Goal: Transaction & Acquisition: Book appointment/travel/reservation

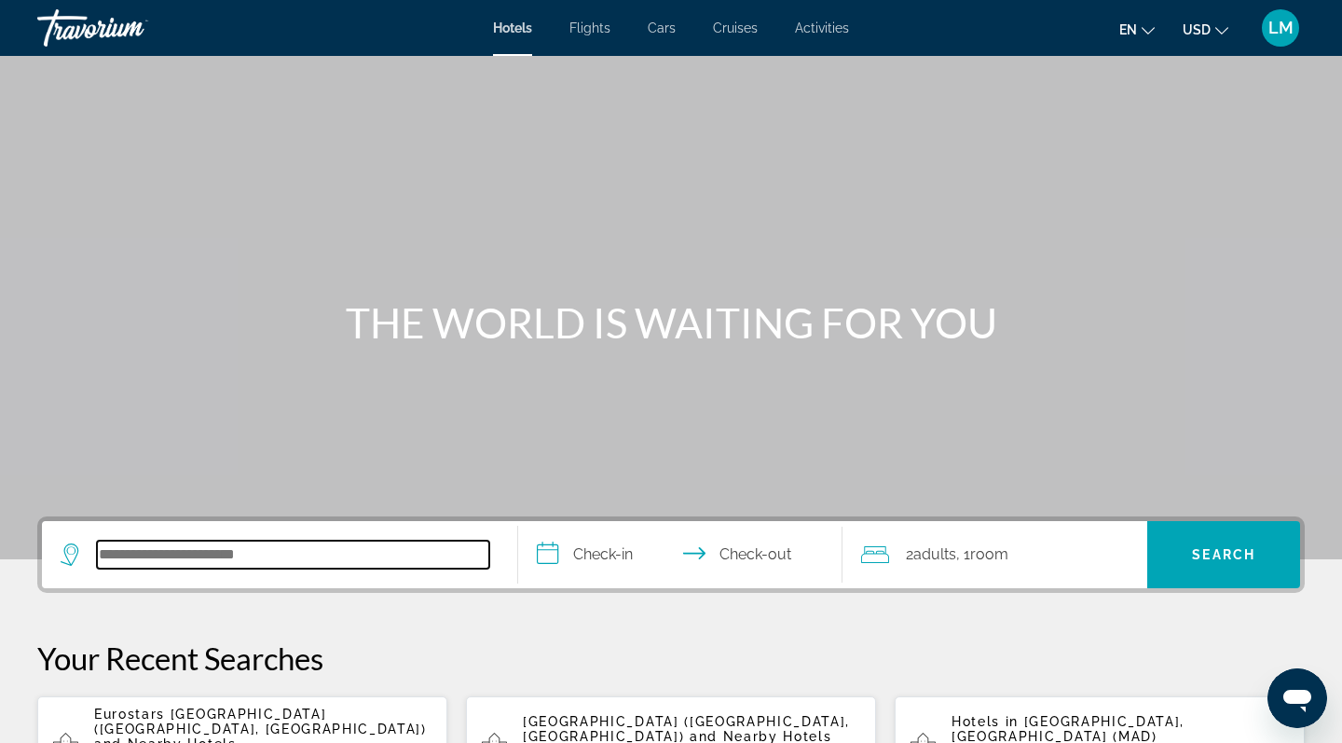
click at [281, 567] on input "Search hotel destination" at bounding box center [293, 555] width 392 height 28
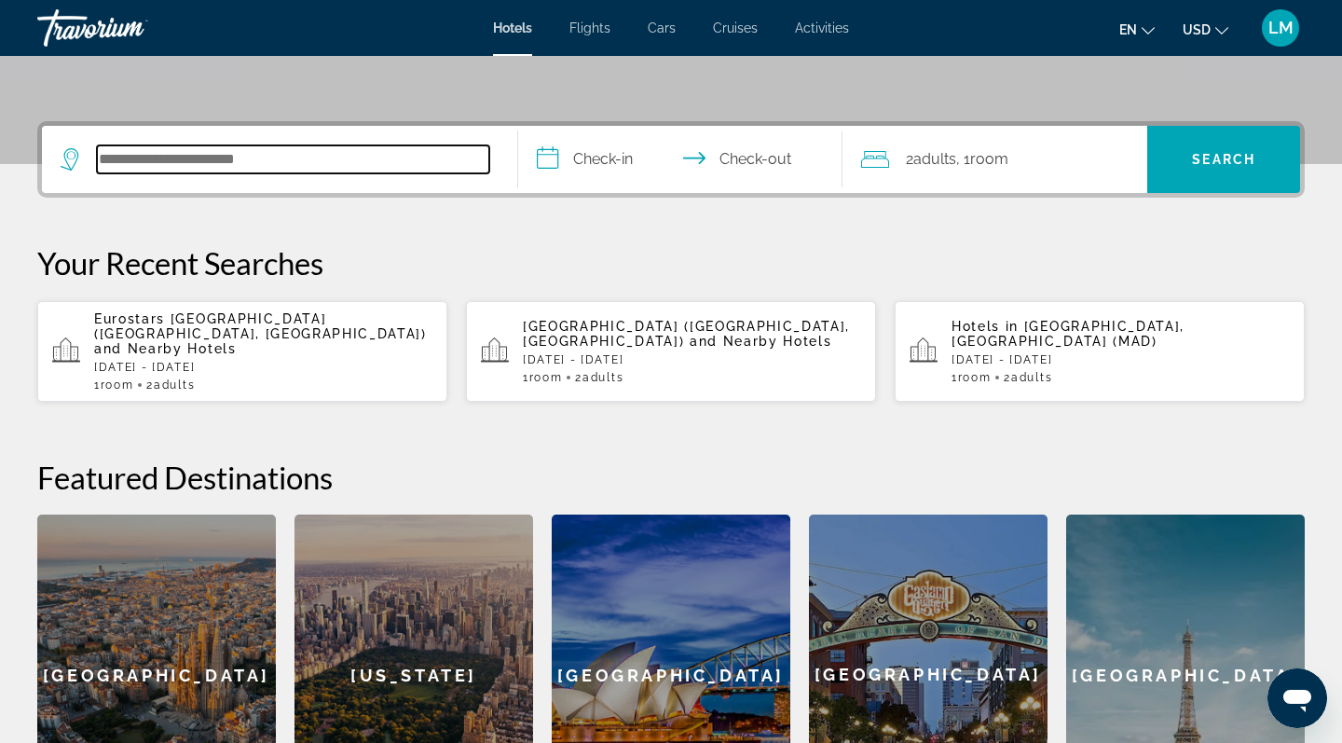
scroll to position [456, 0]
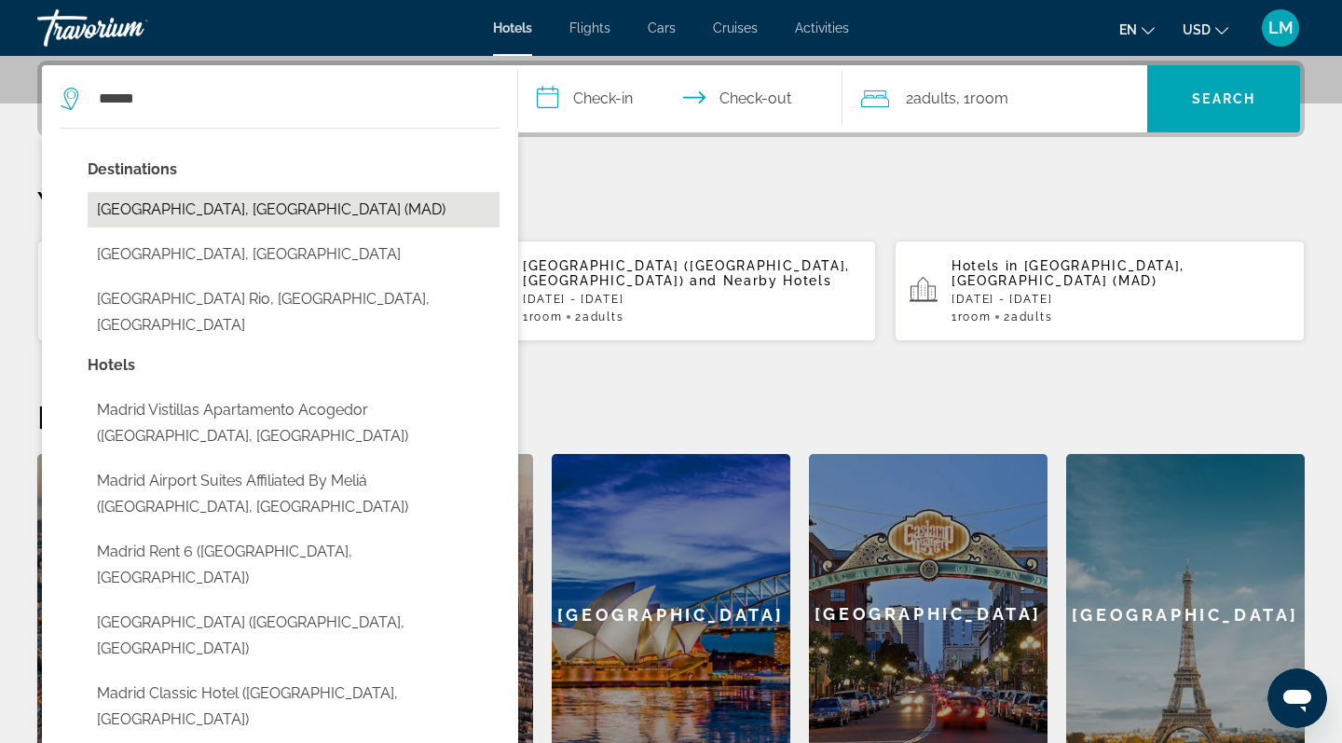
click at [195, 206] on button "Madrid, Spain (MAD)" at bounding box center [294, 209] width 412 height 35
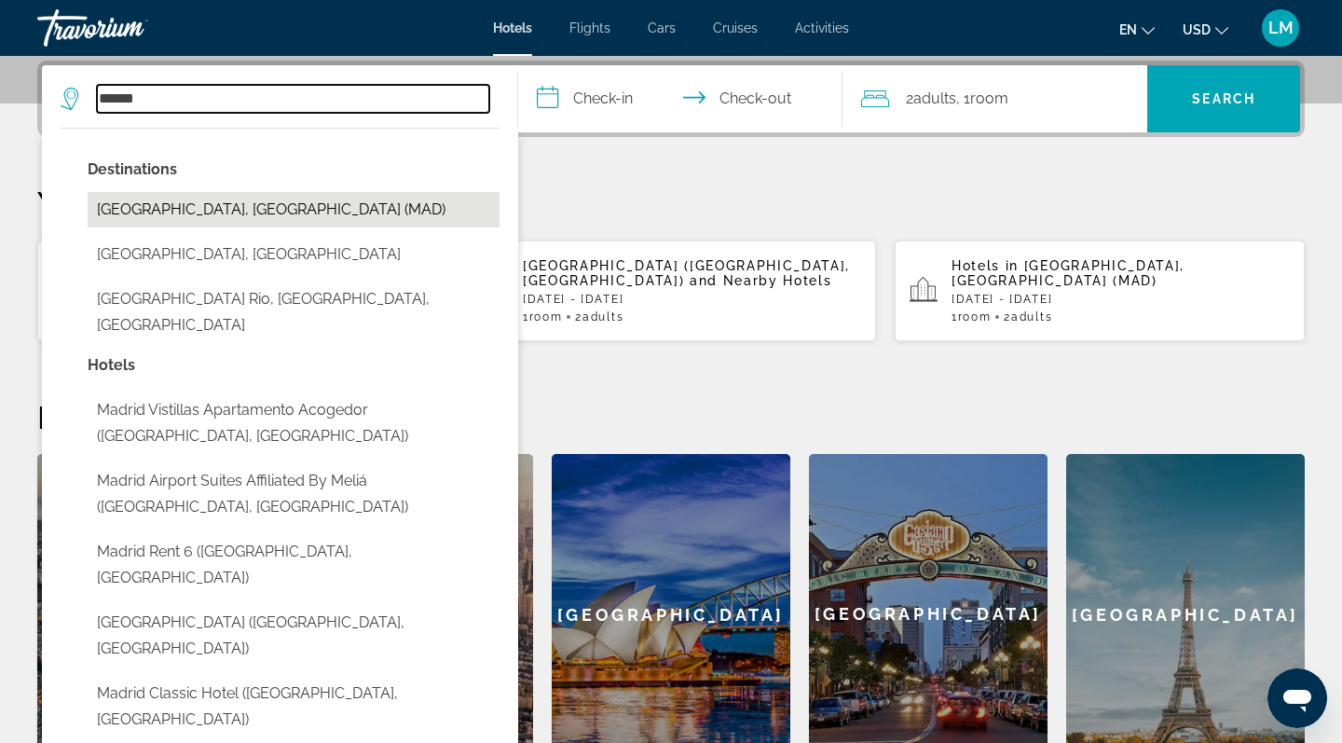
type input "**********"
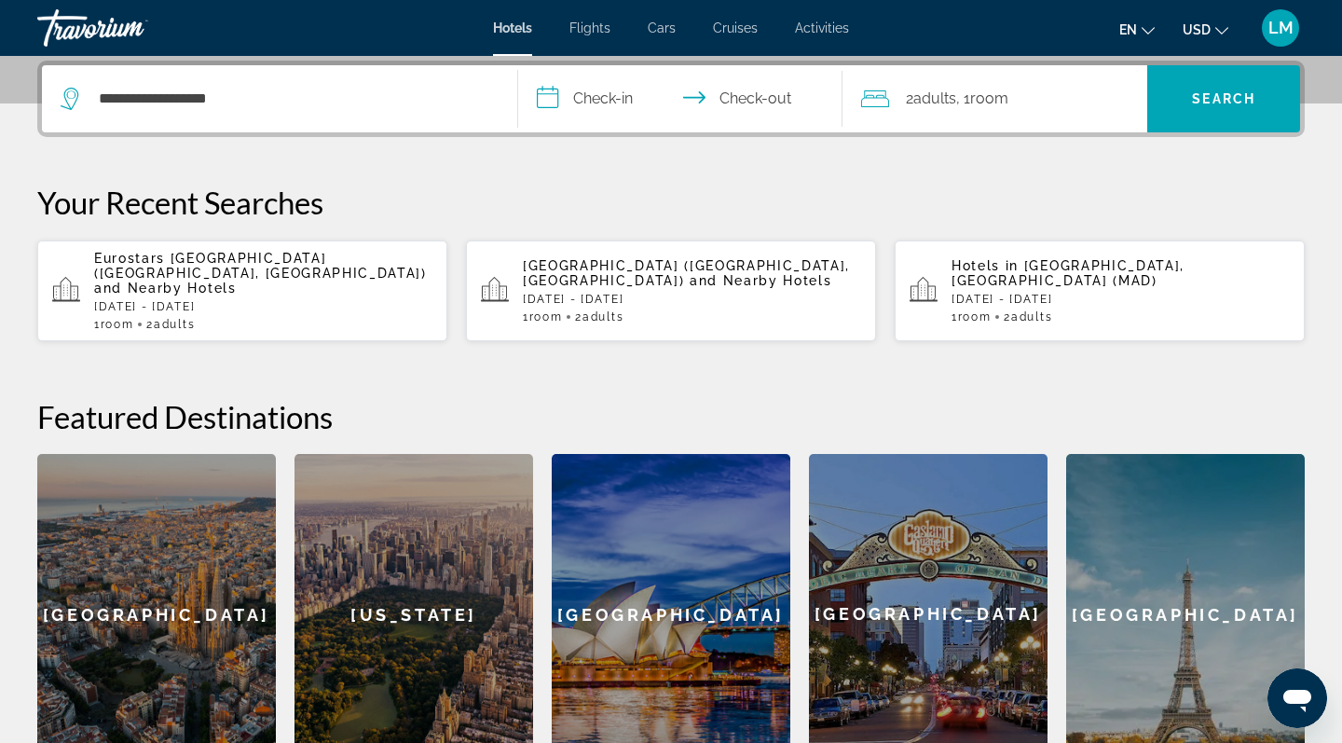
click at [609, 99] on input "**********" at bounding box center [684, 101] width 332 height 73
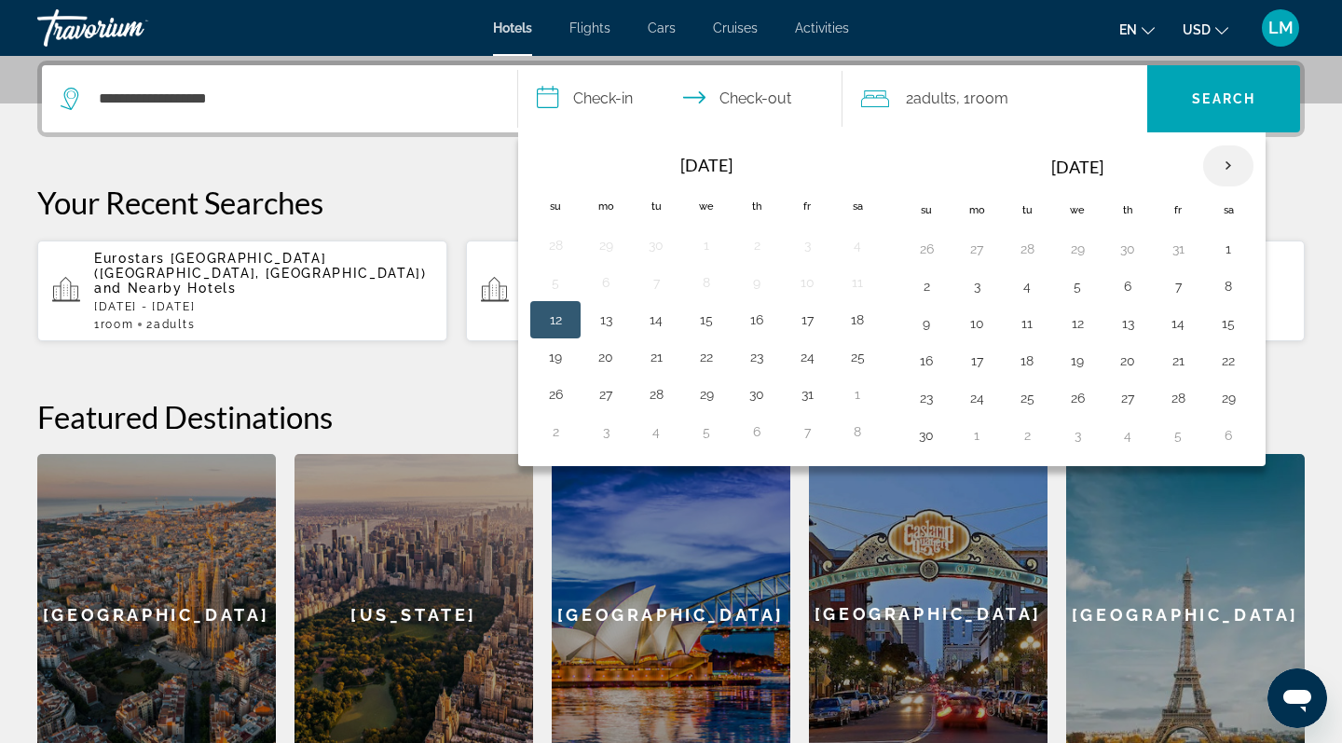
click at [1226, 166] on th "Next month" at bounding box center [1228, 165] width 50 height 41
click at [1080, 359] on button "24" at bounding box center [1078, 361] width 30 height 26
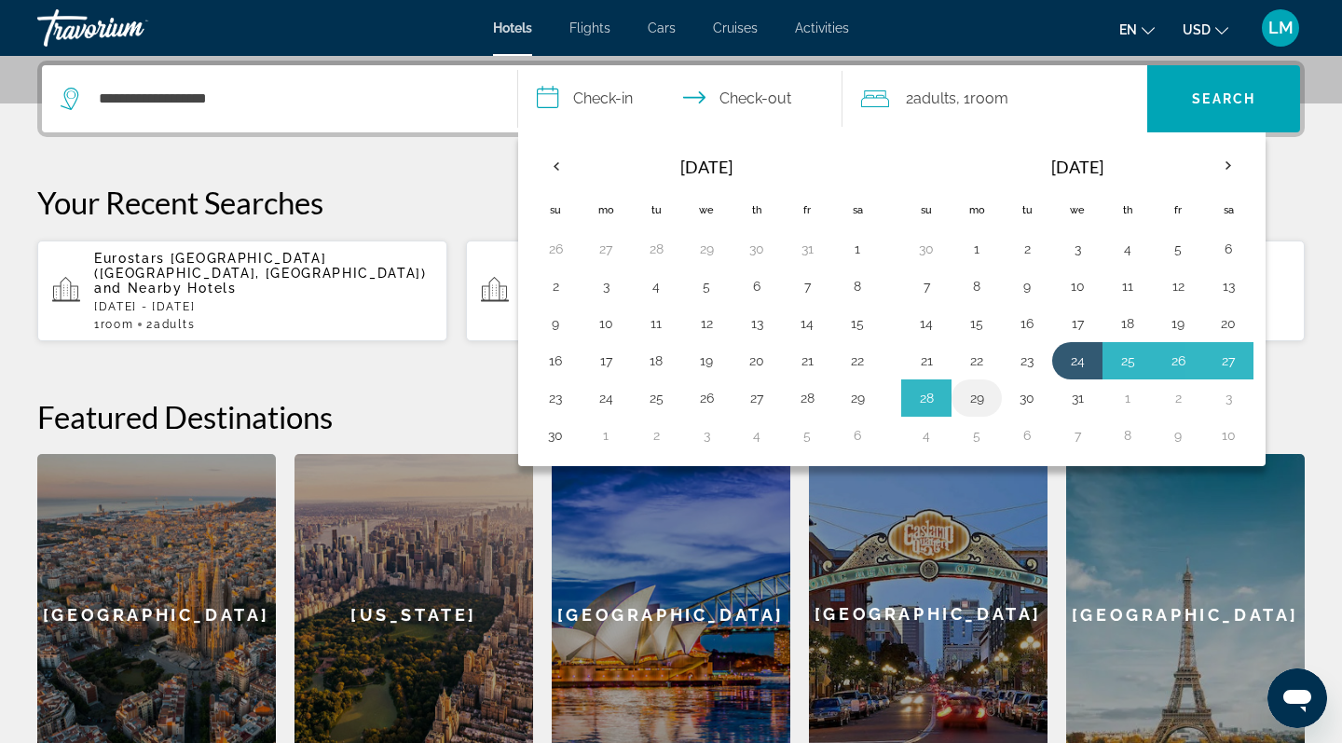
click at [979, 398] on button "29" at bounding box center [977, 398] width 30 height 26
type input "**********"
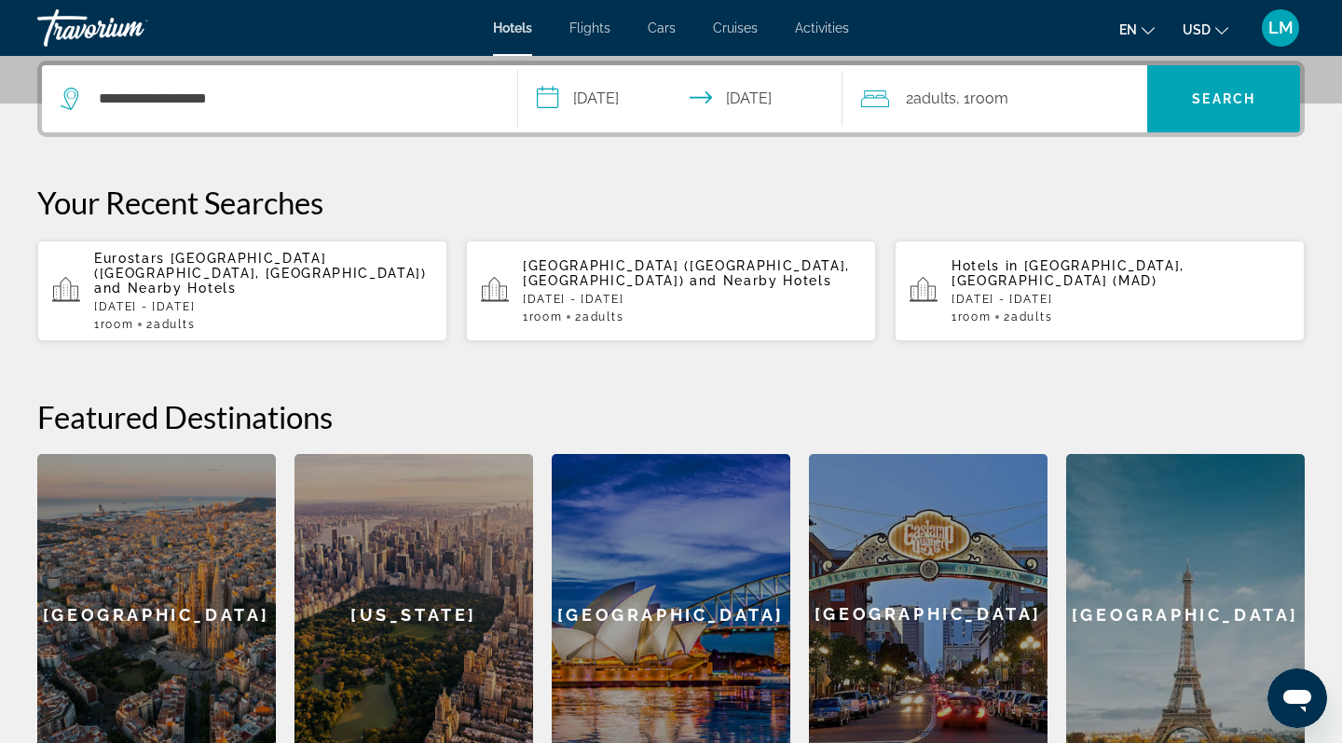
click at [989, 106] on span "Room" at bounding box center [989, 98] width 38 height 18
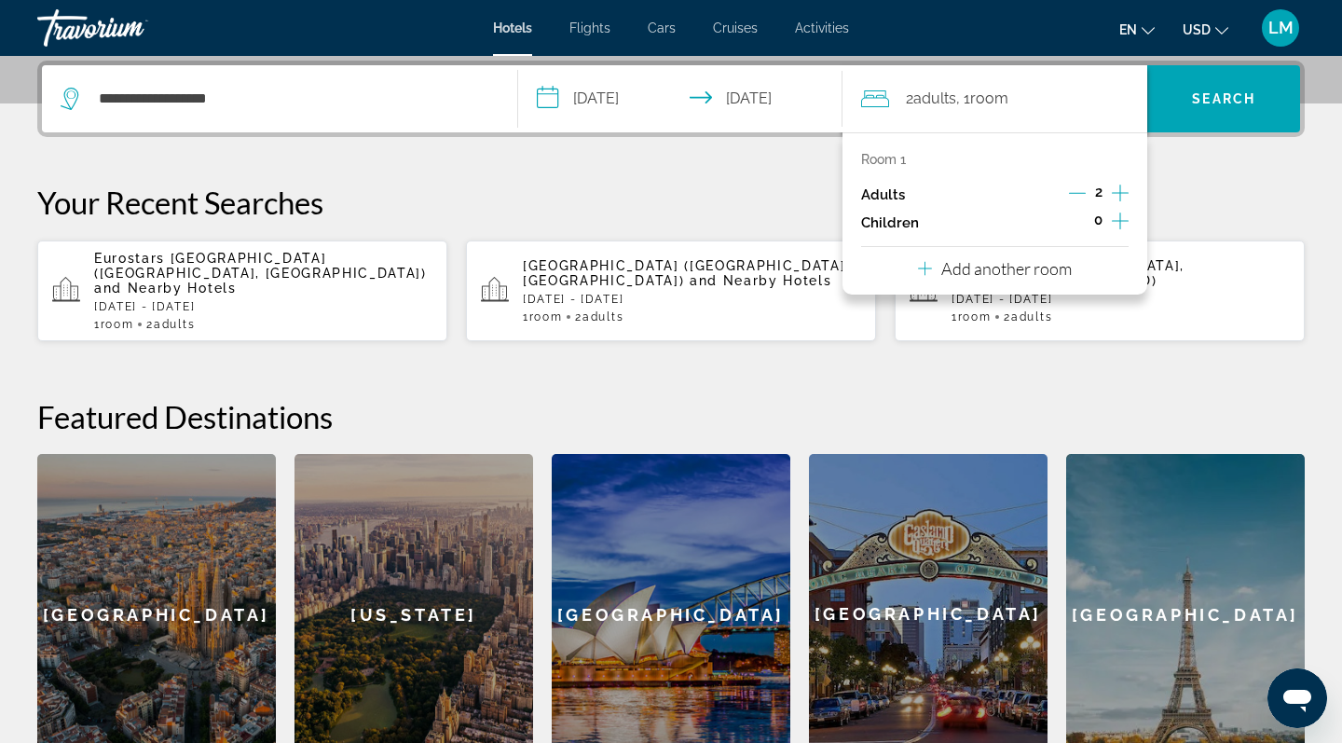
click at [1129, 222] on button "Increment children" at bounding box center [1120, 223] width 17 height 28
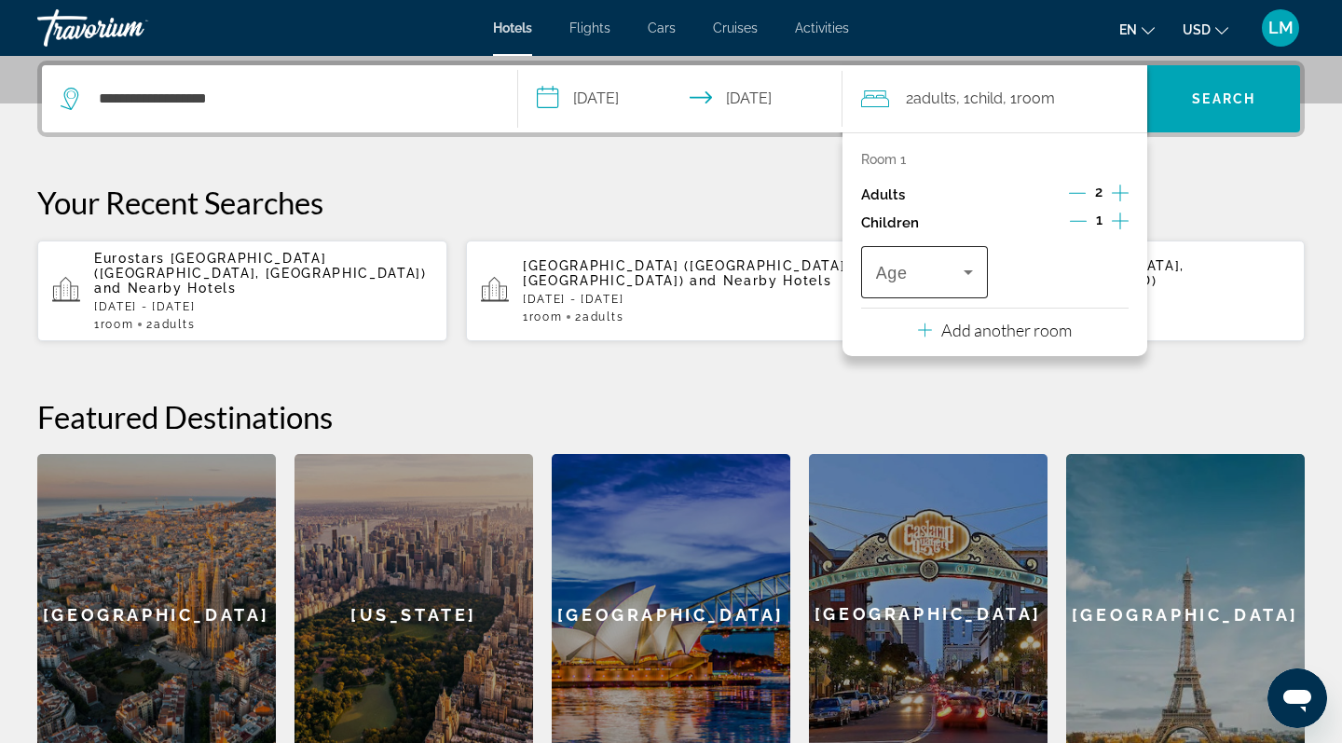
click at [970, 280] on icon "Travelers: 2 adults, 1 child" at bounding box center [968, 272] width 22 height 22
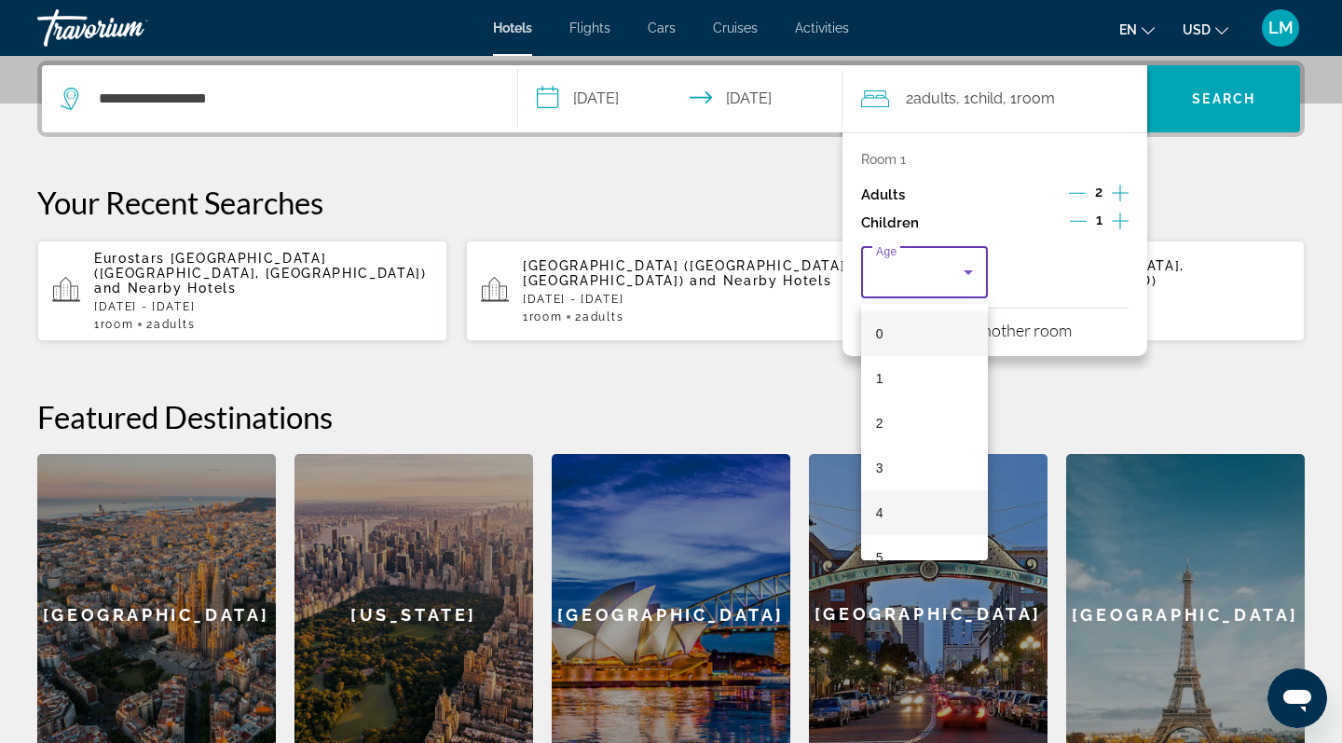
click at [888, 510] on mat-option "4" at bounding box center [924, 512] width 127 height 45
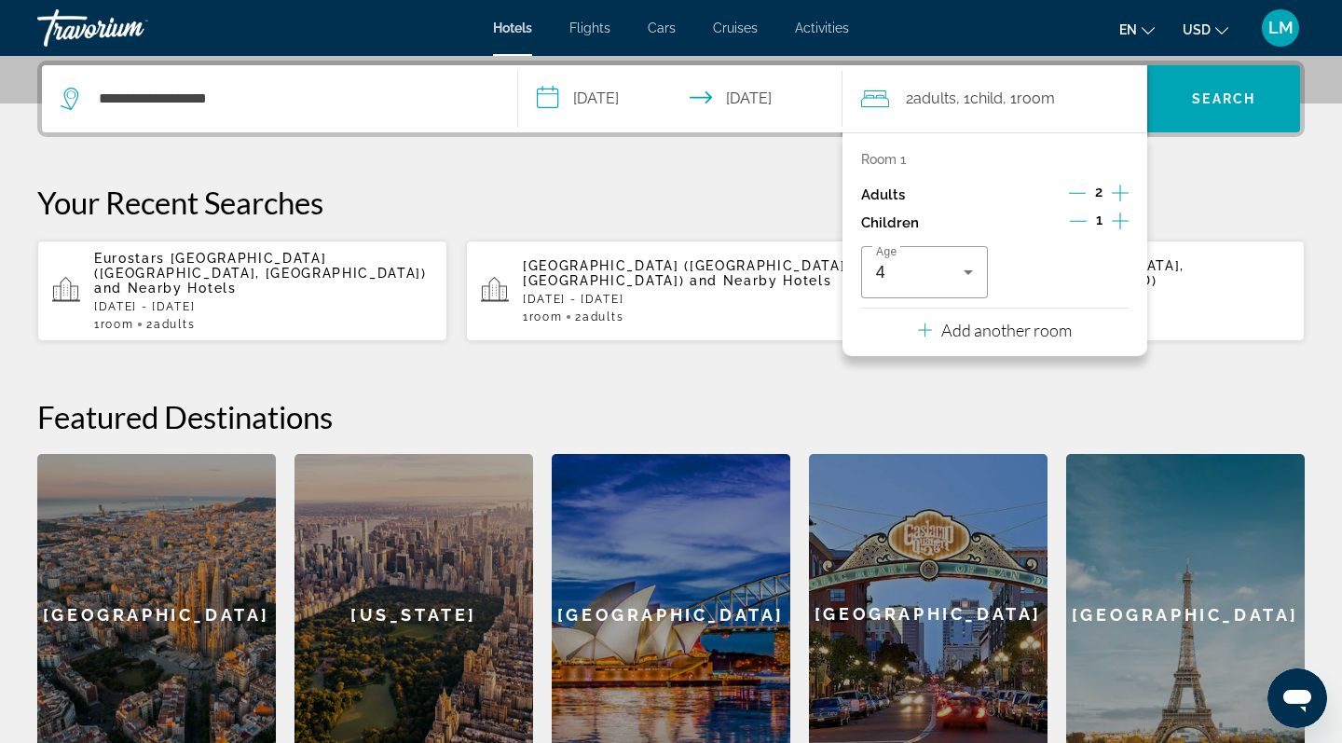
click at [1189, 367] on div "**********" at bounding box center [671, 418] width 1342 height 714
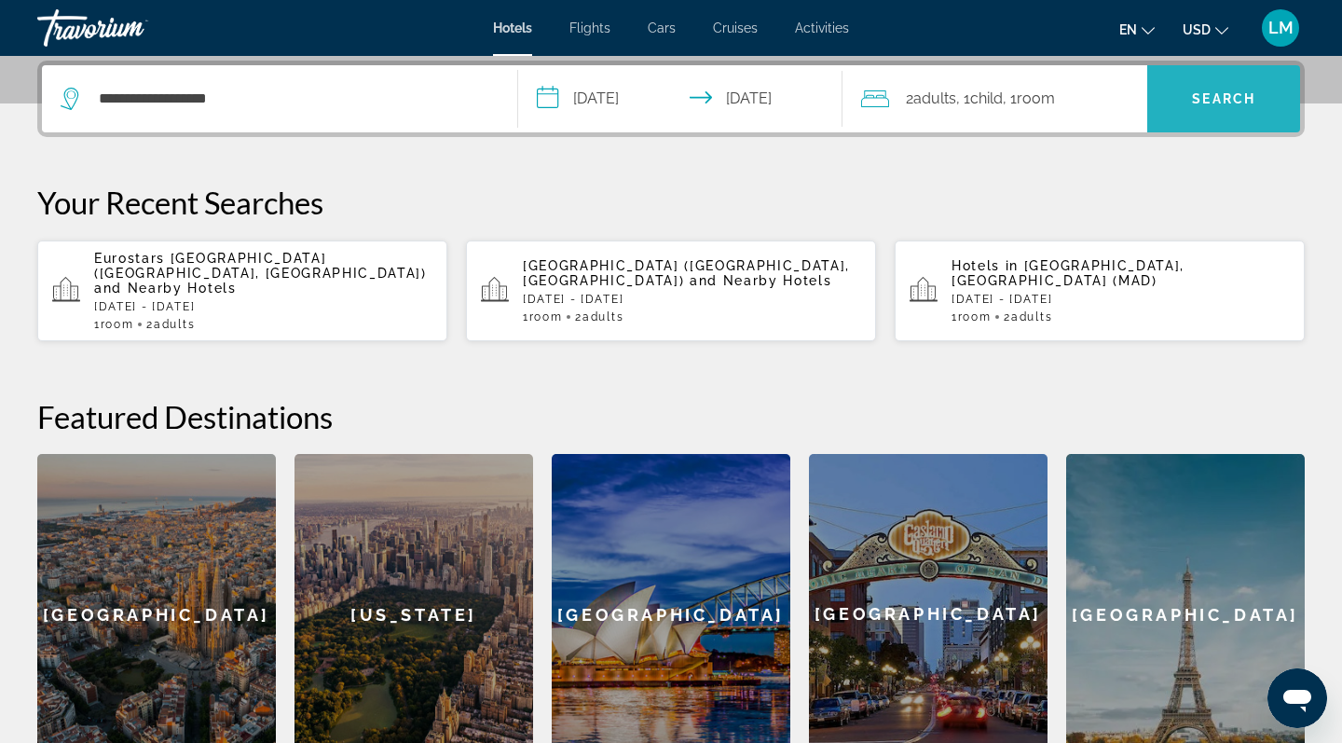
click at [1204, 105] on span "Search" at bounding box center [1223, 98] width 63 height 15
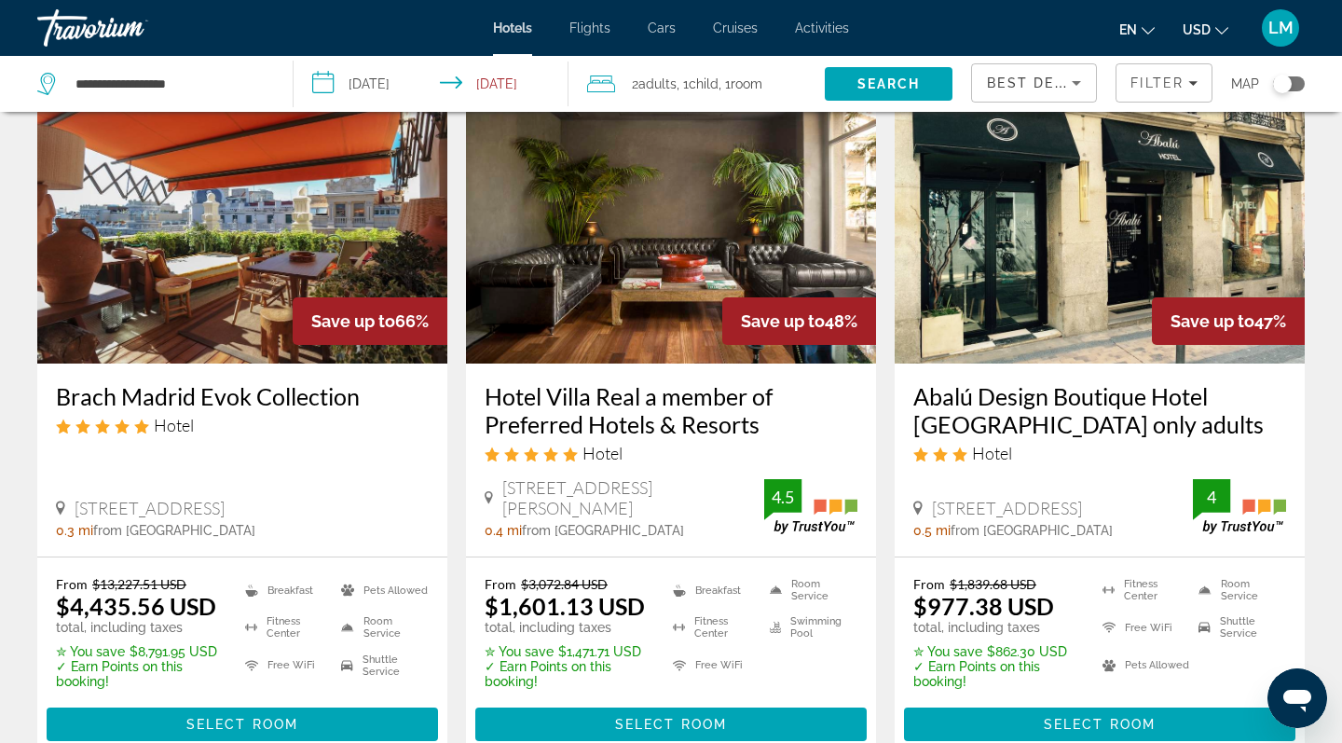
scroll to position [114, 0]
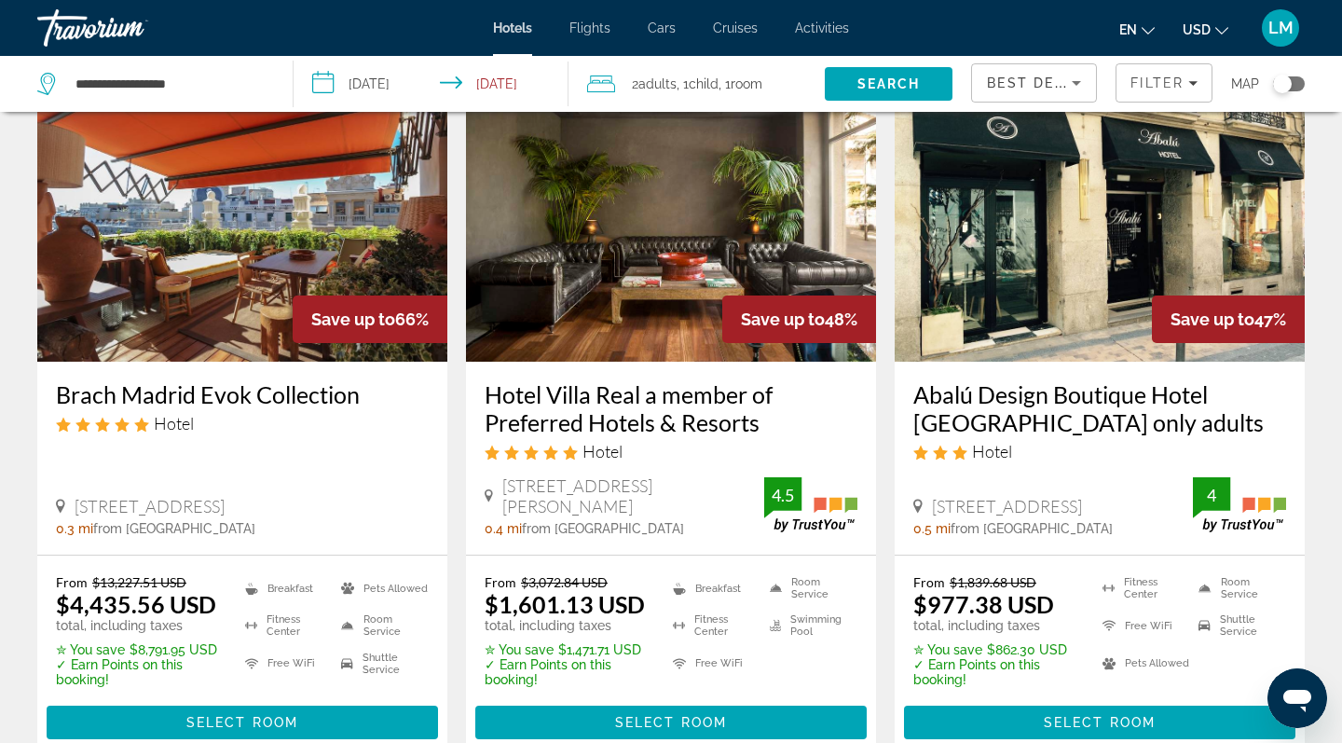
click at [1137, 274] on img "Main content" at bounding box center [1100, 212] width 410 height 298
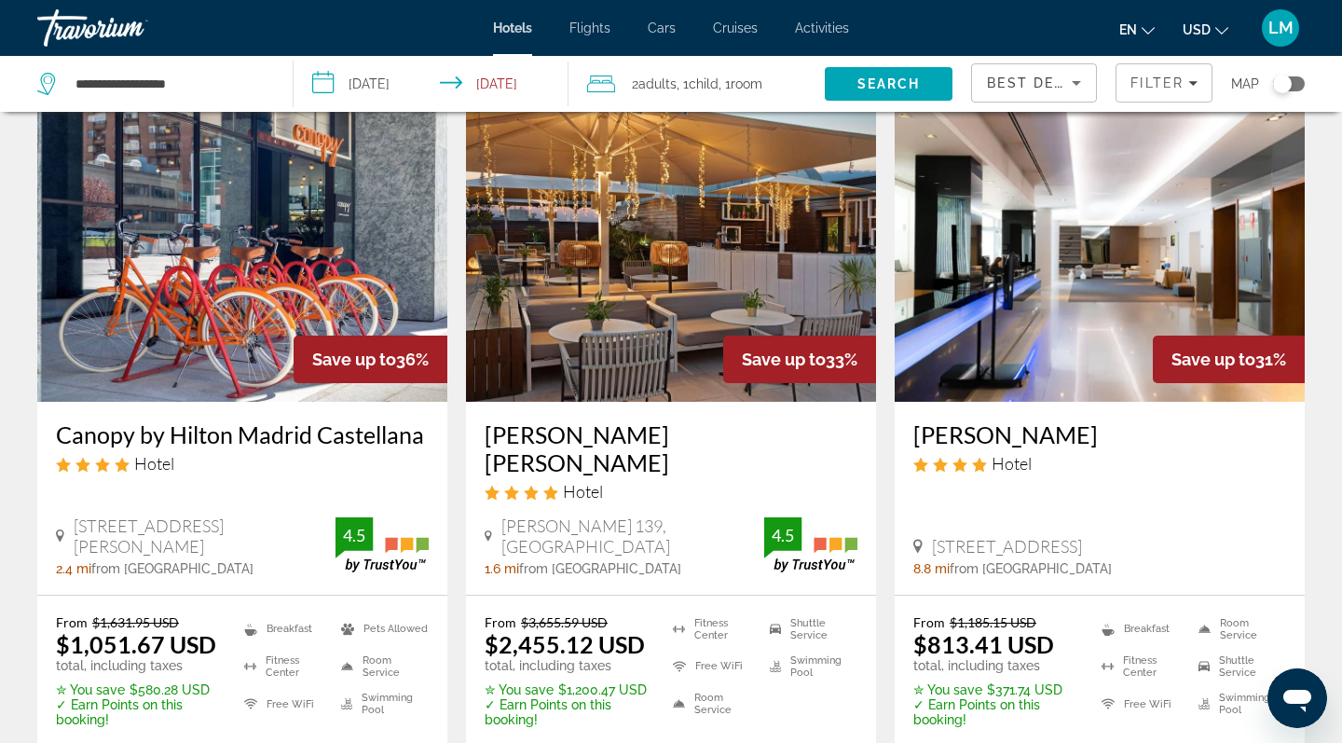
scroll to position [1543, 0]
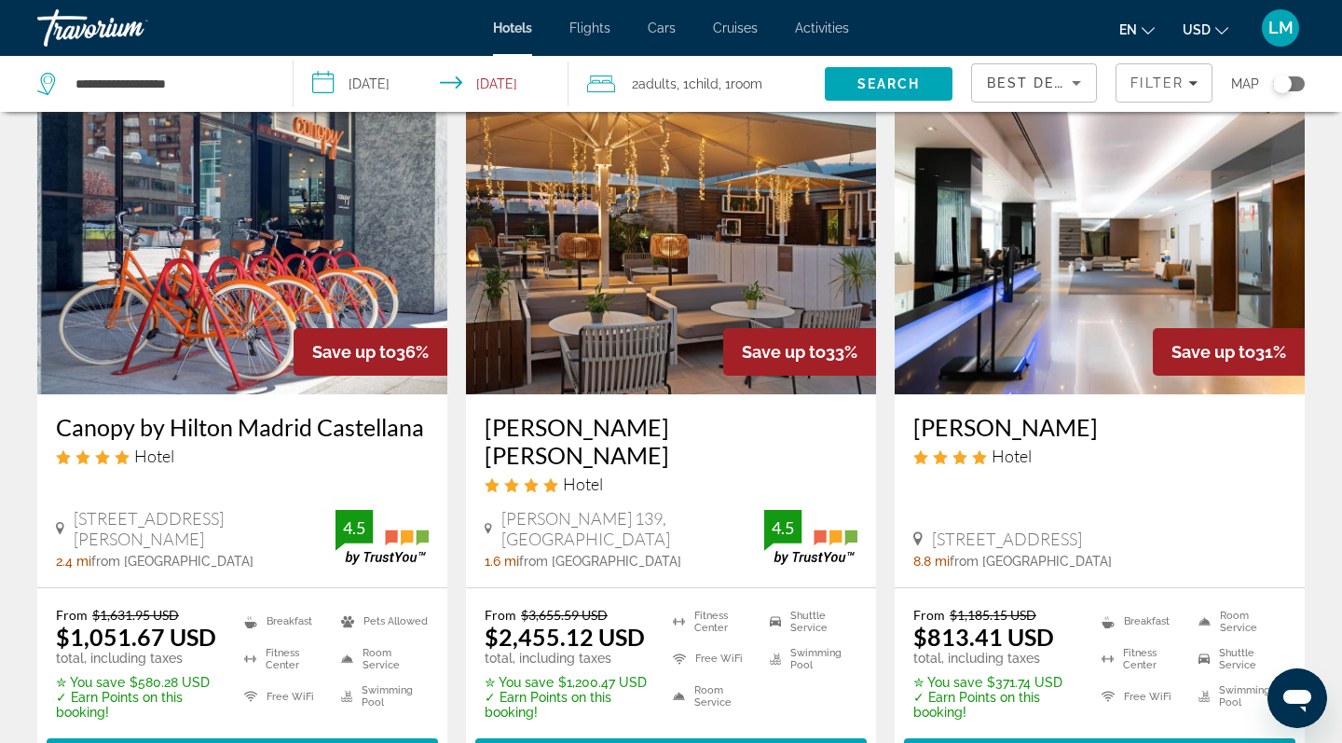
click at [268, 265] on img "Main content" at bounding box center [242, 245] width 410 height 298
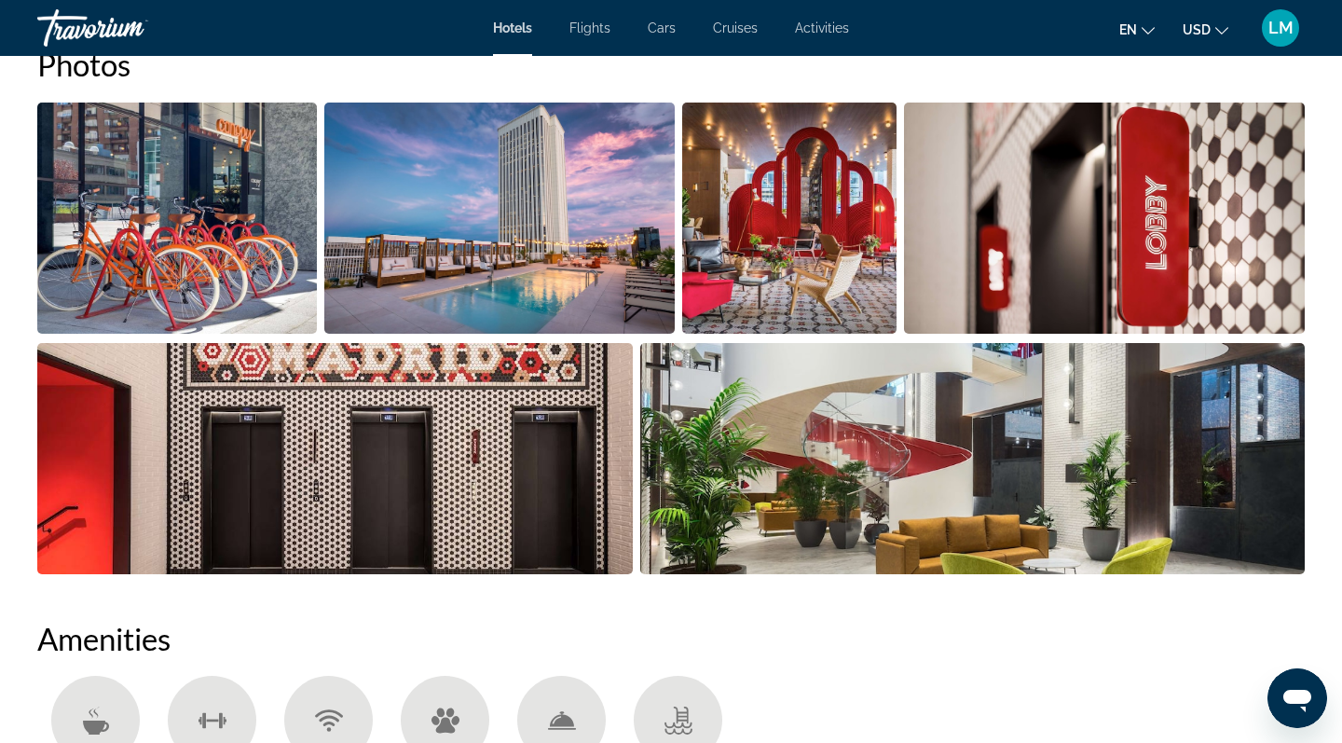
scroll to position [975, 0]
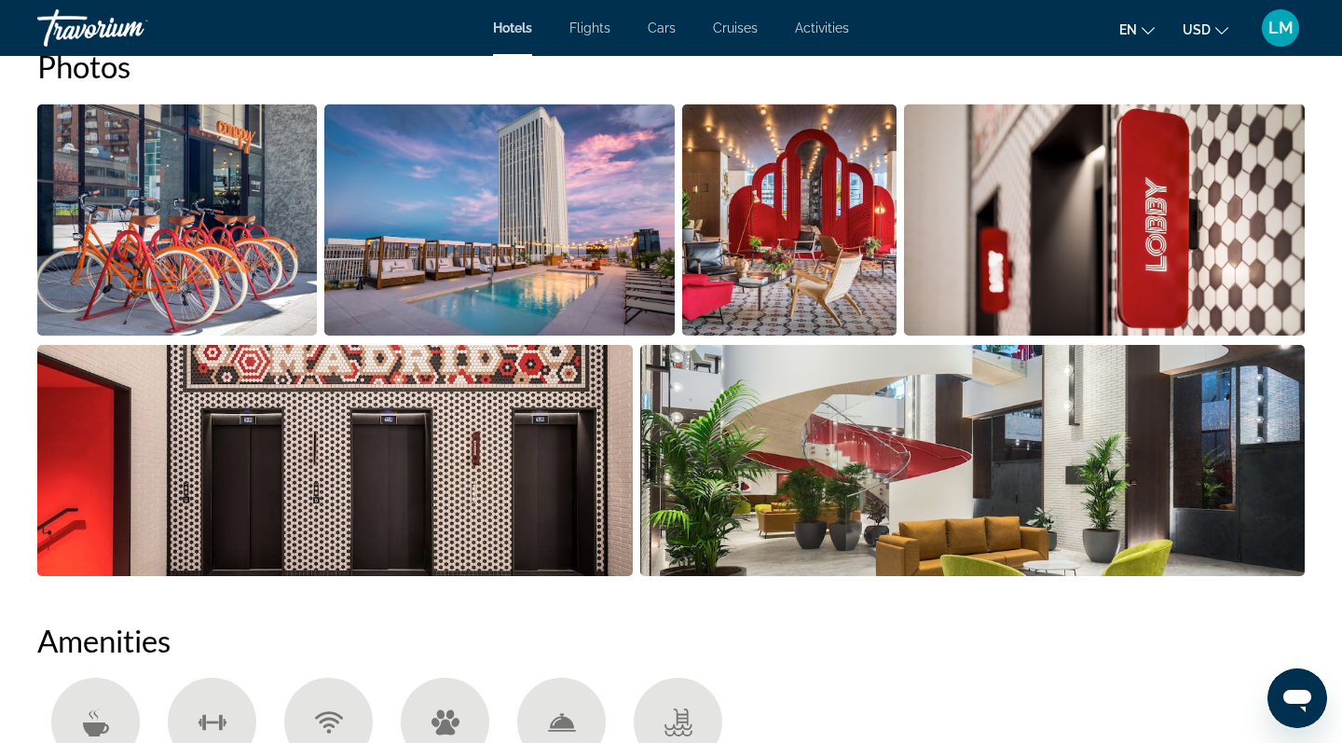
click at [529, 278] on img "Open full-screen image slider" at bounding box center [499, 219] width 350 height 231
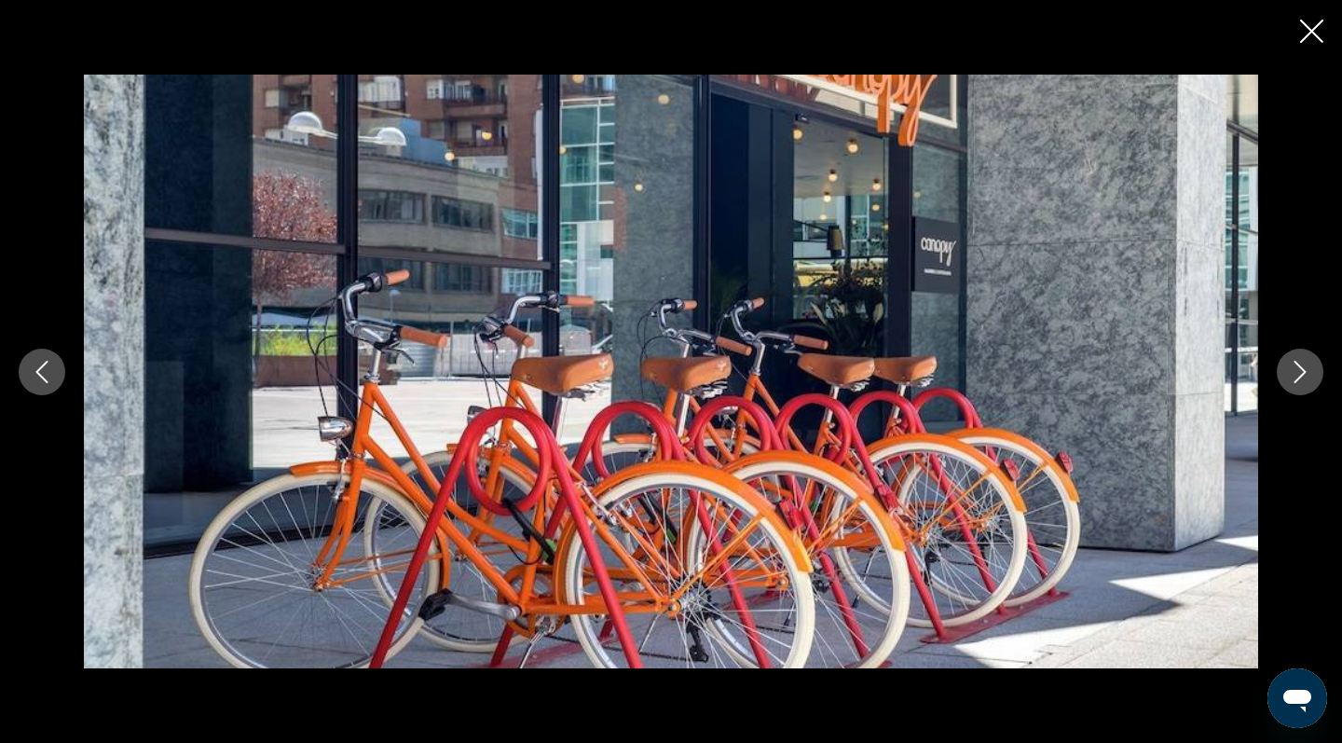
click at [1297, 378] on icon "Next image" at bounding box center [1301, 372] width 12 height 22
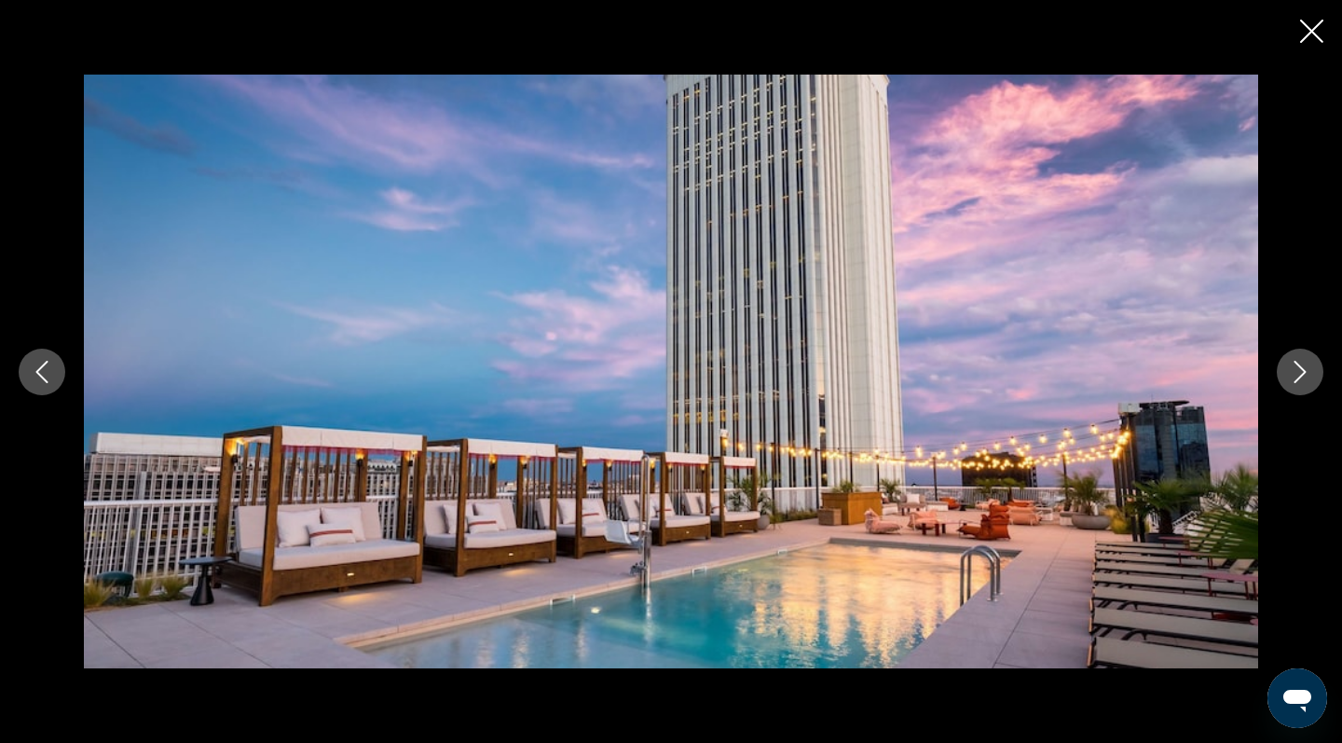
click at [1297, 372] on icon "Next image" at bounding box center [1300, 372] width 22 height 22
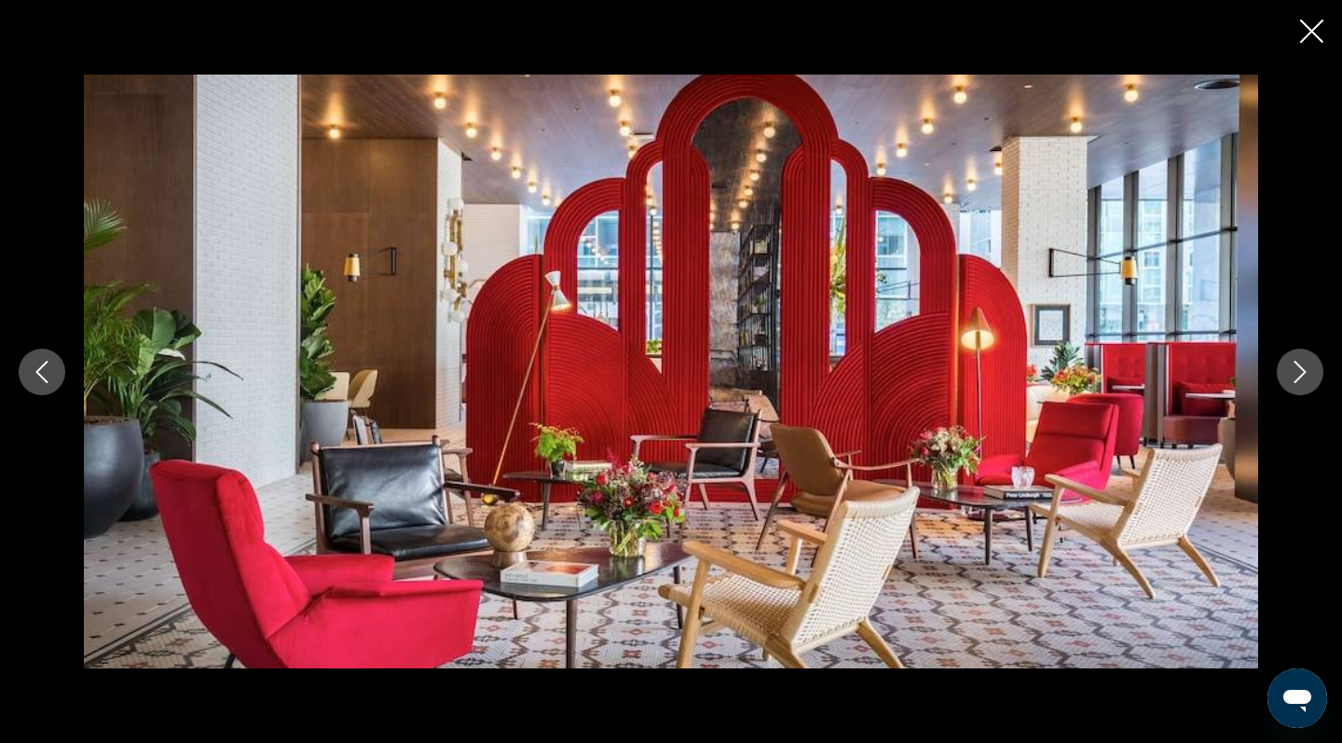
click at [1297, 369] on icon "Next image" at bounding box center [1300, 372] width 22 height 22
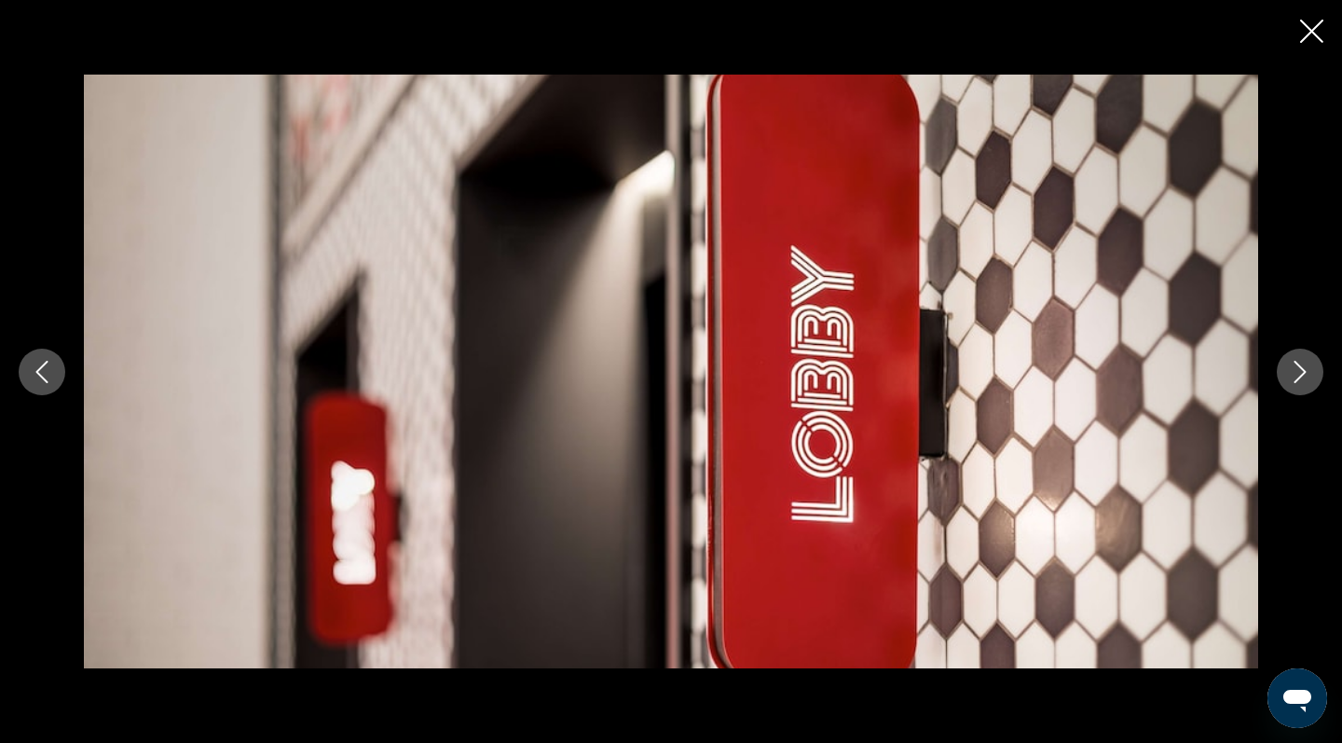
click at [1297, 369] on icon "Next image" at bounding box center [1300, 372] width 22 height 22
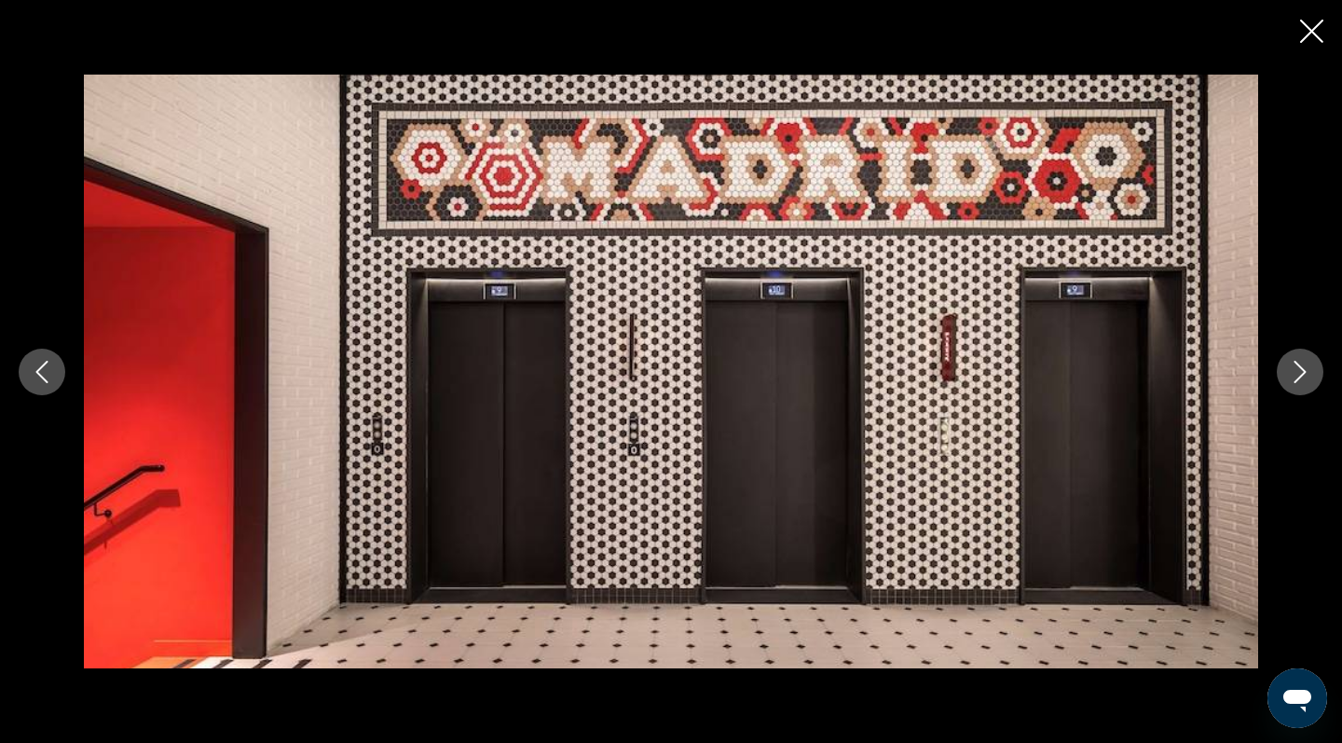
click at [1297, 373] on icon "Next image" at bounding box center [1300, 372] width 22 height 22
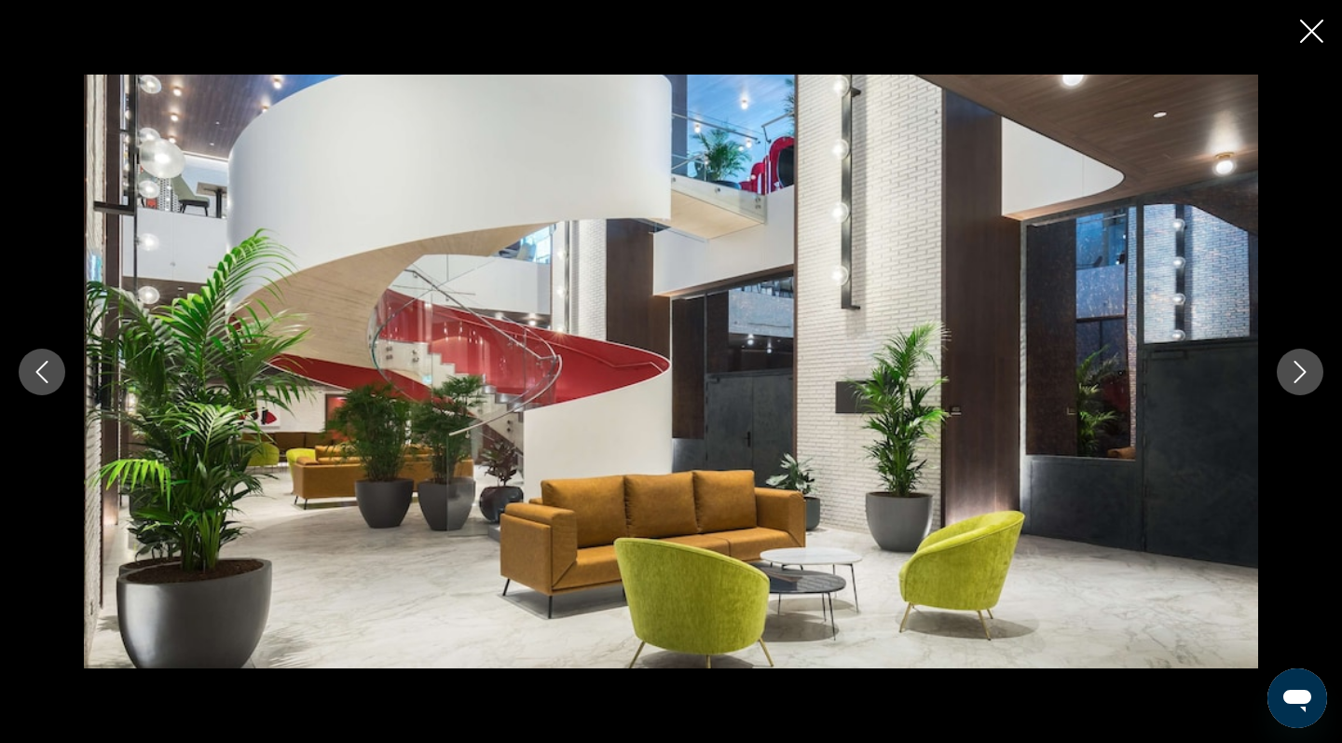
click at [1297, 373] on icon "Next image" at bounding box center [1300, 372] width 22 height 22
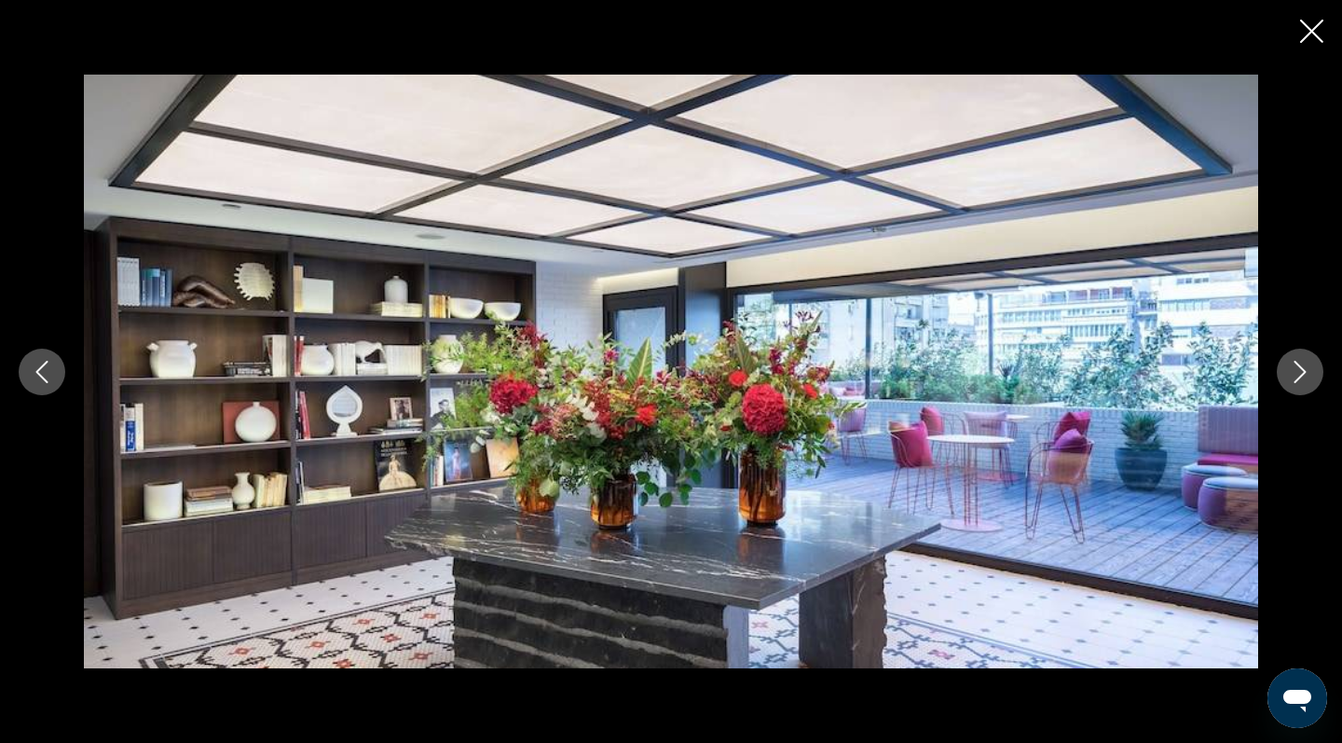
click at [1297, 374] on icon "Next image" at bounding box center [1300, 372] width 22 height 22
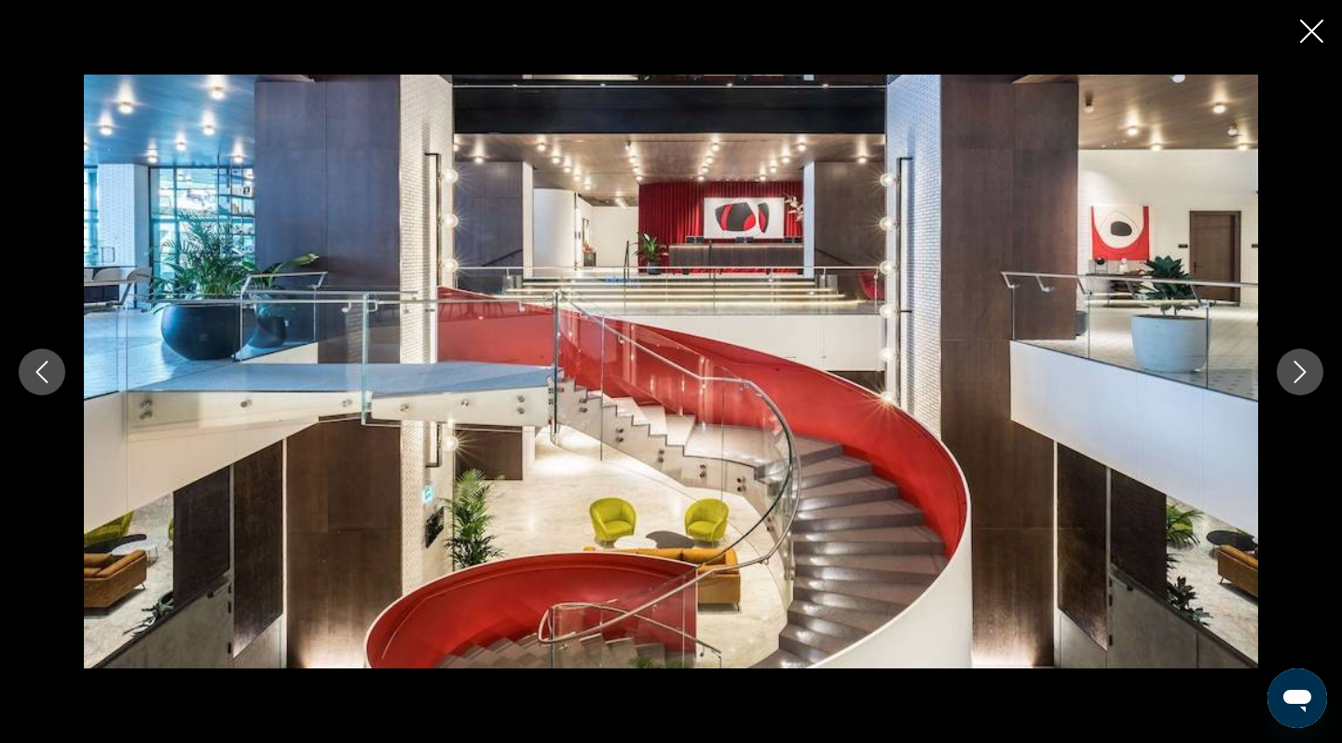
click at [1297, 375] on icon "Next image" at bounding box center [1300, 372] width 22 height 22
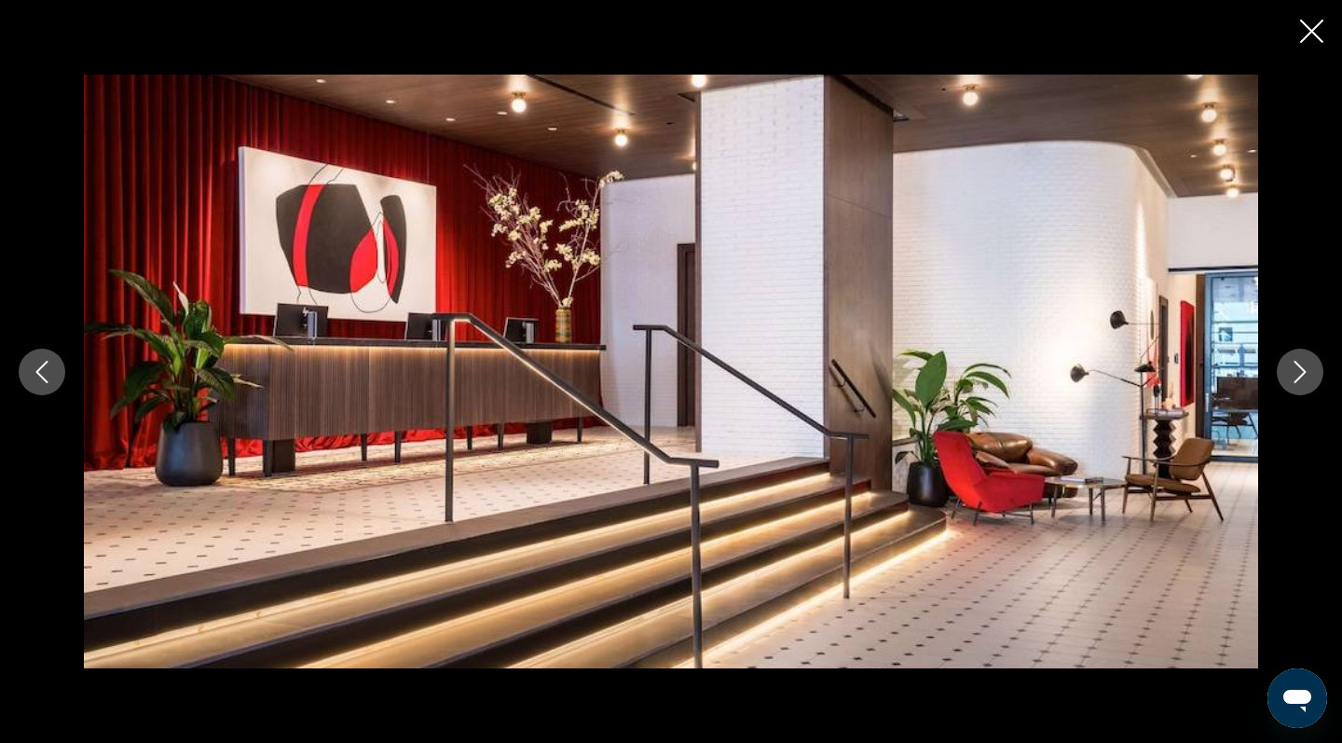
click at [1297, 376] on icon "Next image" at bounding box center [1300, 372] width 22 height 22
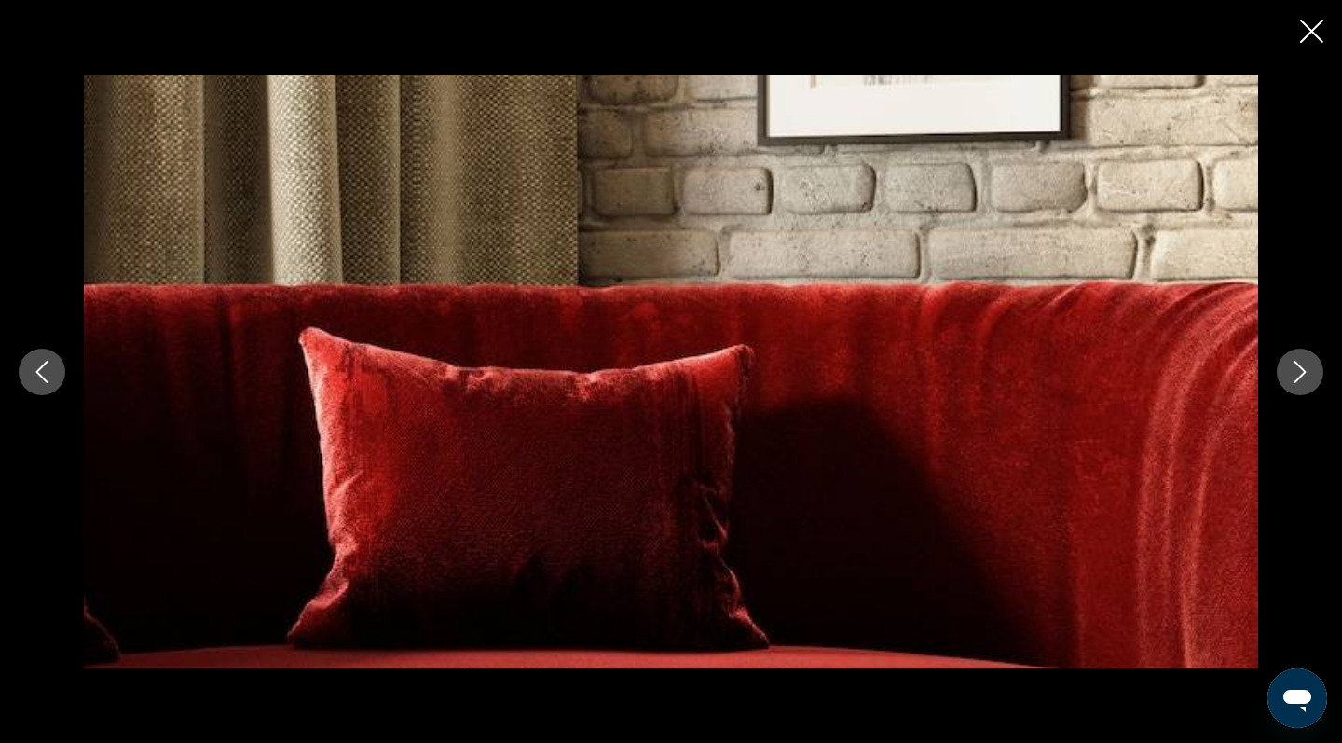
click at [1298, 378] on icon "Next image" at bounding box center [1301, 372] width 12 height 22
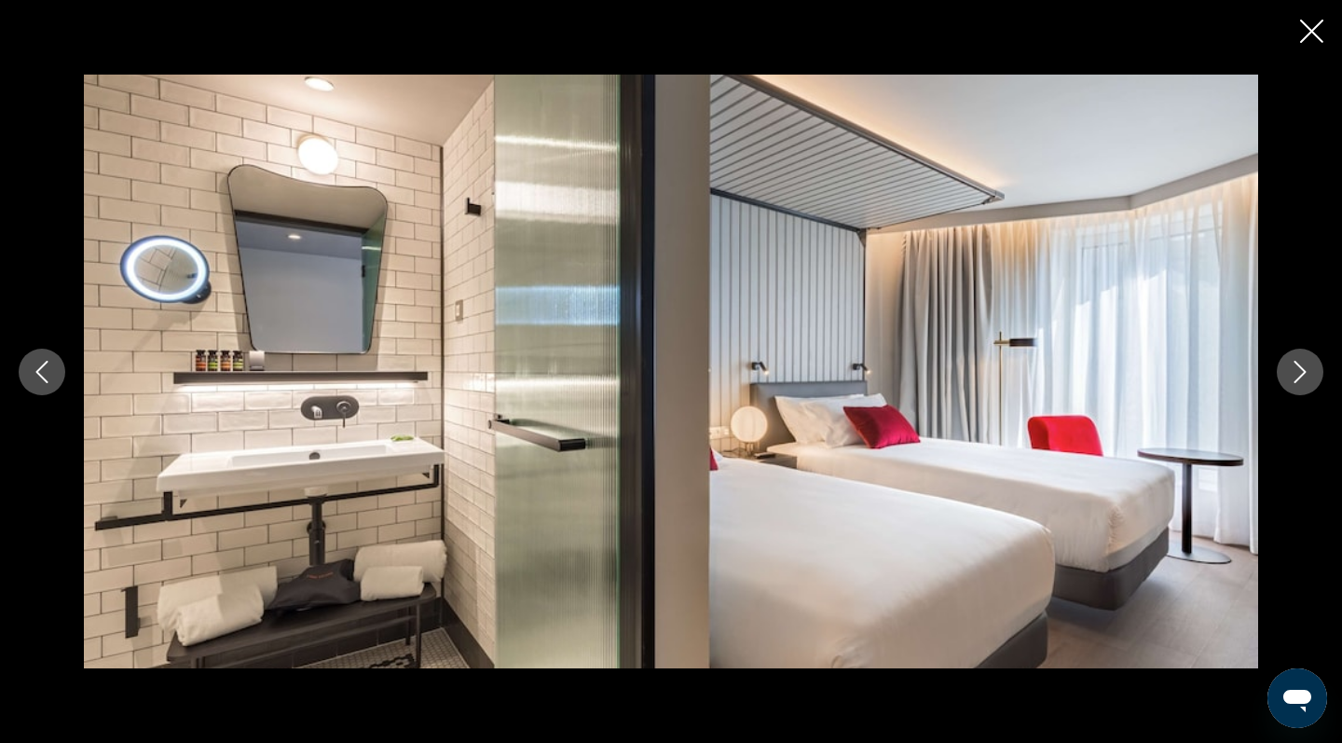
click at [1298, 377] on icon "Next image" at bounding box center [1300, 372] width 22 height 22
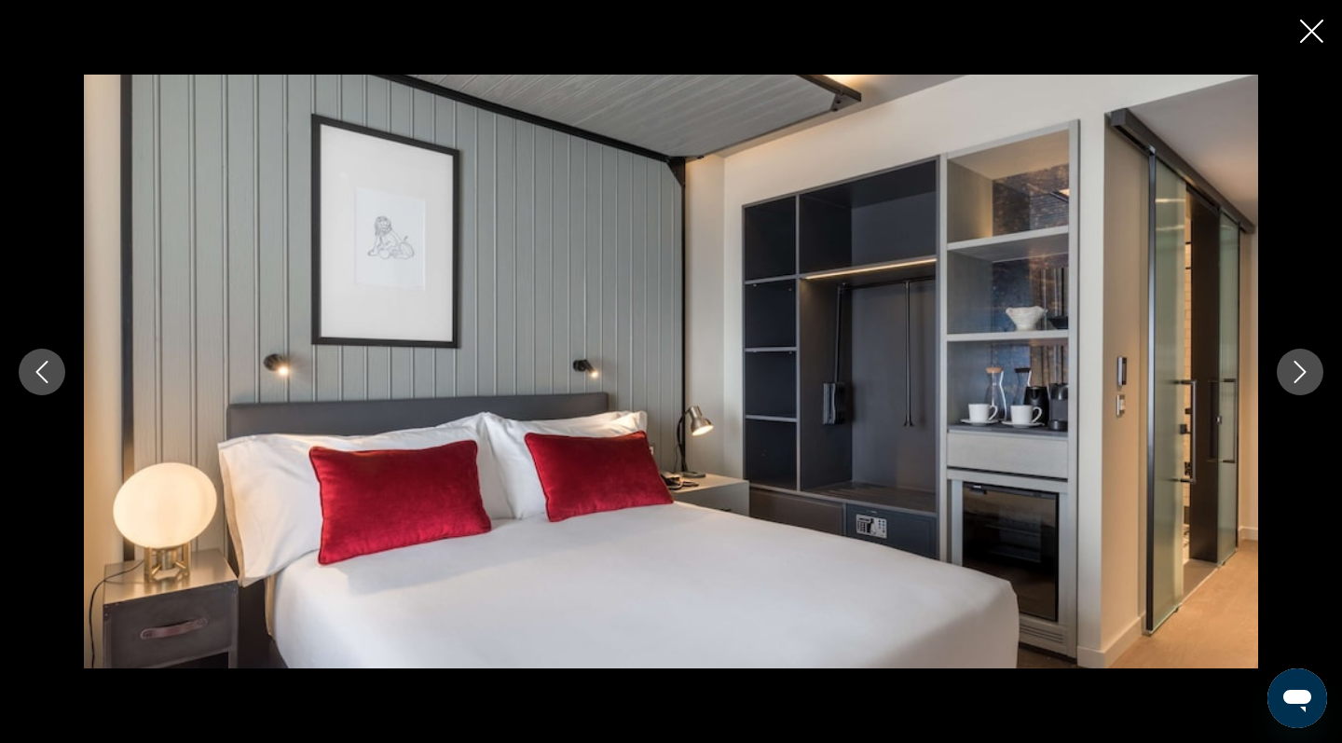
click at [1298, 378] on icon "Next image" at bounding box center [1301, 372] width 12 height 22
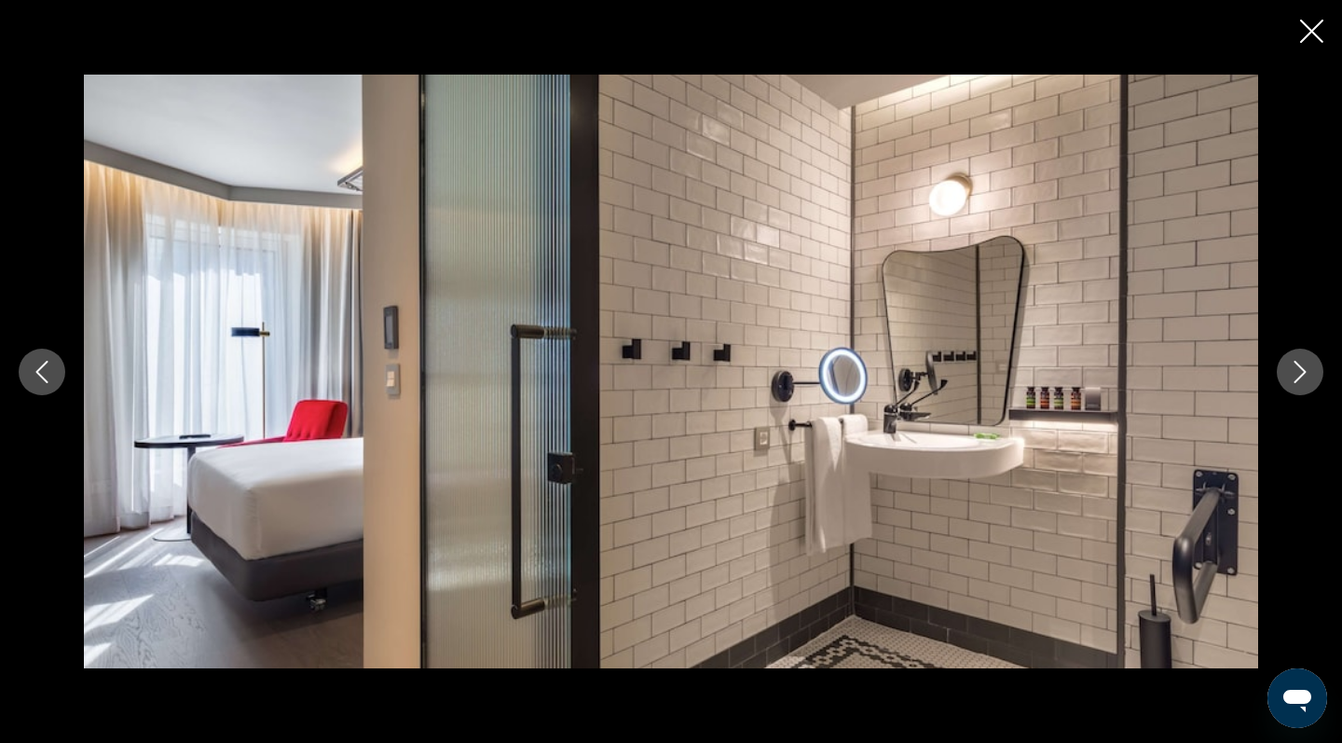
click at [1298, 378] on icon "Next image" at bounding box center [1301, 372] width 12 height 22
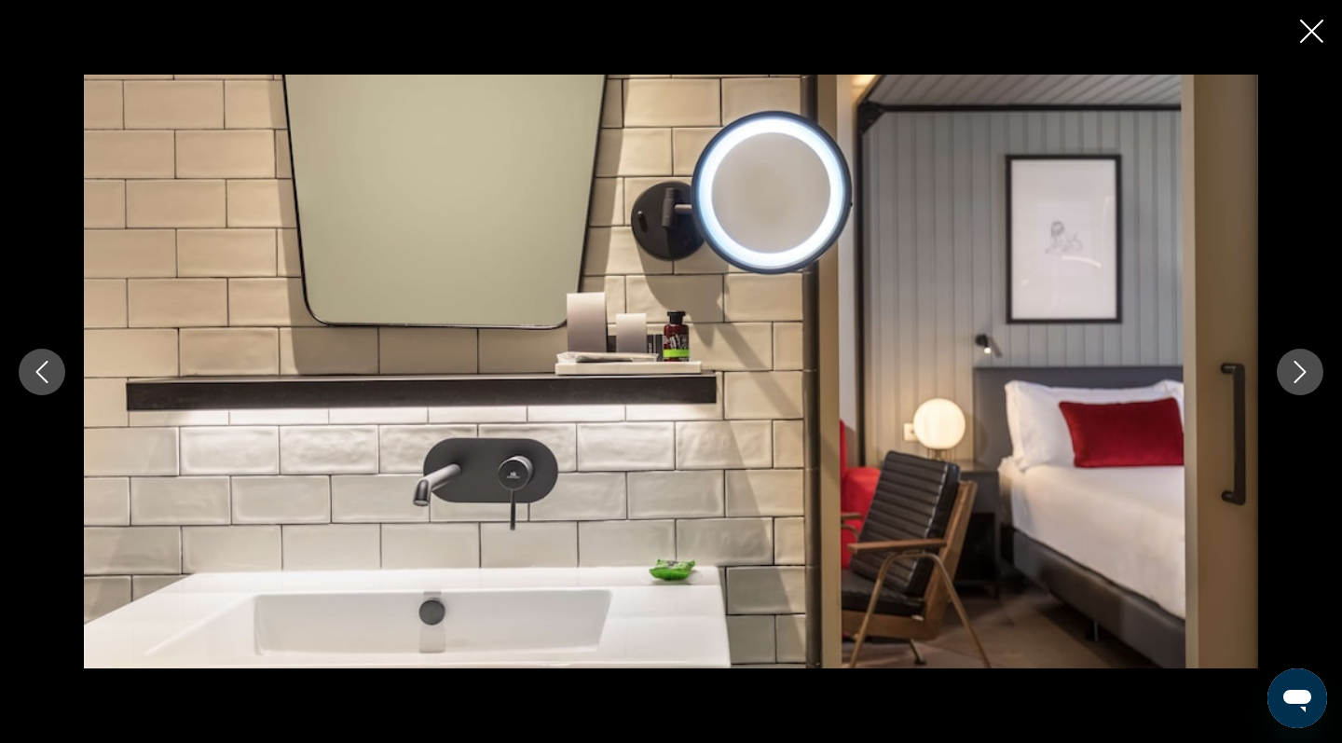
click at [1298, 378] on icon "Next image" at bounding box center [1301, 372] width 12 height 22
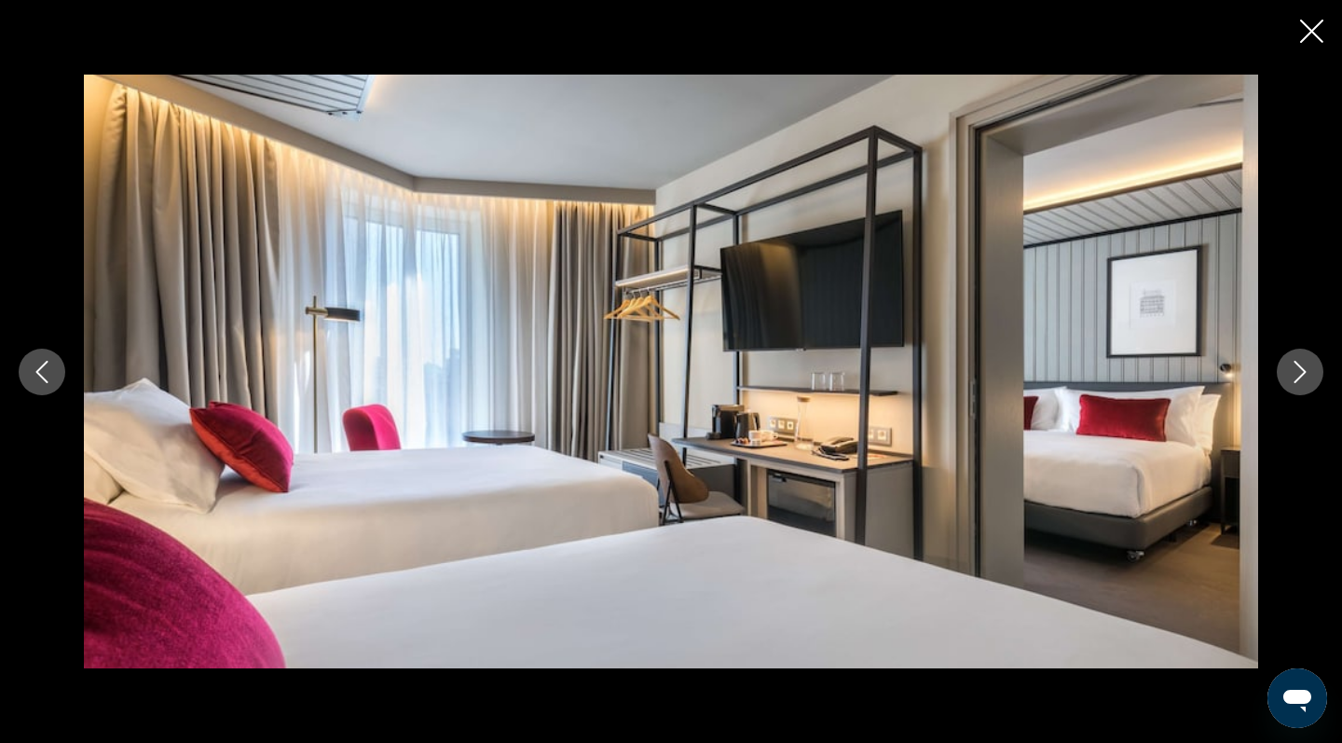
click at [1298, 379] on icon "Next image" at bounding box center [1300, 372] width 22 height 22
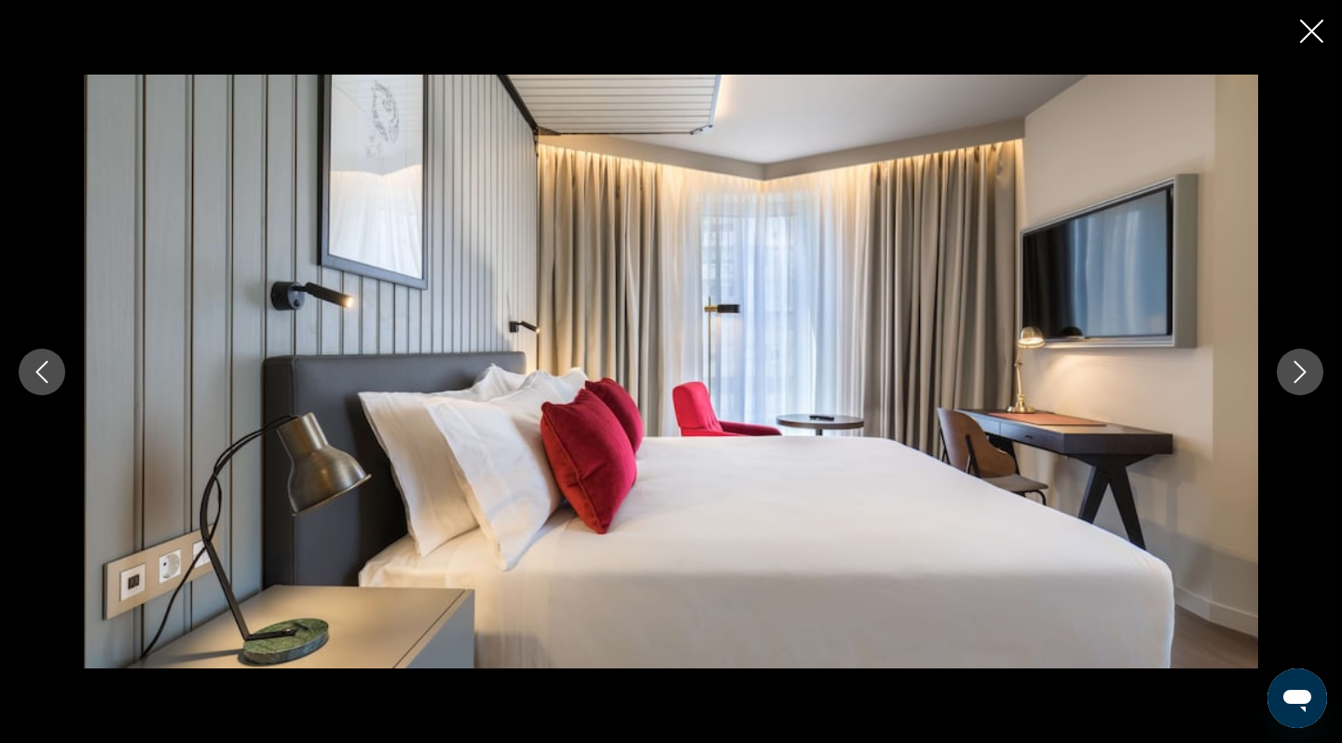
click at [1298, 379] on icon "Next image" at bounding box center [1300, 372] width 22 height 22
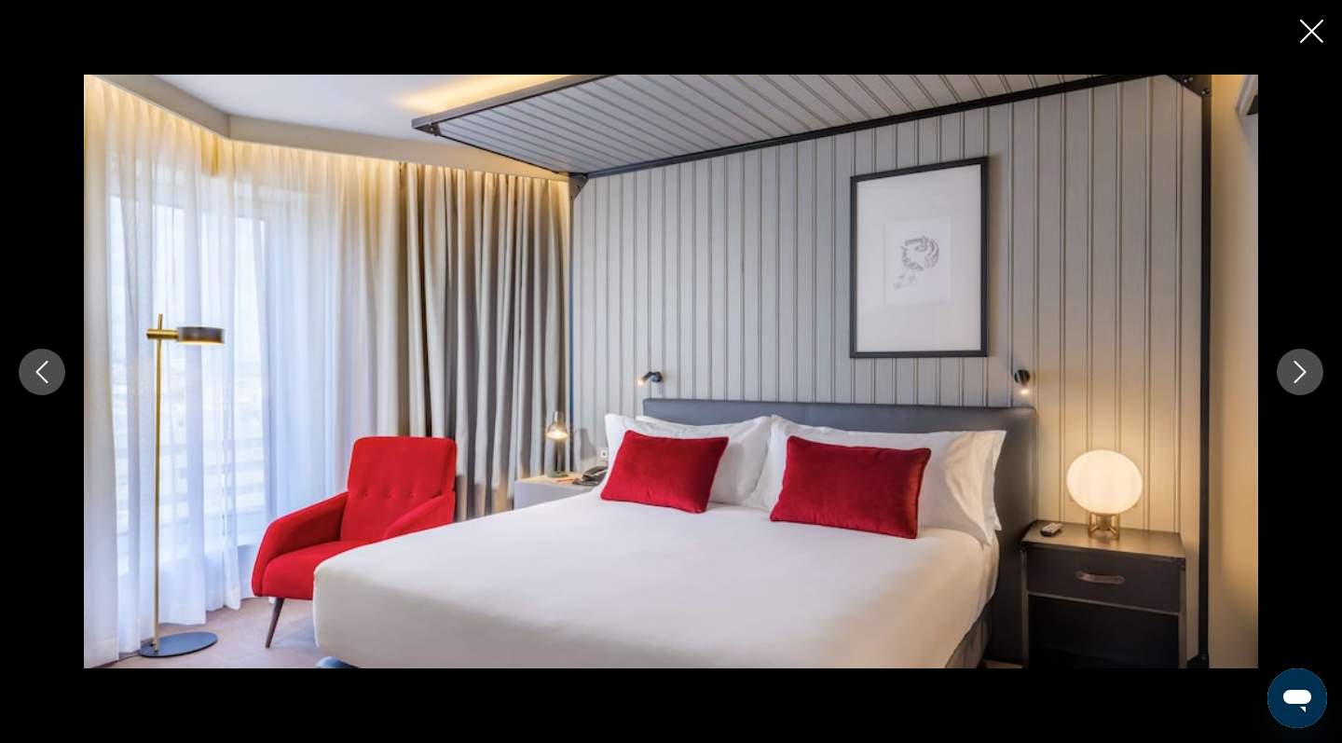
click at [1298, 379] on icon "Next image" at bounding box center [1300, 372] width 22 height 22
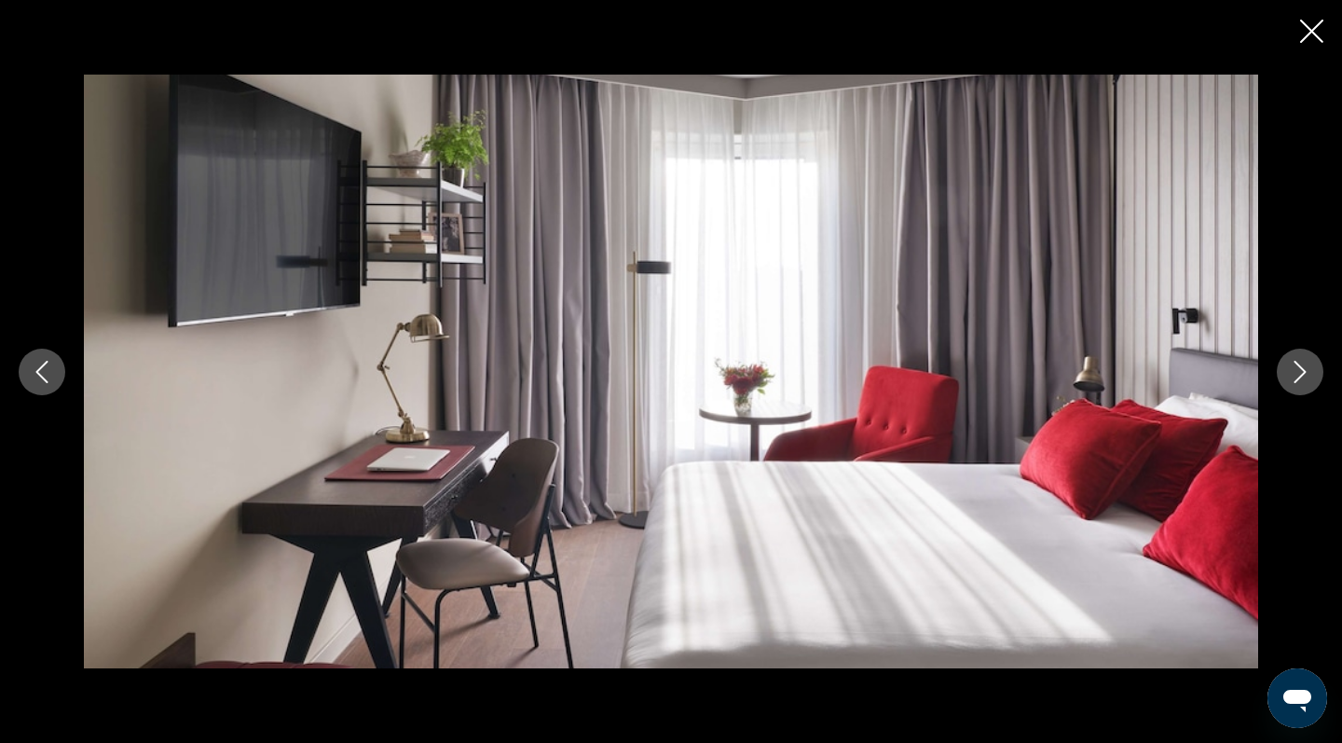
click at [1298, 380] on icon "Next image" at bounding box center [1300, 372] width 22 height 22
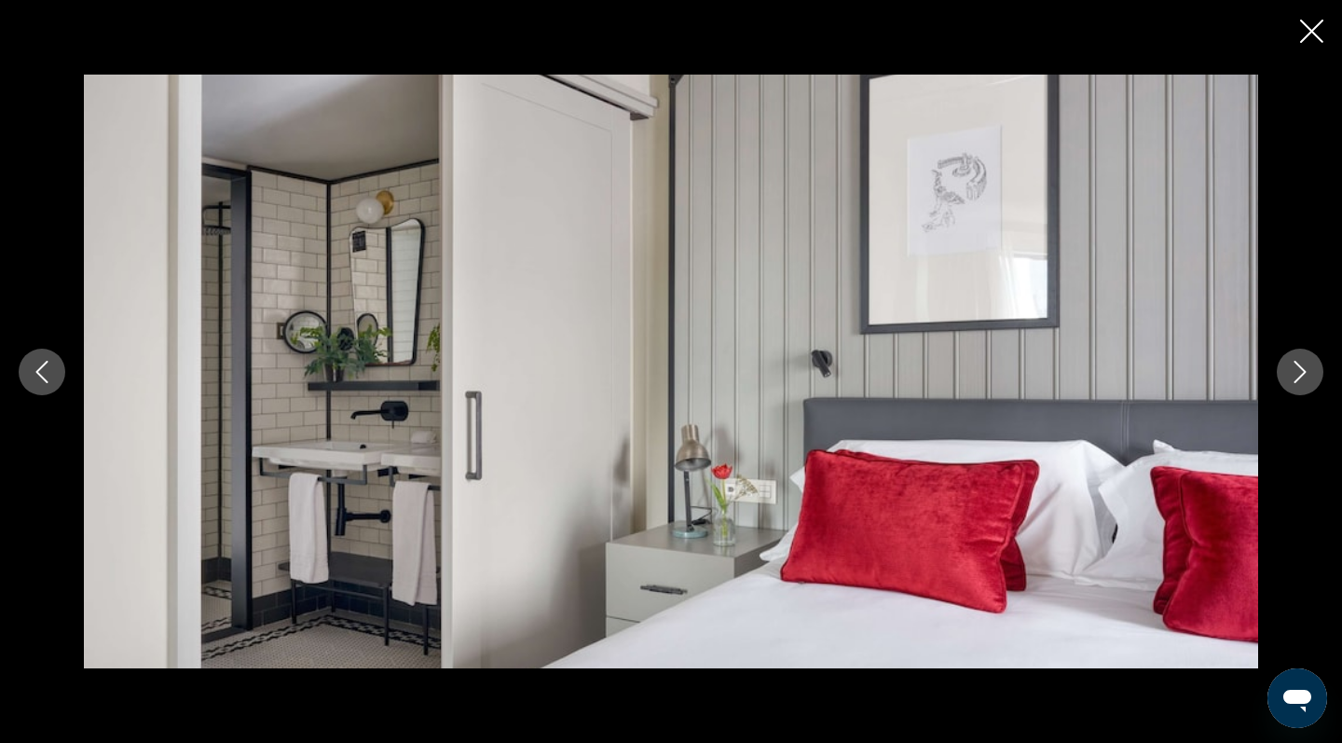
click at [1298, 380] on icon "Next image" at bounding box center [1300, 372] width 22 height 22
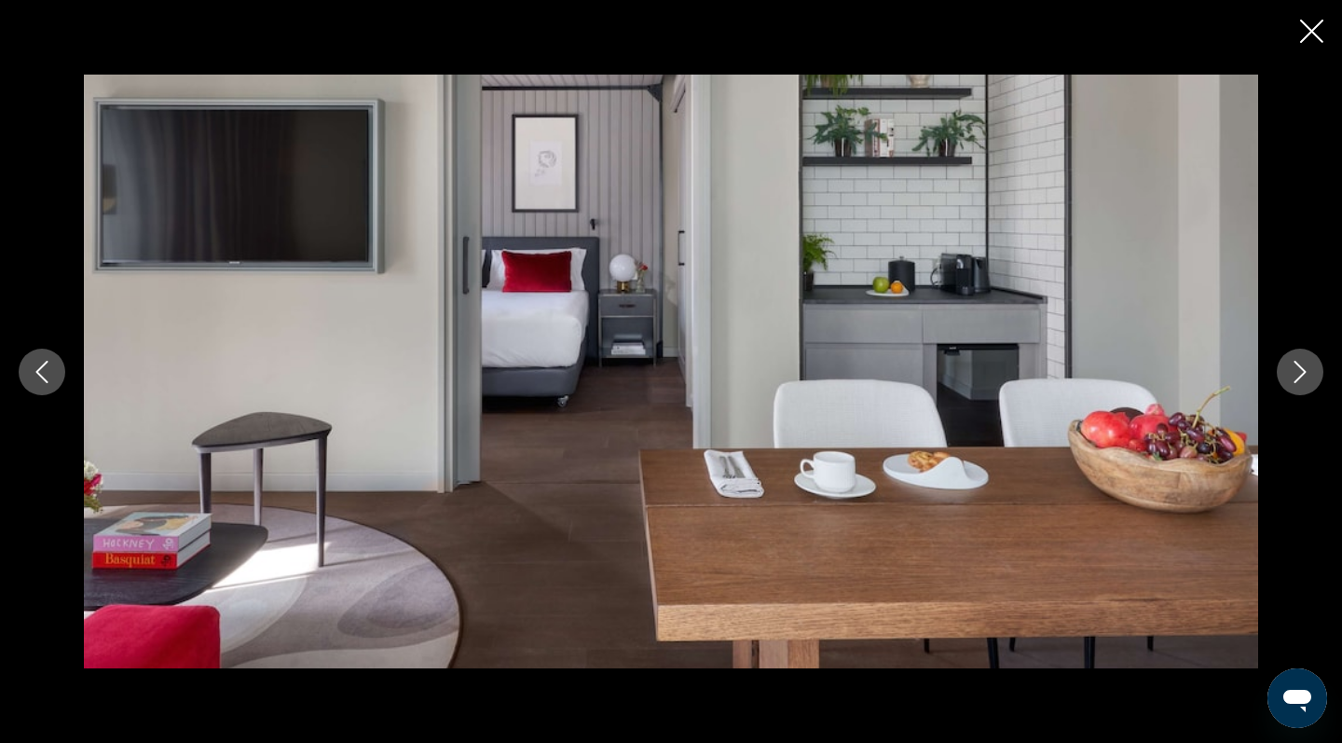
click at [1298, 380] on icon "Next image" at bounding box center [1300, 372] width 22 height 22
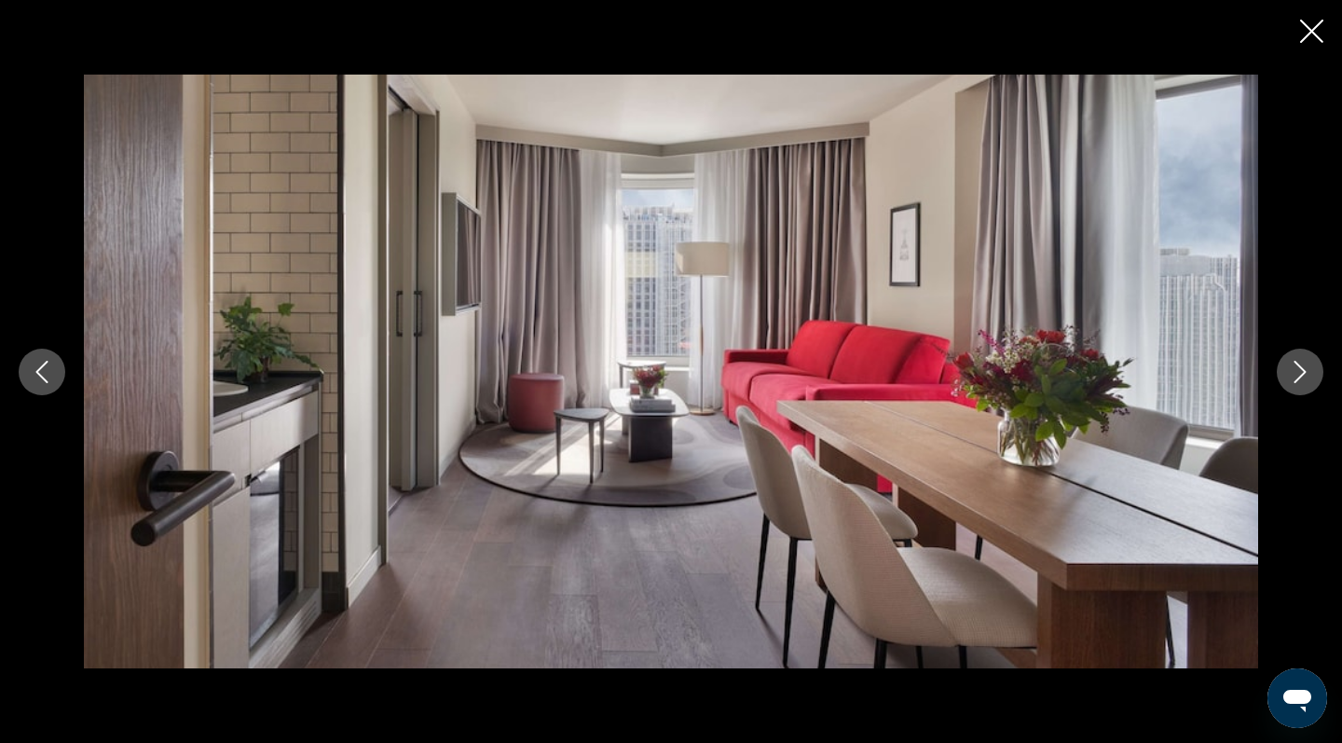
click at [1298, 380] on icon "Next image" at bounding box center [1300, 372] width 22 height 22
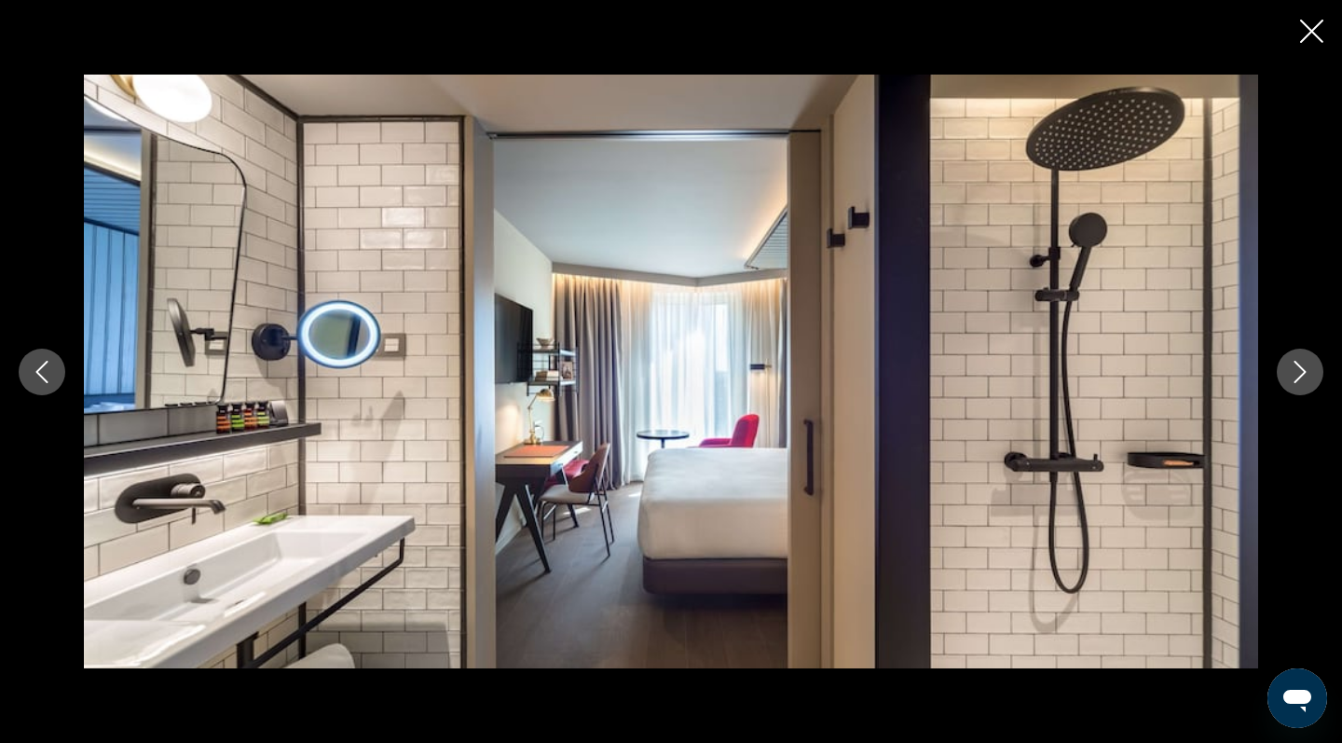
click at [1298, 380] on icon "Next image" at bounding box center [1300, 372] width 22 height 22
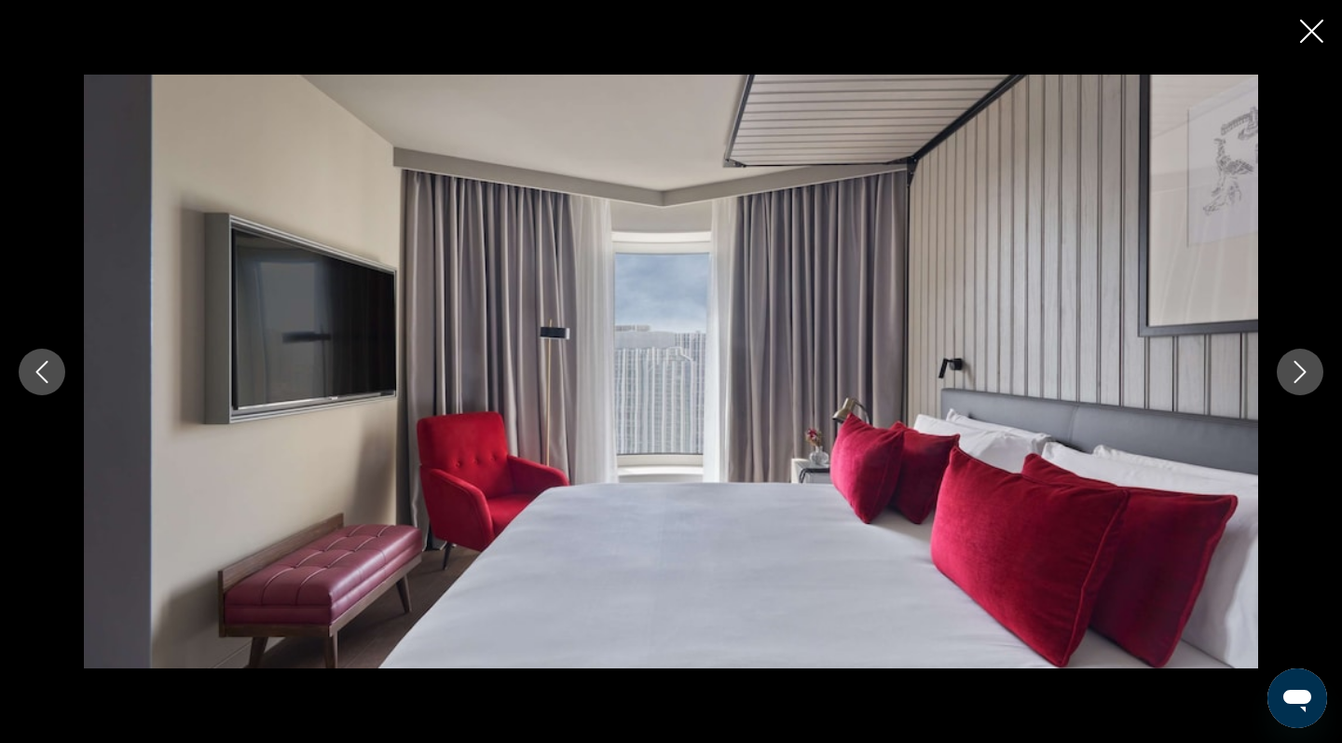
click at [1298, 380] on icon "Next image" at bounding box center [1300, 372] width 22 height 22
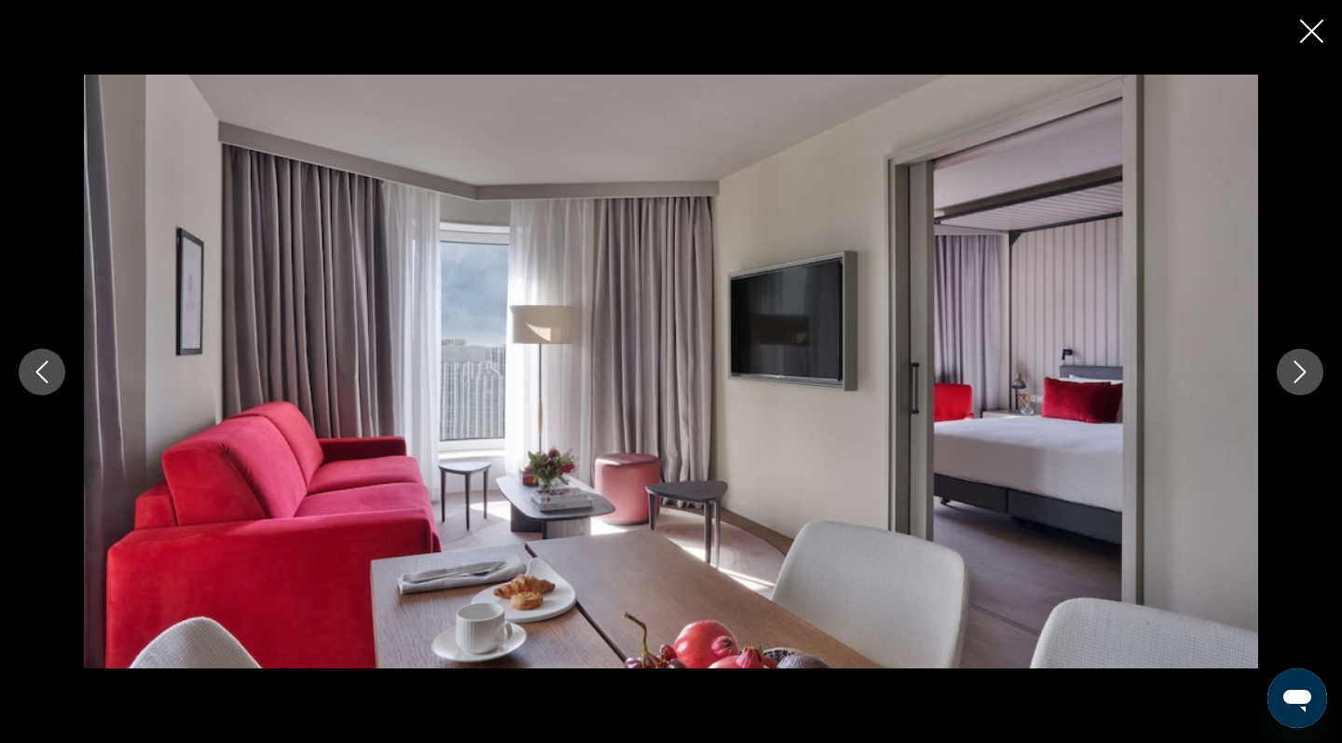
click at [1298, 380] on icon "Next image" at bounding box center [1300, 372] width 22 height 22
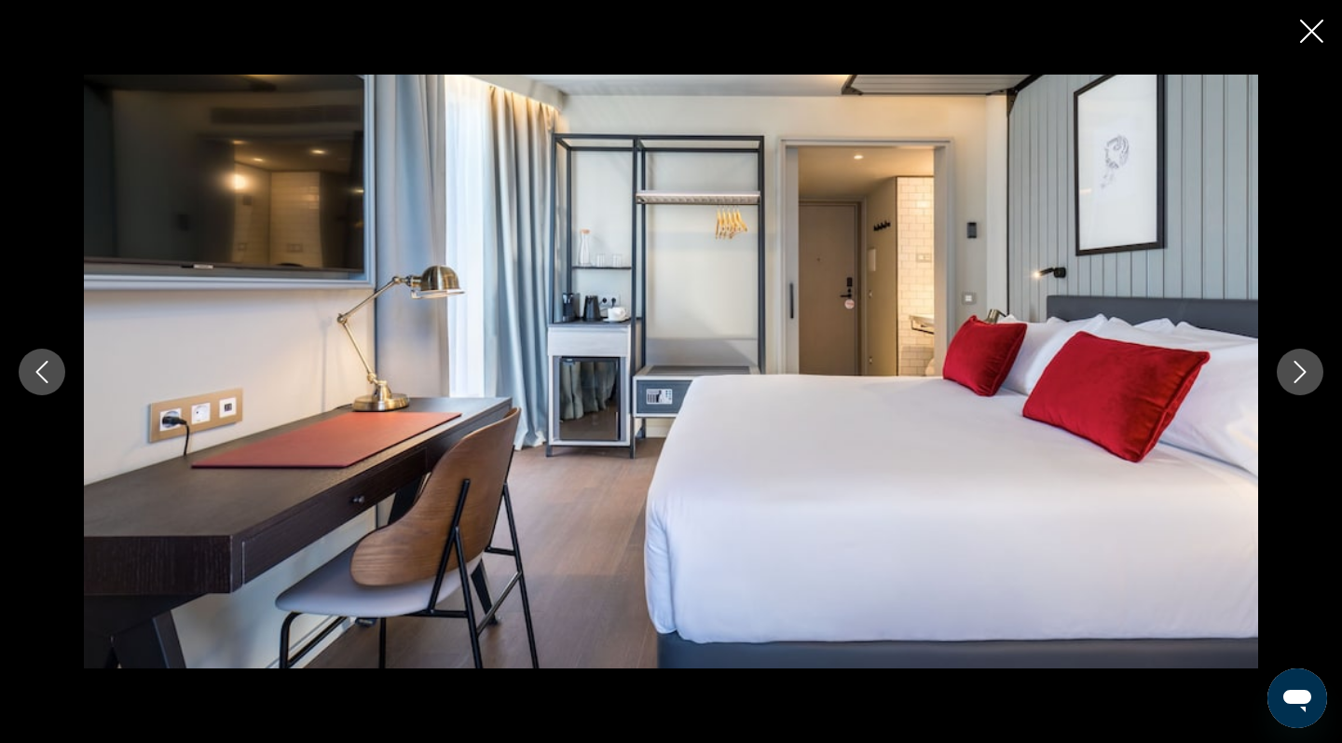
click at [1298, 380] on icon "Next image" at bounding box center [1300, 372] width 22 height 22
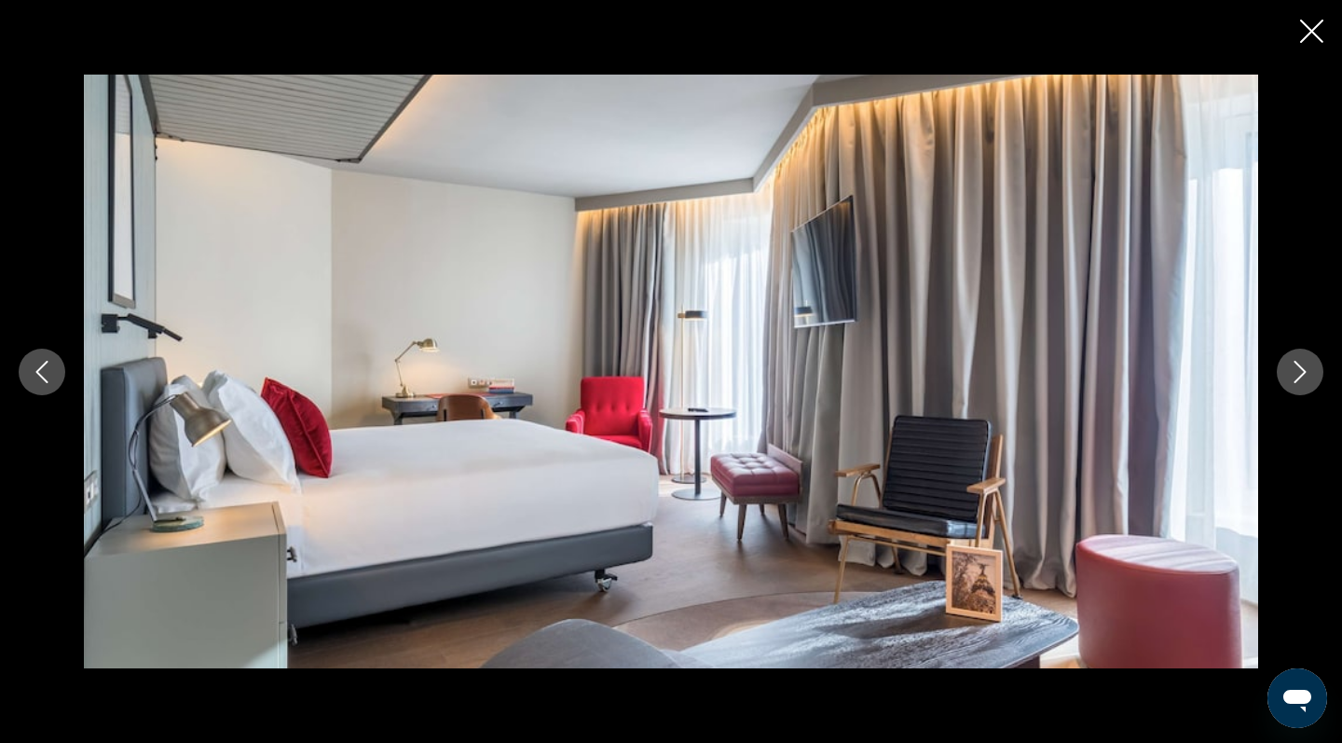
click at [1298, 380] on icon "Next image" at bounding box center [1300, 372] width 22 height 22
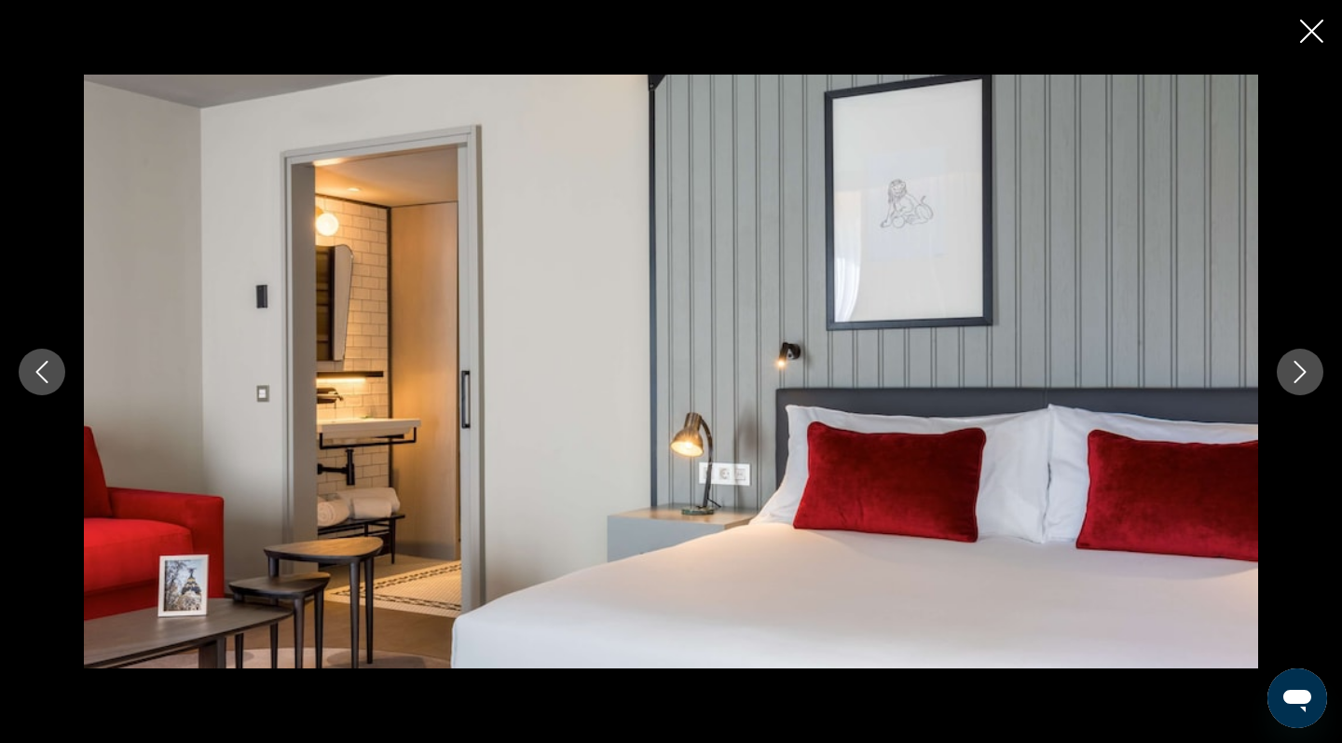
click at [1298, 380] on icon "Next image" at bounding box center [1300, 372] width 22 height 22
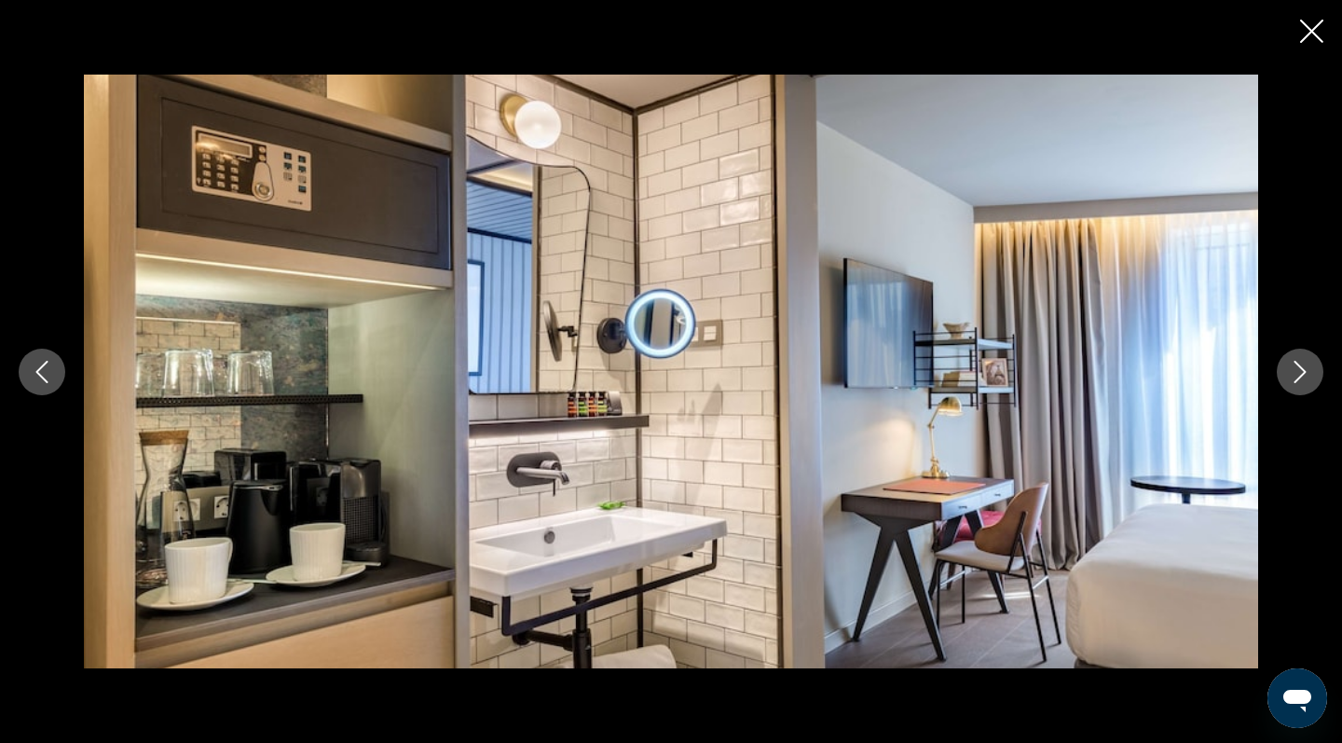
click at [1298, 380] on icon "Next image" at bounding box center [1300, 372] width 22 height 22
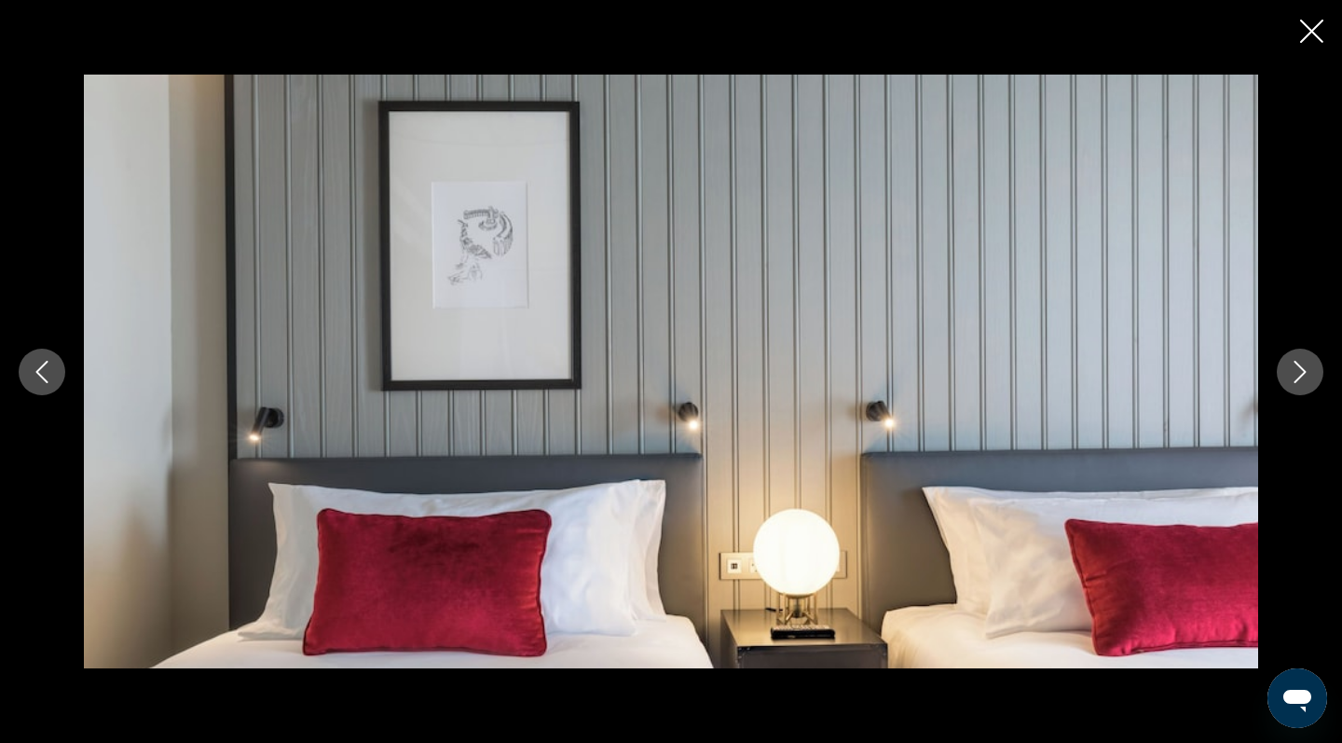
click at [1298, 380] on icon "Next image" at bounding box center [1300, 372] width 22 height 22
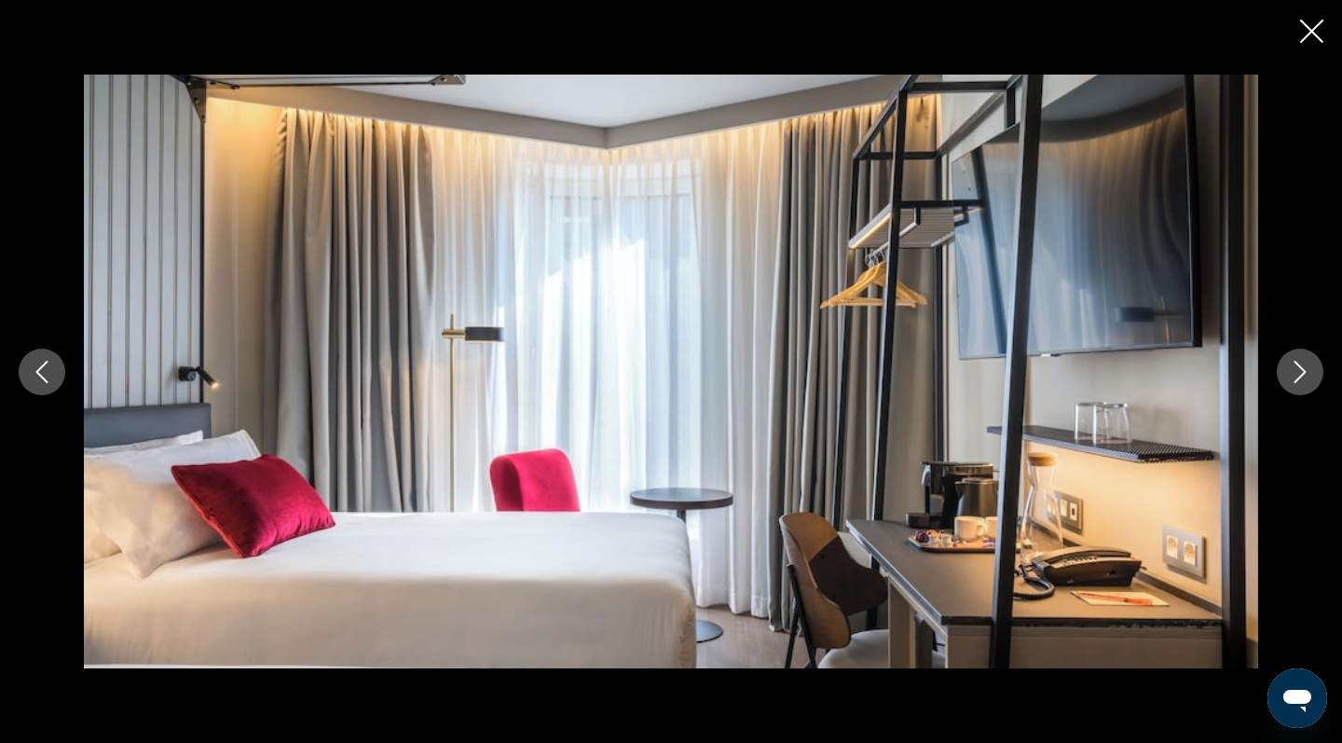
click at [1298, 380] on icon "Next image" at bounding box center [1300, 372] width 22 height 22
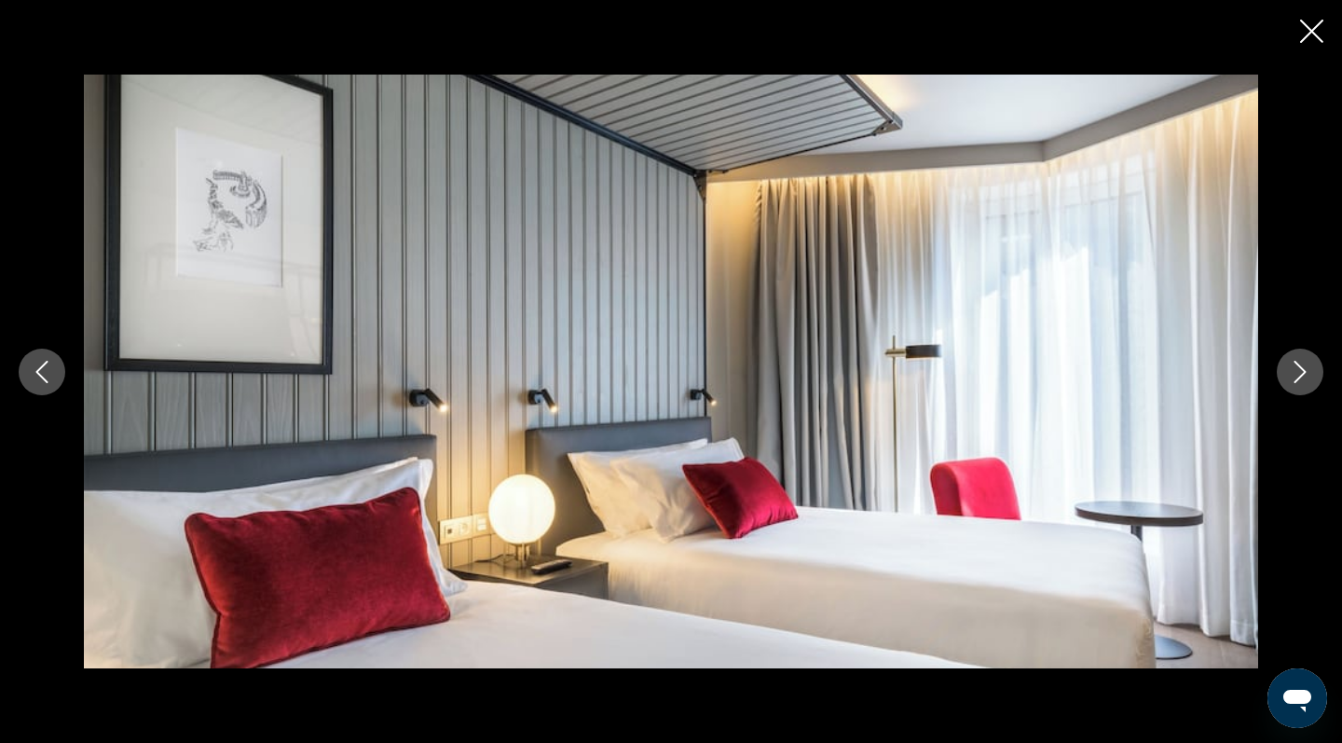
click at [1298, 380] on icon "Next image" at bounding box center [1300, 372] width 22 height 22
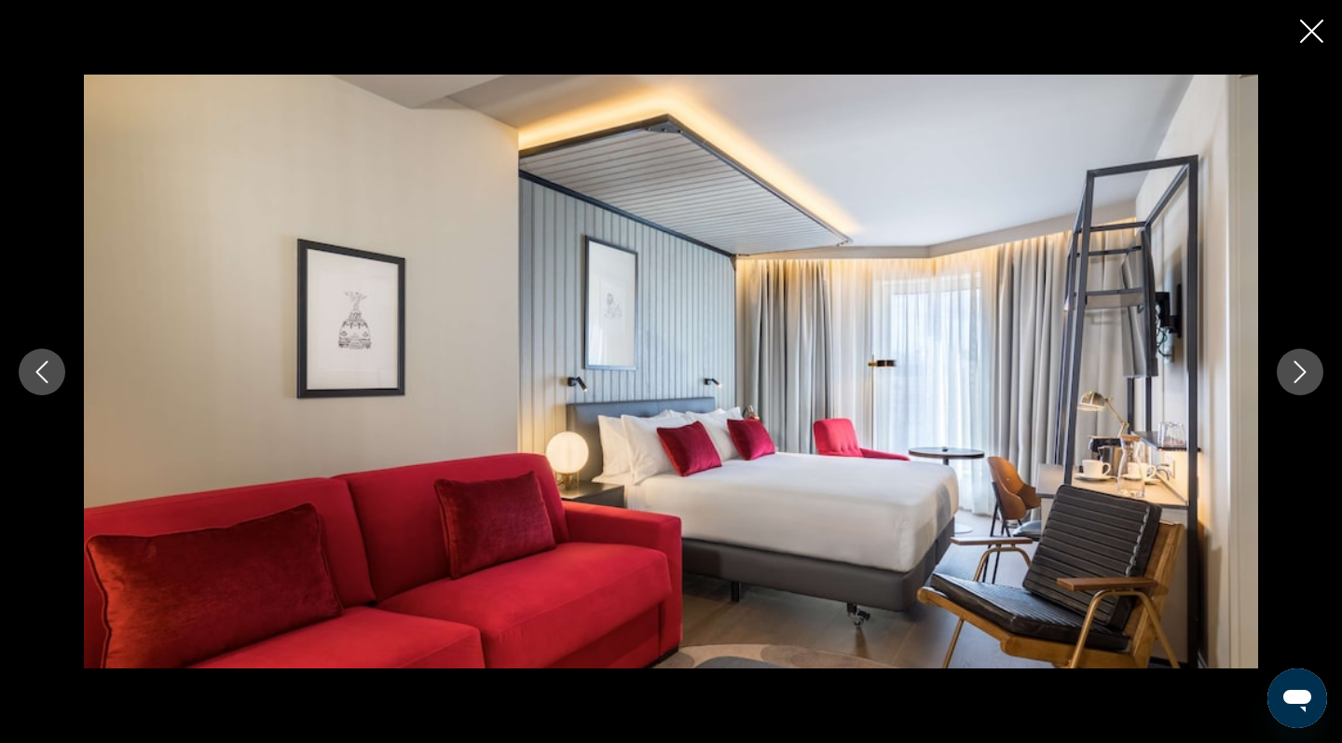
click at [1298, 380] on icon "Next image" at bounding box center [1300, 372] width 22 height 22
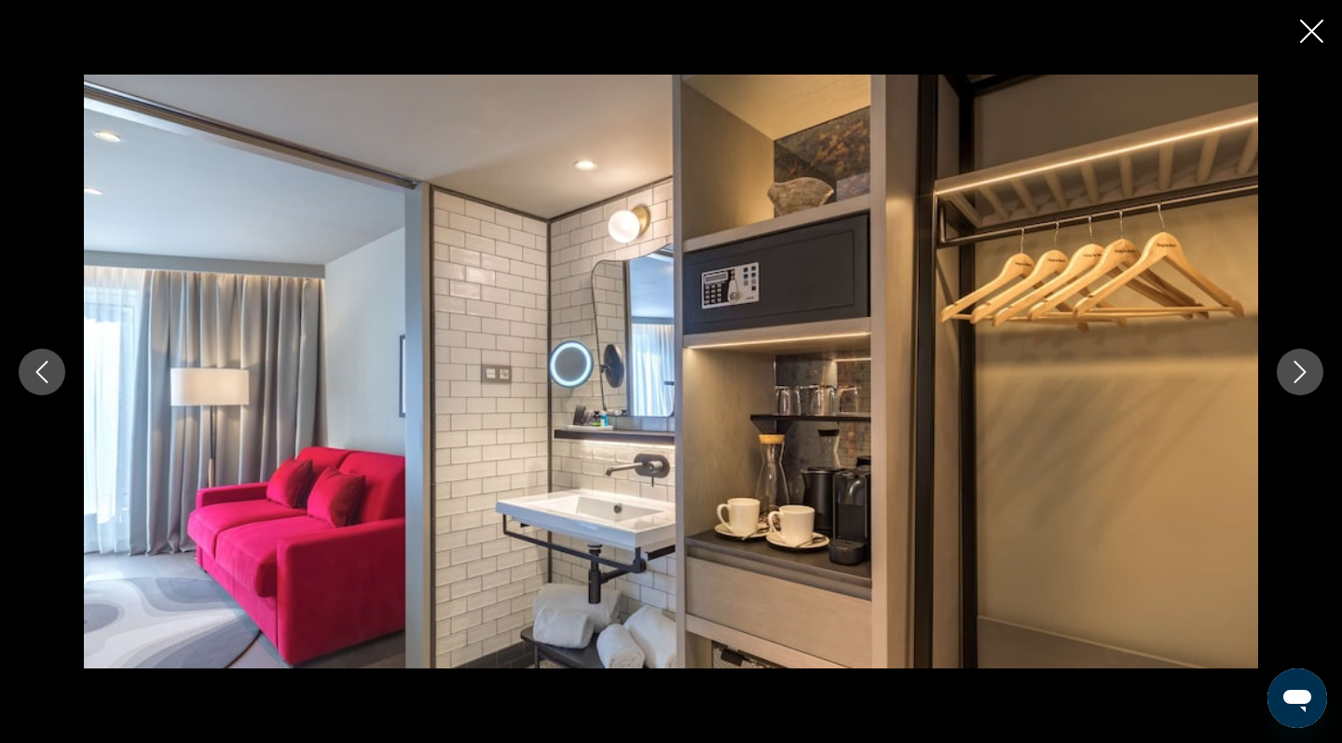
click at [1298, 380] on icon "Next image" at bounding box center [1300, 372] width 22 height 22
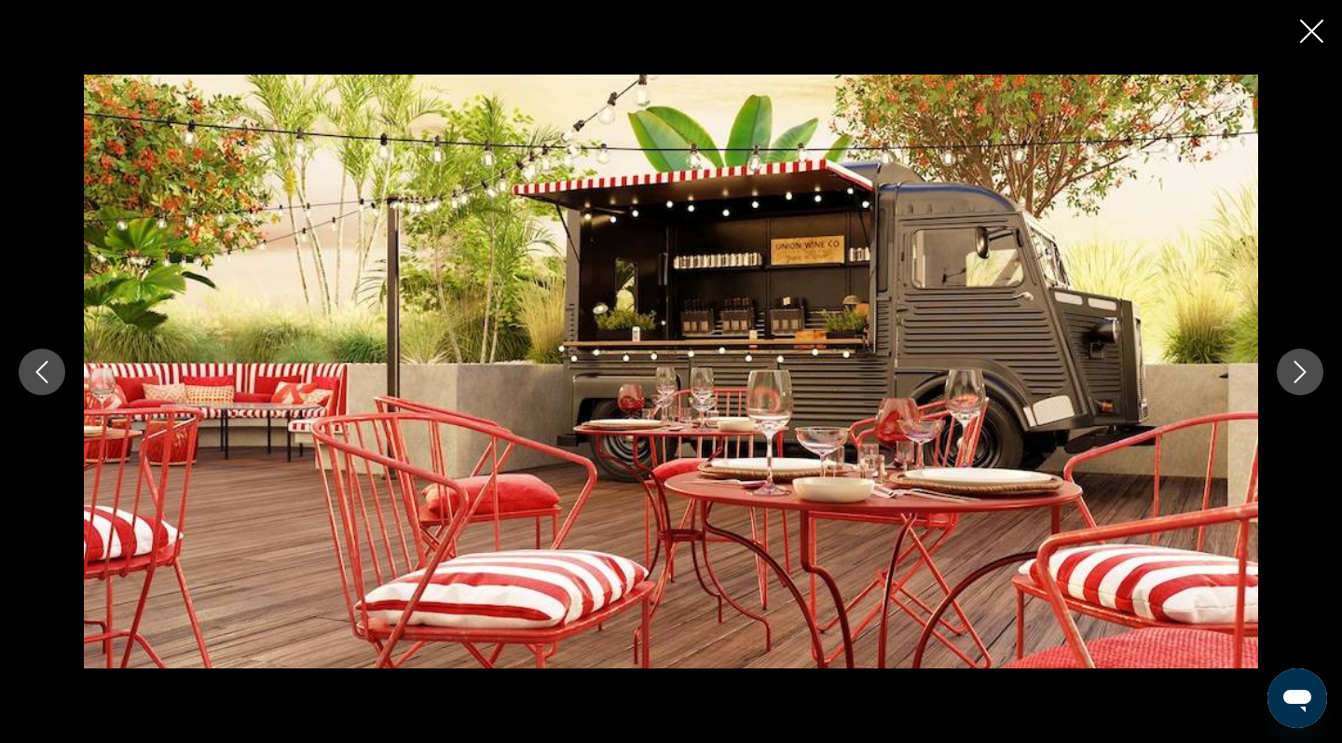
click at [1298, 380] on icon "Next image" at bounding box center [1300, 372] width 22 height 22
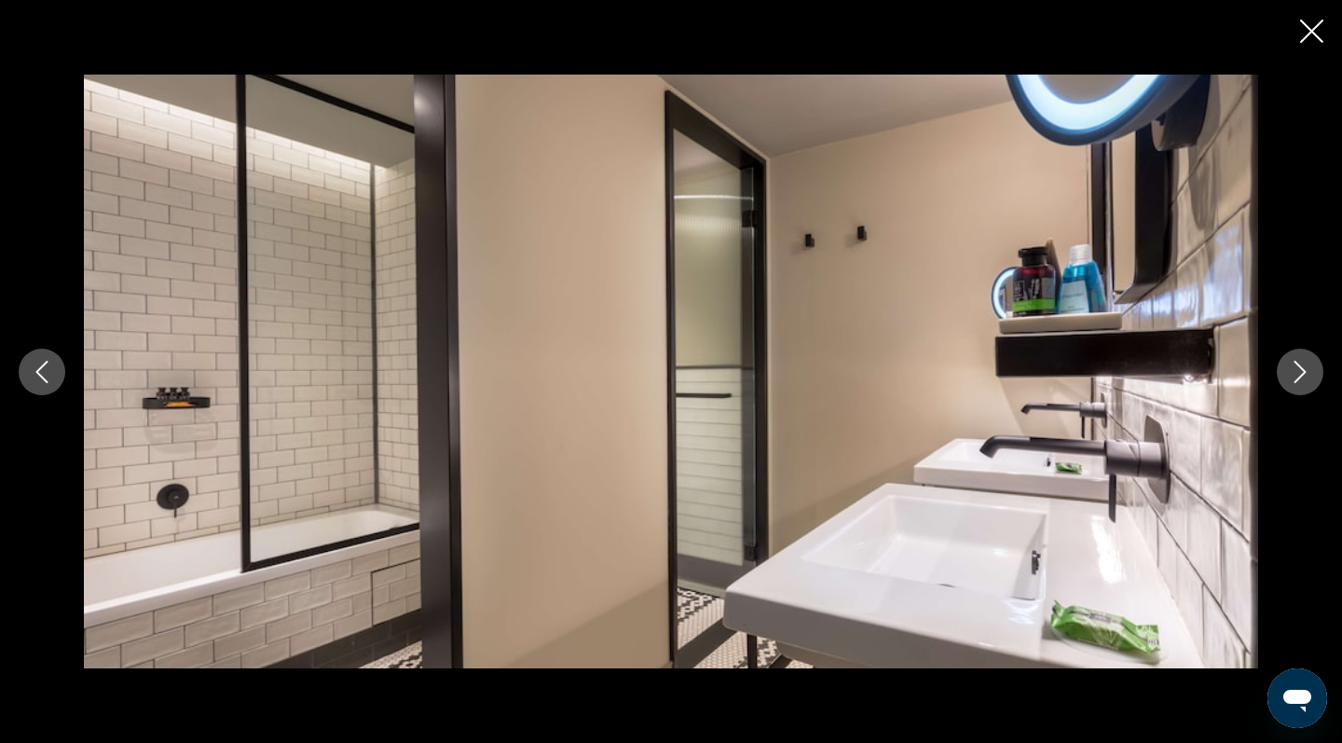
click at [1298, 380] on icon "Next image" at bounding box center [1300, 372] width 22 height 22
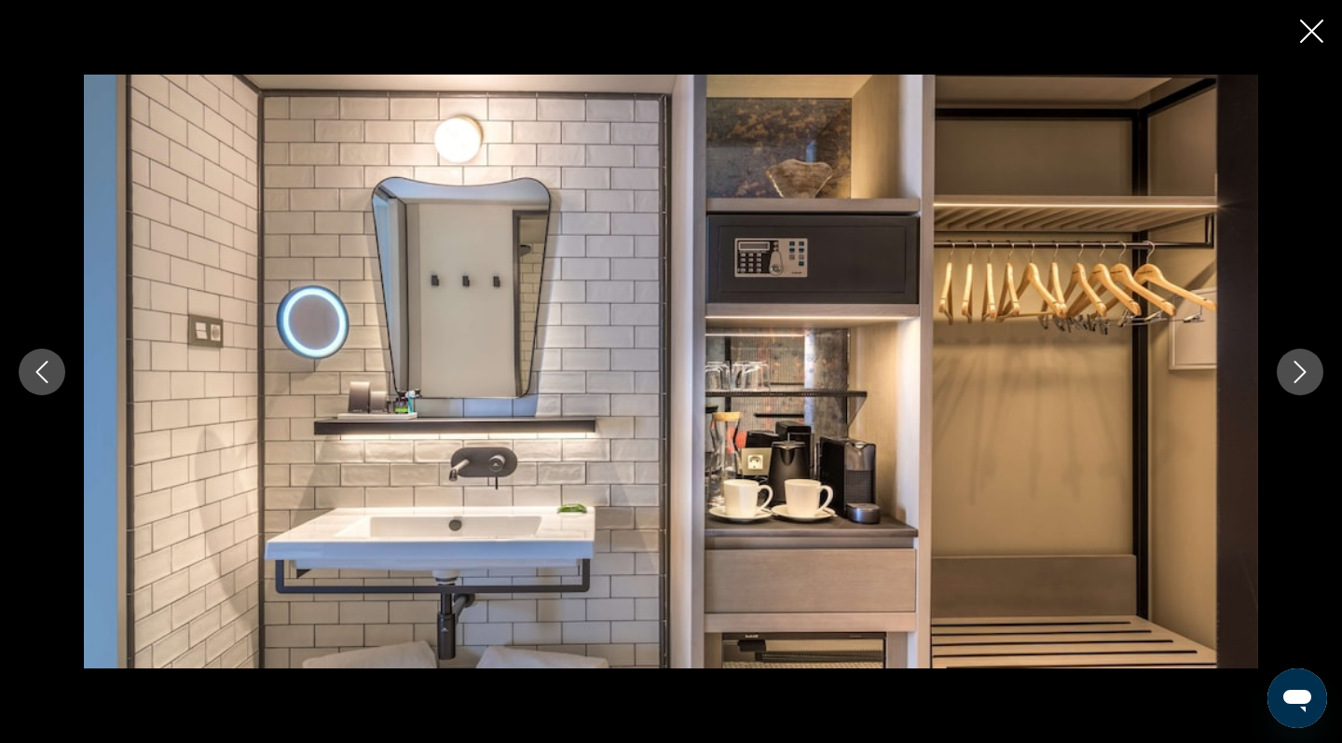
click at [31, 362] on icon "Previous image" at bounding box center [42, 372] width 22 height 22
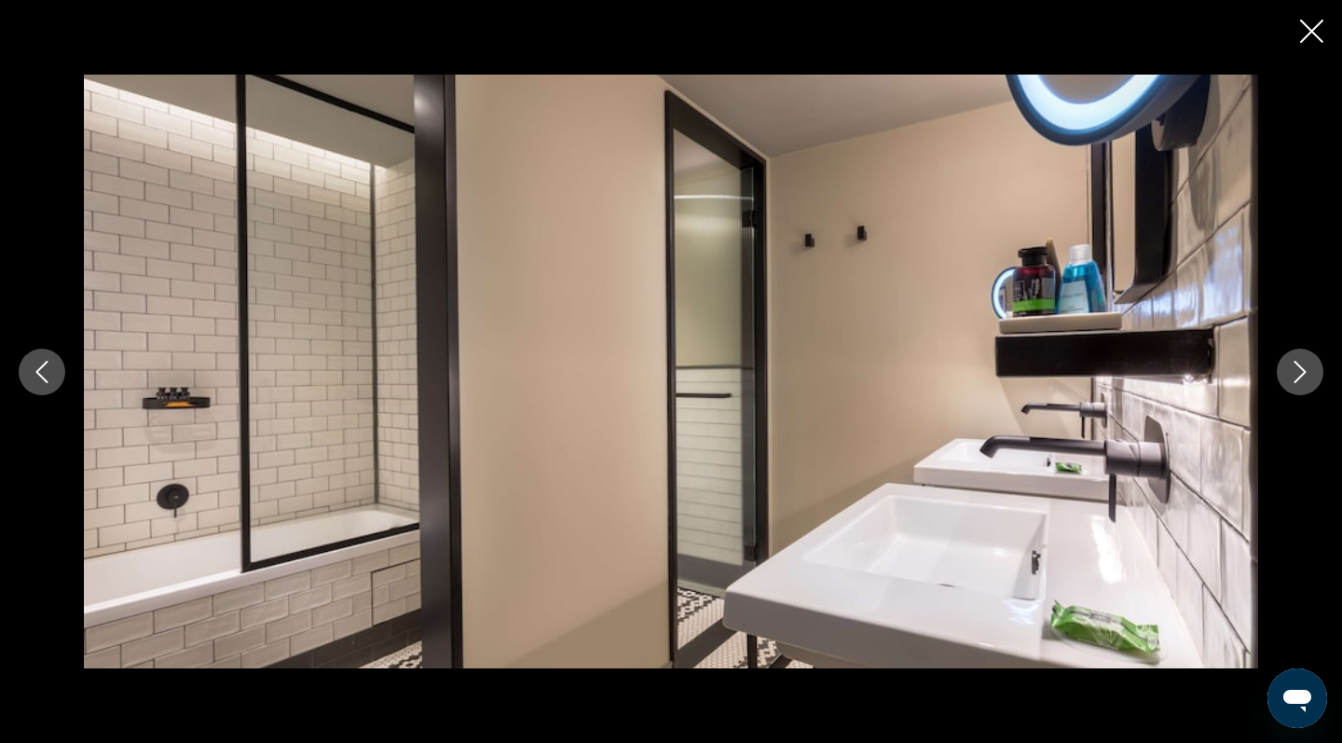
click at [31, 362] on icon "Previous image" at bounding box center [42, 372] width 22 height 22
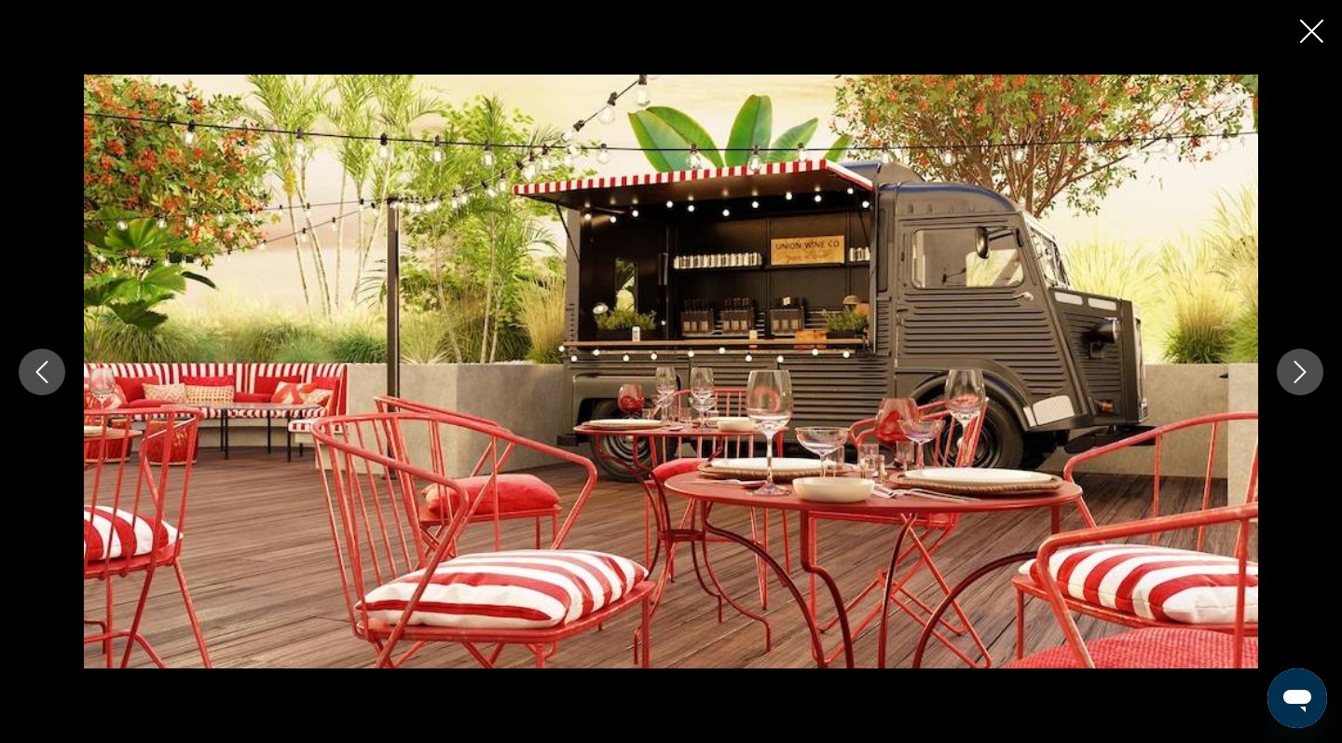
click at [31, 362] on icon "Previous image" at bounding box center [42, 372] width 22 height 22
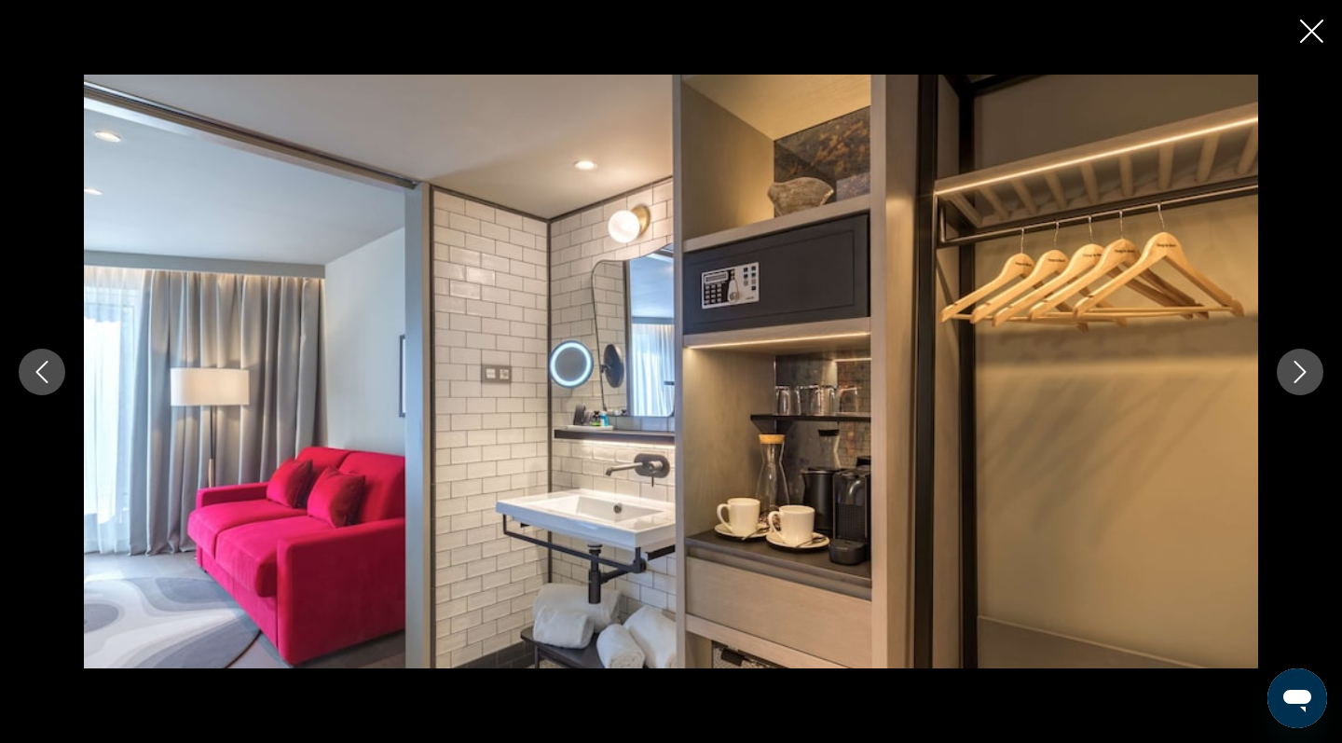
click at [1311, 367] on icon "Next image" at bounding box center [1300, 372] width 22 height 22
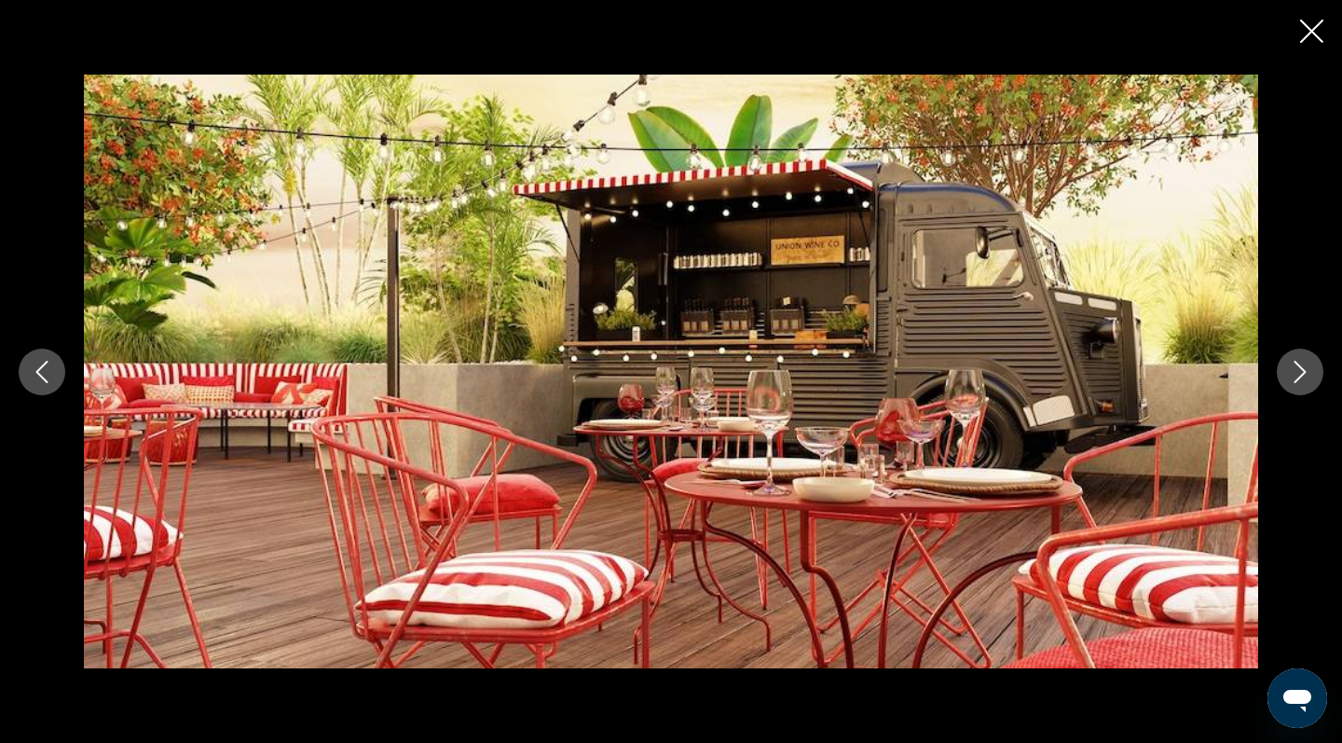
click at [1311, 367] on icon "Next image" at bounding box center [1300, 372] width 22 height 22
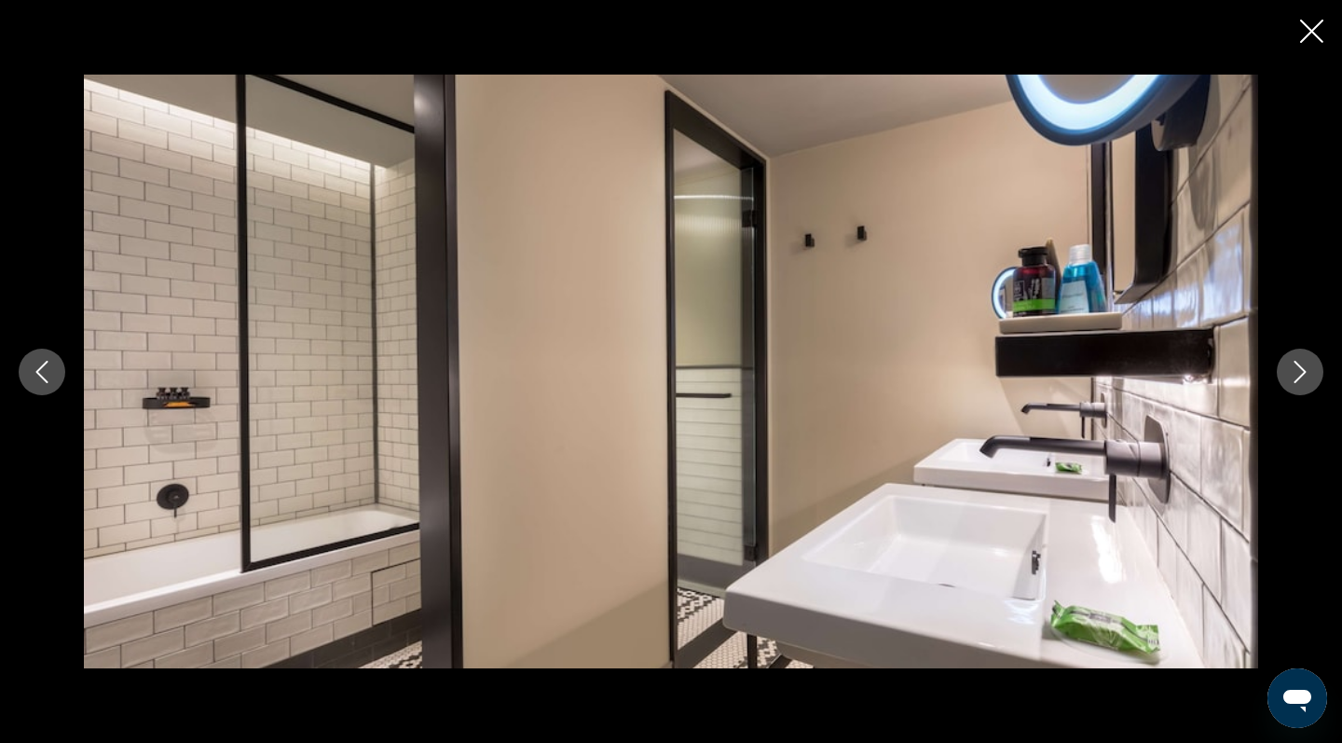
click at [1311, 367] on icon "Next image" at bounding box center [1300, 372] width 22 height 22
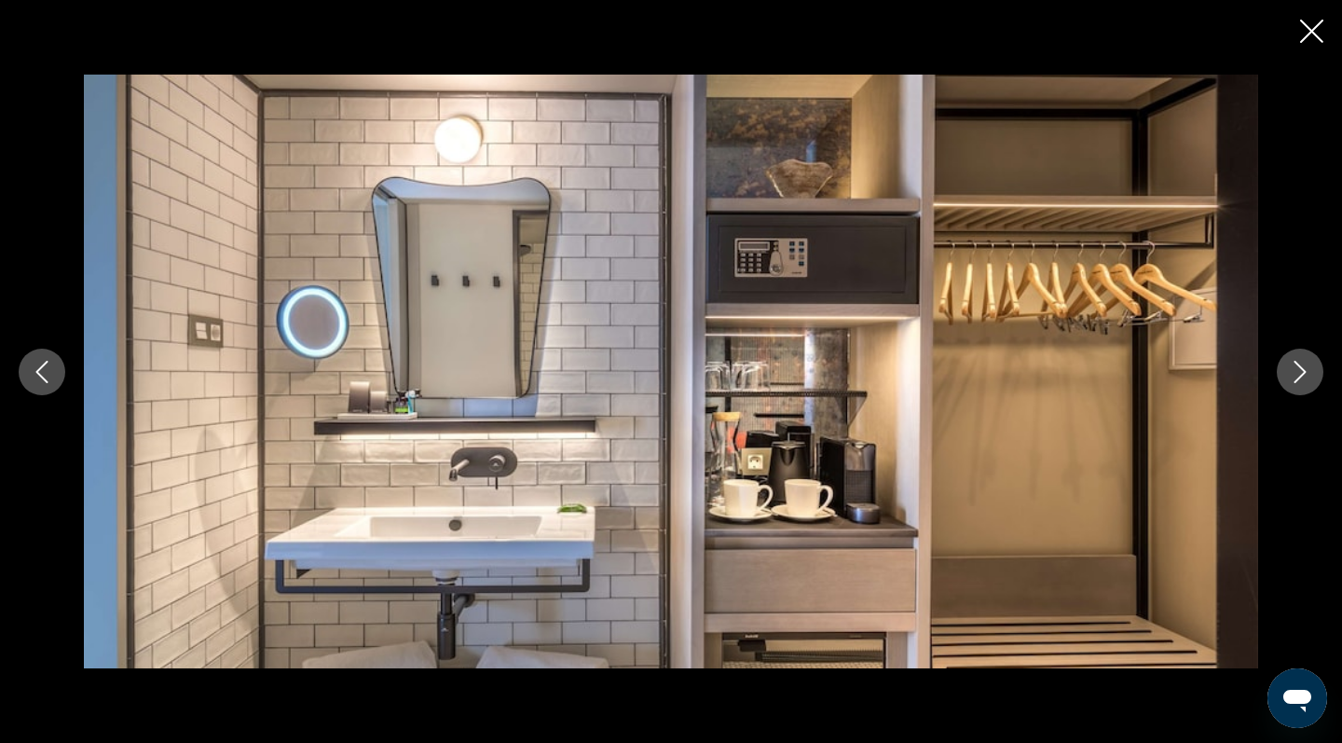
click at [1311, 367] on icon "Next image" at bounding box center [1300, 372] width 22 height 22
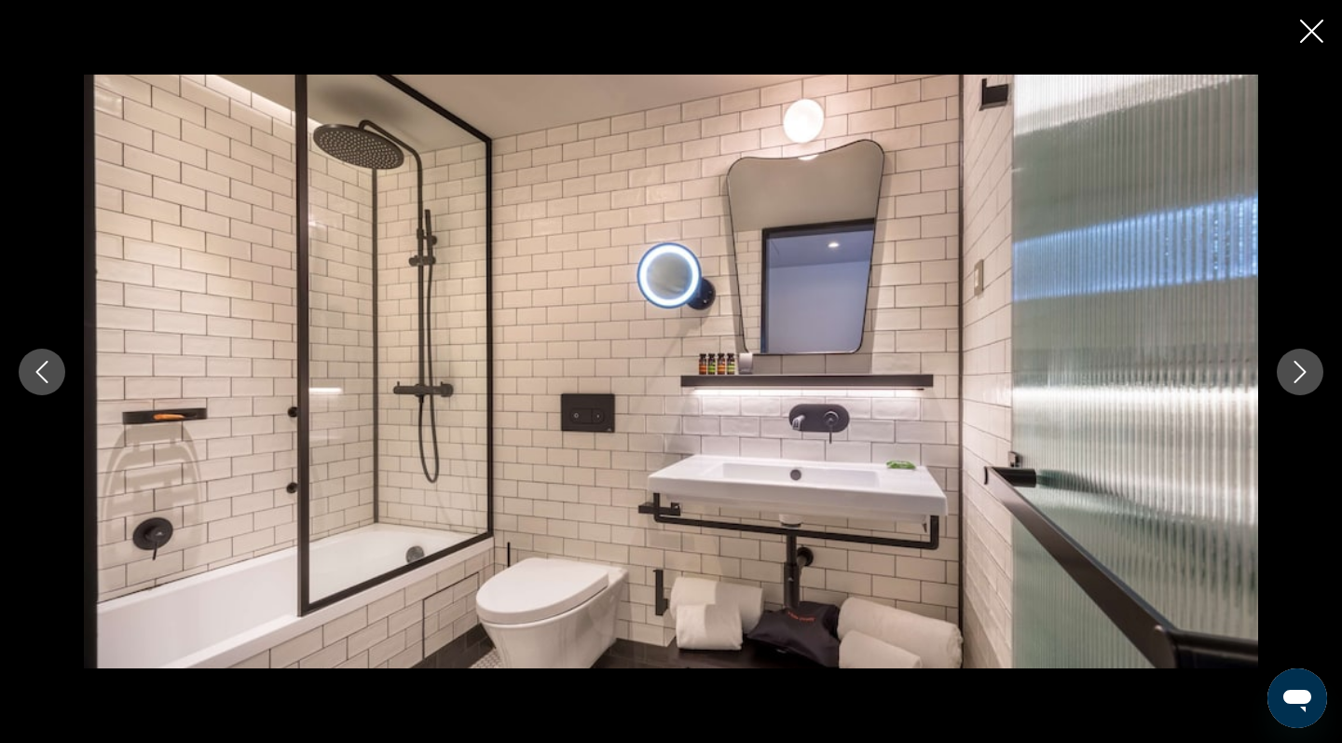
click at [1311, 367] on icon "Next image" at bounding box center [1300, 372] width 22 height 22
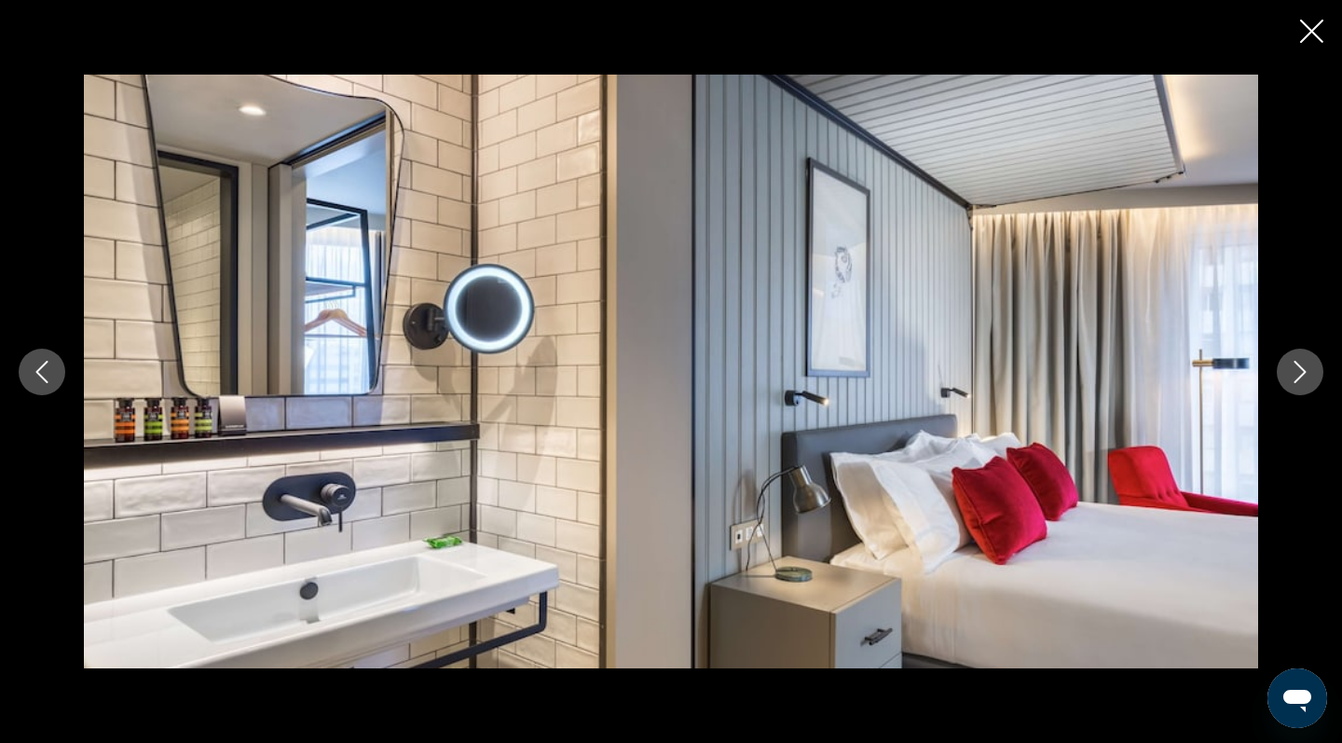
click at [1311, 367] on icon "Next image" at bounding box center [1300, 372] width 22 height 22
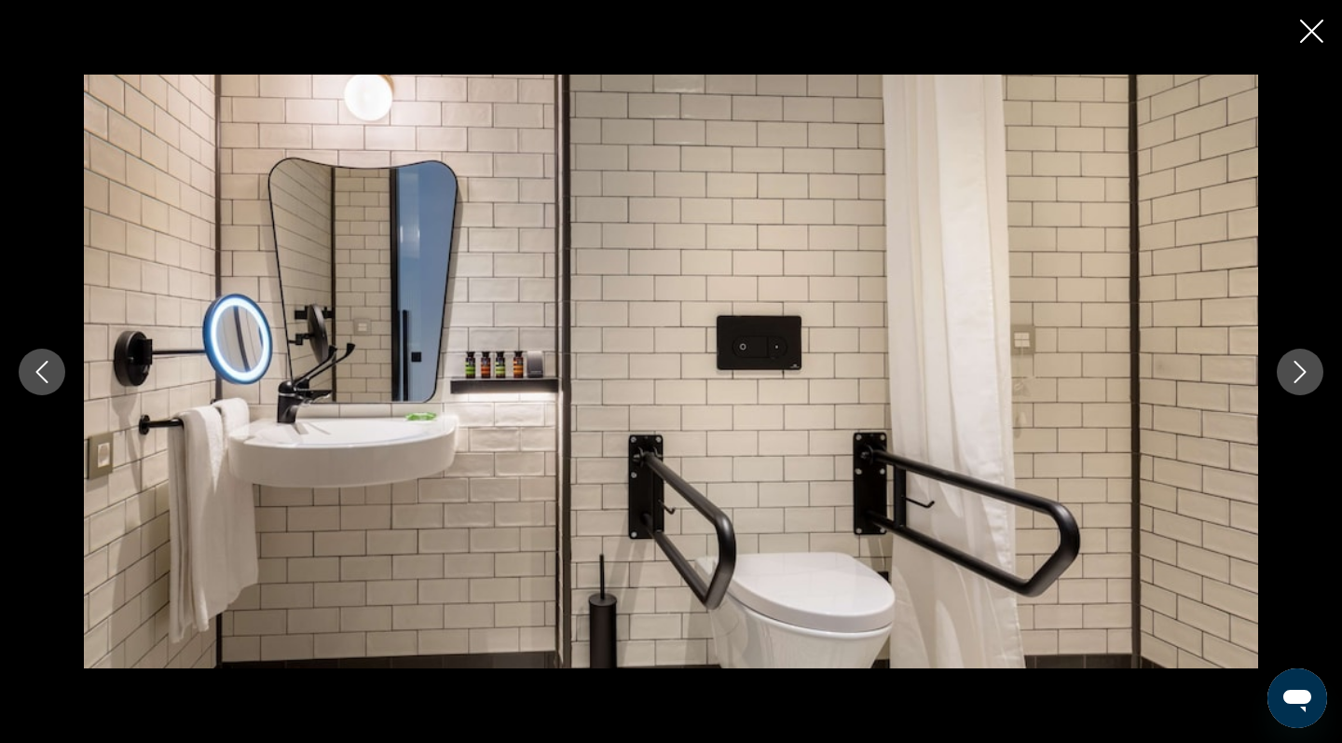
click at [1311, 367] on icon "Next image" at bounding box center [1300, 372] width 22 height 22
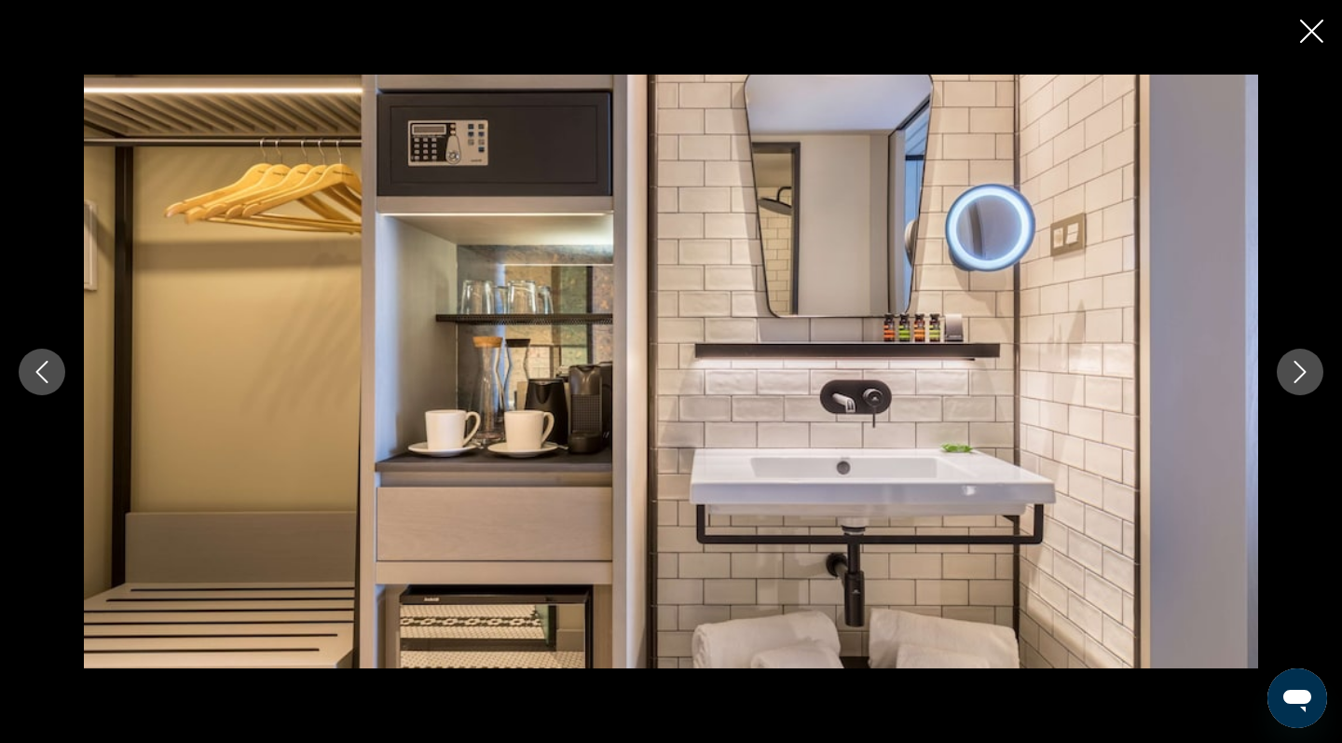
click at [1311, 367] on icon "Next image" at bounding box center [1300, 372] width 22 height 22
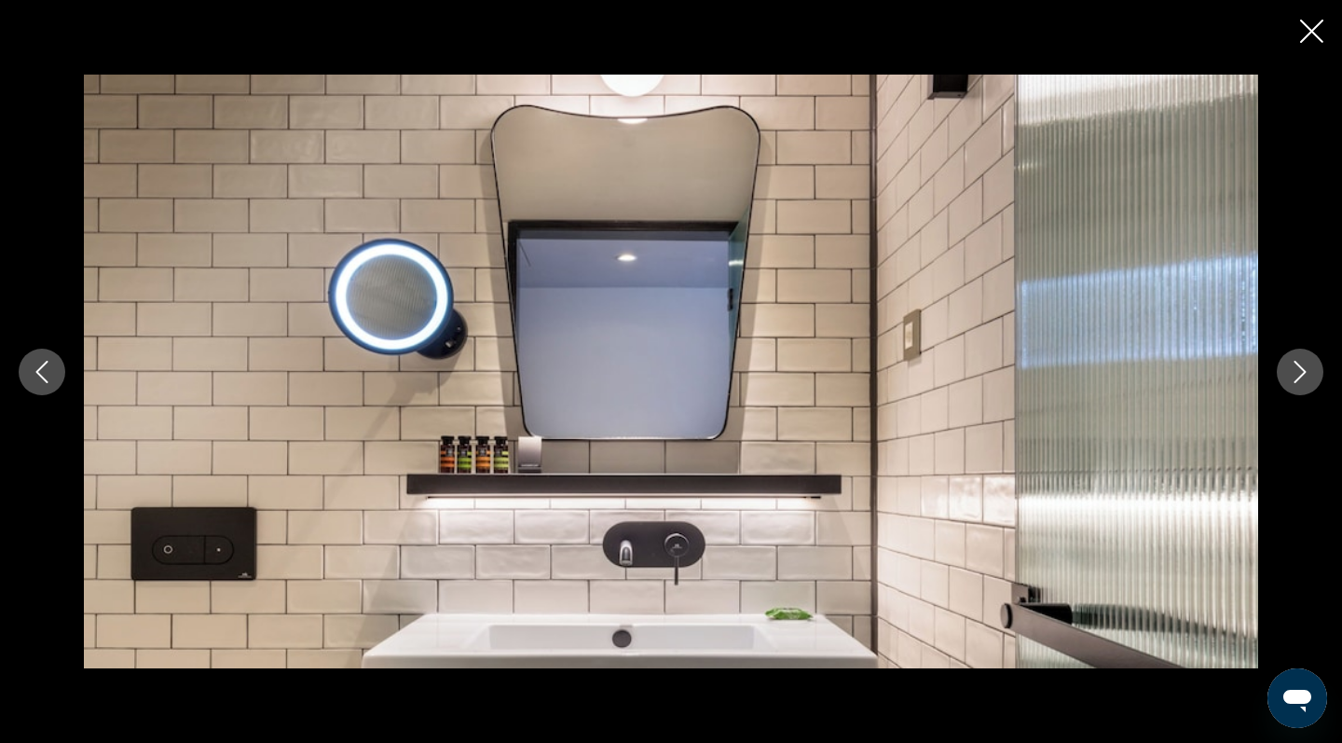
click at [1311, 367] on icon "Next image" at bounding box center [1300, 372] width 22 height 22
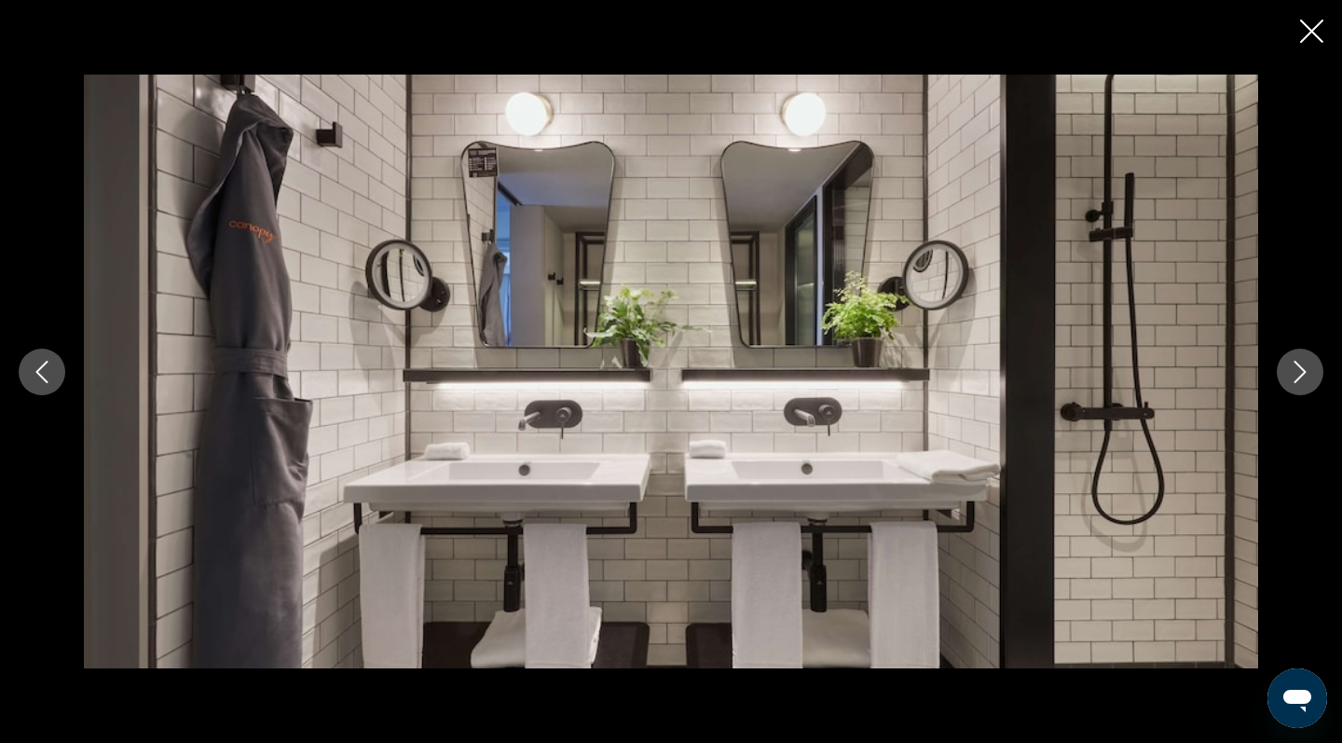
click at [1311, 367] on icon "Next image" at bounding box center [1300, 372] width 22 height 22
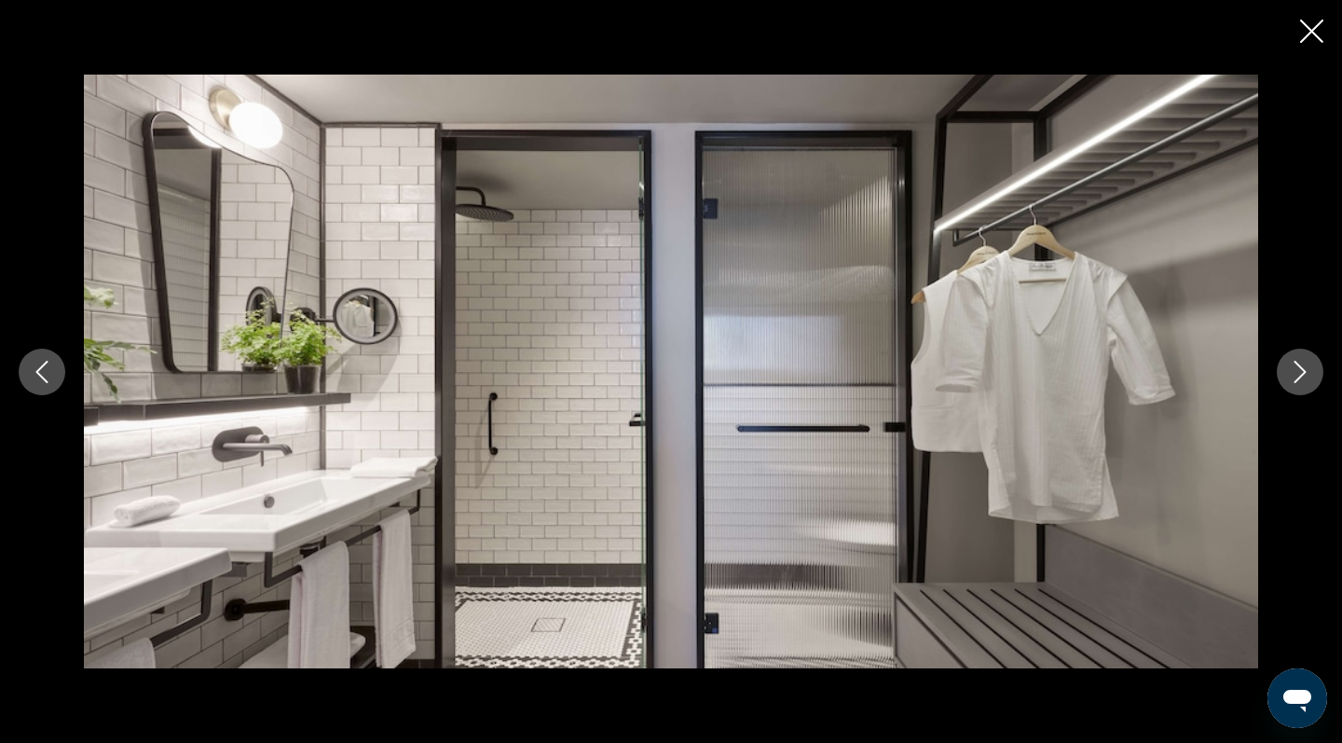
click at [1311, 367] on icon "Next image" at bounding box center [1300, 372] width 22 height 22
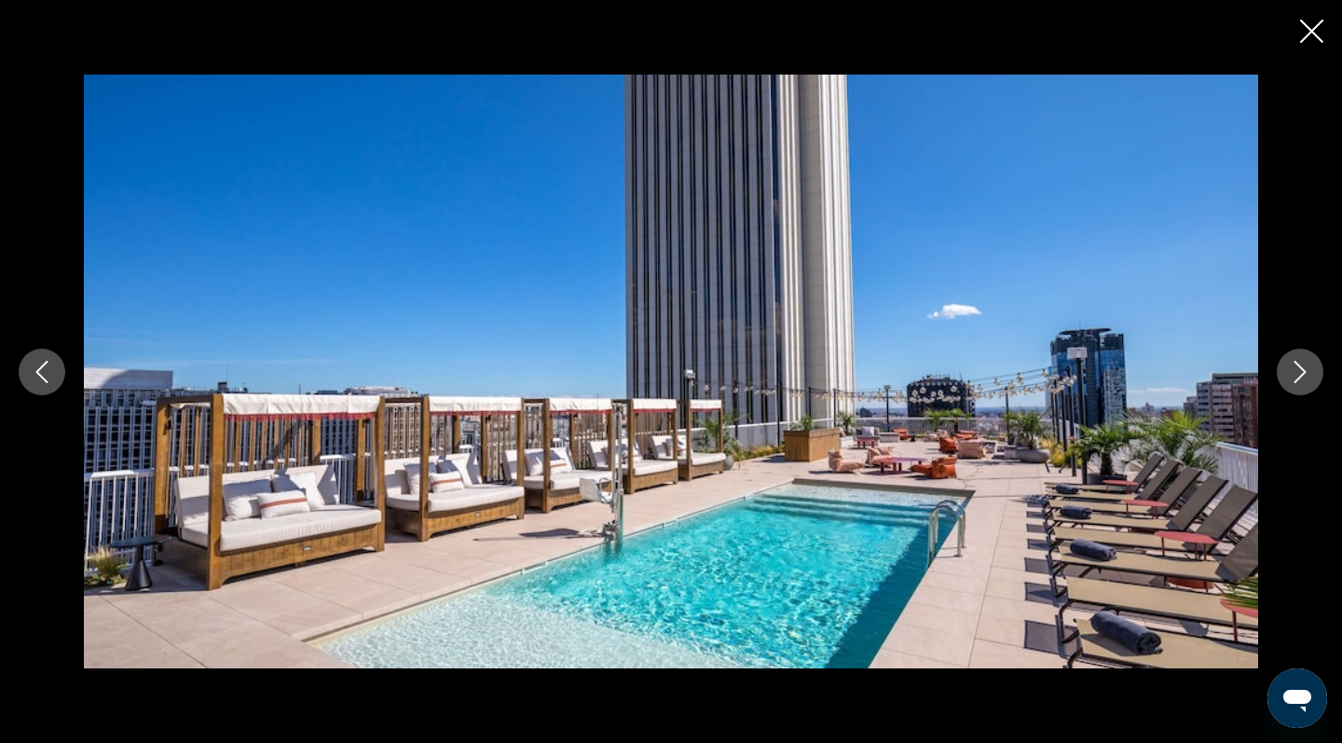
click at [1311, 367] on icon "Next image" at bounding box center [1300, 372] width 22 height 22
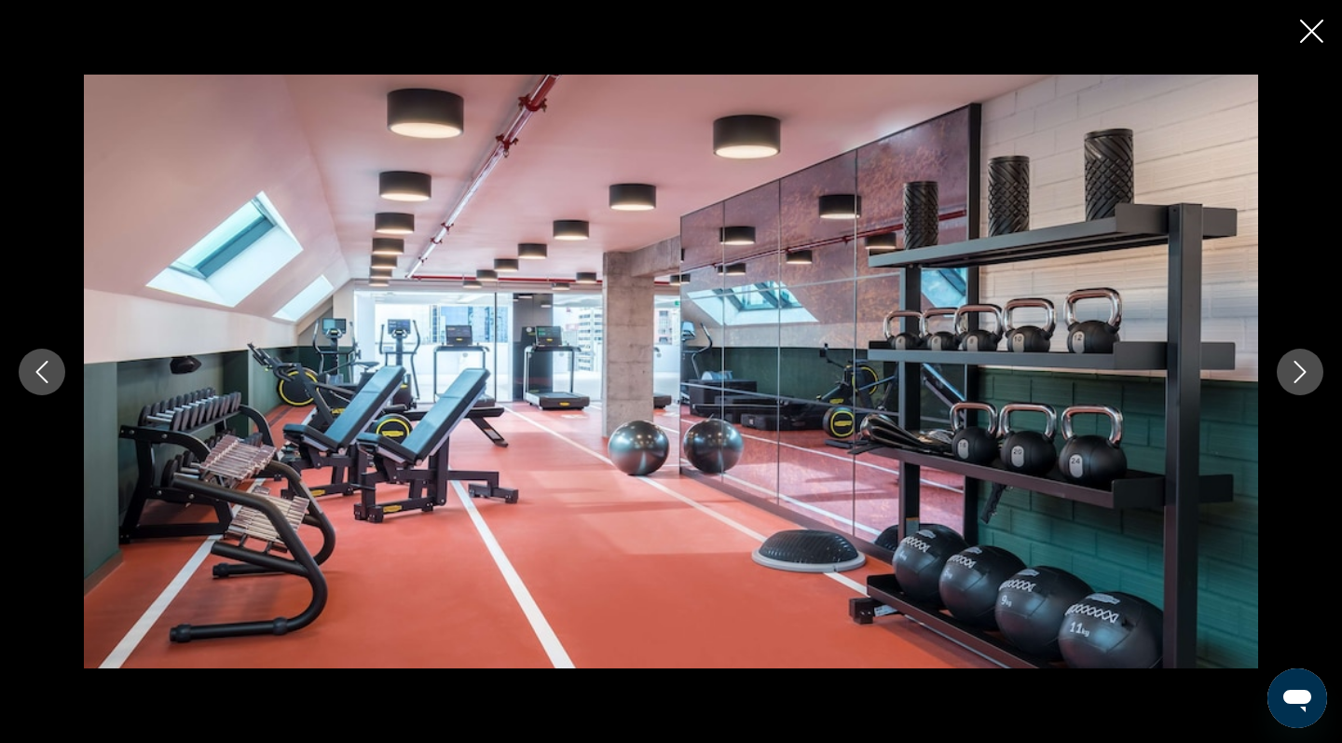
click at [1311, 367] on icon "Next image" at bounding box center [1300, 372] width 22 height 22
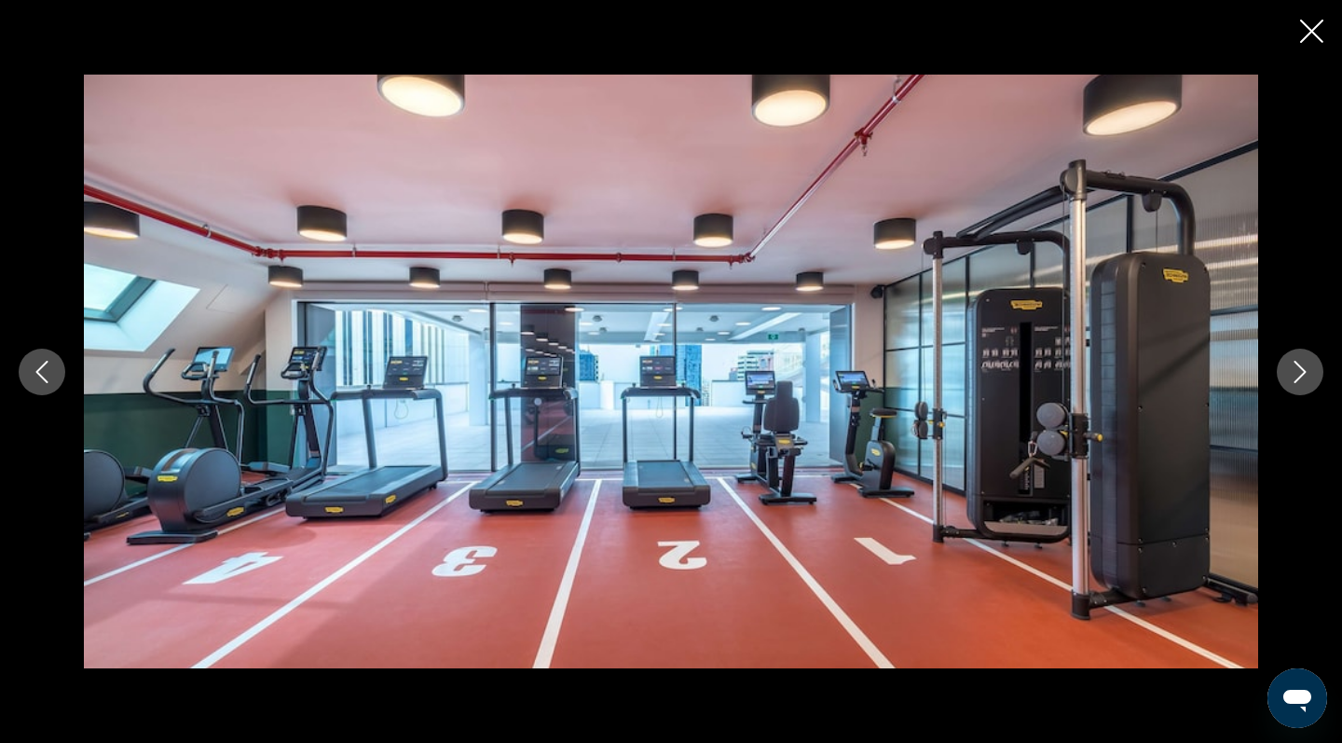
click at [1311, 367] on icon "Next image" at bounding box center [1300, 372] width 22 height 22
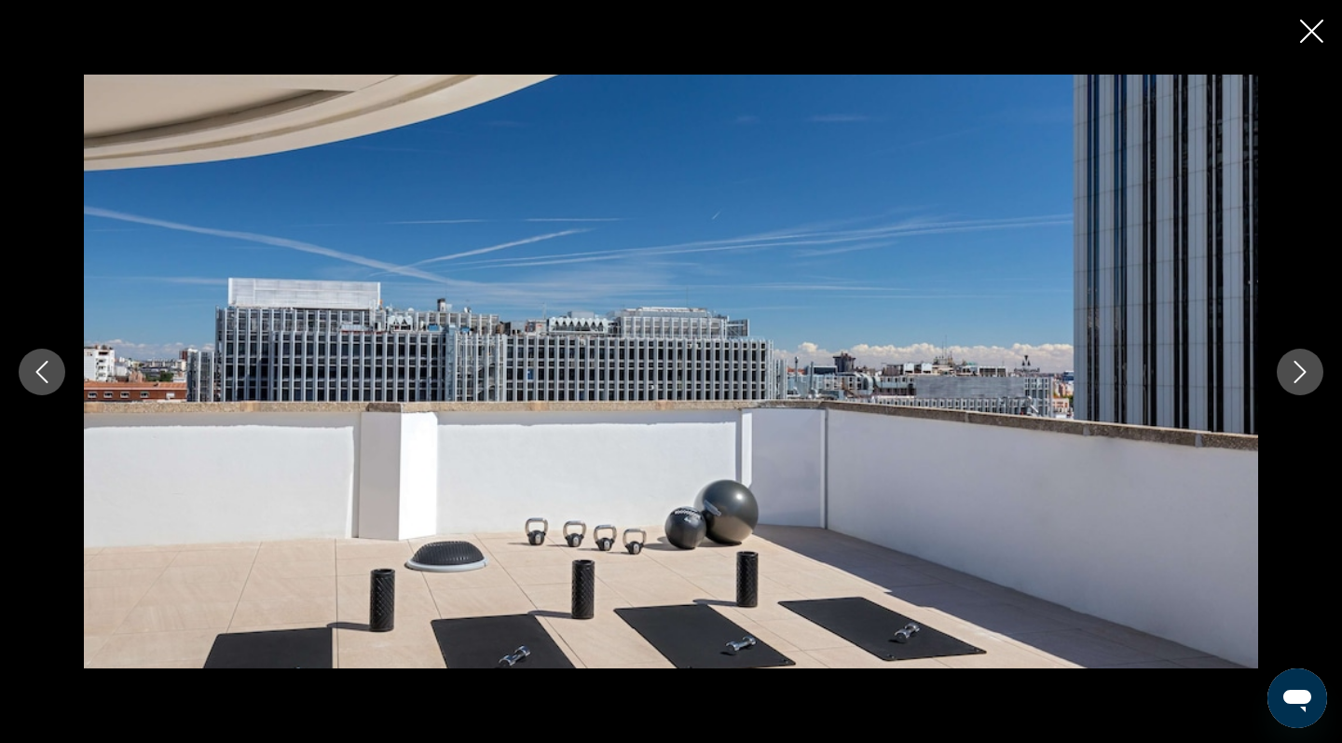
click at [1311, 367] on icon "Next image" at bounding box center [1300, 372] width 22 height 22
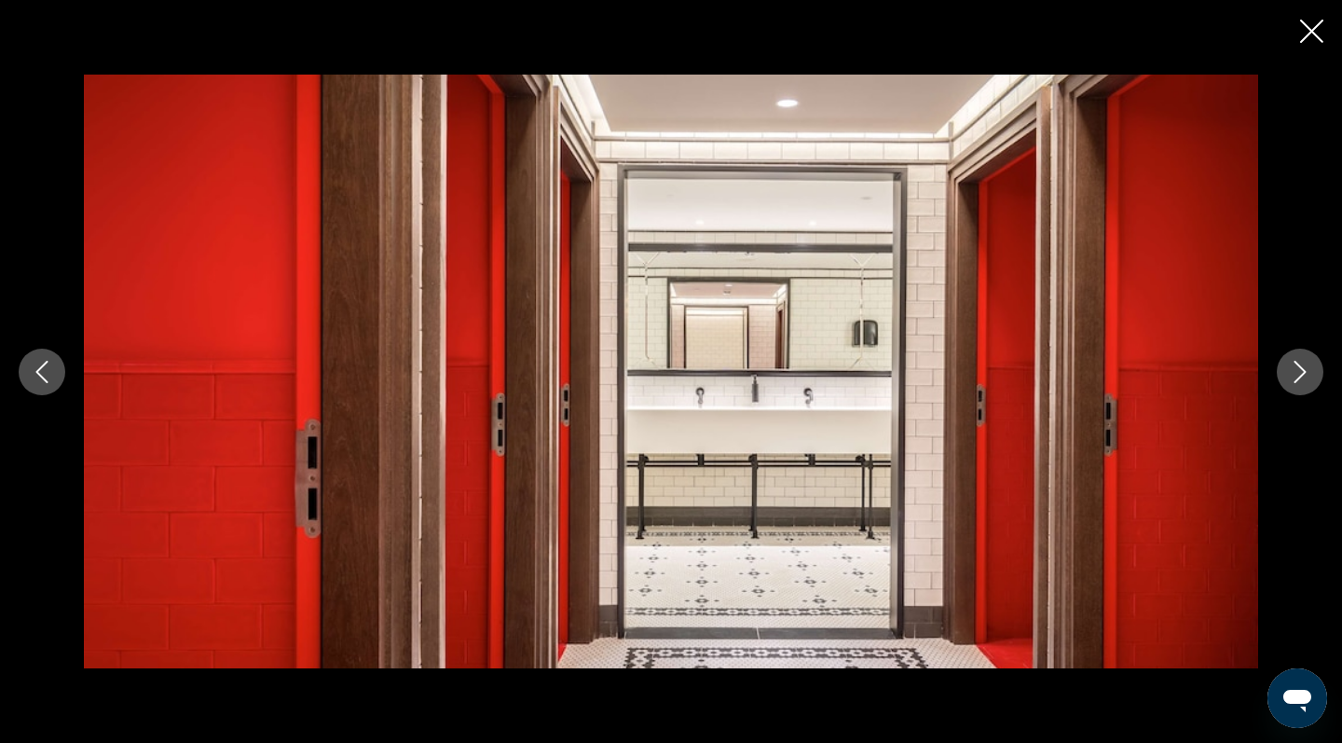
click at [1311, 367] on icon "Next image" at bounding box center [1300, 372] width 22 height 22
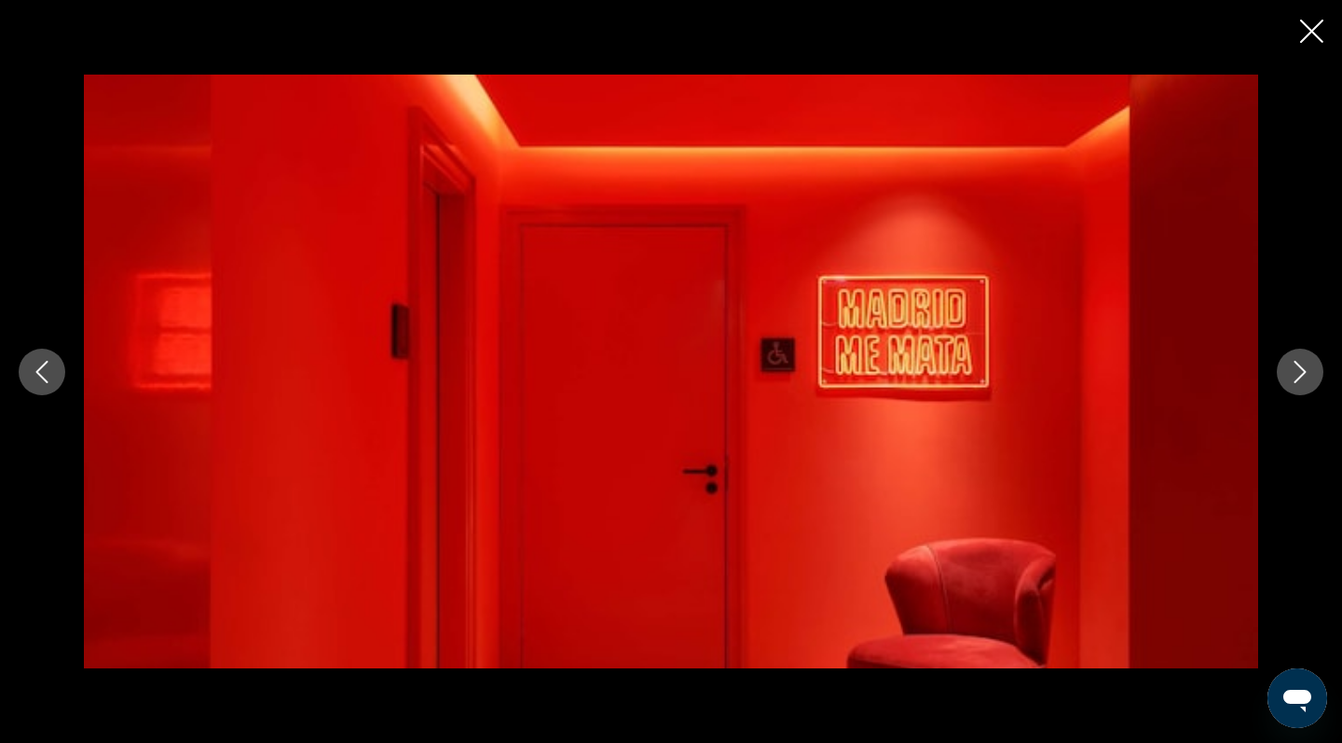
click at [1311, 367] on icon "Next image" at bounding box center [1300, 372] width 22 height 22
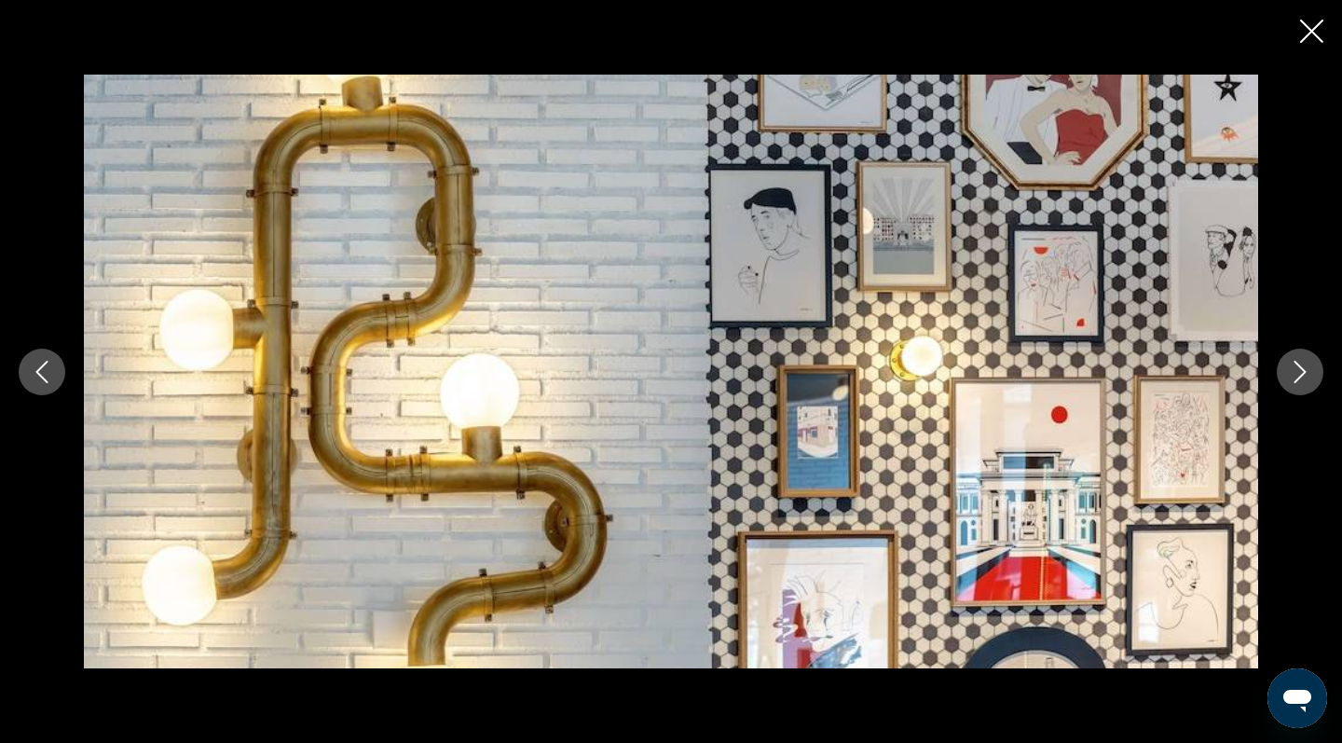
click at [1311, 367] on icon "Next image" at bounding box center [1300, 372] width 22 height 22
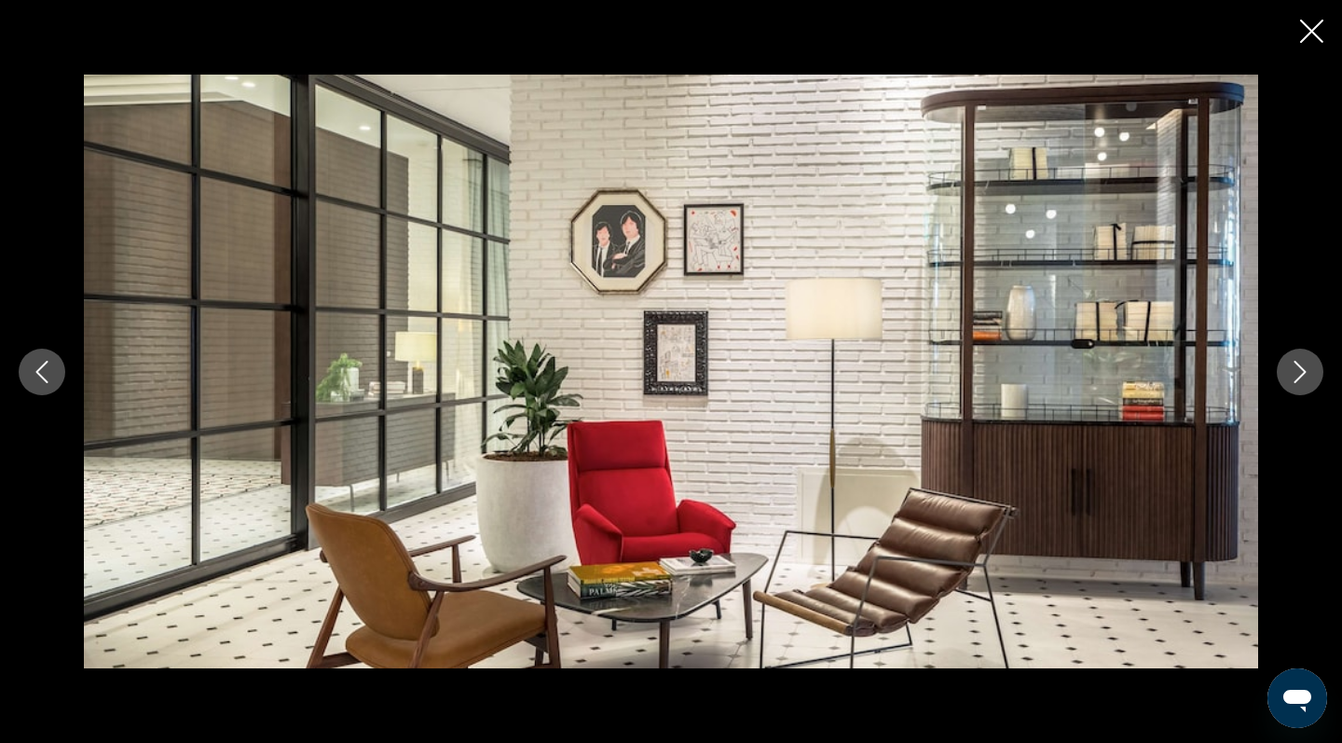
click at [1311, 367] on icon "Next image" at bounding box center [1300, 372] width 22 height 22
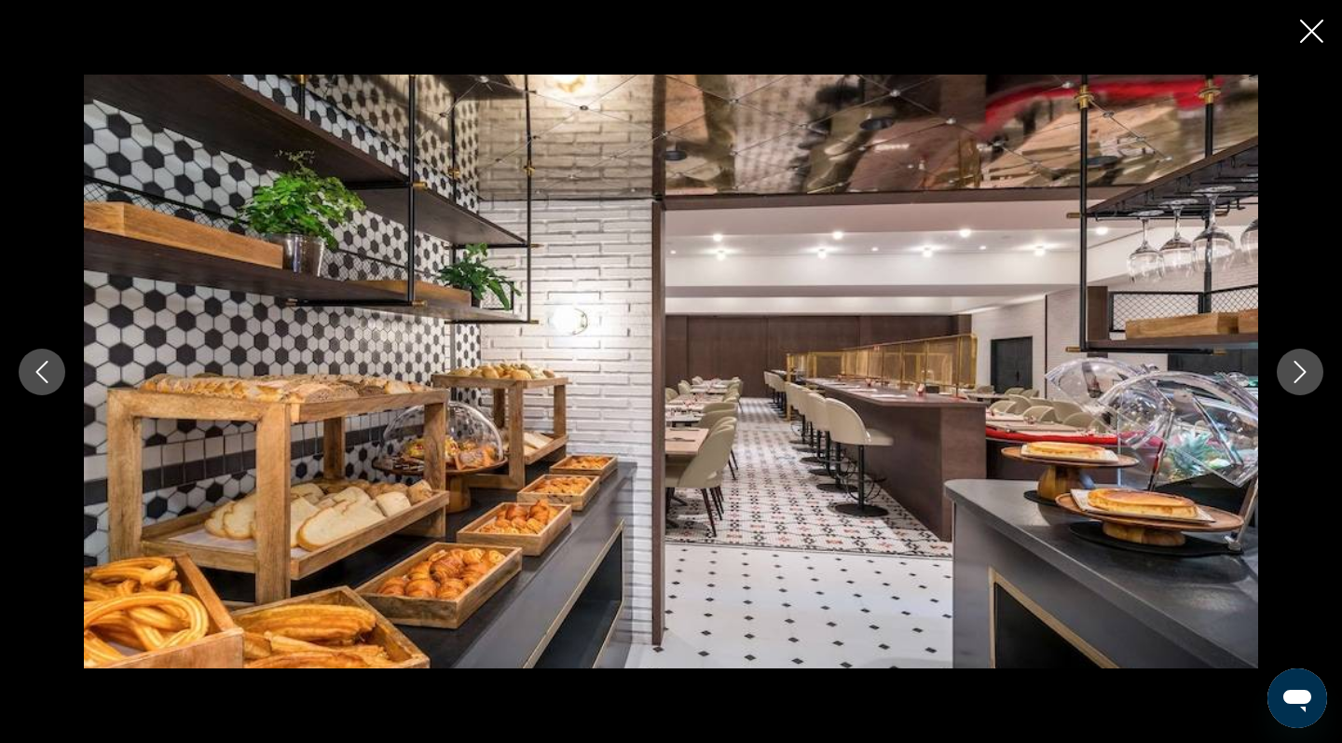
click at [1311, 367] on icon "Next image" at bounding box center [1300, 372] width 22 height 22
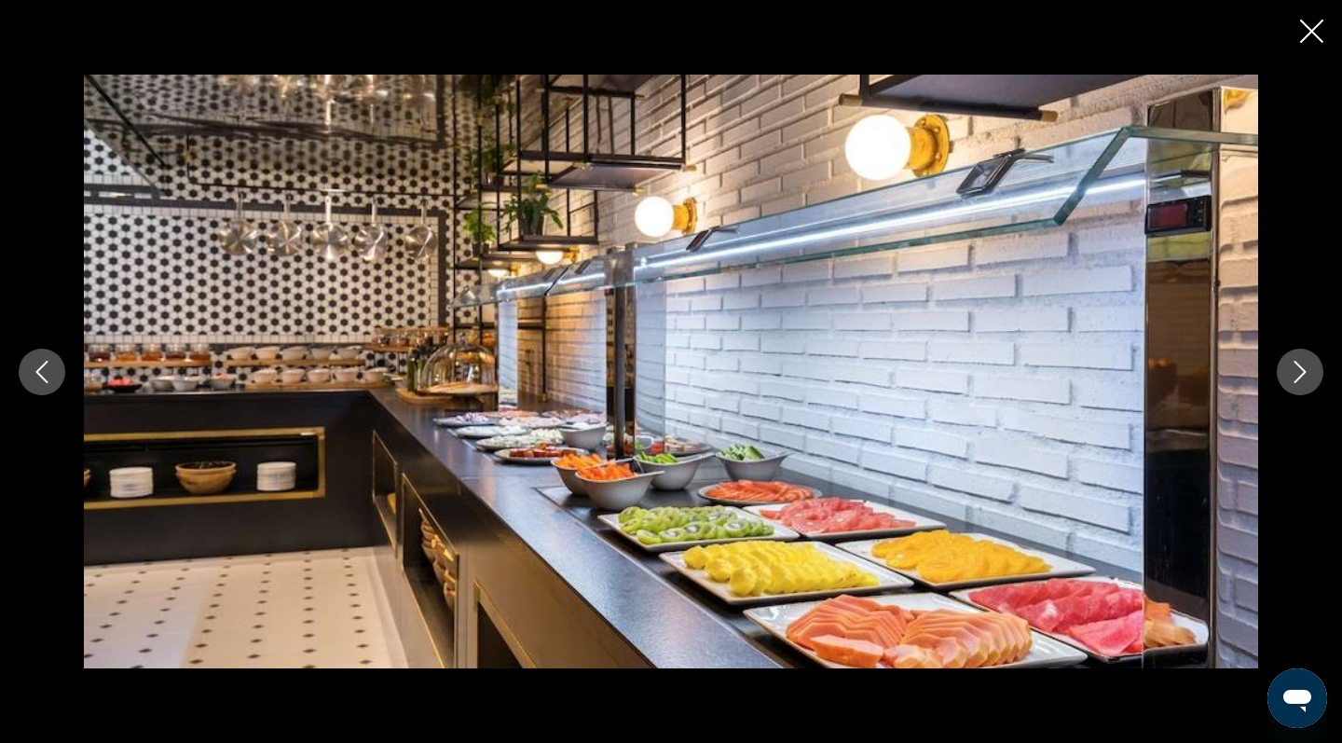
click at [1311, 367] on icon "Next image" at bounding box center [1300, 372] width 22 height 22
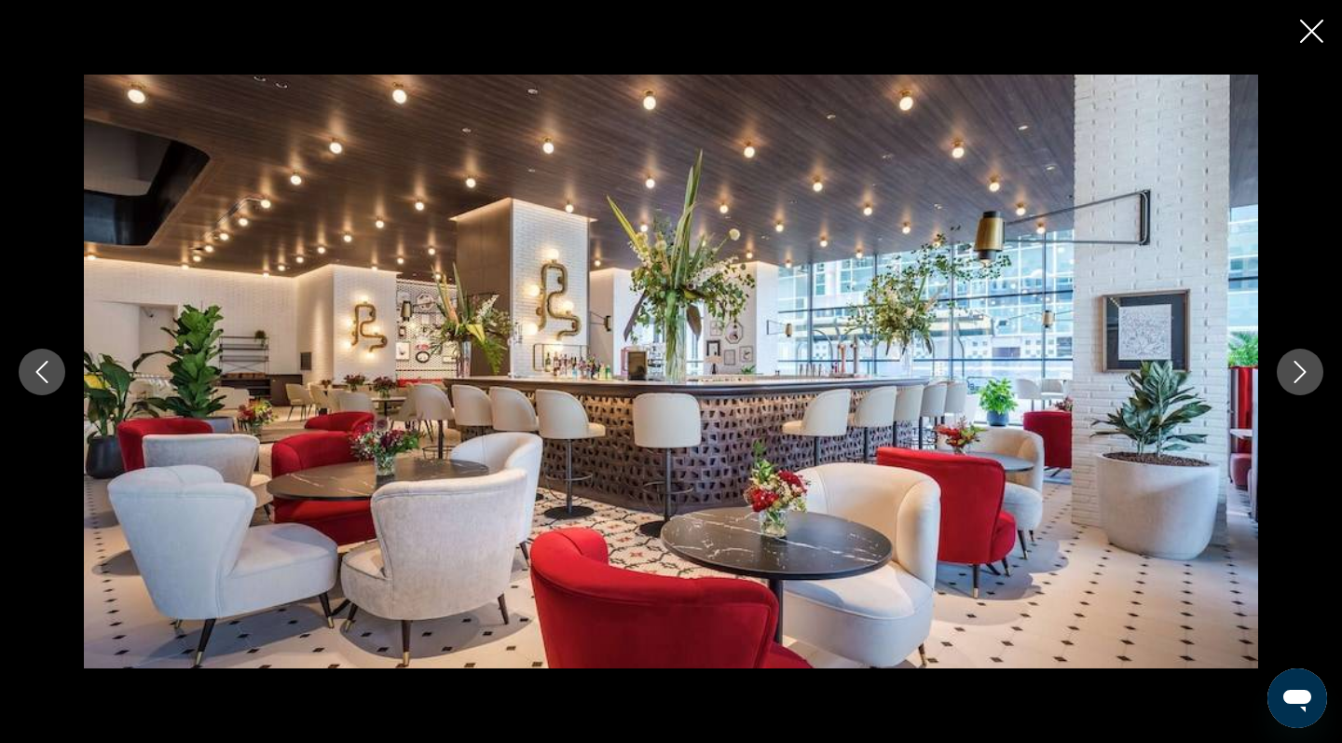
click at [1311, 367] on icon "Next image" at bounding box center [1300, 372] width 22 height 22
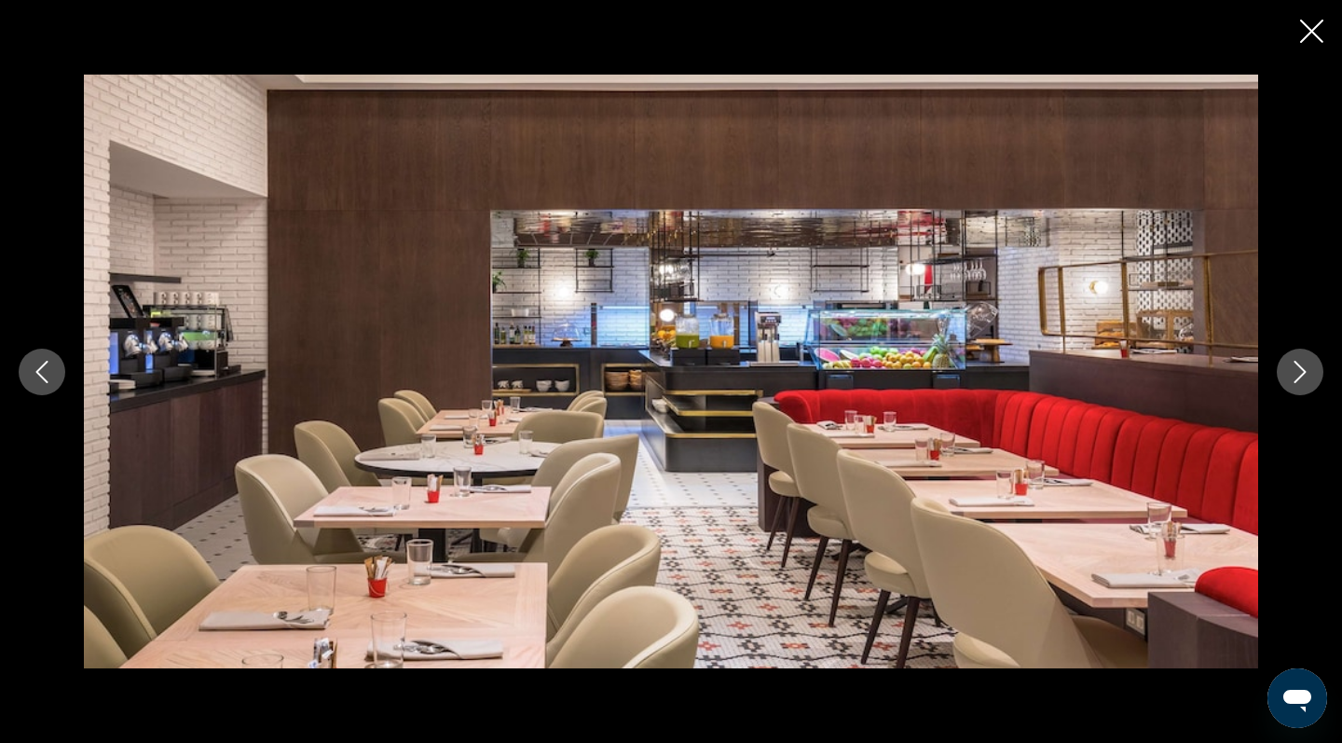
click at [1311, 367] on icon "Next image" at bounding box center [1300, 372] width 22 height 22
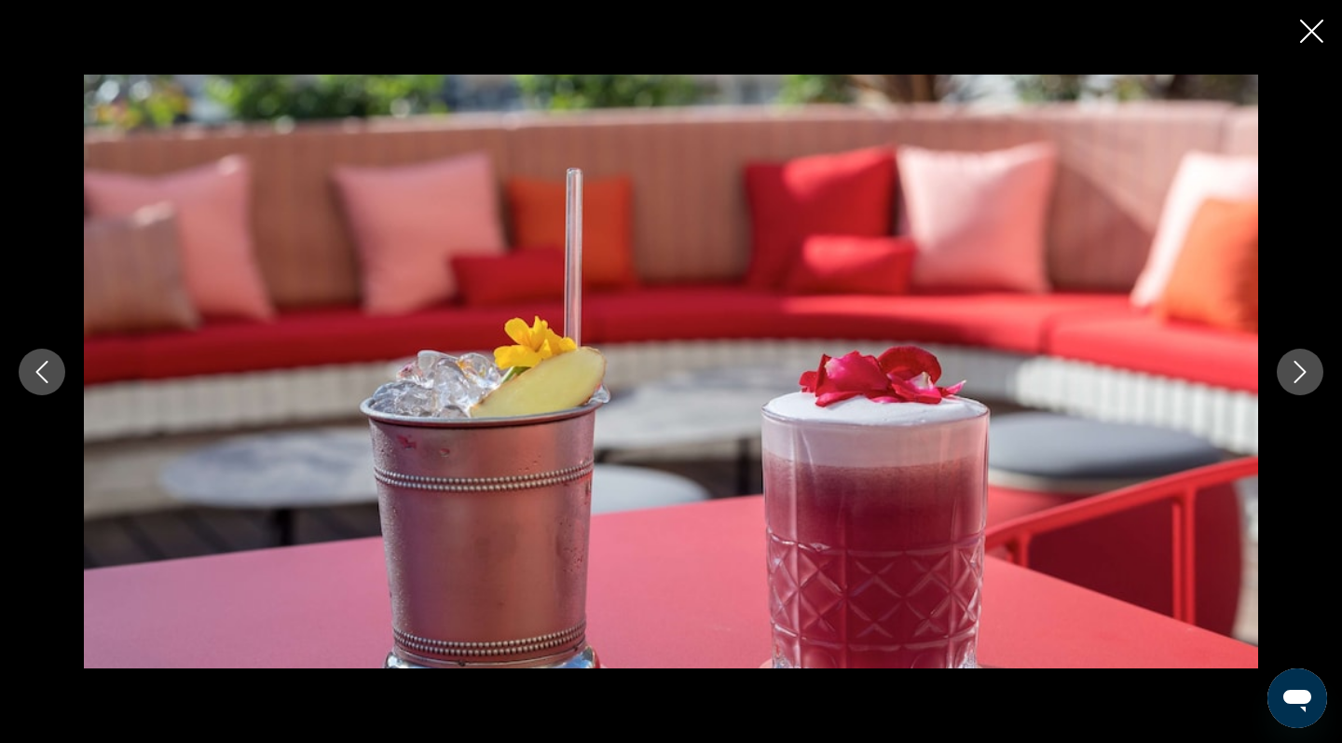
click at [1311, 367] on icon "Next image" at bounding box center [1300, 372] width 22 height 22
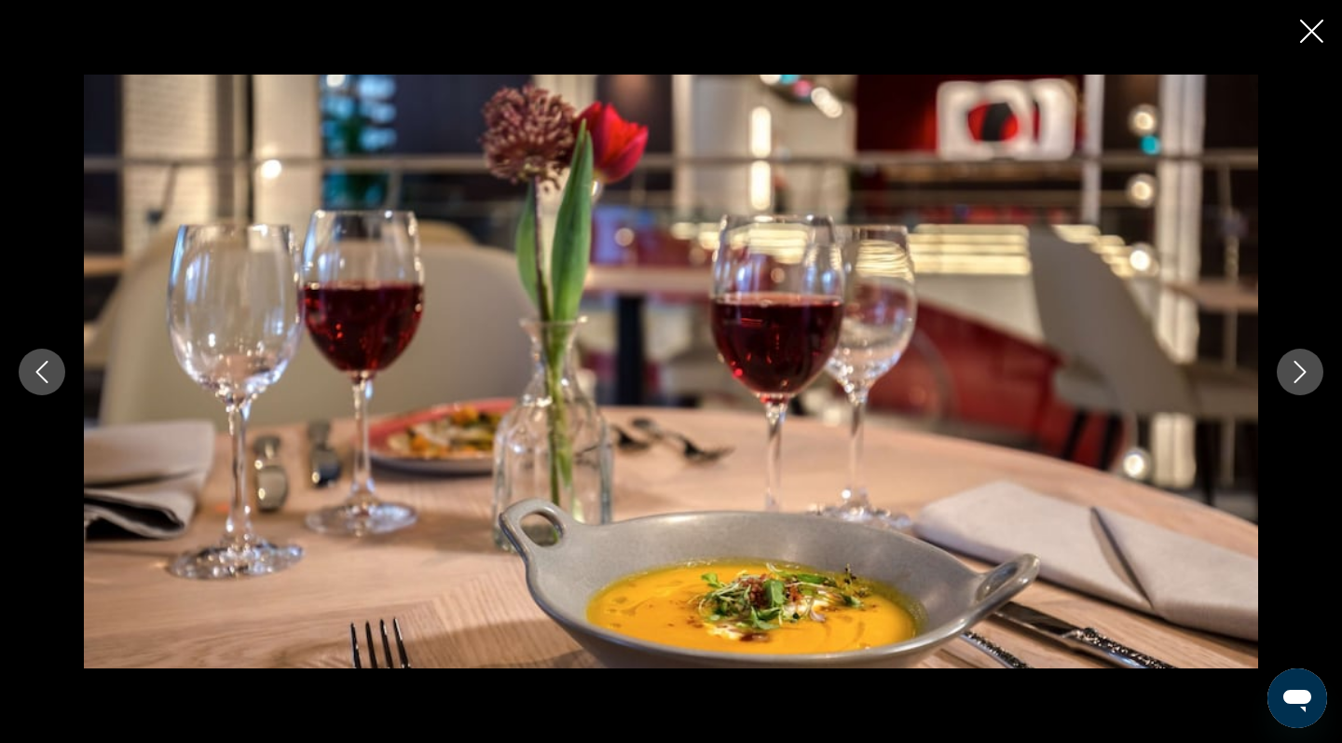
click at [1311, 367] on icon "Next image" at bounding box center [1300, 372] width 22 height 22
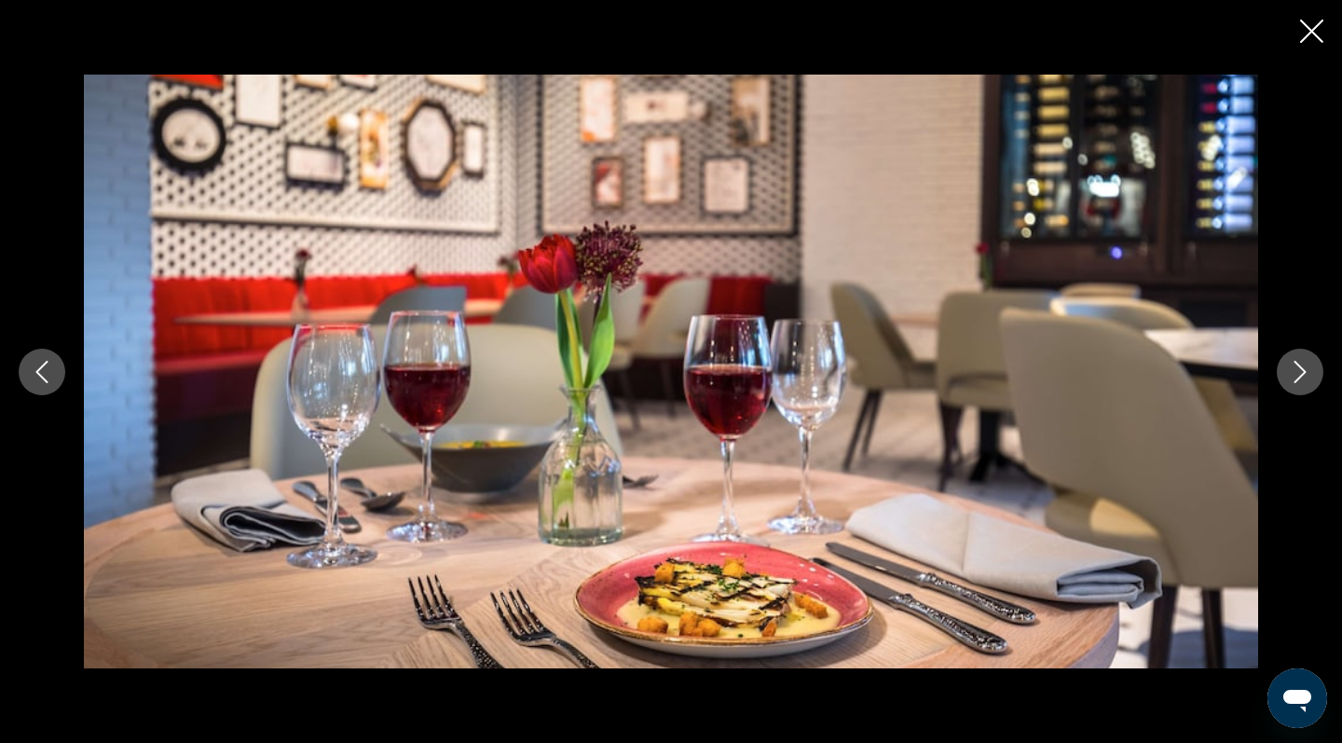
click at [1311, 367] on icon "Next image" at bounding box center [1300, 372] width 22 height 22
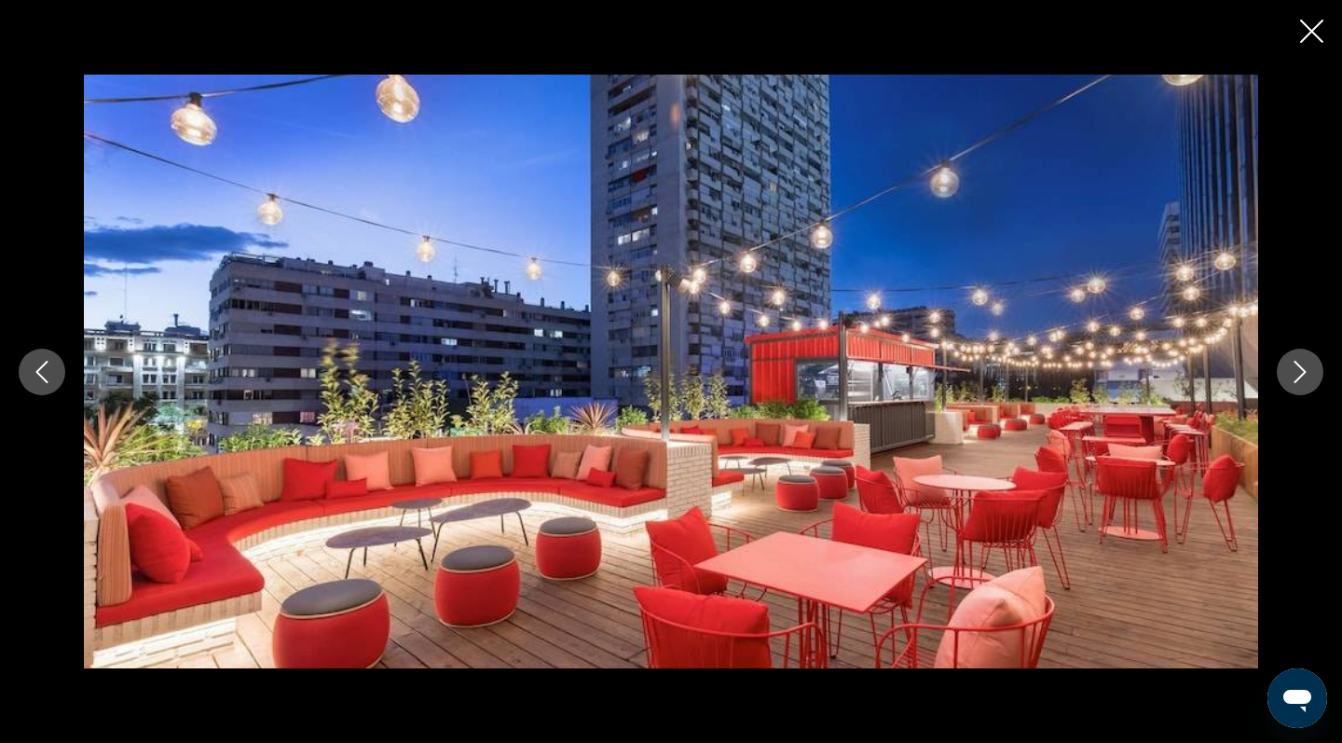
click at [1311, 367] on icon "Next image" at bounding box center [1300, 372] width 22 height 22
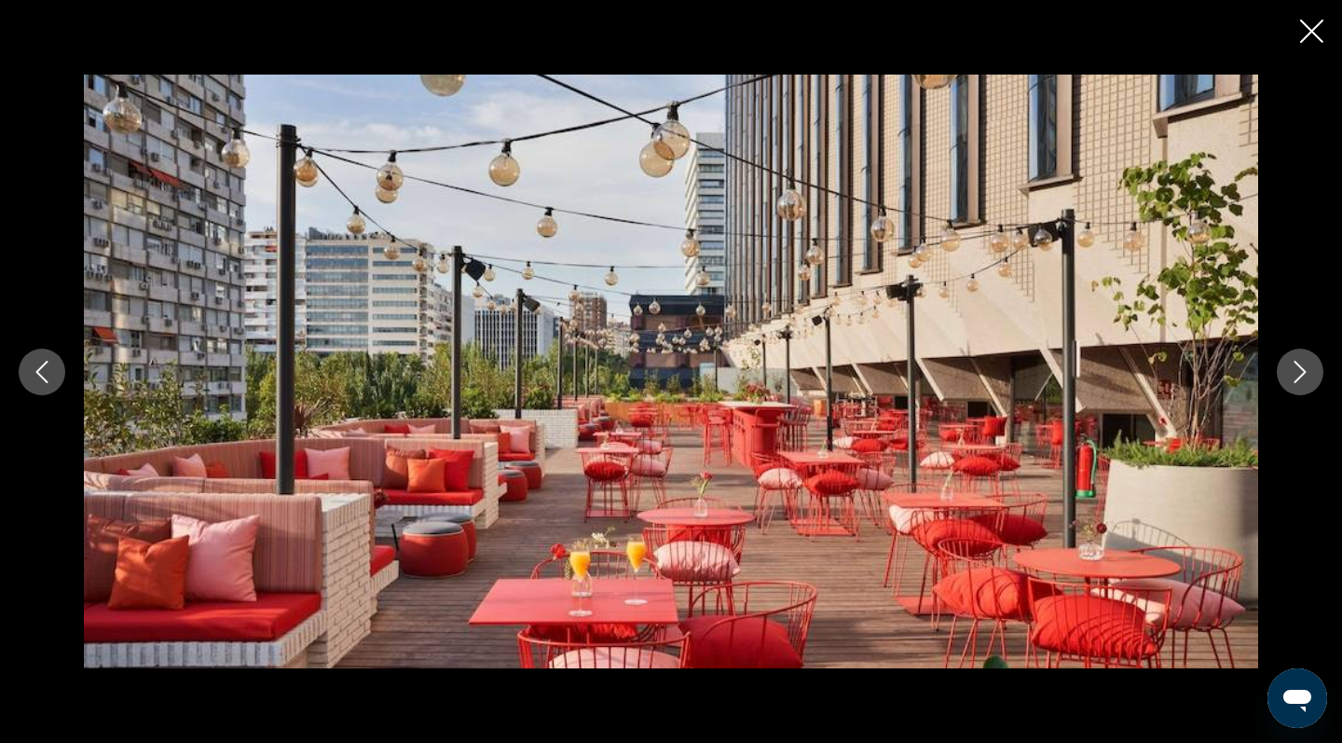
click at [1311, 367] on icon "Next image" at bounding box center [1300, 372] width 22 height 22
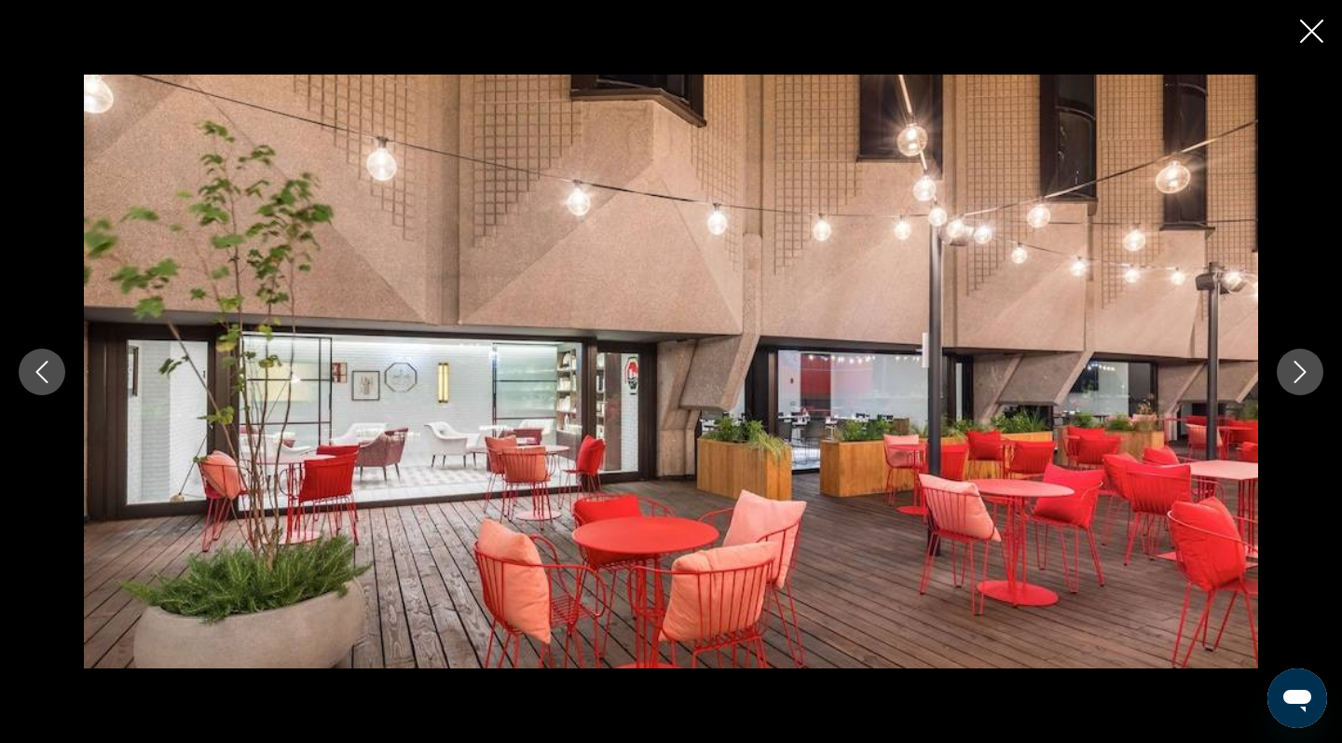
click at [1311, 367] on icon "Next image" at bounding box center [1300, 372] width 22 height 22
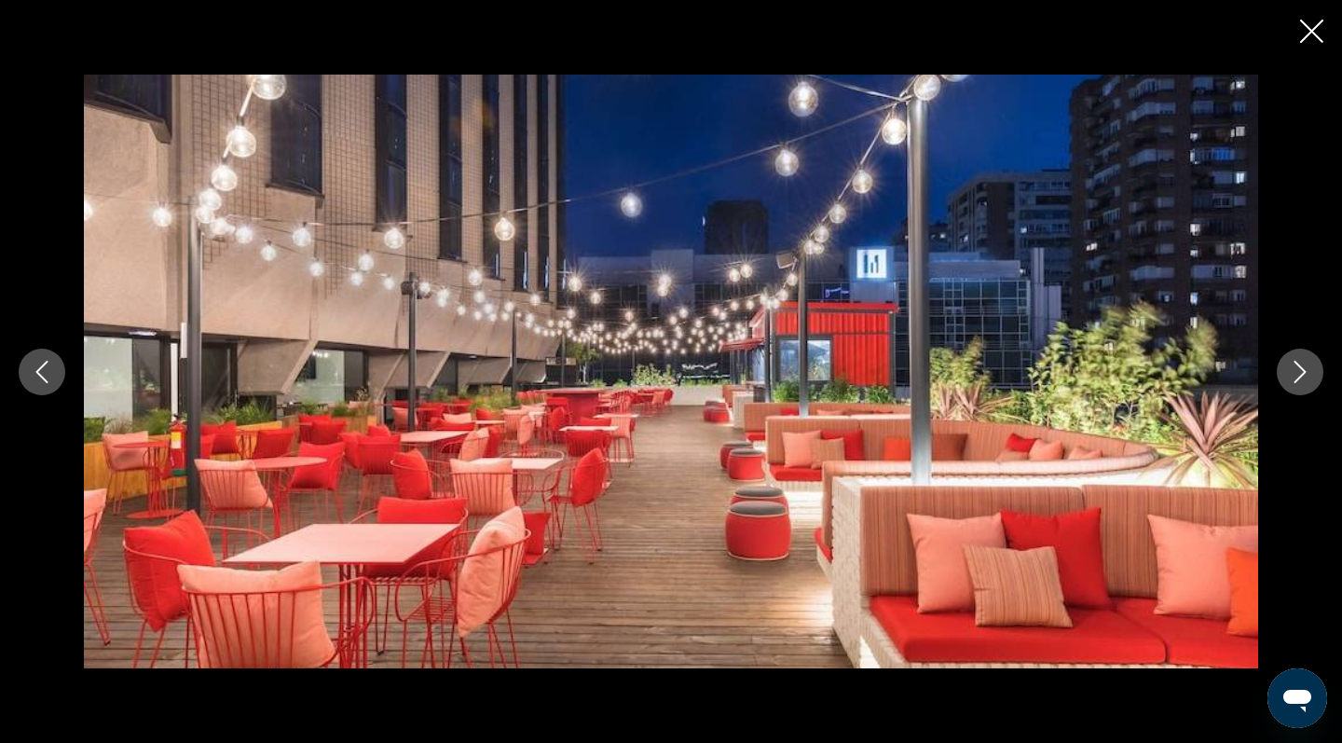
click at [1311, 367] on icon "Next image" at bounding box center [1300, 372] width 22 height 22
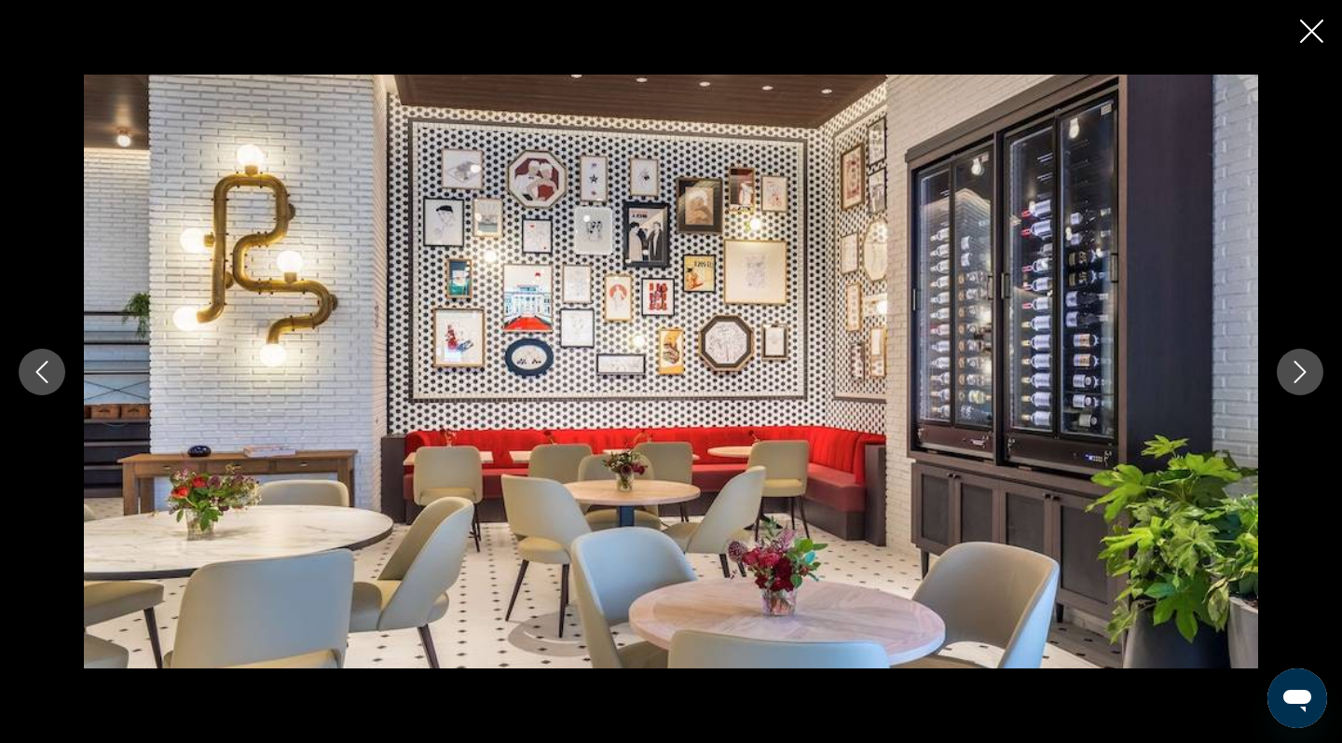
click at [1311, 367] on icon "Next image" at bounding box center [1300, 372] width 22 height 22
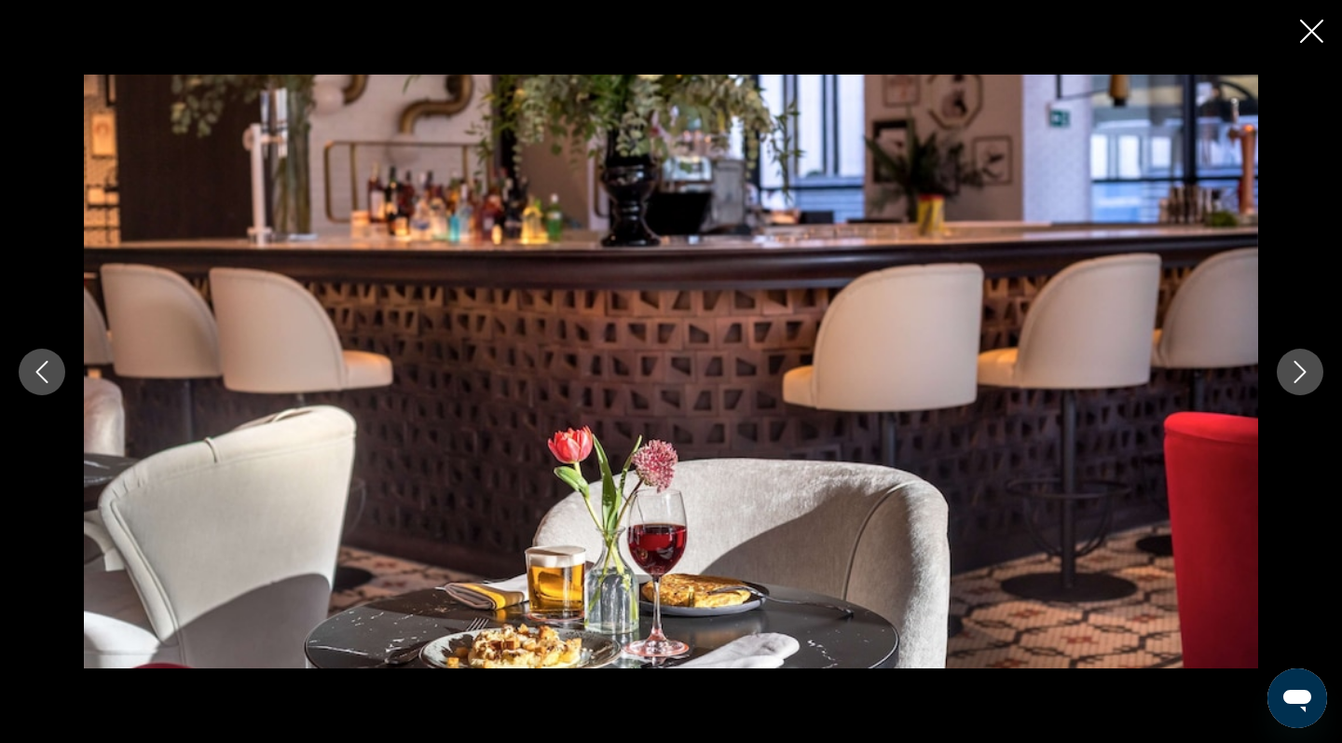
click at [1311, 367] on icon "Next image" at bounding box center [1300, 372] width 22 height 22
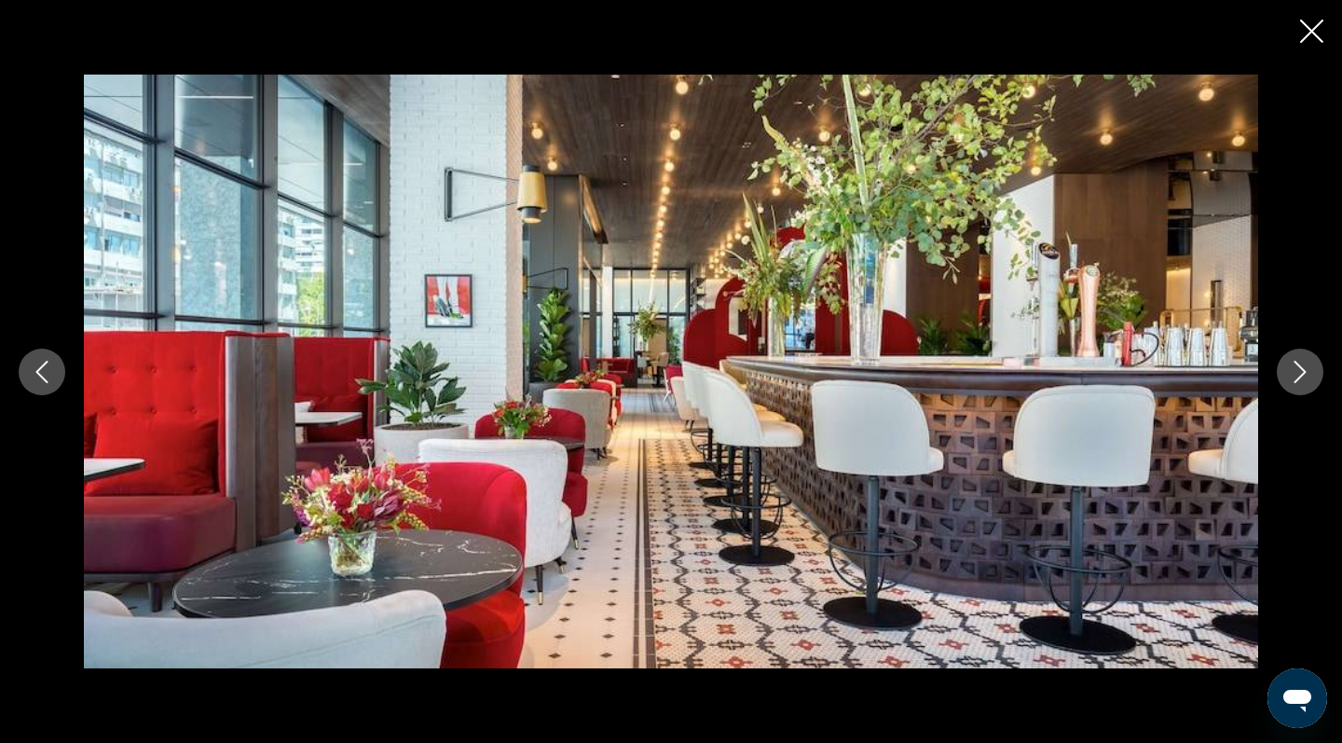
click at [1311, 367] on icon "Next image" at bounding box center [1300, 372] width 22 height 22
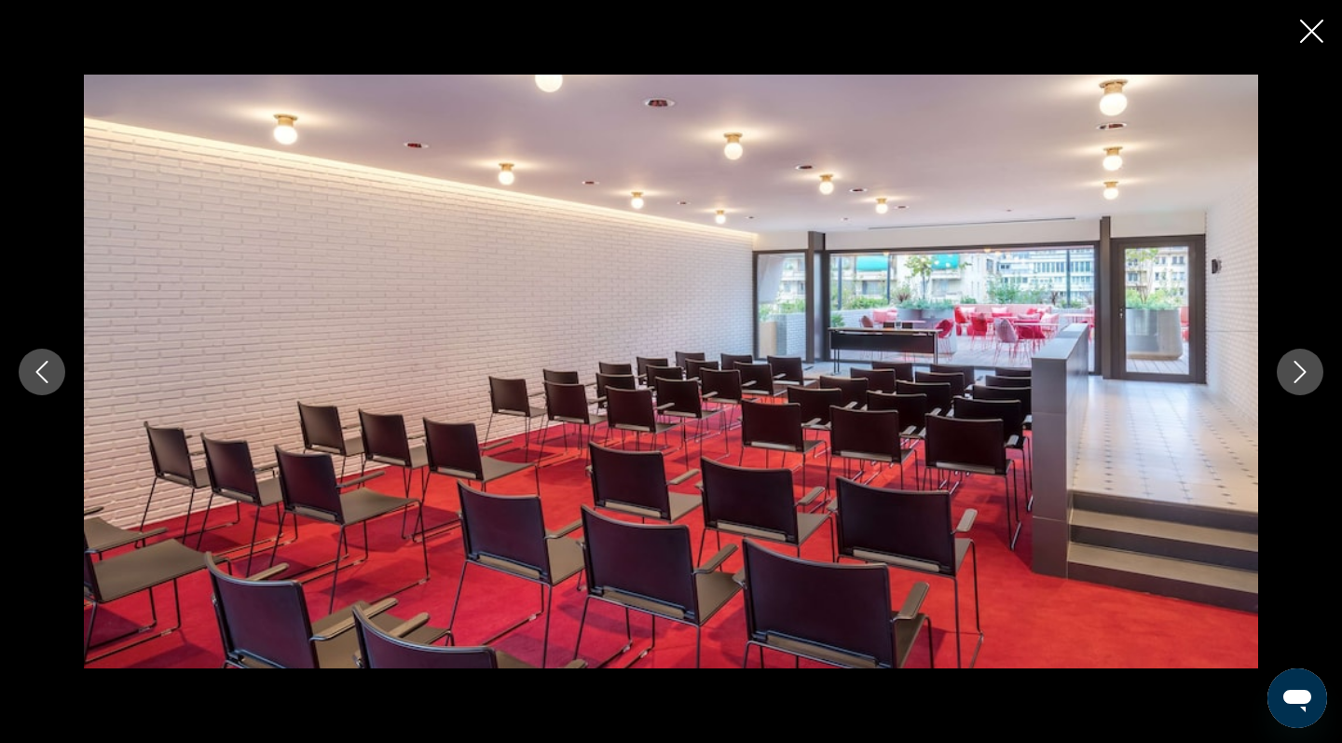
click at [1311, 367] on icon "Next image" at bounding box center [1300, 372] width 22 height 22
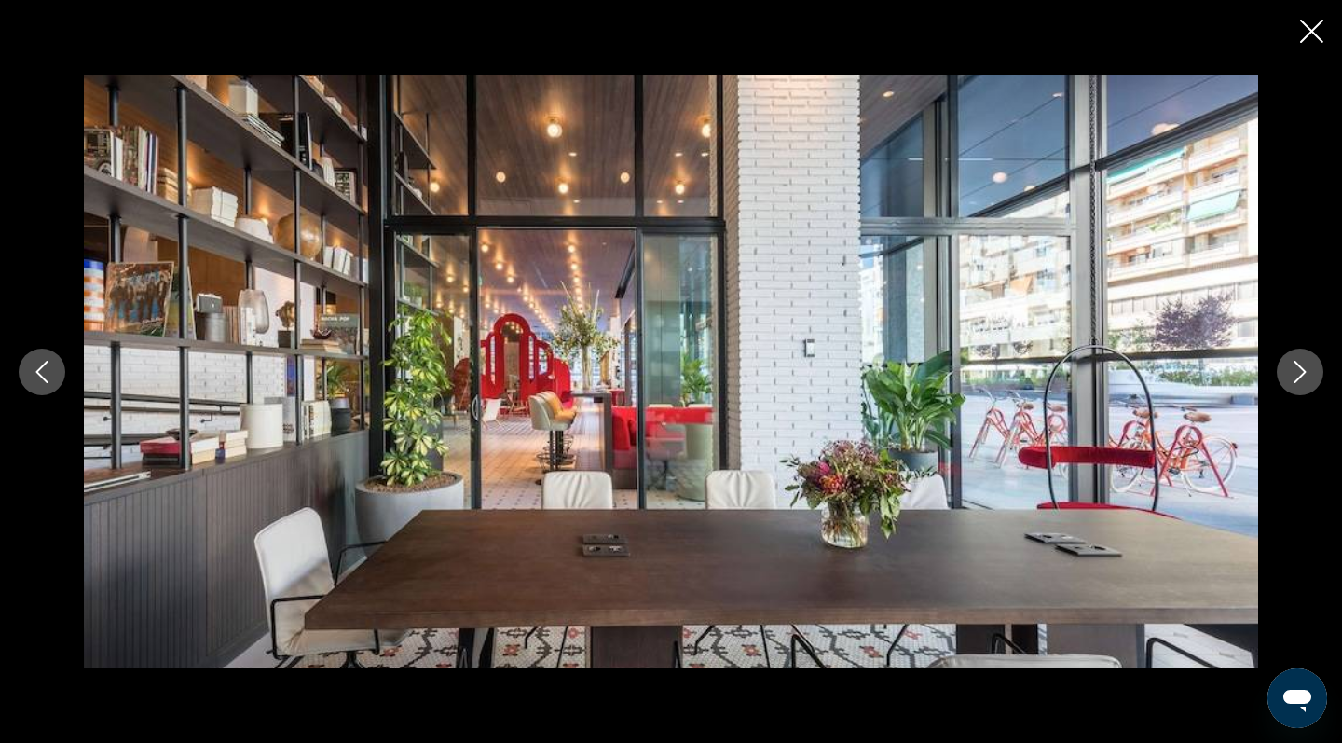
click at [1311, 367] on icon "Next image" at bounding box center [1300, 372] width 22 height 22
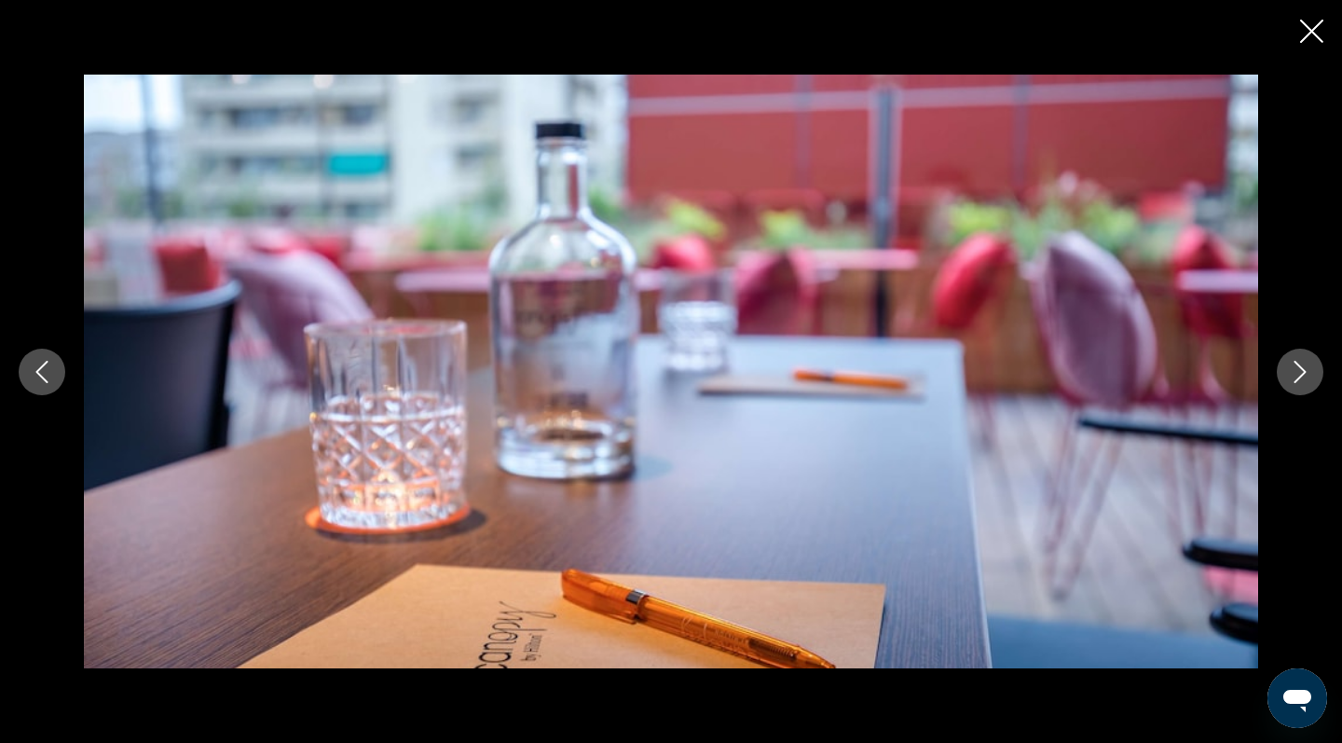
click at [1311, 367] on icon "Next image" at bounding box center [1300, 372] width 22 height 22
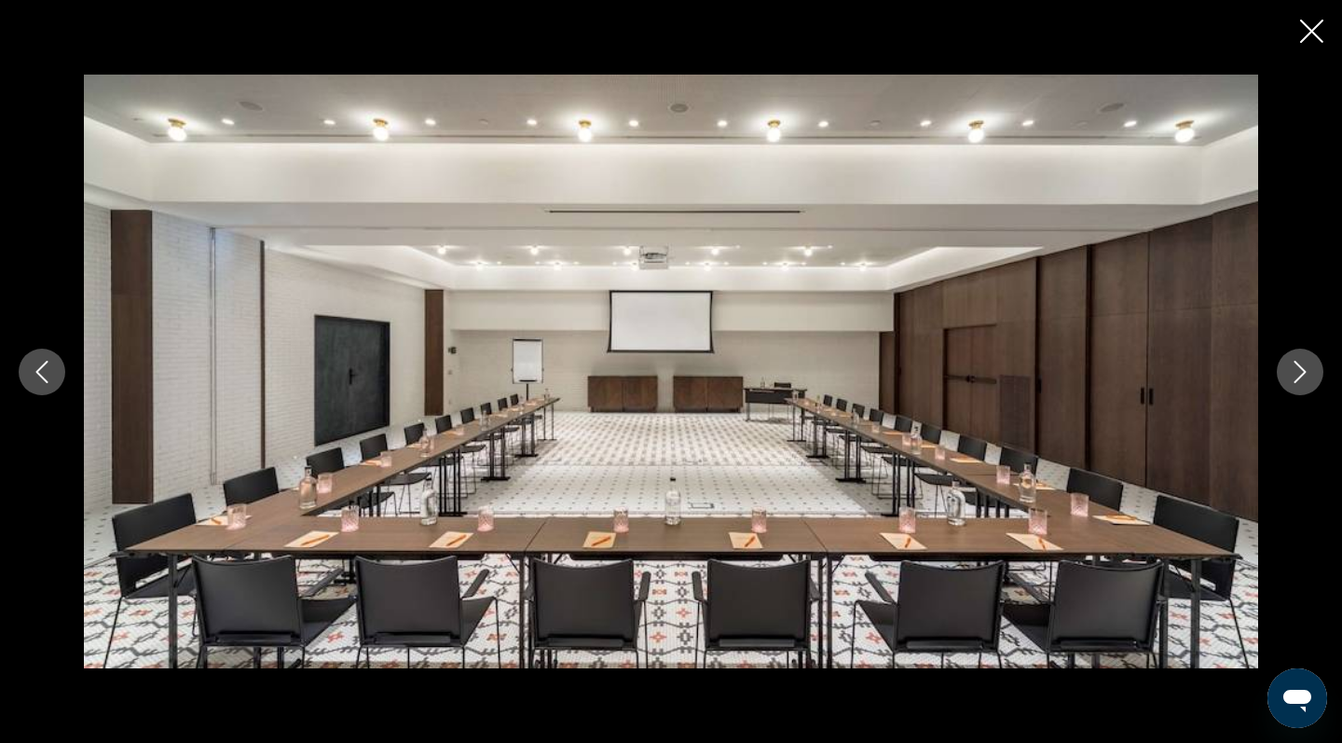
click at [1304, 376] on icon "Next image" at bounding box center [1300, 372] width 22 height 22
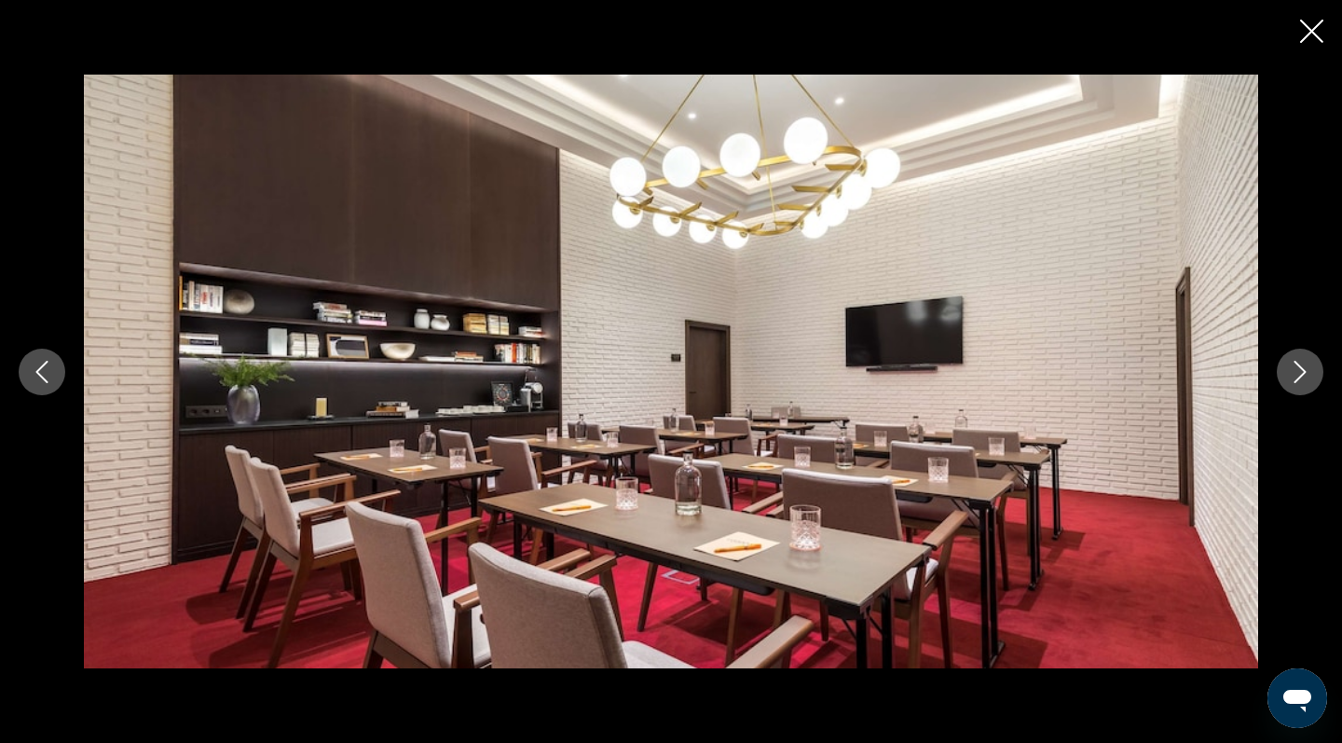
click at [1304, 376] on icon "Next image" at bounding box center [1300, 372] width 22 height 22
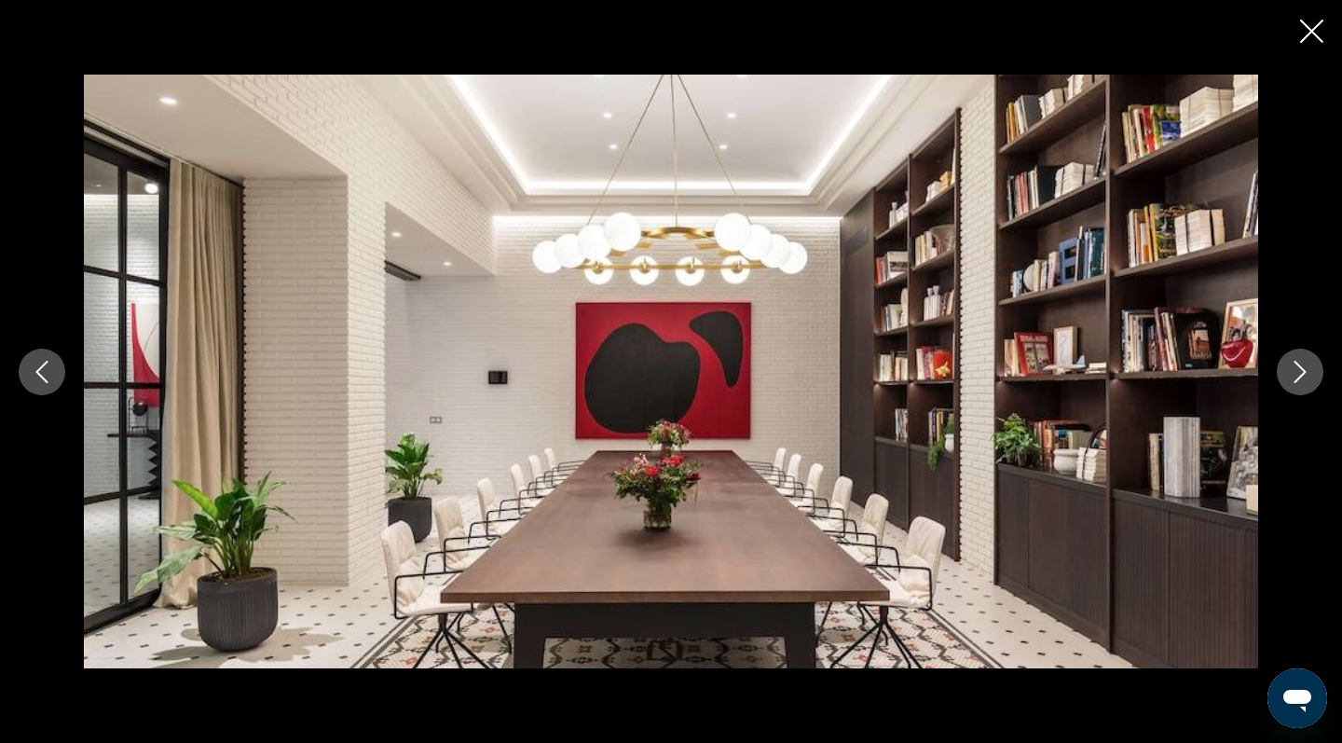
click at [1304, 376] on icon "Next image" at bounding box center [1300, 372] width 22 height 22
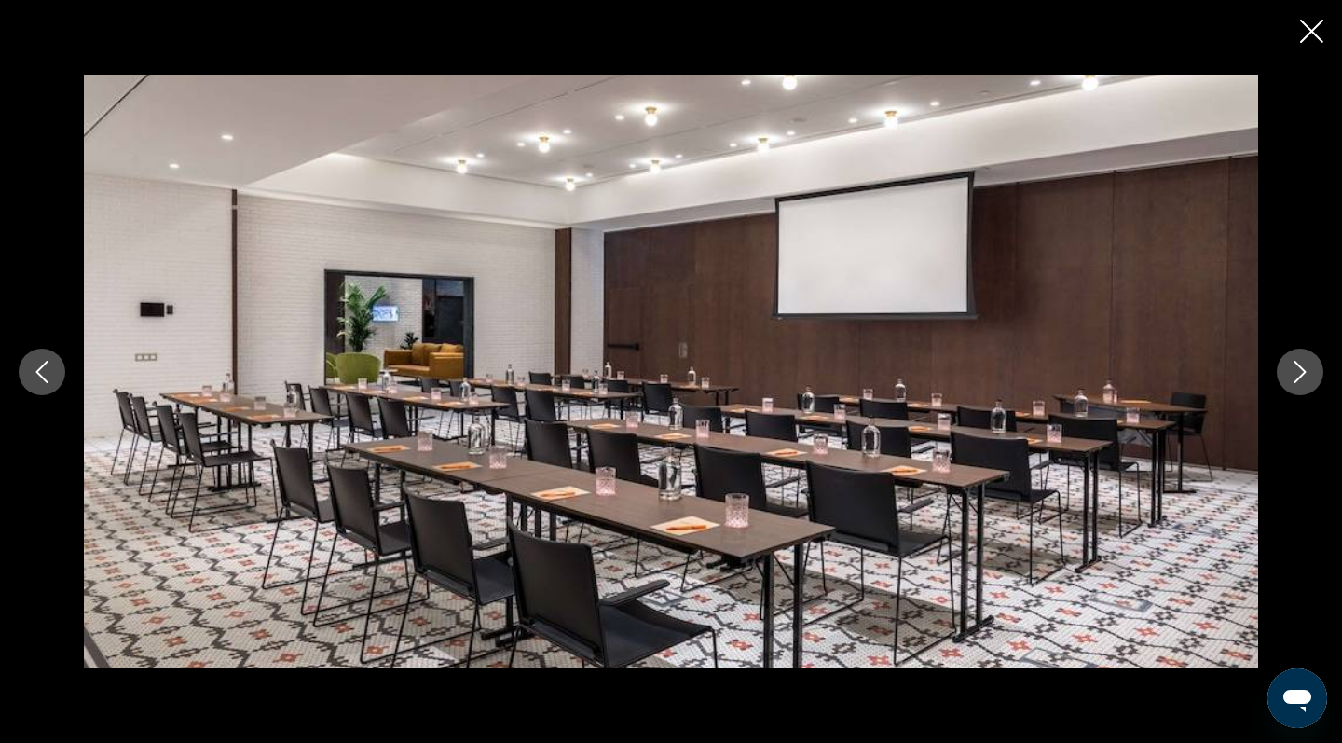
click at [1304, 376] on icon "Next image" at bounding box center [1300, 372] width 22 height 22
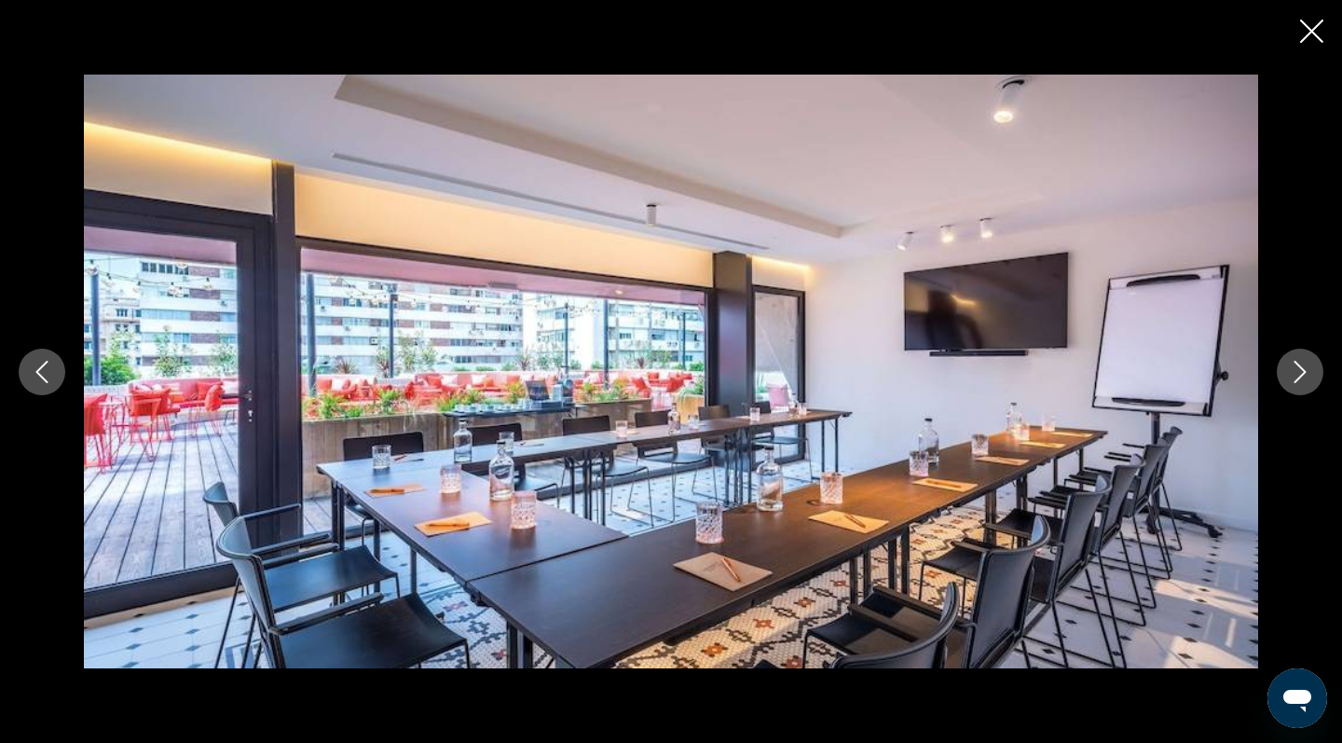
click at [1304, 376] on icon "Next image" at bounding box center [1300, 372] width 22 height 22
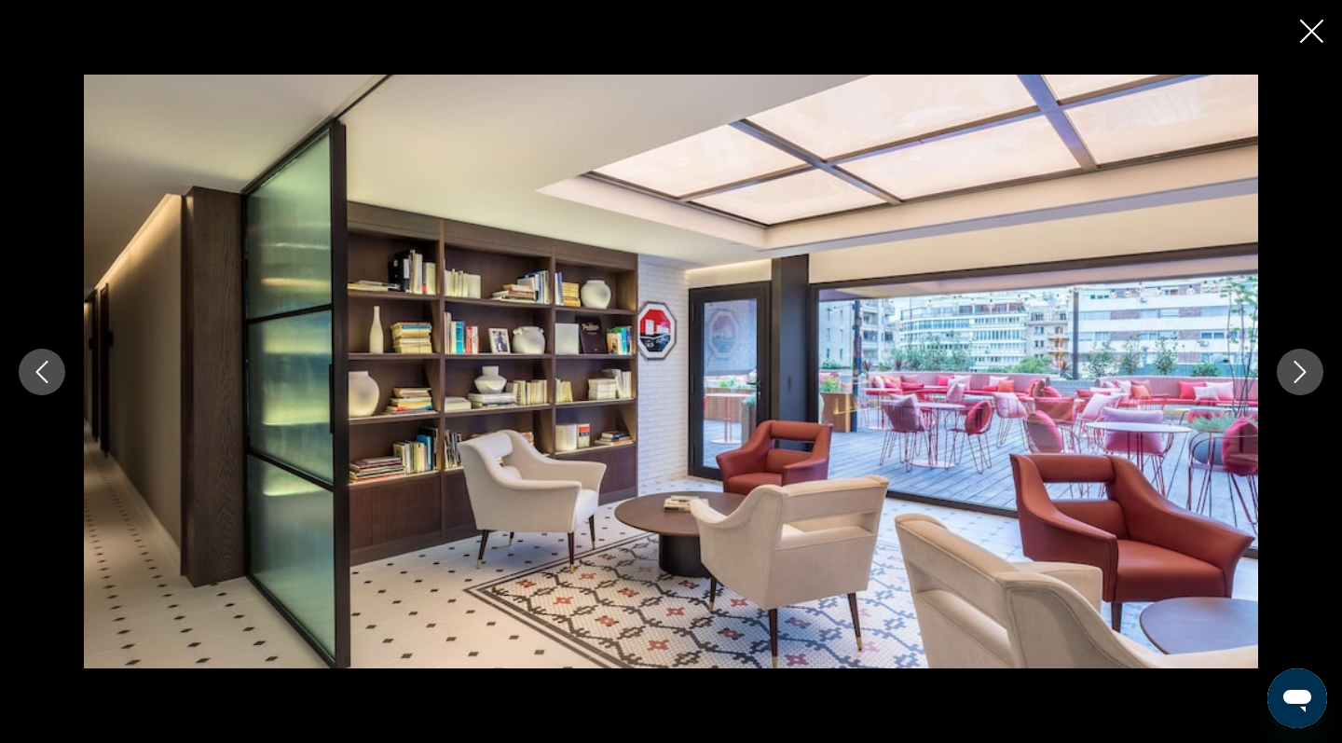
click at [1304, 376] on icon "Next image" at bounding box center [1300, 372] width 22 height 22
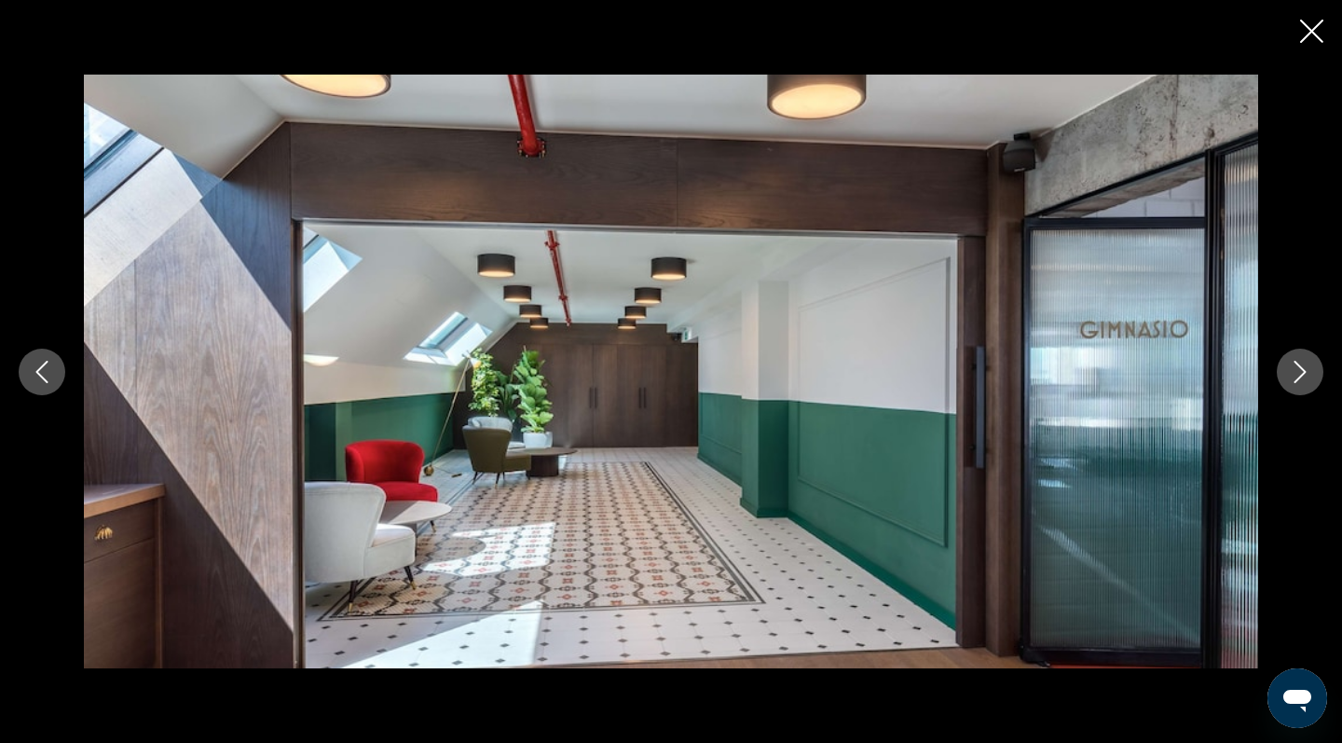
click at [1304, 376] on icon "Next image" at bounding box center [1300, 372] width 22 height 22
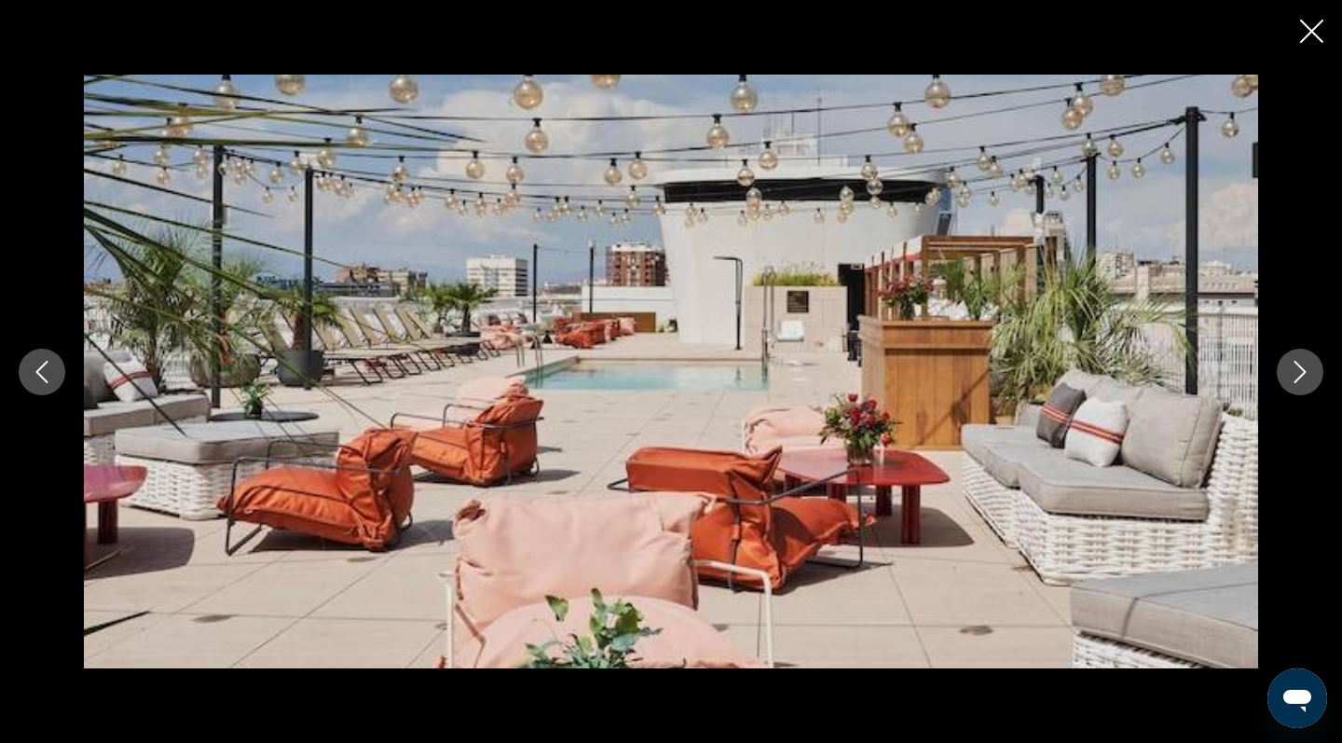
click at [1304, 376] on icon "Next image" at bounding box center [1300, 372] width 22 height 22
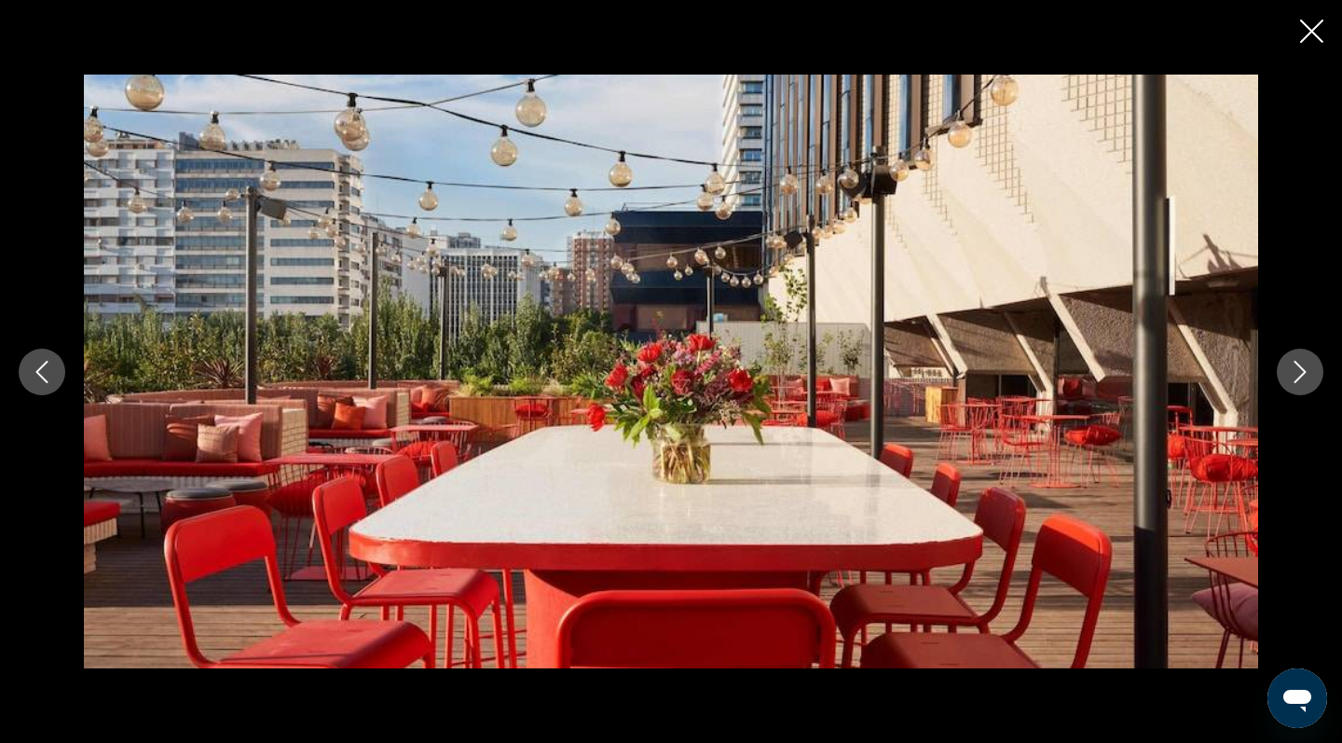
click at [1304, 376] on icon "Next image" at bounding box center [1300, 372] width 22 height 22
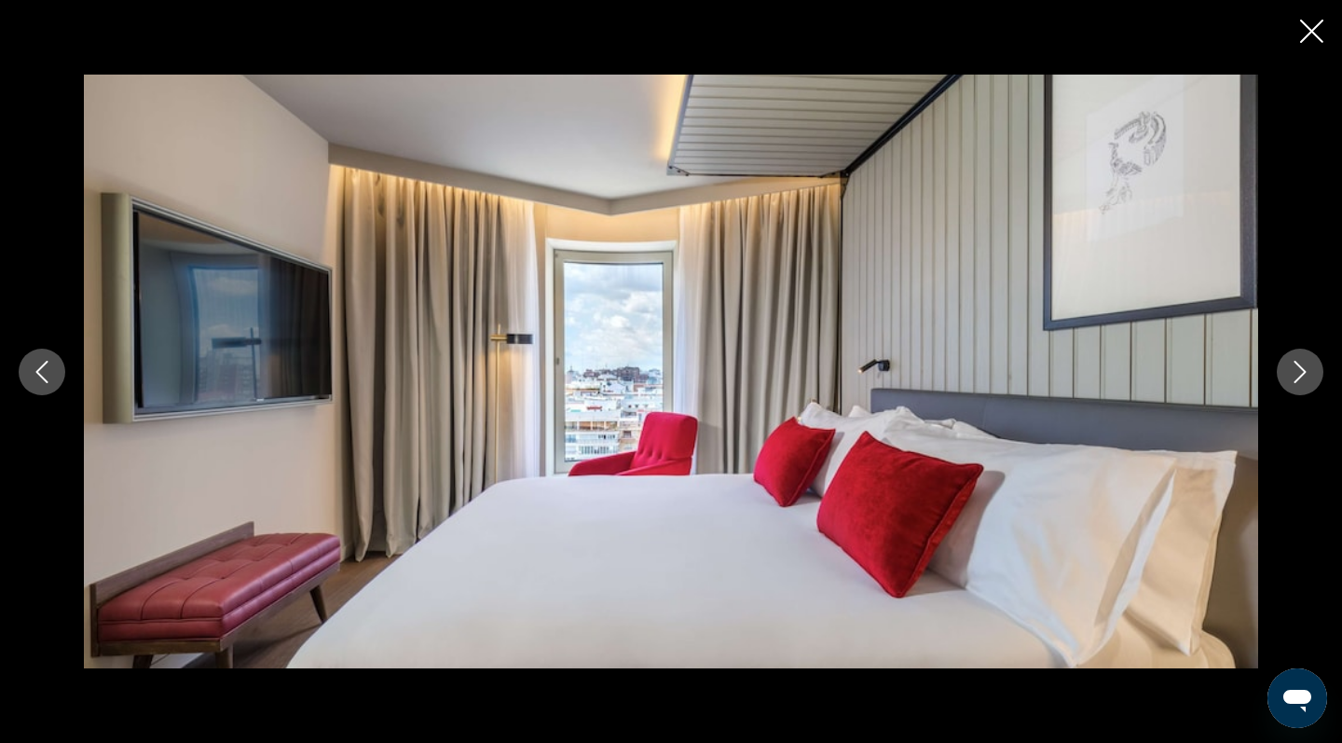
click at [1304, 376] on icon "Next image" at bounding box center [1300, 372] width 22 height 22
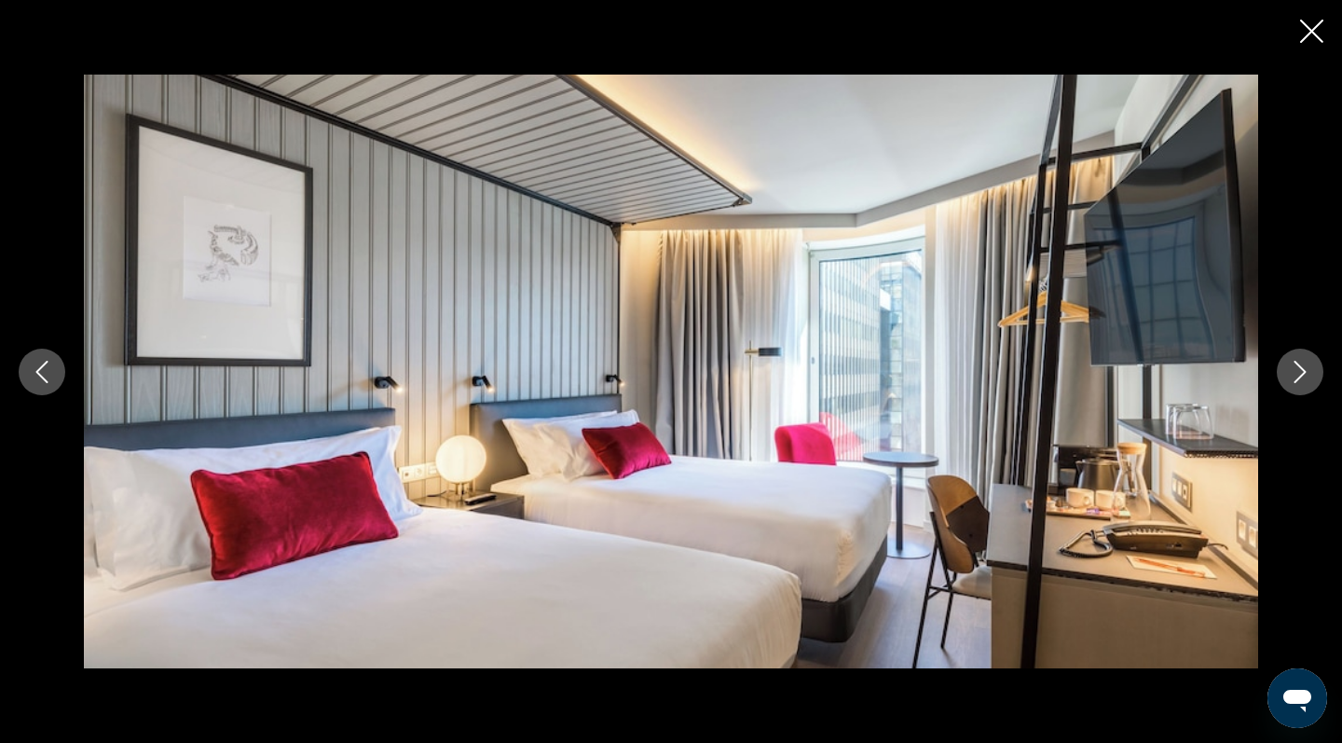
click at [1304, 376] on icon "Next image" at bounding box center [1300, 372] width 22 height 22
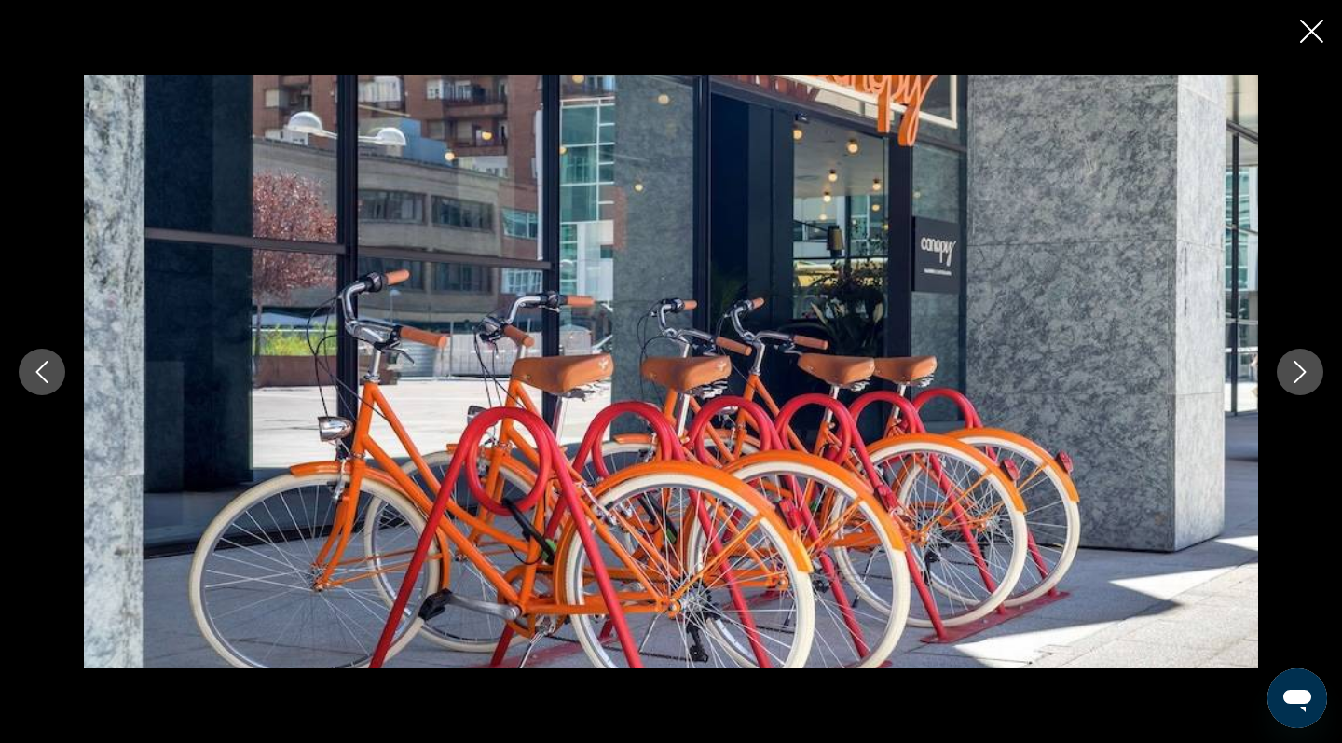
click at [1304, 376] on icon "Next image" at bounding box center [1300, 372] width 22 height 22
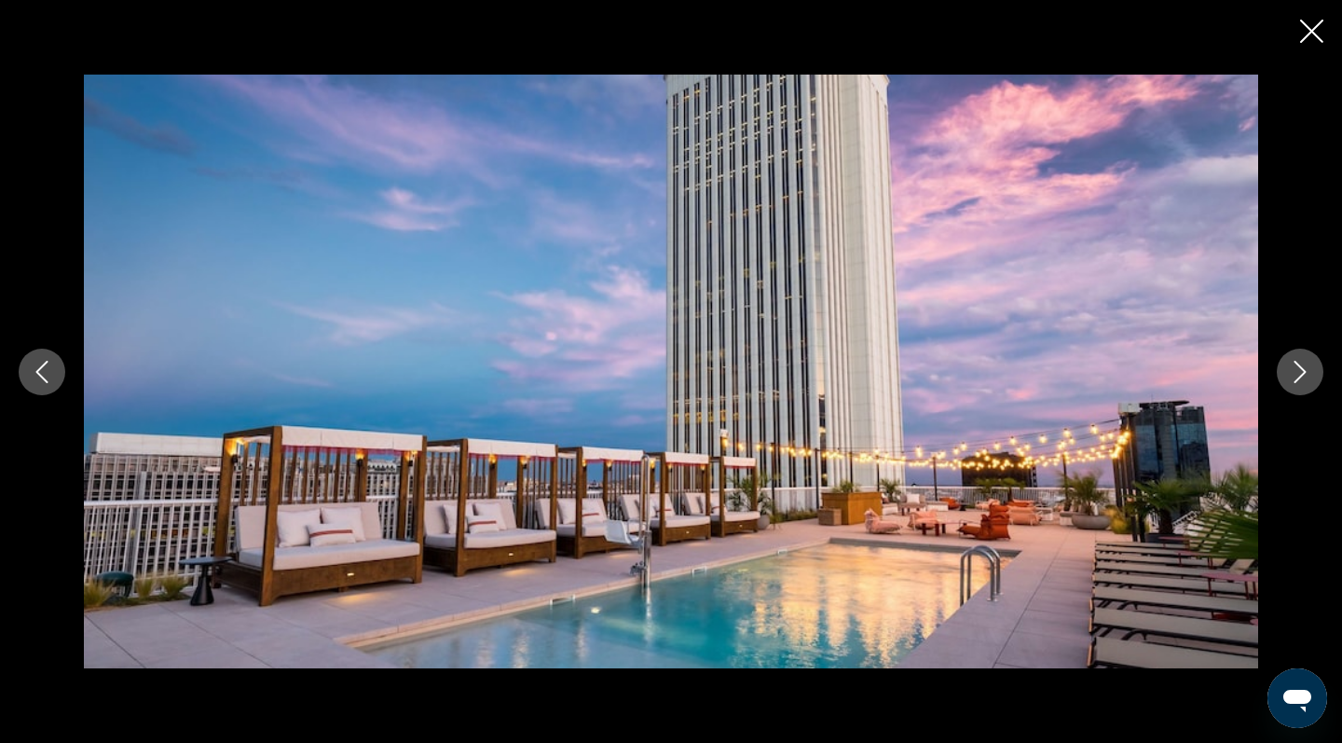
click at [1303, 35] on icon "Close slideshow" at bounding box center [1311, 31] width 23 height 23
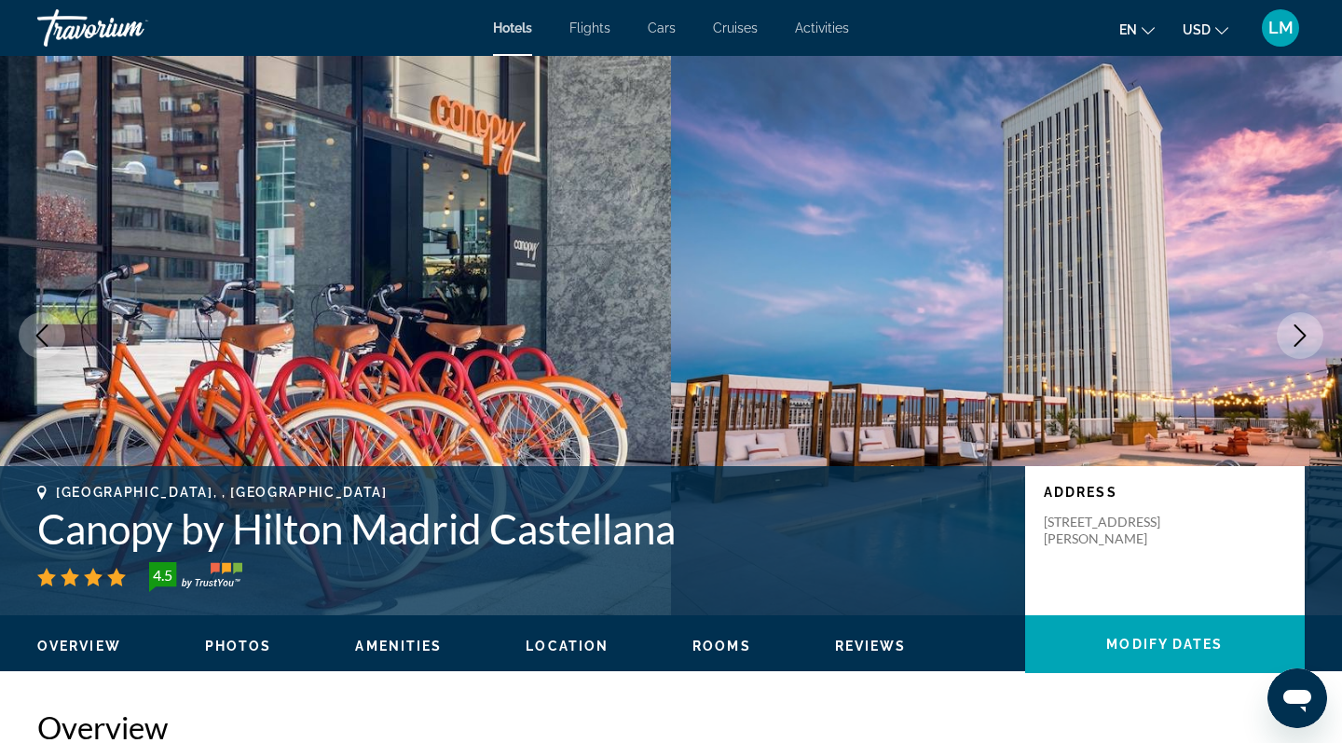
scroll to position [0, 0]
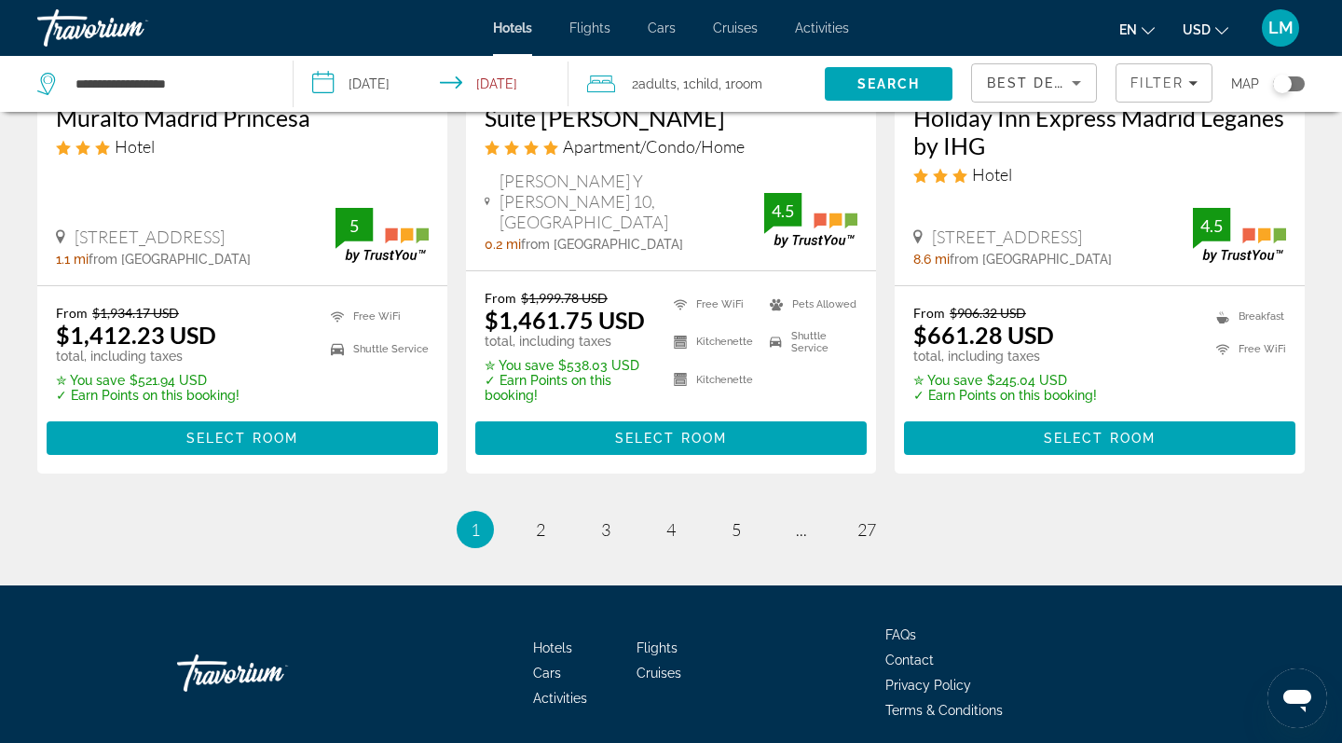
scroll to position [2585, 0]
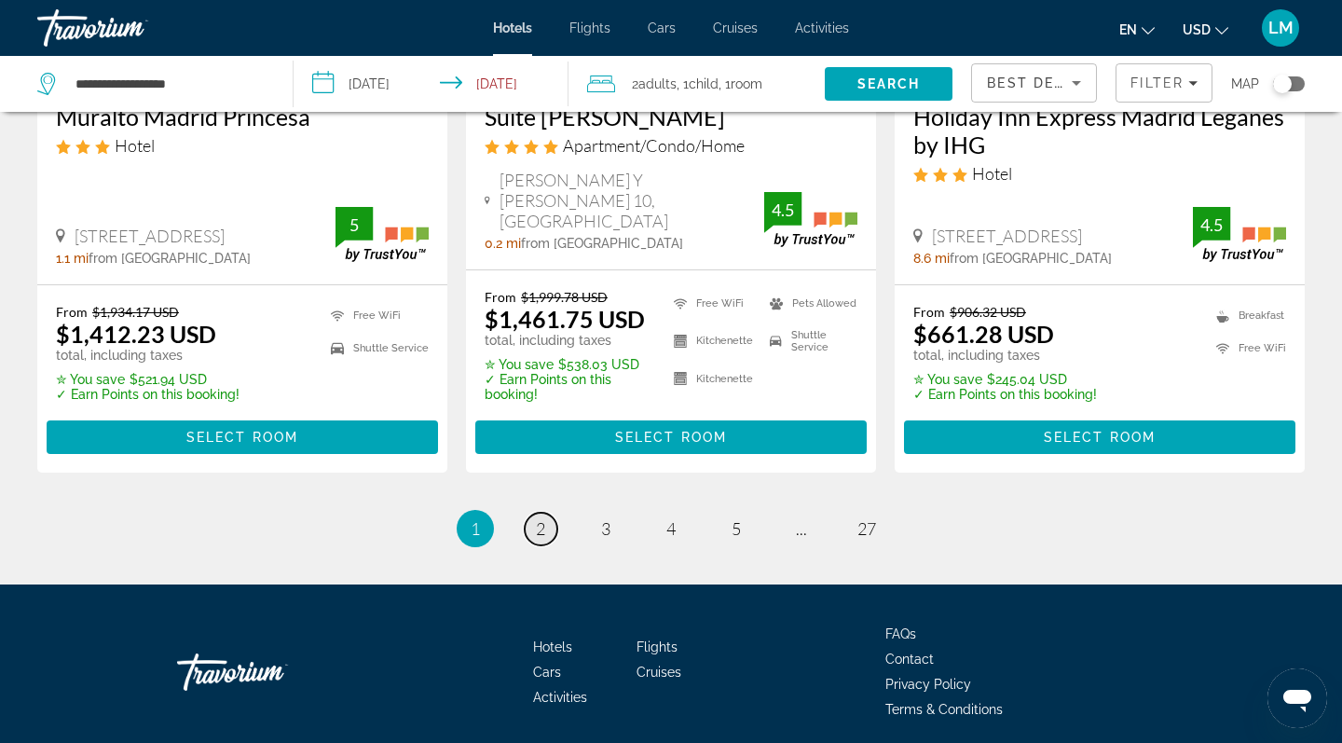
click at [543, 518] on span "2" at bounding box center [540, 528] width 9 height 21
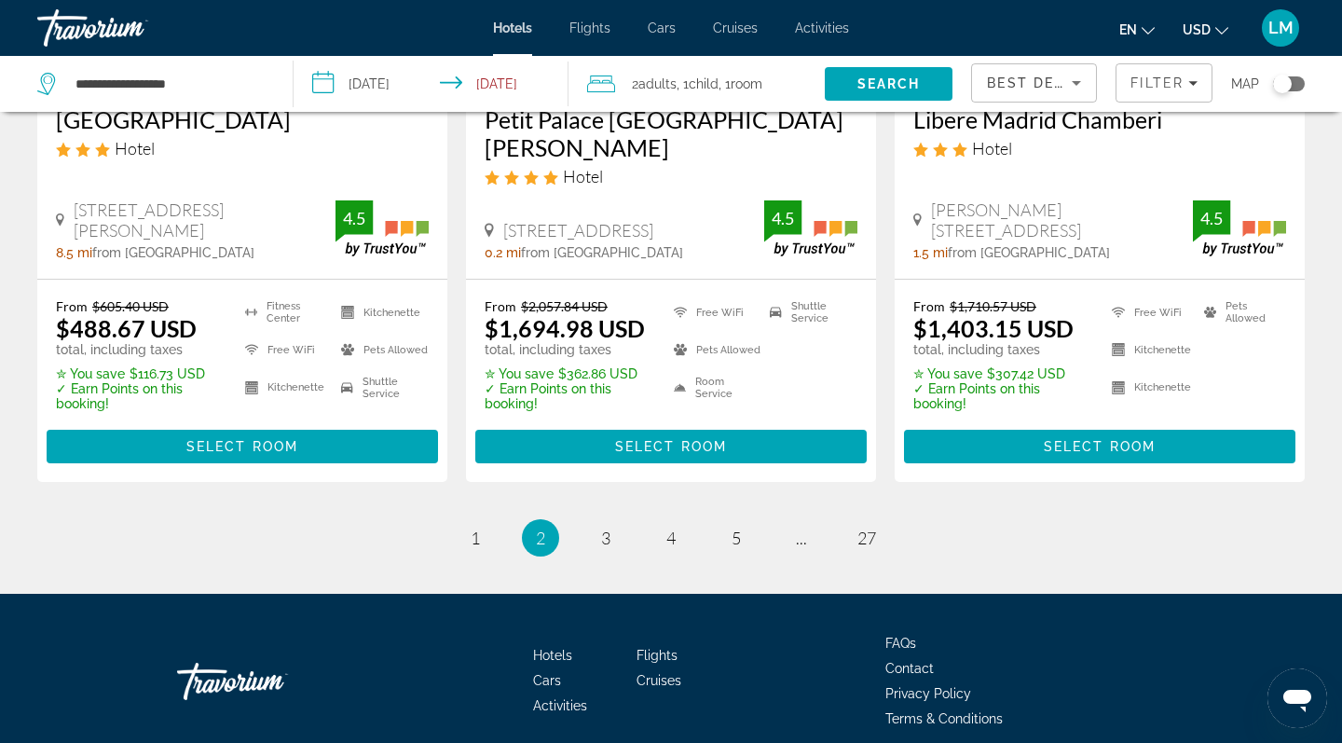
scroll to position [2559, 0]
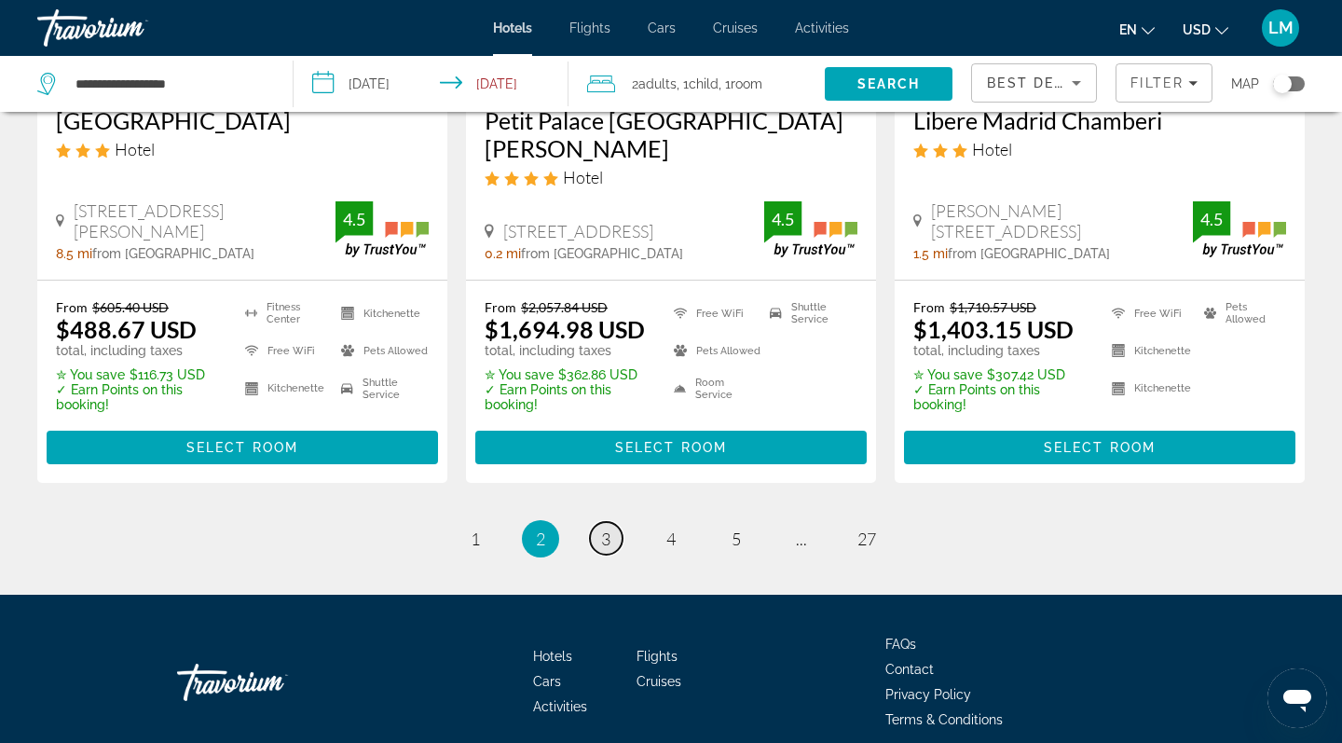
click at [611, 529] on span "3" at bounding box center [605, 539] width 9 height 21
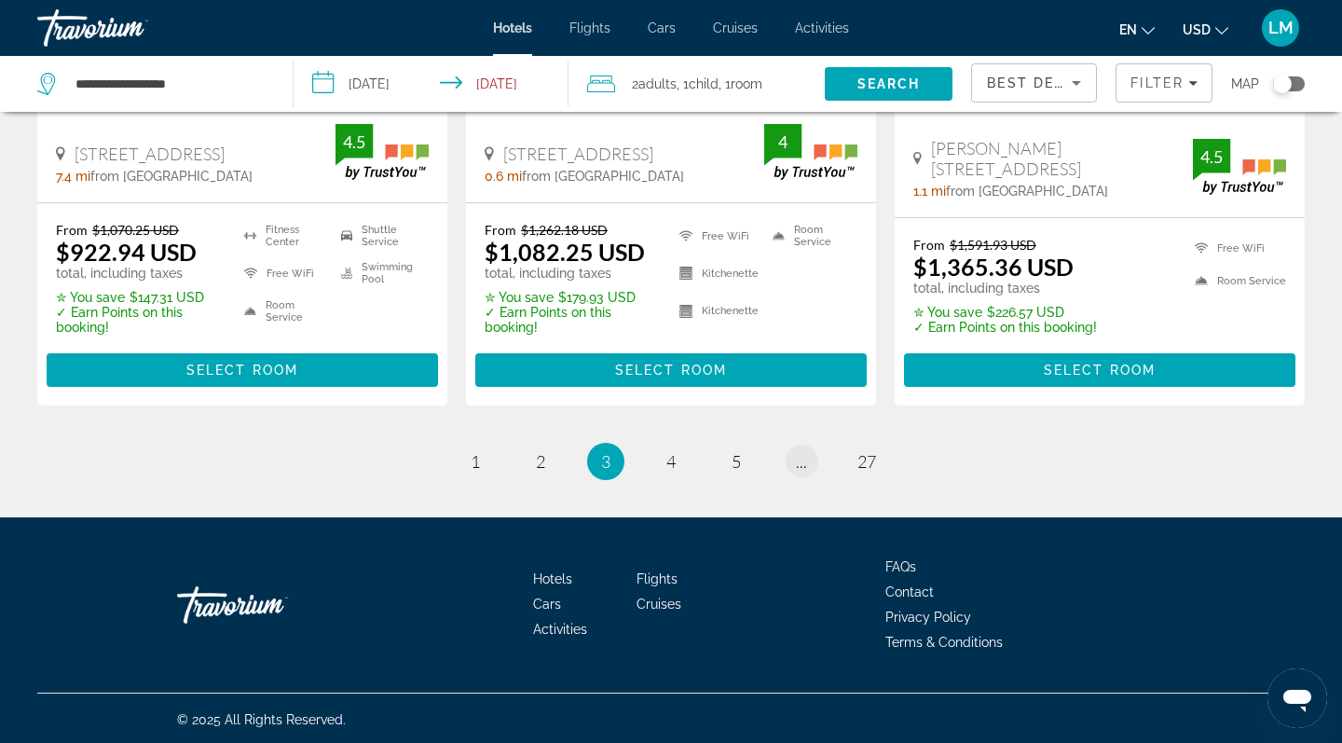
scroll to position [2657, 0]
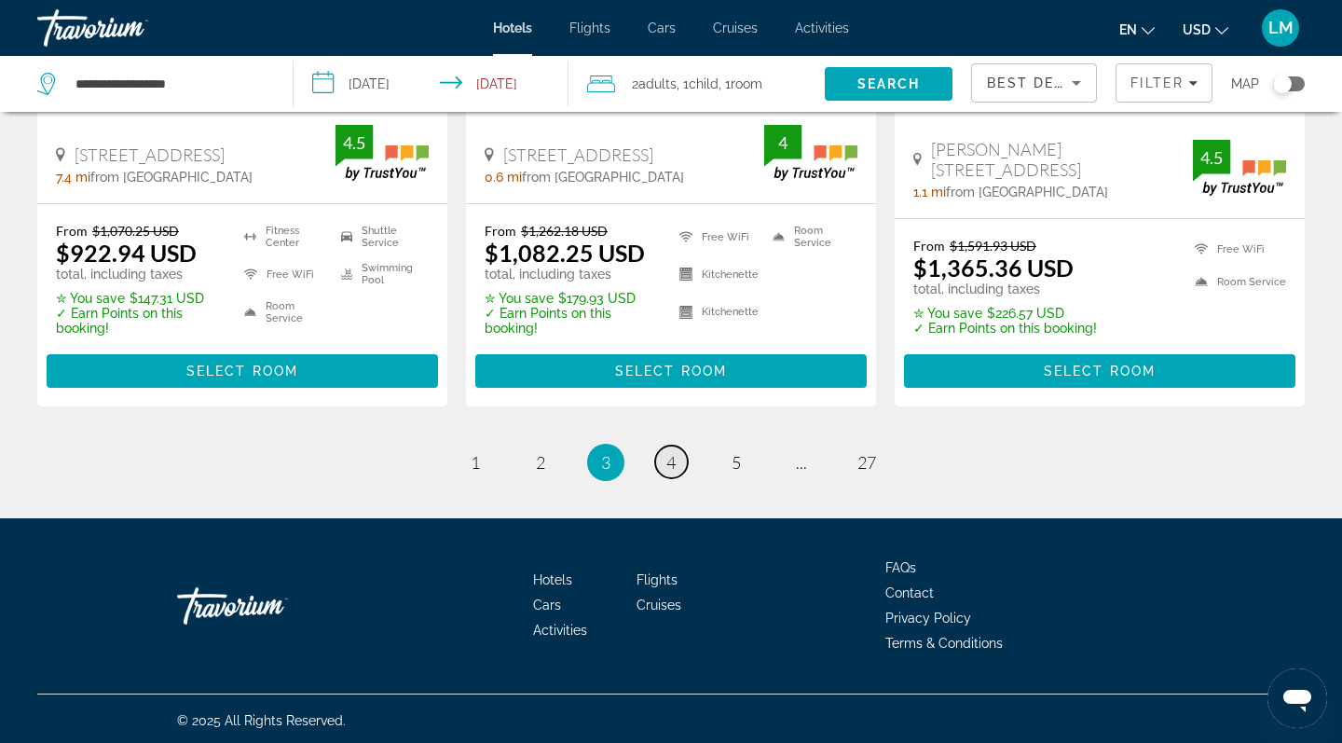
click at [674, 464] on span "4" at bounding box center [670, 462] width 9 height 21
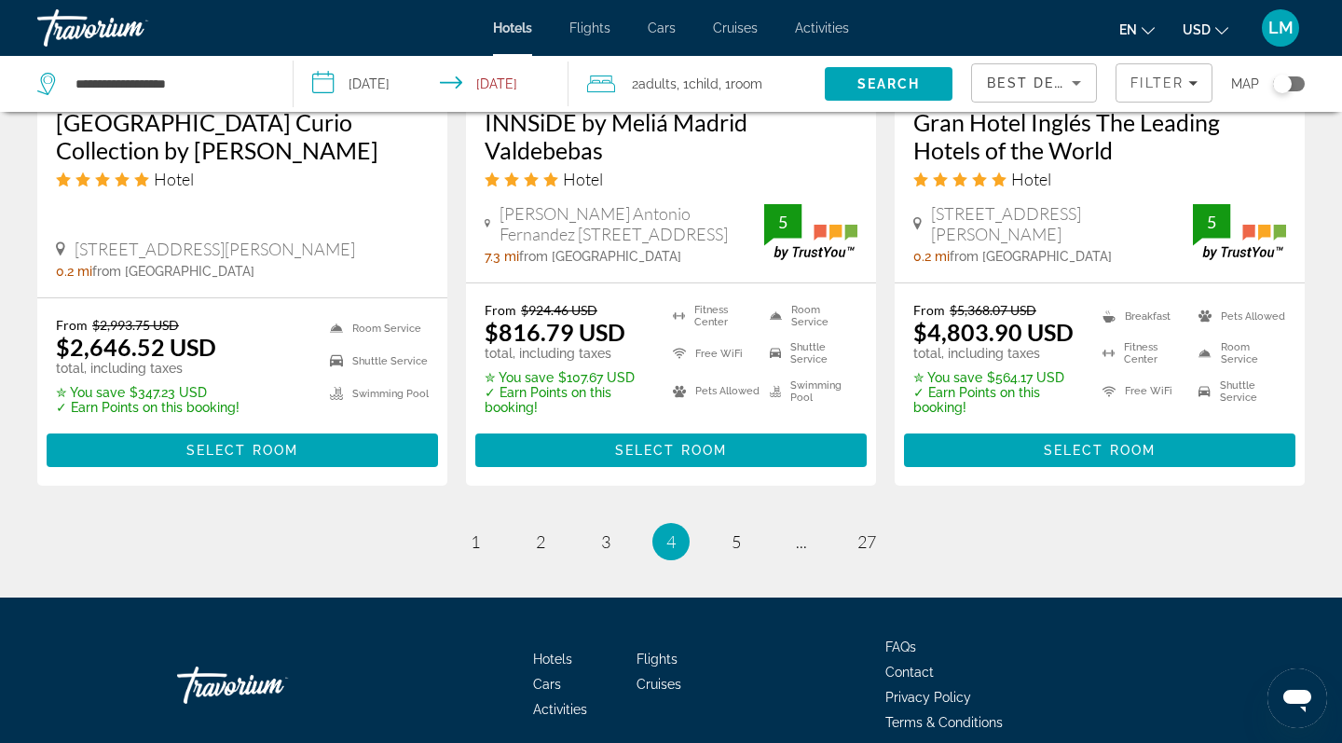
scroll to position [2588, 0]
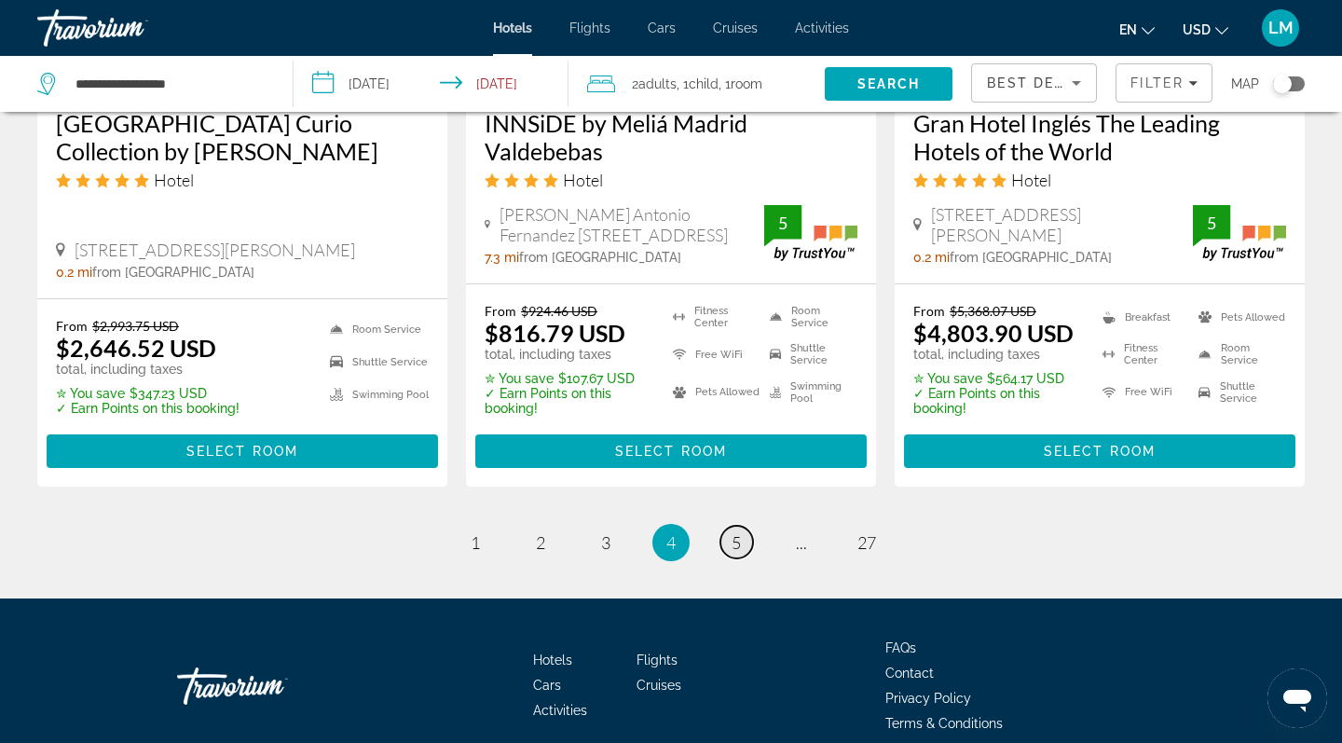
click at [735, 532] on span "5" at bounding box center [736, 542] width 9 height 21
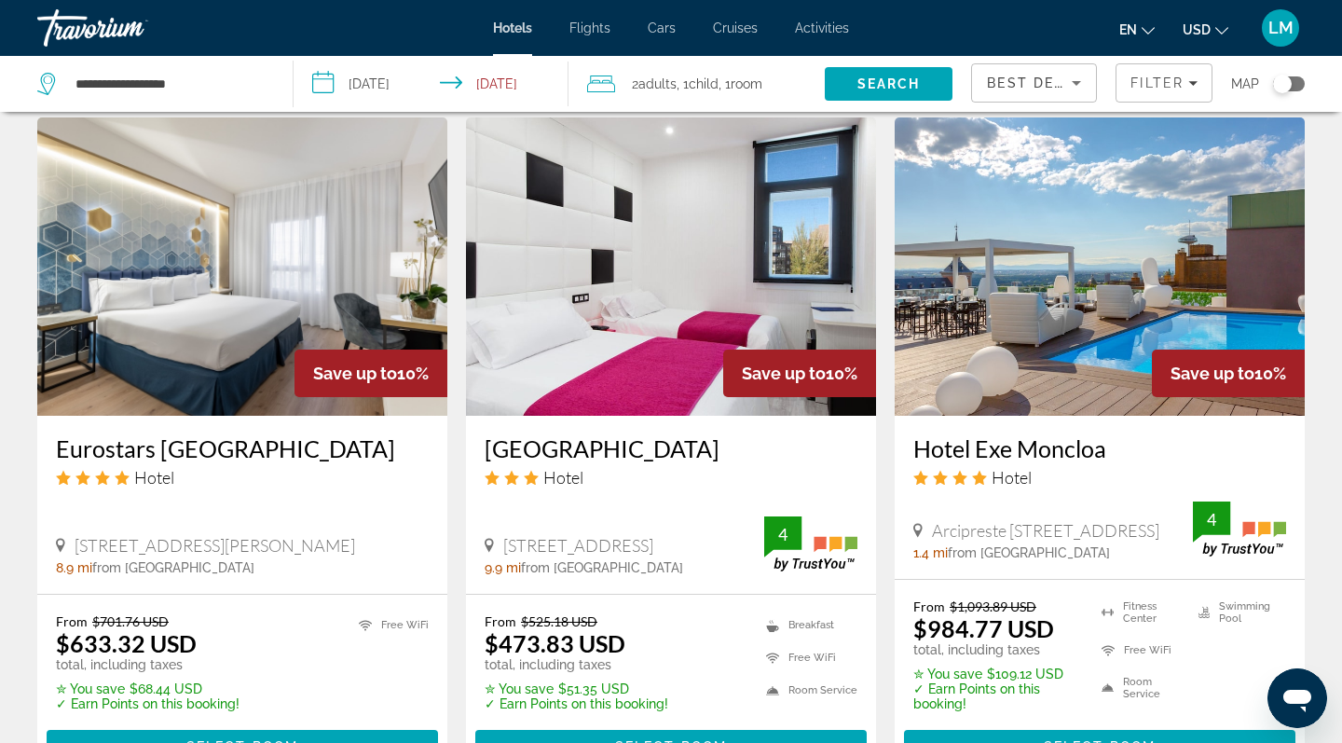
scroll to position [2252, 0]
click at [1013, 227] on img "Main content" at bounding box center [1100, 266] width 410 height 298
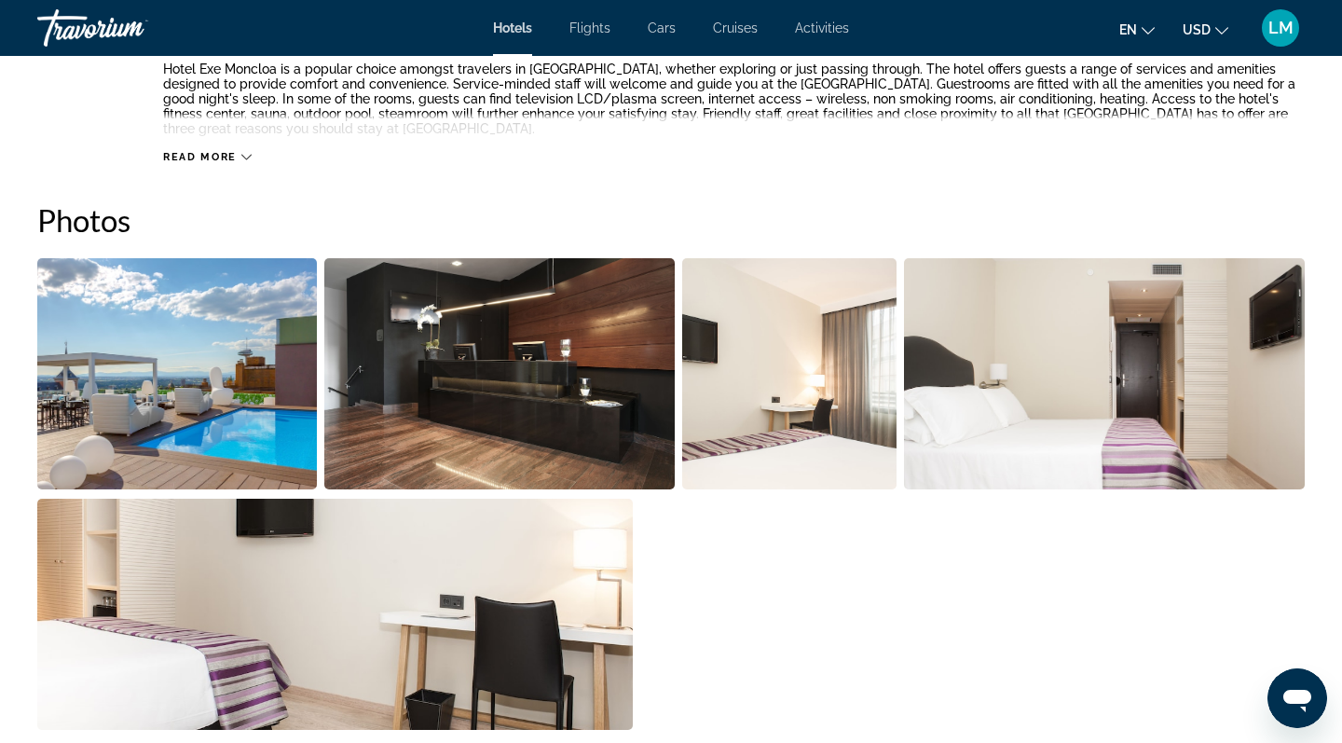
scroll to position [782, 0]
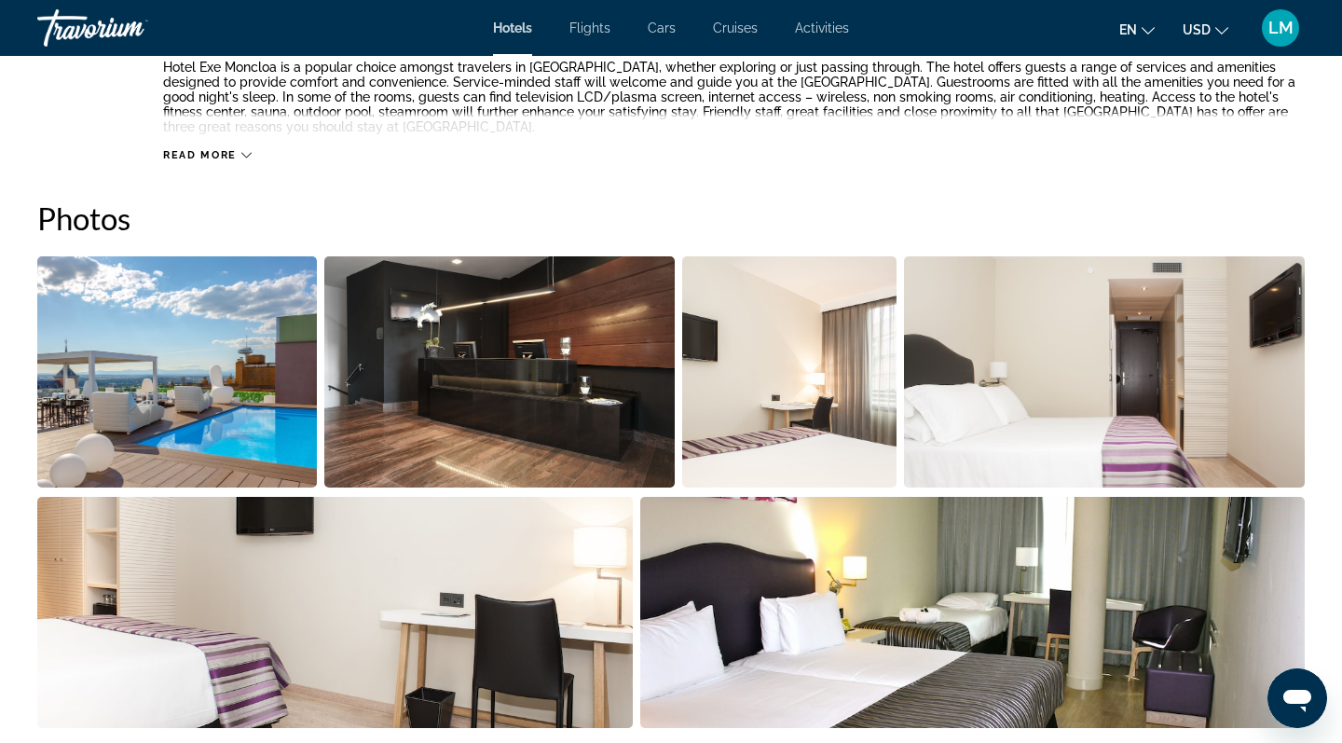
click at [153, 431] on img "Open full-screen image slider" at bounding box center [177, 371] width 280 height 231
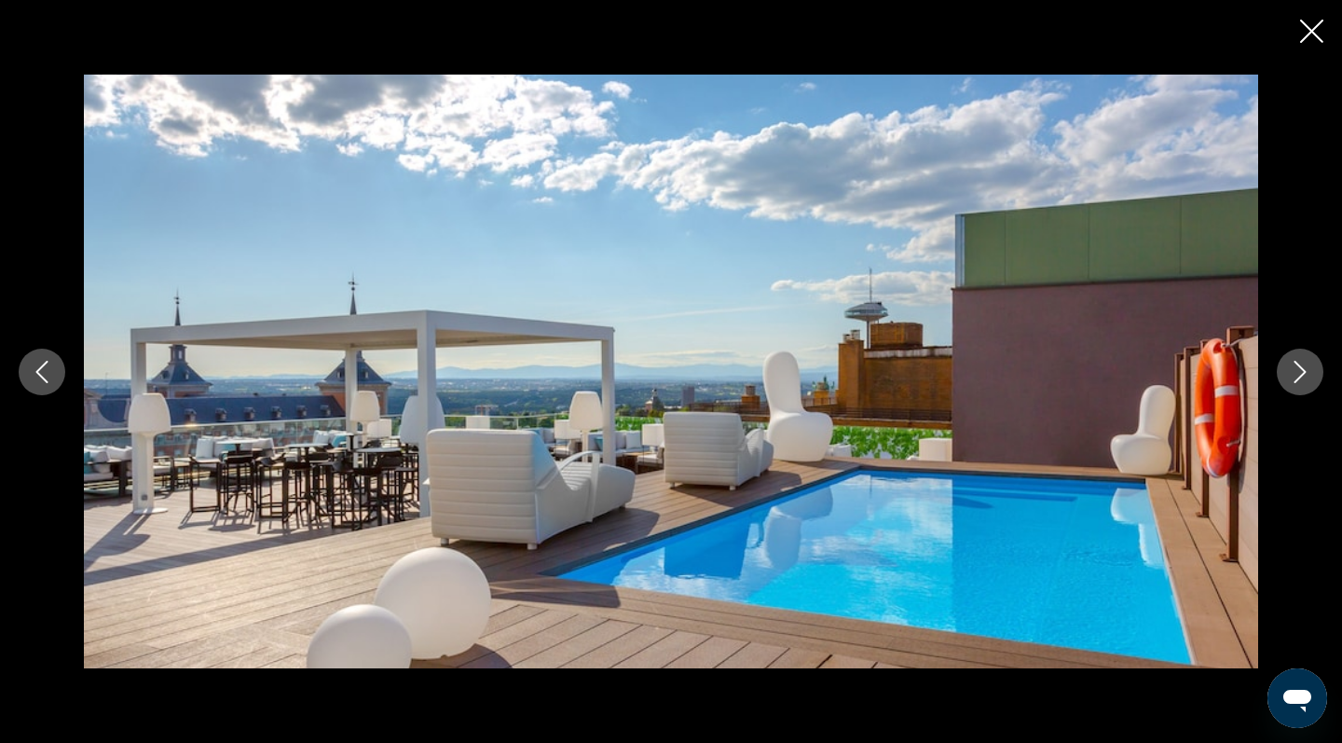
click at [1301, 373] on icon "Next image" at bounding box center [1300, 372] width 22 height 22
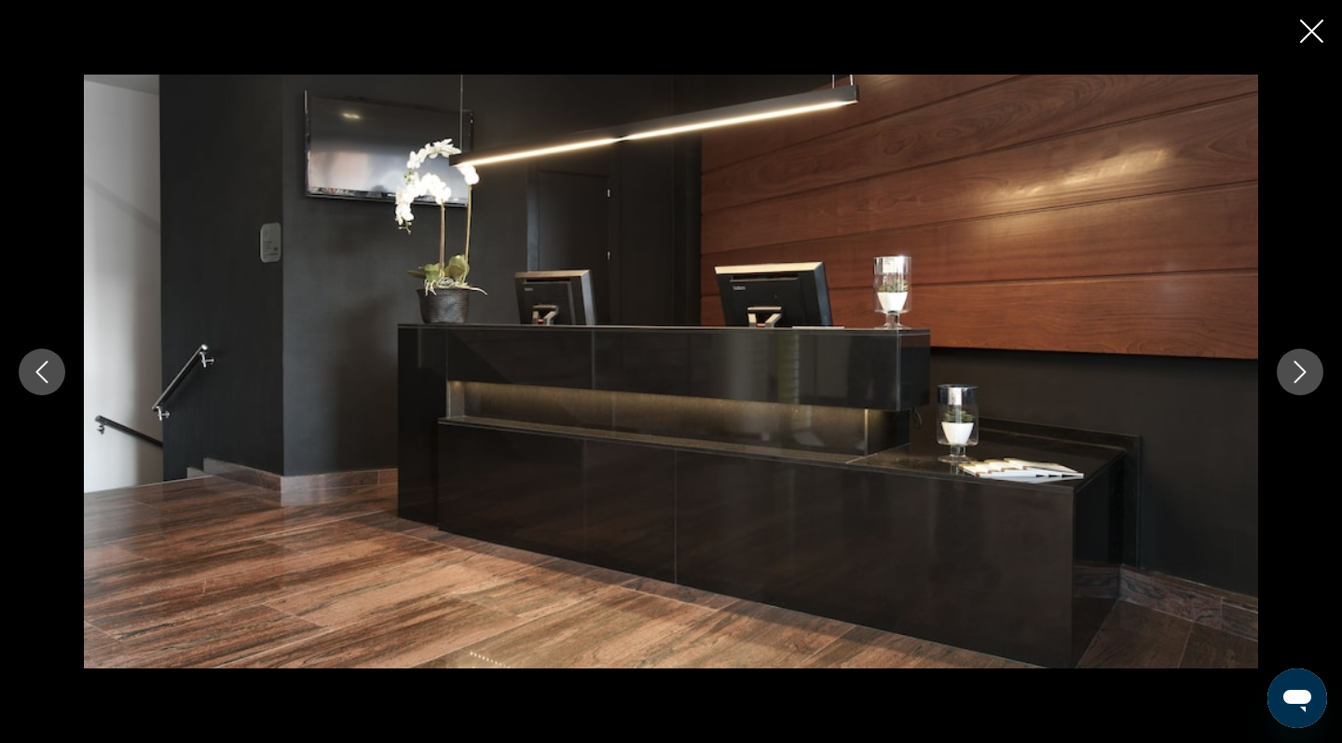
click at [1301, 373] on icon "Next image" at bounding box center [1300, 372] width 22 height 22
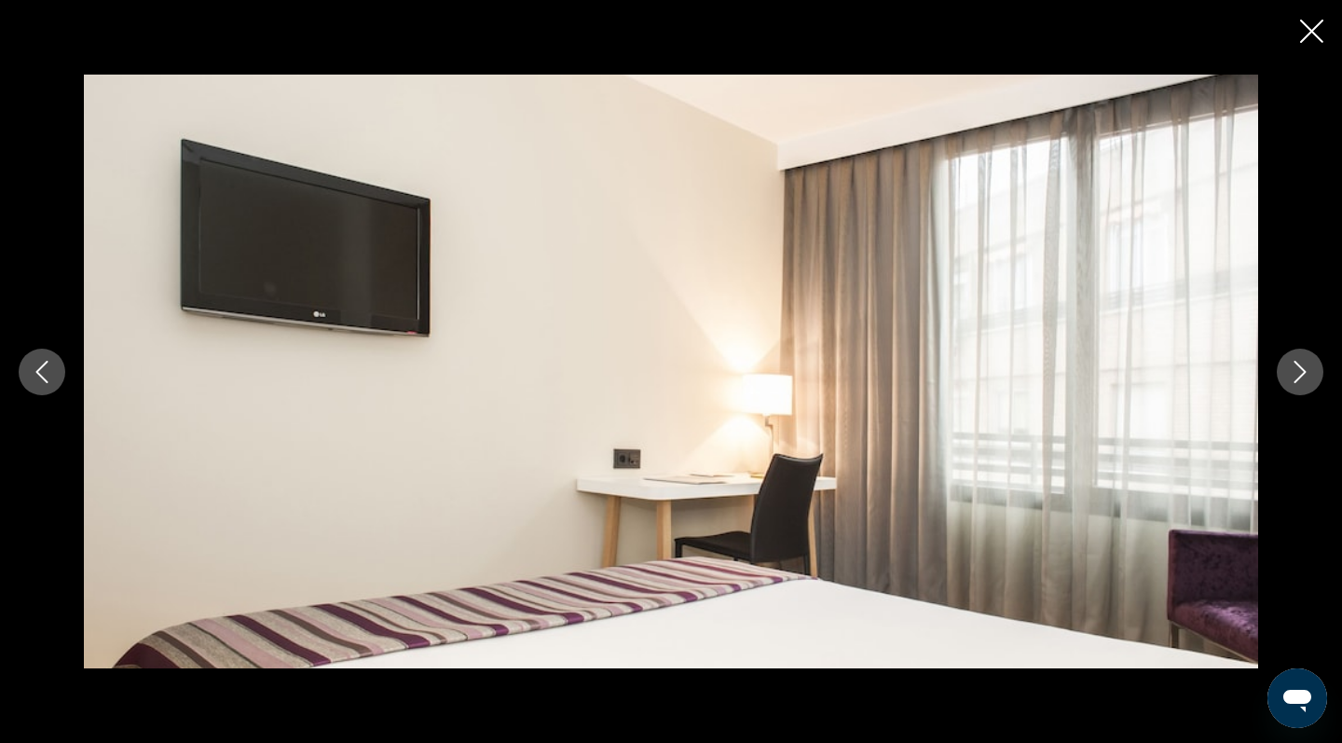
click at [1301, 372] on icon "Next image" at bounding box center [1300, 372] width 22 height 22
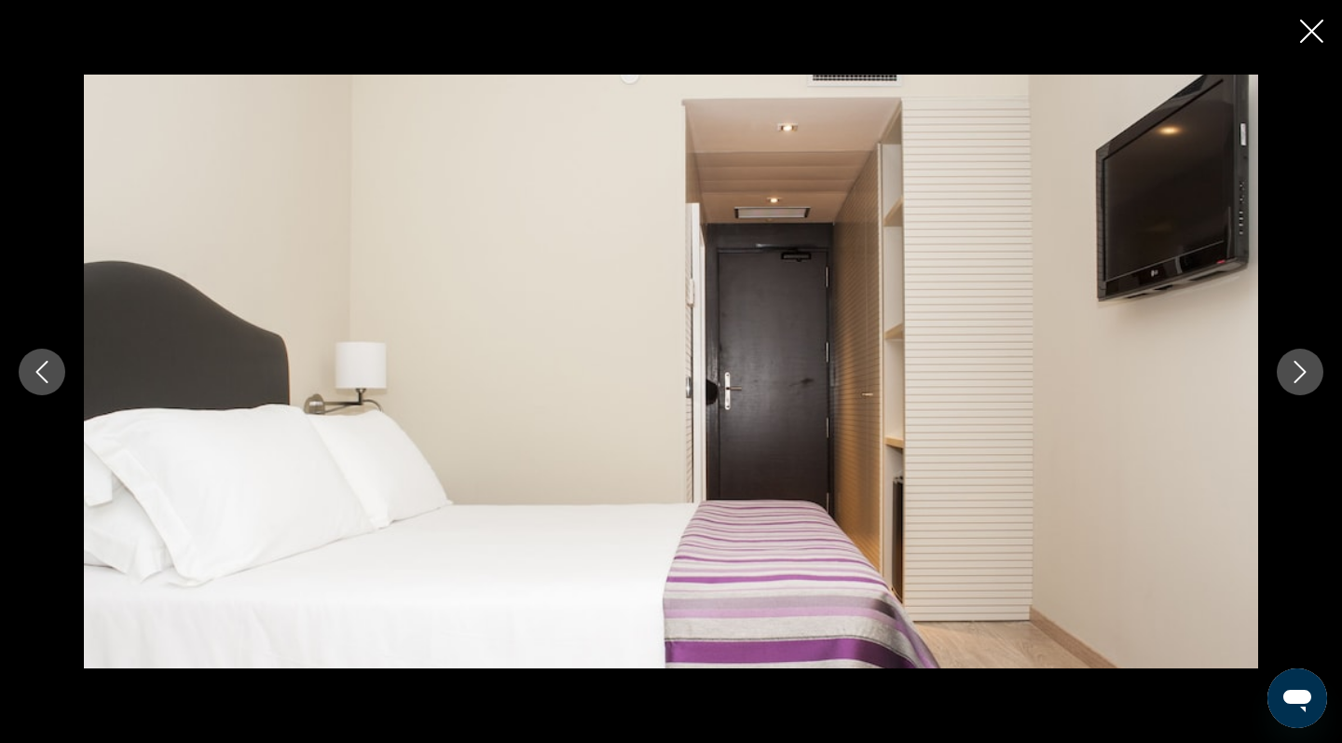
click at [1301, 372] on icon "Next image" at bounding box center [1300, 372] width 22 height 22
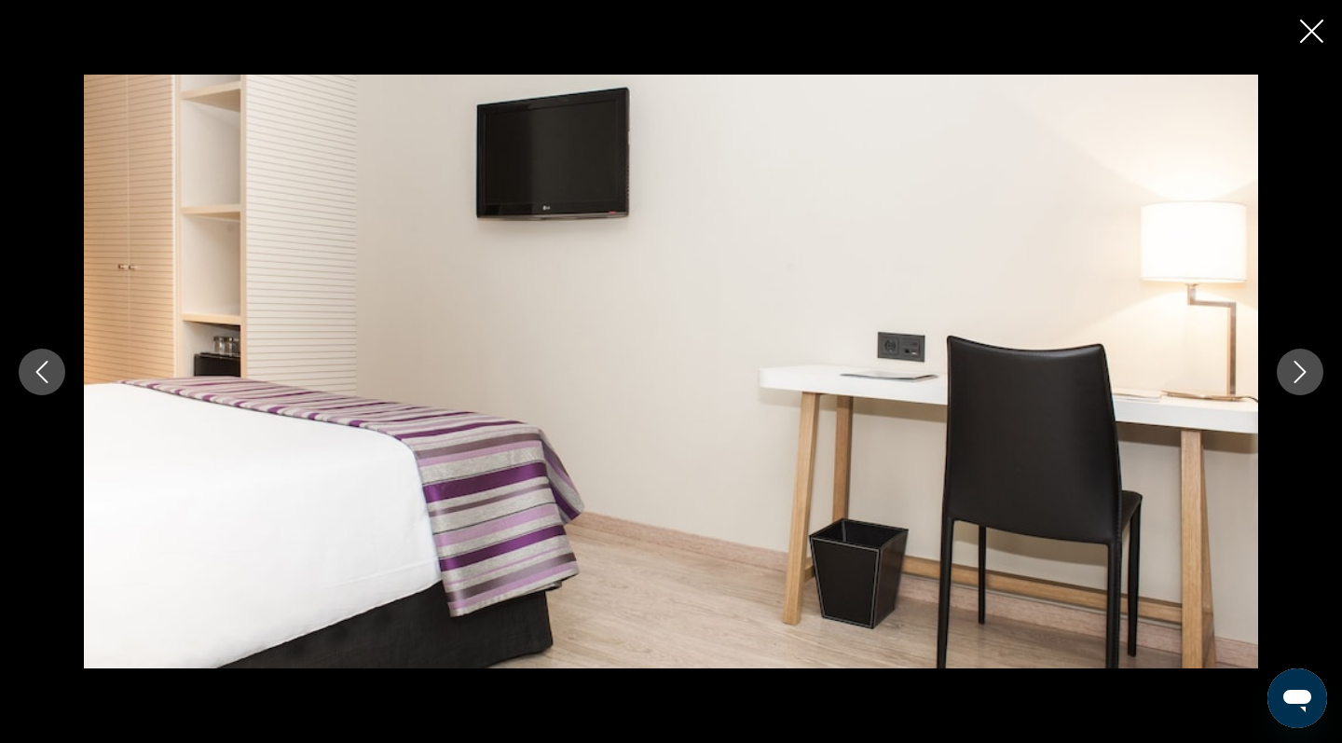
click at [1301, 372] on icon "Next image" at bounding box center [1300, 372] width 22 height 22
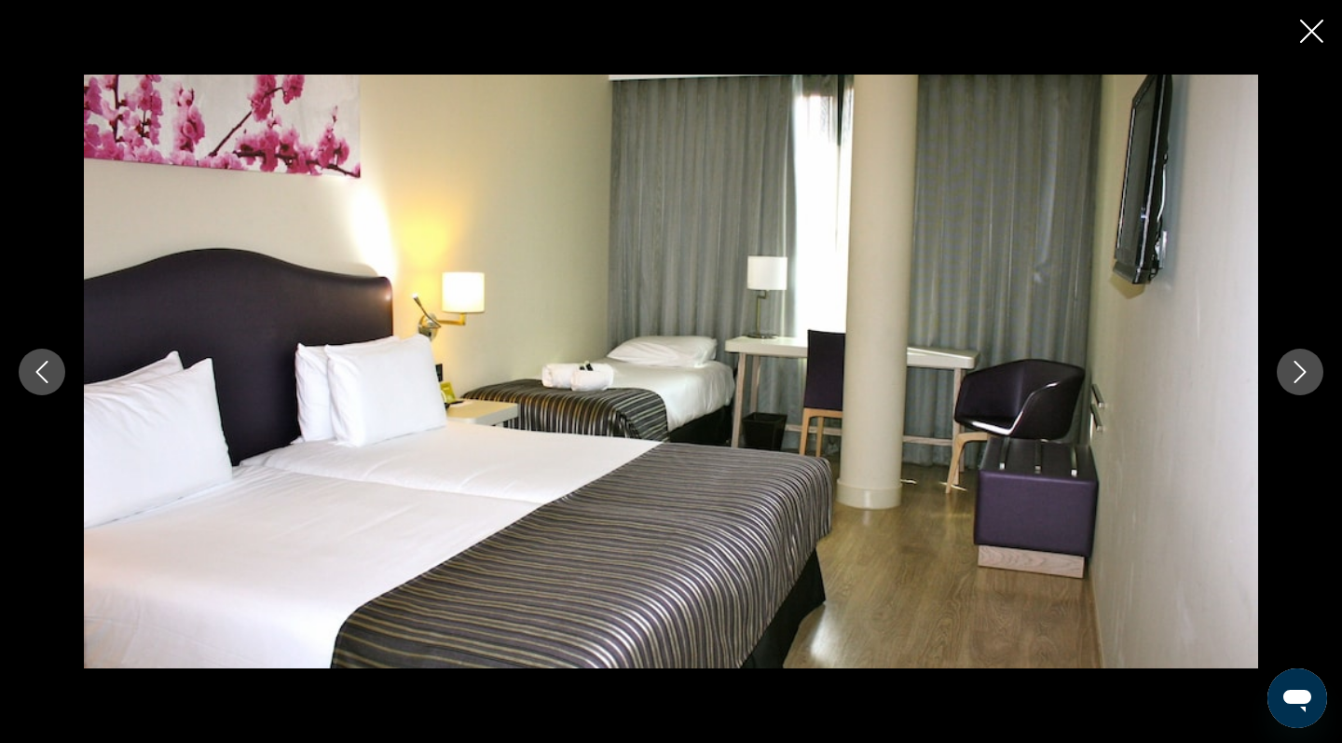
click at [1301, 372] on icon "Next image" at bounding box center [1300, 372] width 22 height 22
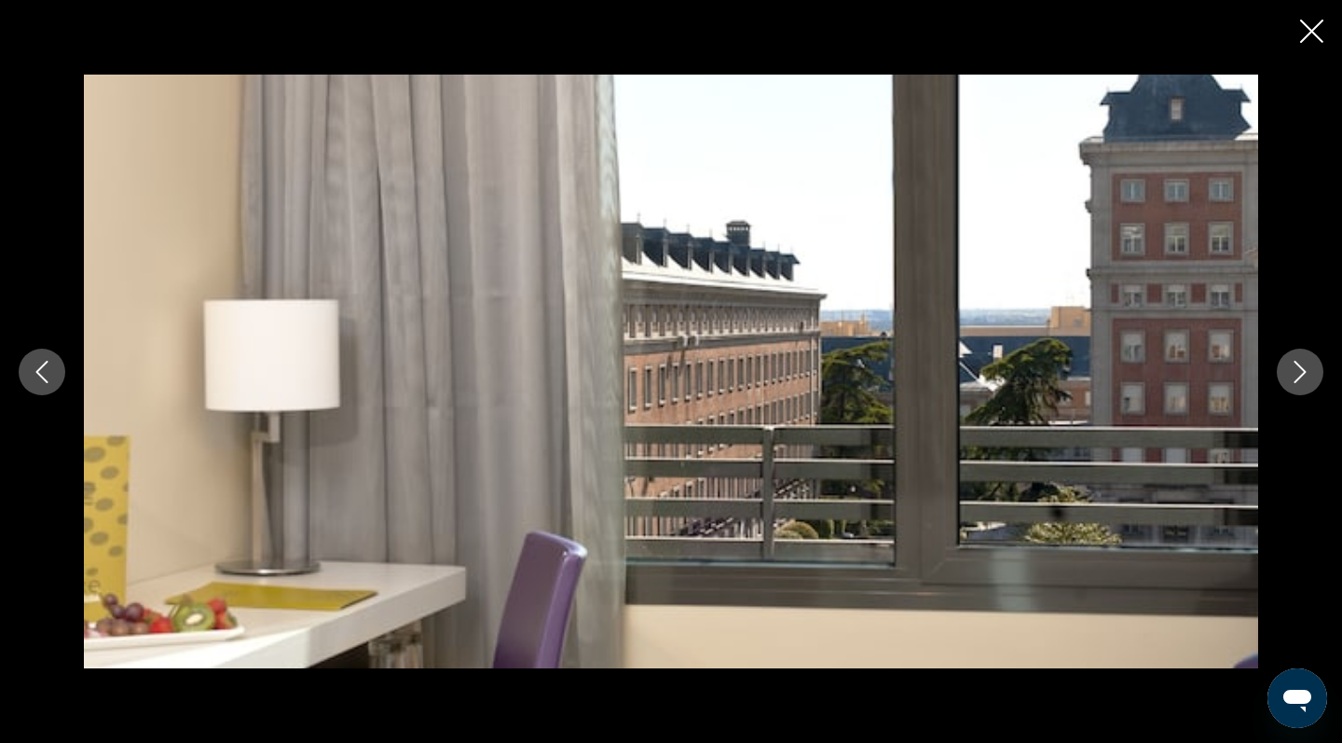
click at [1301, 372] on icon "Next image" at bounding box center [1300, 372] width 22 height 22
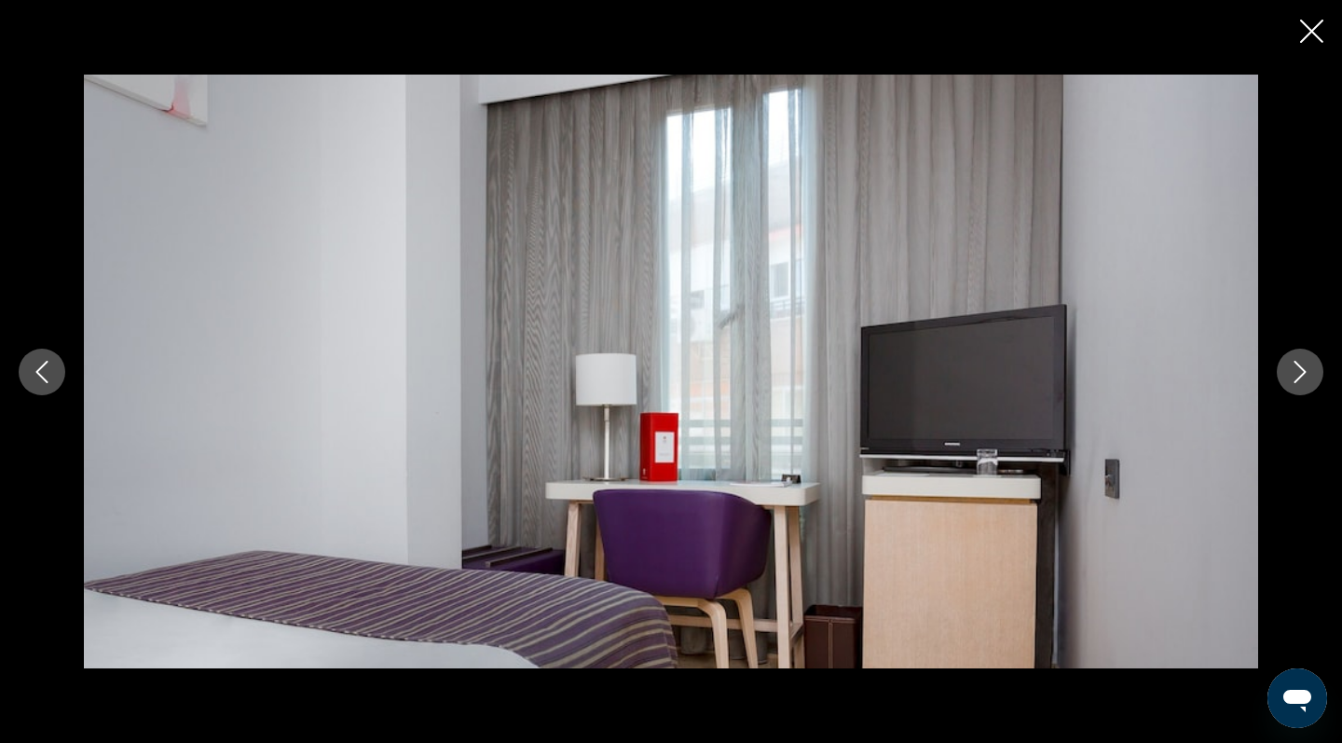
click at [1301, 372] on icon "Next image" at bounding box center [1300, 372] width 22 height 22
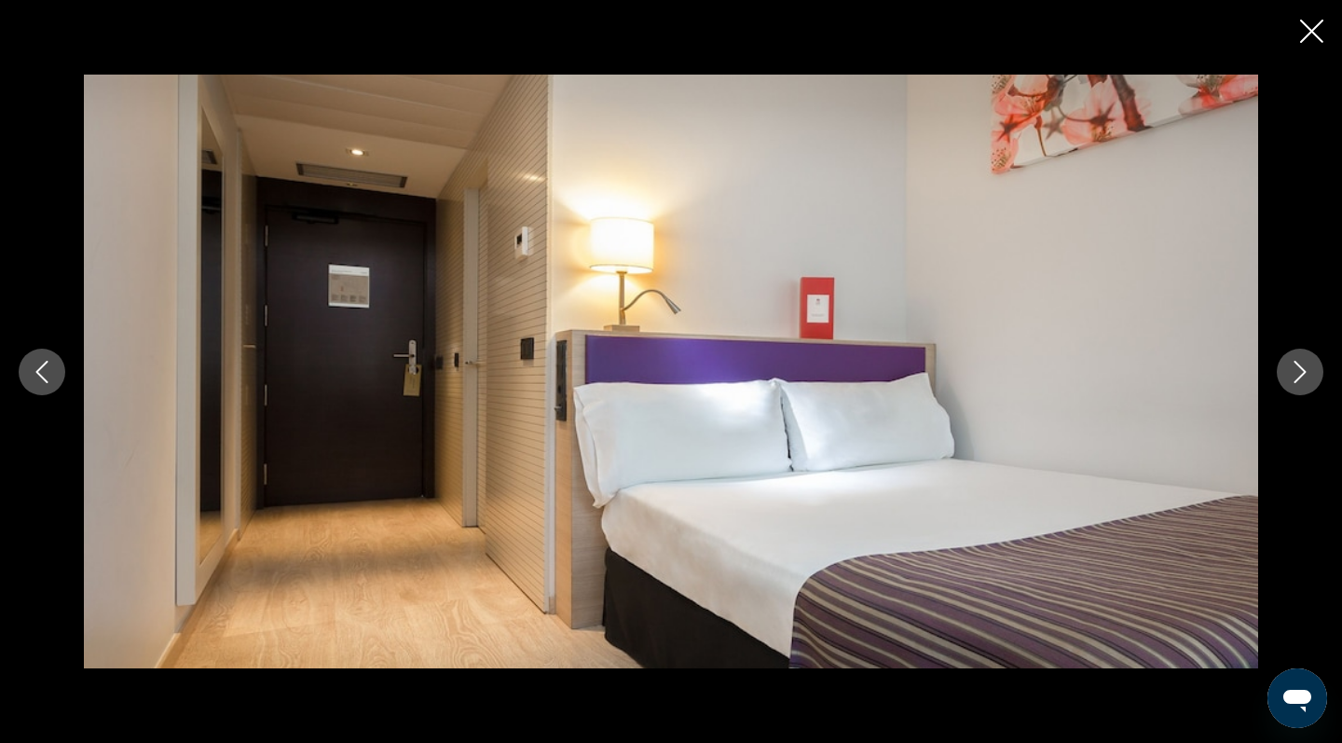
click at [1301, 372] on icon "Next image" at bounding box center [1300, 372] width 22 height 22
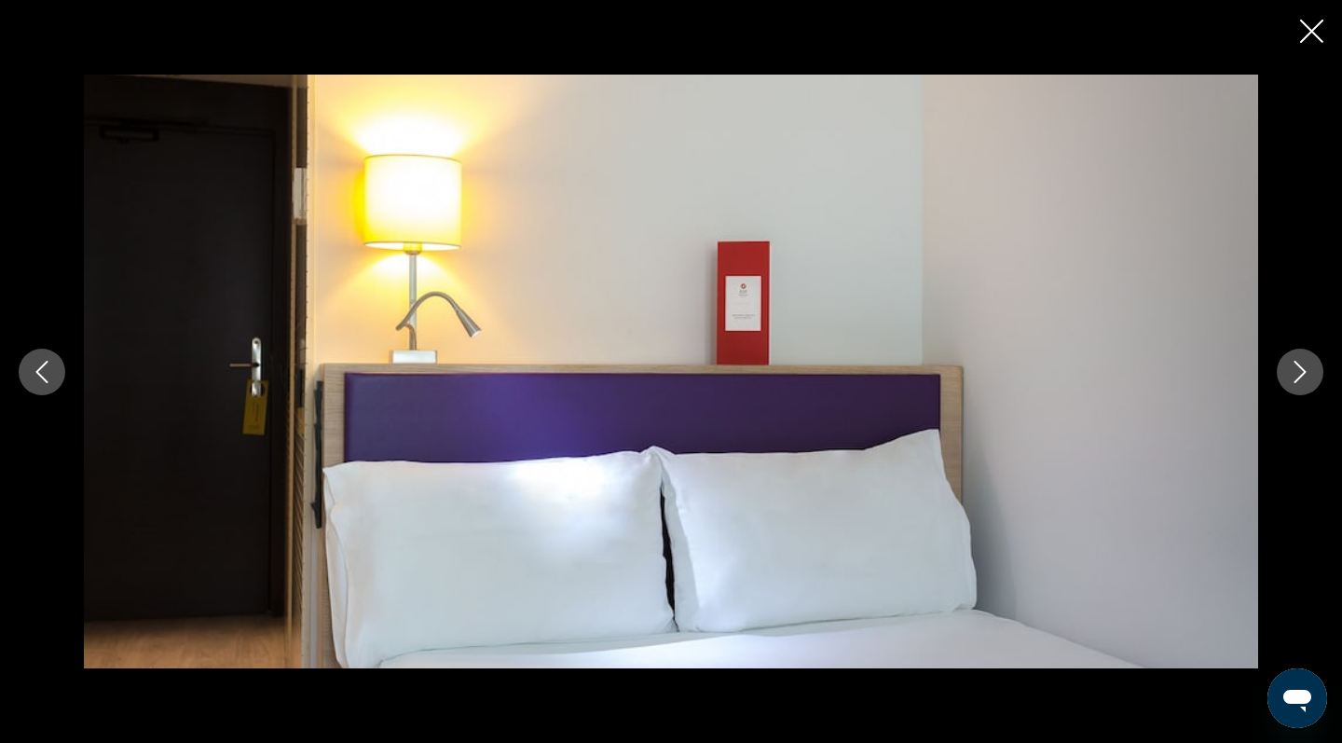
click at [1301, 372] on icon "Next image" at bounding box center [1300, 372] width 22 height 22
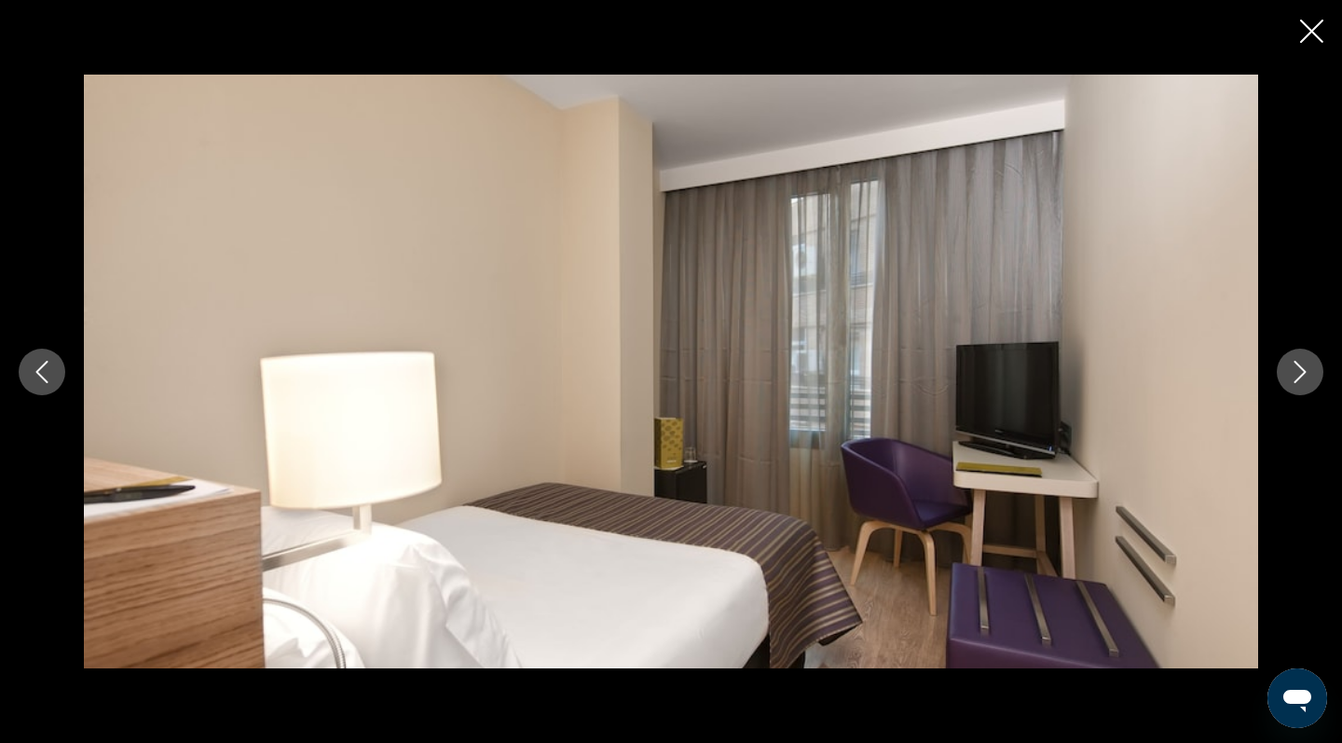
click at [1301, 372] on icon "Next image" at bounding box center [1300, 372] width 22 height 22
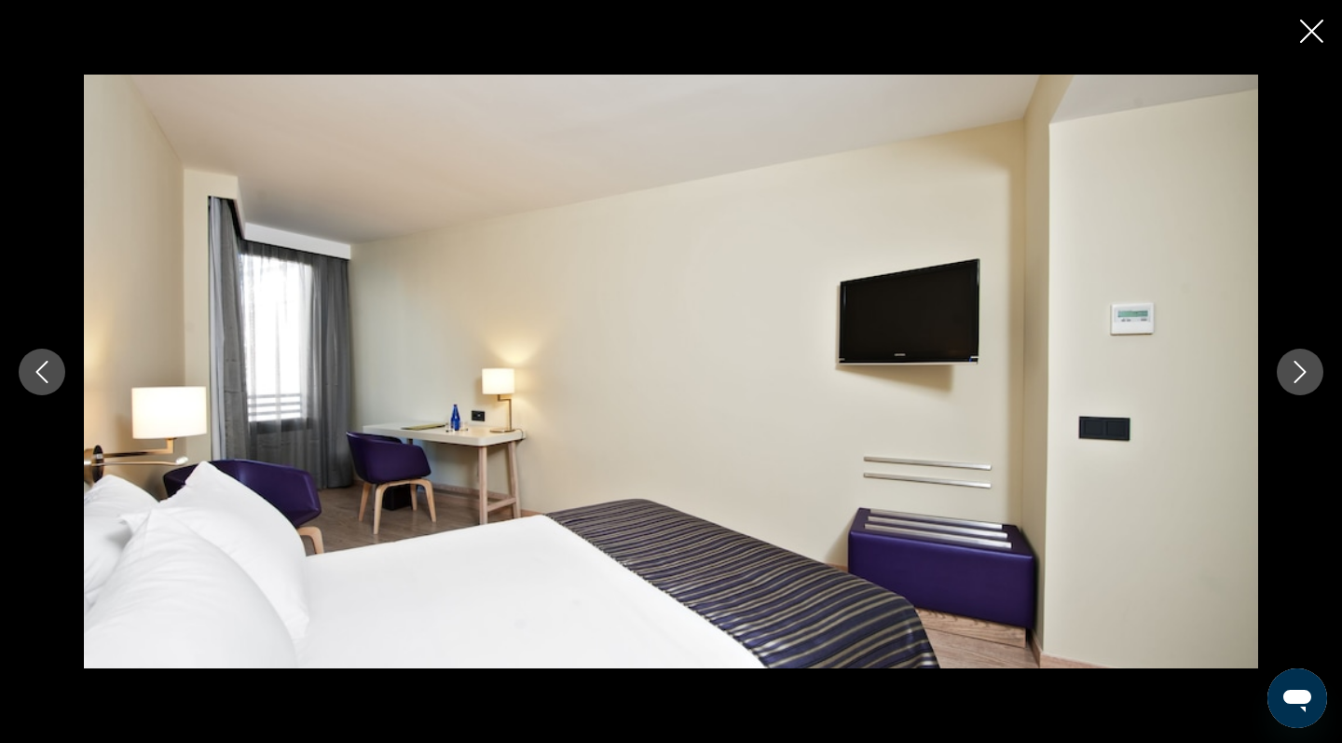
click at [1301, 372] on icon "Next image" at bounding box center [1300, 372] width 22 height 22
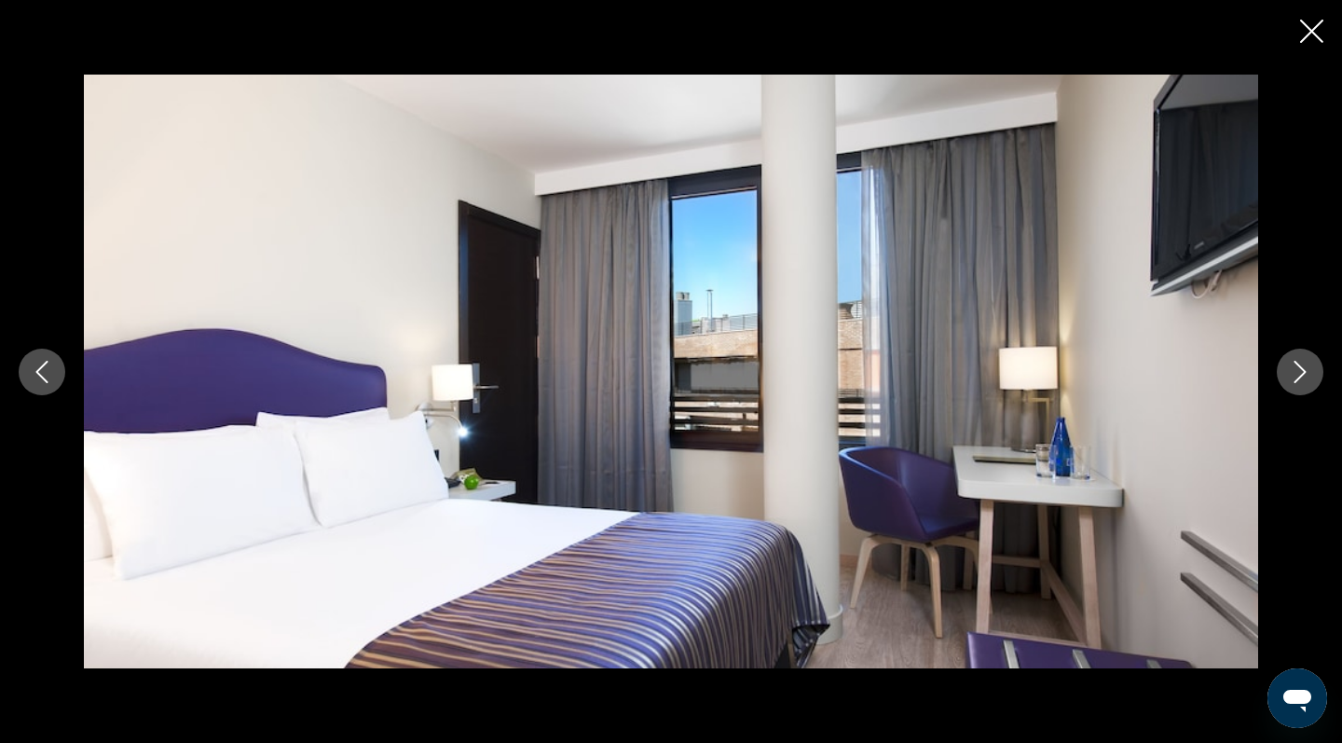
click at [1301, 372] on icon "Next image" at bounding box center [1300, 372] width 22 height 22
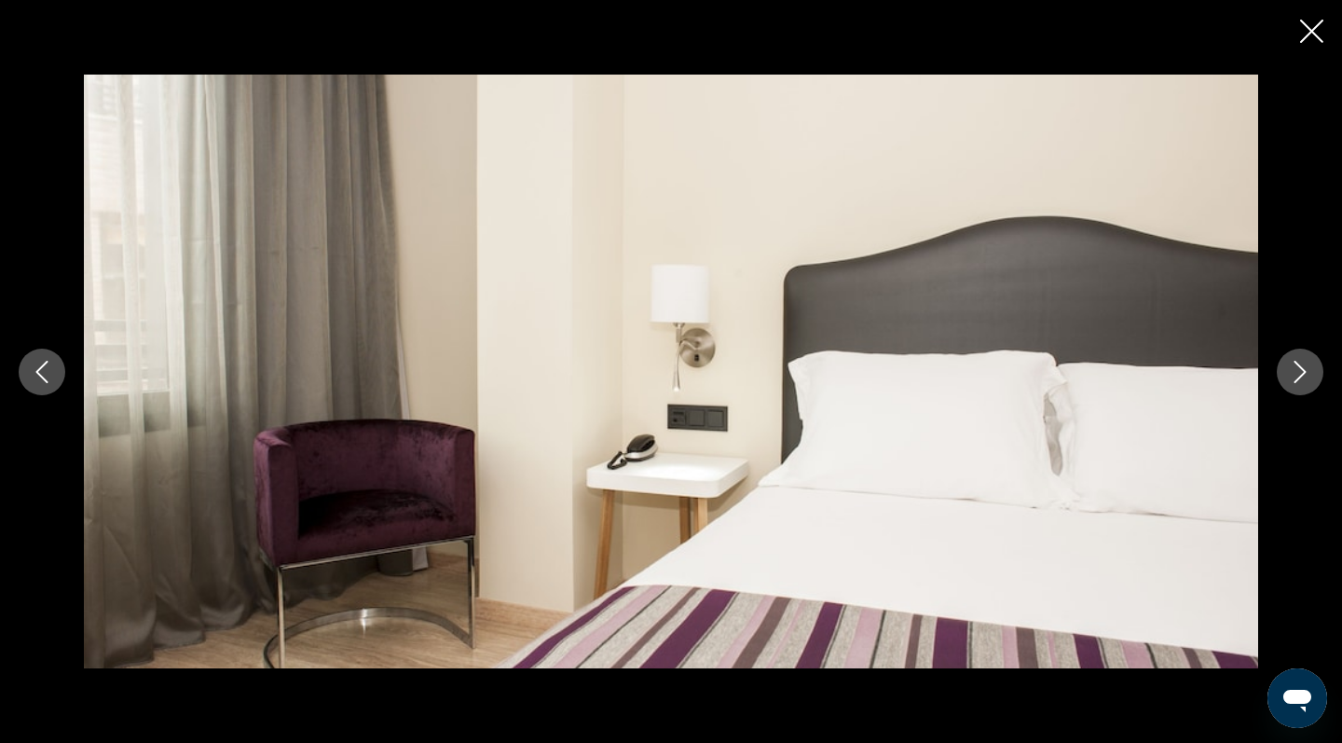
click at [1301, 372] on icon "Next image" at bounding box center [1300, 372] width 22 height 22
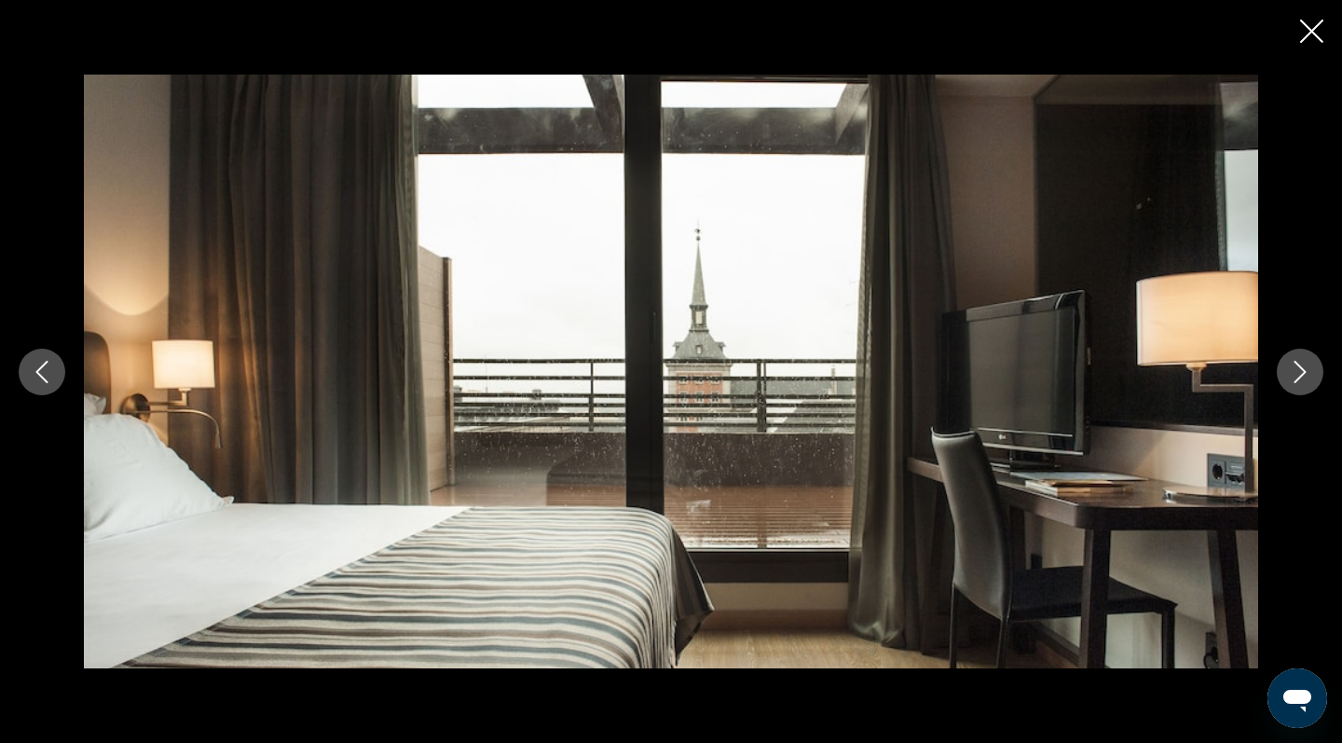
click at [1301, 372] on icon "Next image" at bounding box center [1300, 372] width 22 height 22
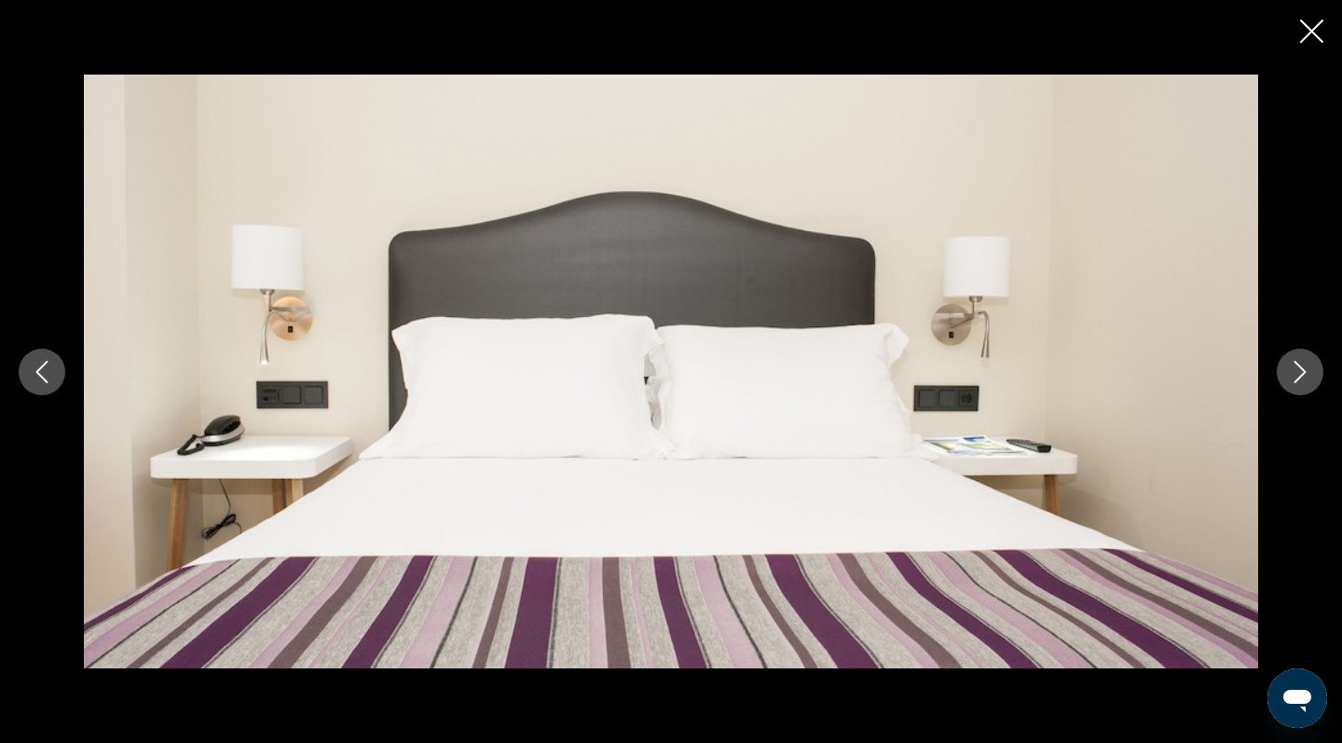
click at [1314, 23] on icon "Close slideshow" at bounding box center [1311, 31] width 23 height 23
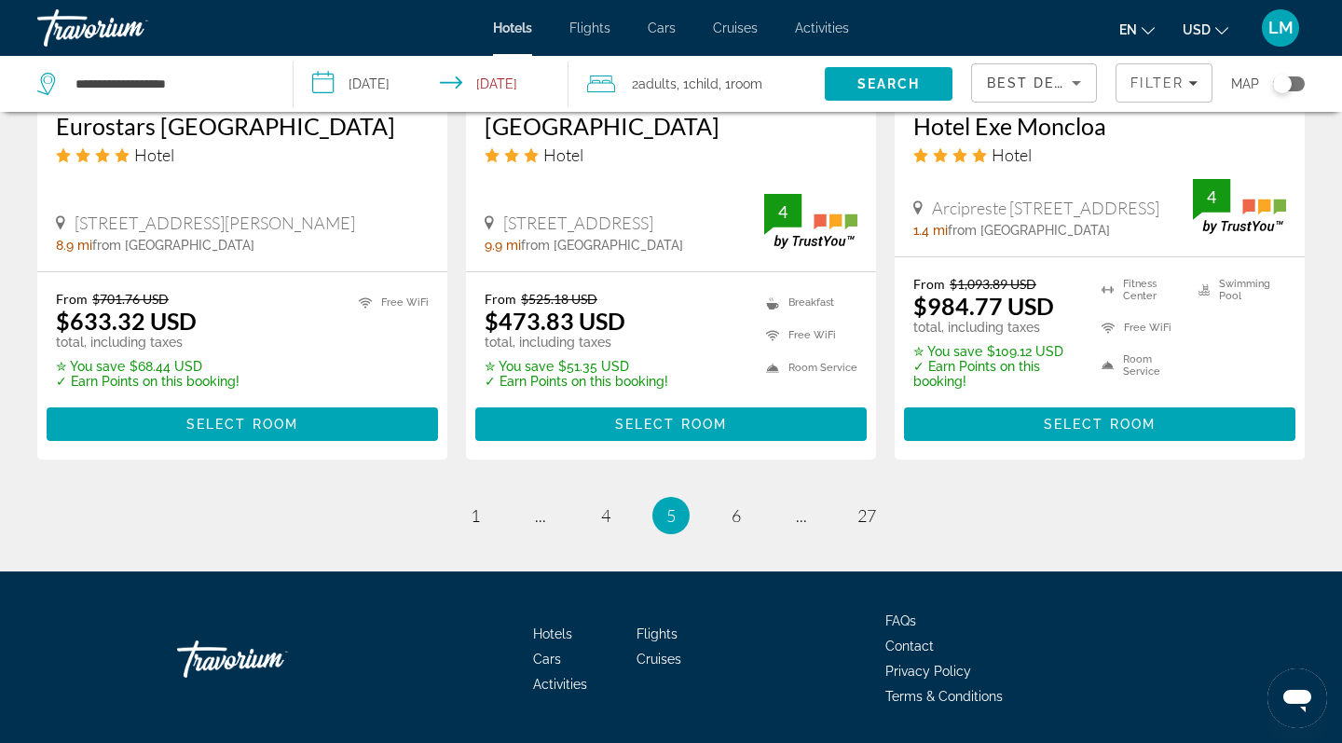
scroll to position [2574, 0]
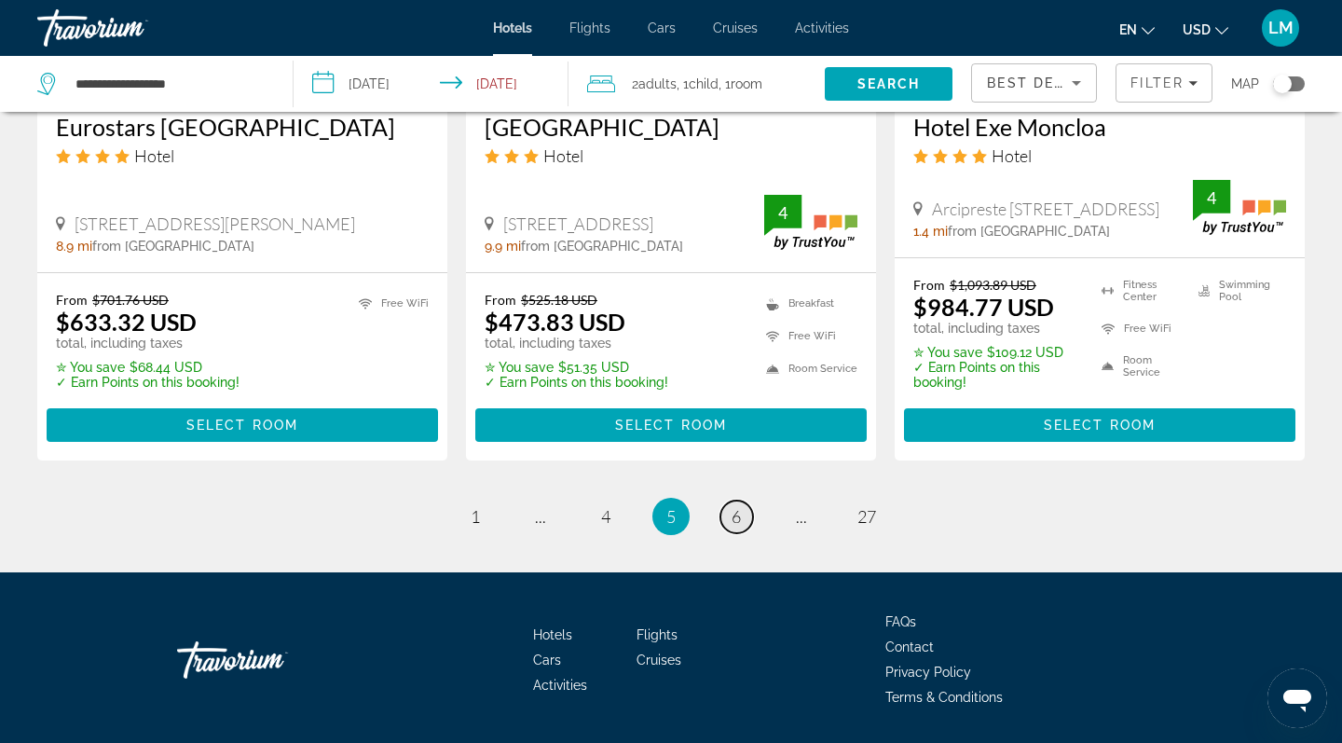
click at [737, 506] on span "6" at bounding box center [736, 516] width 9 height 21
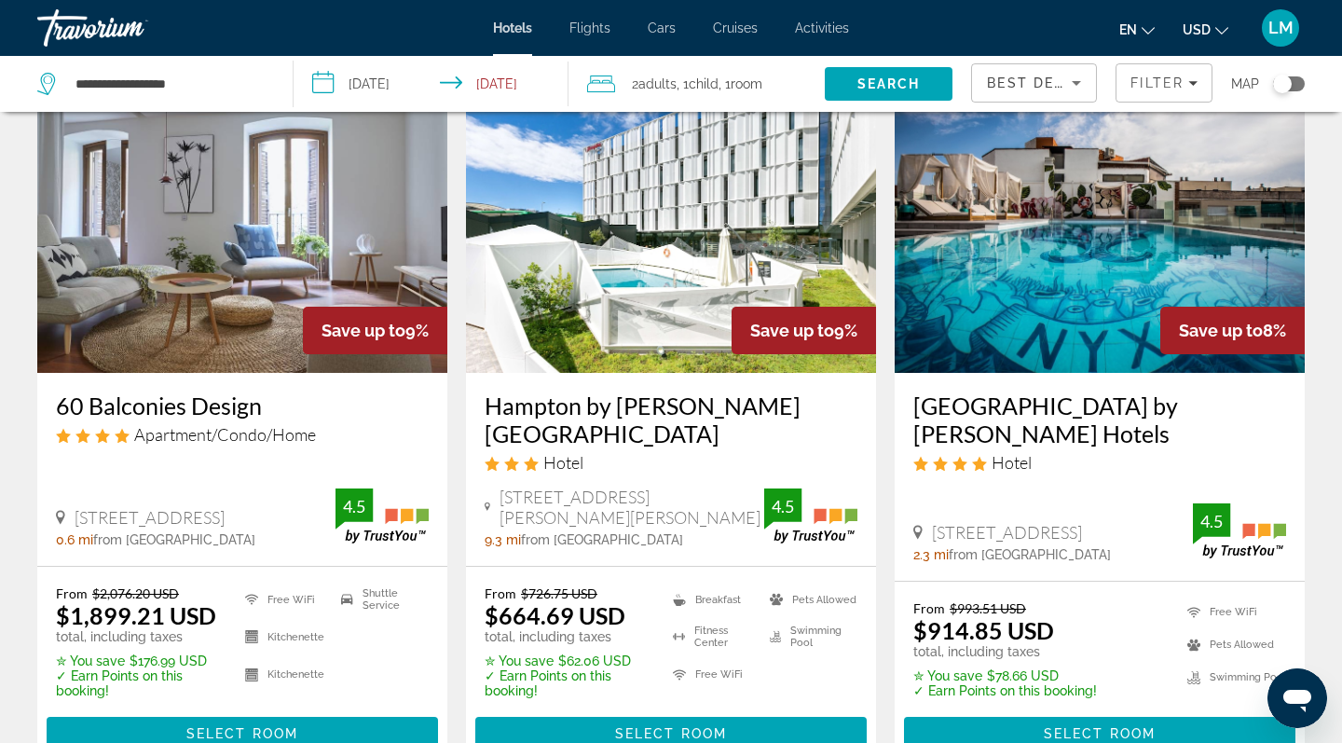
scroll to position [2261, 0]
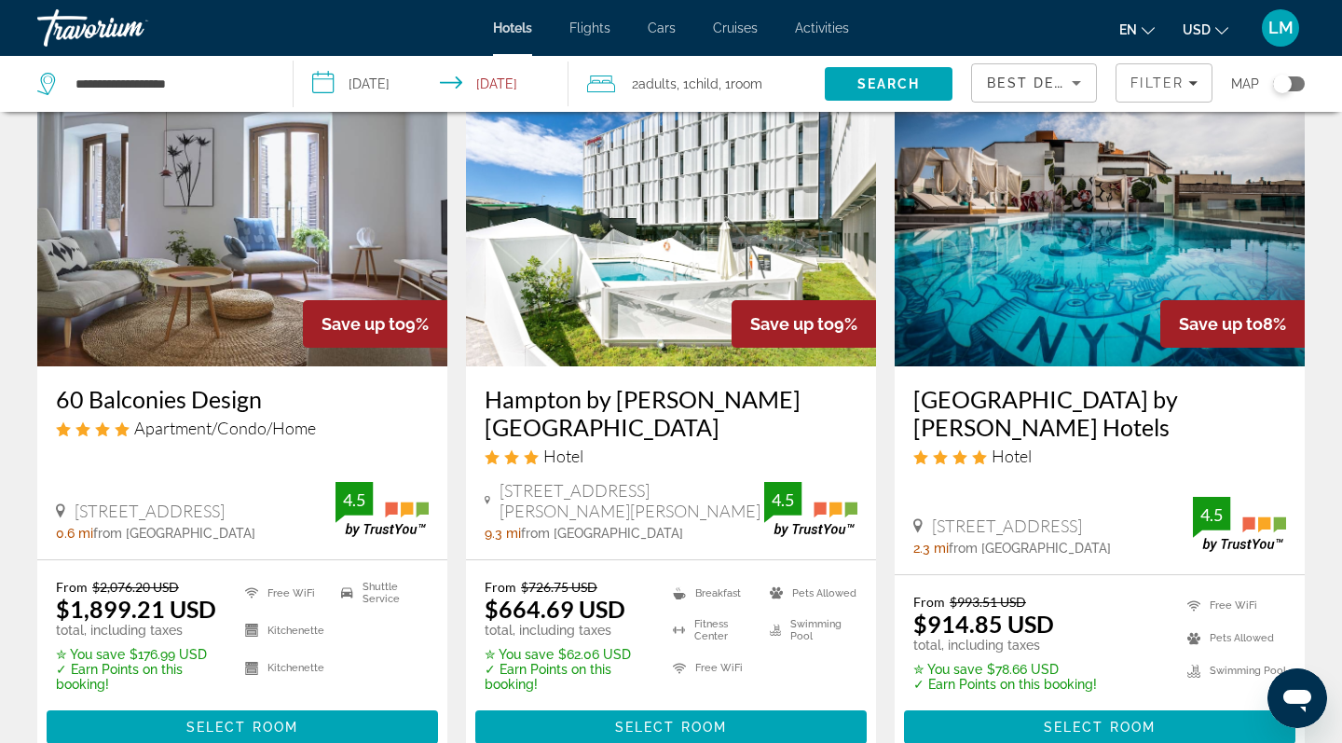
click at [1070, 287] on img "Main content" at bounding box center [1100, 217] width 410 height 298
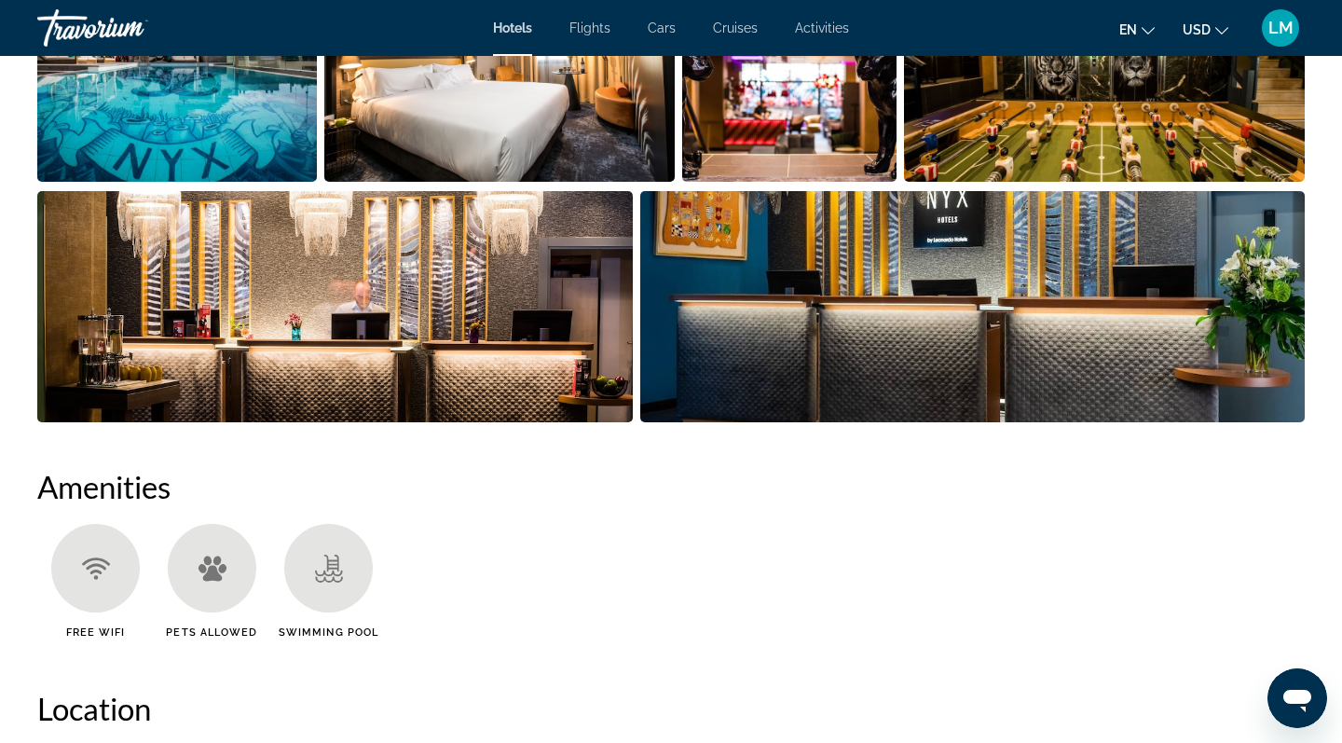
scroll to position [968, 0]
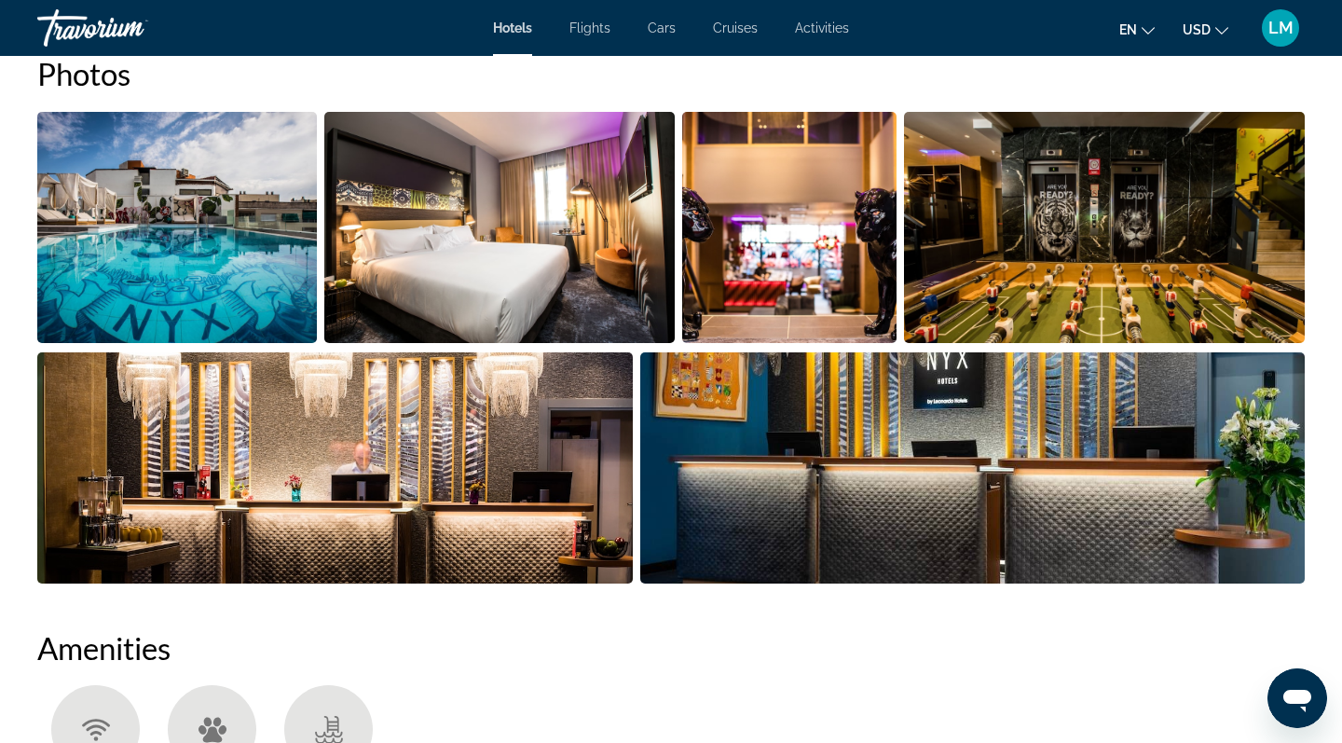
click at [207, 309] on img "Open full-screen image slider" at bounding box center [177, 227] width 280 height 231
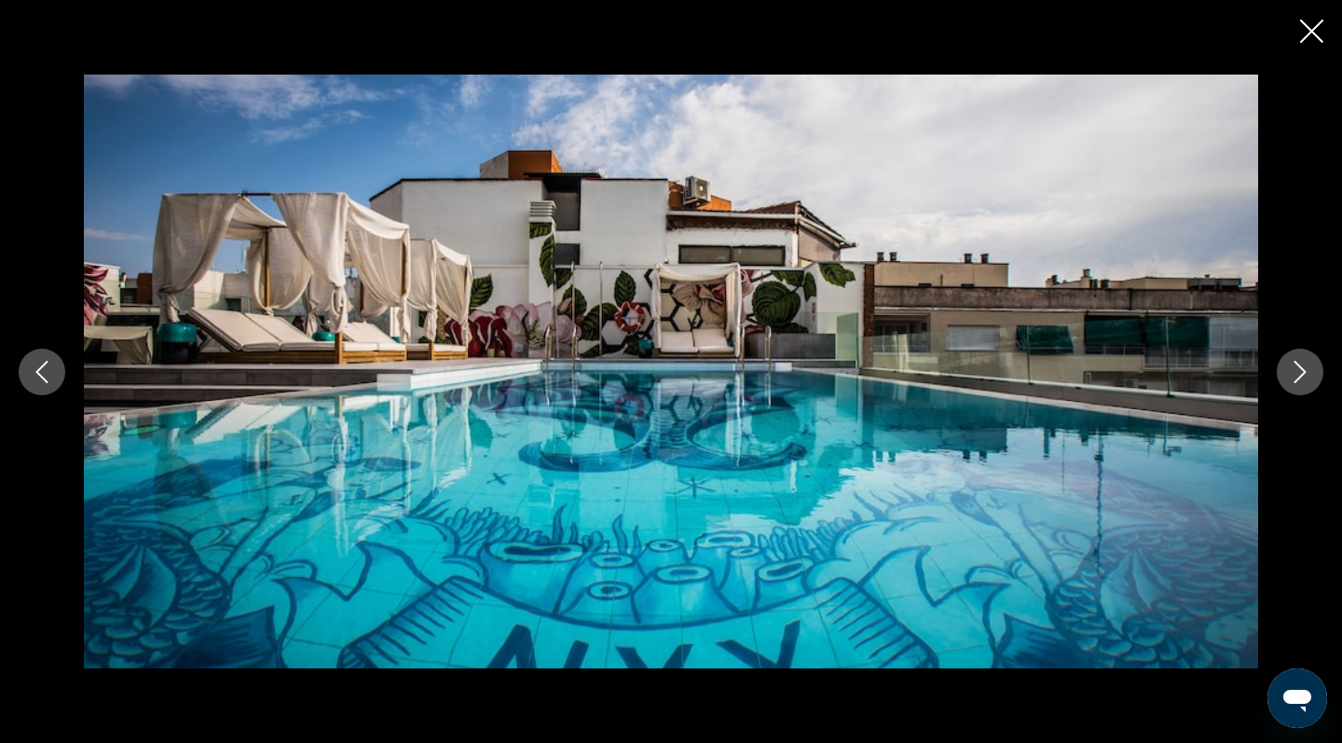
click at [1298, 377] on icon "Next image" at bounding box center [1300, 372] width 22 height 22
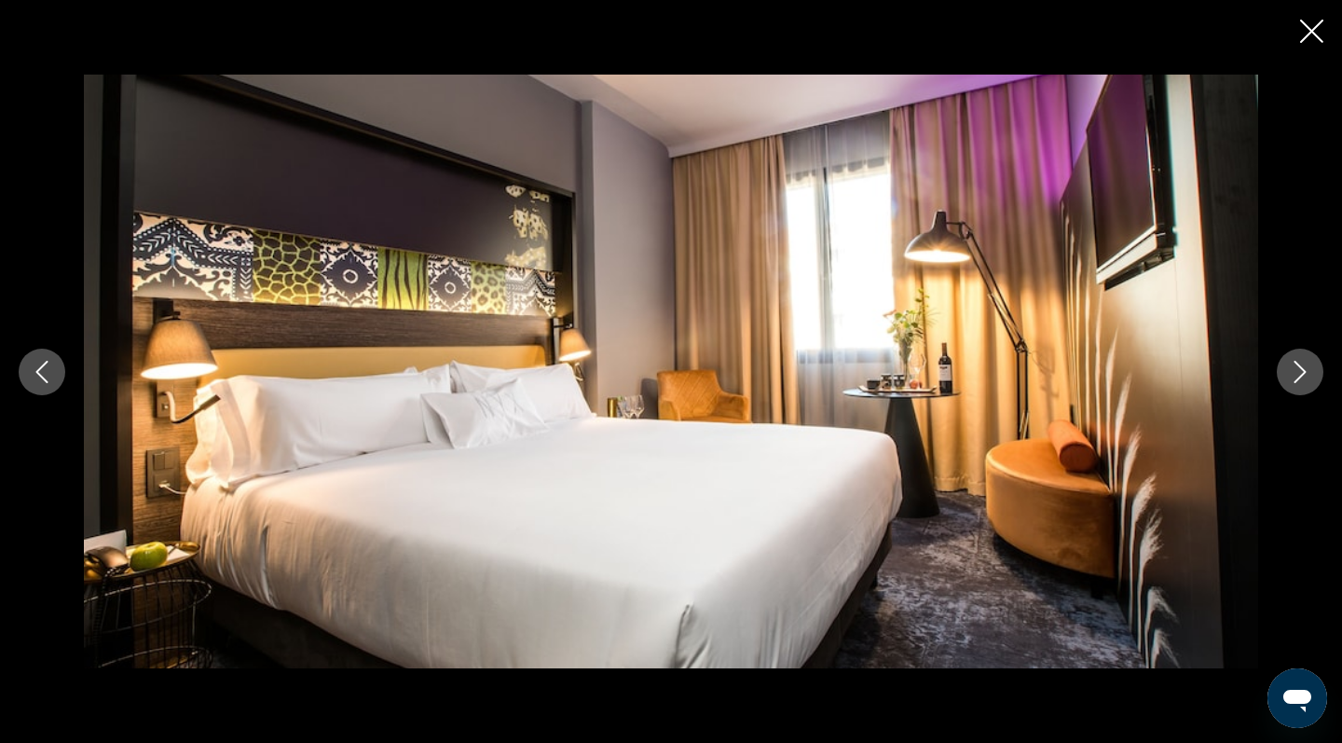
click at [1298, 377] on icon "Next image" at bounding box center [1300, 372] width 22 height 22
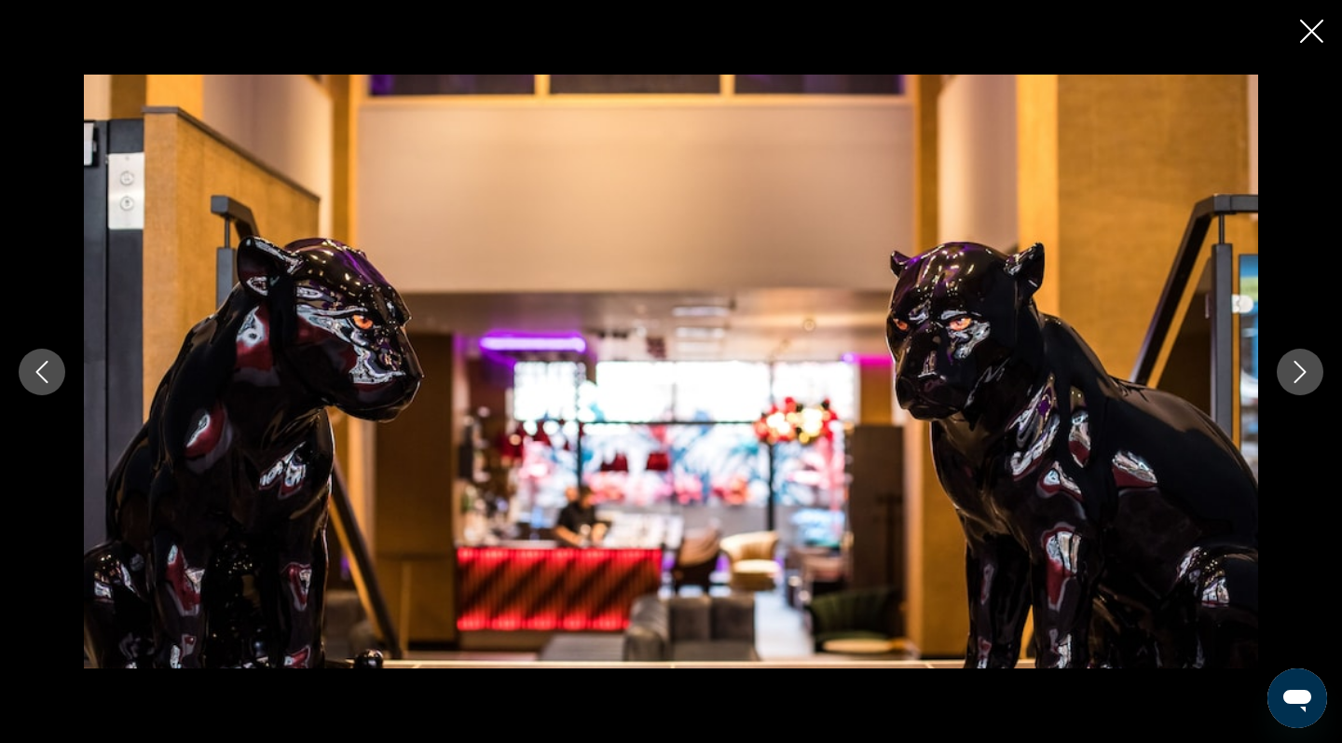
click at [1298, 377] on icon "Next image" at bounding box center [1300, 372] width 22 height 22
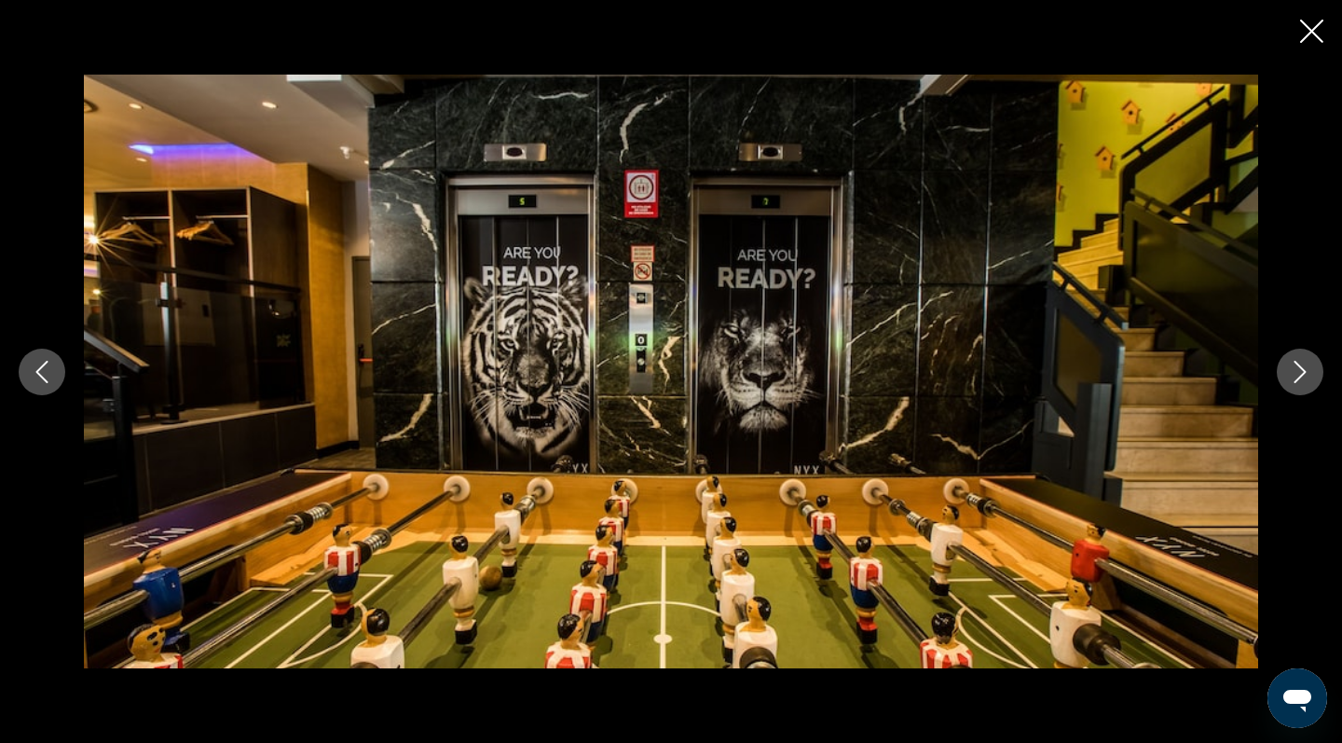
click at [1298, 377] on icon "Next image" at bounding box center [1300, 372] width 22 height 22
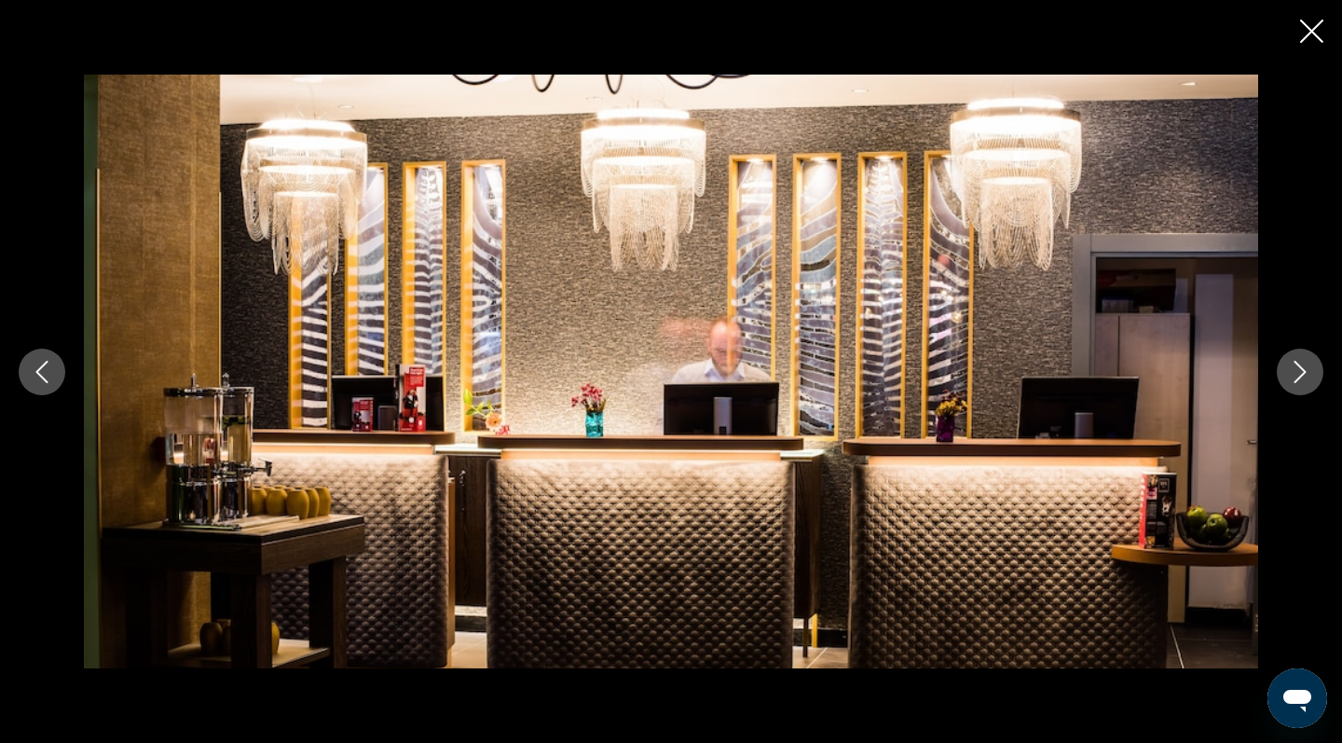
click at [1298, 377] on icon "Next image" at bounding box center [1300, 372] width 22 height 22
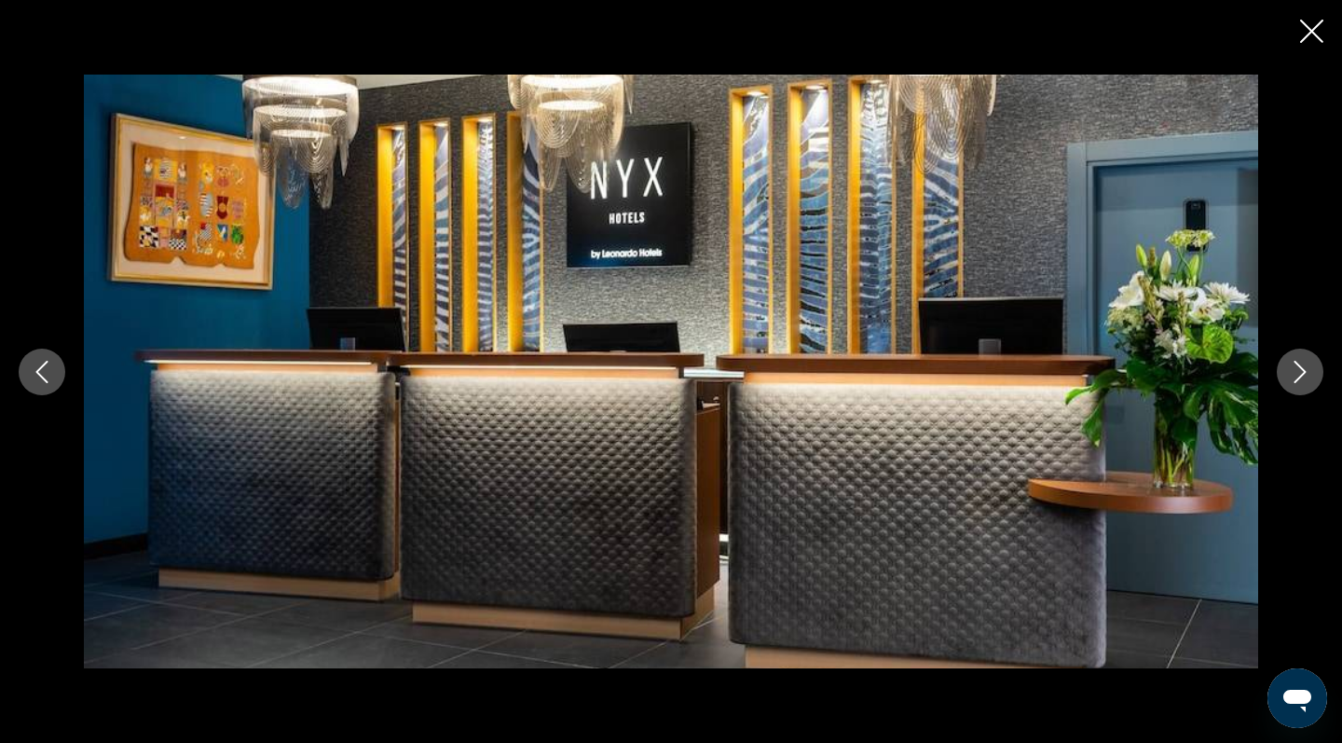
click at [1298, 377] on icon "Next image" at bounding box center [1300, 372] width 22 height 22
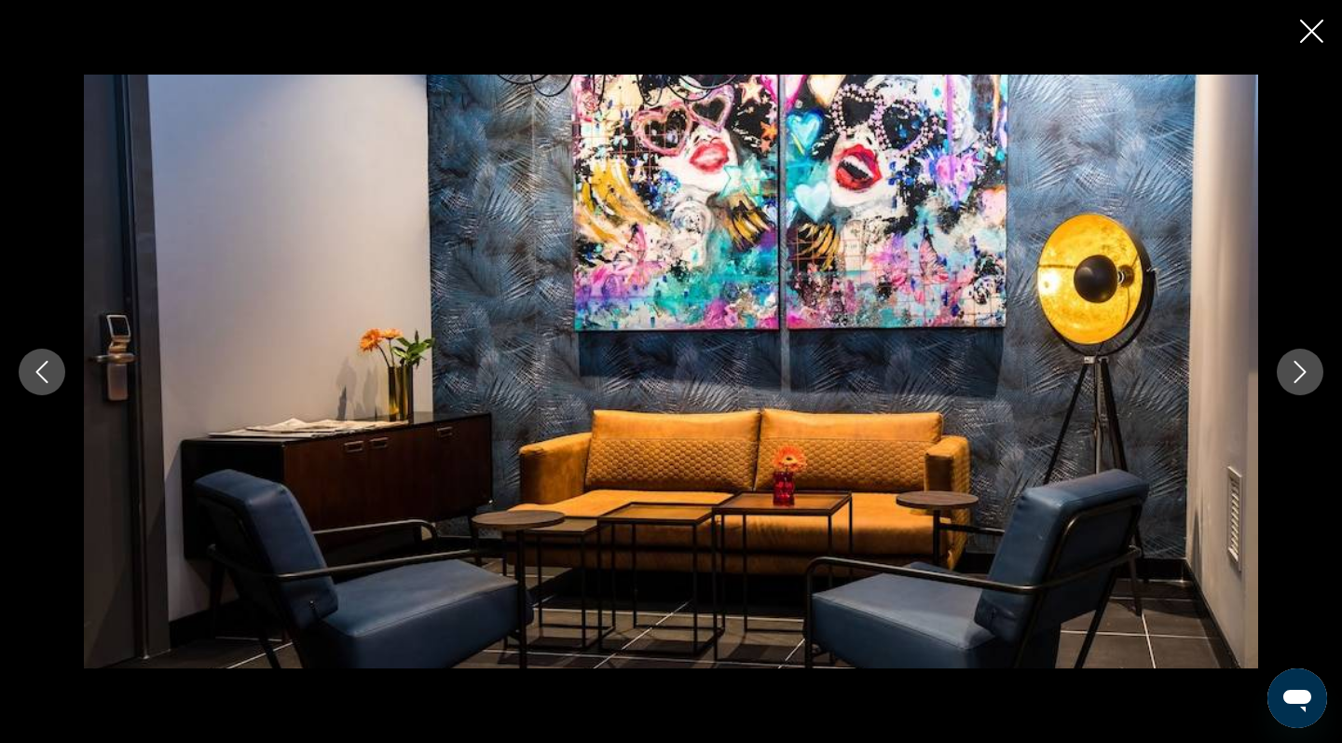
click at [1298, 377] on icon "Next image" at bounding box center [1300, 372] width 22 height 22
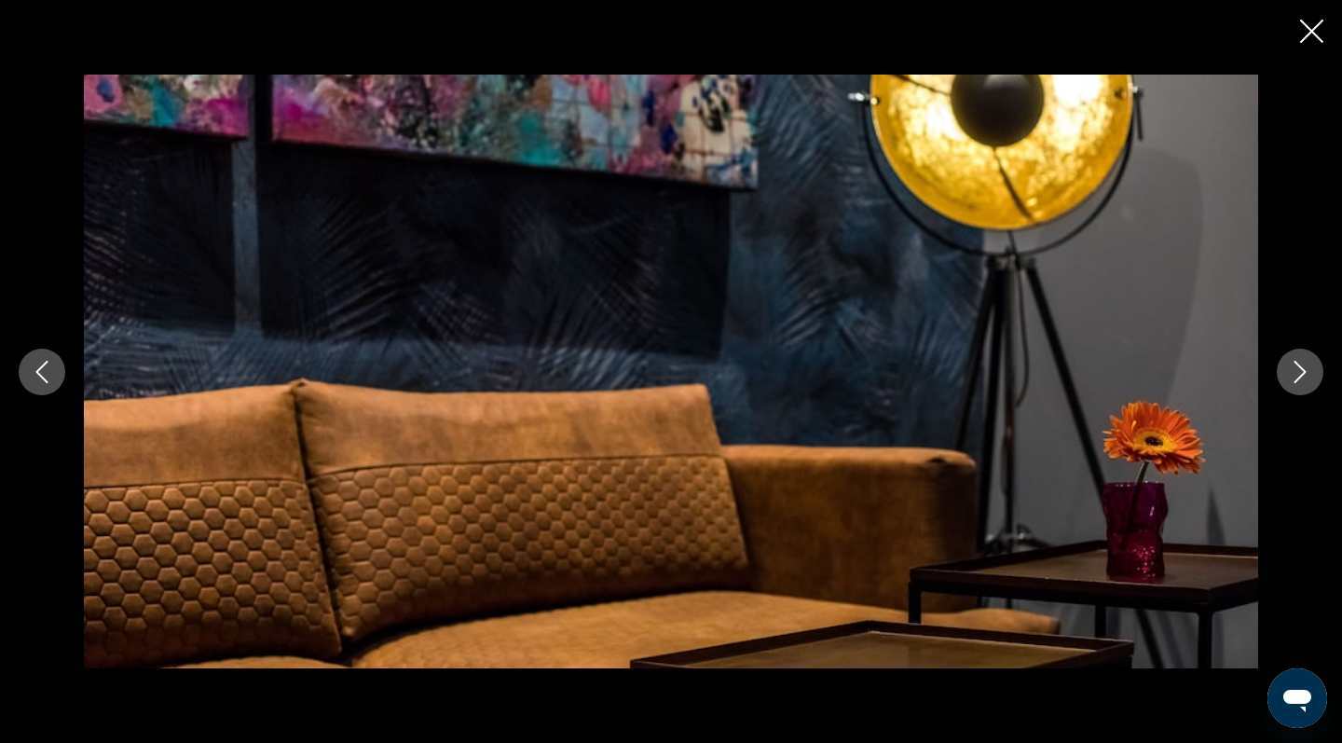
click at [1298, 378] on icon "Next image" at bounding box center [1301, 372] width 12 height 22
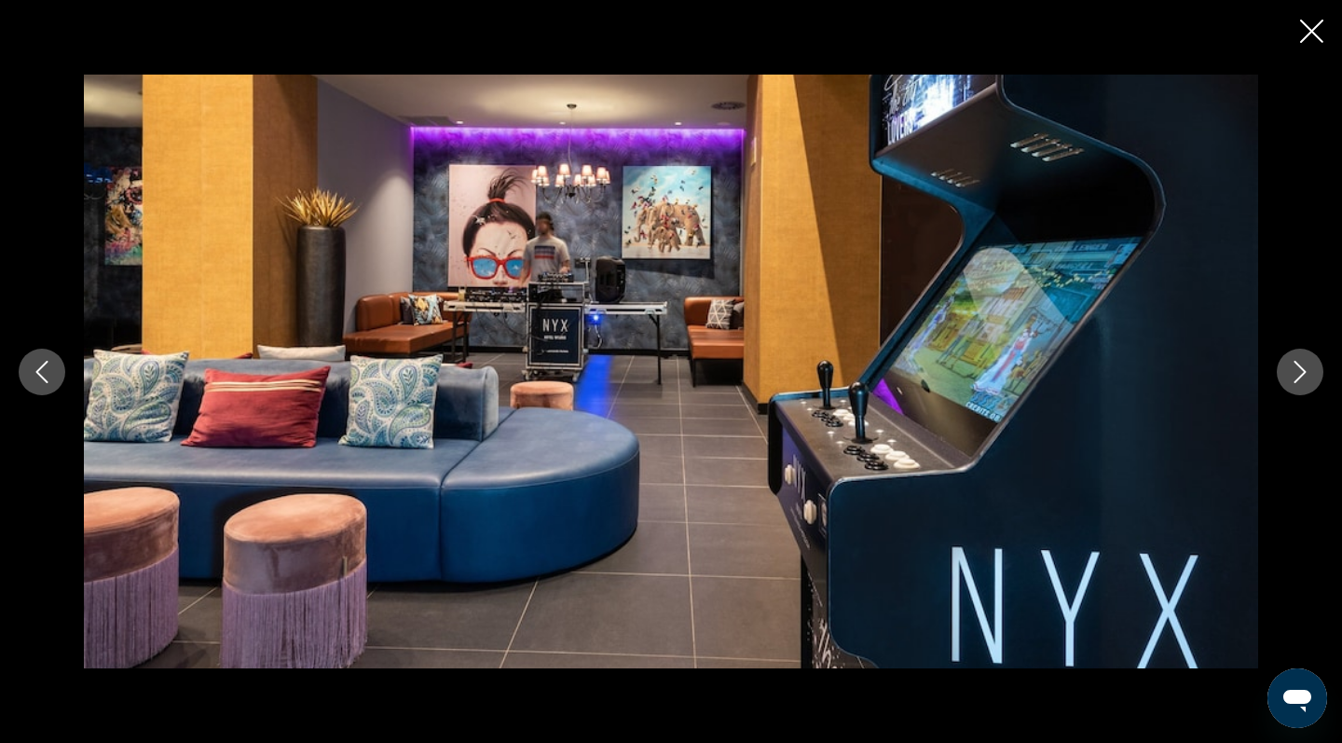
click at [1298, 378] on icon "Next image" at bounding box center [1301, 372] width 12 height 22
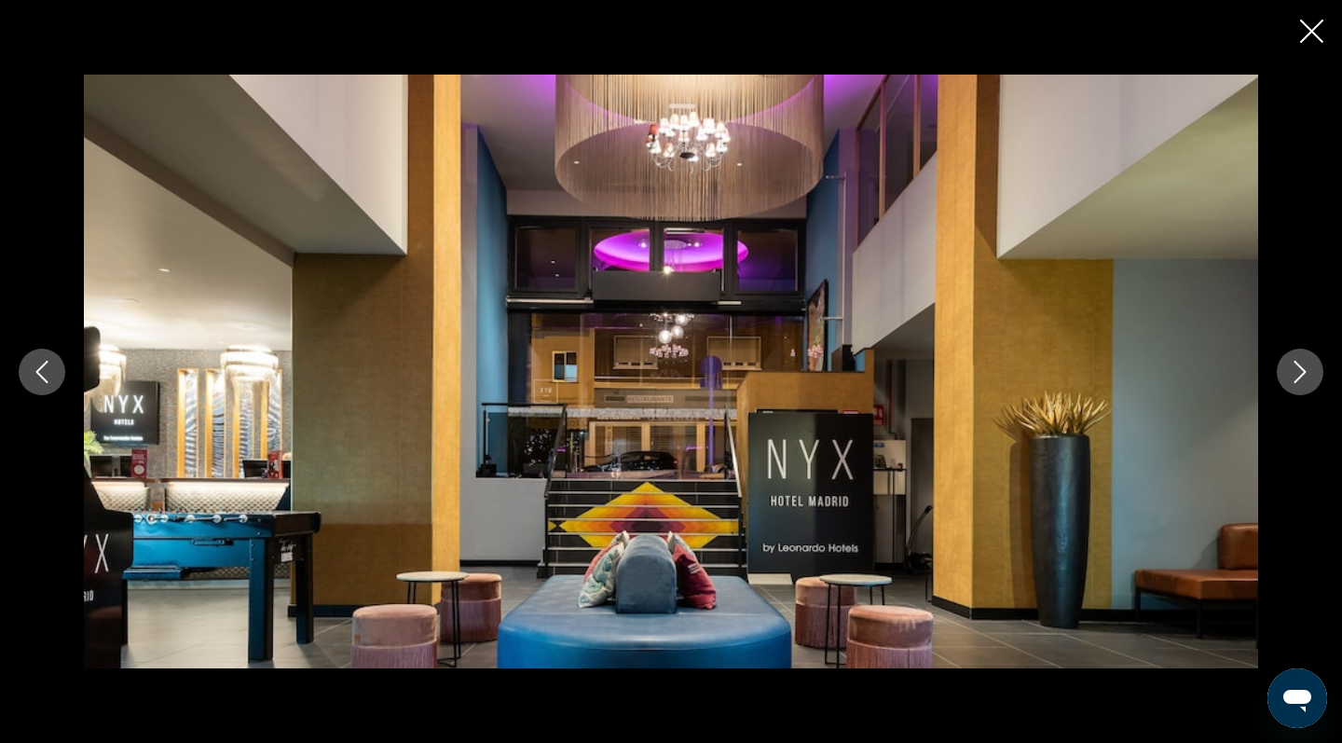
click at [1298, 378] on icon "Next image" at bounding box center [1301, 372] width 12 height 22
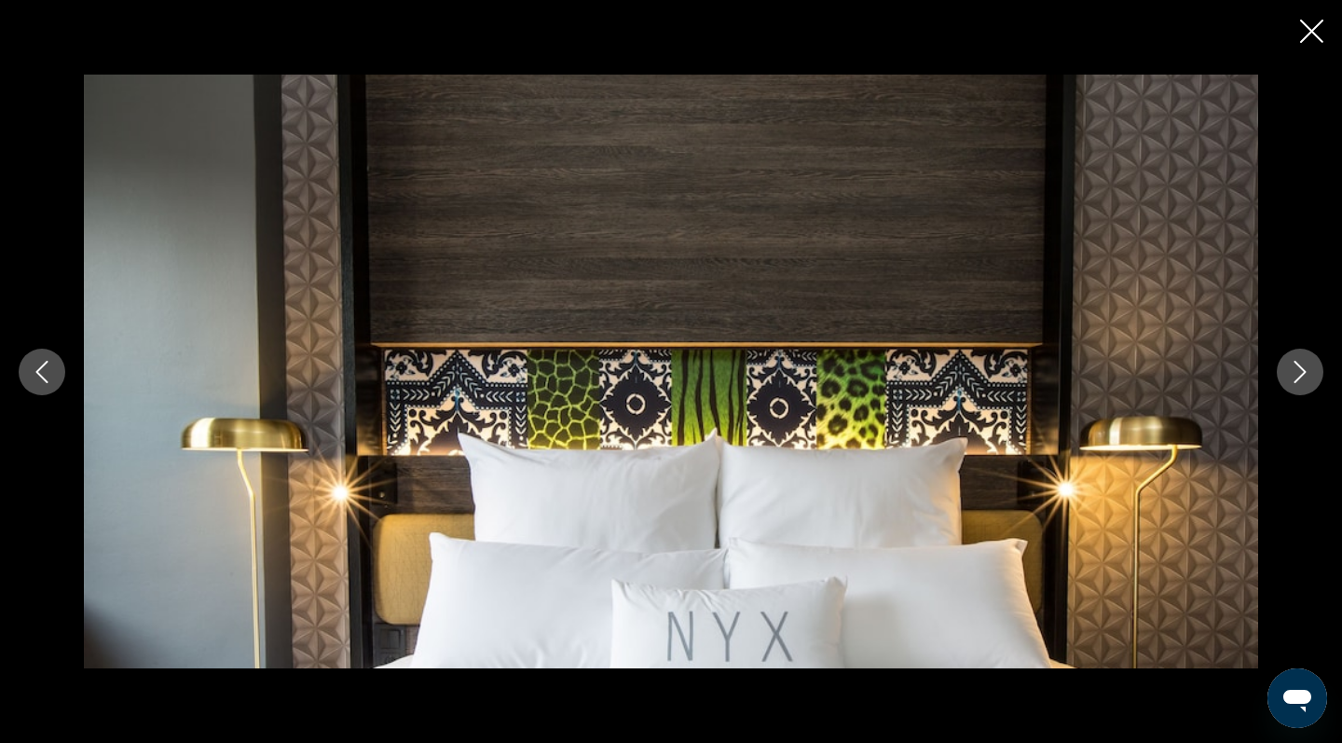
click at [1298, 378] on icon "Next image" at bounding box center [1301, 372] width 12 height 22
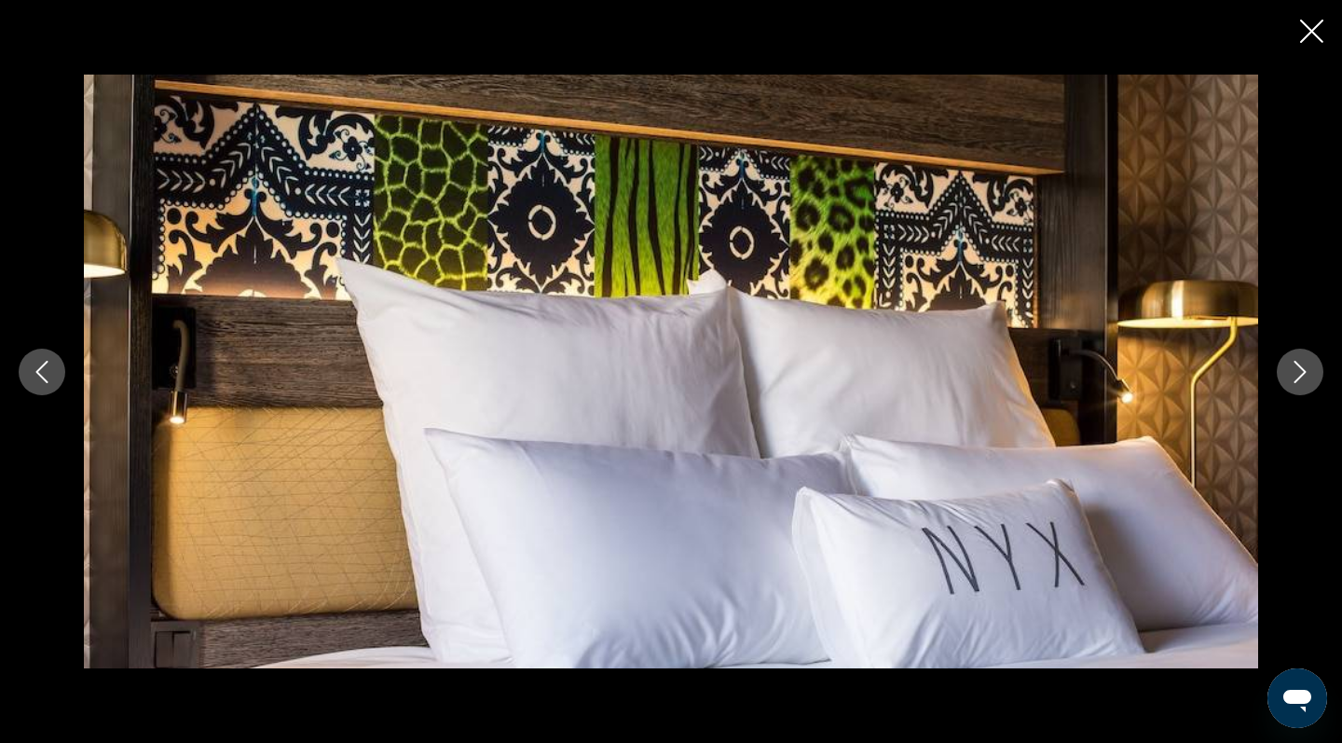
click at [1298, 378] on icon "Next image" at bounding box center [1301, 372] width 12 height 22
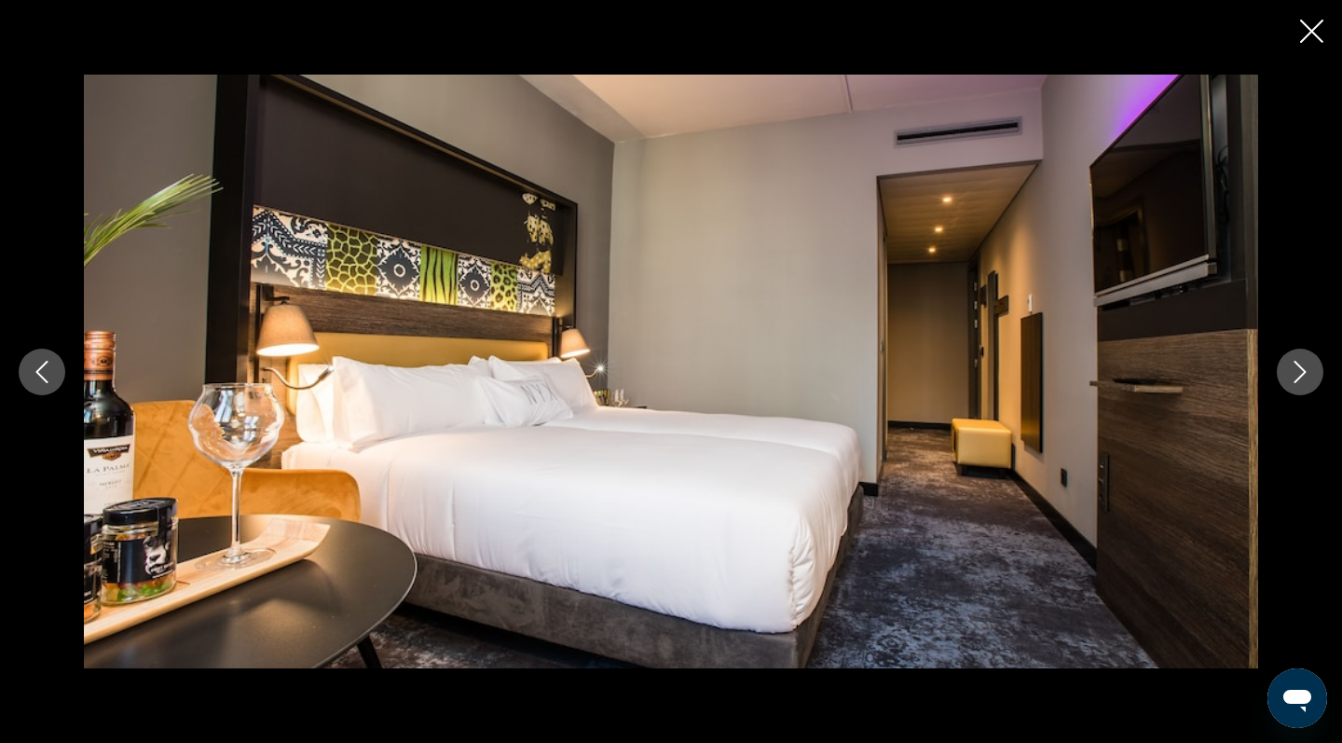
click at [1298, 378] on icon "Next image" at bounding box center [1301, 372] width 12 height 22
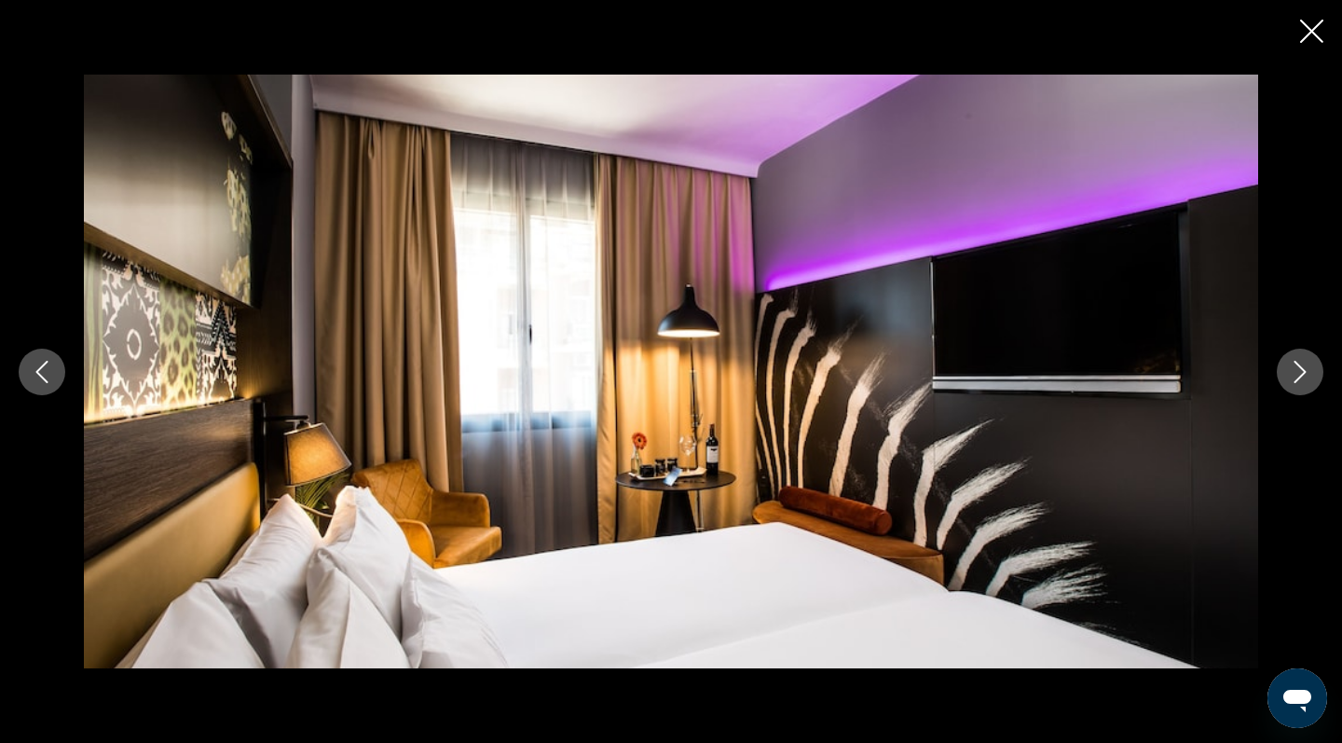
click at [1298, 378] on icon "Next image" at bounding box center [1301, 372] width 12 height 22
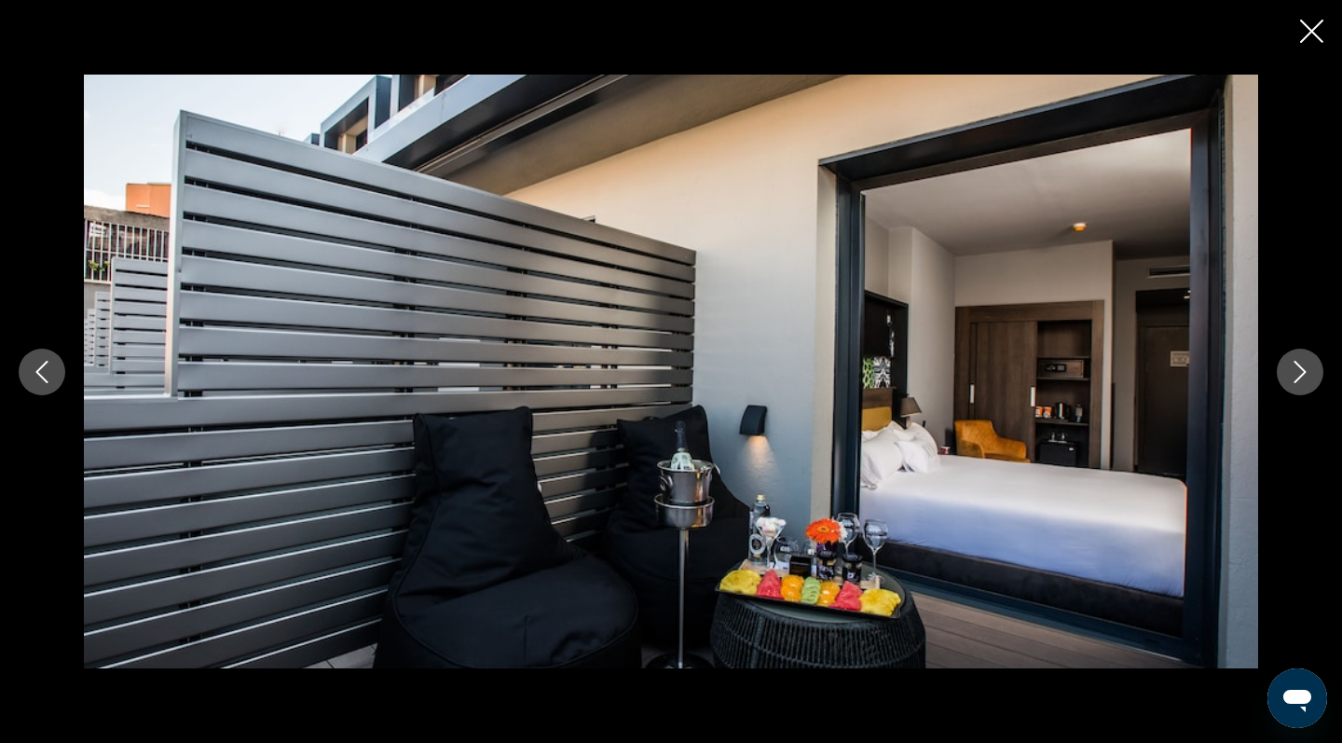
click at [1298, 378] on icon "Next image" at bounding box center [1301, 372] width 12 height 22
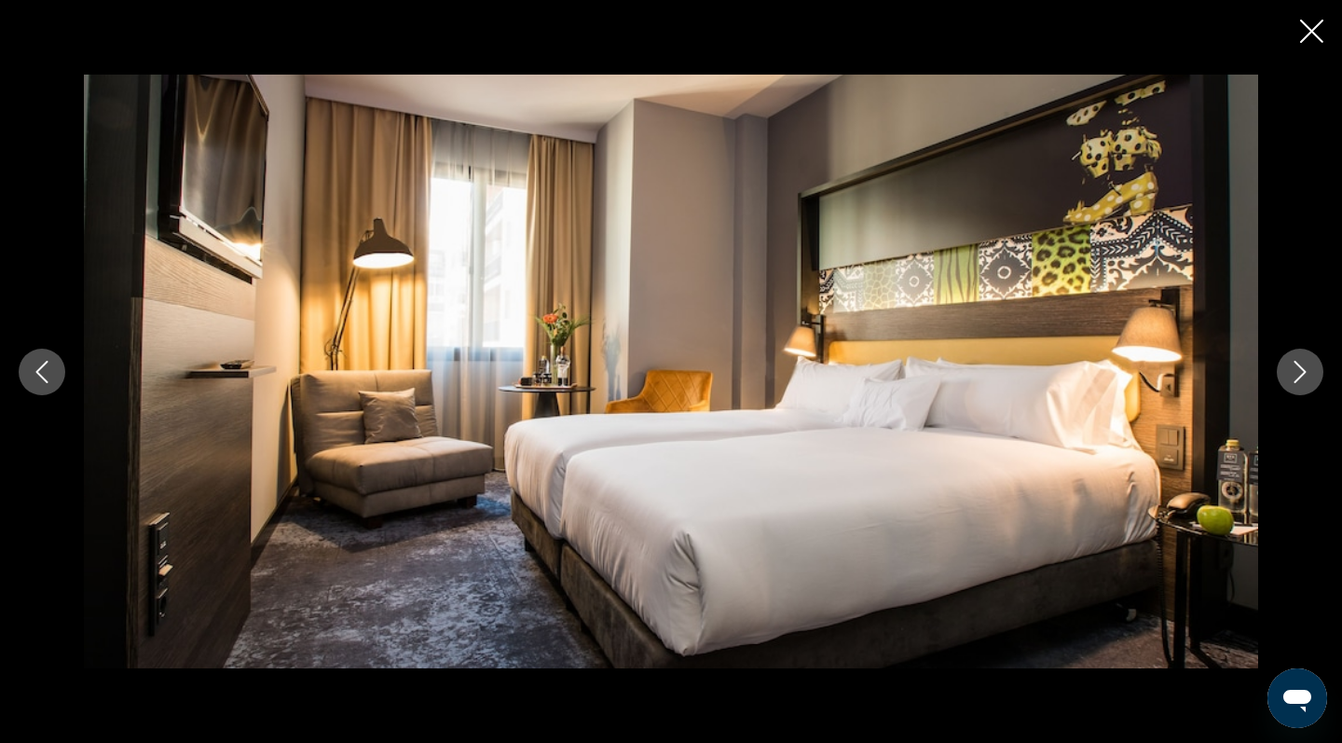
click at [1298, 378] on icon "Next image" at bounding box center [1301, 372] width 12 height 22
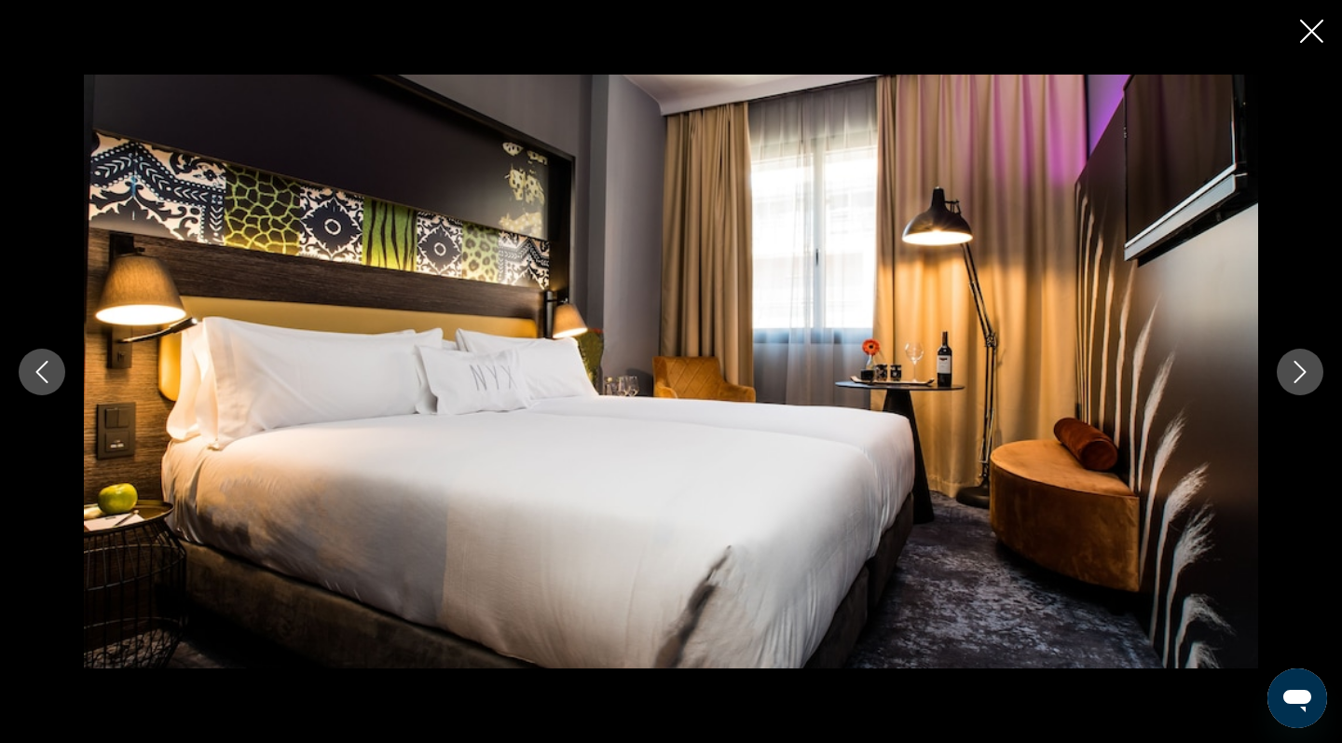
click at [1298, 378] on icon "Next image" at bounding box center [1301, 372] width 12 height 22
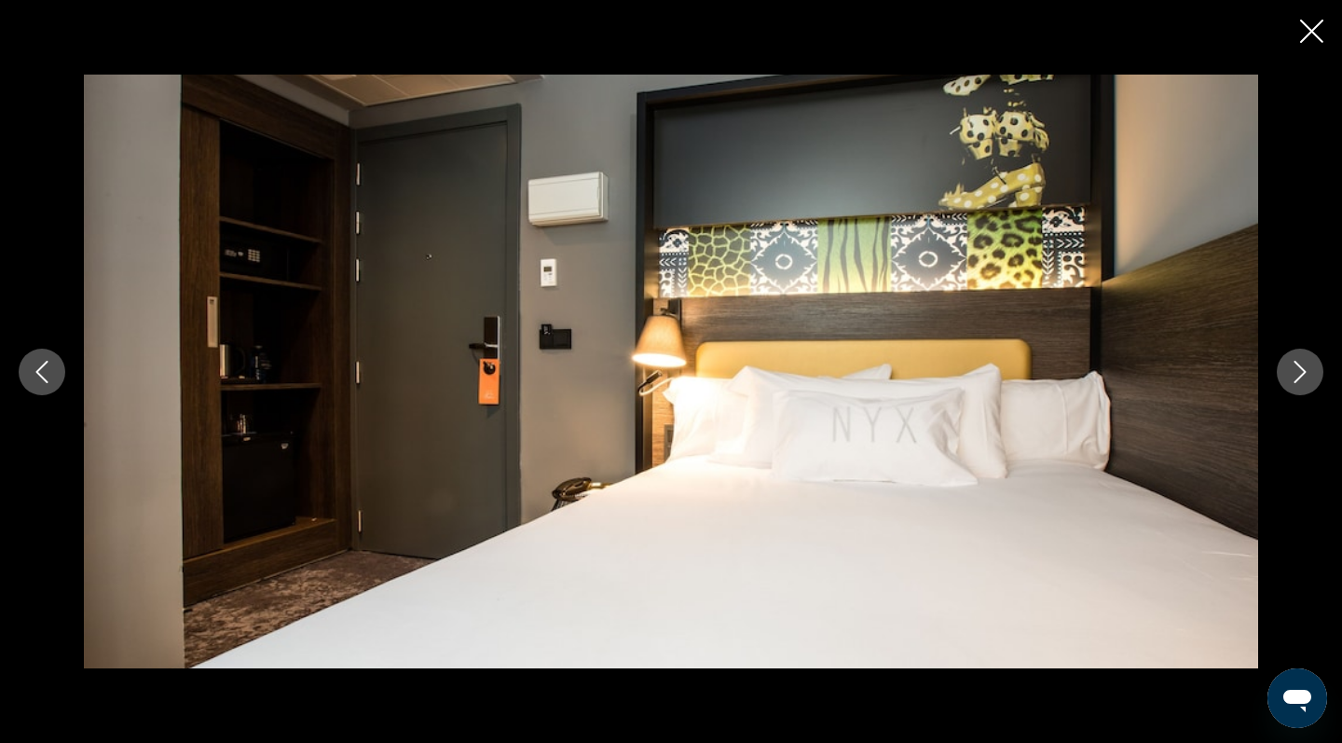
click at [1298, 378] on icon "Next image" at bounding box center [1301, 372] width 12 height 22
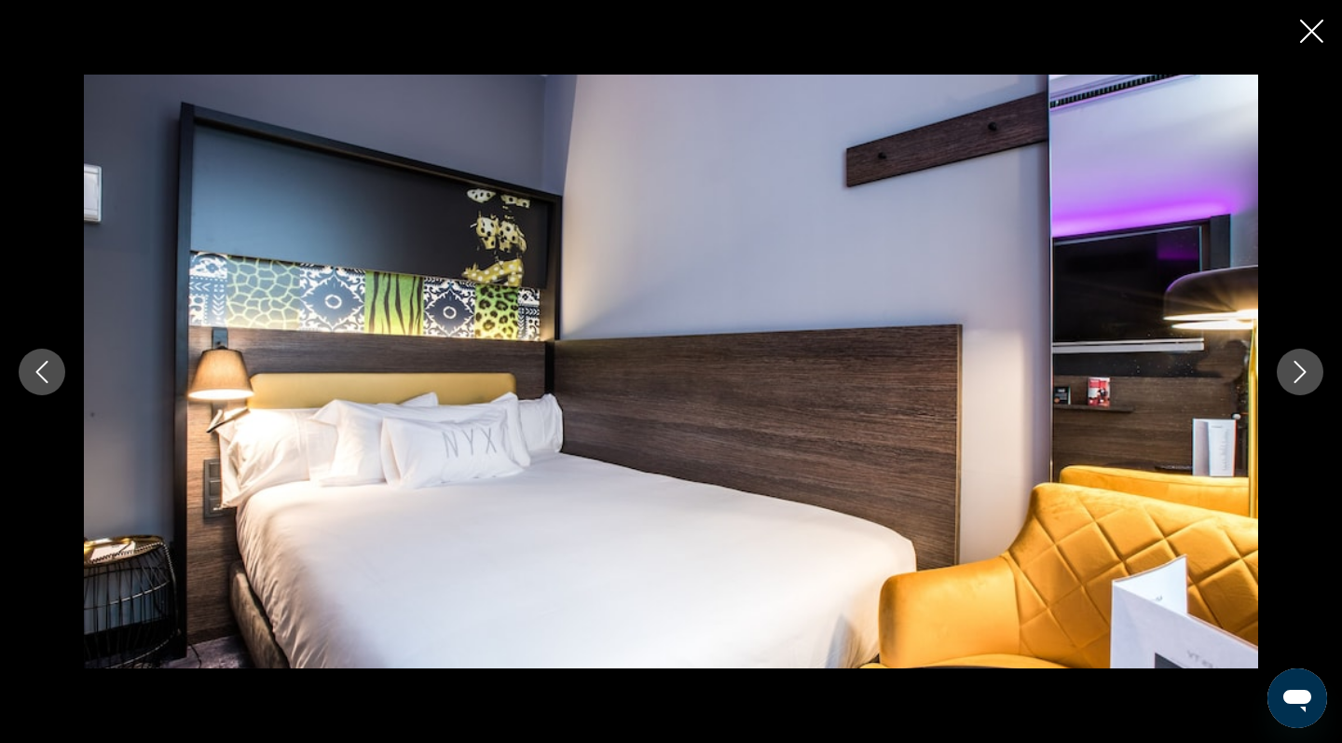
click at [1298, 378] on icon "Next image" at bounding box center [1301, 372] width 12 height 22
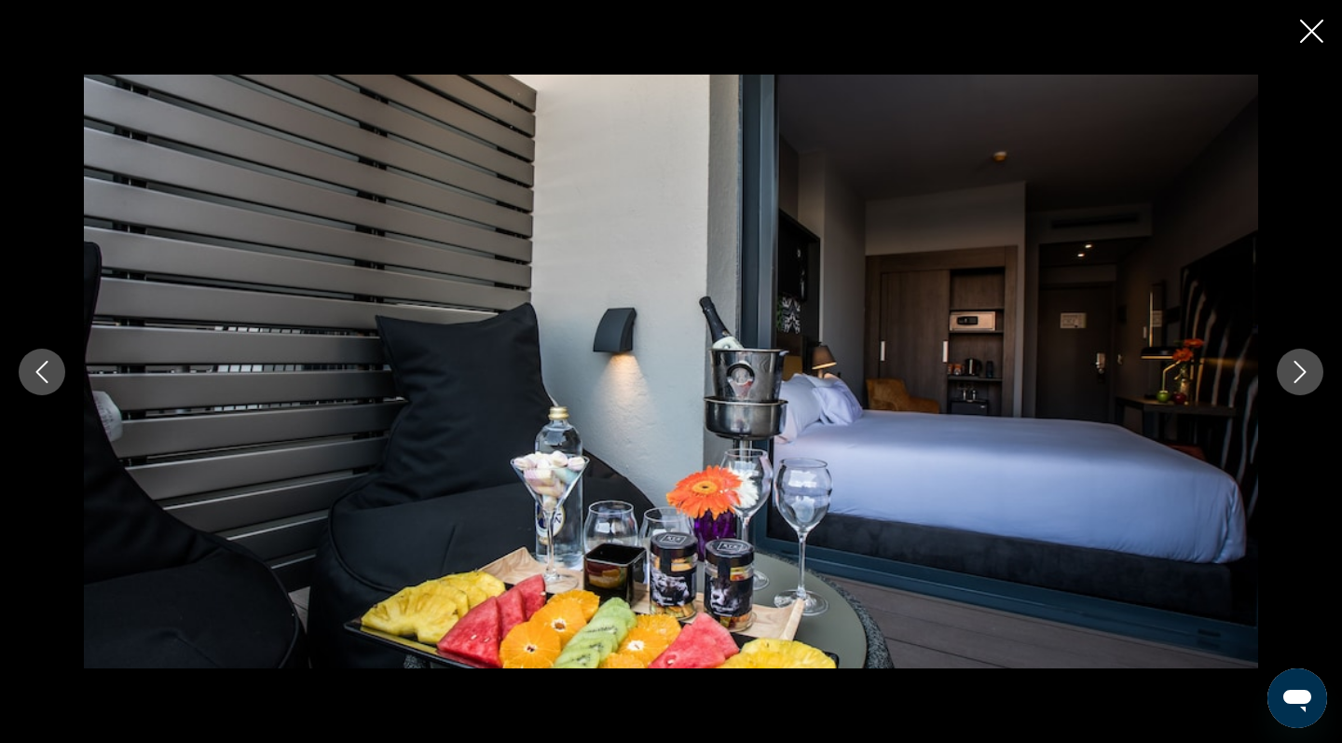
click at [1298, 378] on icon "Next image" at bounding box center [1301, 372] width 12 height 22
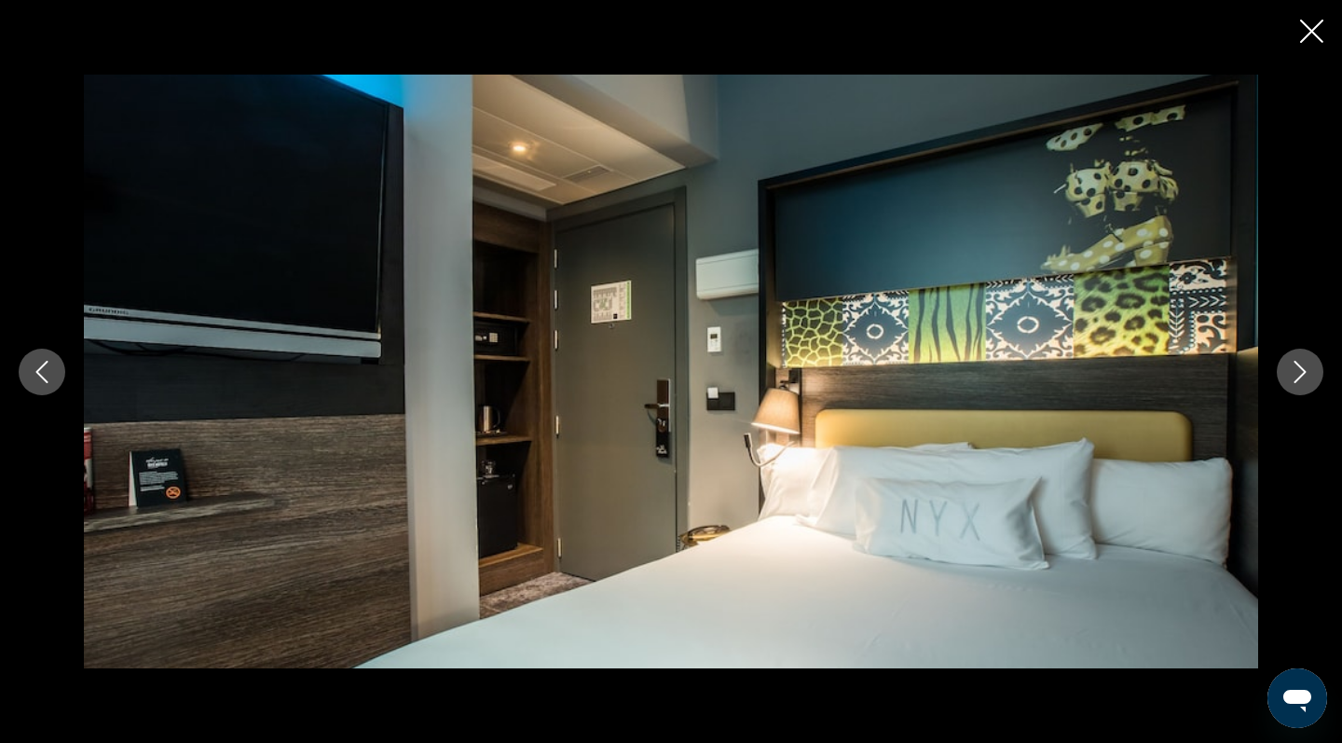
click at [1298, 378] on icon "Next image" at bounding box center [1301, 372] width 12 height 22
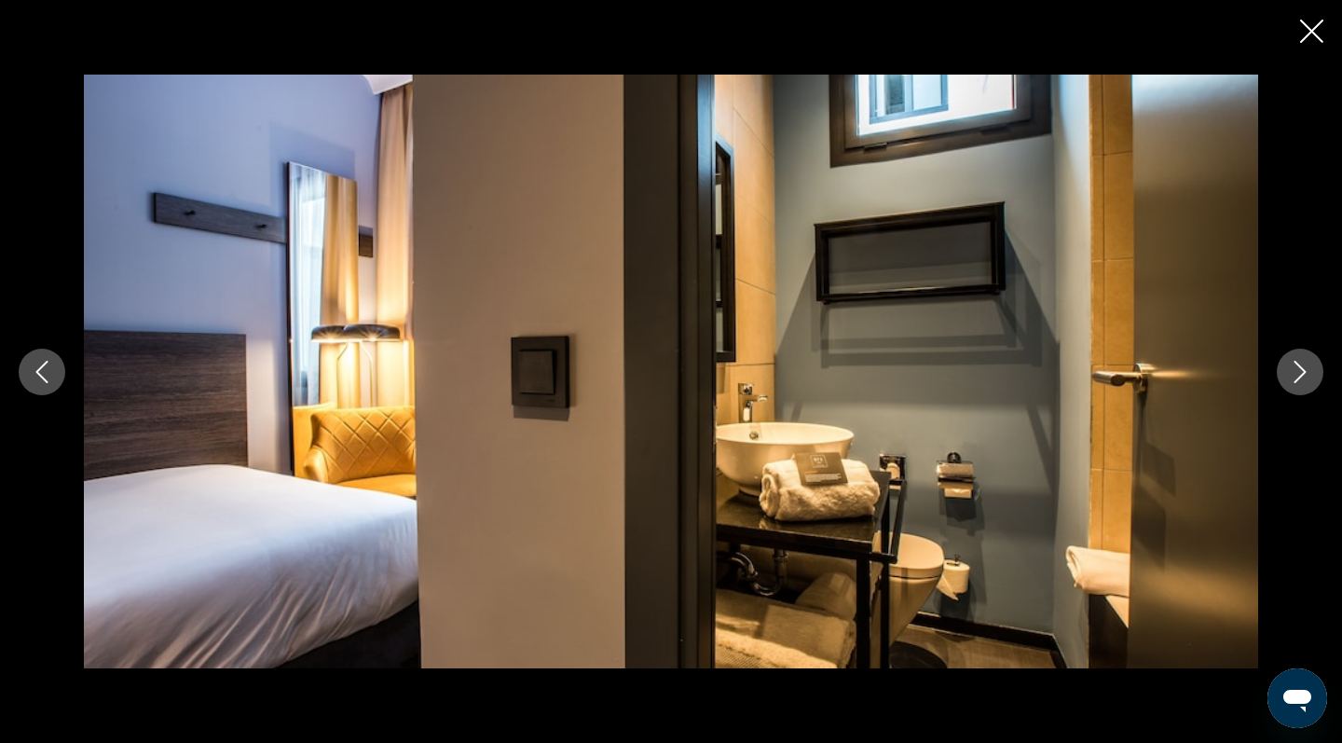
click at [1298, 378] on icon "Next image" at bounding box center [1301, 372] width 12 height 22
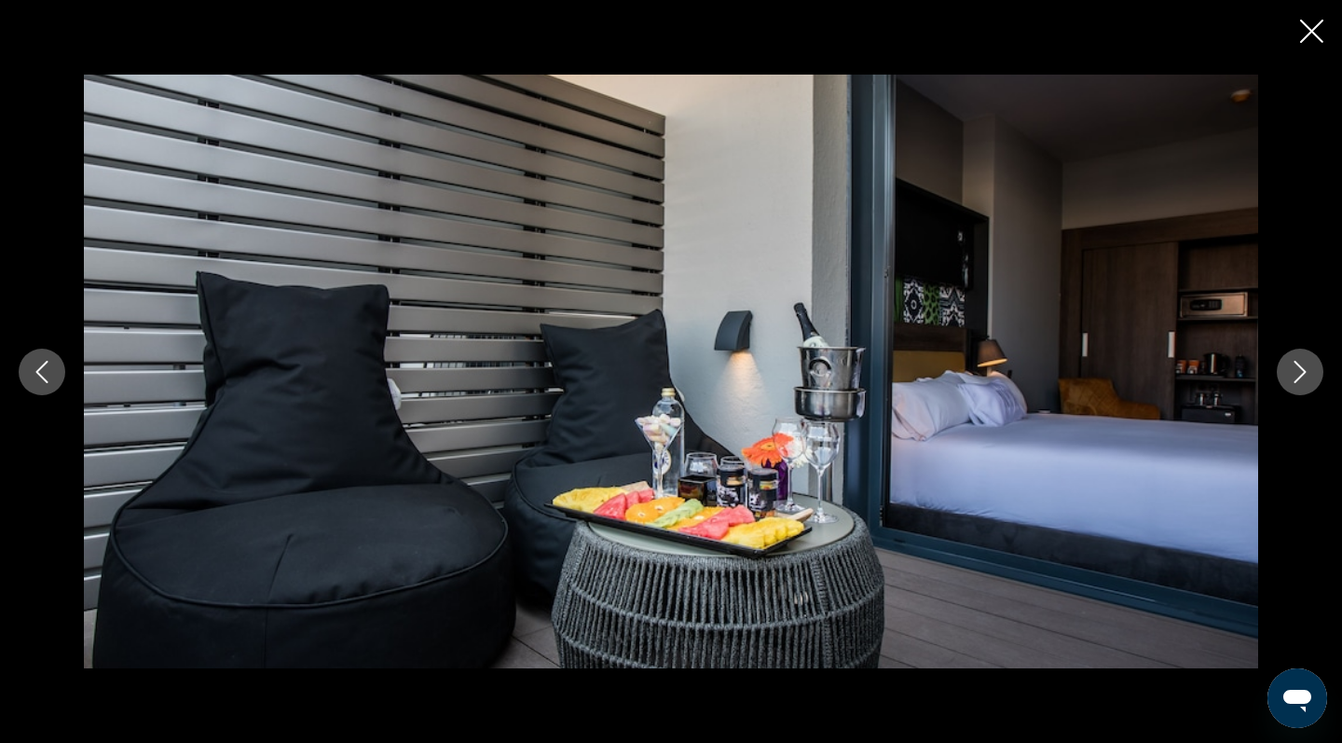
click at [1298, 378] on icon "Next image" at bounding box center [1301, 372] width 12 height 22
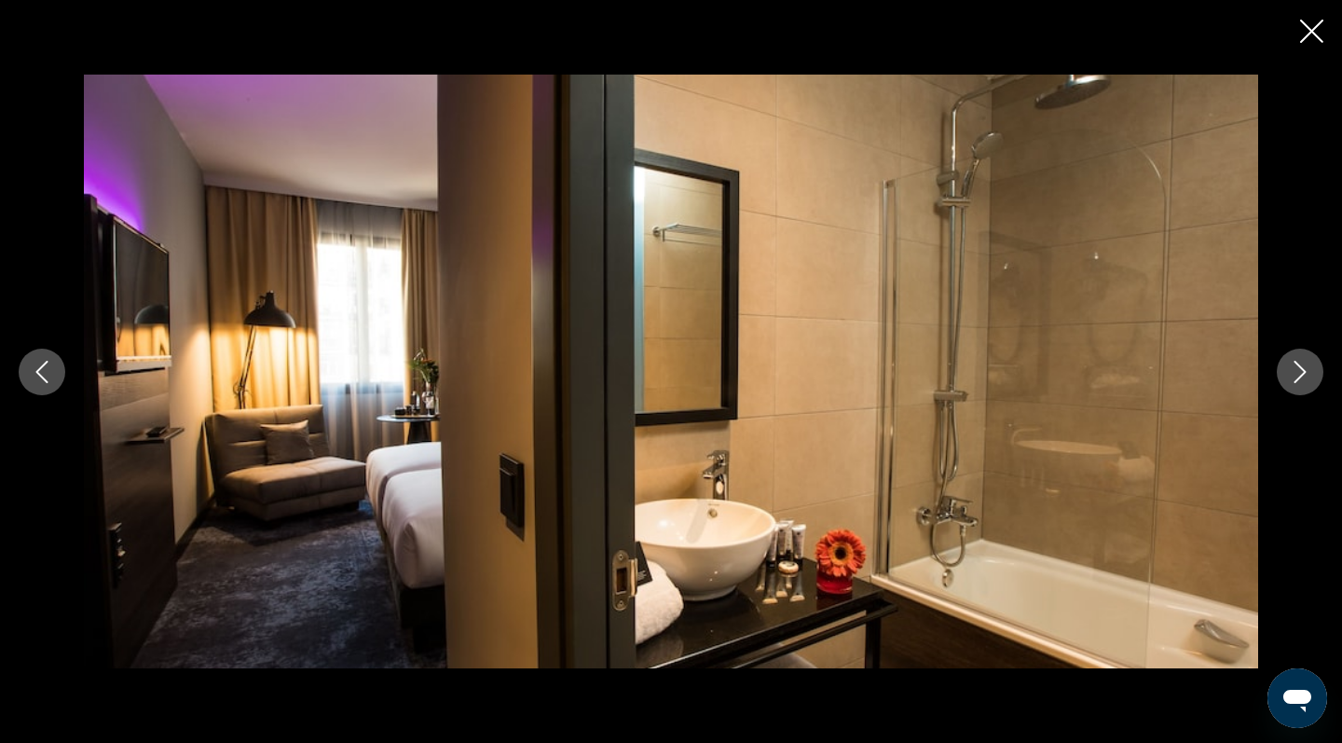
click at [1298, 378] on icon "Next image" at bounding box center [1301, 372] width 12 height 22
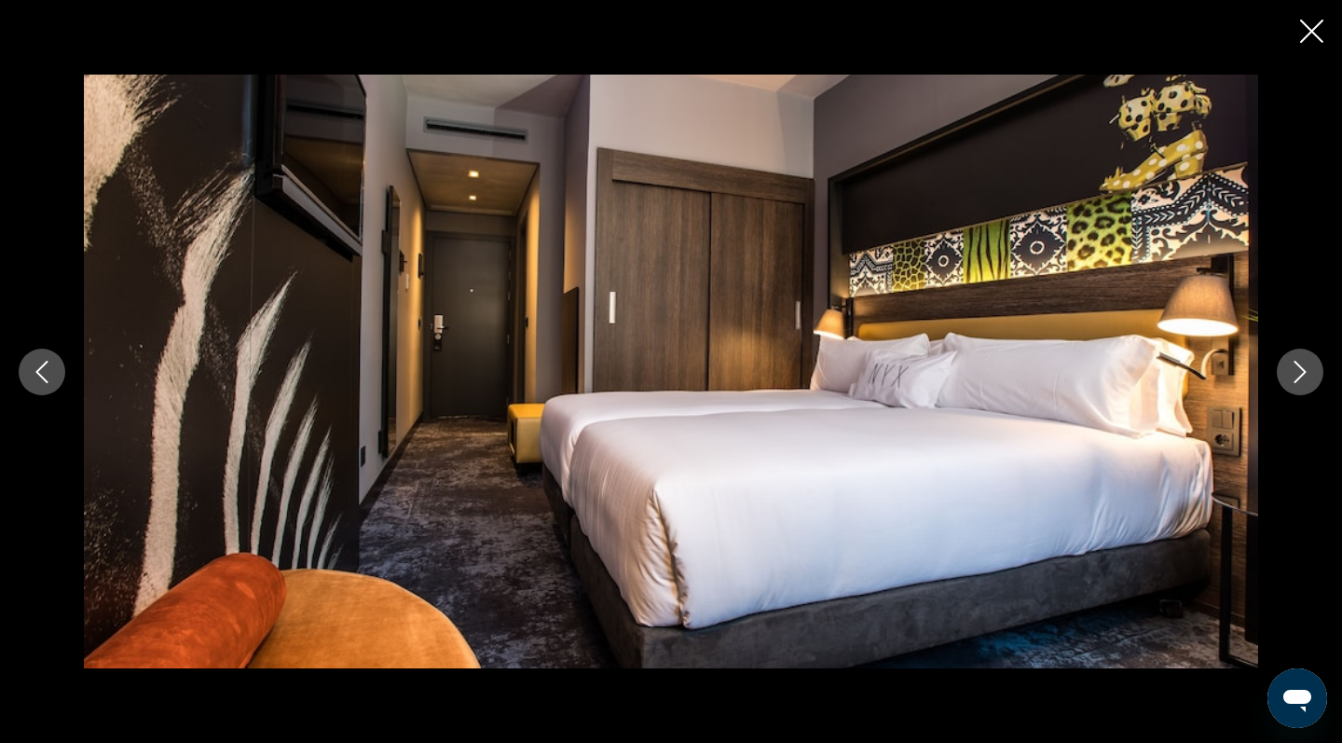
click at [1298, 378] on icon "Next image" at bounding box center [1301, 372] width 12 height 22
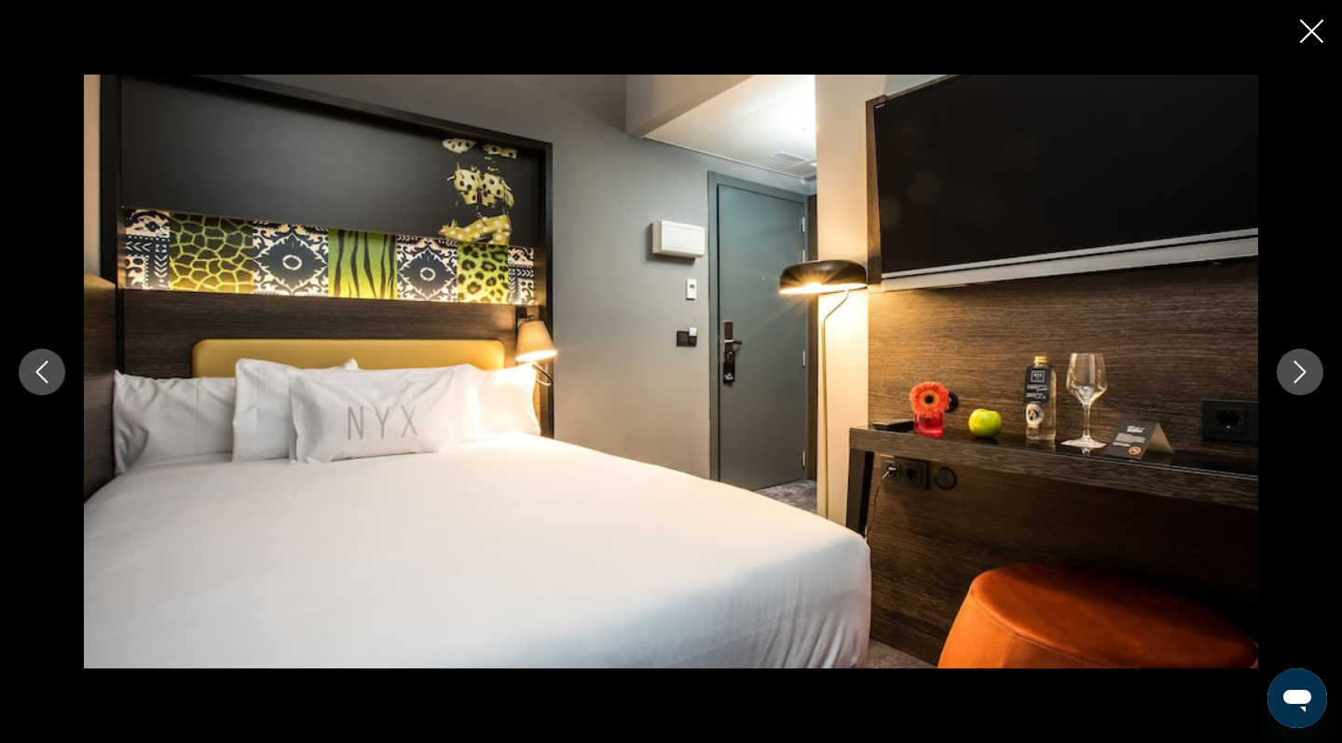
click at [1298, 378] on icon "Next image" at bounding box center [1301, 372] width 12 height 22
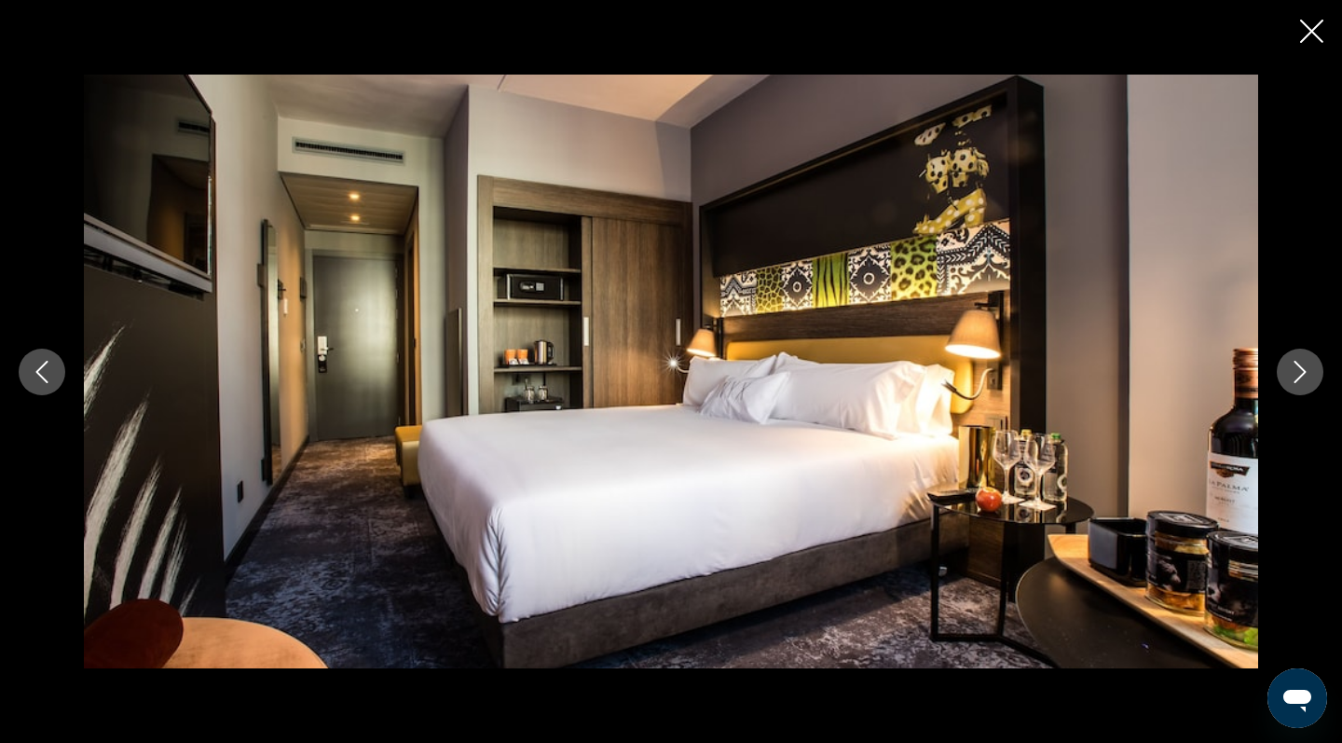
click at [1298, 378] on icon "Next image" at bounding box center [1301, 372] width 12 height 22
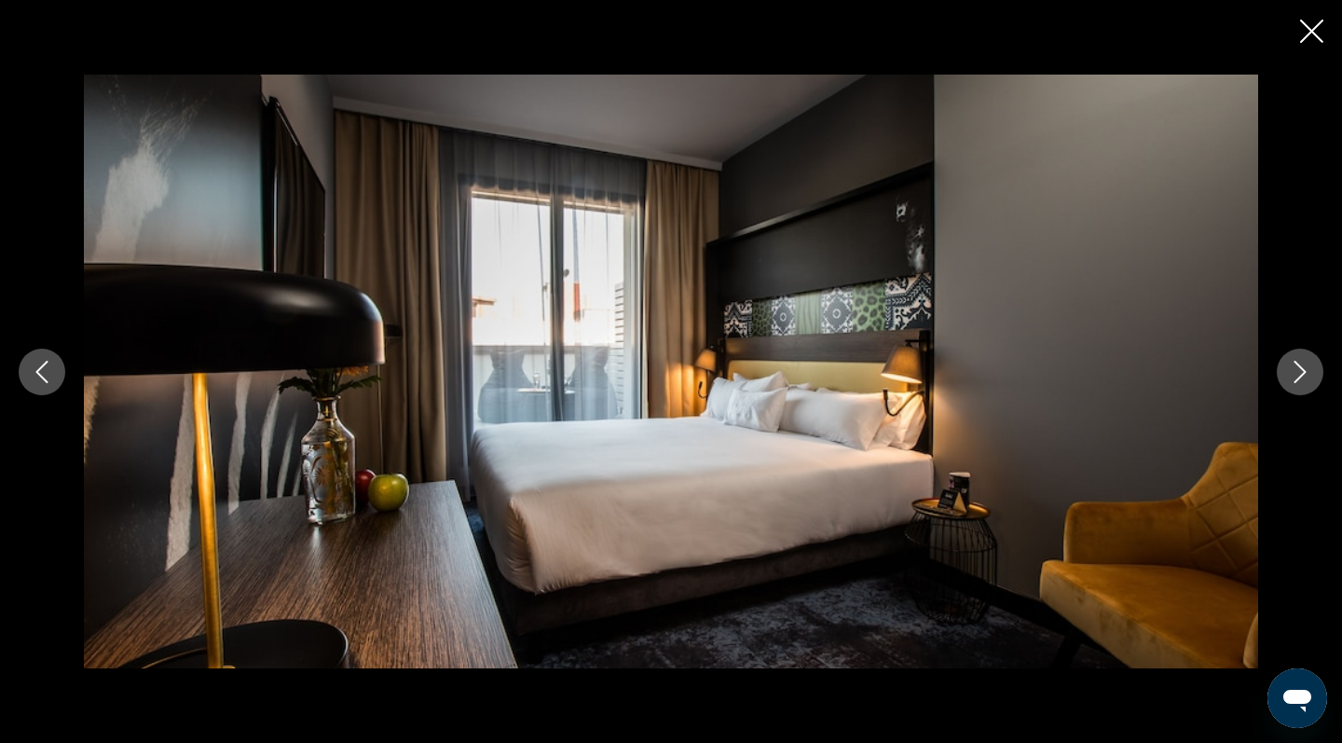
click at [1298, 378] on icon "Next image" at bounding box center [1301, 372] width 12 height 22
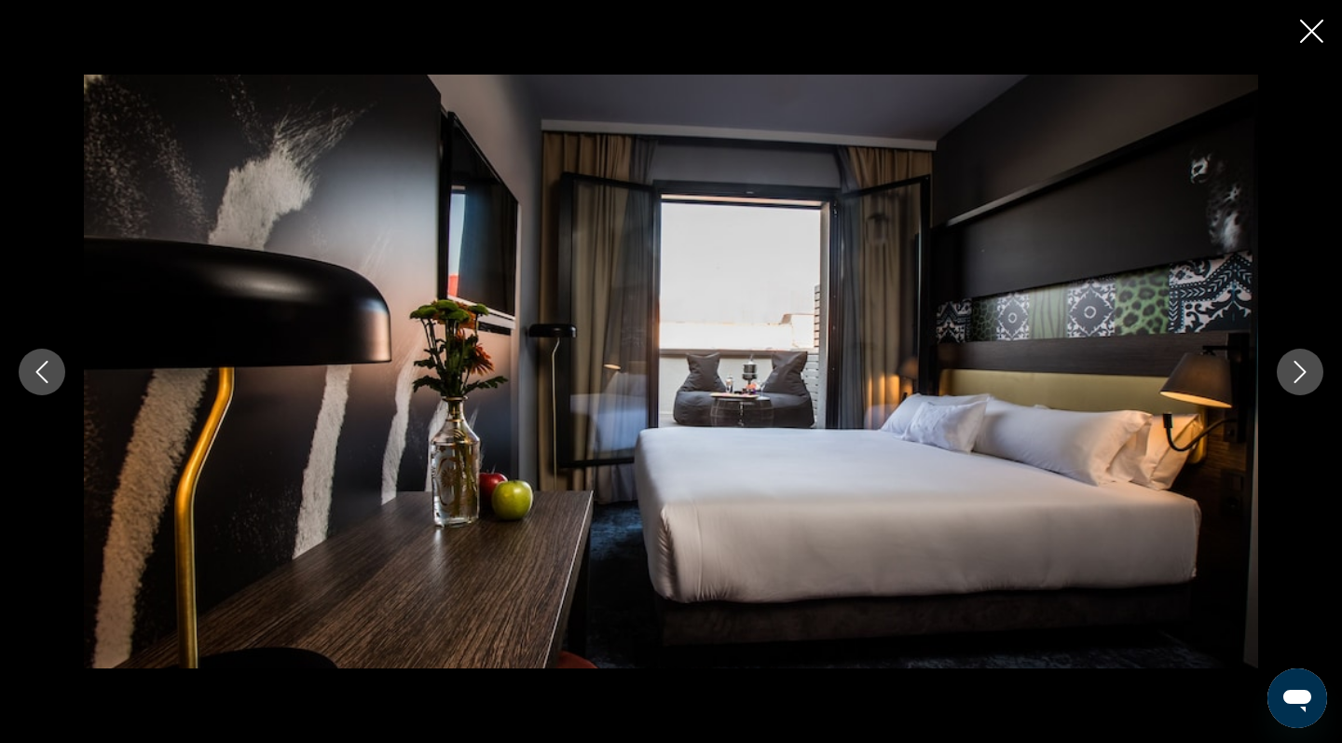
click at [1298, 378] on icon "Next image" at bounding box center [1301, 372] width 12 height 22
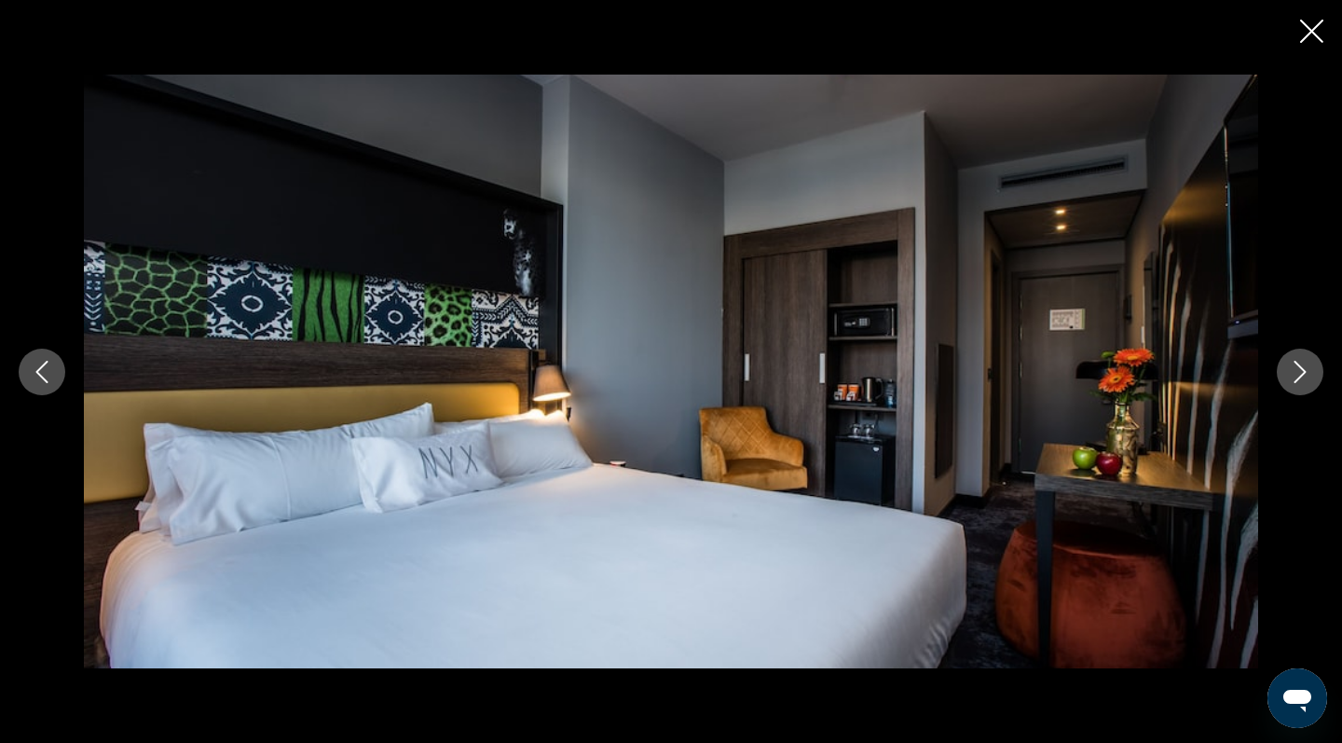
click at [1298, 378] on icon "Next image" at bounding box center [1301, 372] width 12 height 22
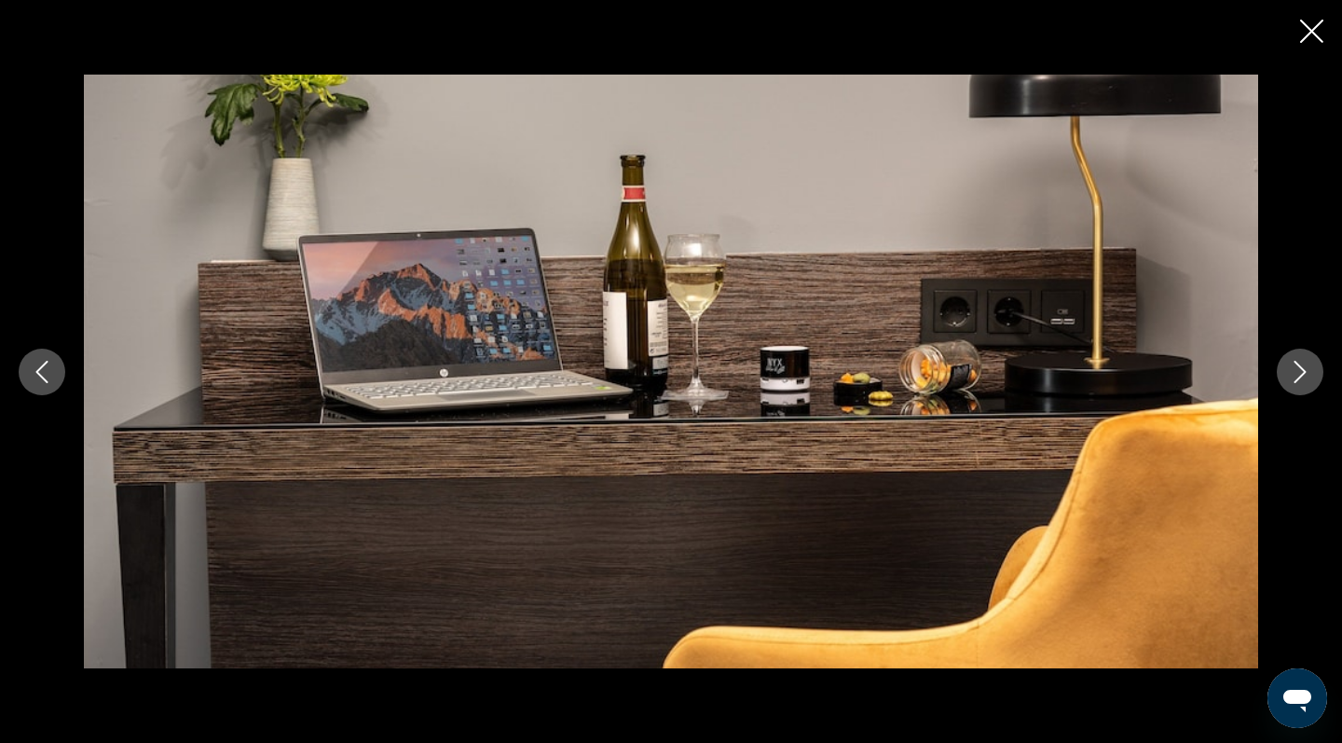
click at [1298, 378] on icon "Next image" at bounding box center [1301, 372] width 12 height 22
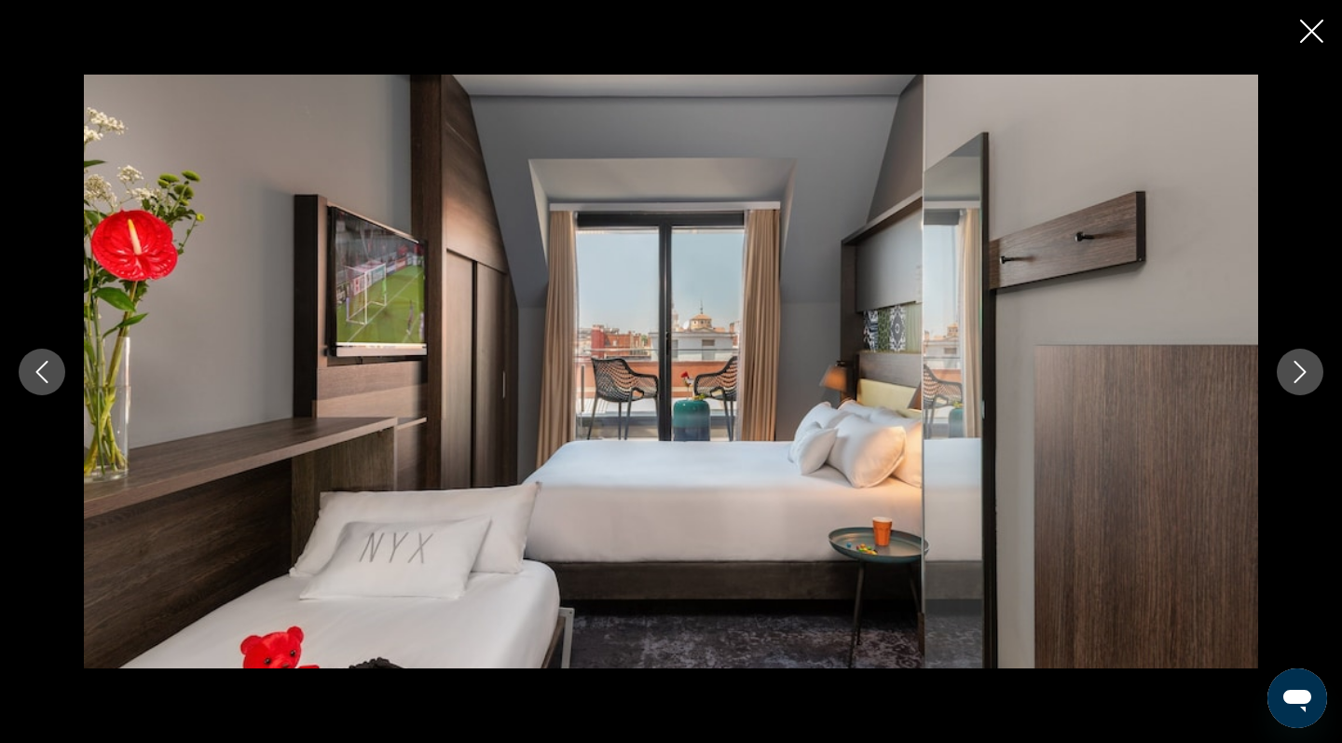
click at [1298, 378] on icon "Next image" at bounding box center [1301, 372] width 12 height 22
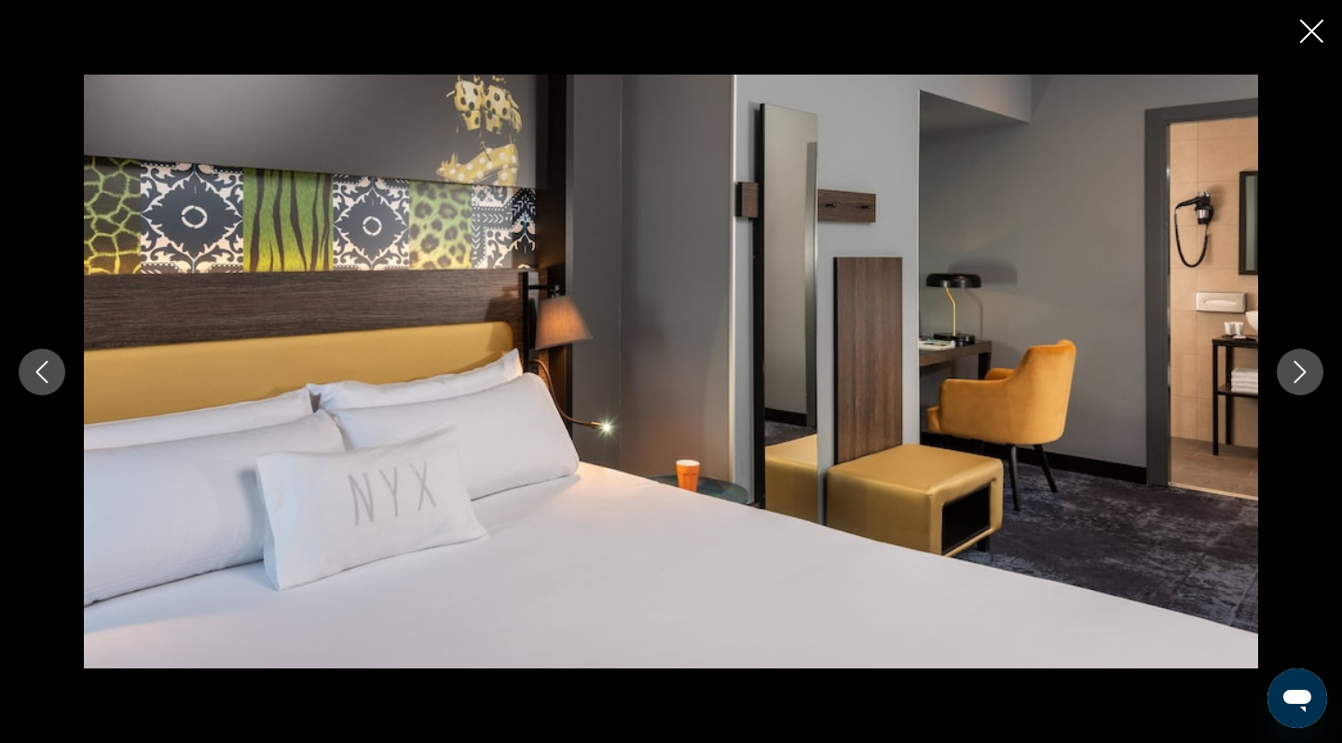
click at [1298, 378] on icon "Next image" at bounding box center [1301, 372] width 12 height 22
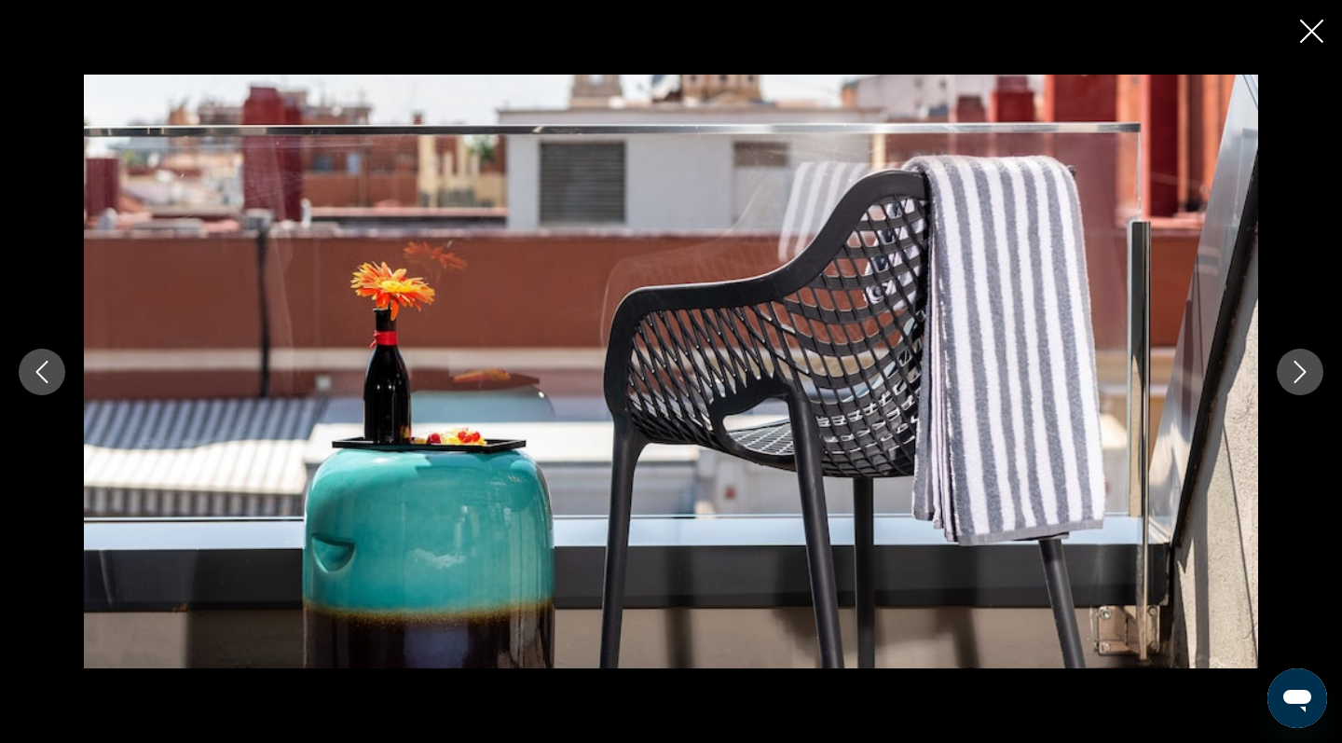
click at [1298, 378] on icon "Next image" at bounding box center [1301, 372] width 12 height 22
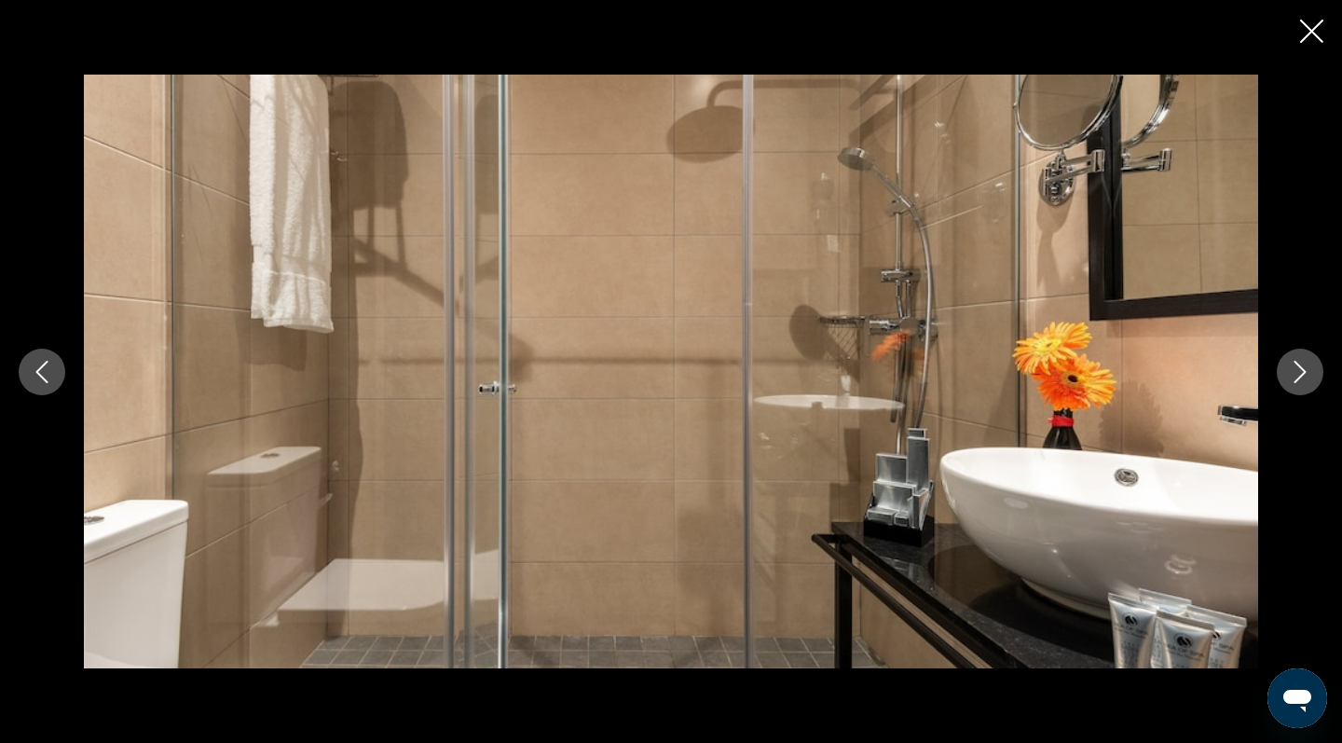
click at [1298, 378] on icon "Next image" at bounding box center [1301, 372] width 12 height 22
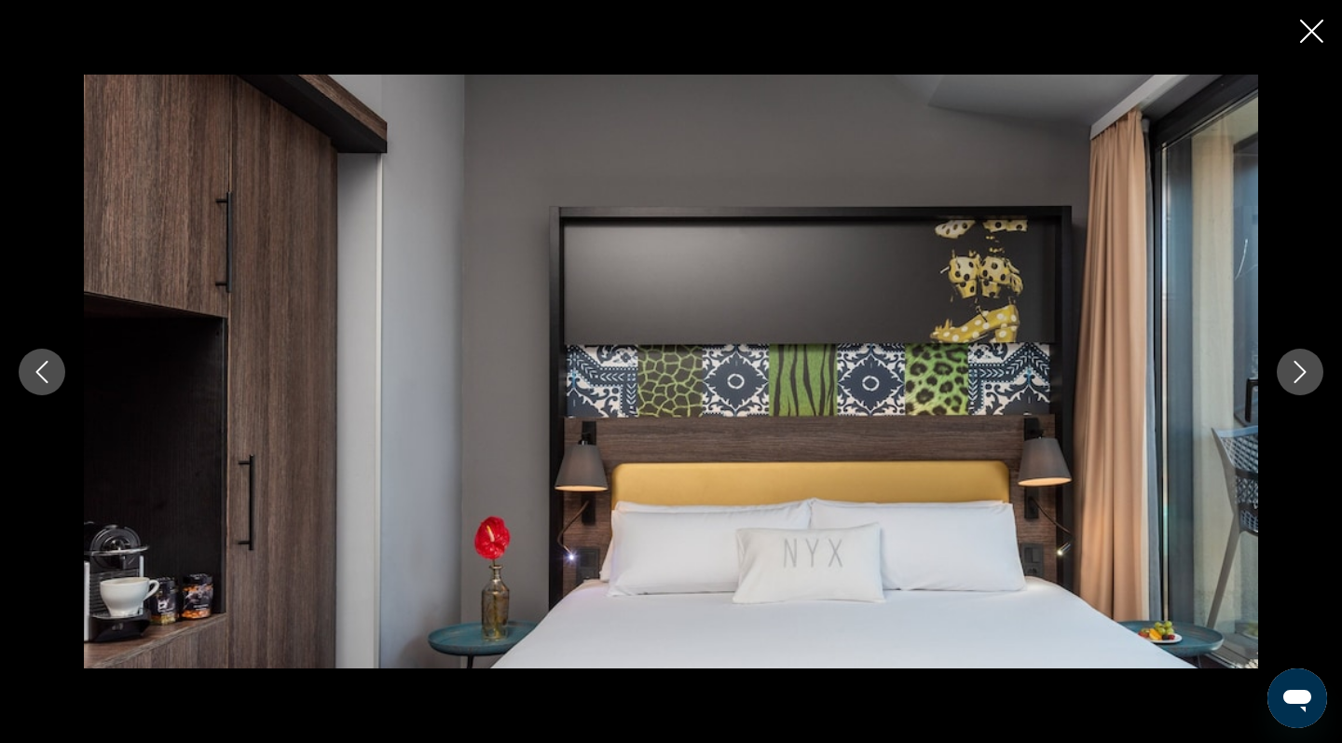
click at [1298, 378] on icon "Next image" at bounding box center [1301, 372] width 12 height 22
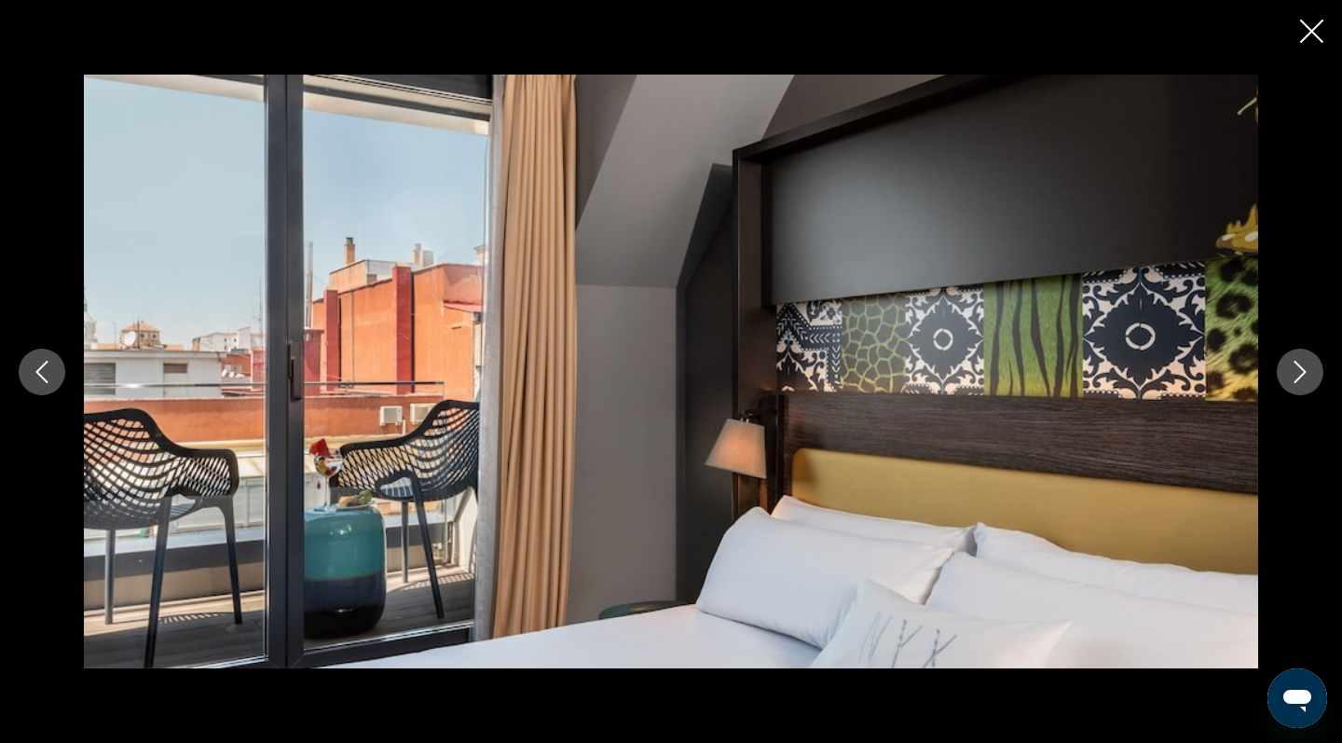
click at [1298, 378] on icon "Next image" at bounding box center [1301, 372] width 12 height 22
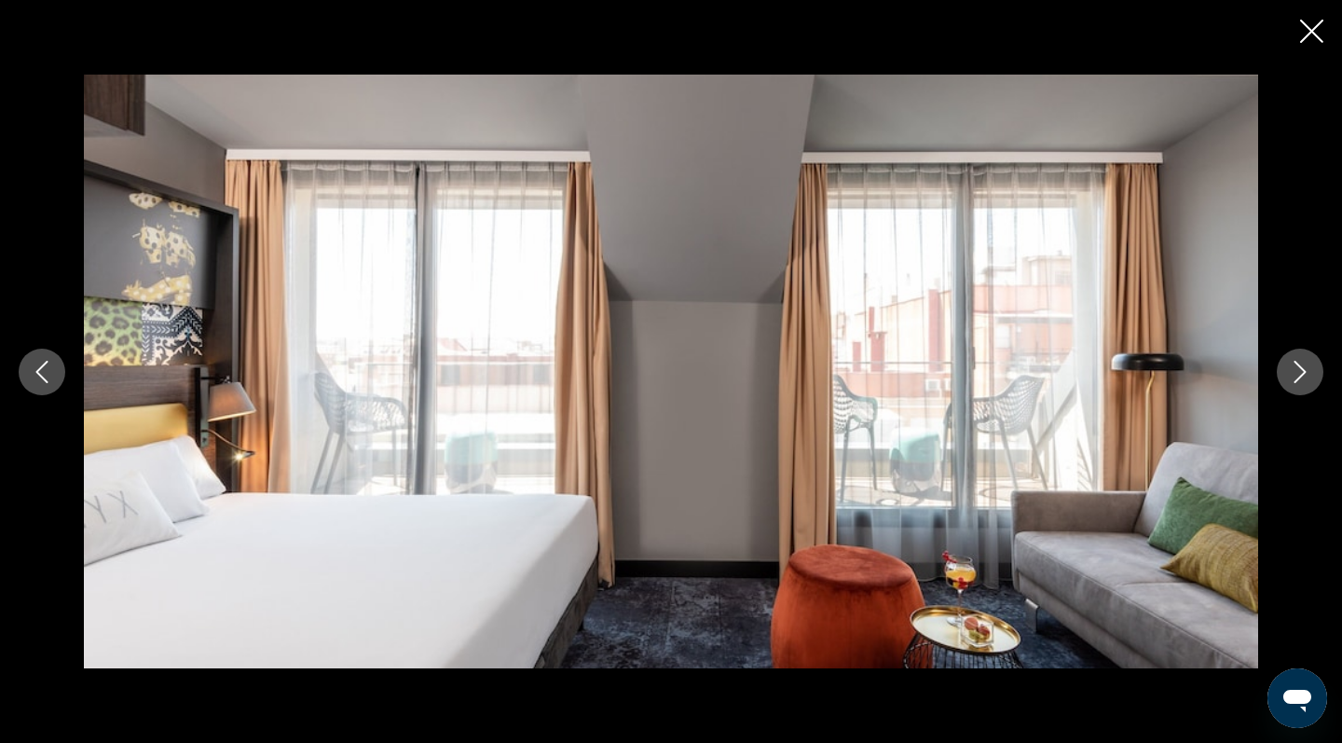
click at [1298, 378] on icon "Next image" at bounding box center [1301, 372] width 12 height 22
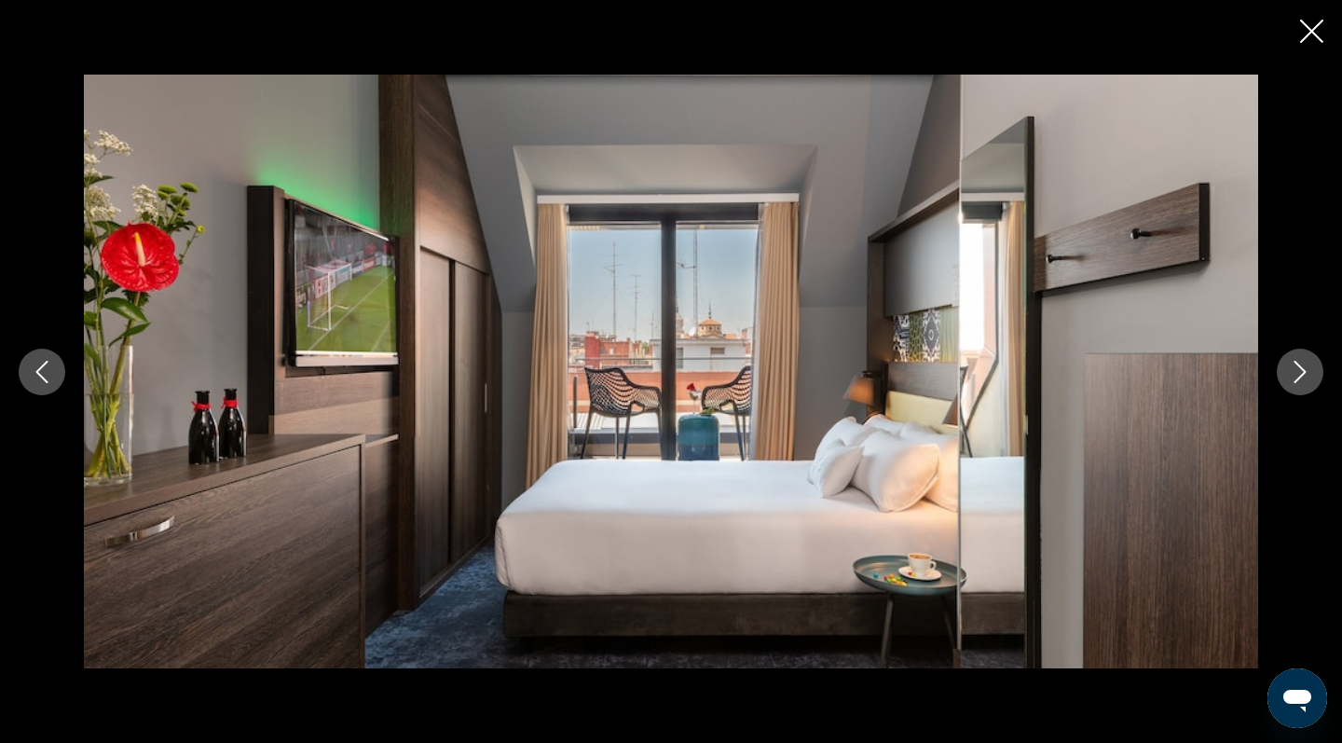
click at [1298, 378] on icon "Next image" at bounding box center [1301, 372] width 12 height 22
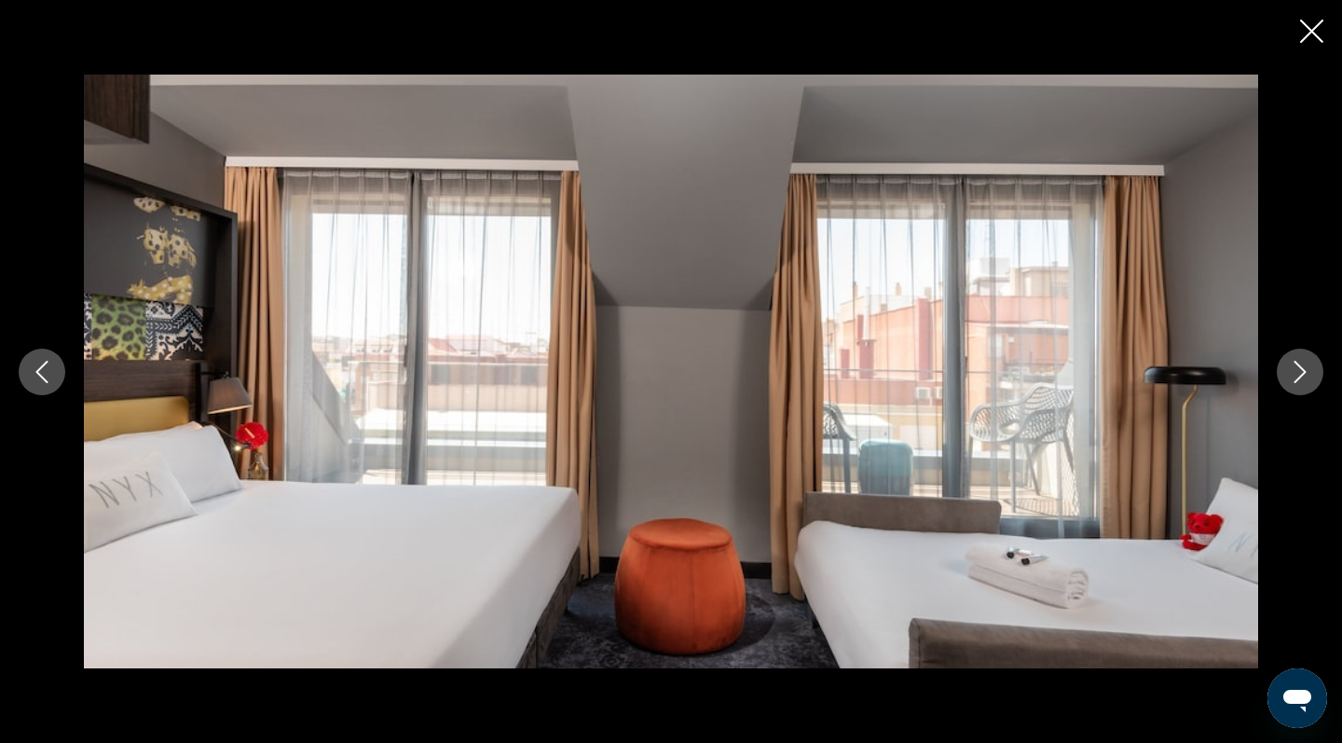
click at [1298, 378] on icon "Next image" at bounding box center [1301, 372] width 12 height 22
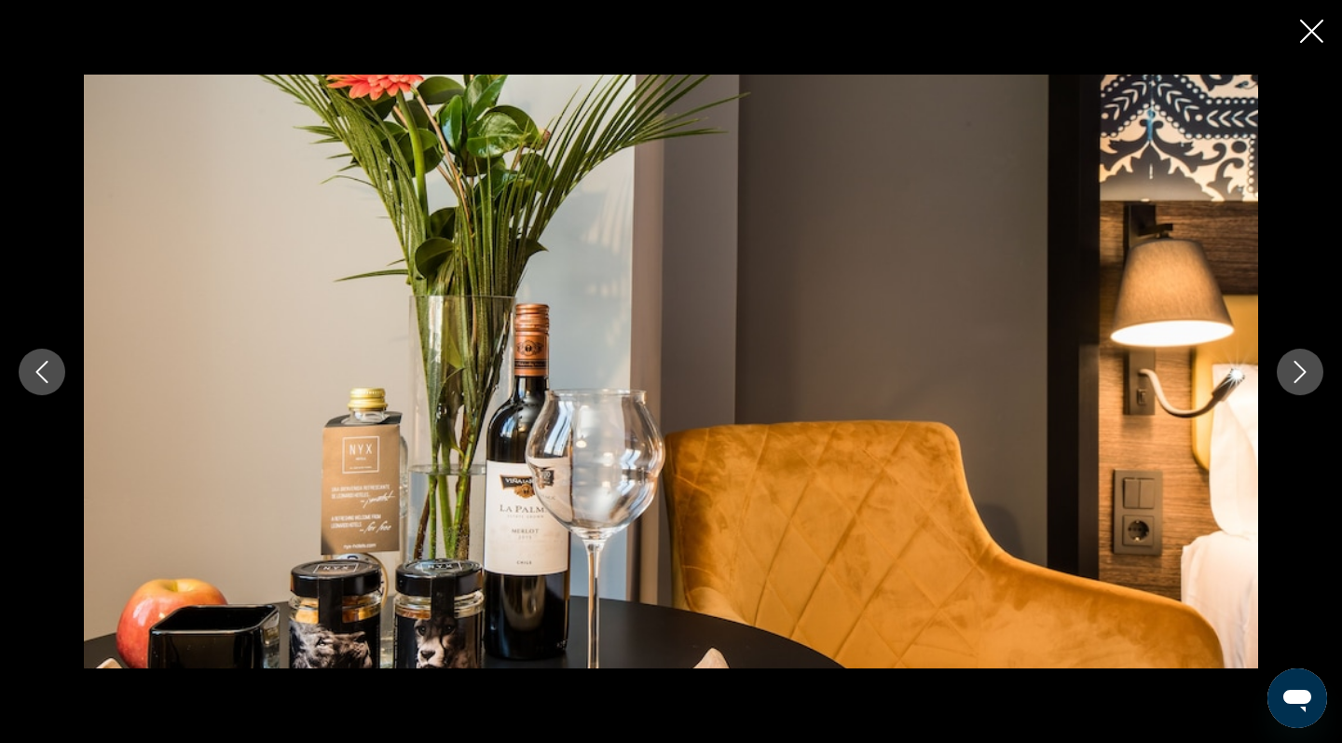
click at [1298, 378] on icon "Next image" at bounding box center [1301, 372] width 12 height 22
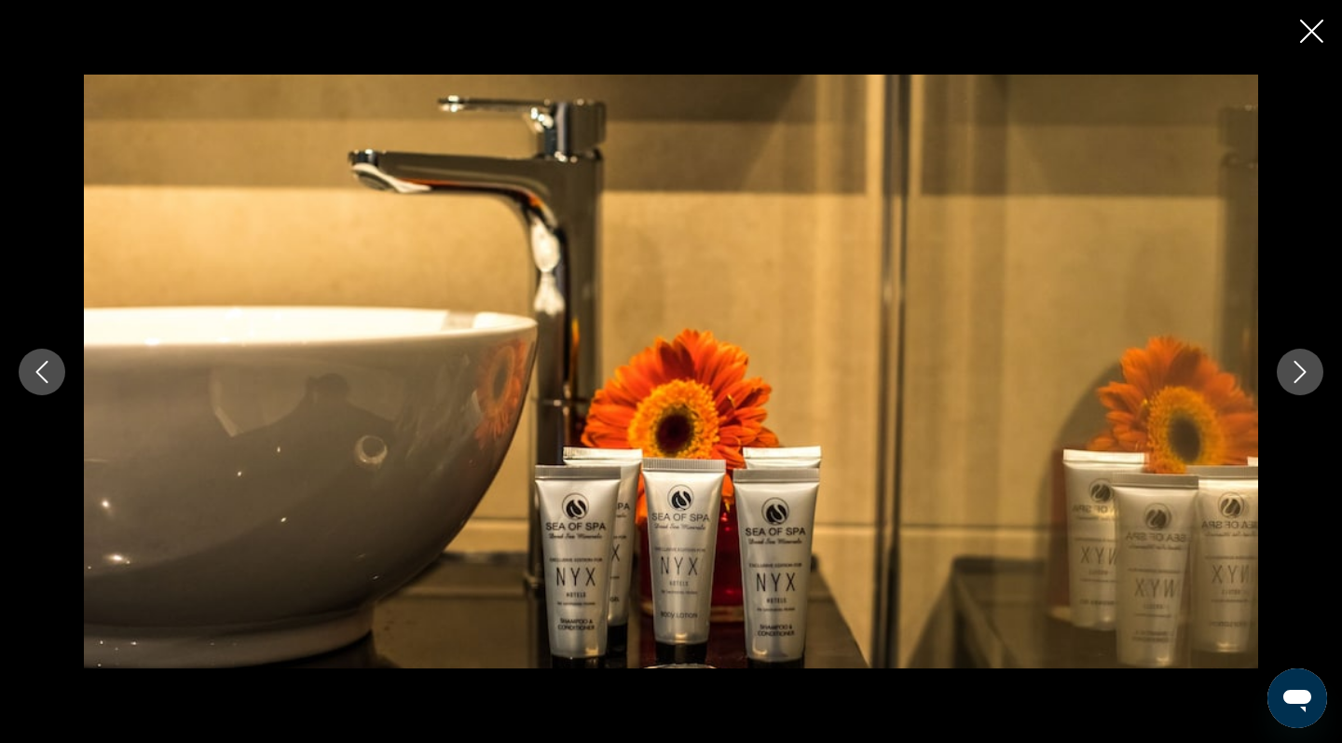
click at [1298, 378] on icon "Next image" at bounding box center [1301, 372] width 12 height 22
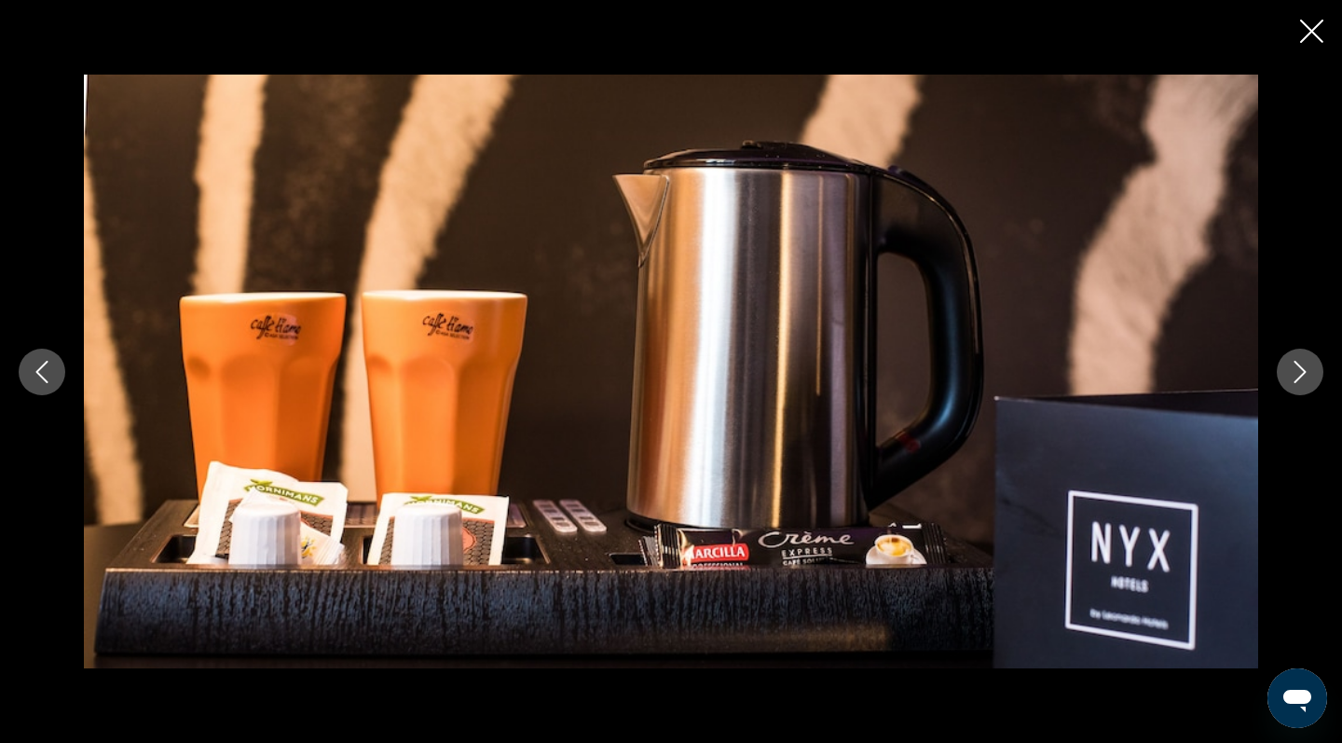
click at [1298, 378] on icon "Next image" at bounding box center [1301, 372] width 12 height 22
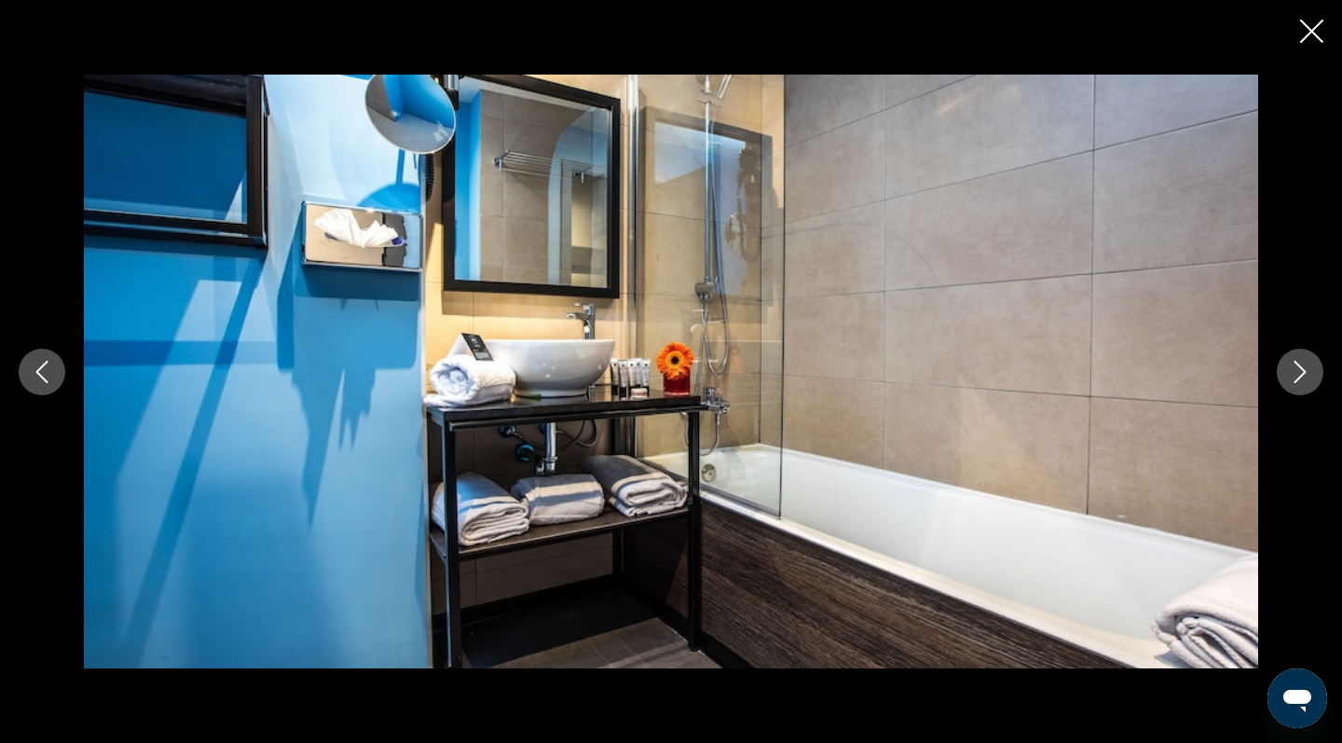
click at [1298, 378] on icon "Next image" at bounding box center [1301, 372] width 12 height 22
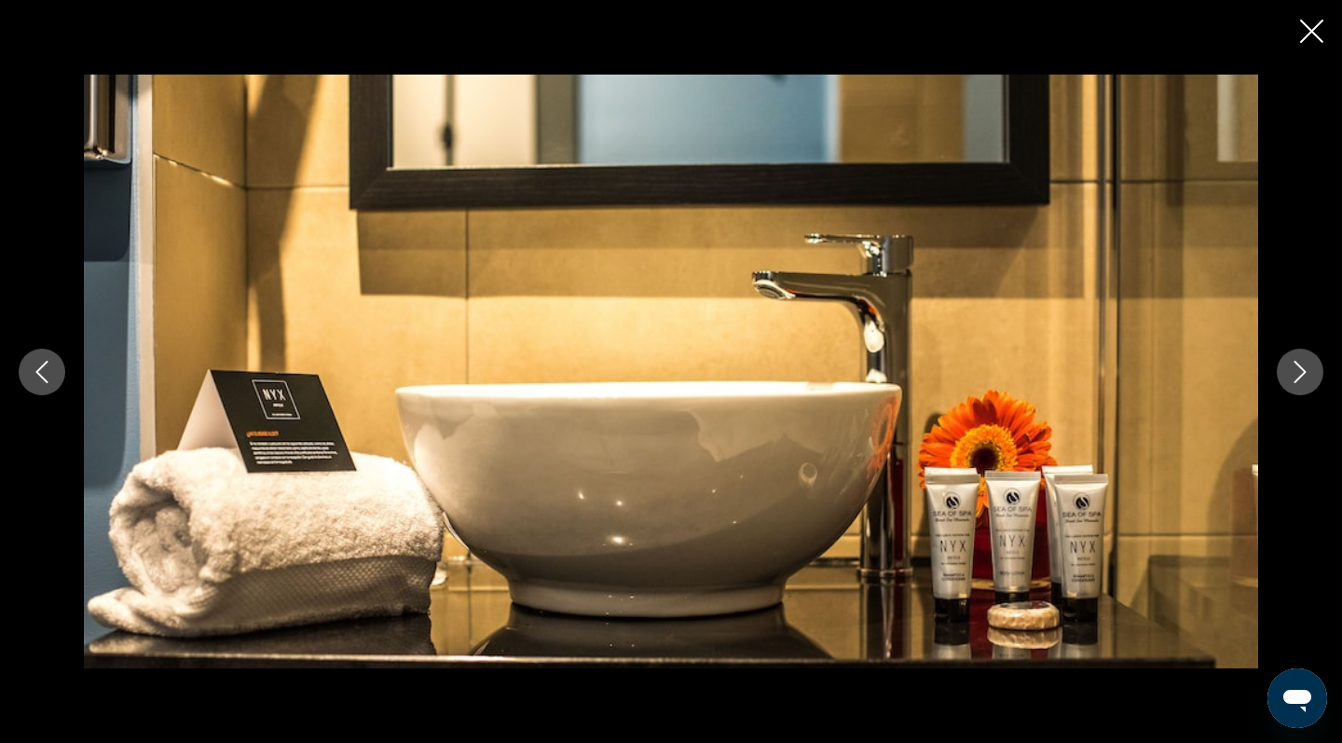
click at [1298, 378] on icon "Next image" at bounding box center [1301, 372] width 12 height 22
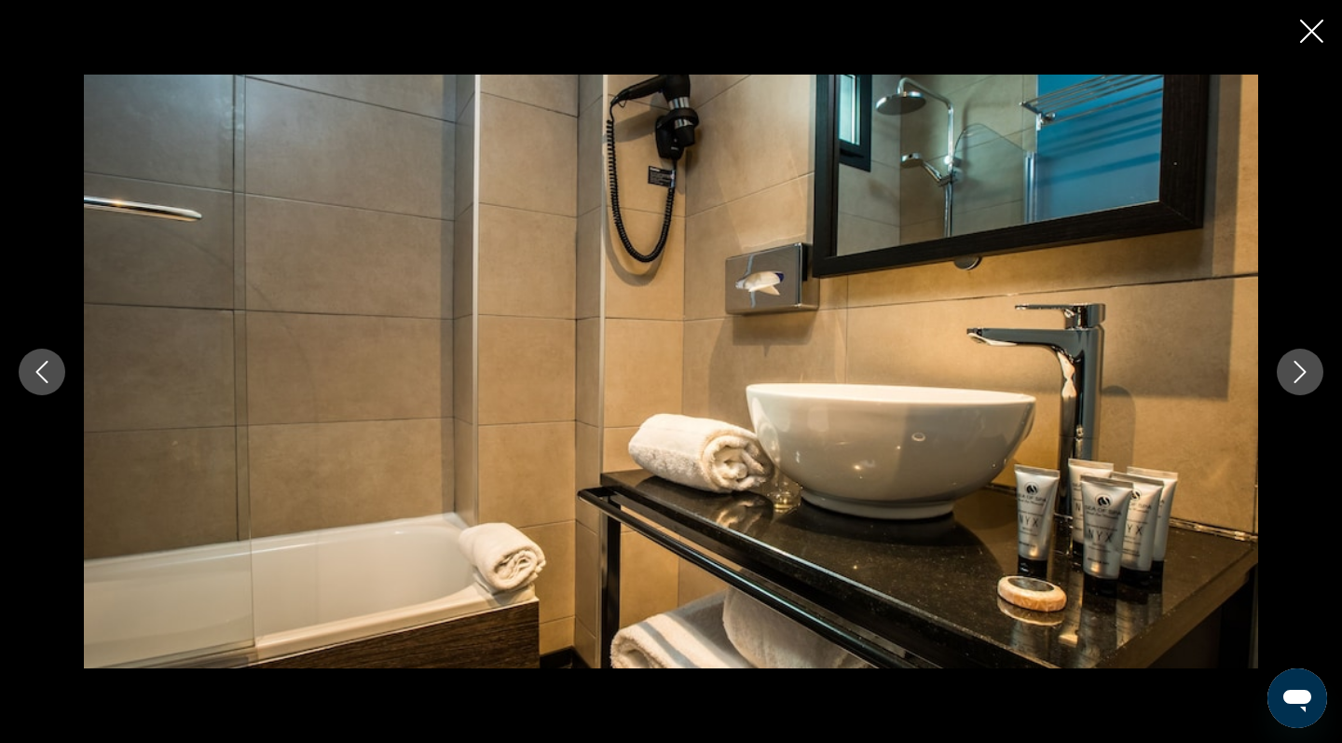
click at [1298, 378] on icon "Next image" at bounding box center [1301, 372] width 12 height 22
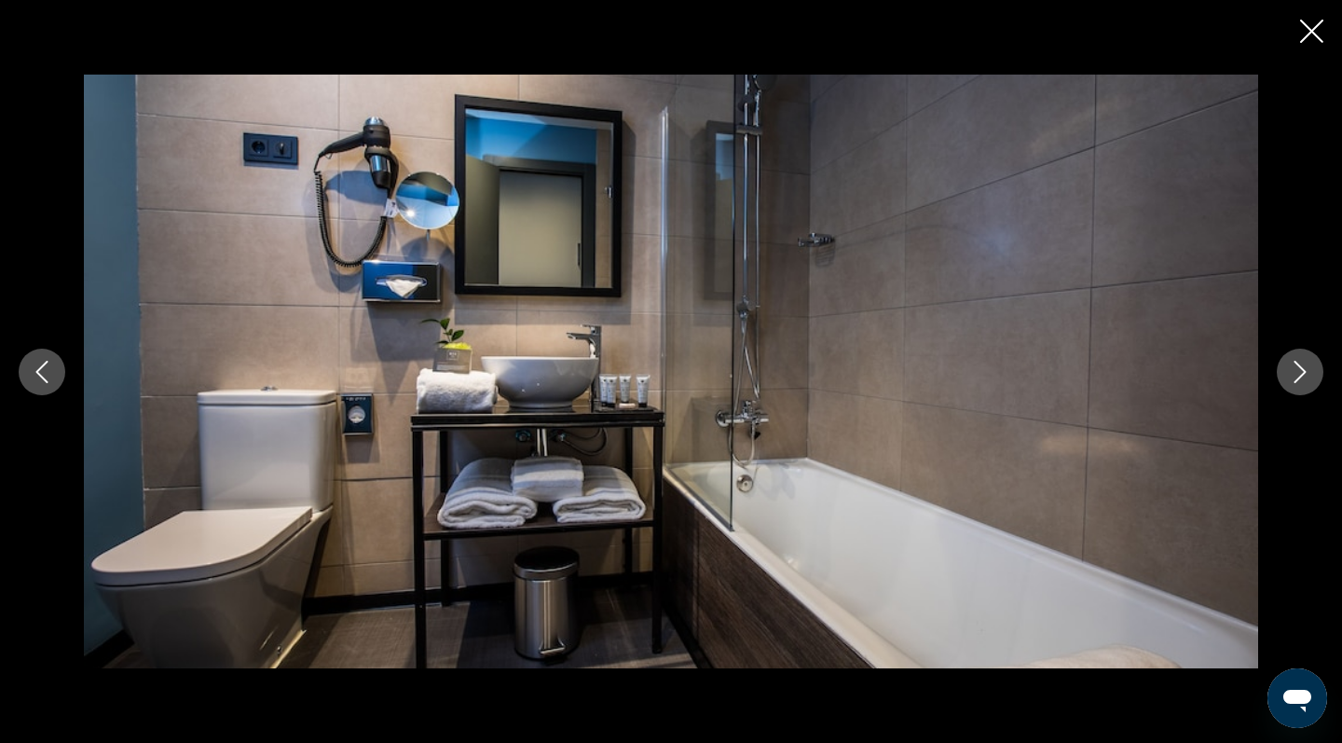
click at [1298, 378] on icon "Next image" at bounding box center [1301, 372] width 12 height 22
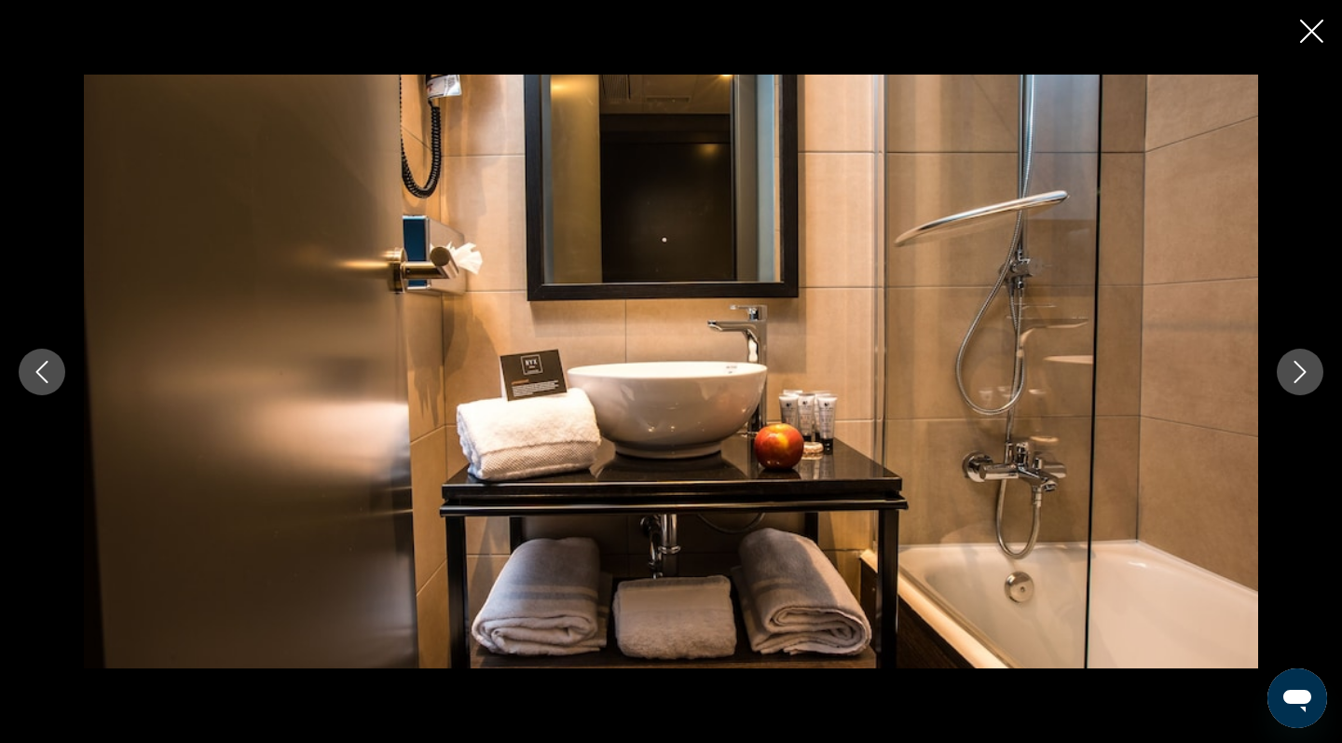
click at [1298, 378] on icon "Next image" at bounding box center [1301, 372] width 12 height 22
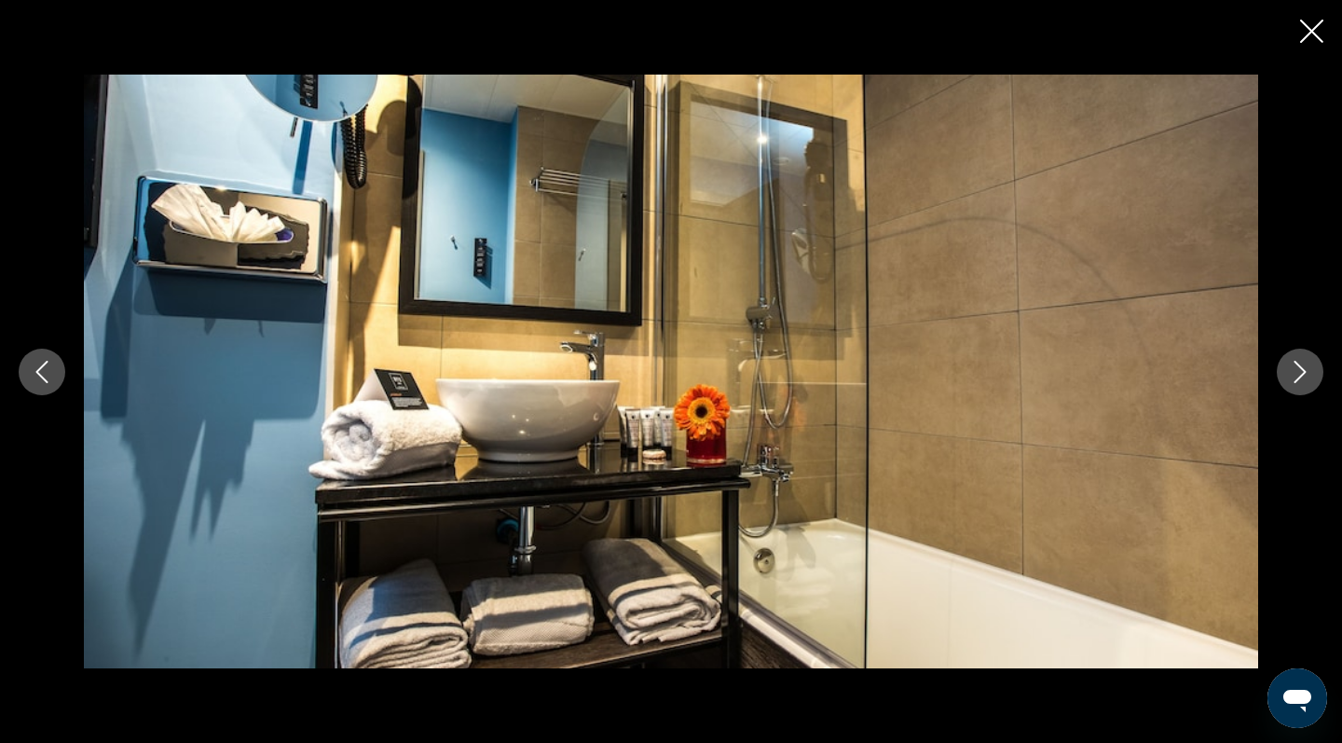
click at [1298, 378] on icon "Next image" at bounding box center [1301, 372] width 12 height 22
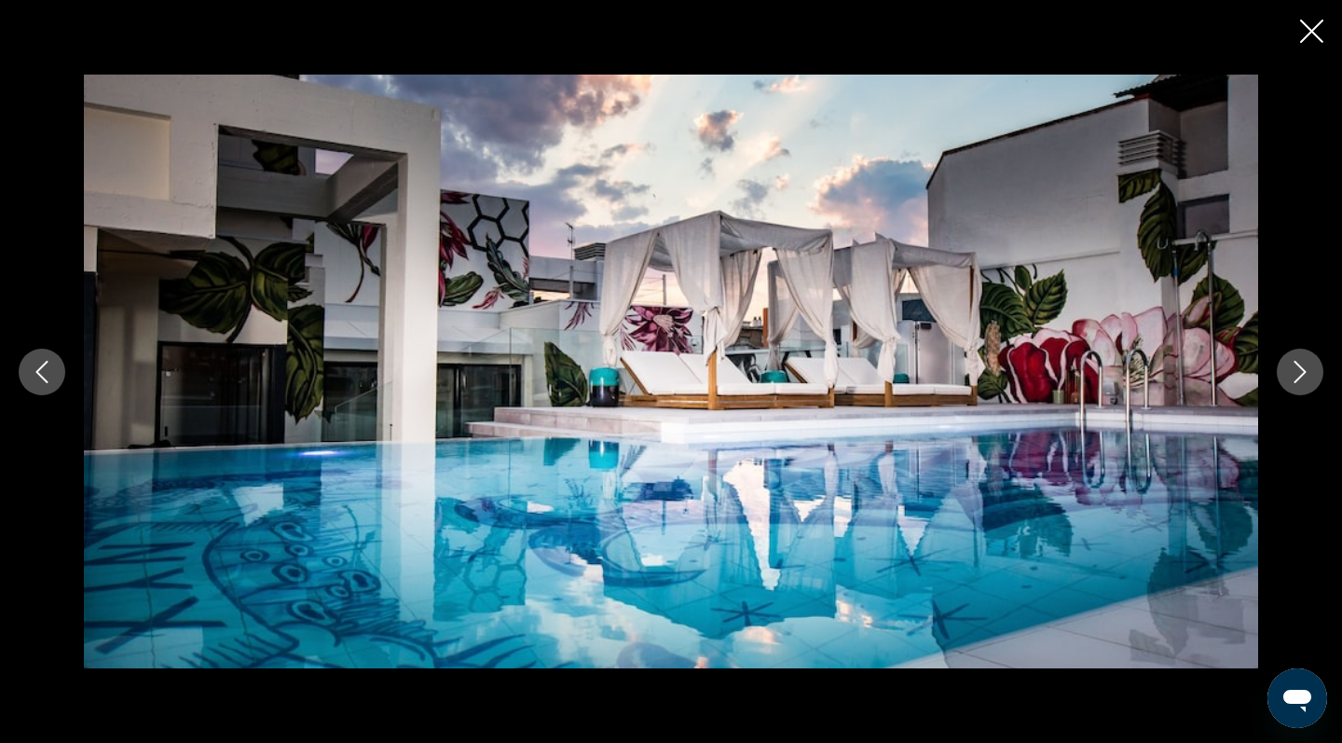
click at [1298, 378] on icon "Next image" at bounding box center [1301, 372] width 12 height 22
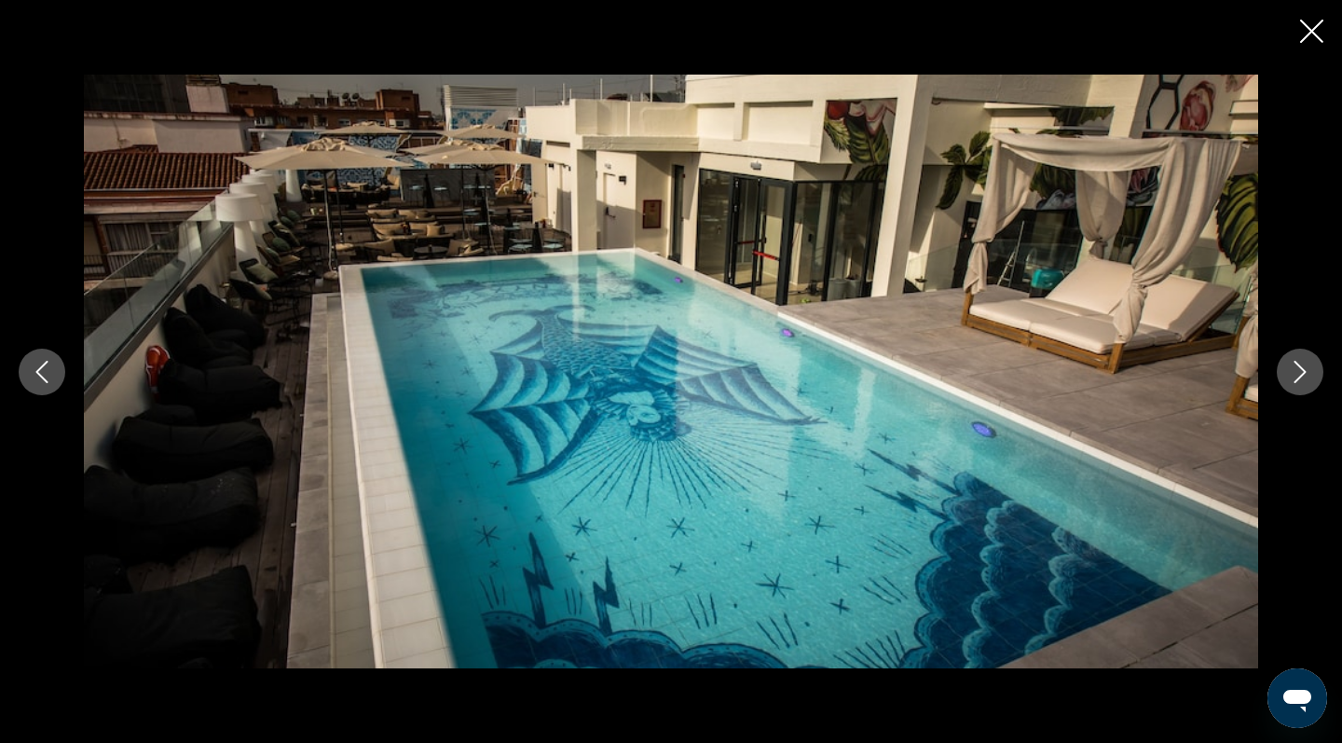
click at [1298, 378] on icon "Next image" at bounding box center [1301, 372] width 12 height 22
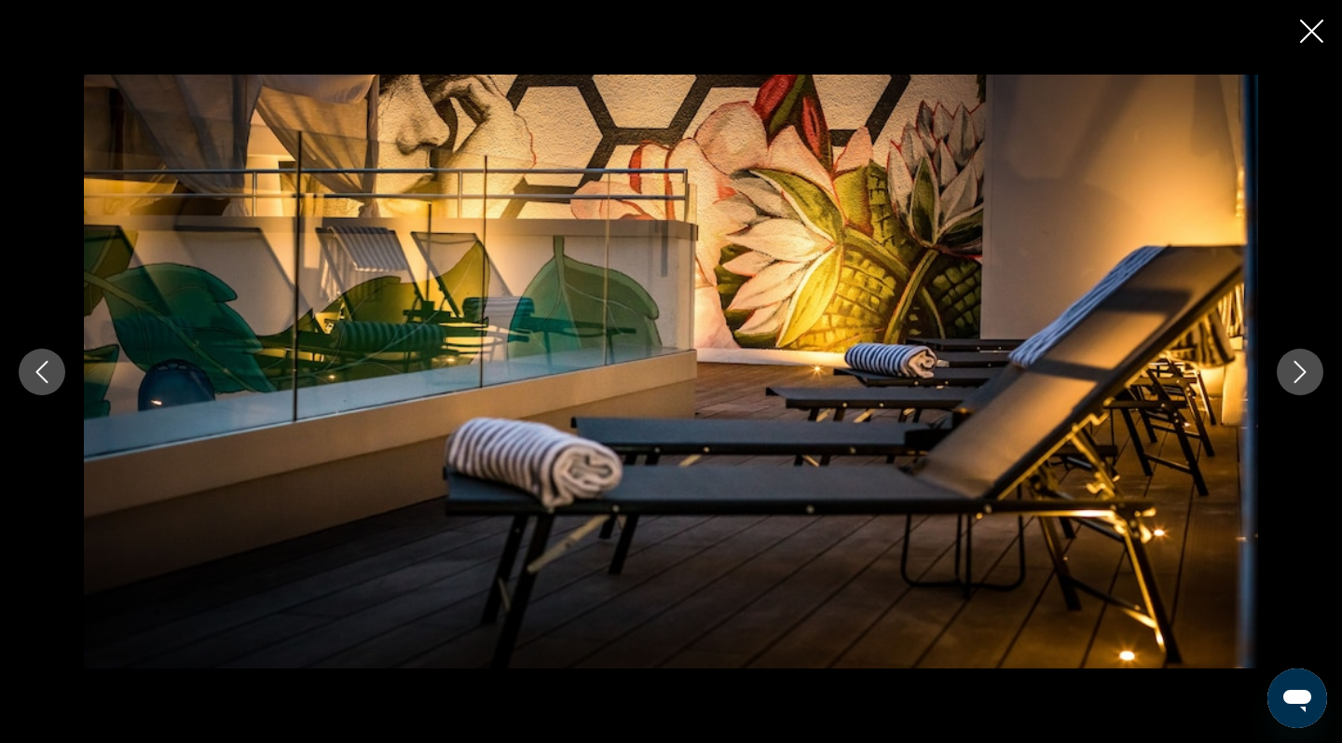
click at [1313, 27] on icon "Close slideshow" at bounding box center [1311, 31] width 23 height 23
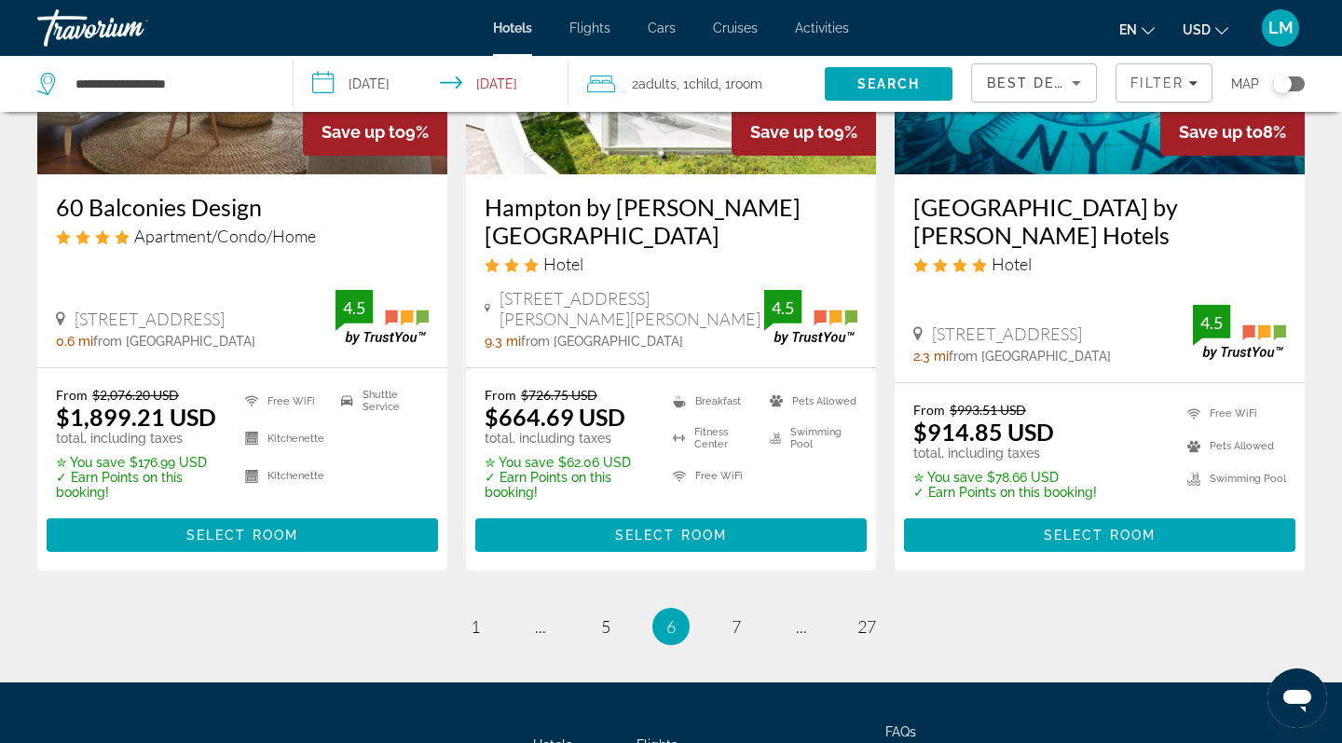
scroll to position [2529, 0]
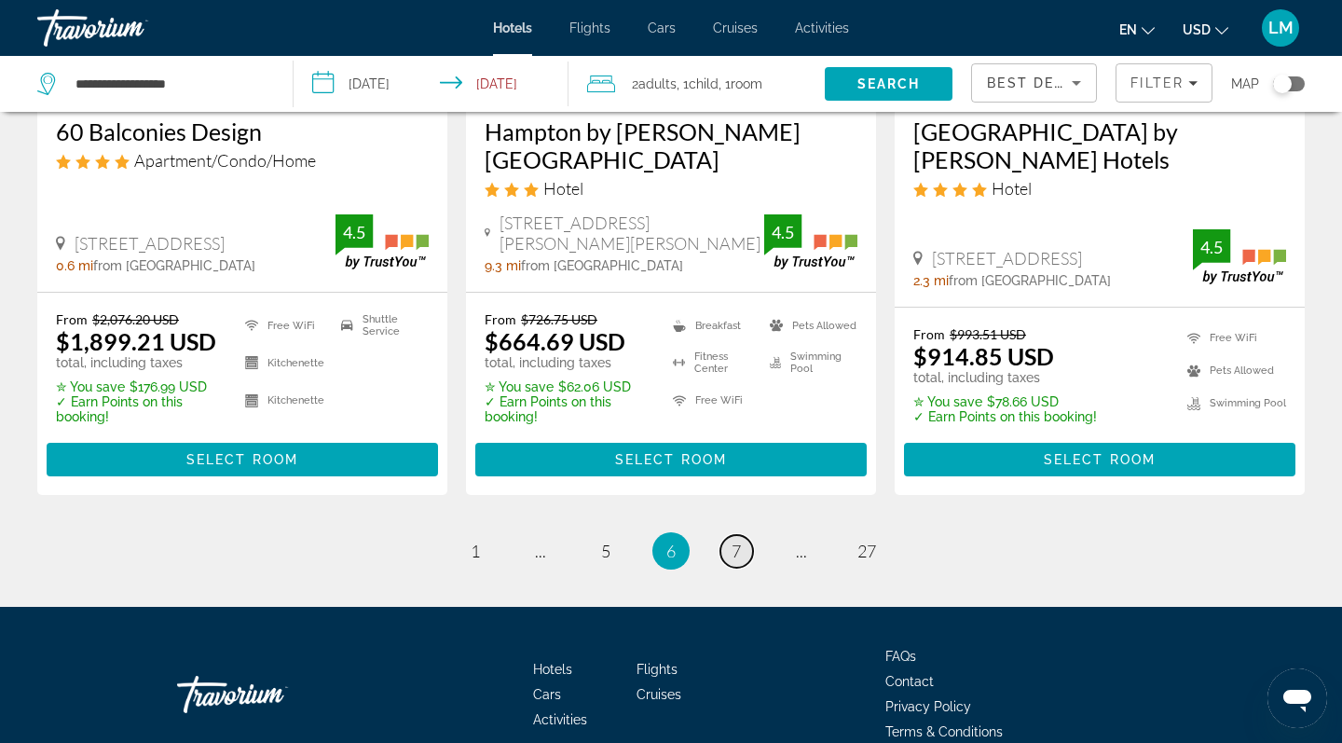
click at [735, 557] on span "7" at bounding box center [736, 551] width 9 height 21
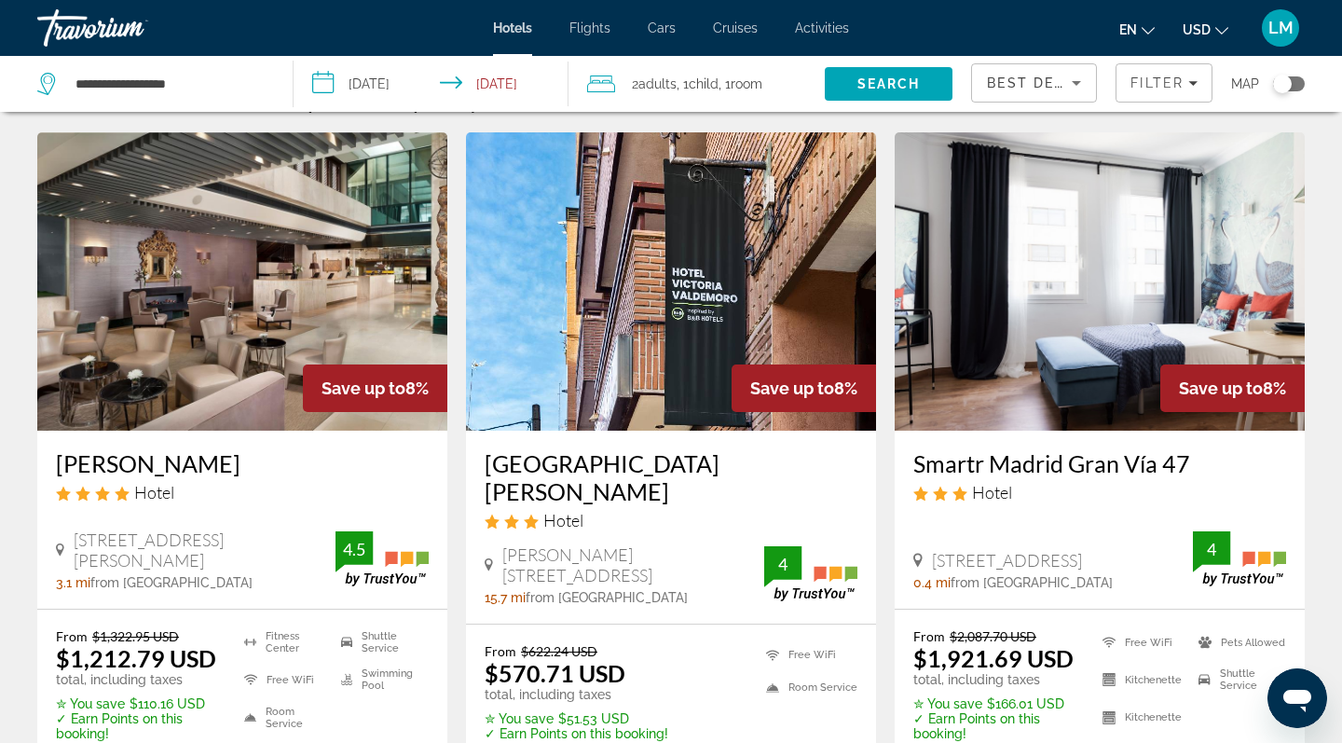
scroll to position [48, 0]
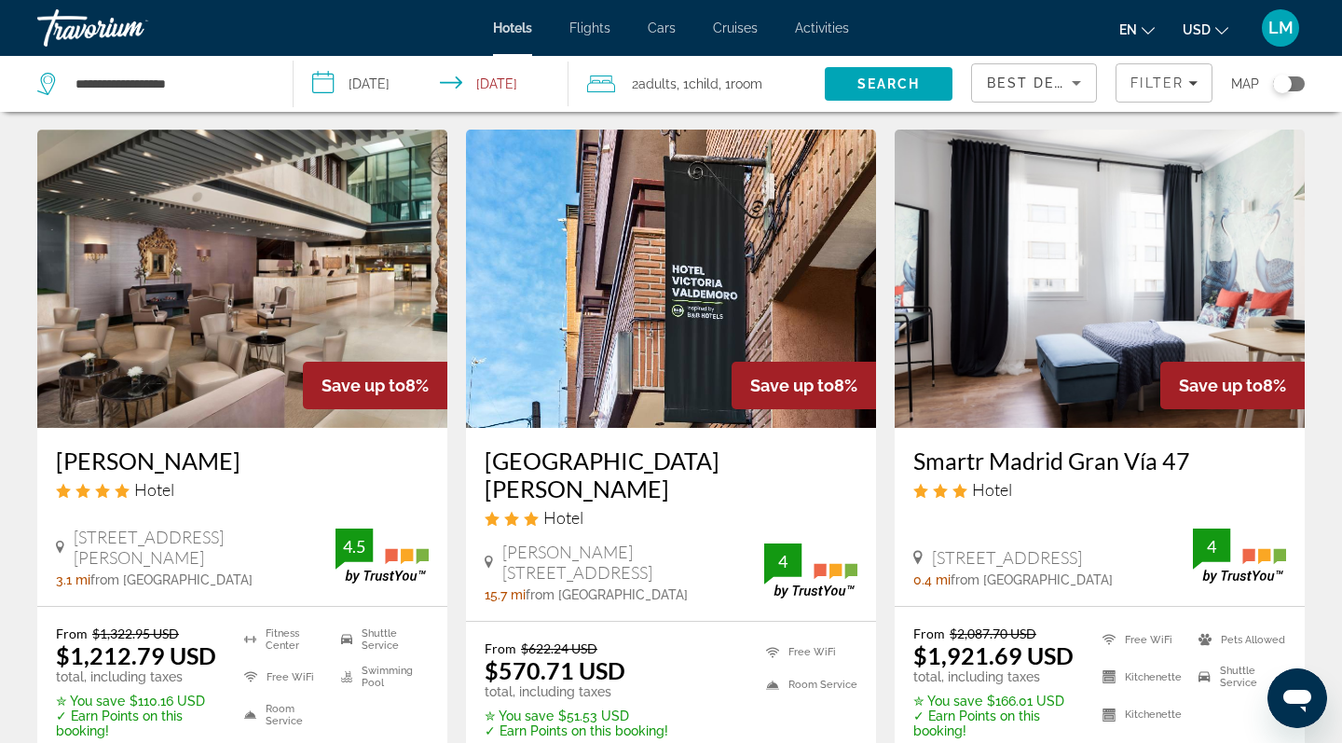
click at [158, 240] on img "Main content" at bounding box center [242, 279] width 410 height 298
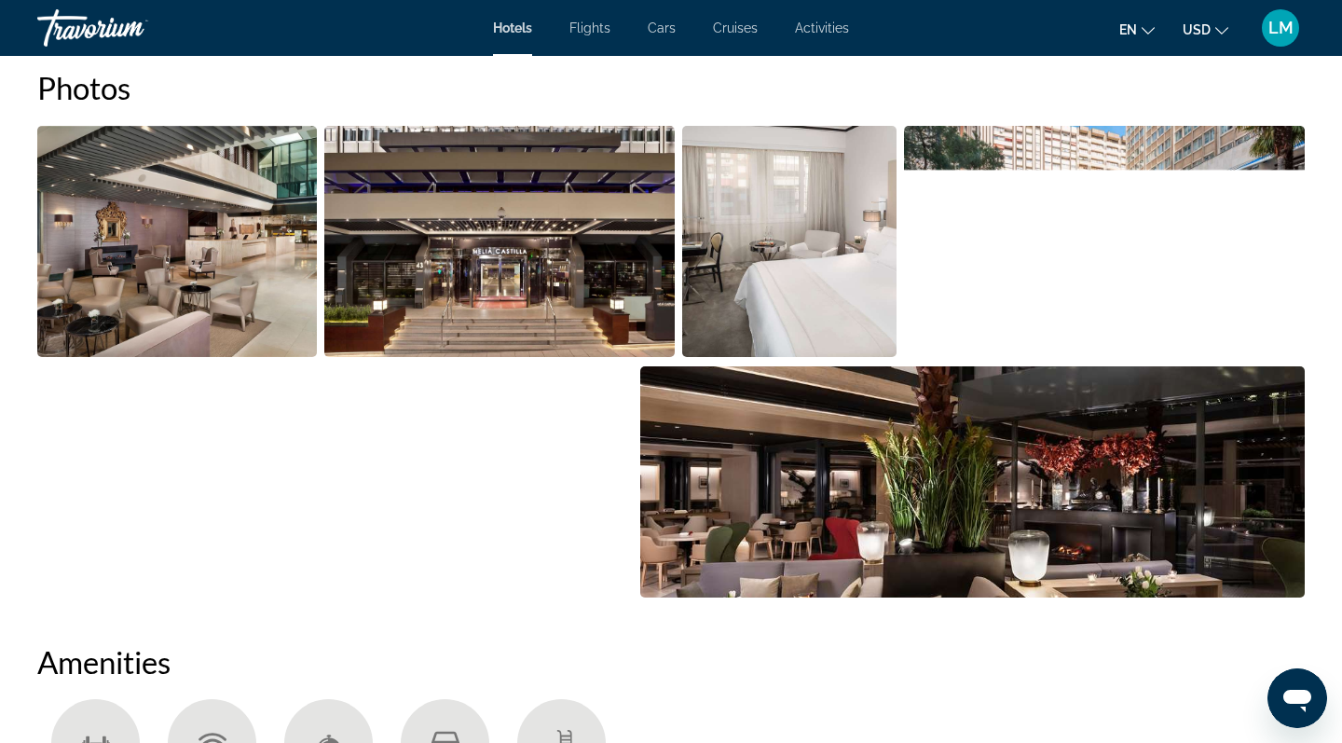
scroll to position [973, 0]
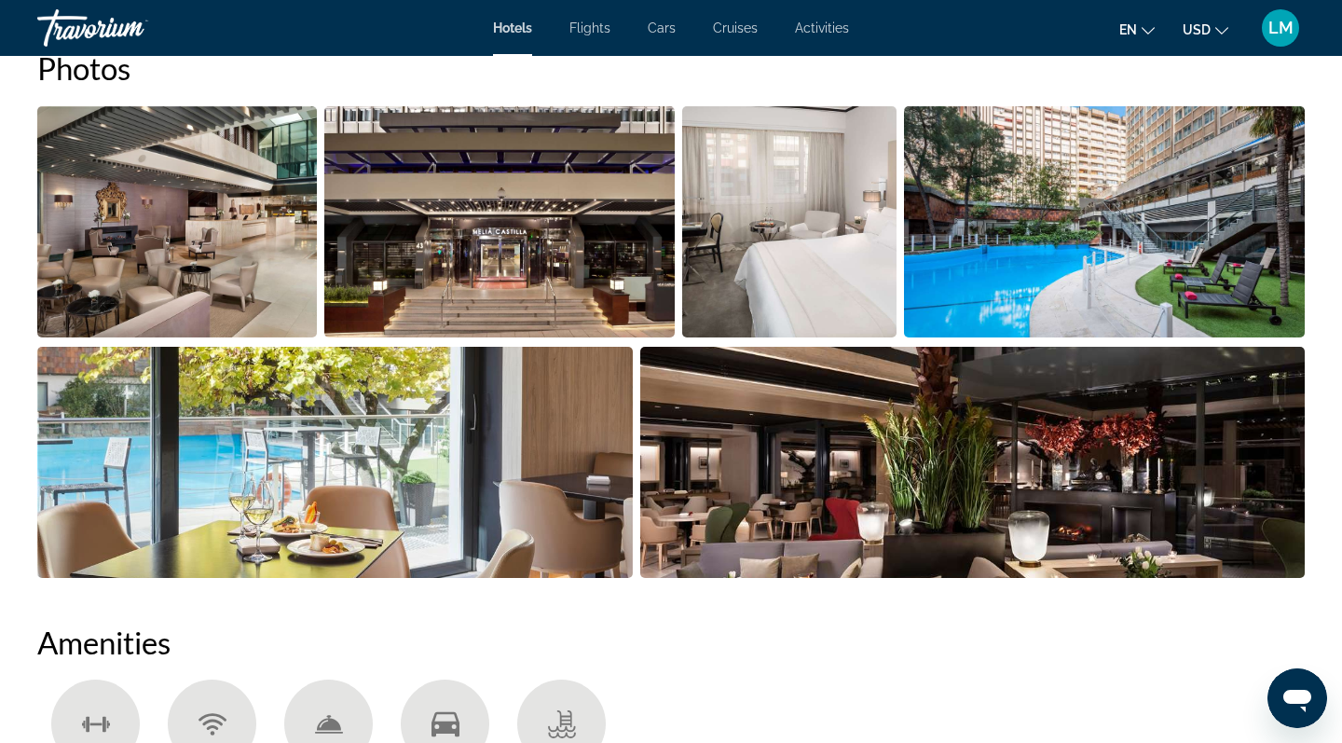
click at [272, 204] on img "Open full-screen image slider" at bounding box center [177, 221] width 280 height 231
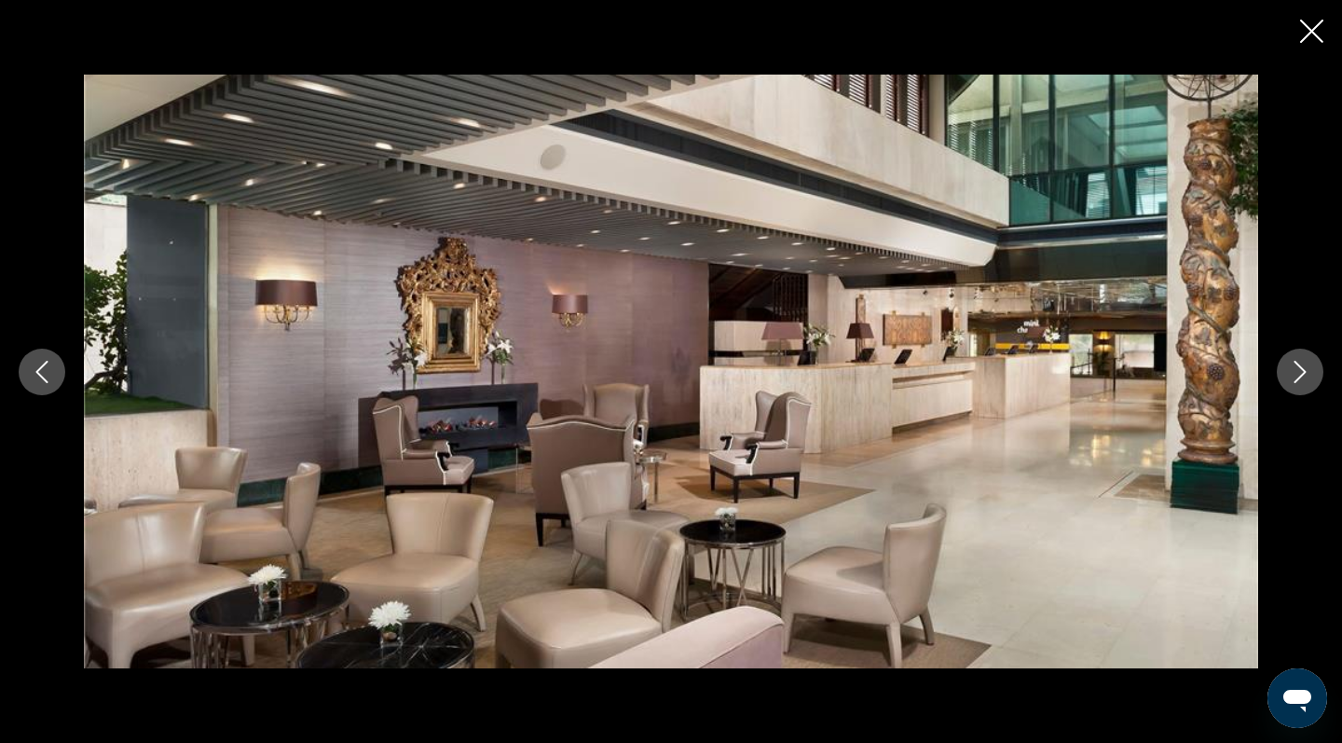
click at [1297, 372] on icon "Next image" at bounding box center [1300, 372] width 22 height 22
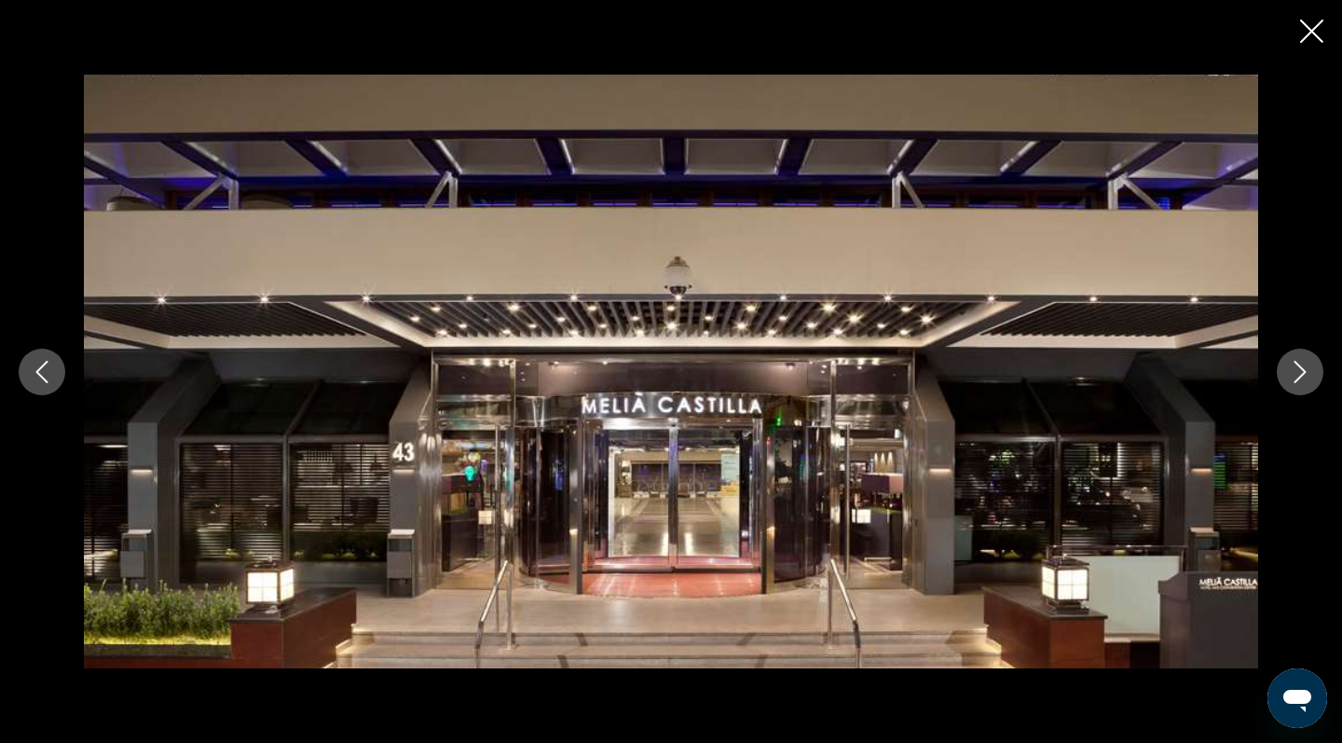
click at [1297, 371] on icon "Next image" at bounding box center [1300, 372] width 22 height 22
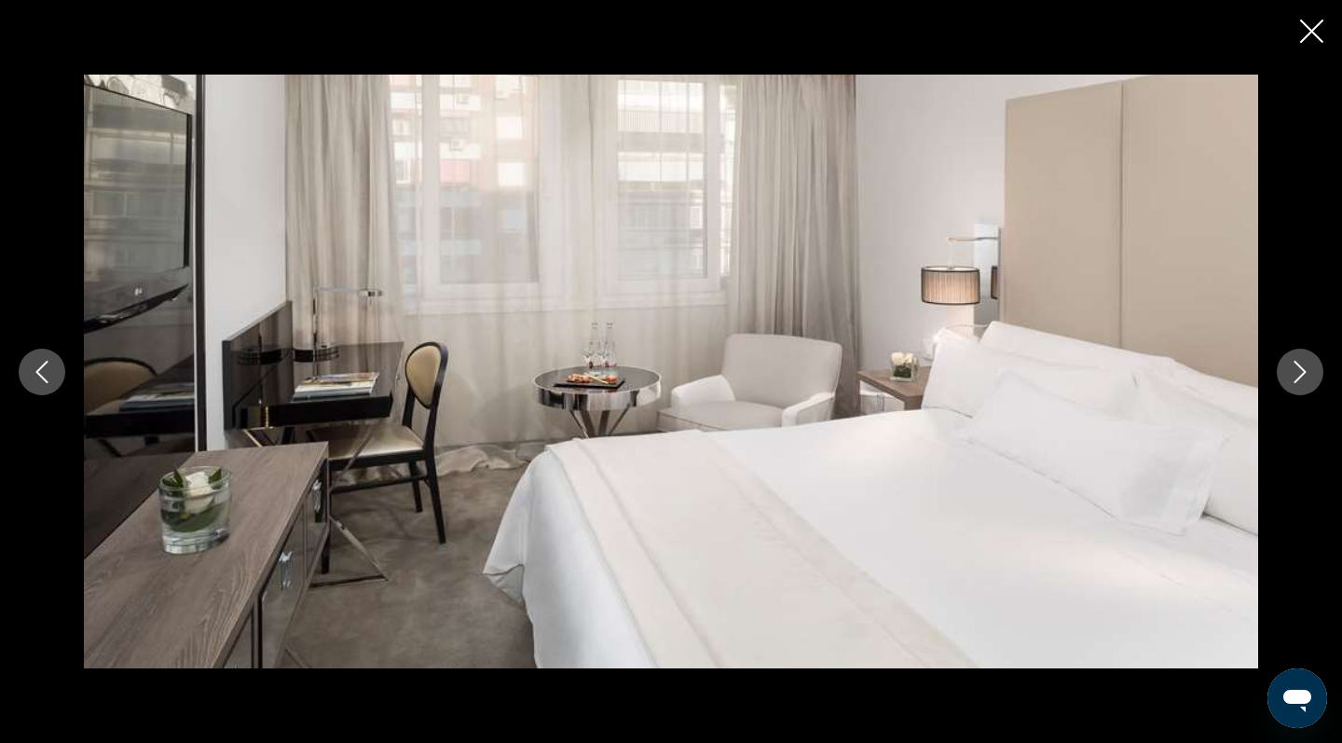
click at [1297, 371] on icon "Next image" at bounding box center [1300, 372] width 22 height 22
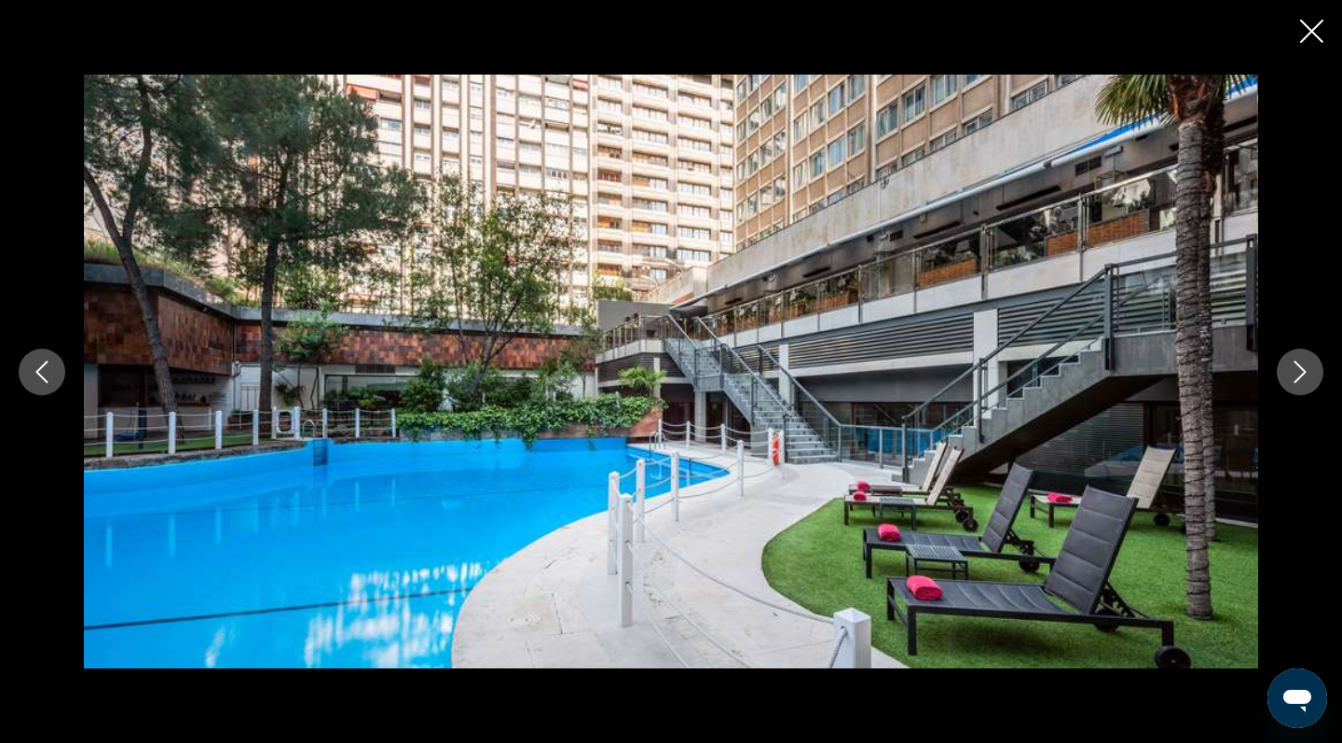
click at [1297, 371] on icon "Next image" at bounding box center [1300, 372] width 22 height 22
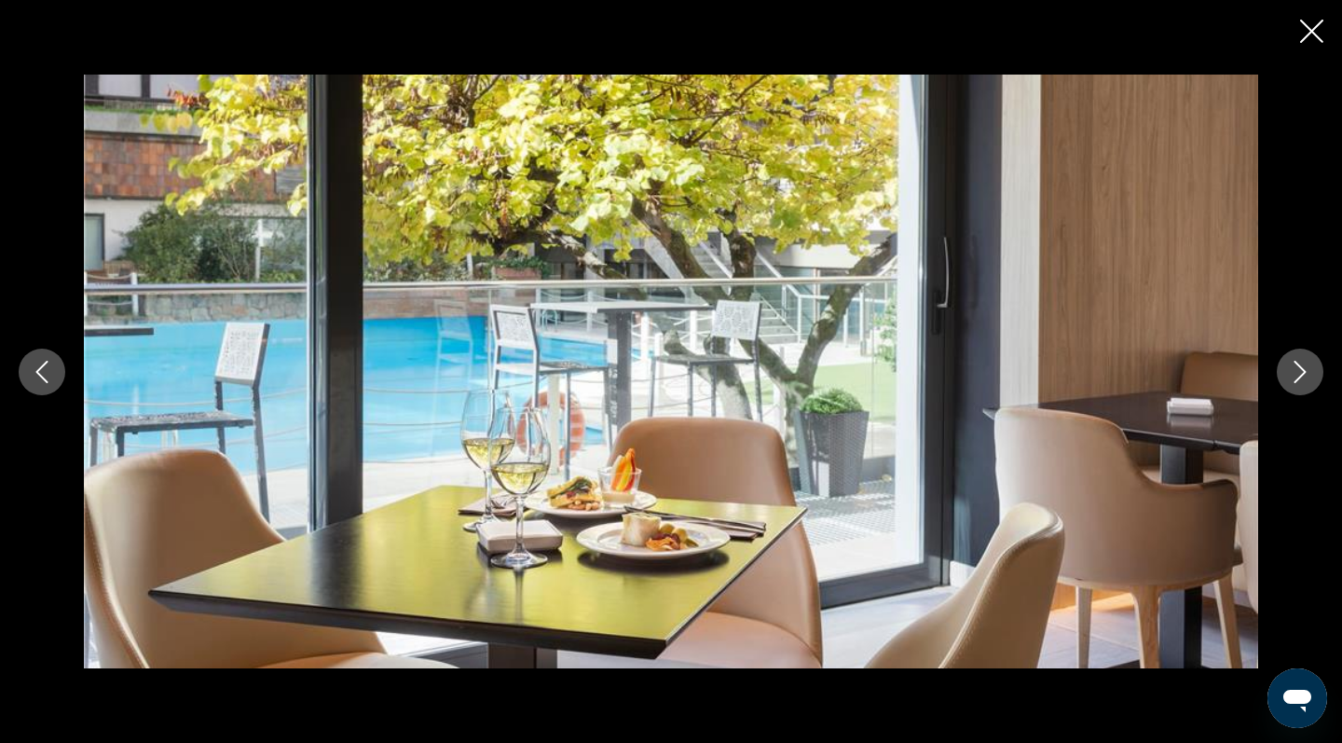
click at [1297, 371] on icon "Next image" at bounding box center [1300, 372] width 22 height 22
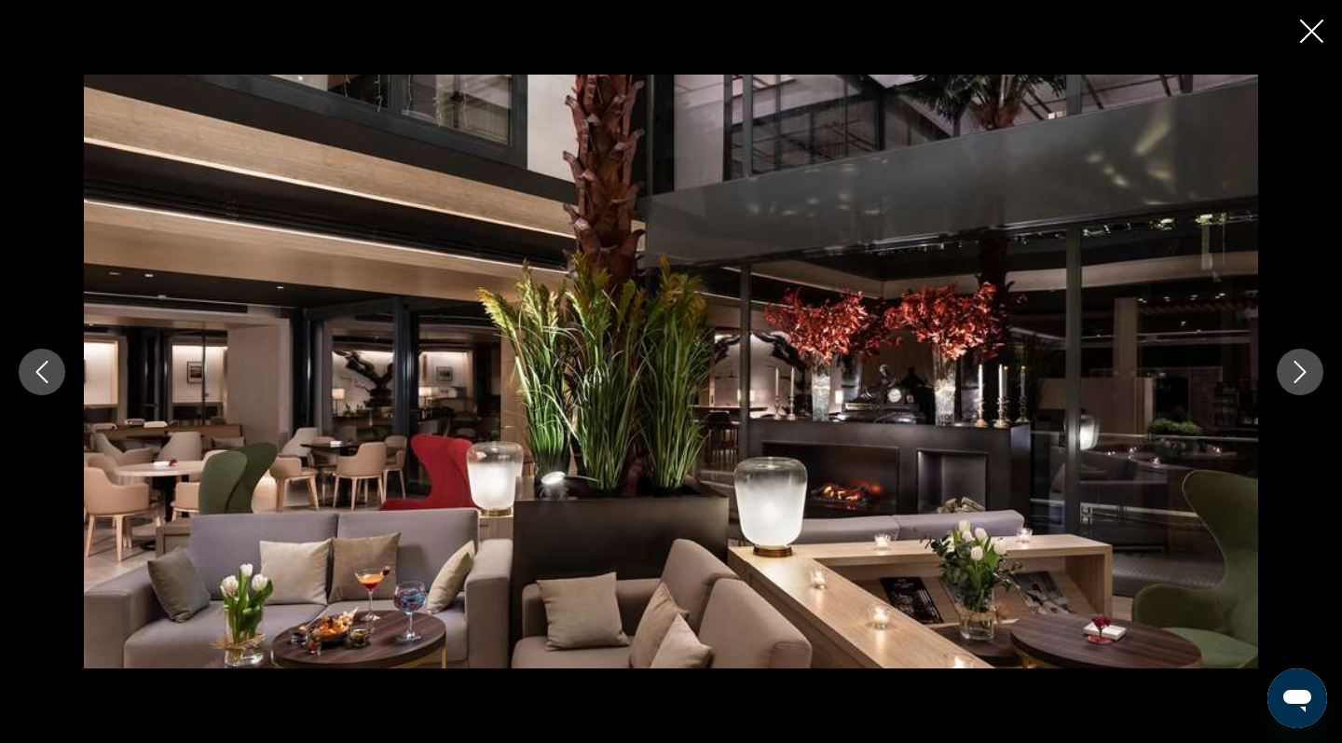
click at [1297, 371] on icon "Next image" at bounding box center [1300, 372] width 22 height 22
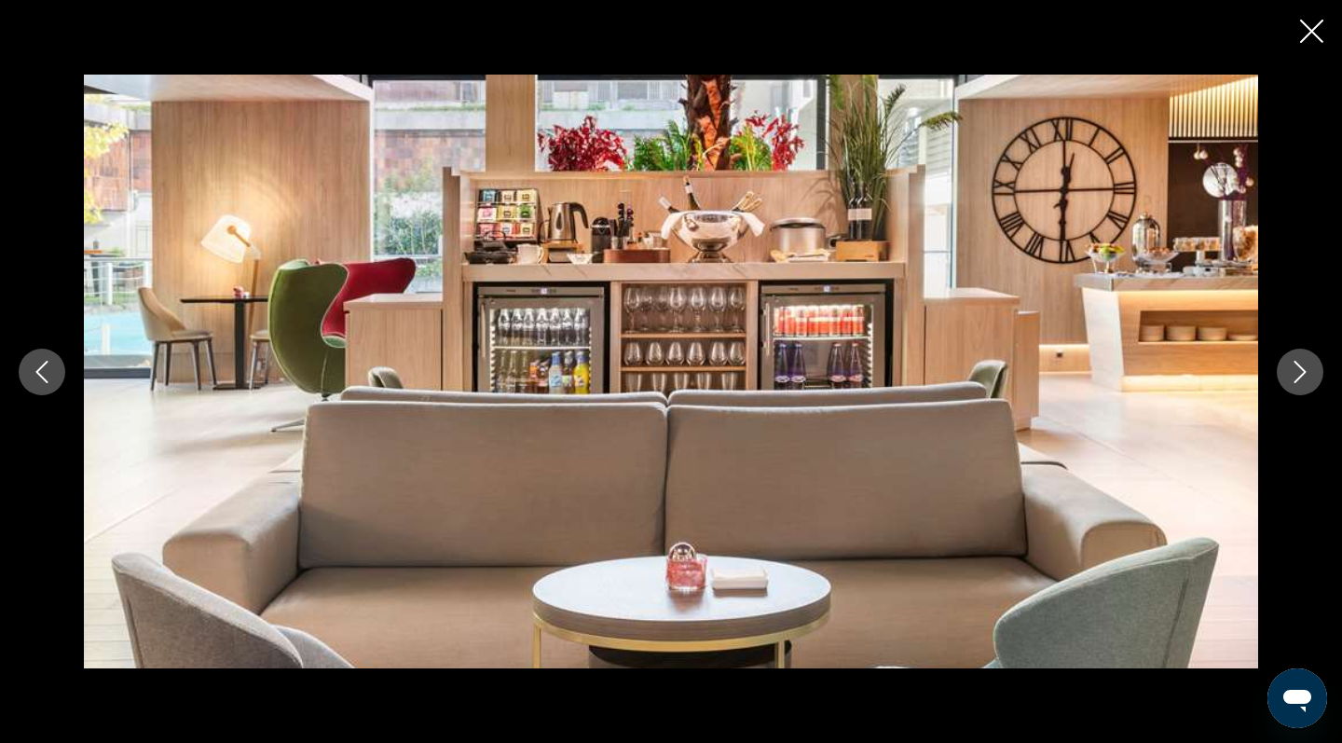
click at [1297, 371] on icon "Next image" at bounding box center [1300, 372] width 22 height 22
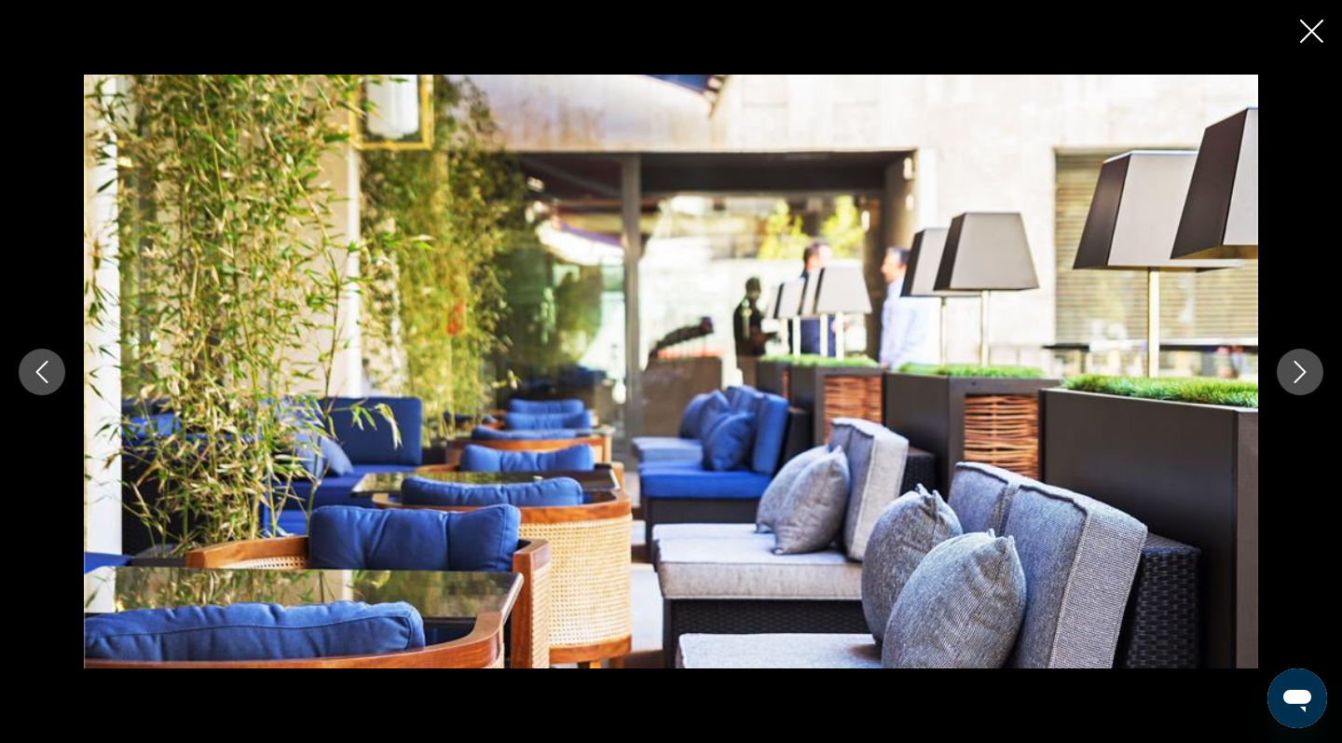
click at [1297, 371] on icon "Next image" at bounding box center [1300, 372] width 22 height 22
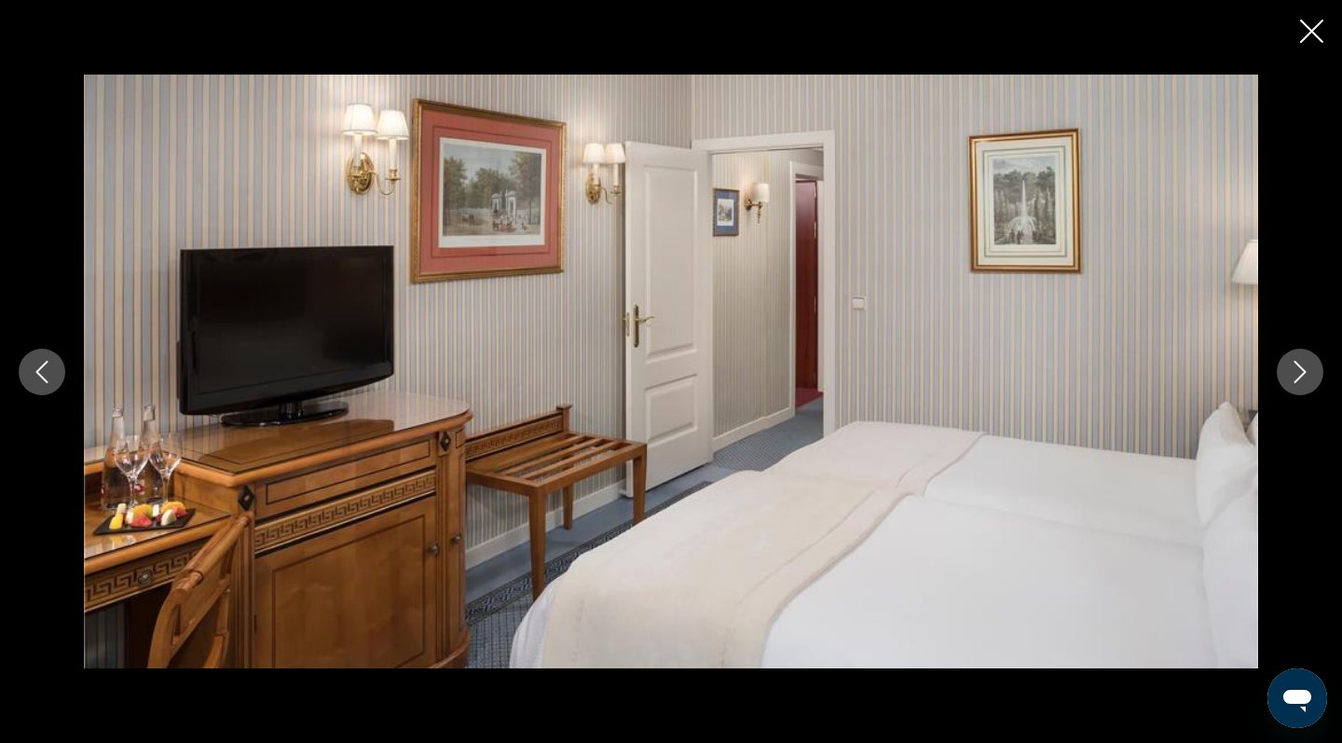
click at [1297, 371] on icon "Next image" at bounding box center [1300, 372] width 22 height 22
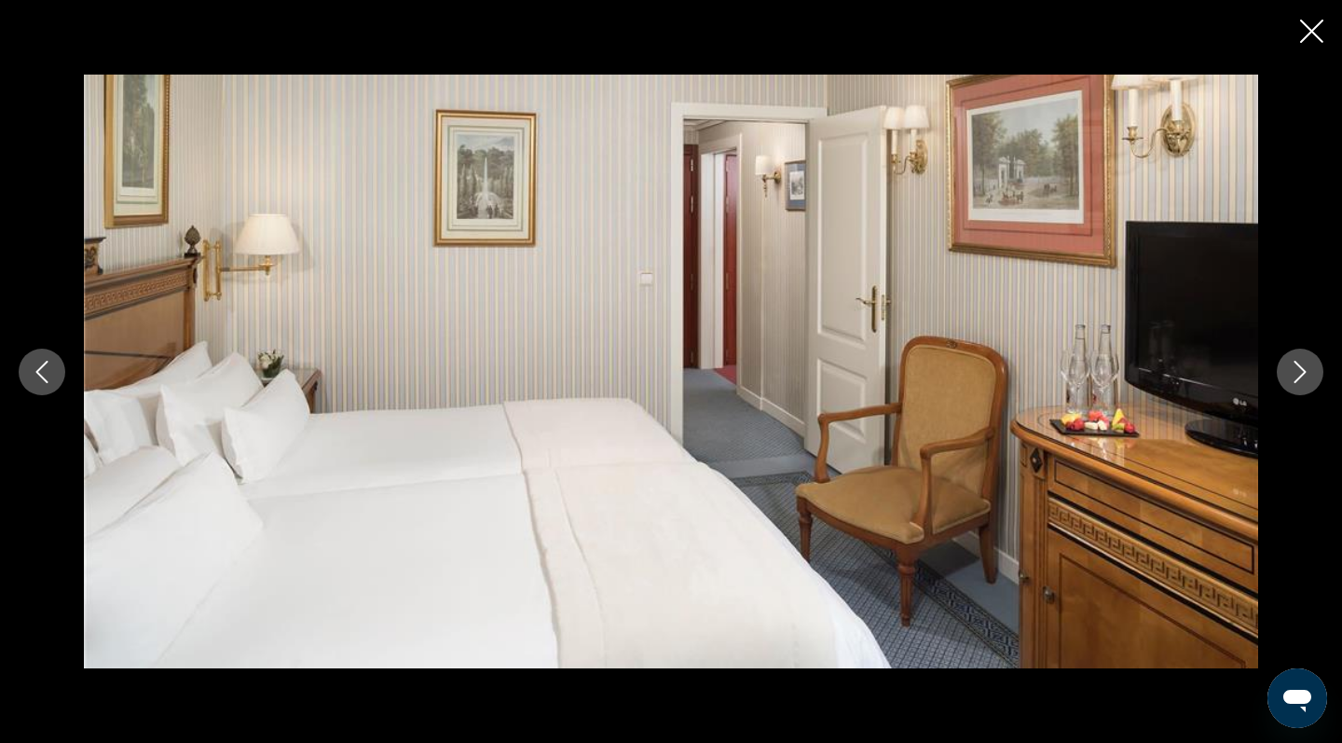
click at [1297, 371] on icon "Next image" at bounding box center [1300, 372] width 22 height 22
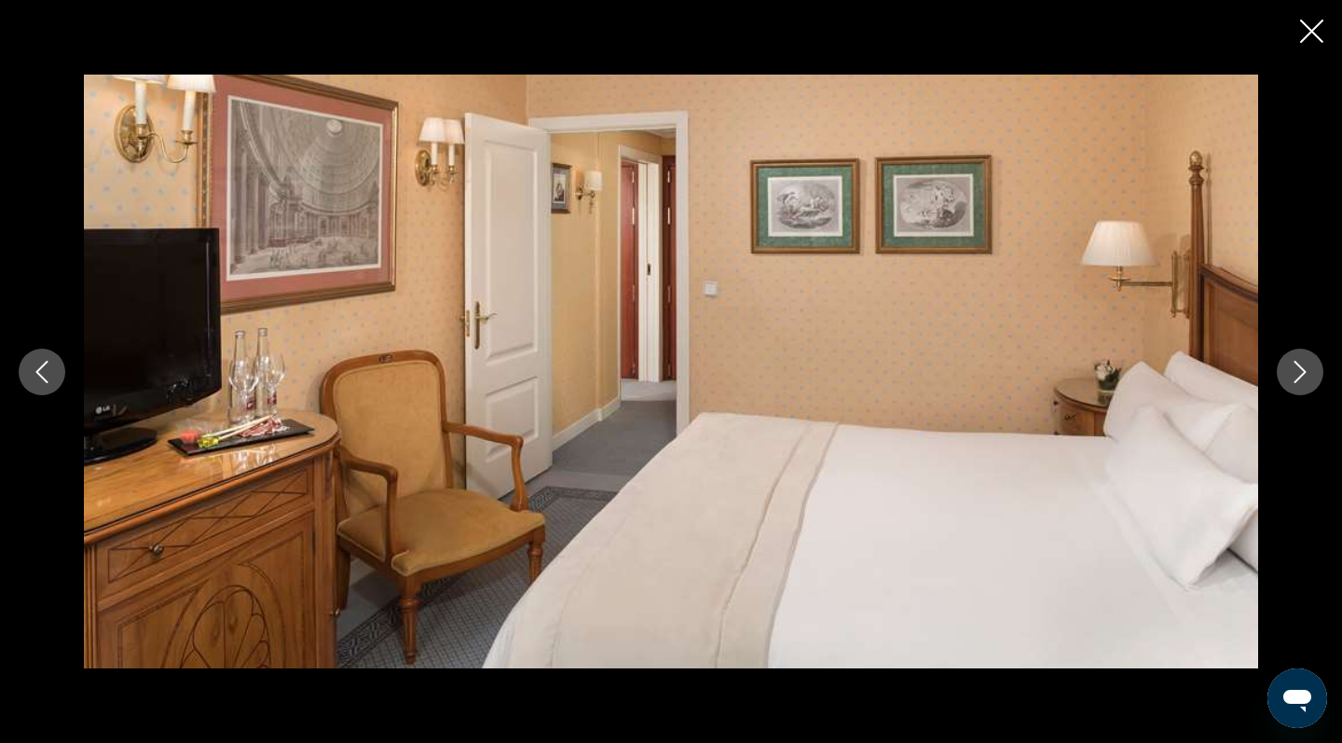
click at [1297, 371] on icon "Next image" at bounding box center [1300, 372] width 22 height 22
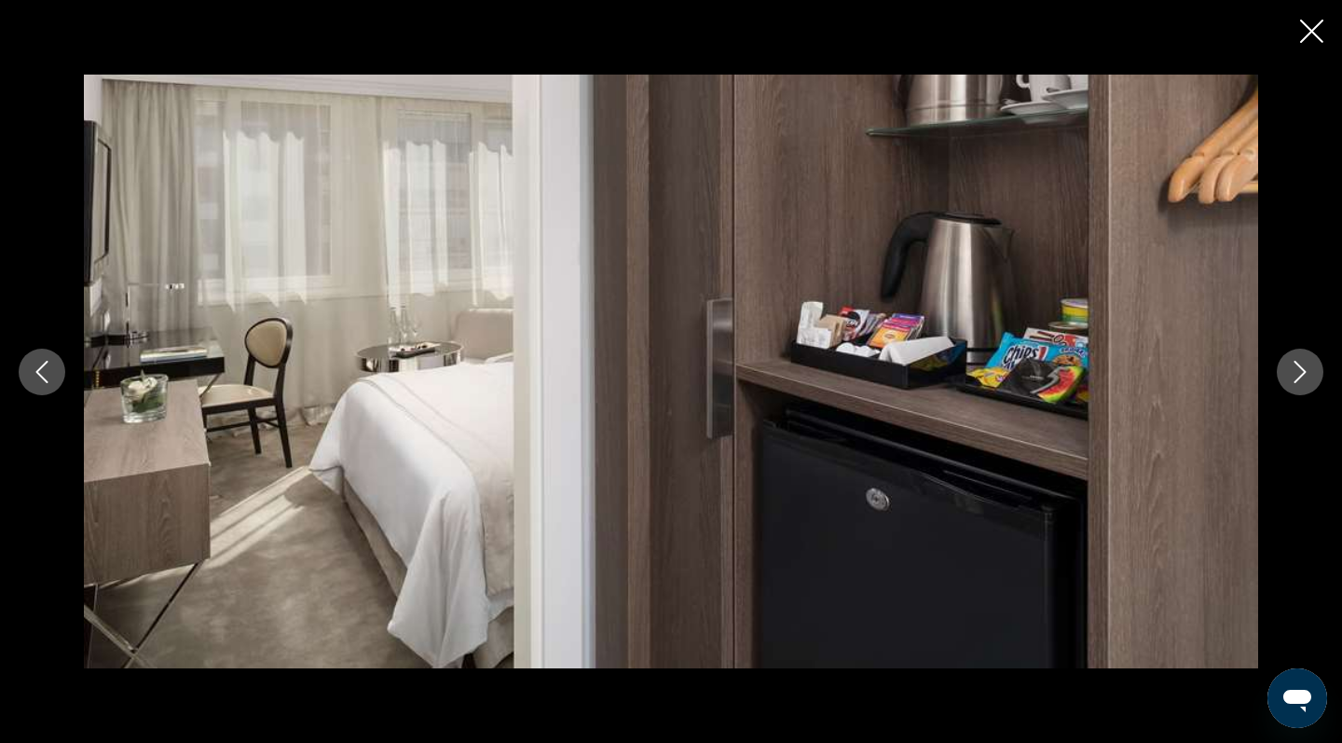
click at [1297, 371] on icon "Next image" at bounding box center [1300, 372] width 22 height 22
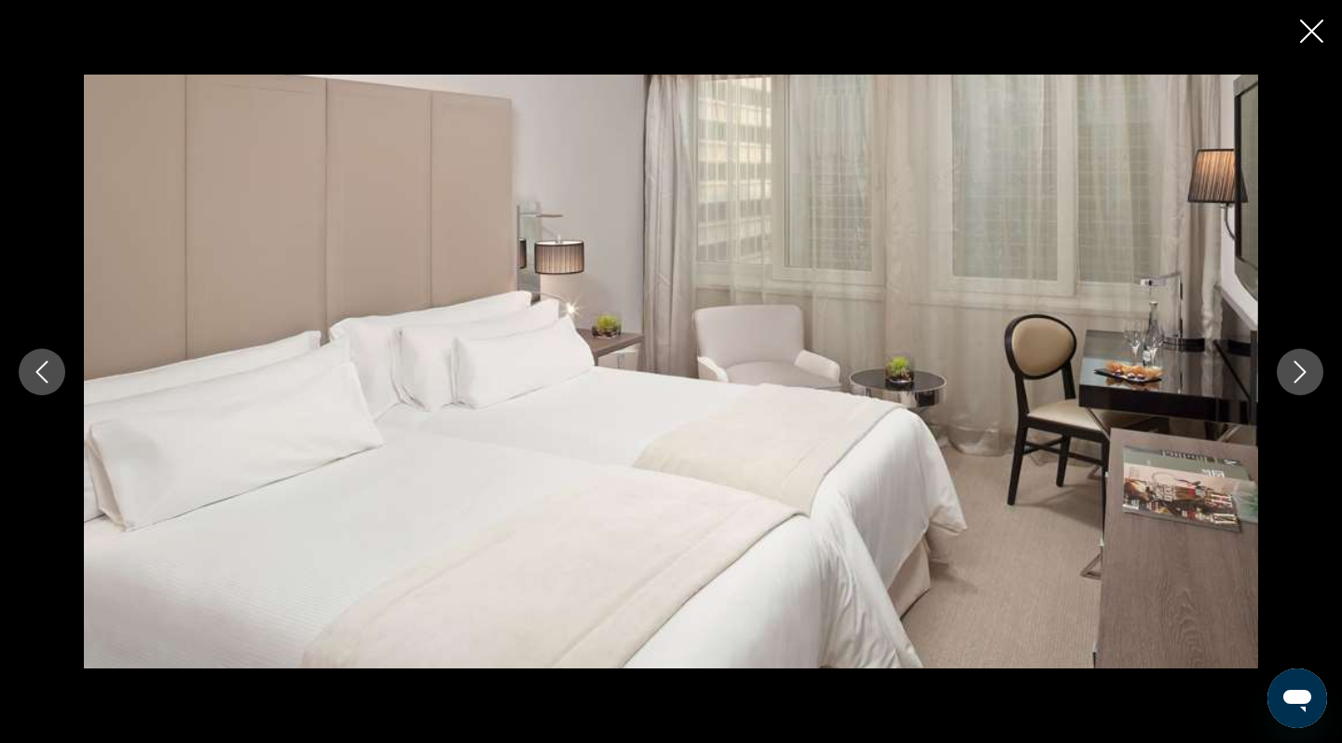
click at [1297, 371] on icon "Next image" at bounding box center [1300, 372] width 22 height 22
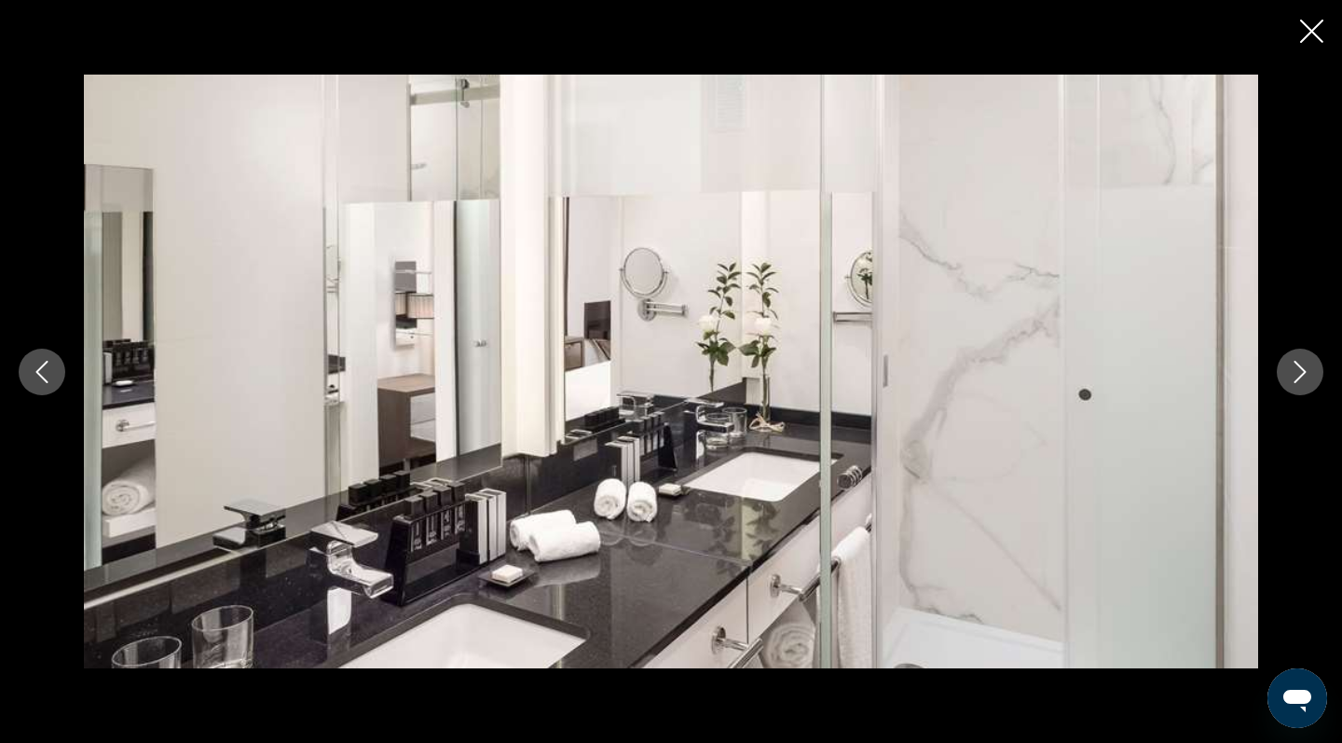
click at [1297, 372] on icon "Next image" at bounding box center [1300, 372] width 22 height 22
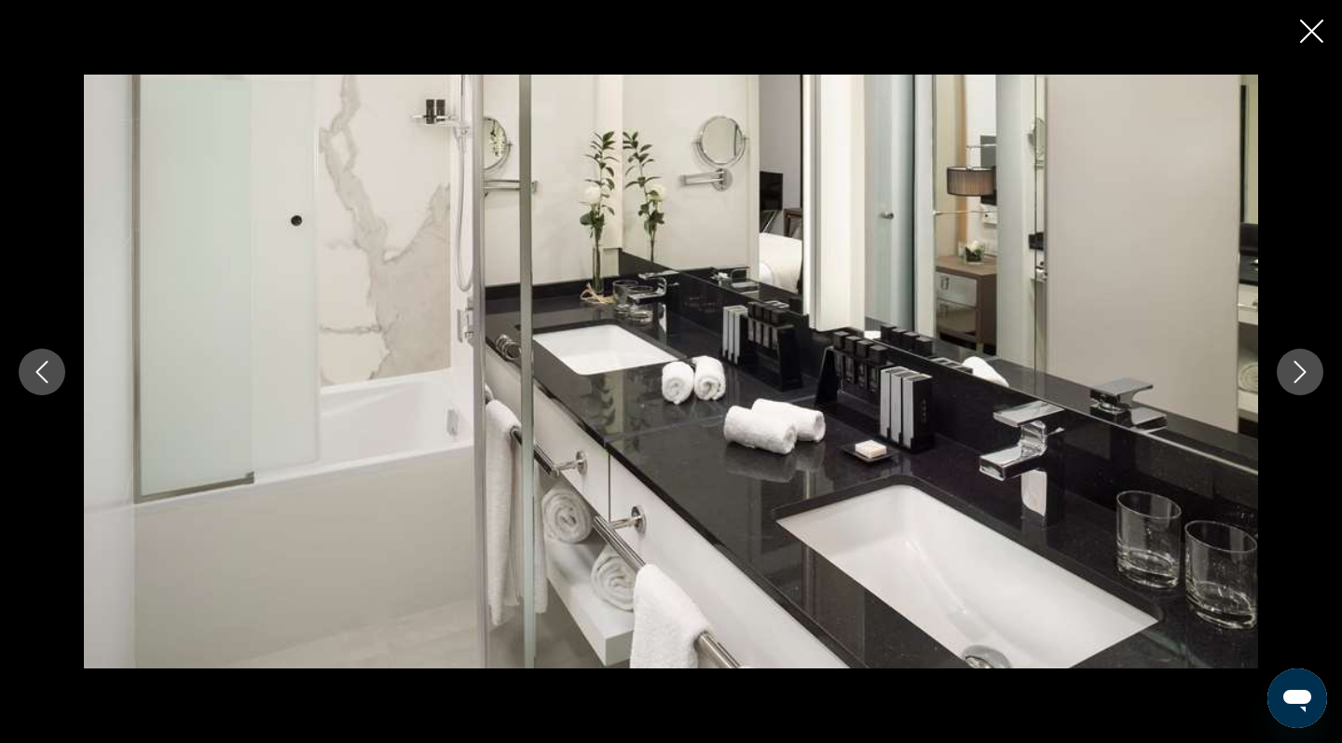
click at [1297, 372] on icon "Next image" at bounding box center [1300, 372] width 22 height 22
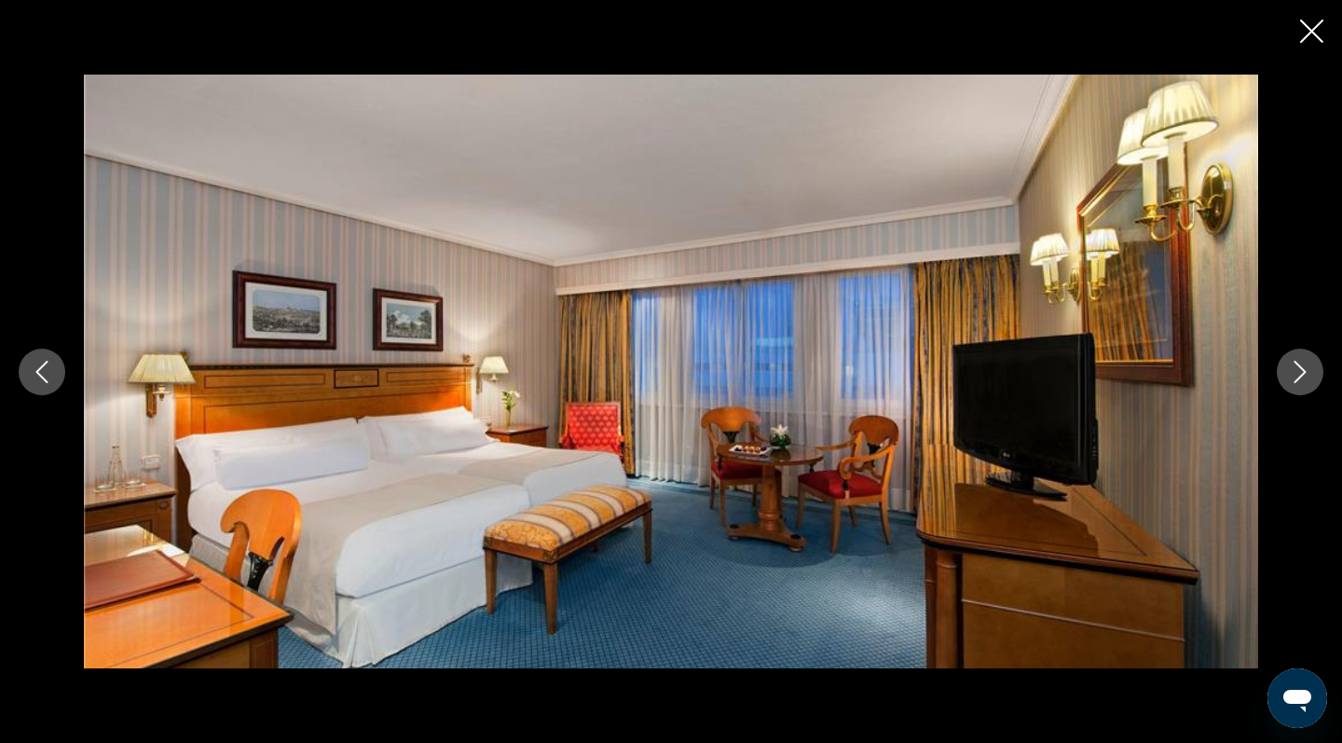
click at [1297, 372] on icon "Next image" at bounding box center [1300, 372] width 22 height 22
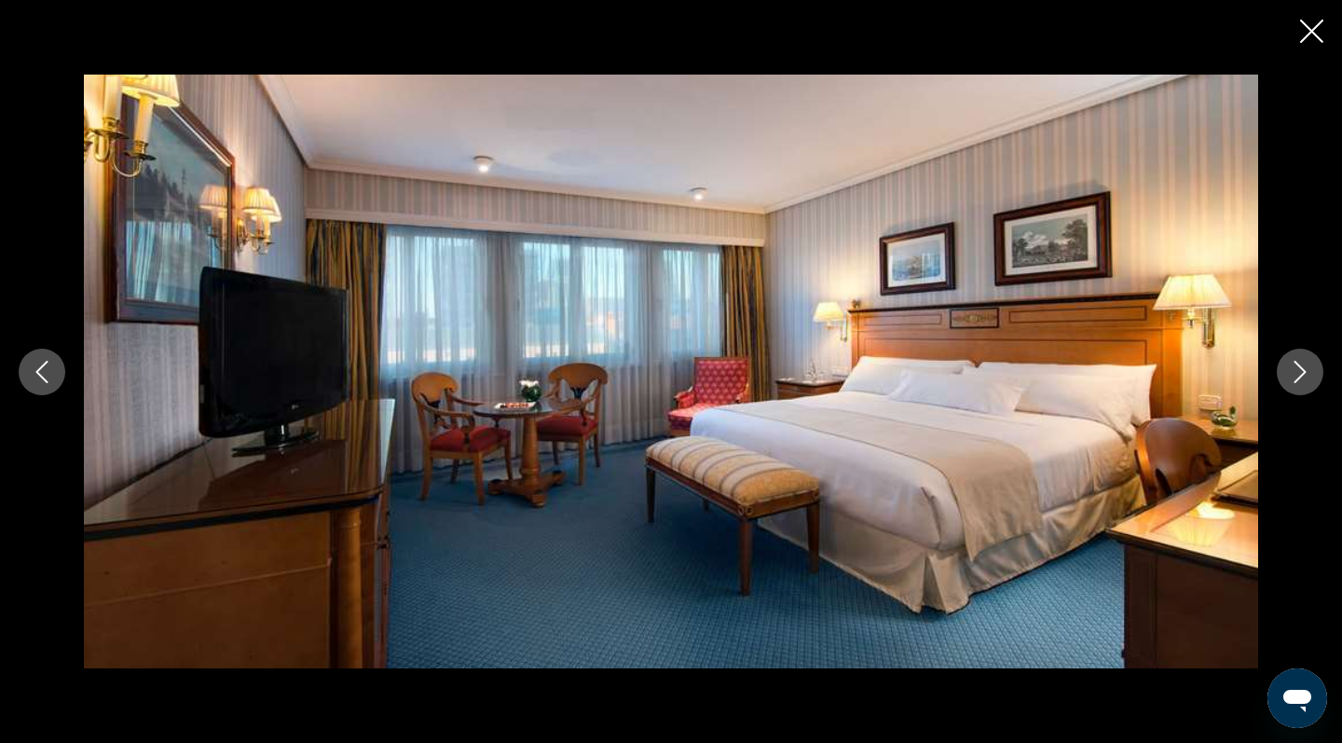
click at [1297, 372] on icon "Next image" at bounding box center [1300, 372] width 22 height 22
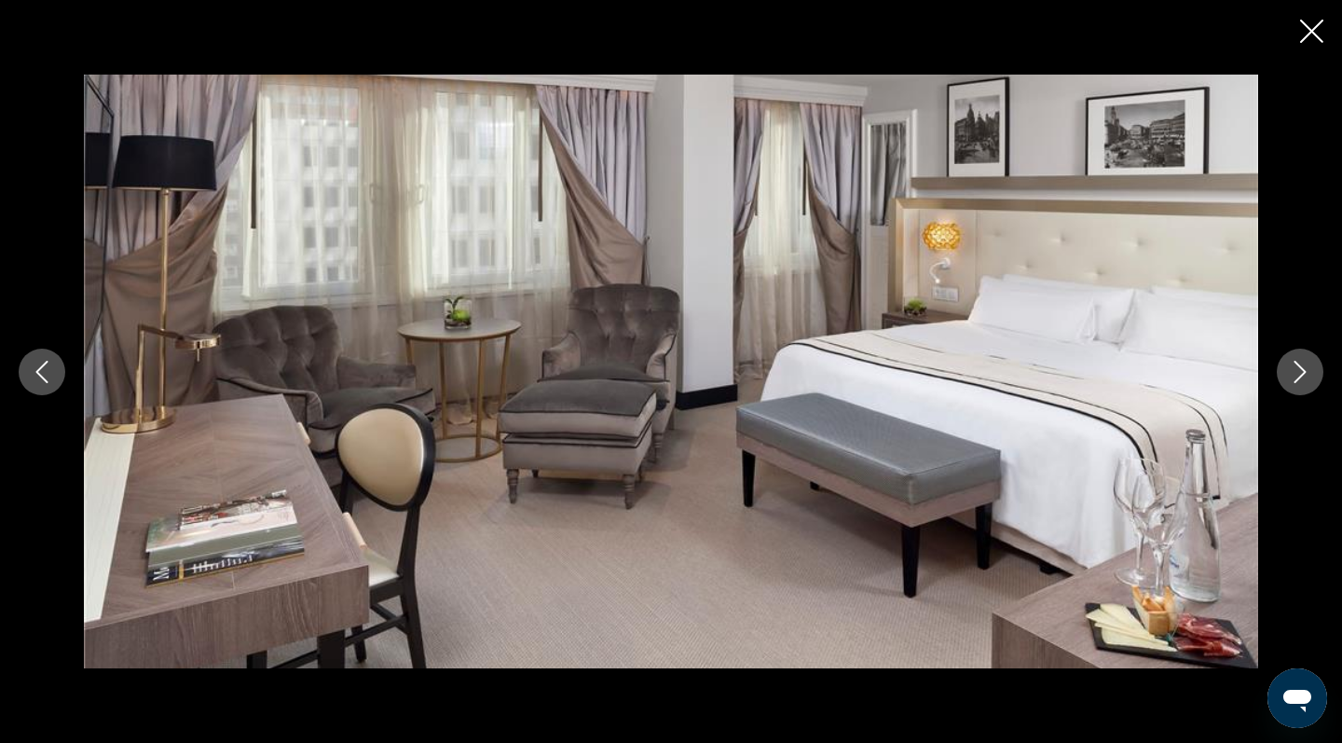
click at [1297, 372] on icon "Next image" at bounding box center [1300, 372] width 22 height 22
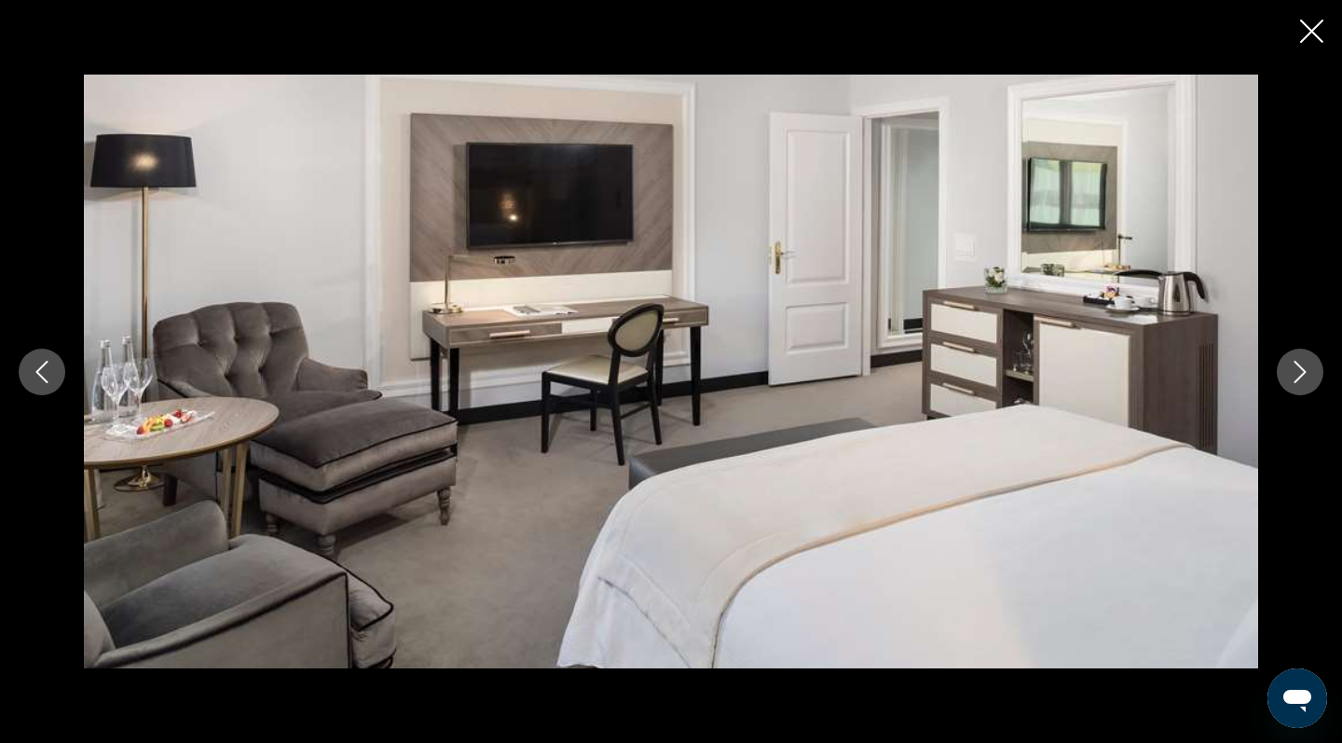
click at [1297, 372] on icon "Next image" at bounding box center [1300, 372] width 22 height 22
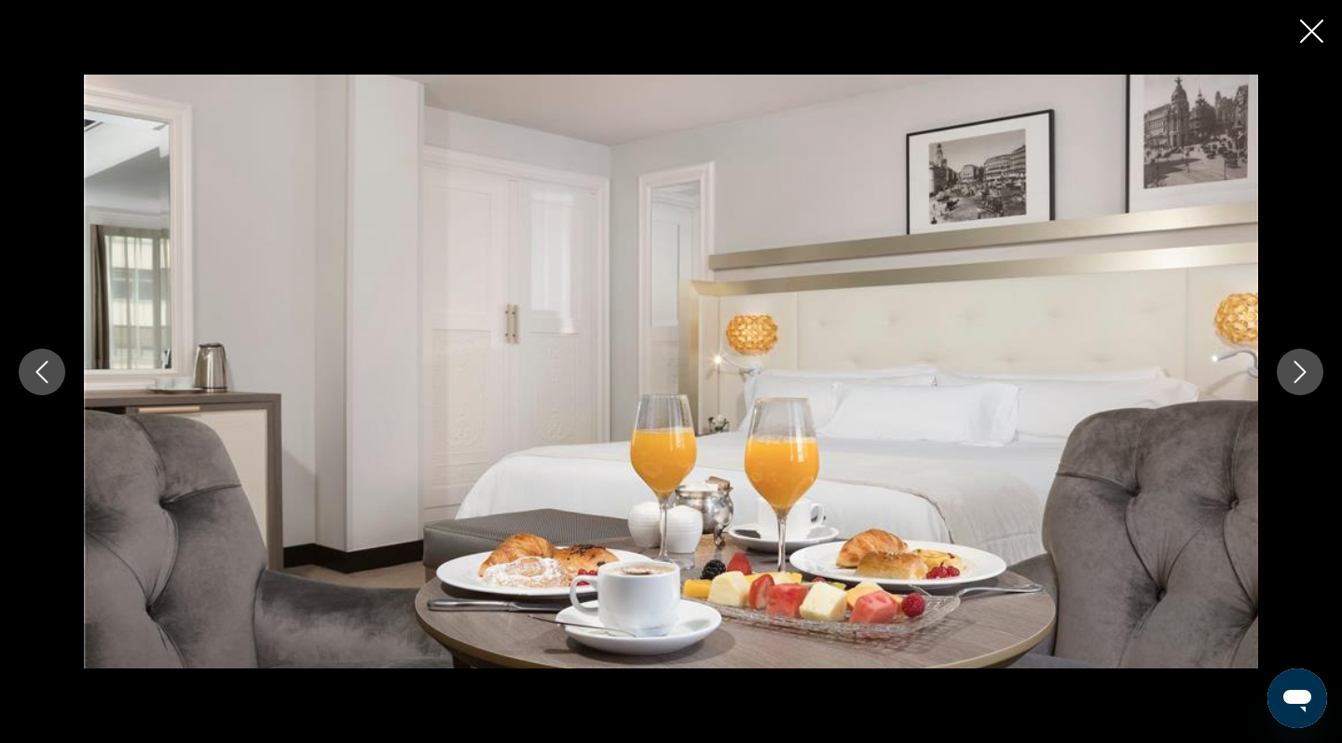
click at [1297, 372] on icon "Next image" at bounding box center [1300, 372] width 22 height 22
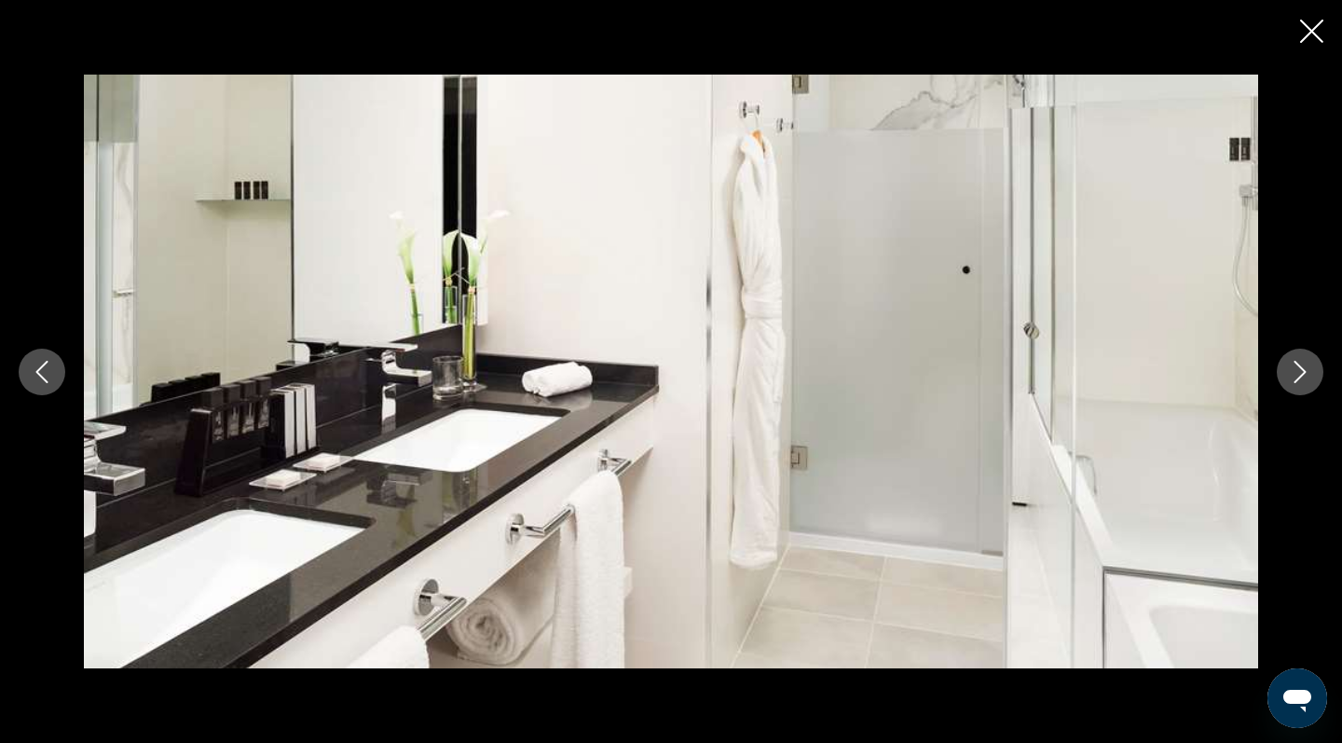
click at [1297, 372] on icon "Next image" at bounding box center [1300, 372] width 22 height 22
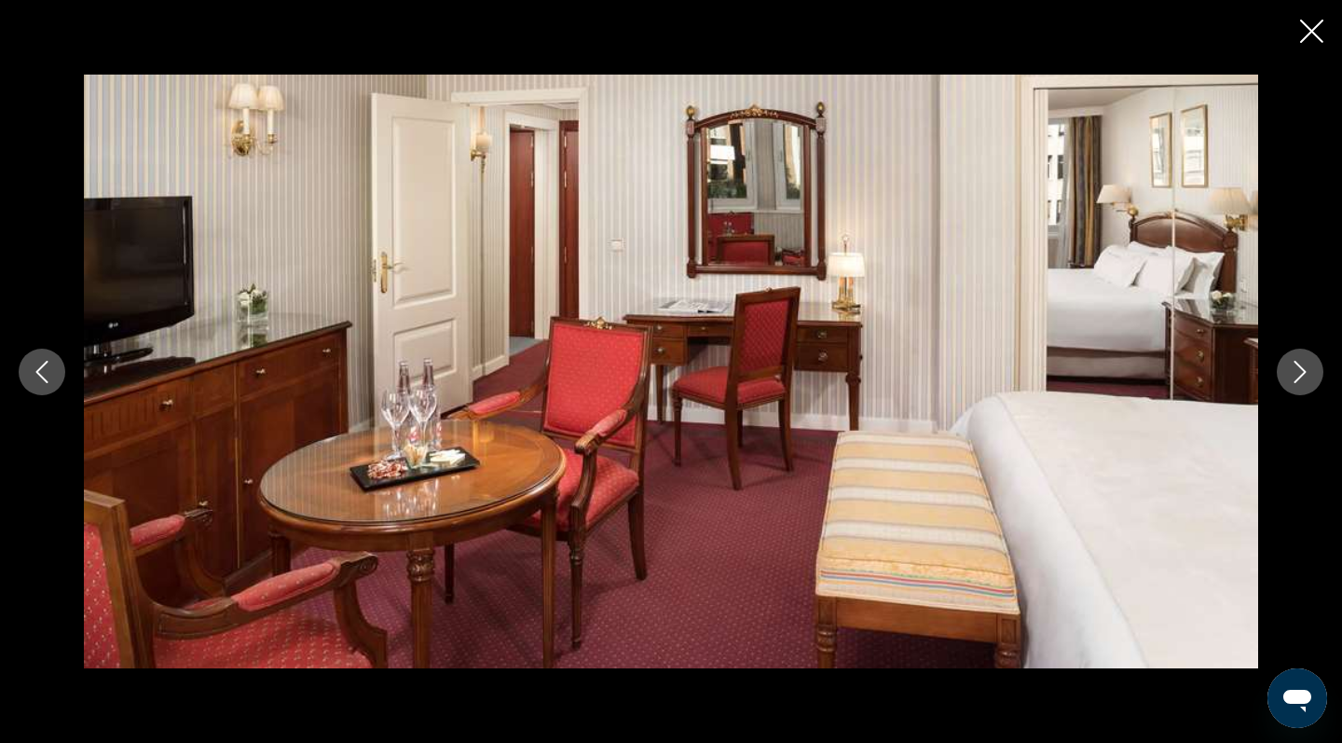
click at [1297, 372] on icon "Next image" at bounding box center [1300, 372] width 22 height 22
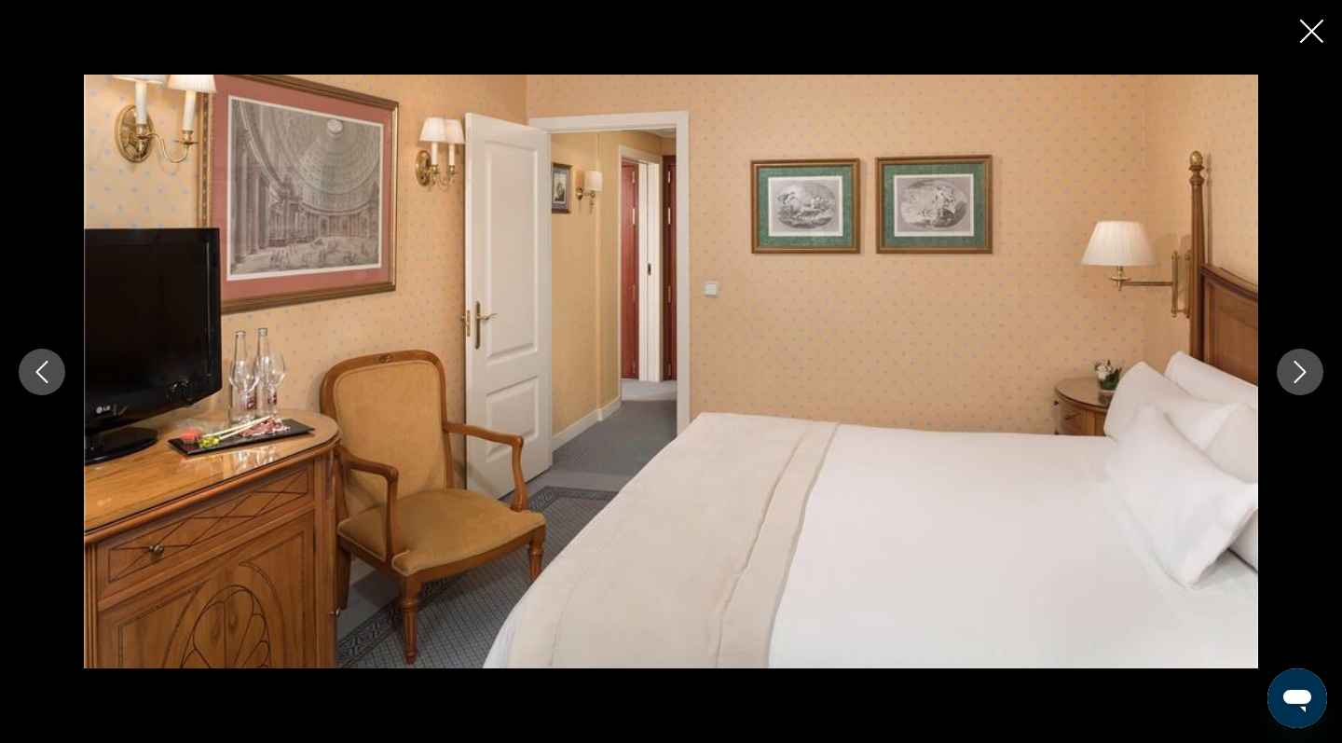
click at [1297, 372] on icon "Next image" at bounding box center [1300, 372] width 22 height 22
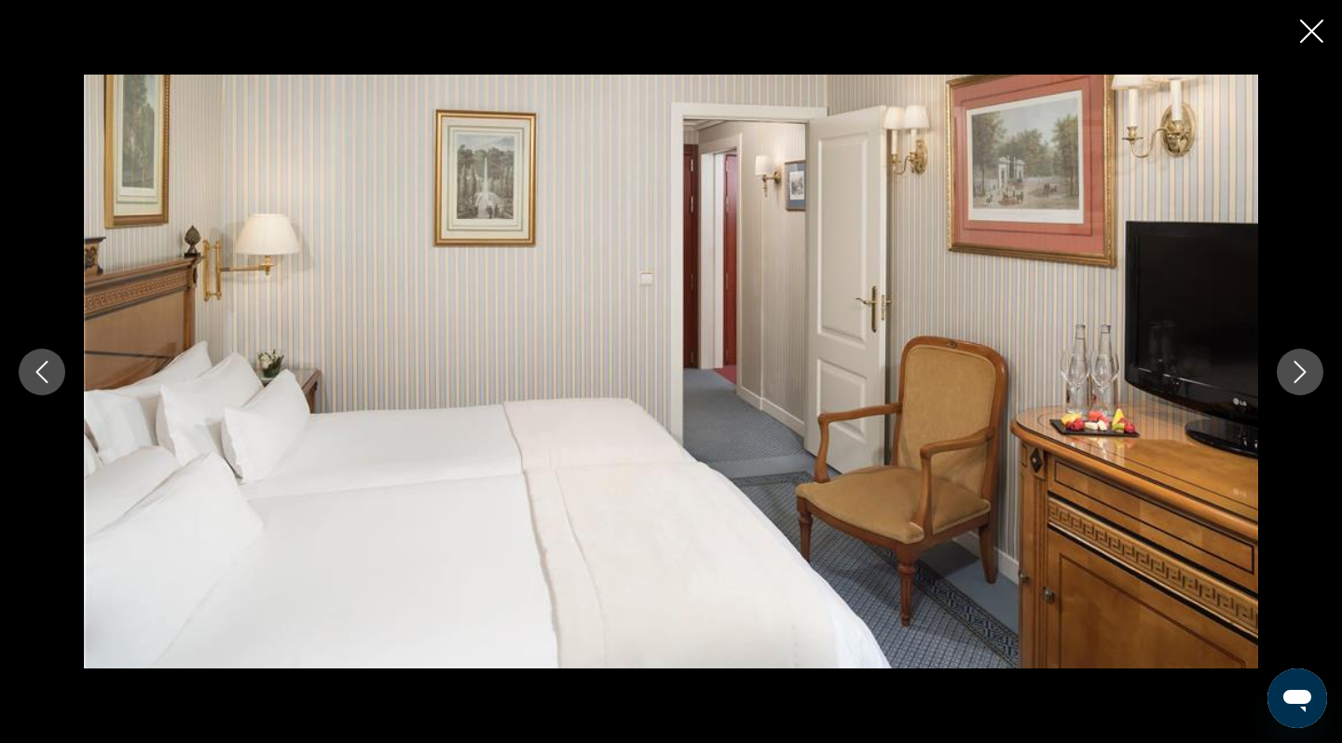
click at [1297, 372] on icon "Next image" at bounding box center [1300, 372] width 22 height 22
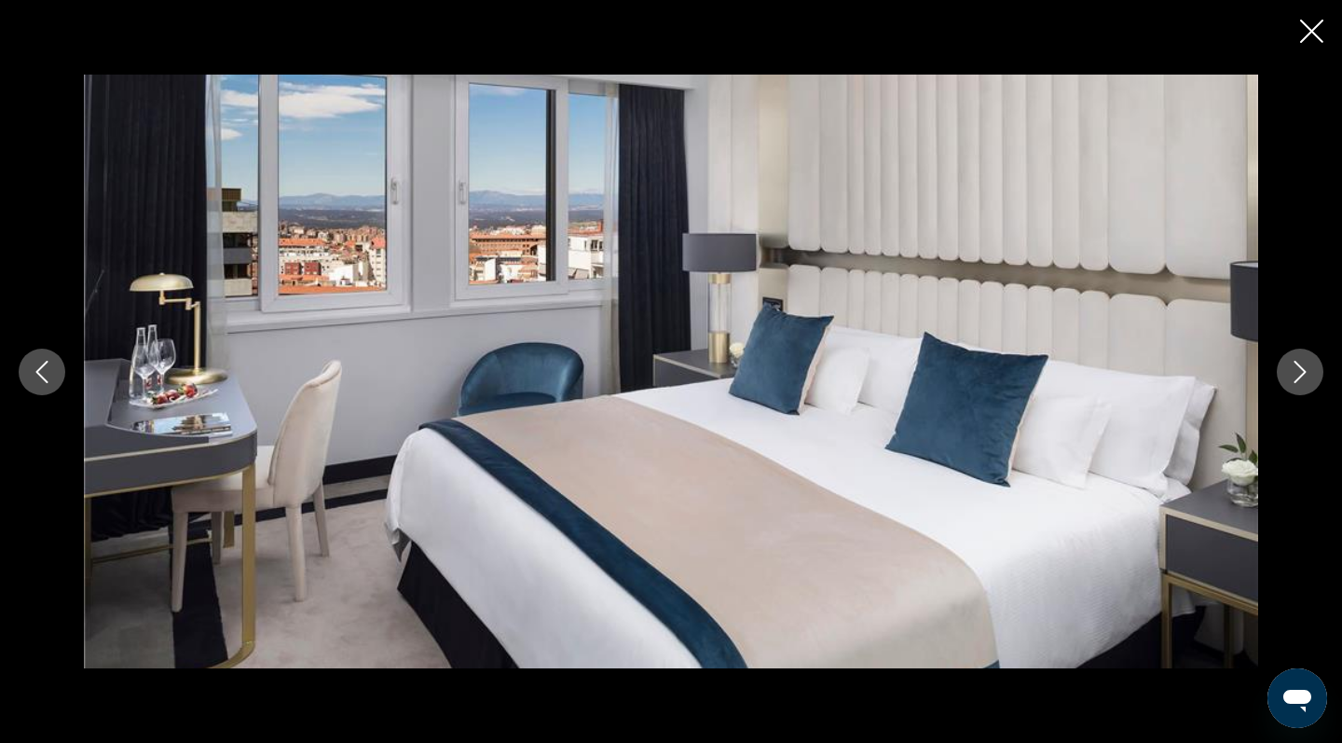
click at [1297, 372] on icon "Next image" at bounding box center [1300, 372] width 22 height 22
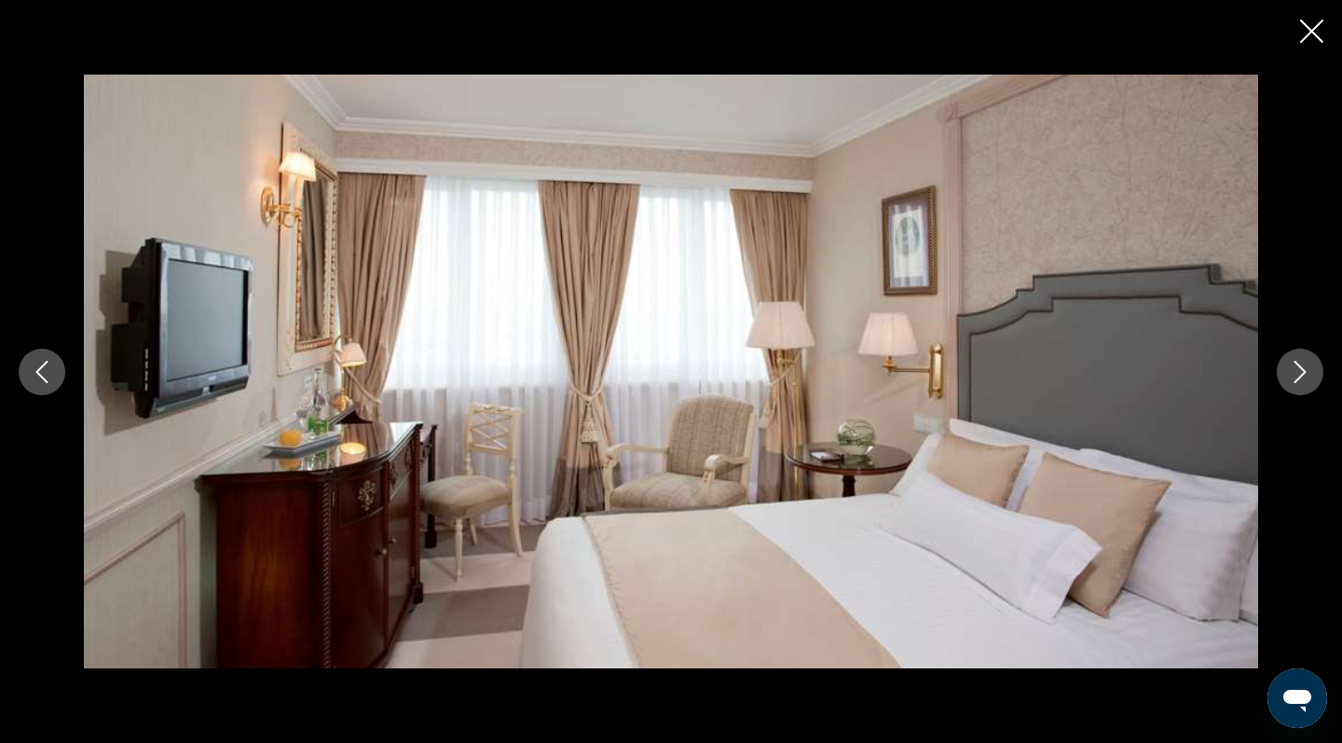
click at [1308, 35] on icon "Close slideshow" at bounding box center [1311, 31] width 23 height 23
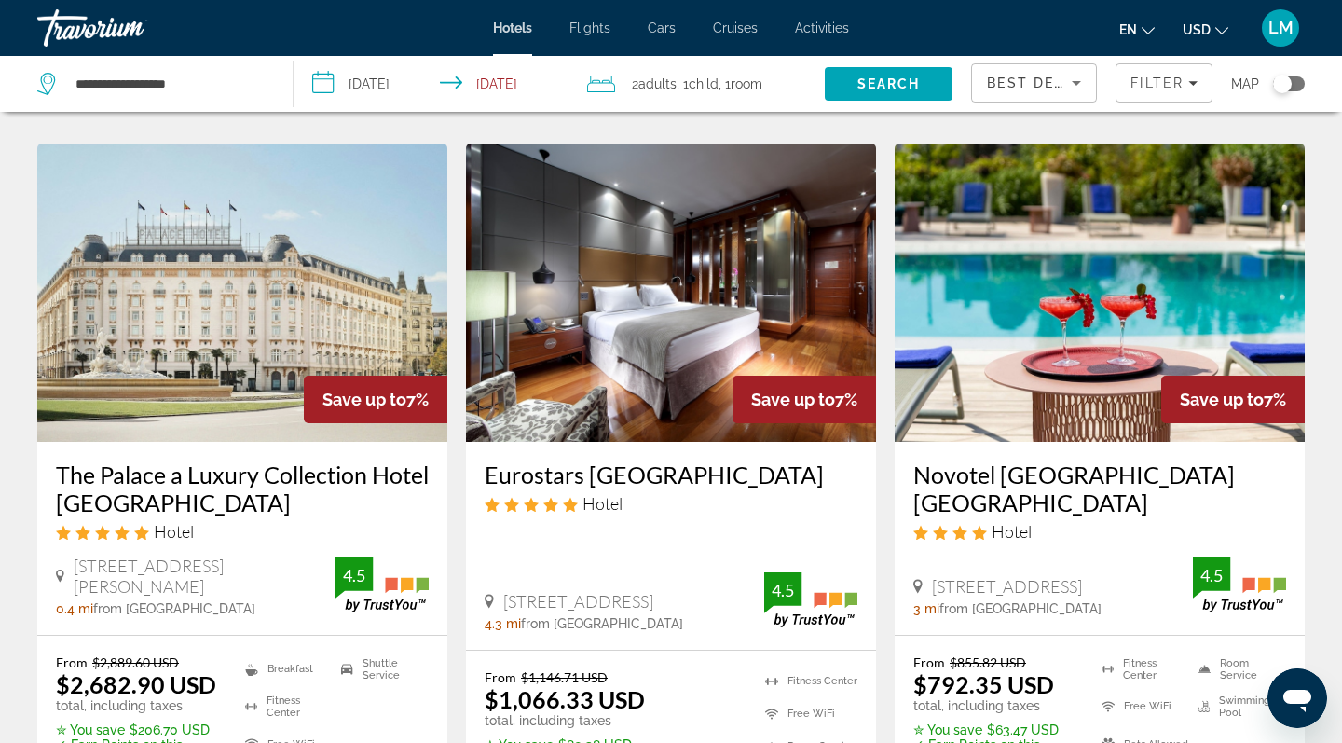
scroll to position [1482, 0]
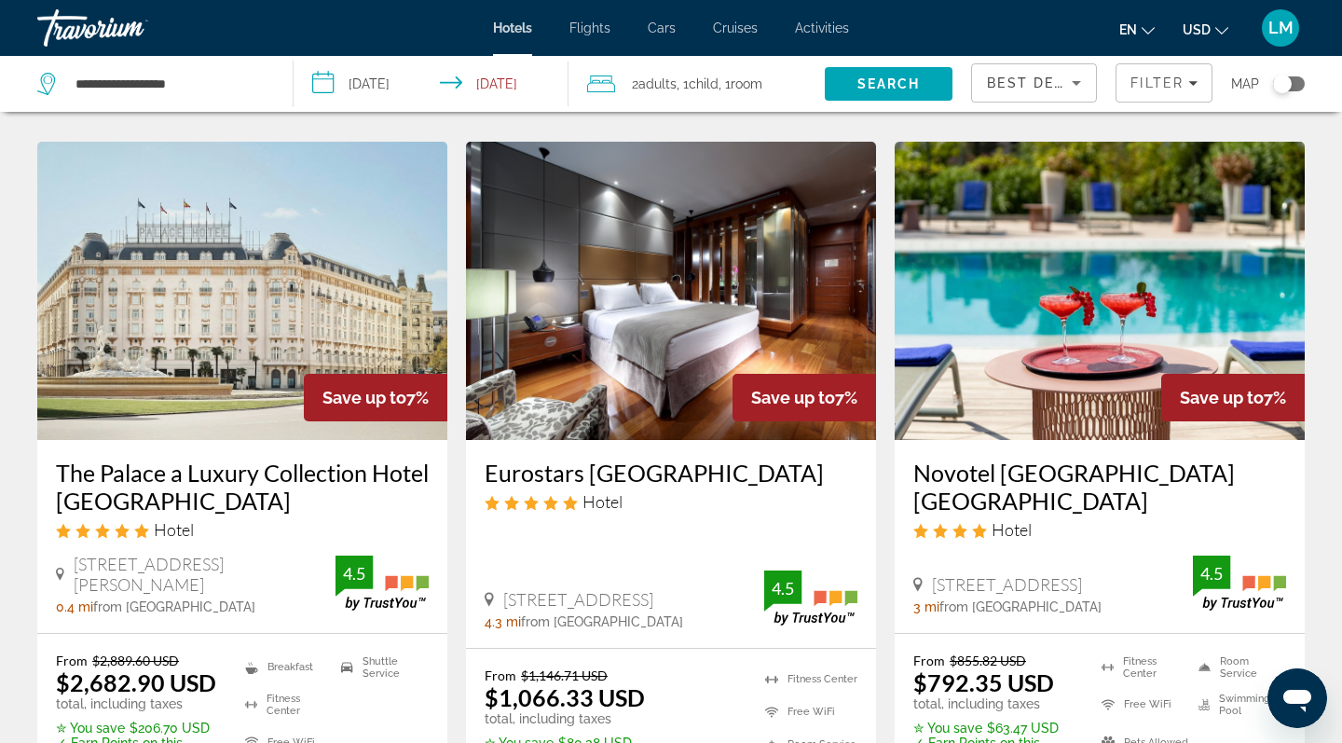
click at [730, 311] on img "Main content" at bounding box center [671, 291] width 410 height 298
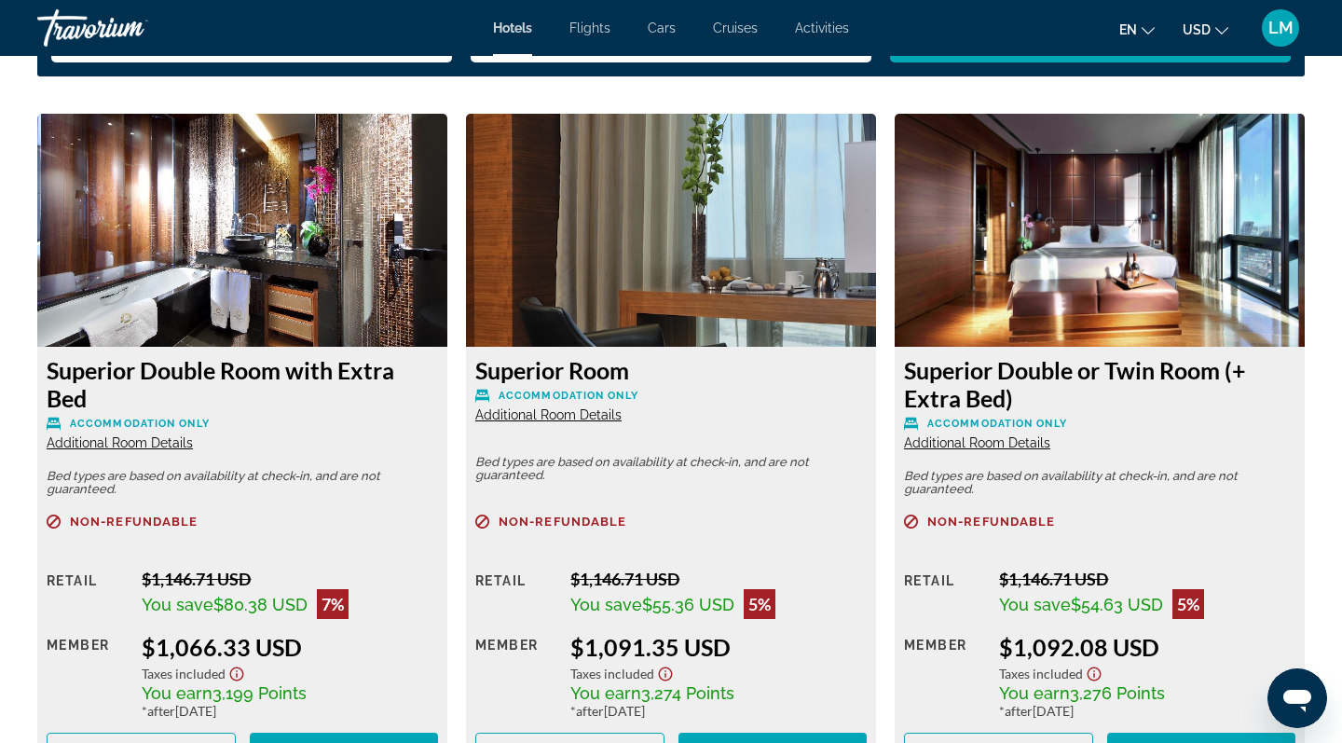
scroll to position [2495, 0]
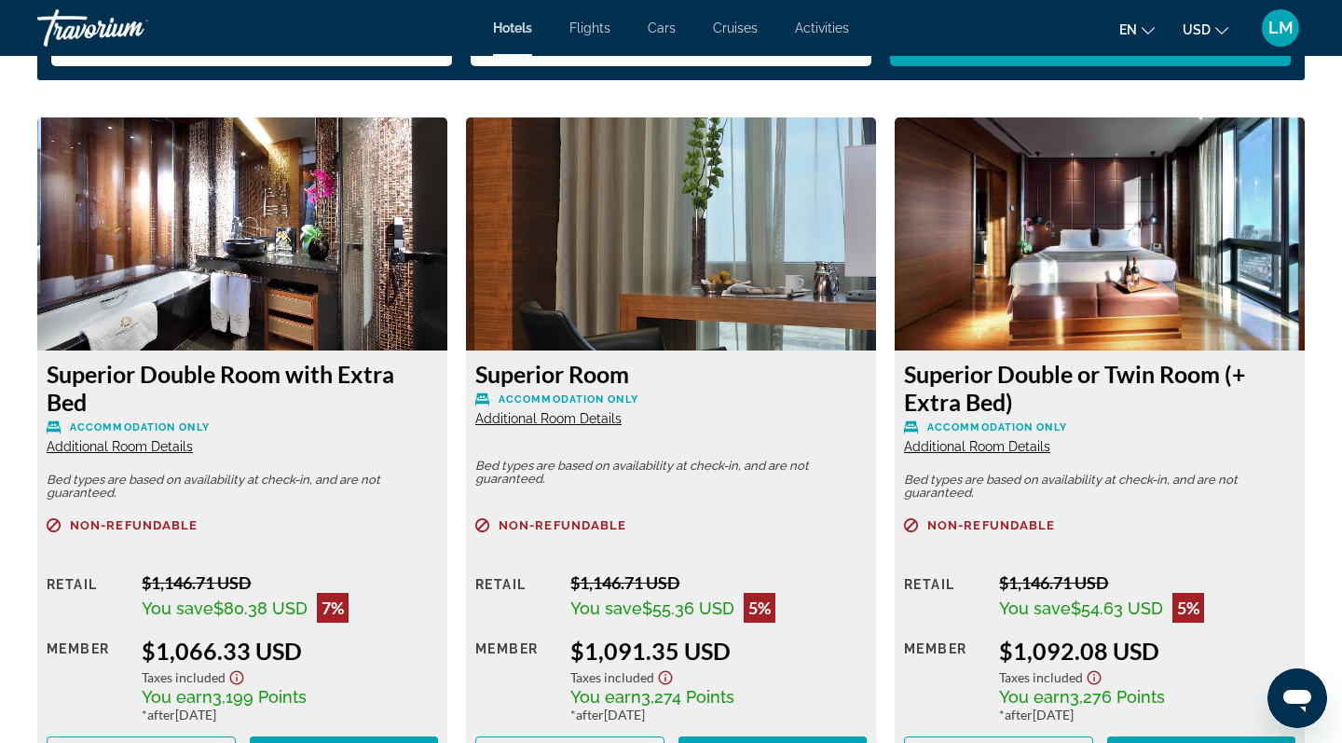
click at [275, 216] on img "Main content" at bounding box center [242, 233] width 410 height 233
click at [289, 283] on img "Main content" at bounding box center [242, 233] width 410 height 233
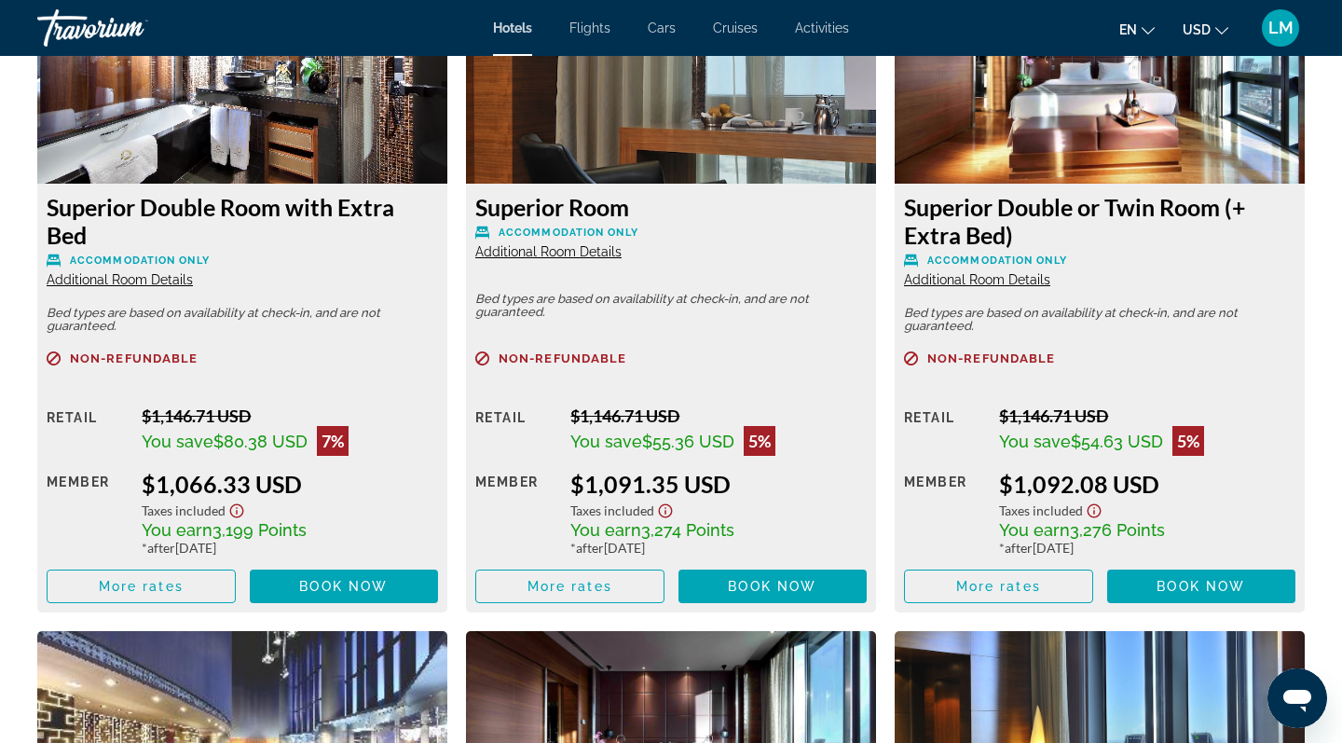
scroll to position [2672, 0]
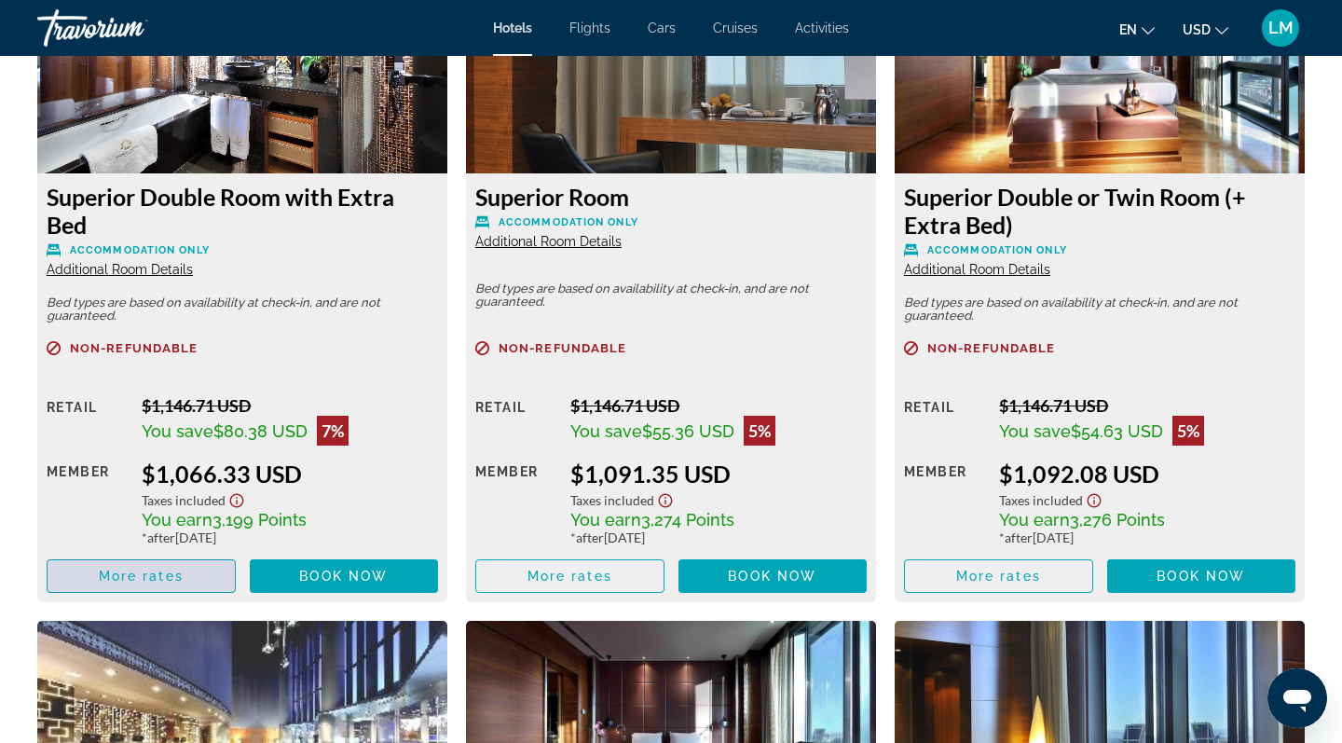
click at [174, 583] on span "More rates" at bounding box center [141, 576] width 85 height 15
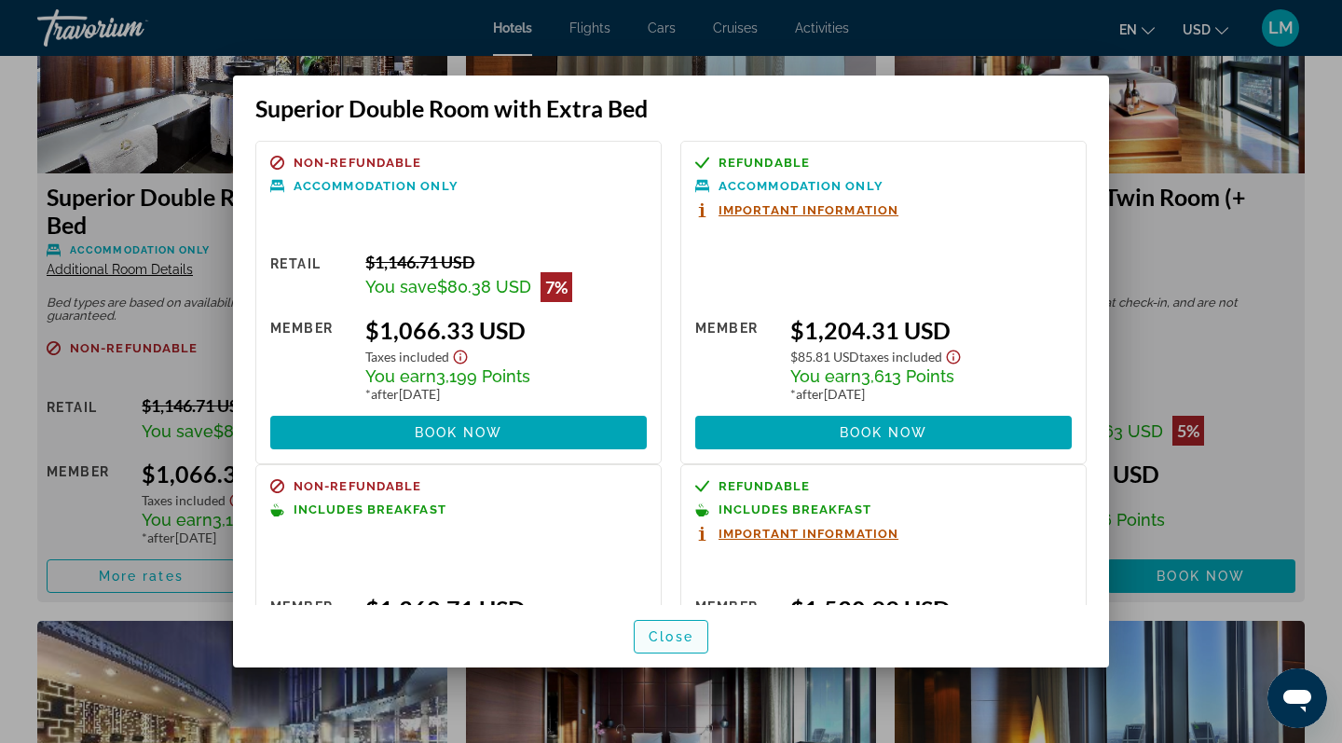
click at [673, 638] on span "Close" at bounding box center [671, 636] width 45 height 15
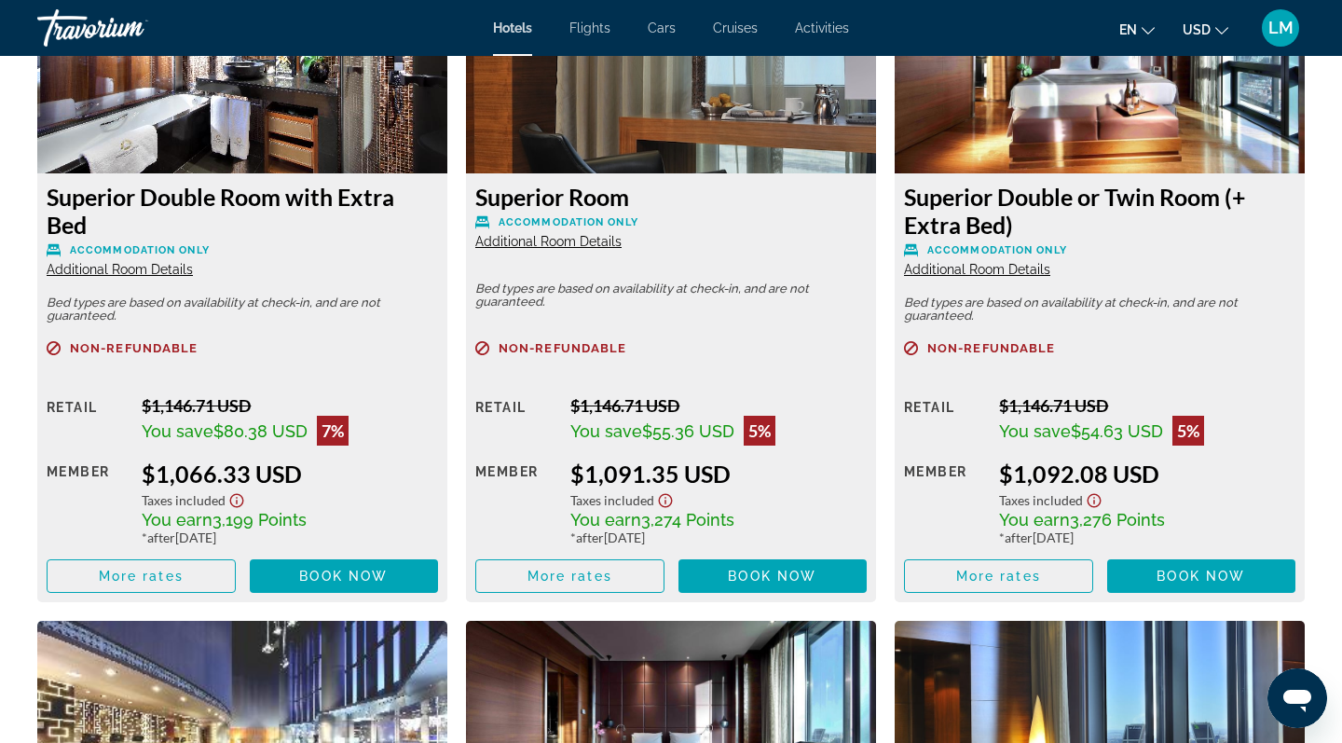
scroll to position [2672, 0]
click at [173, 583] on span "More rates" at bounding box center [141, 576] width 85 height 15
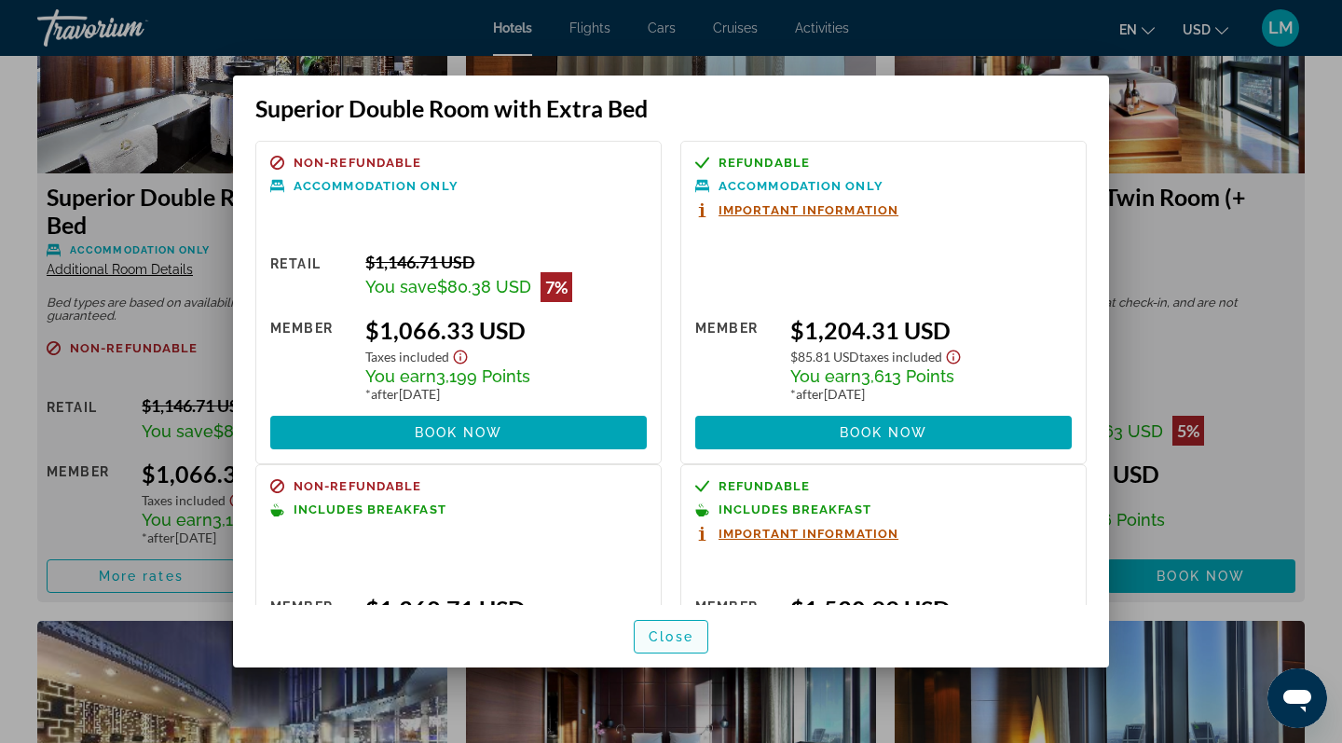
click at [676, 640] on span "Close" at bounding box center [671, 636] width 45 height 15
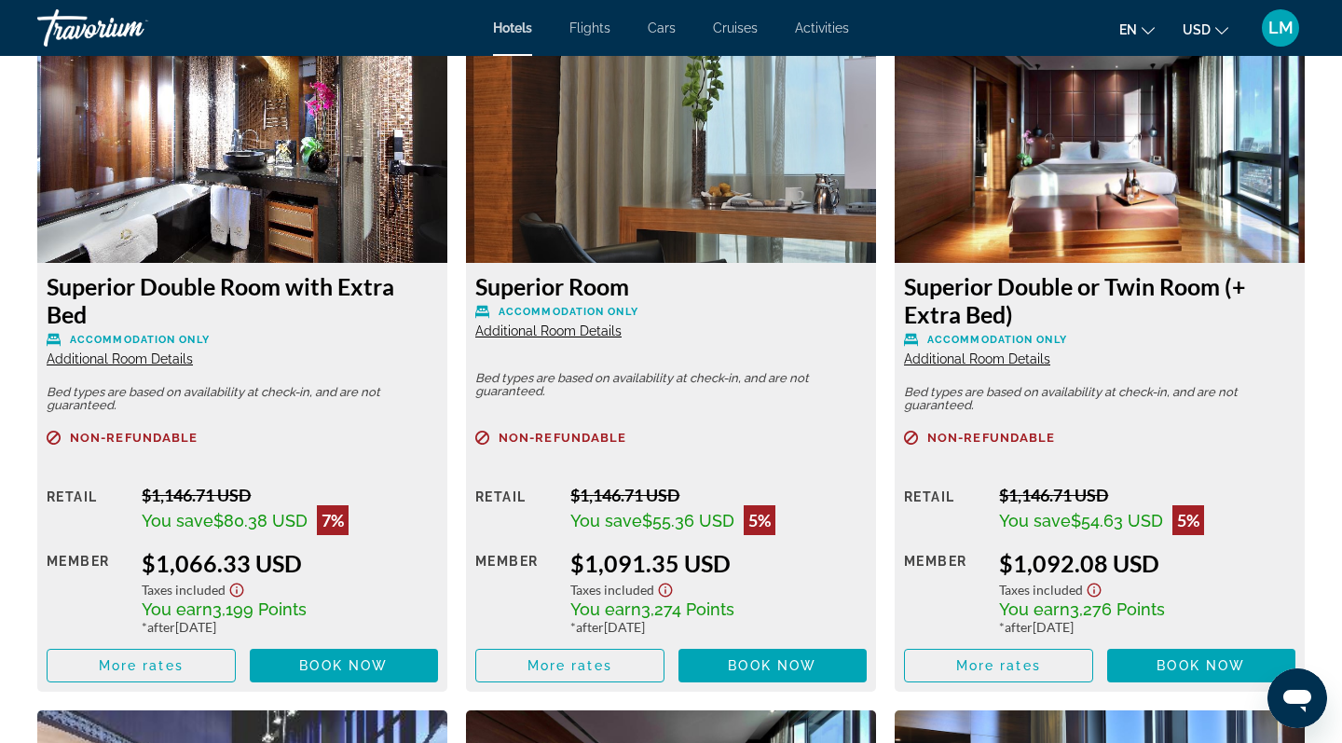
click at [269, 181] on img "Main content" at bounding box center [242, 146] width 410 height 233
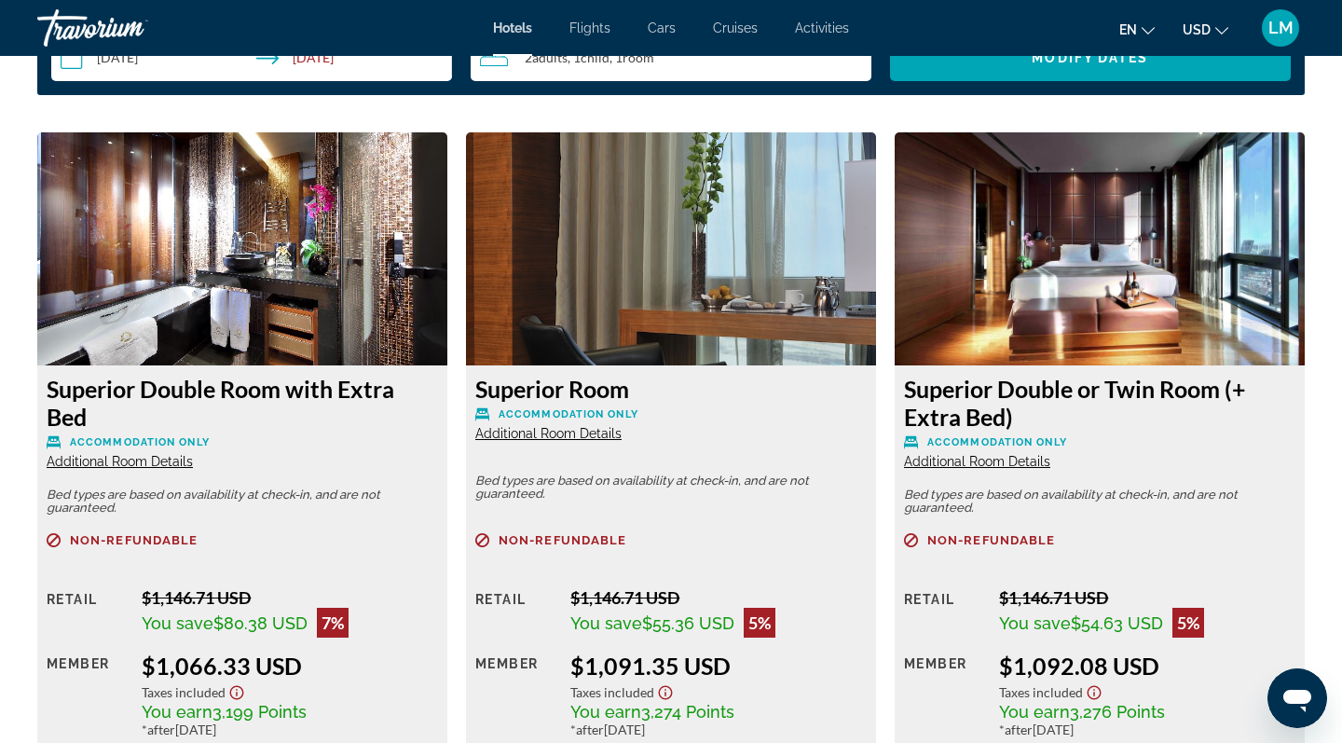
scroll to position [2456, 0]
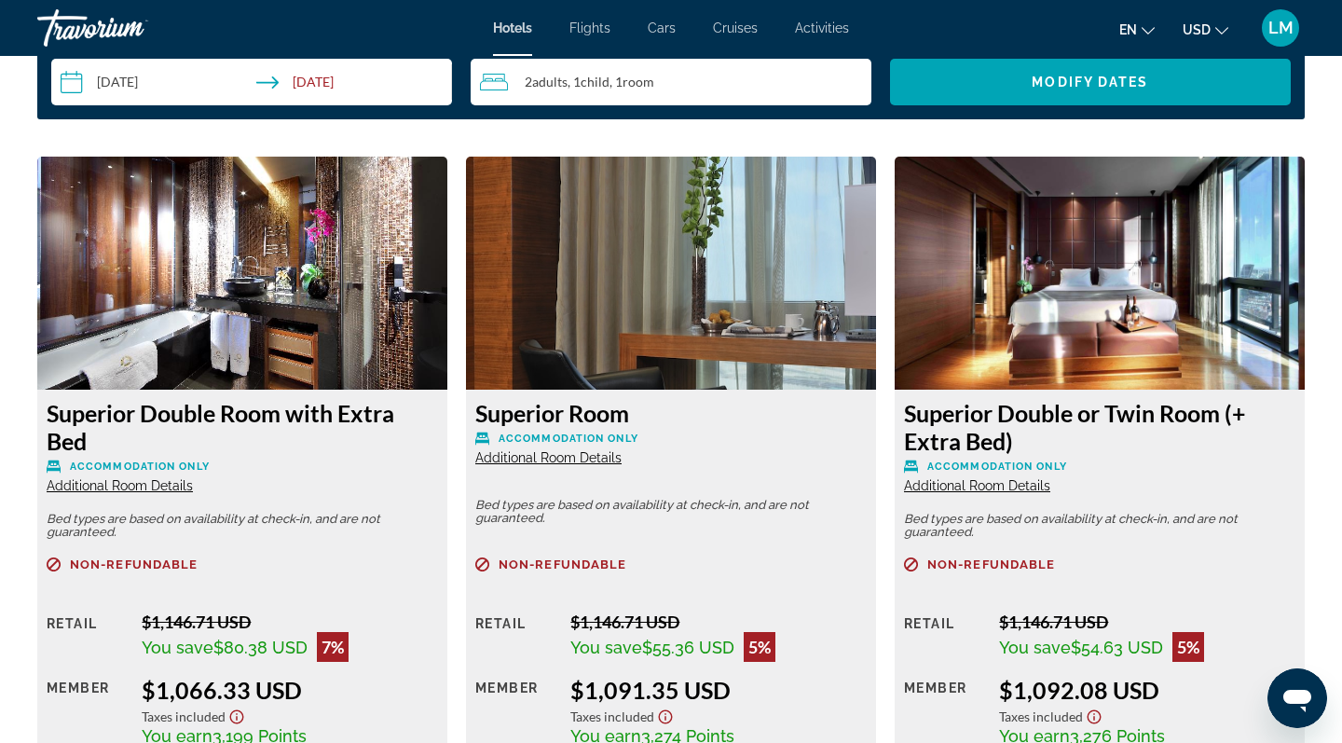
click at [267, 244] on img "Main content" at bounding box center [242, 273] width 410 height 233
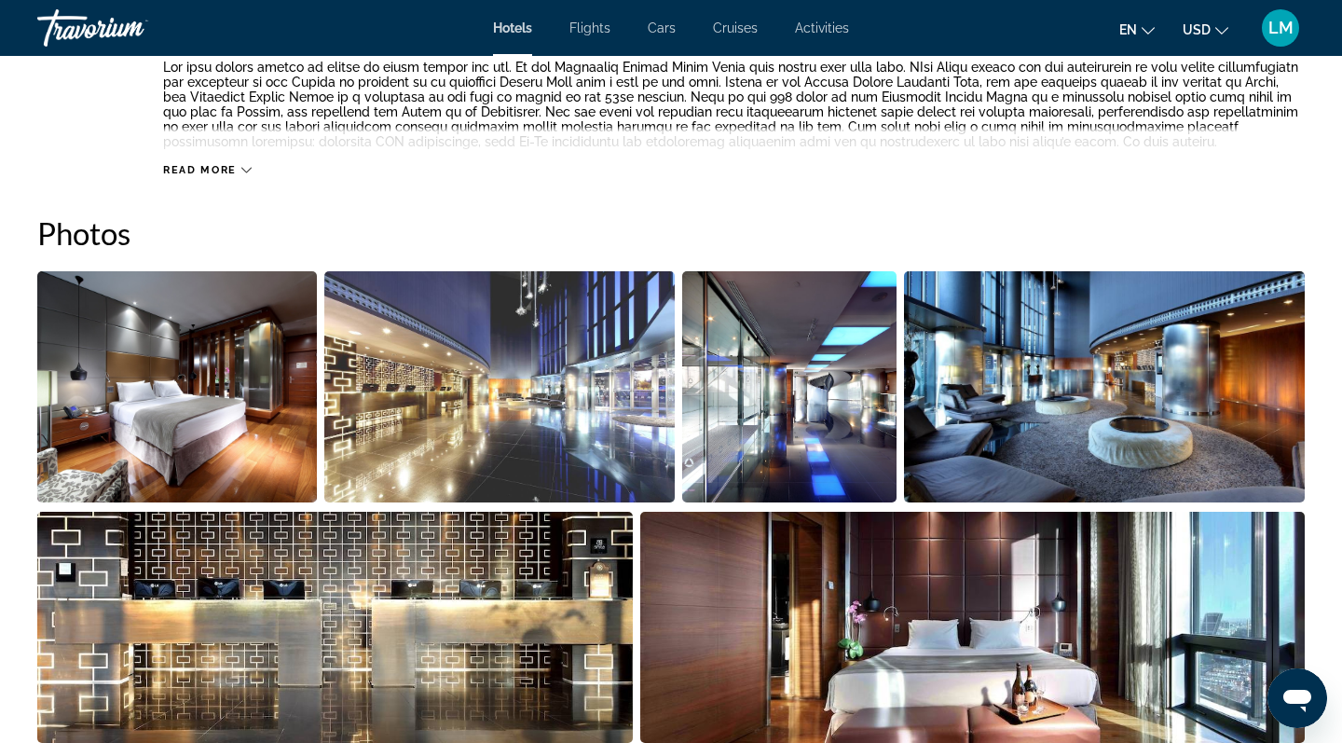
scroll to position [871, 0]
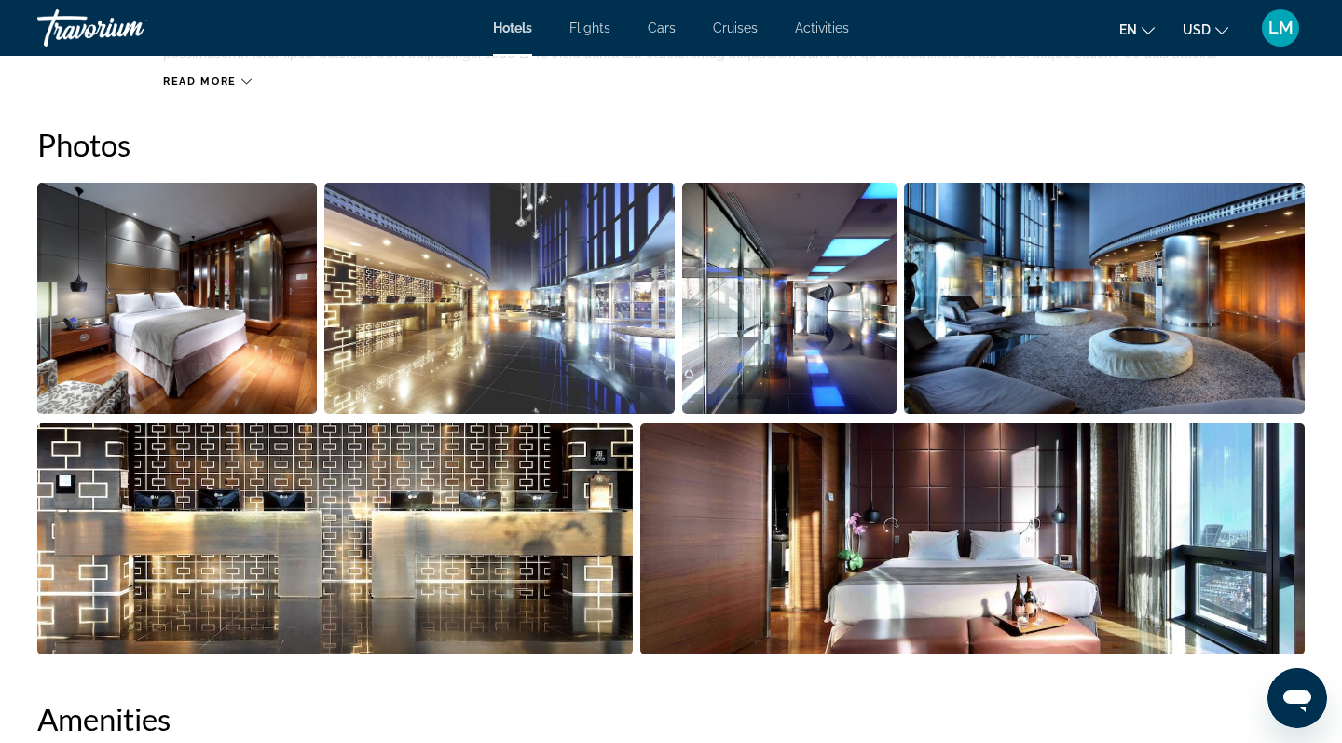
click at [204, 313] on img "Open full-screen image slider" at bounding box center [177, 298] width 280 height 231
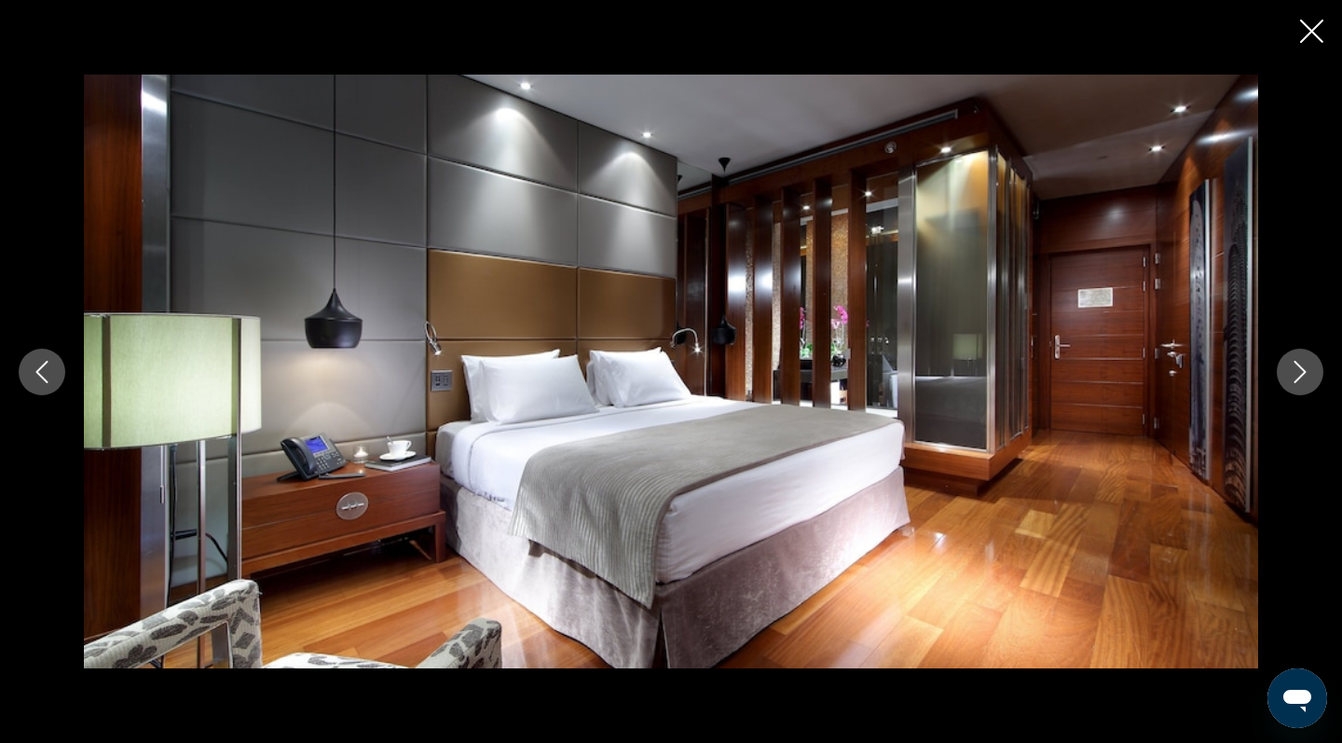
click at [1297, 374] on icon "Next image" at bounding box center [1300, 372] width 22 height 22
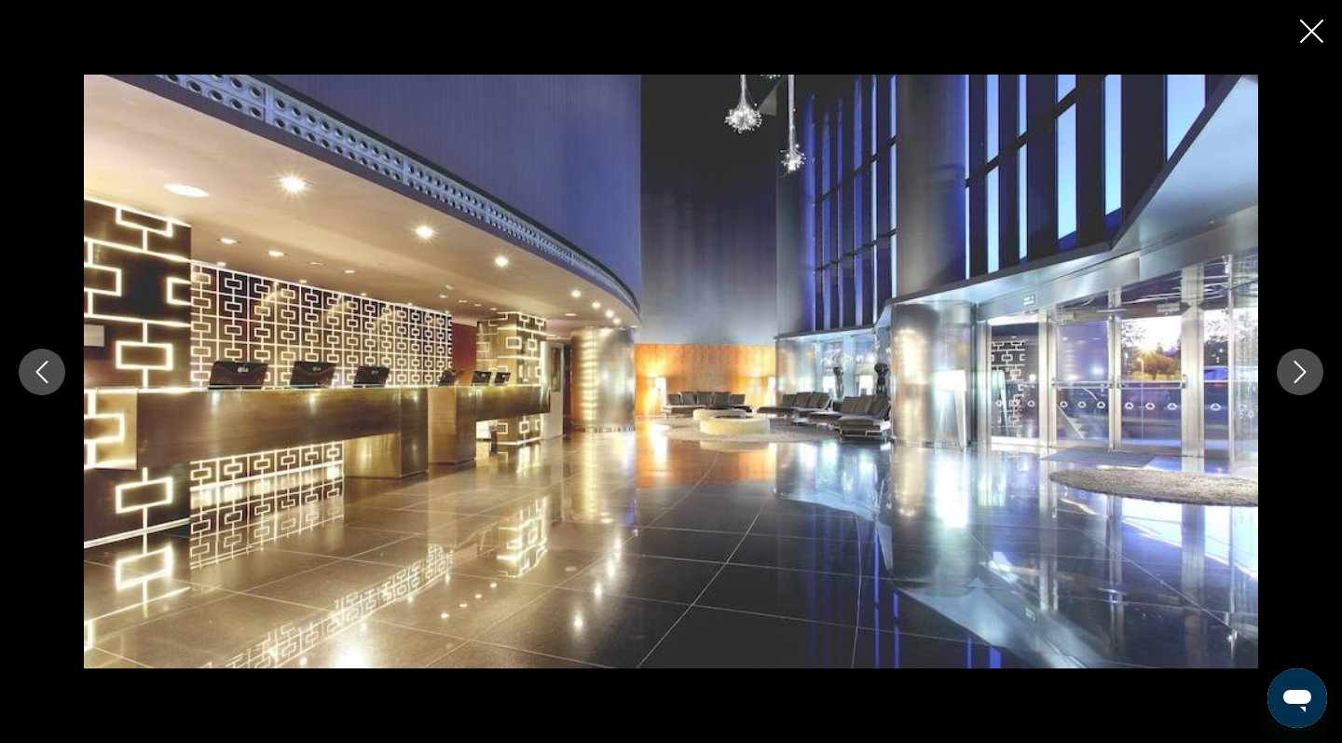
click at [1297, 373] on icon "Next image" at bounding box center [1300, 372] width 22 height 22
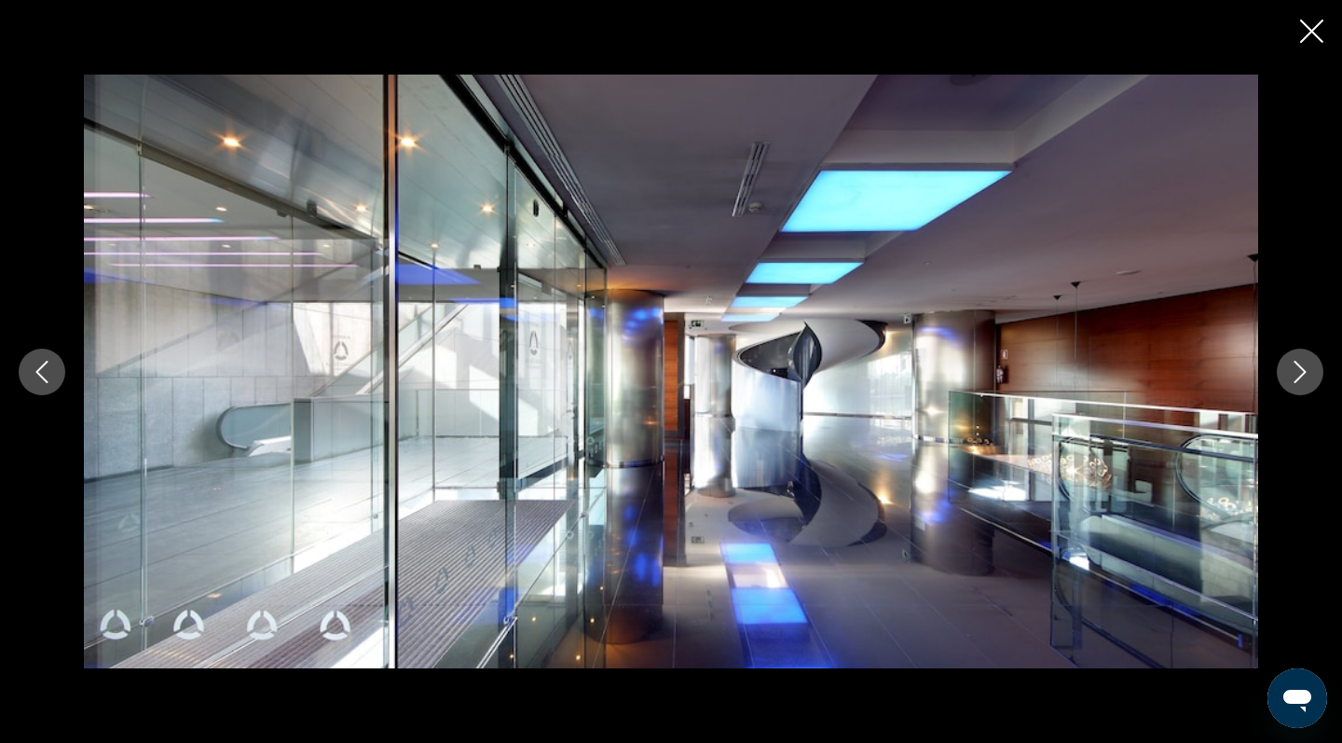
click at [1297, 373] on icon "Next image" at bounding box center [1300, 372] width 22 height 22
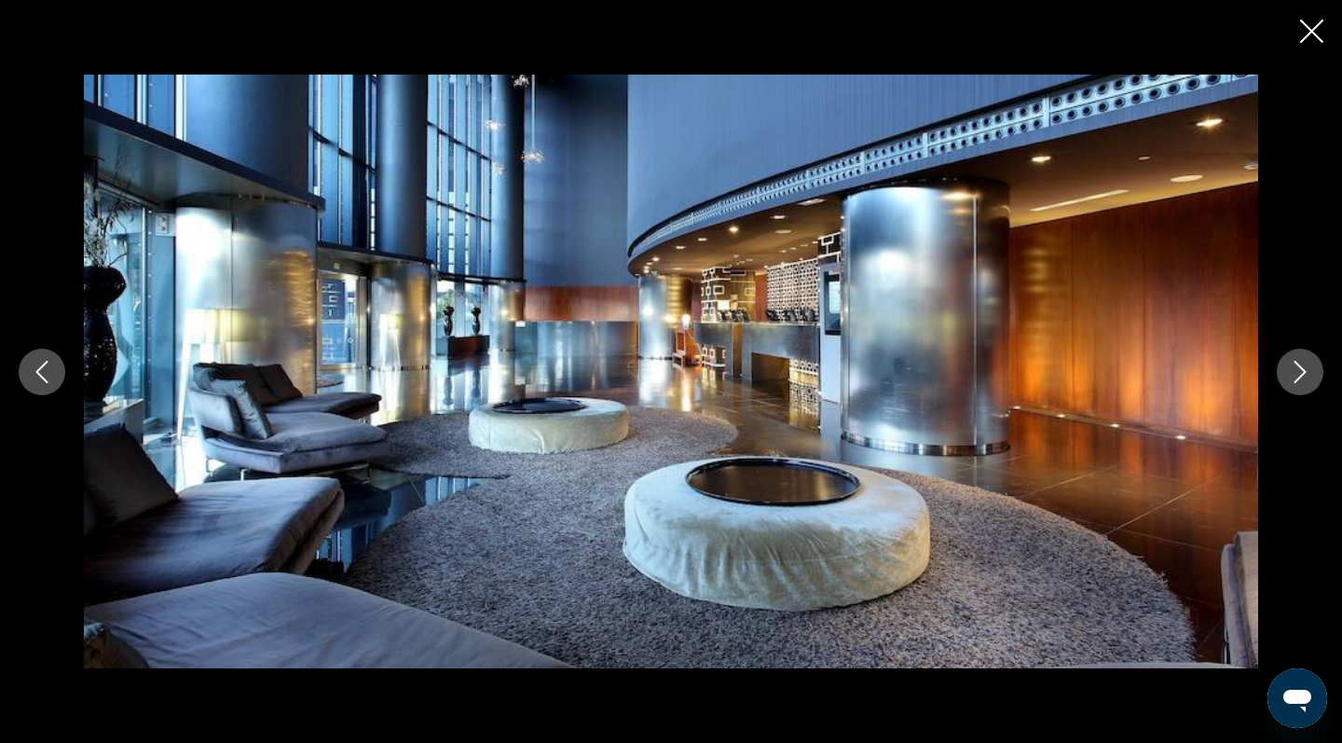
click at [1297, 373] on icon "Next image" at bounding box center [1300, 372] width 22 height 22
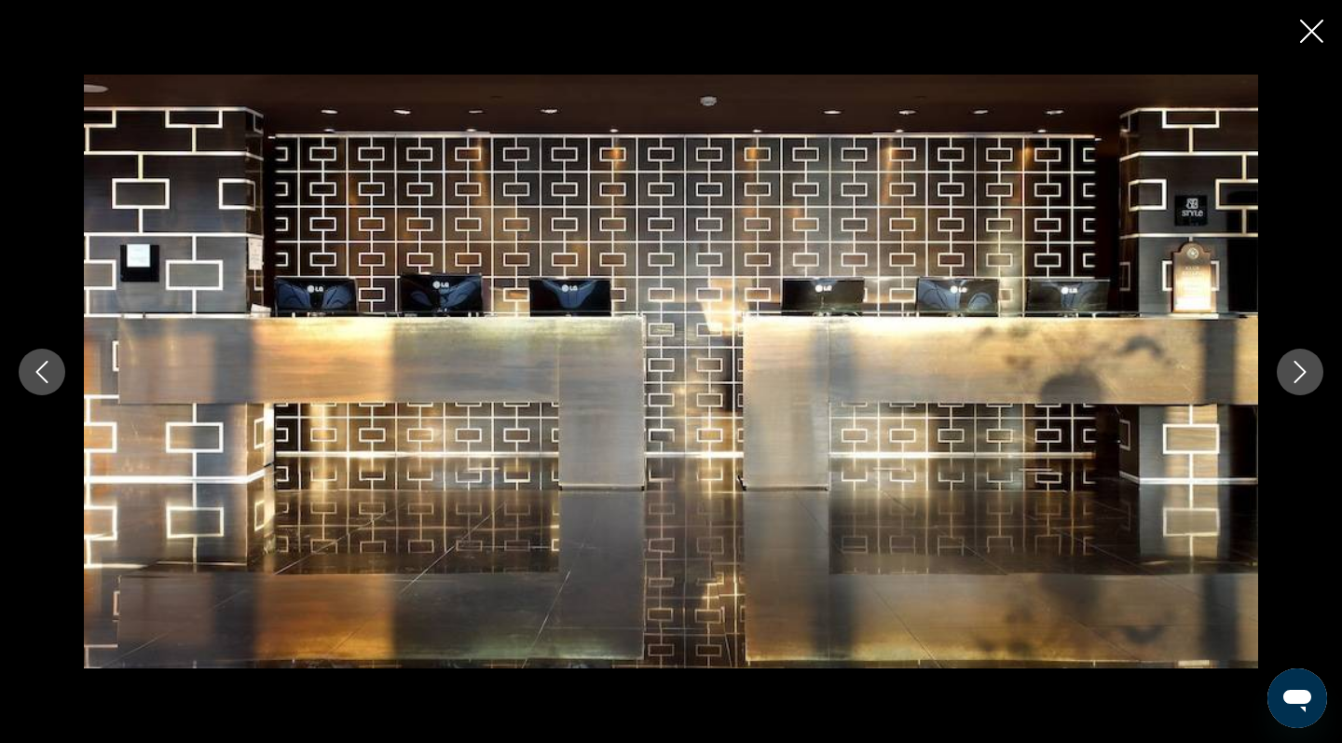
click at [1297, 373] on icon "Next image" at bounding box center [1300, 372] width 22 height 22
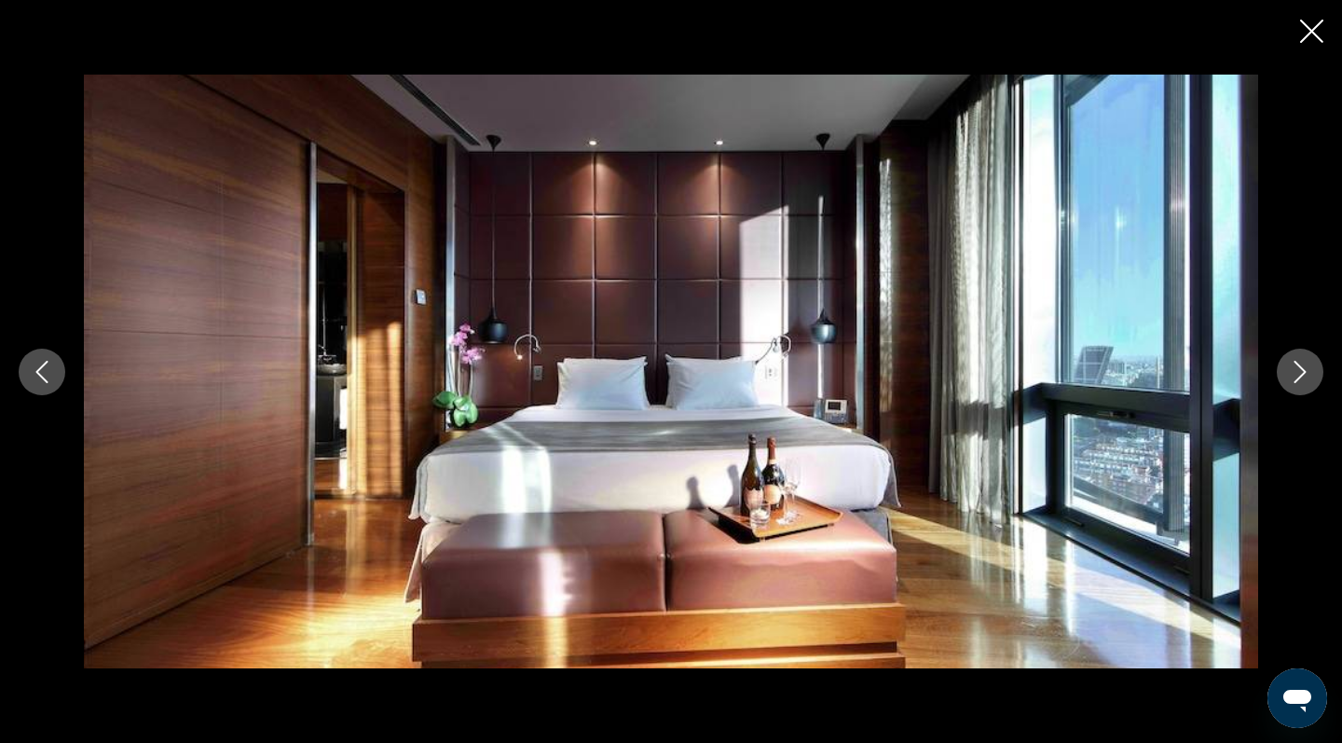
click at [1297, 373] on icon "Next image" at bounding box center [1300, 372] width 22 height 22
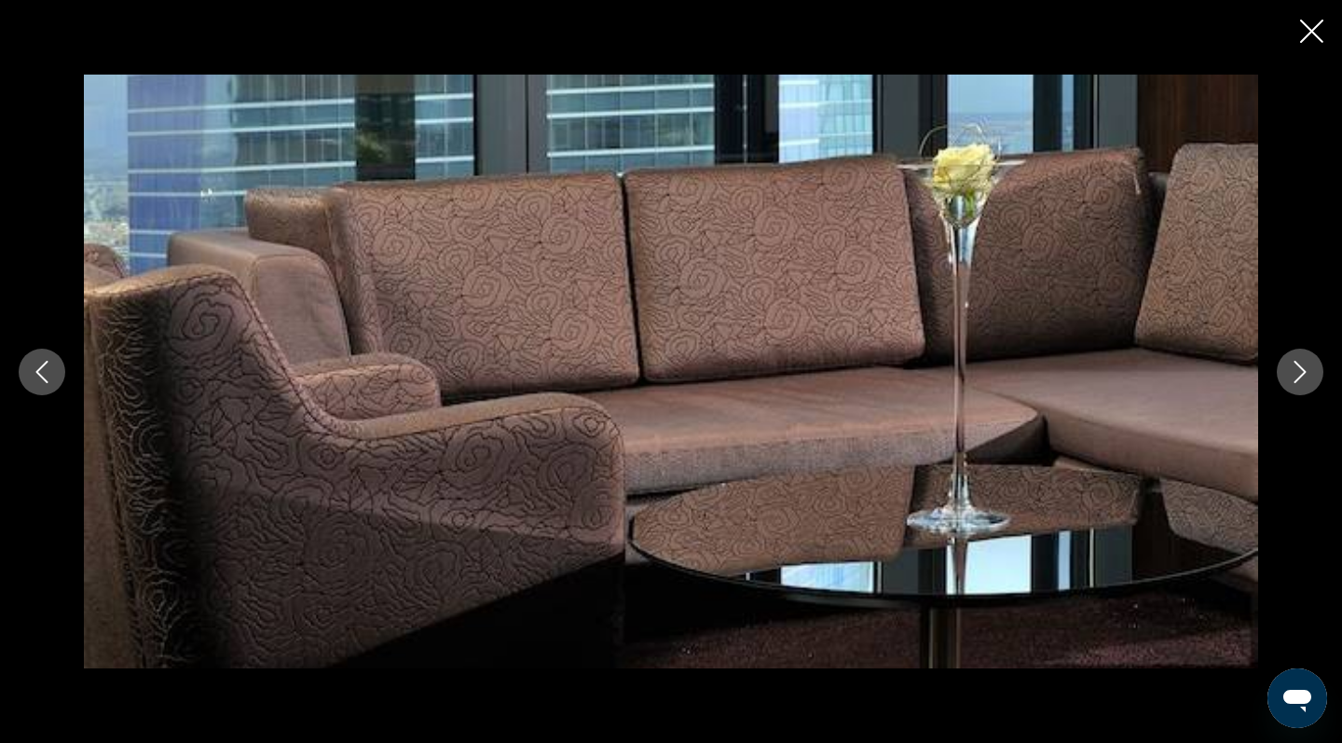
click at [1297, 373] on icon "Next image" at bounding box center [1300, 372] width 22 height 22
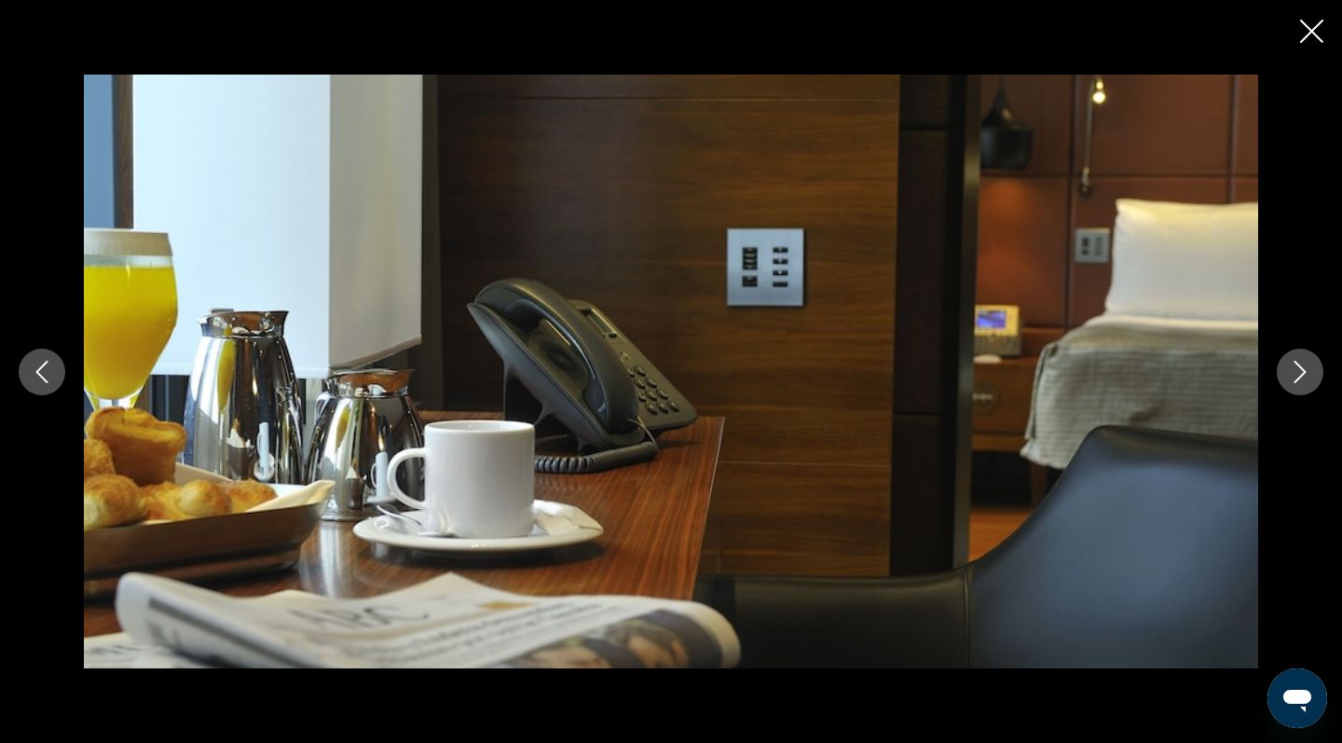
click at [1297, 373] on icon "Next image" at bounding box center [1300, 372] width 22 height 22
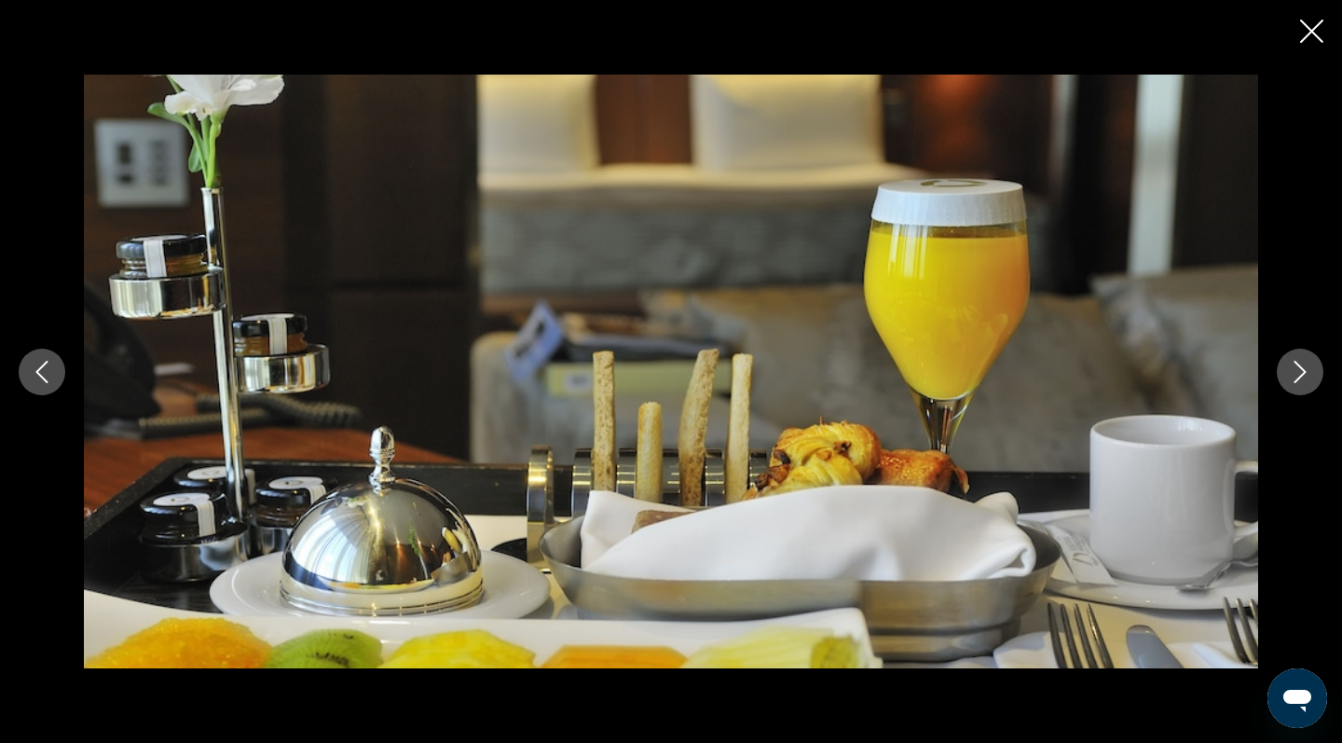
click at [1297, 373] on icon "Next image" at bounding box center [1300, 372] width 22 height 22
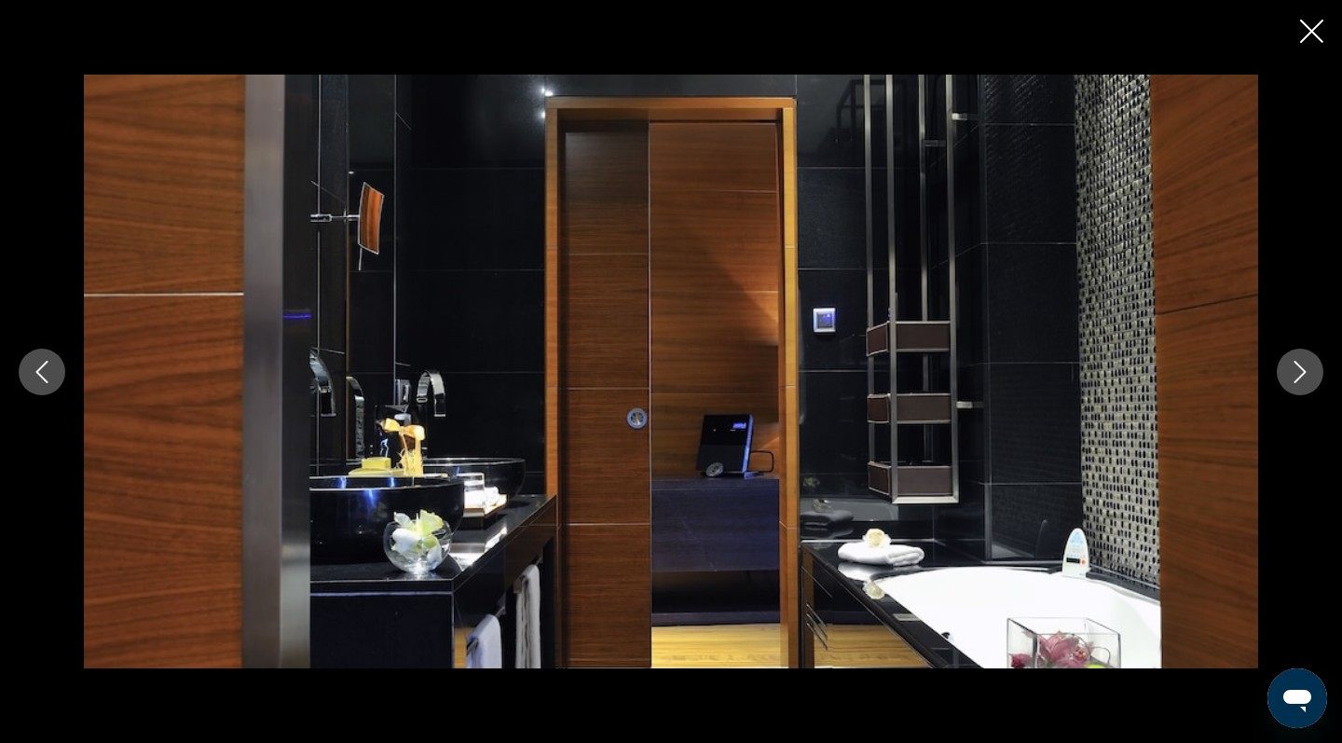
click at [1297, 373] on icon "Next image" at bounding box center [1300, 372] width 22 height 22
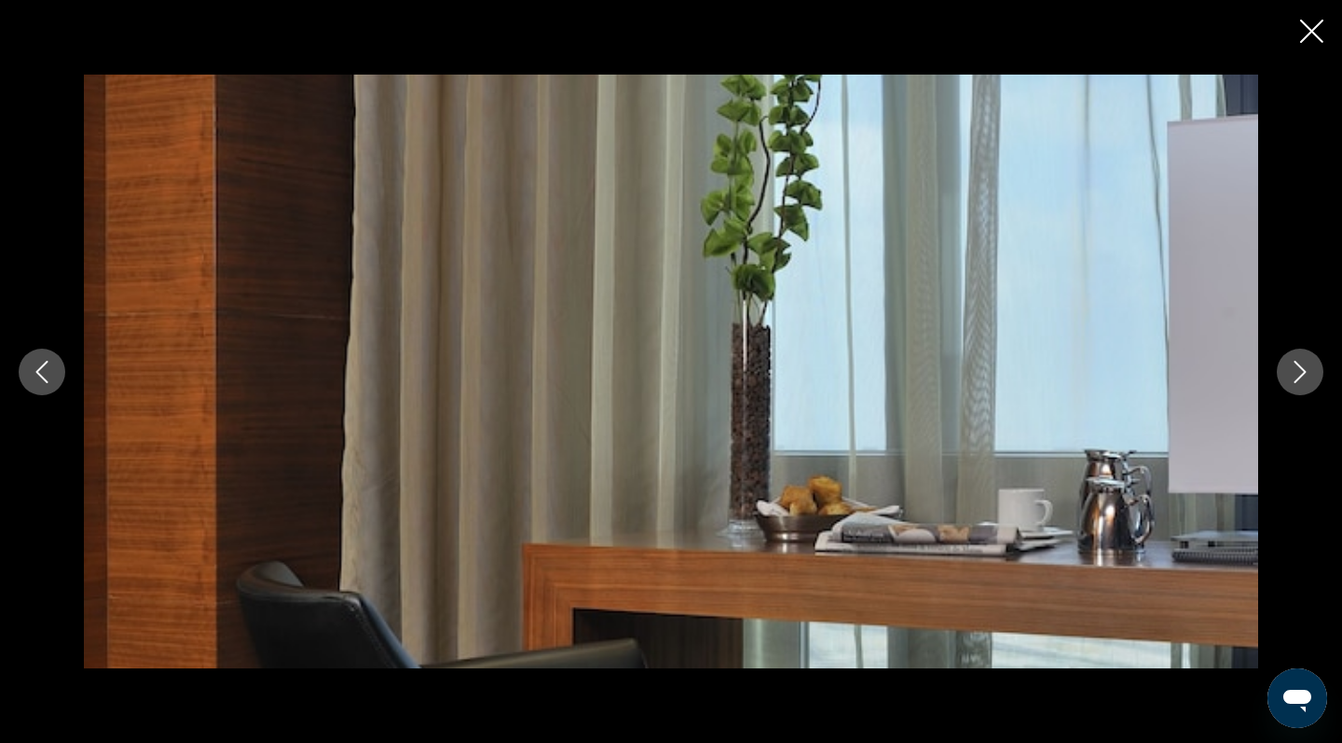
click at [1297, 373] on icon "Next image" at bounding box center [1300, 372] width 22 height 22
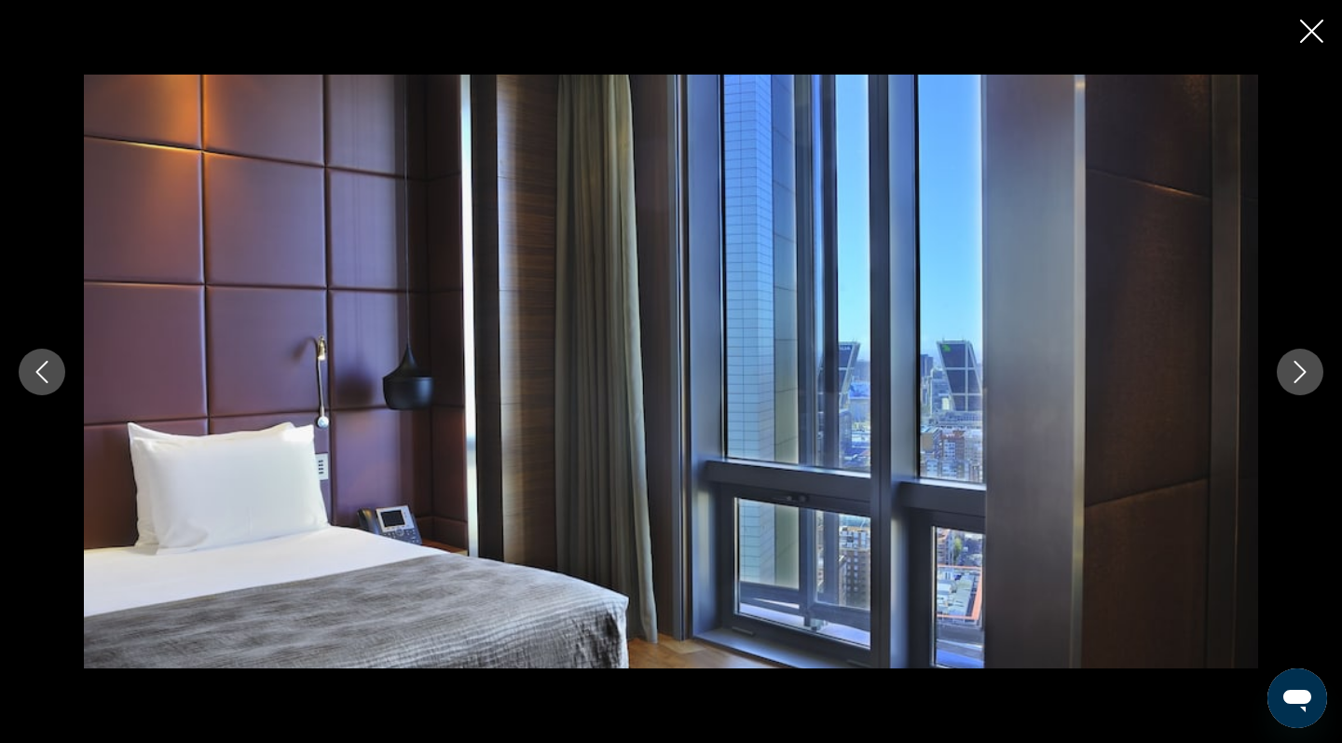
click at [1313, 31] on icon "Close slideshow" at bounding box center [1311, 31] width 23 height 23
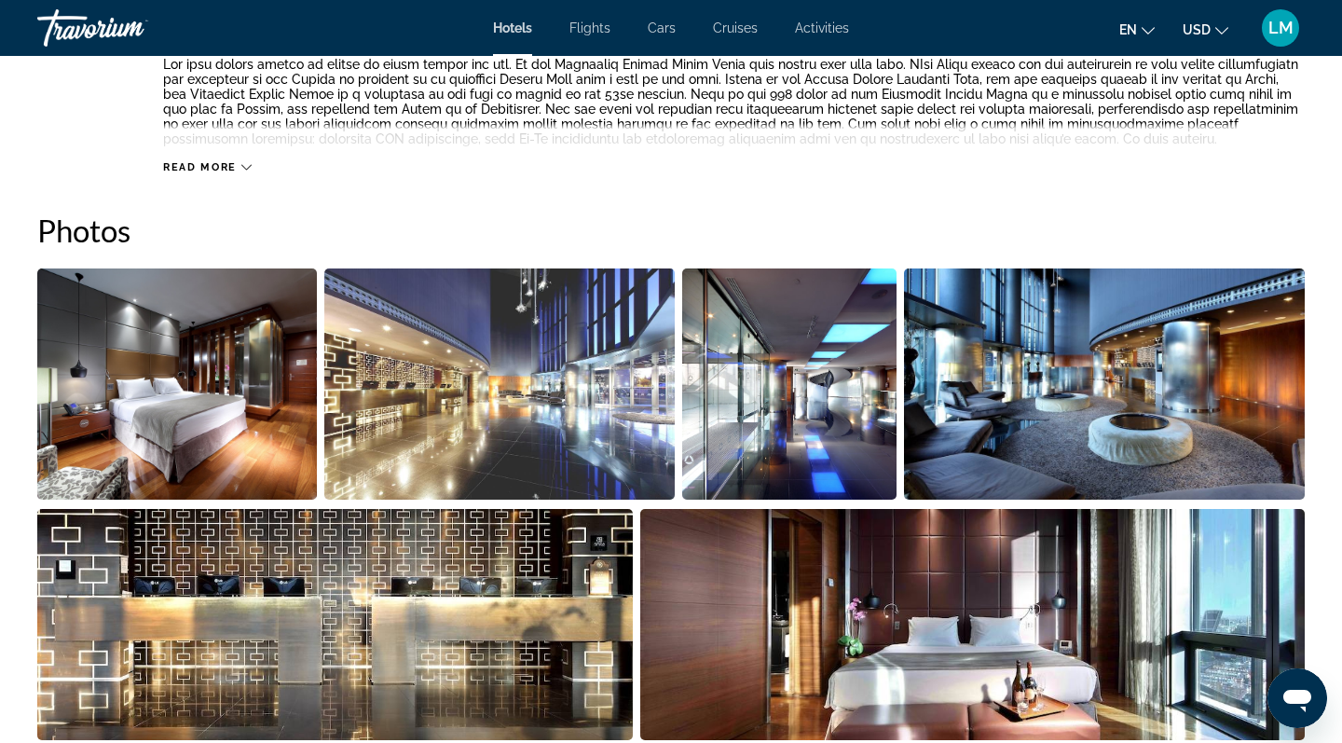
scroll to position [766, 0]
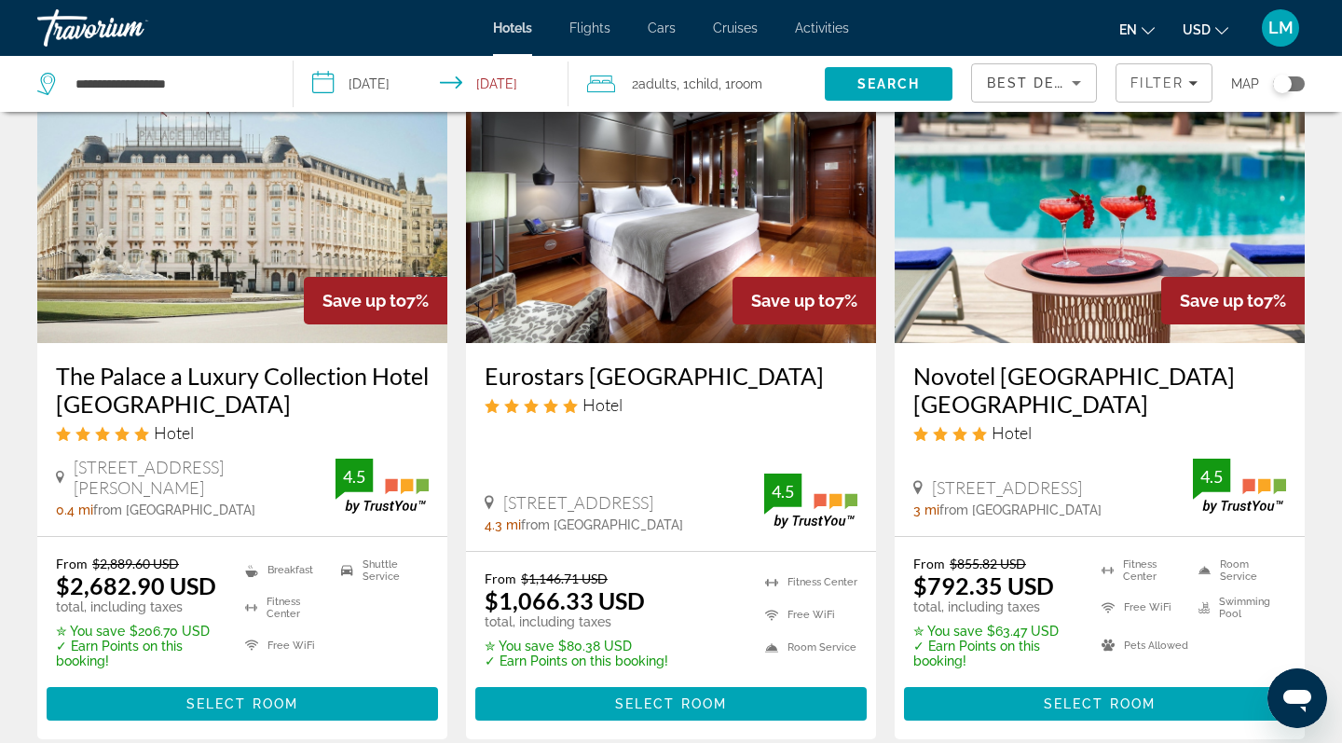
scroll to position [1580, 0]
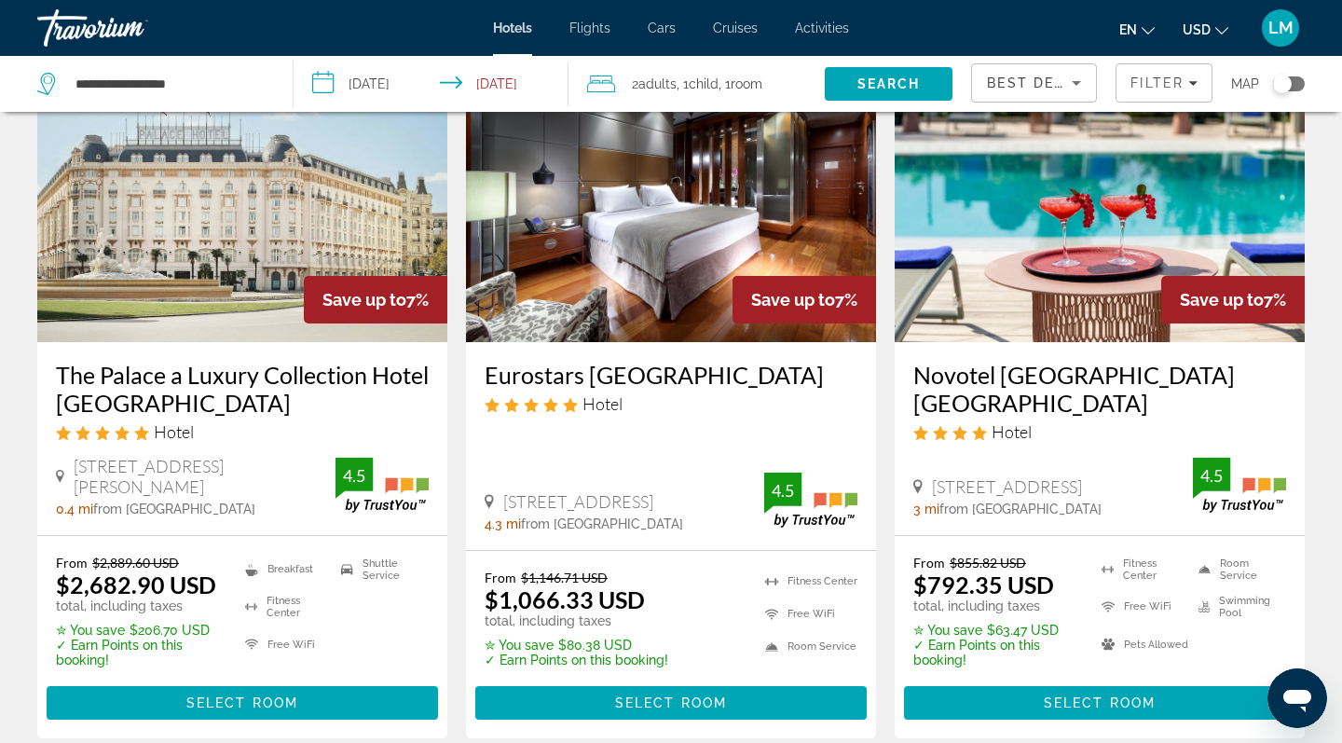
click at [565, 516] on span "from Madrid city center" at bounding box center [602, 523] width 162 height 15
click at [579, 491] on span "Castellana 259B, Madrid" at bounding box center [578, 501] width 150 height 21
click at [685, 253] on img "Main content" at bounding box center [671, 193] width 410 height 298
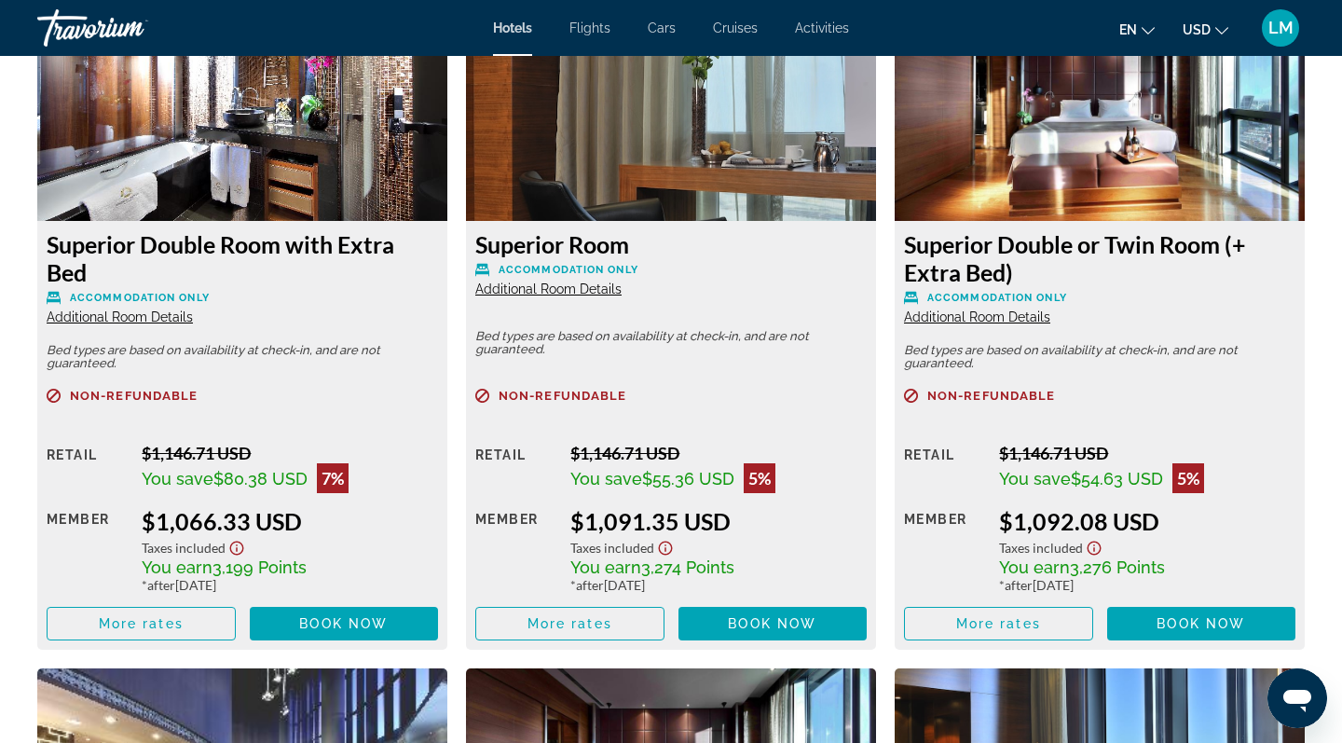
scroll to position [2621, 0]
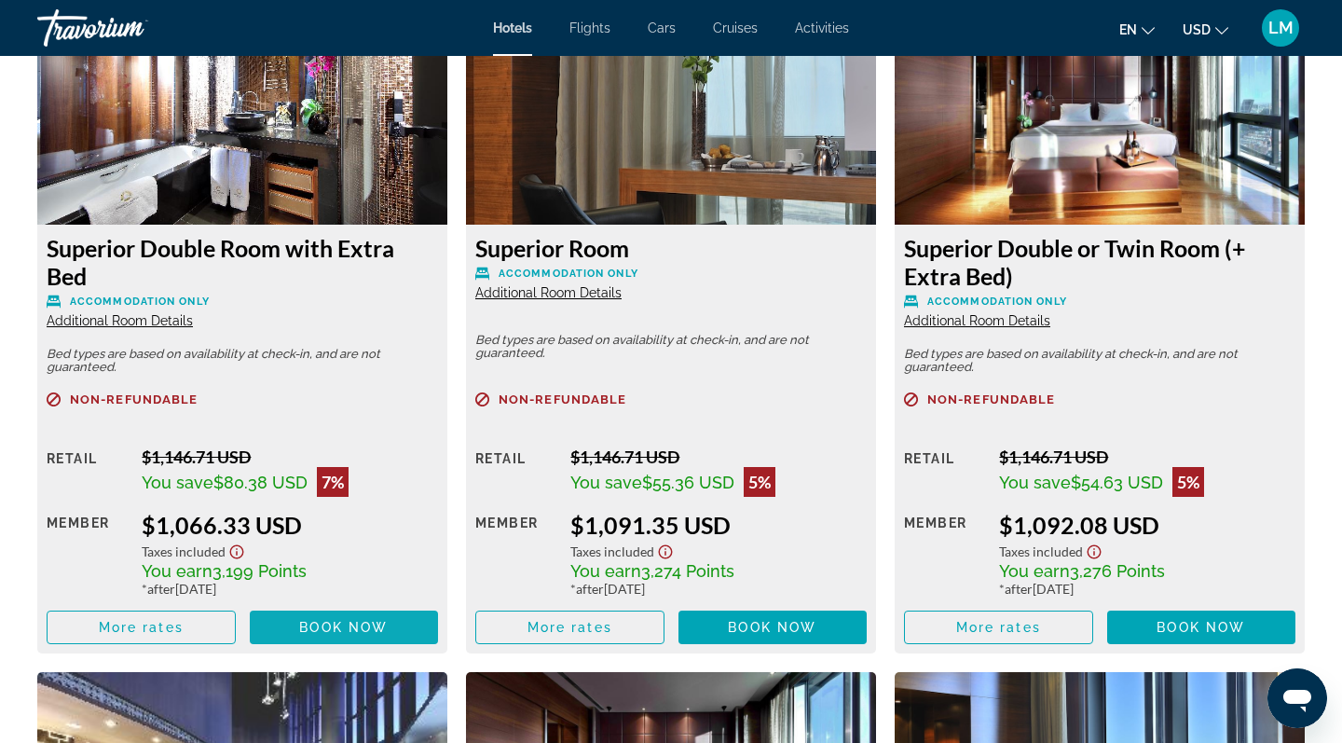
click at [361, 634] on span "Book now" at bounding box center [343, 627] width 89 height 15
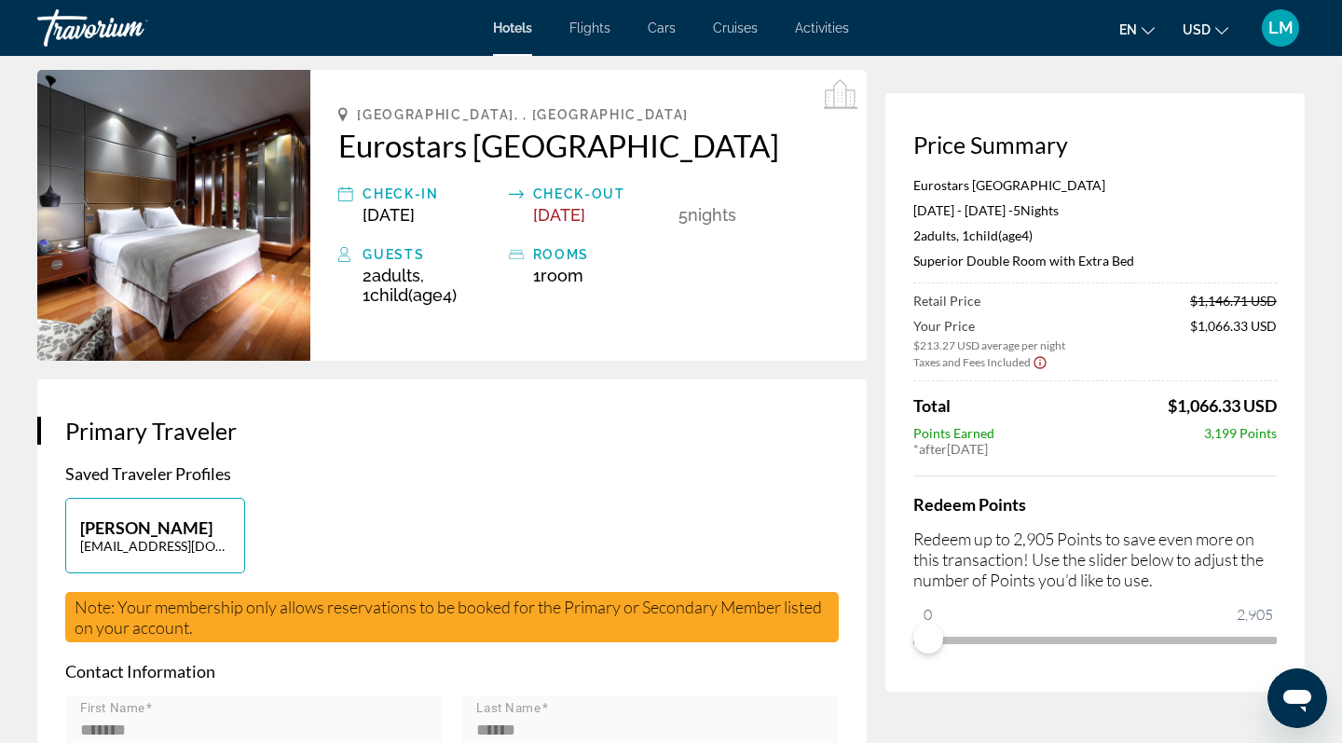
scroll to position [76, 0]
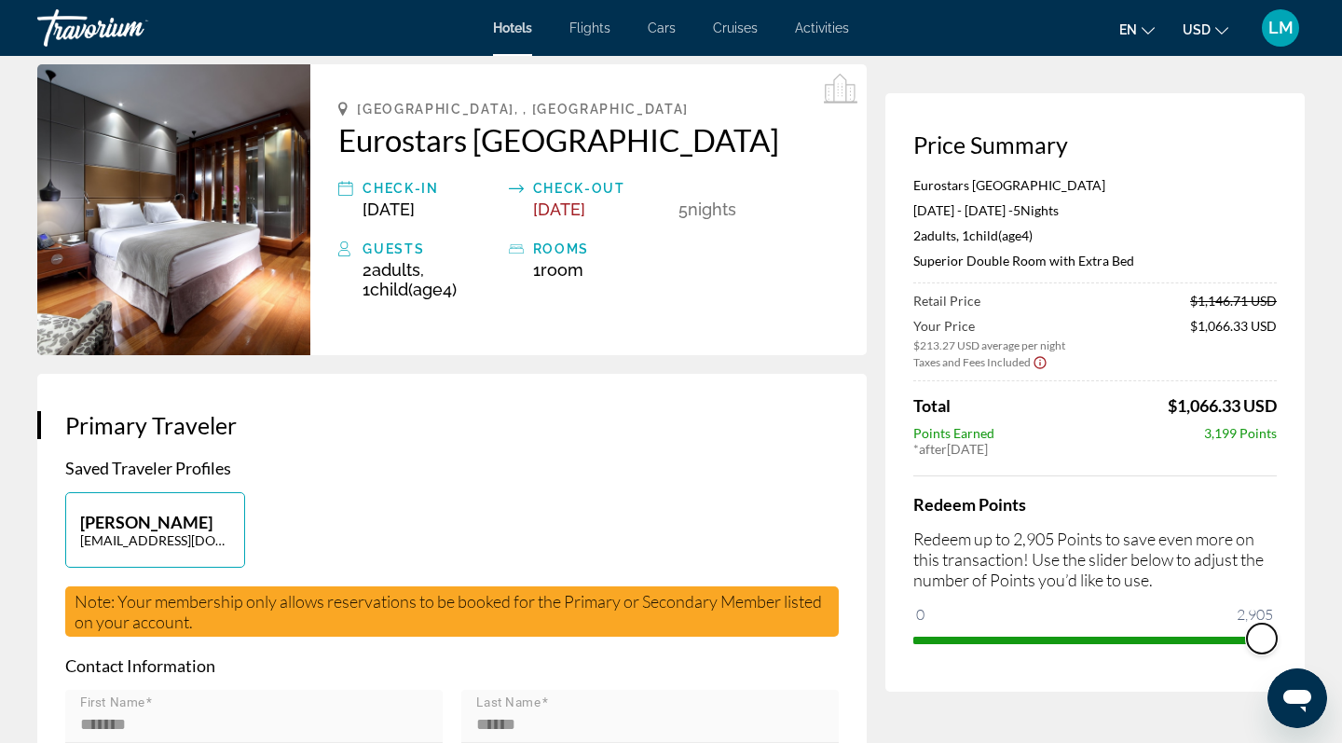
drag, startPoint x: 927, startPoint y: 636, endPoint x: 1315, endPoint y: 635, distance: 387.8
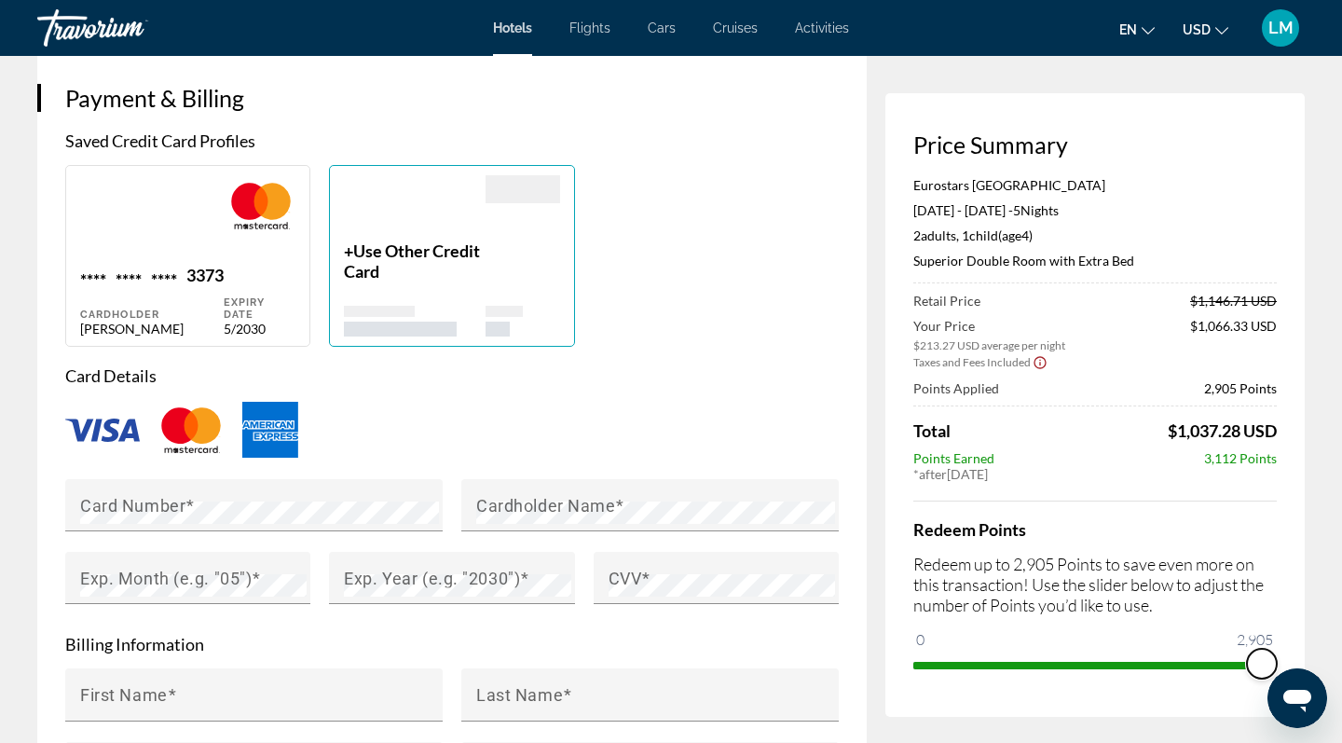
scroll to position [1354, 0]
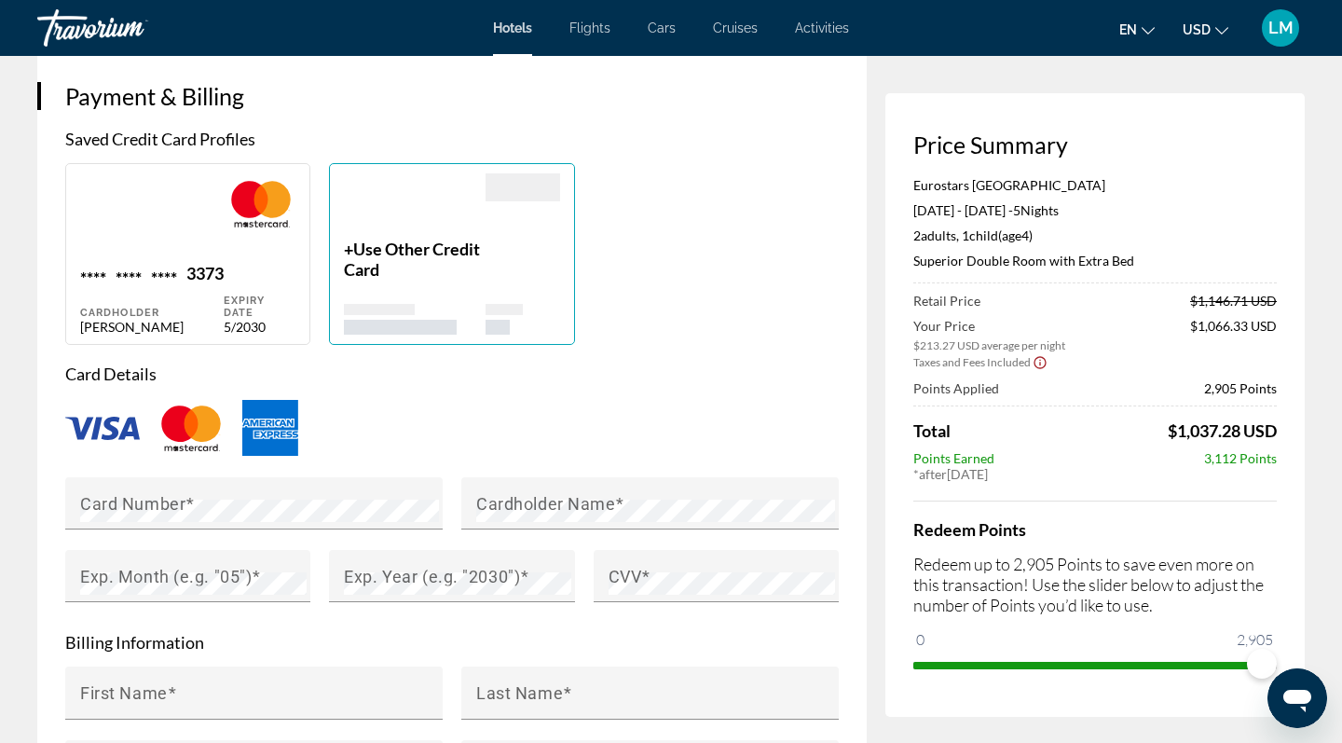
click at [240, 263] on div "Expiry Date 5/2030" at bounding box center [261, 299] width 75 height 72
type input "*******"
type input "******"
type input "**********"
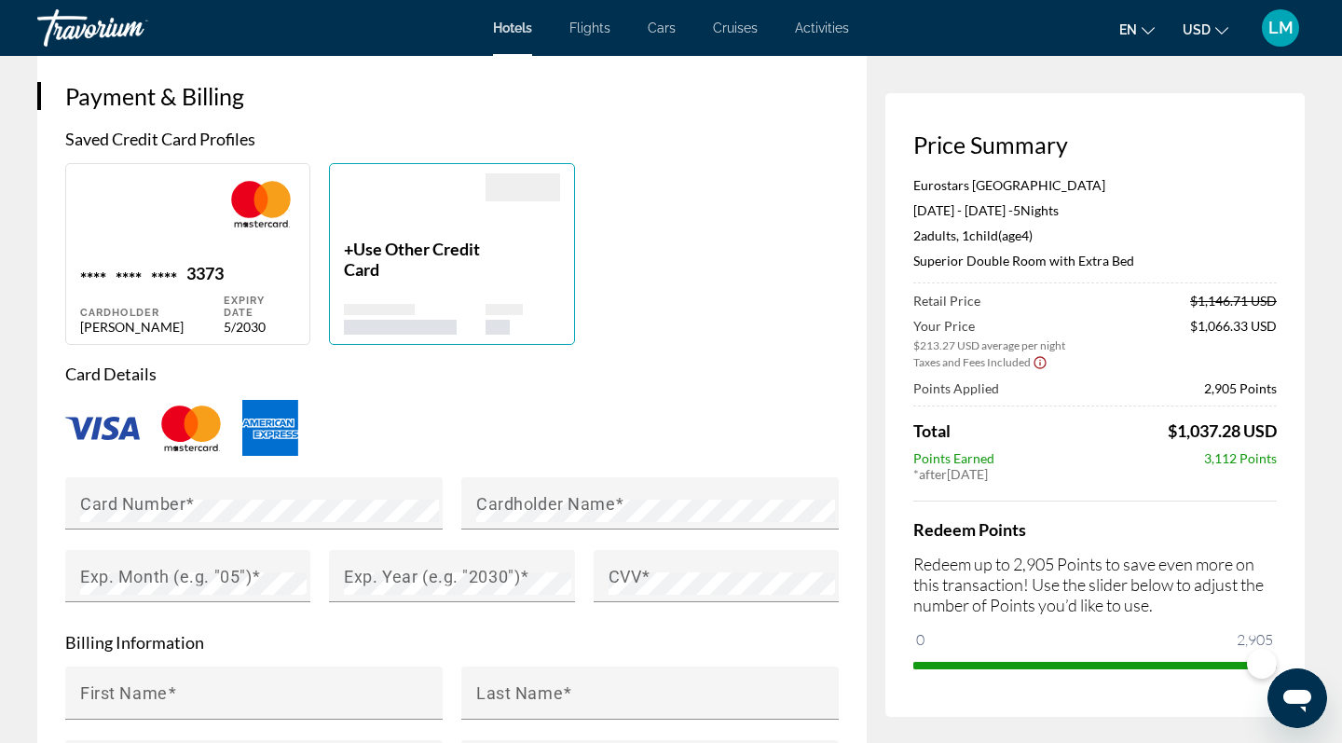
type input "*******"
type input "*****"
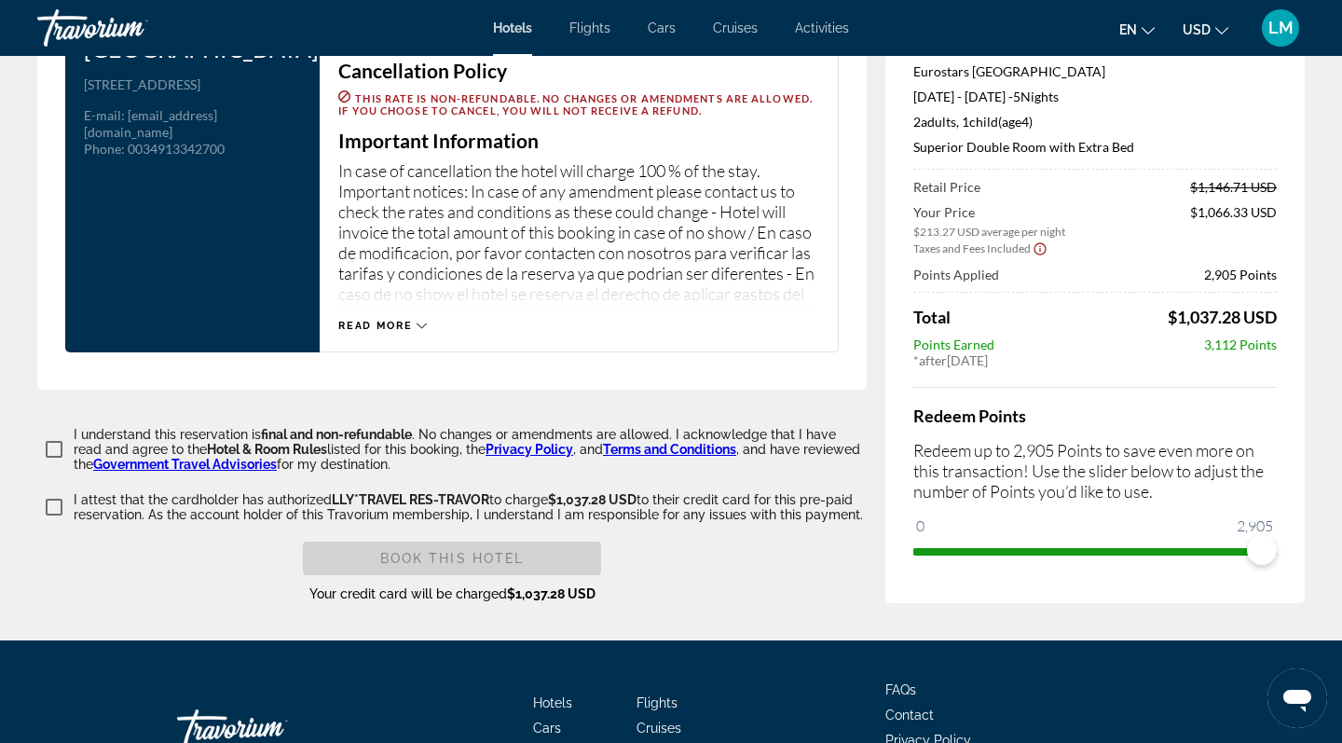
scroll to position [2536, 0]
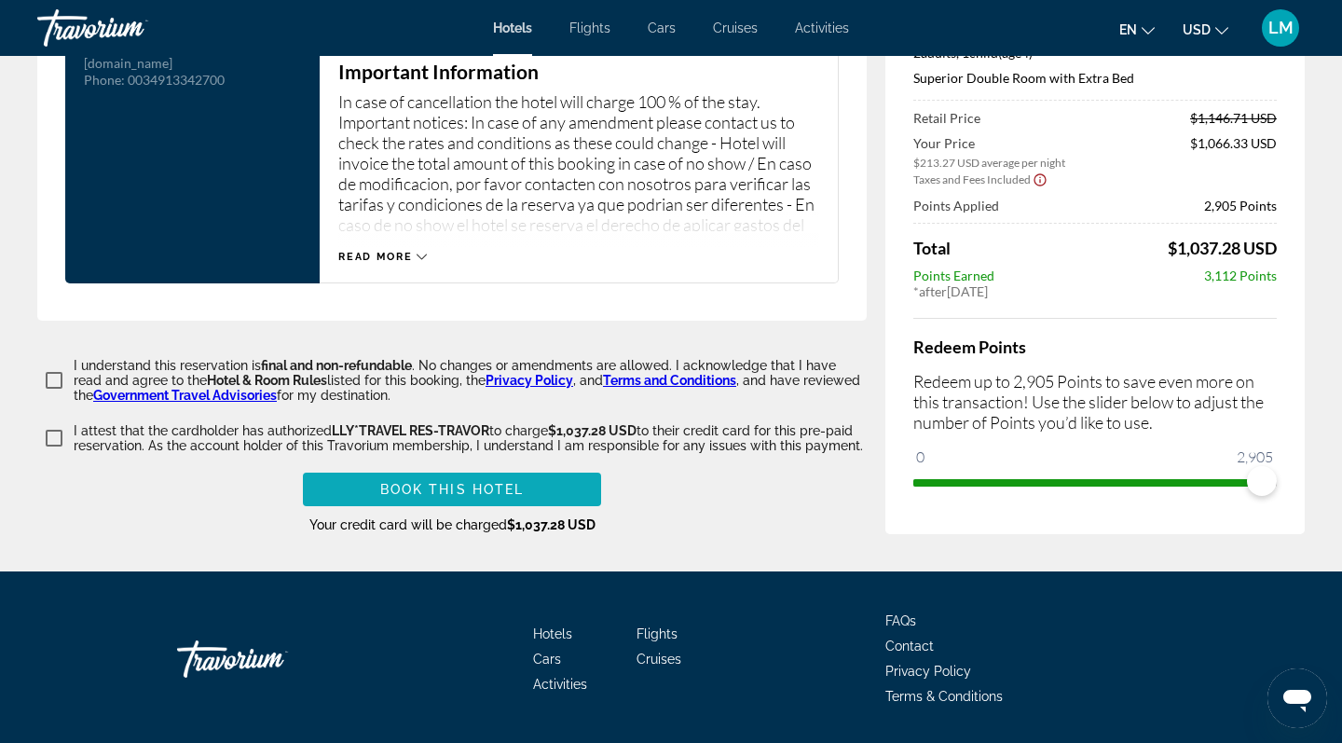
click at [545, 482] on span "Main content" at bounding box center [452, 489] width 298 height 45
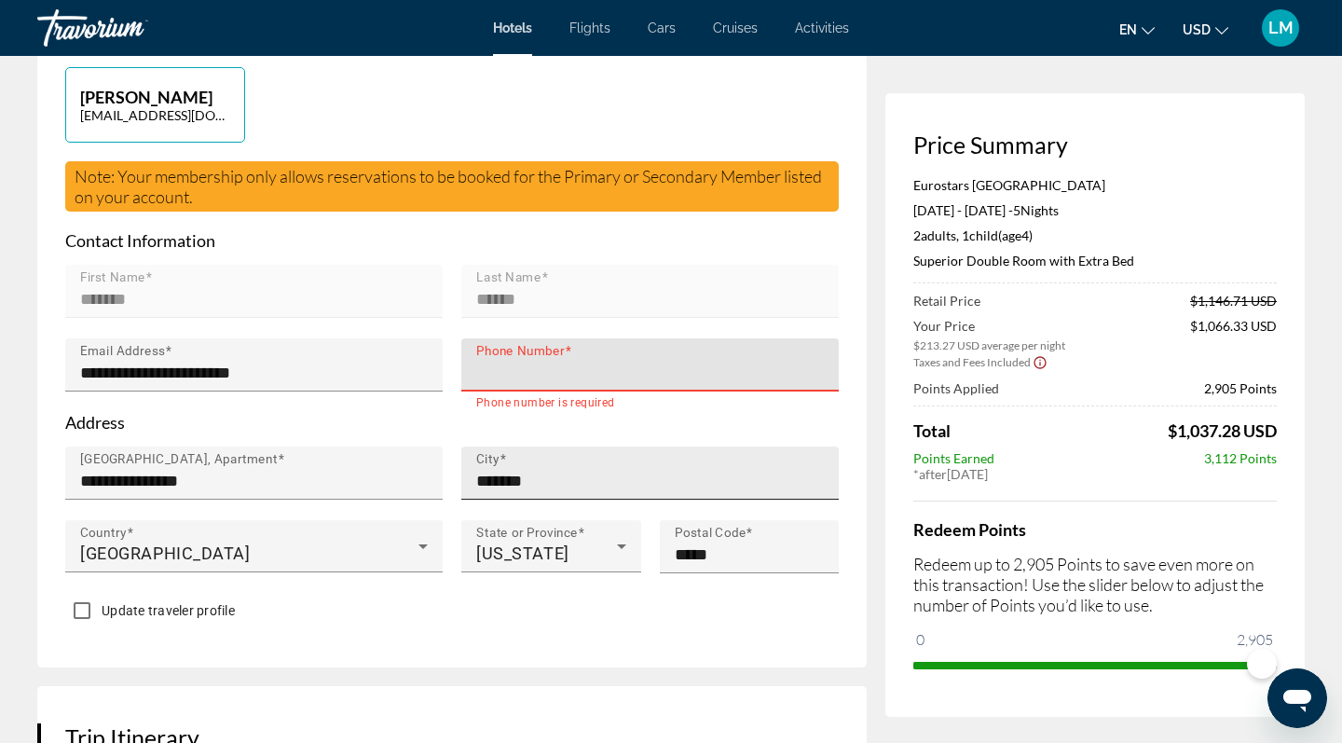
type input "**********"
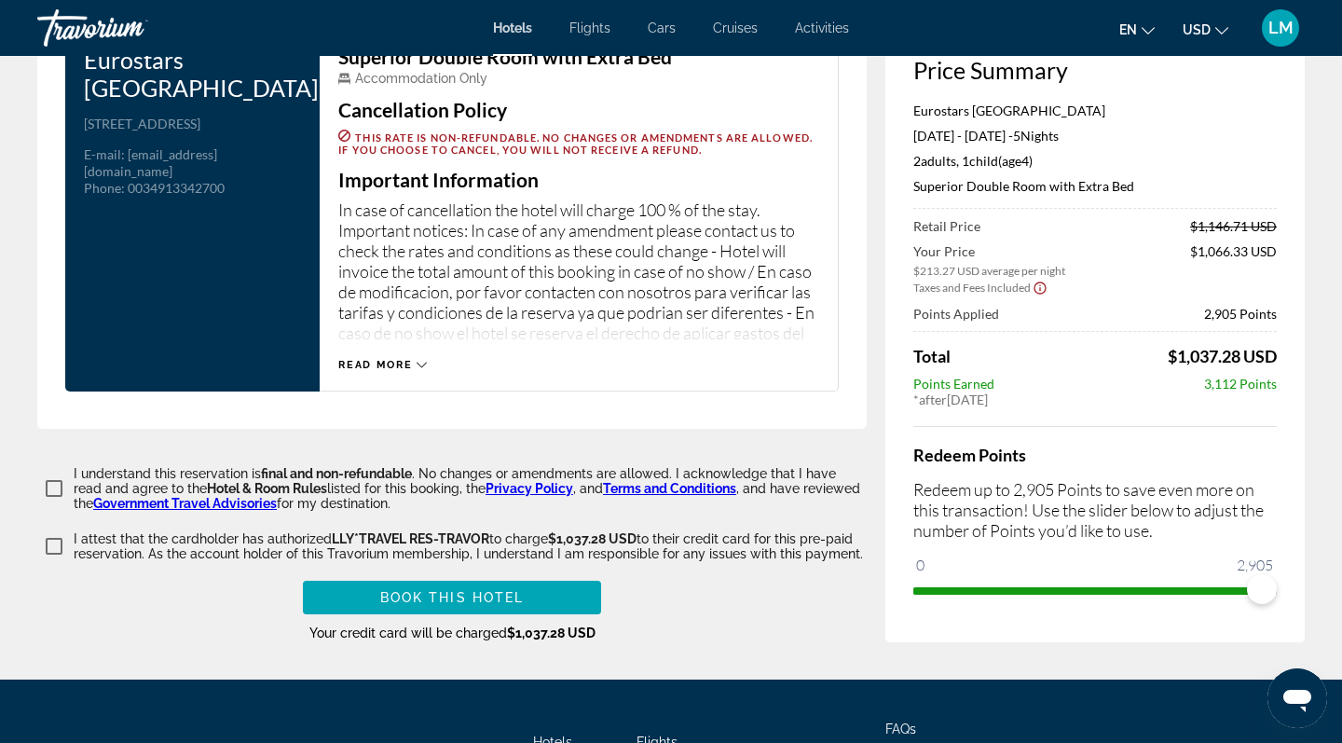
scroll to position [2432, 0]
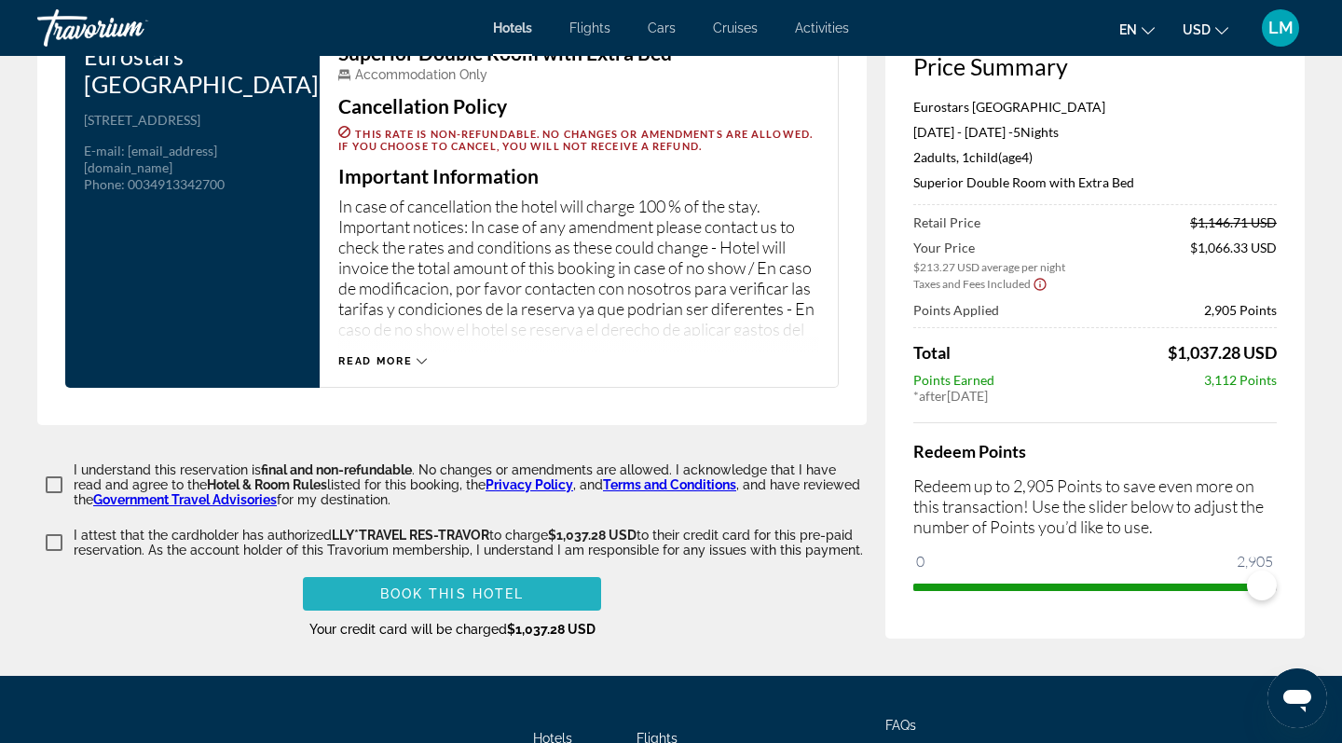
click at [476, 602] on span "Main content" at bounding box center [452, 593] width 298 height 45
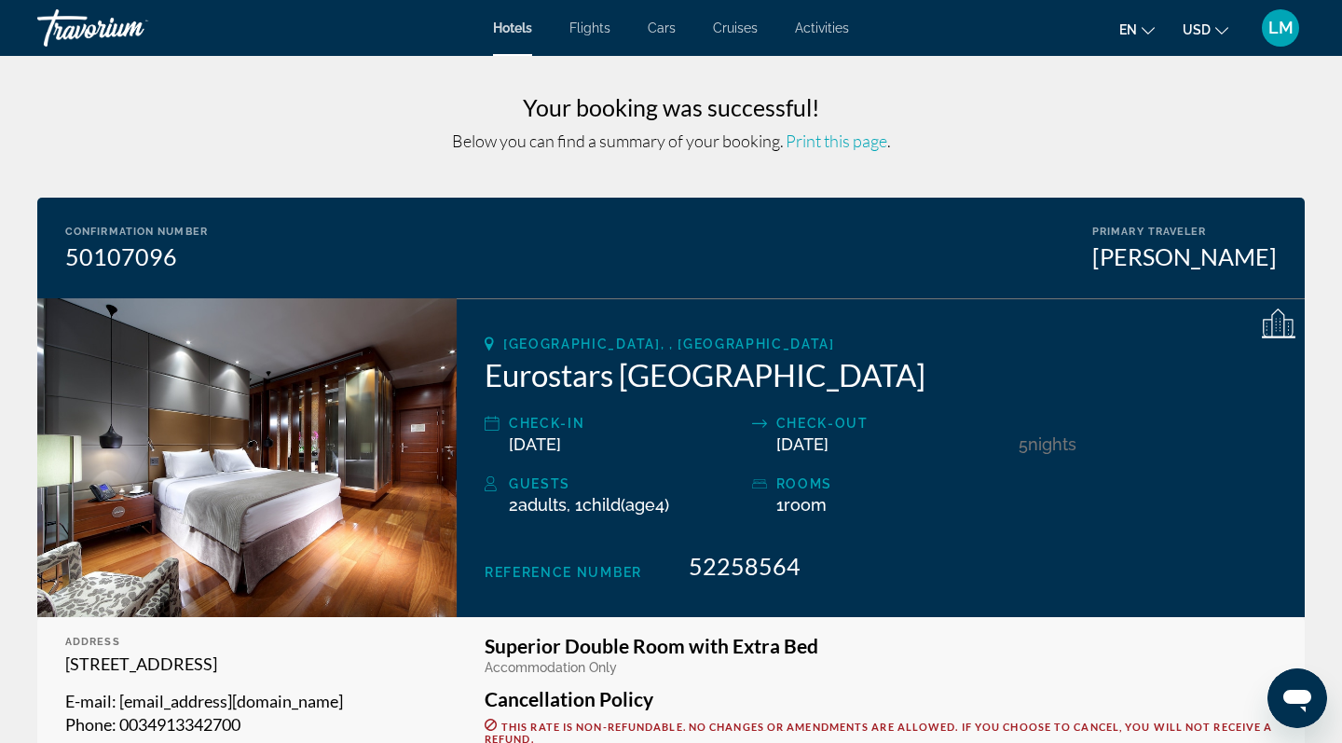
click at [835, 144] on span "Print this page" at bounding box center [837, 140] width 102 height 21
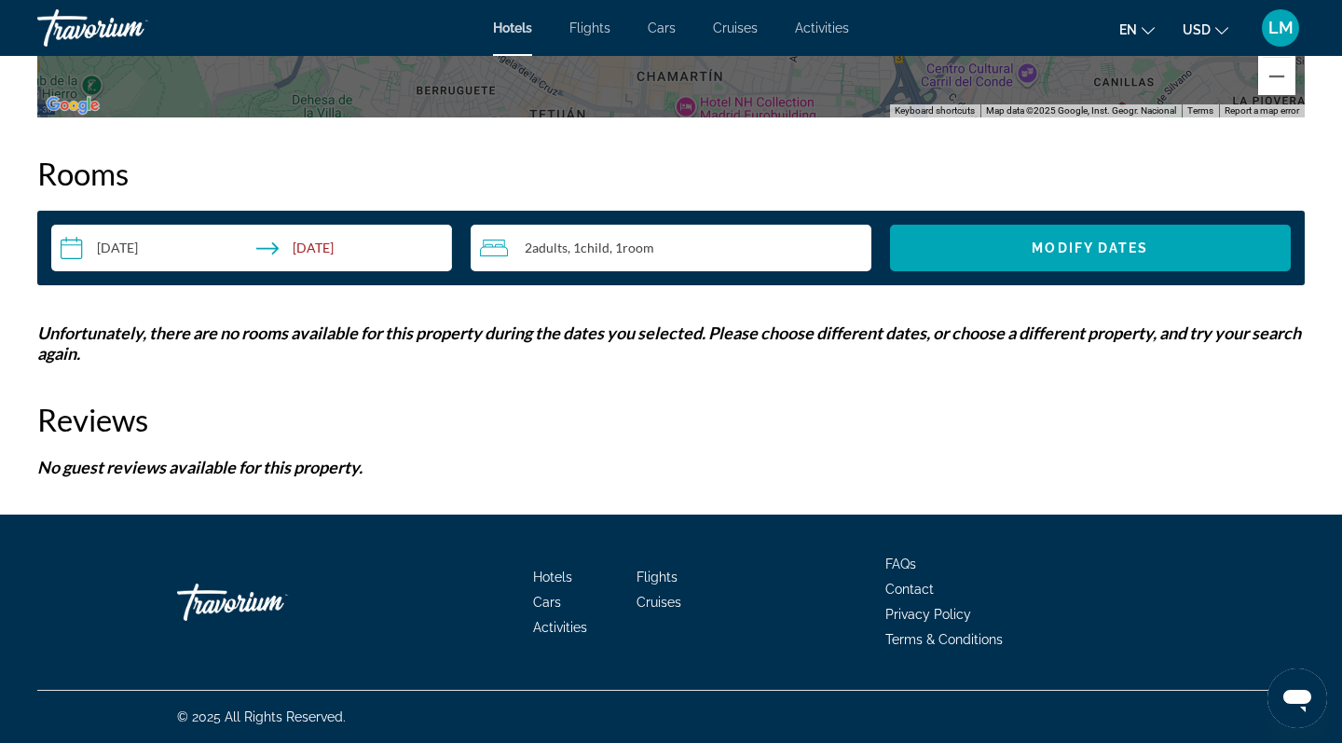
scroll to position [2290, 0]
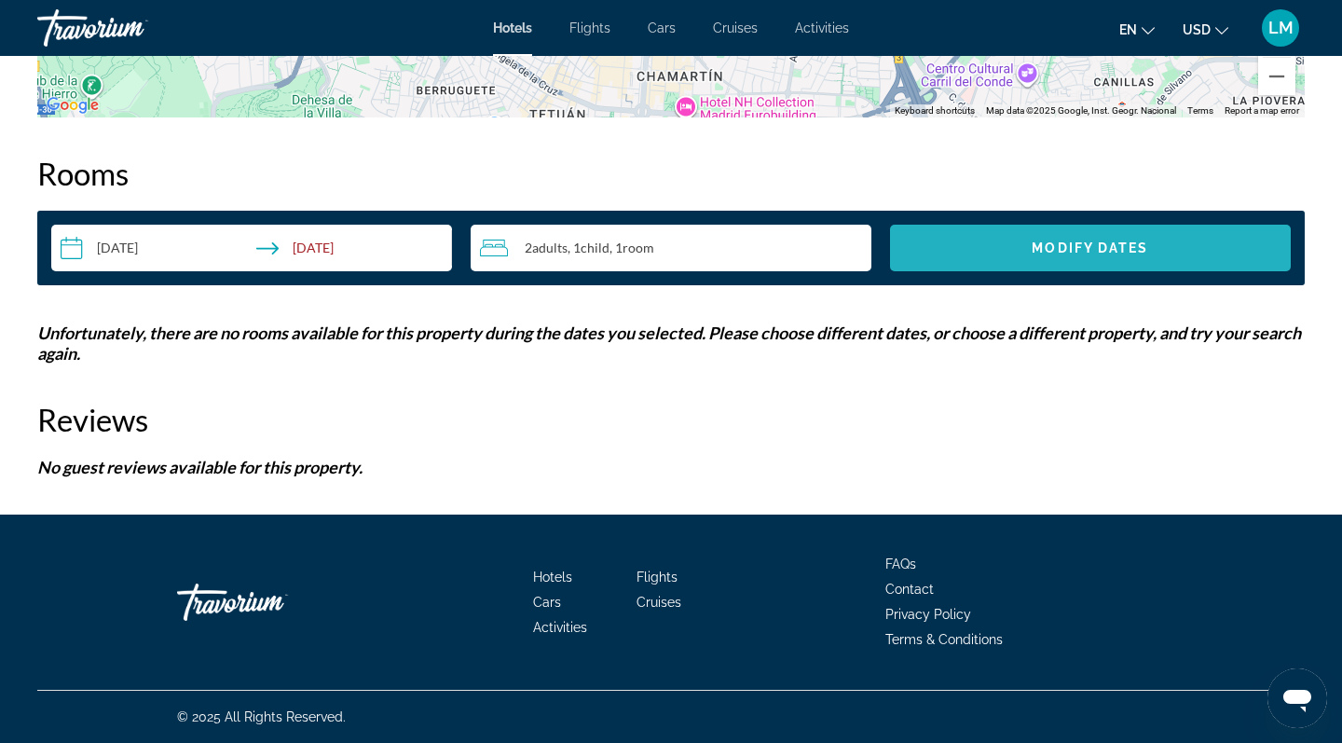
click at [1026, 248] on span "Search widget" at bounding box center [1090, 248] width 401 height 45
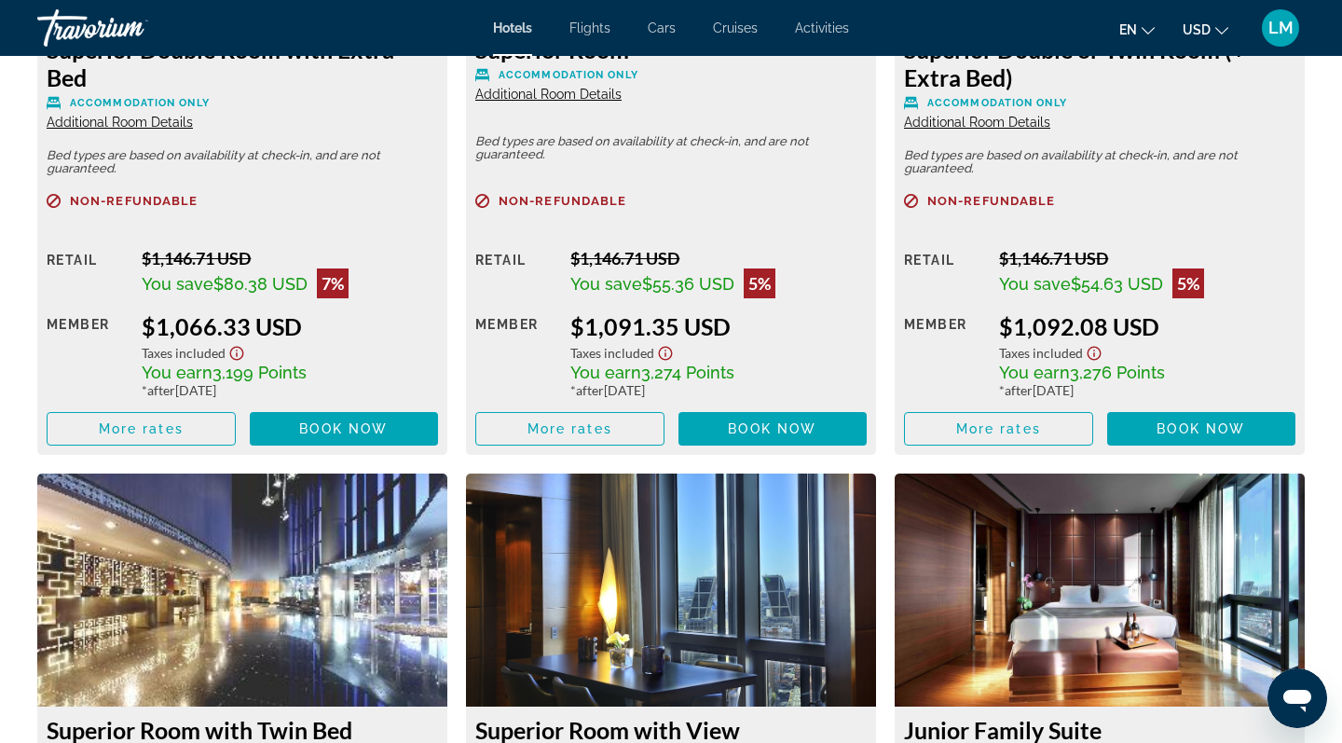
scroll to position [2820, 0]
click at [193, 425] on span "Main content" at bounding box center [141, 428] width 187 height 45
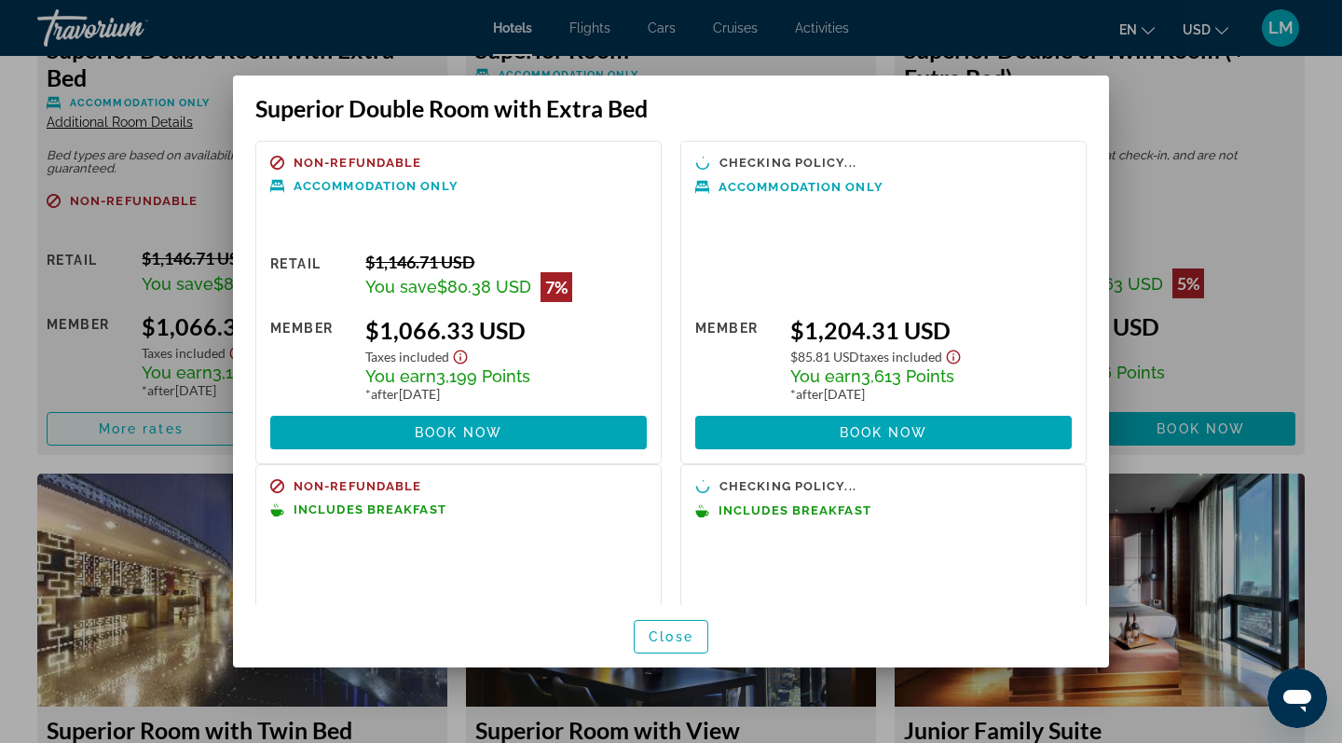
scroll to position [0, 0]
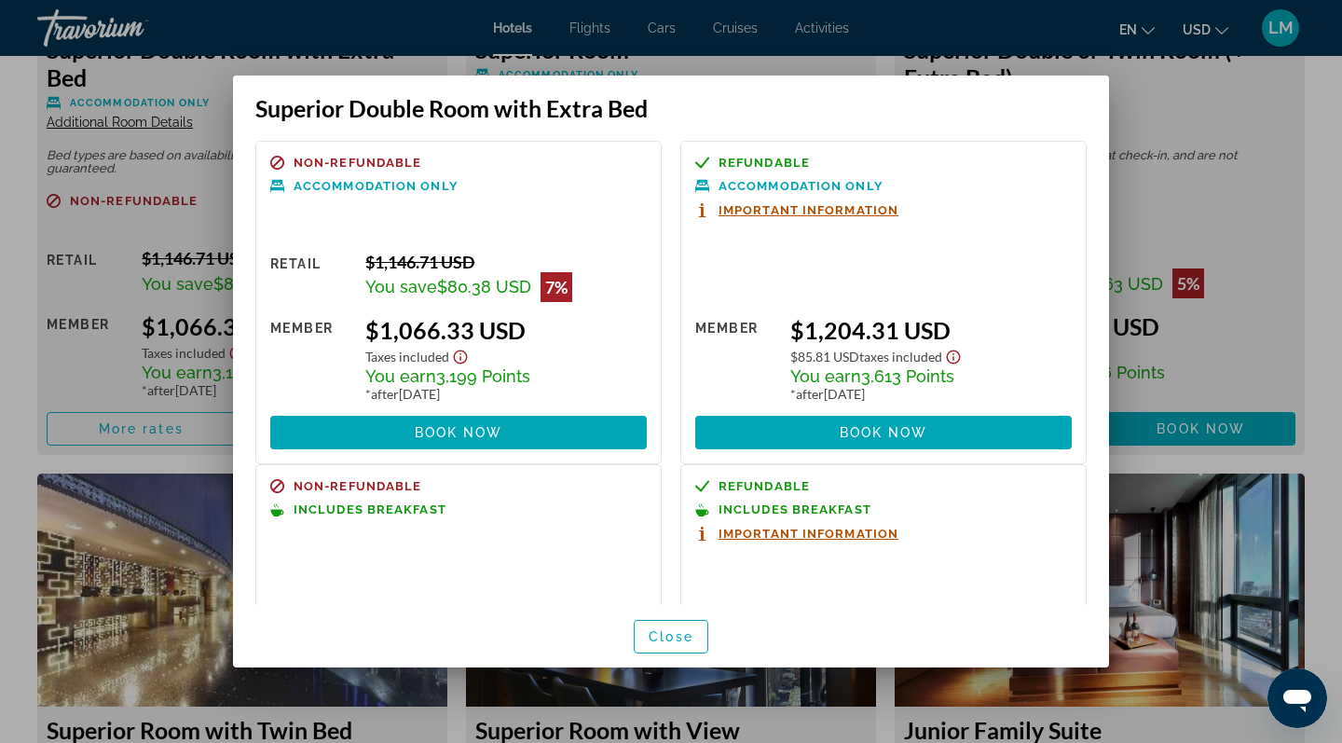
click at [370, 508] on span "Includes Breakfast" at bounding box center [370, 509] width 153 height 12
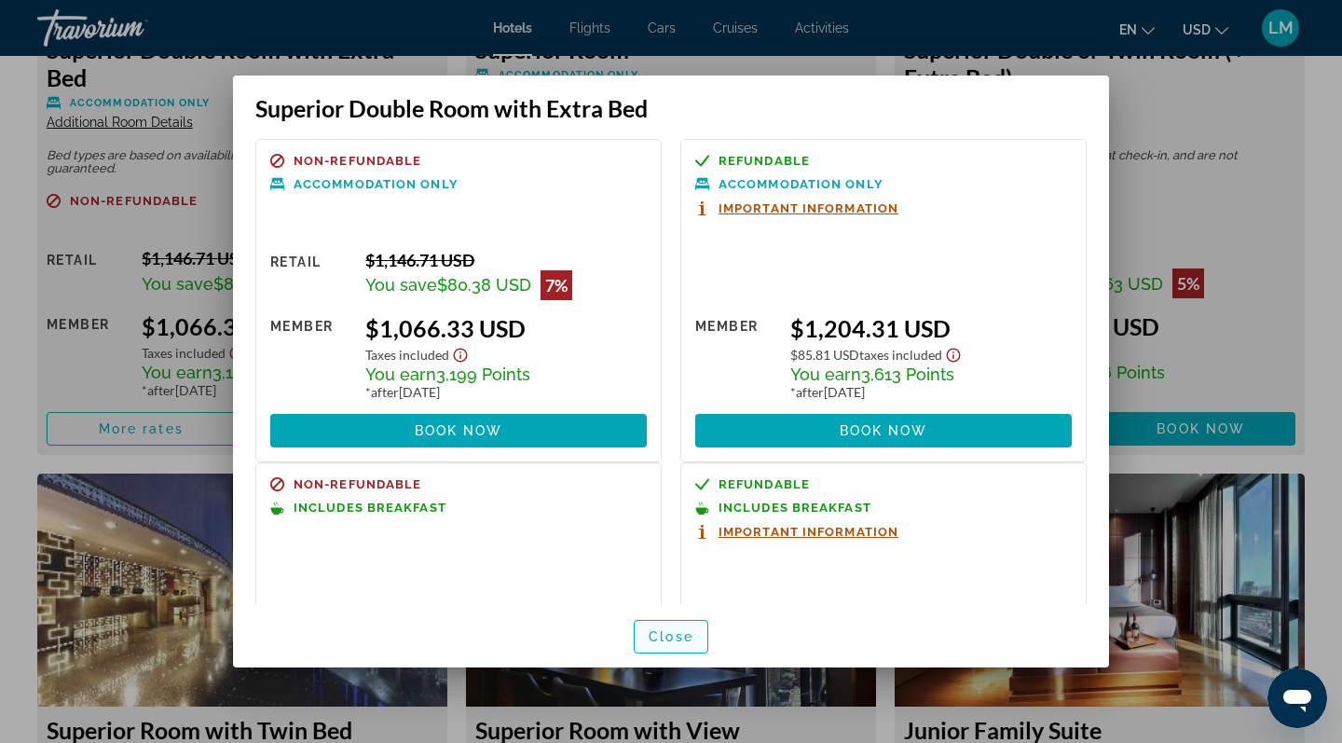
click at [678, 635] on span "Close" at bounding box center [671, 636] width 45 height 15
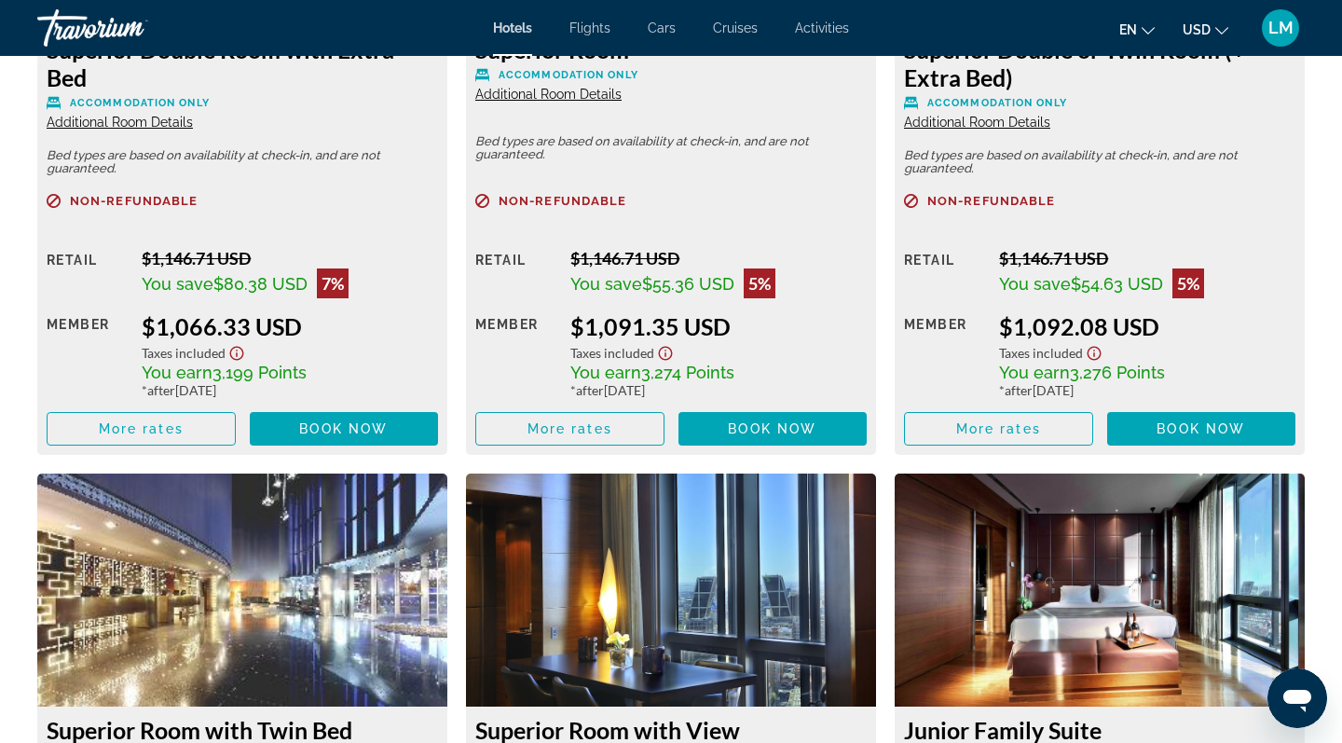
scroll to position [2820, 0]
click at [192, 426] on span "Main content" at bounding box center [141, 428] width 187 height 45
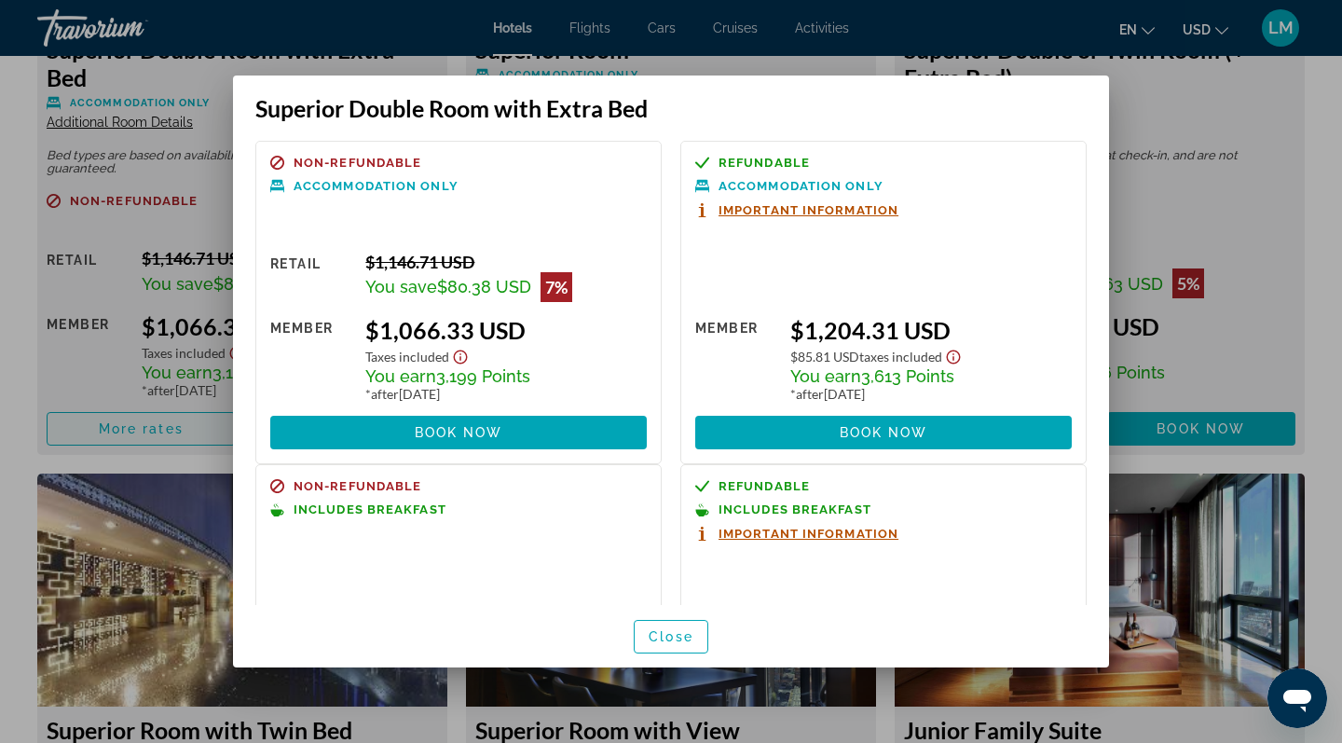
scroll to position [0, 0]
click at [210, 75] on div at bounding box center [671, 371] width 1342 height 743
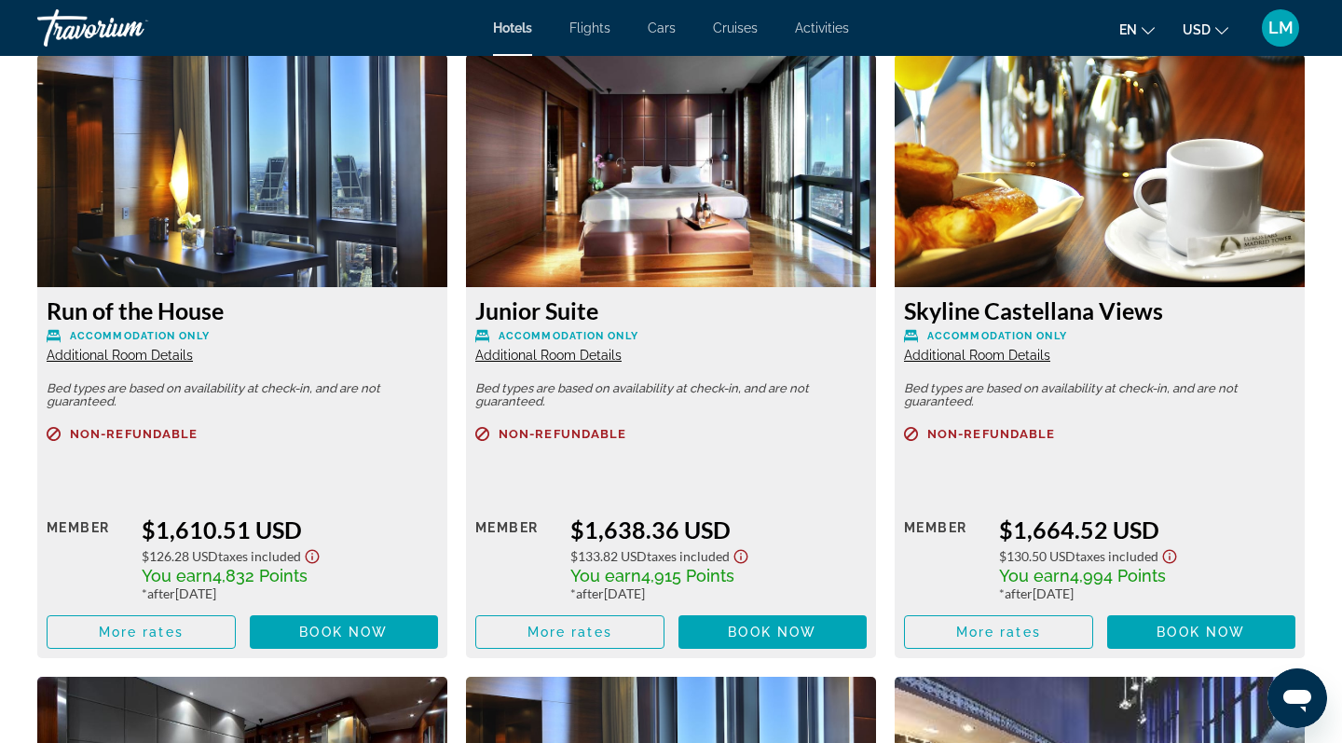
scroll to position [3914, 0]
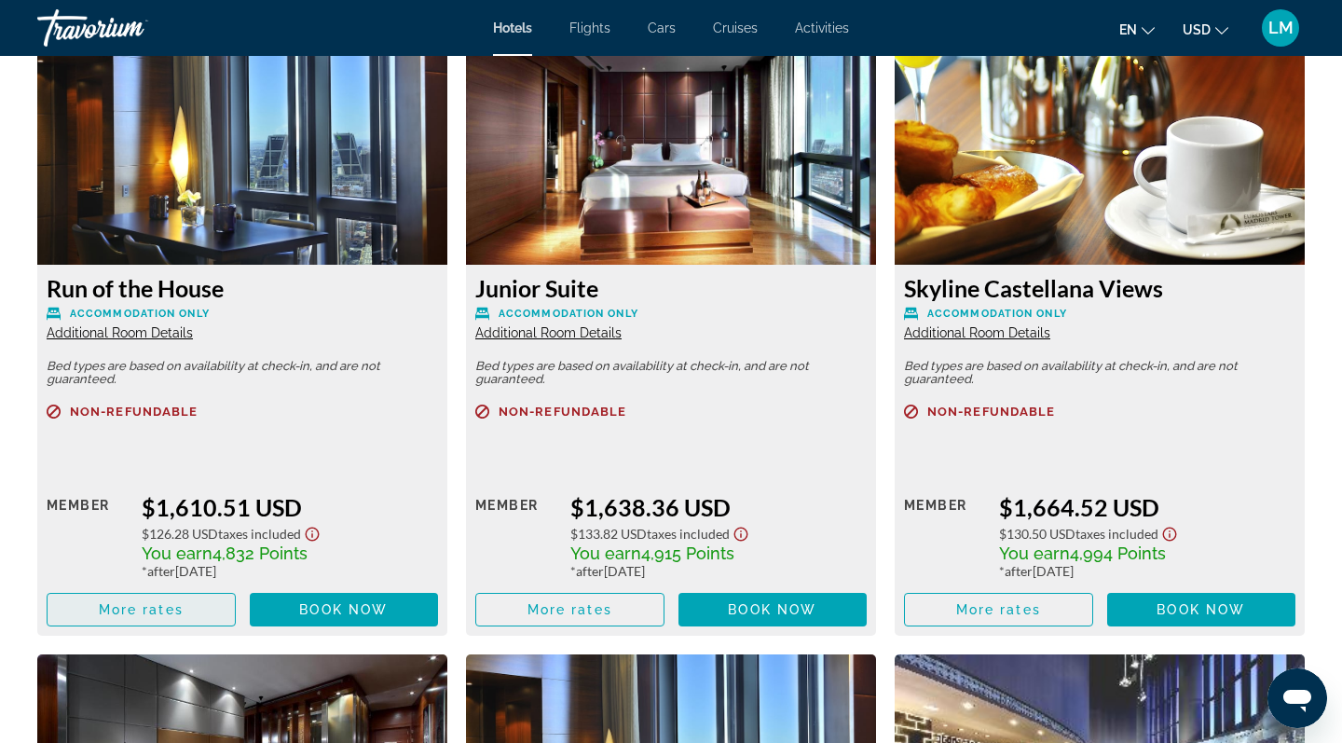
click at [181, 617] on span "More rates" at bounding box center [141, 609] width 85 height 15
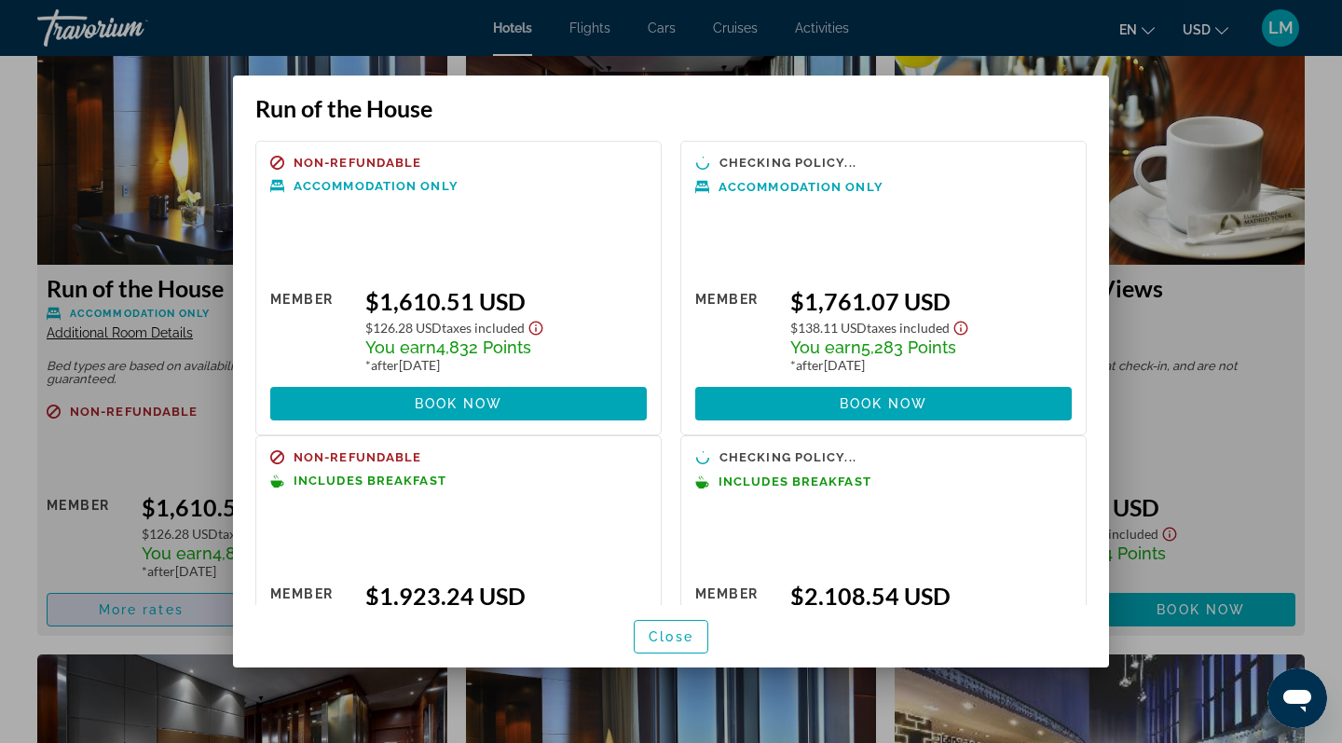
scroll to position [0, 0]
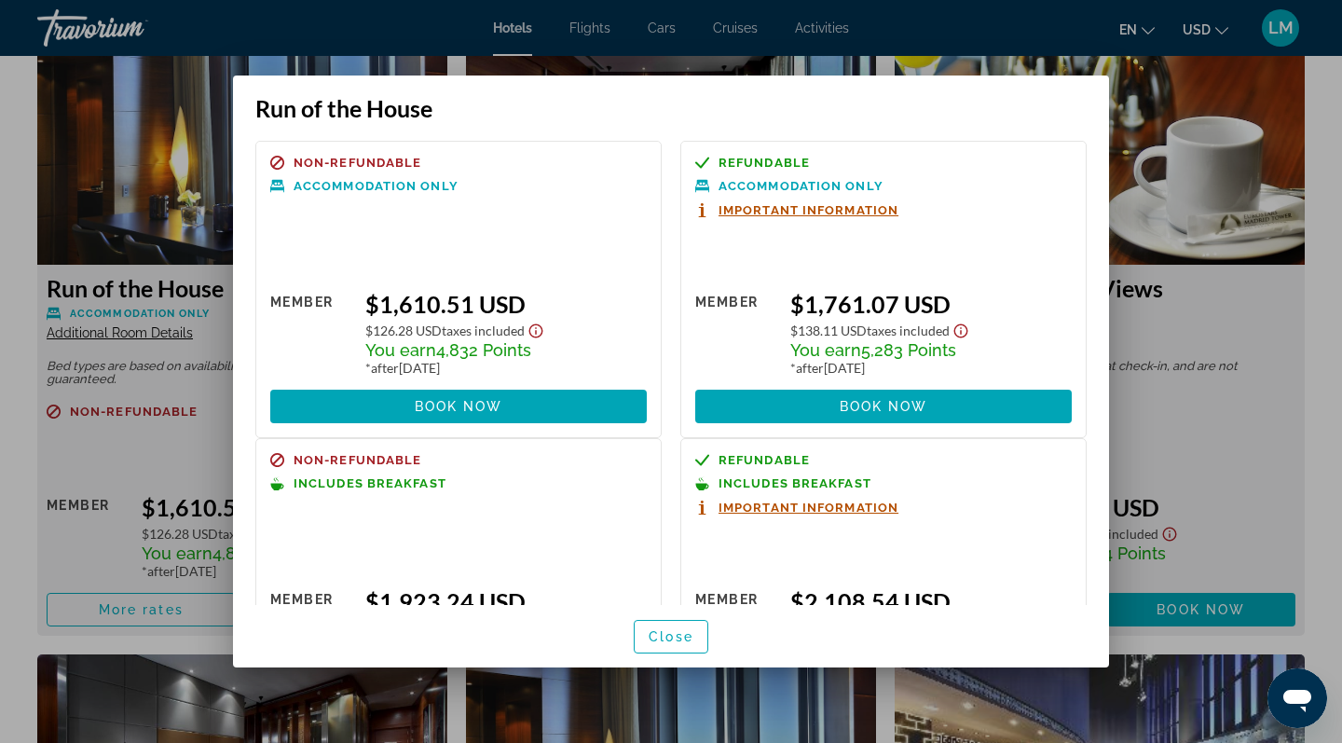
click at [1179, 158] on div at bounding box center [671, 371] width 1342 height 743
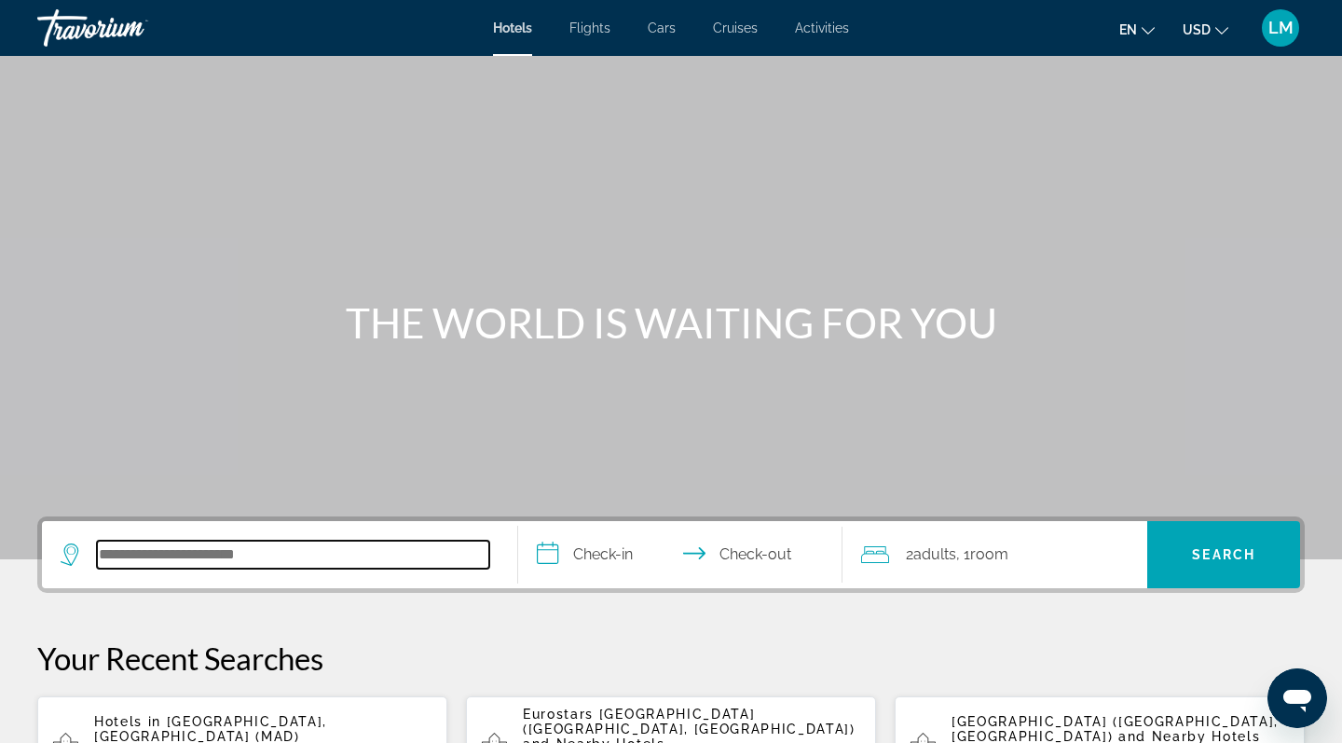
click at [348, 544] on input "Search hotel destination" at bounding box center [293, 555] width 392 height 28
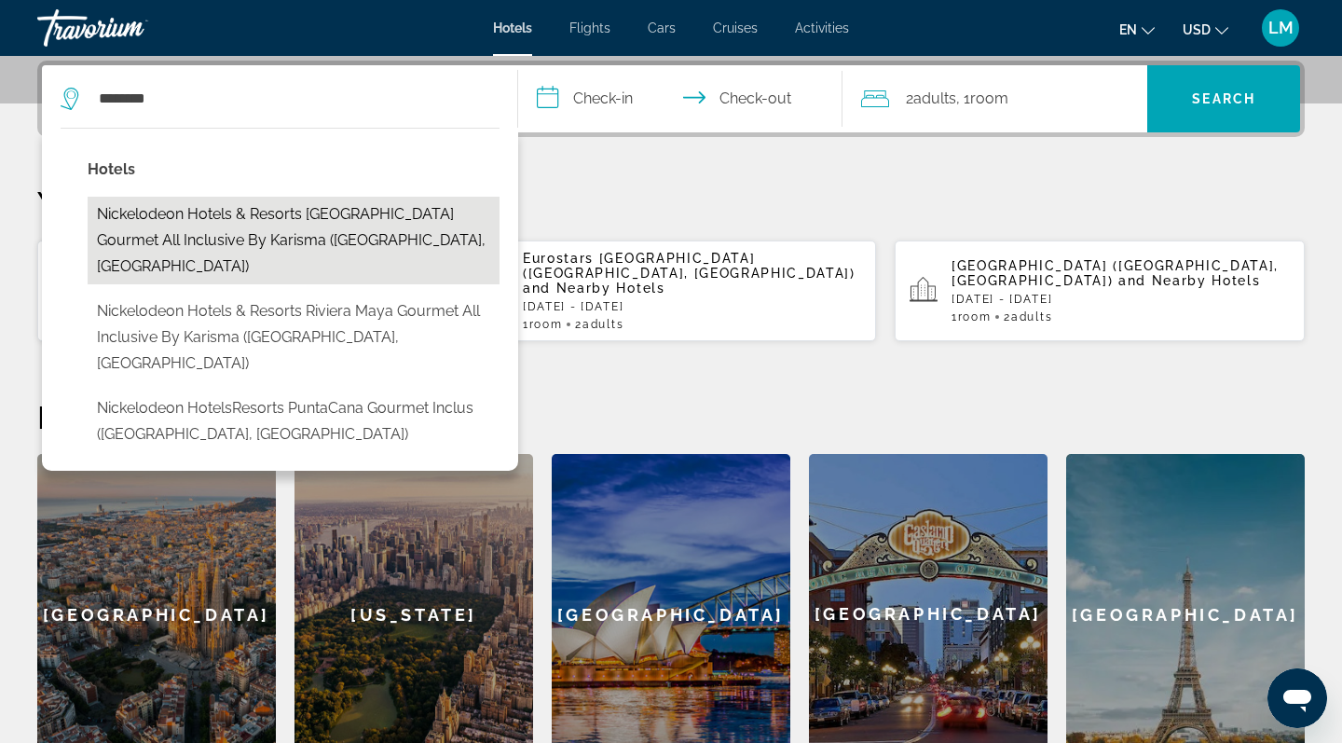
drag, startPoint x: 348, startPoint y: 544, endPoint x: 308, endPoint y: 213, distance: 334.2
click at [308, 213] on button "Nickelodeon Hotels & Resorts Punta Cana Gourmet All Inclusive by Karisma (Punta…" at bounding box center [294, 241] width 412 height 88
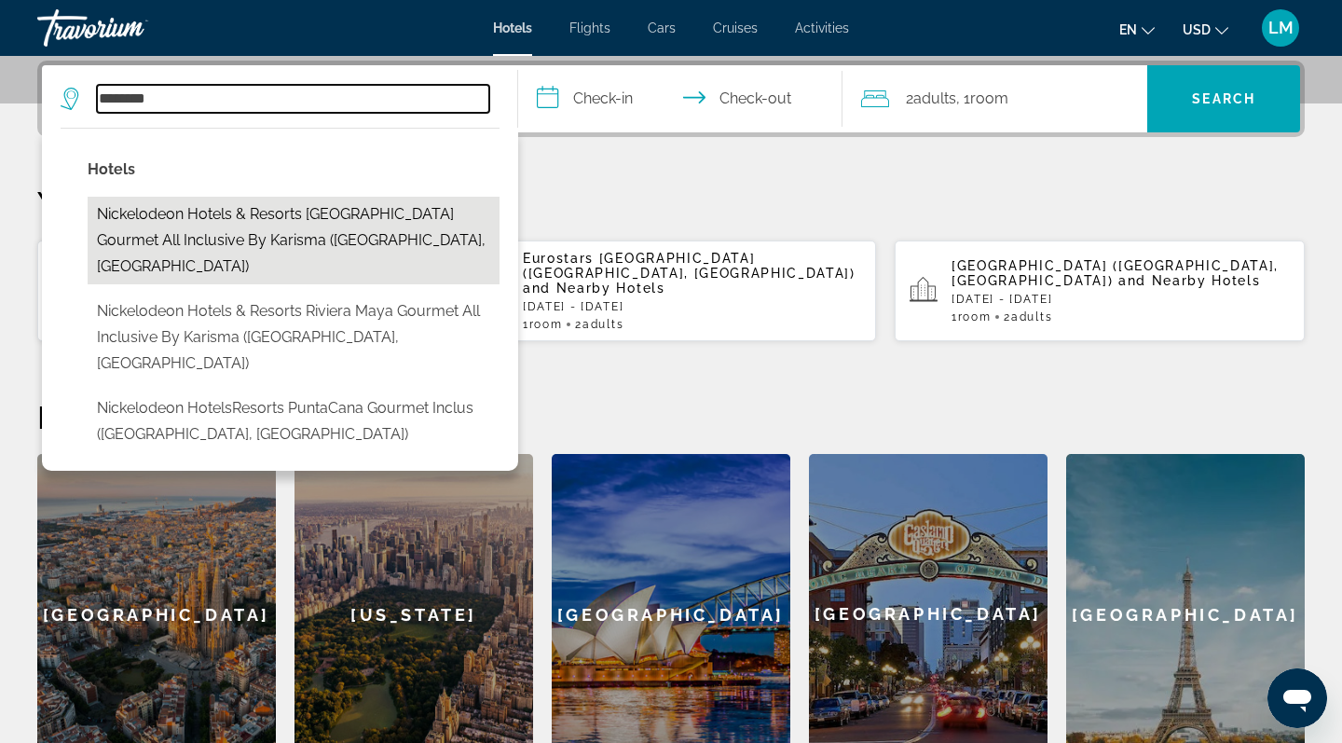
type input "**********"
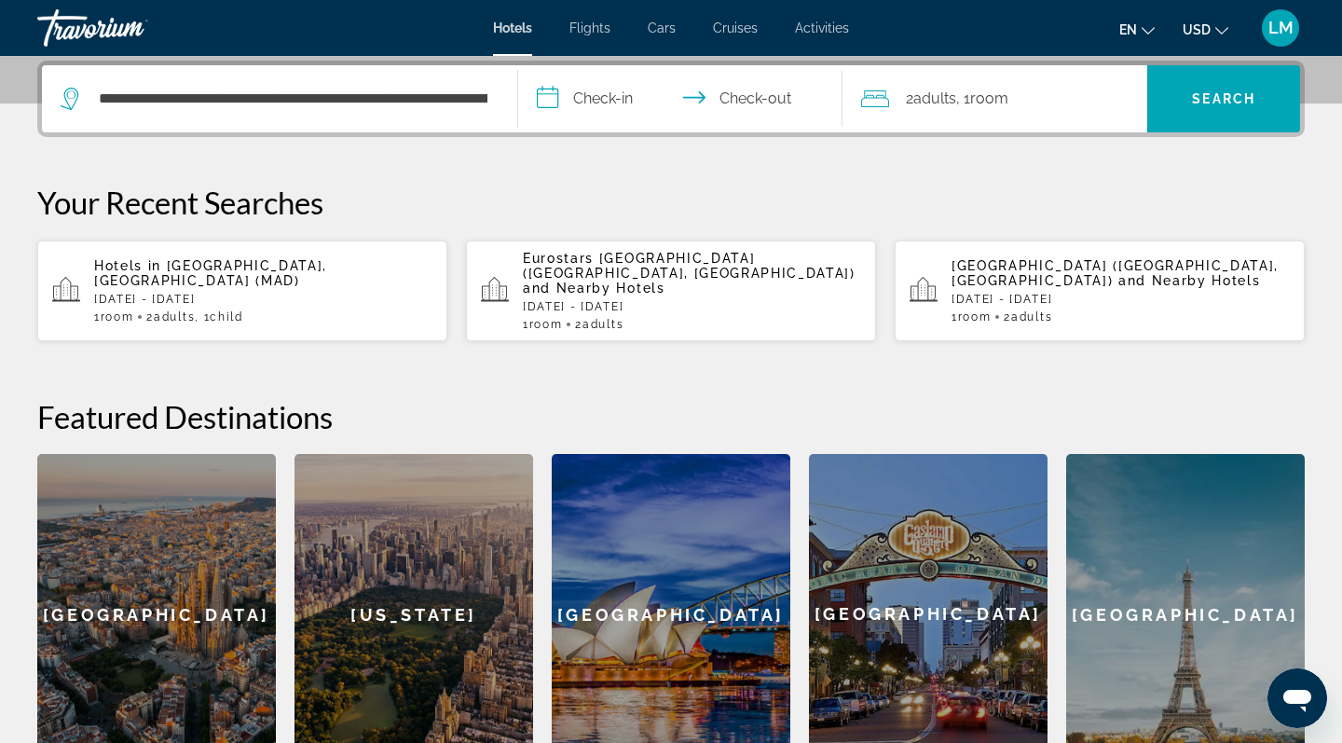
click at [611, 90] on input "**********" at bounding box center [684, 101] width 332 height 73
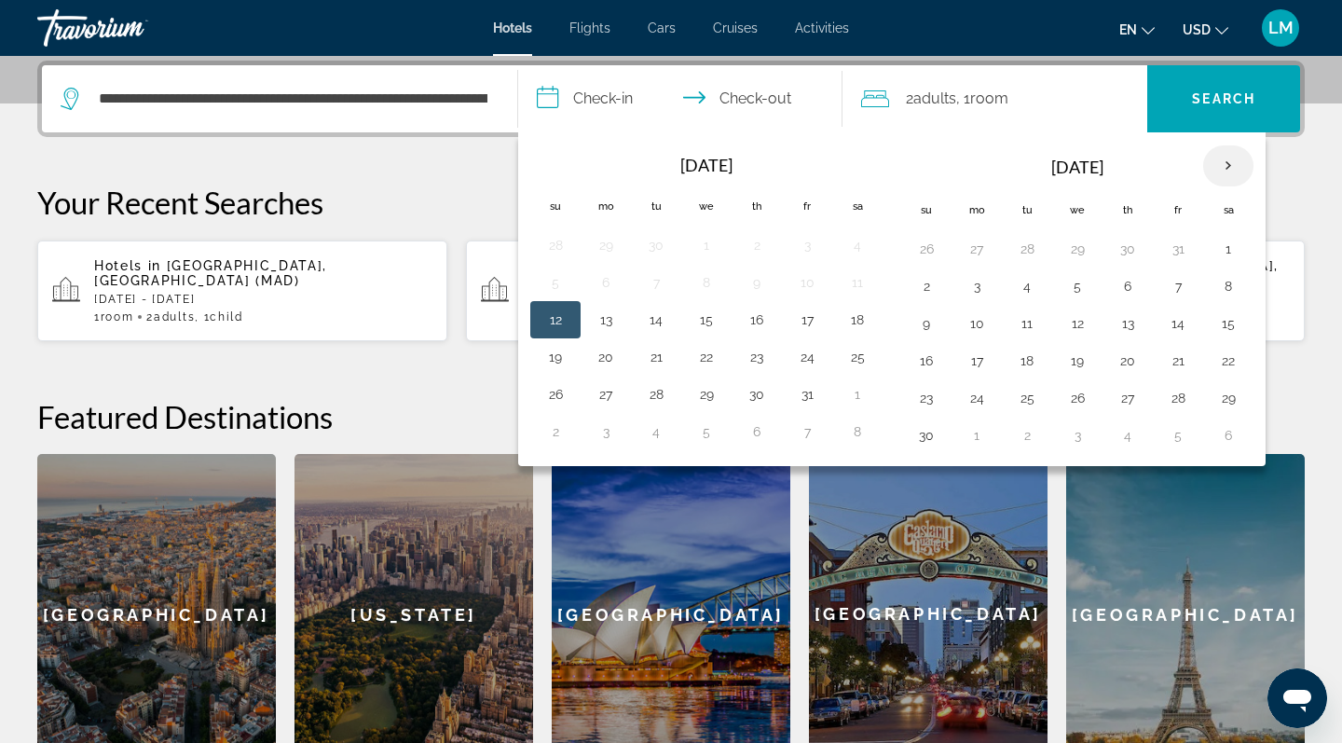
click at [1226, 164] on th "Next month" at bounding box center [1228, 165] width 50 height 41
click at [975, 358] on button "19" at bounding box center [977, 361] width 30 height 26
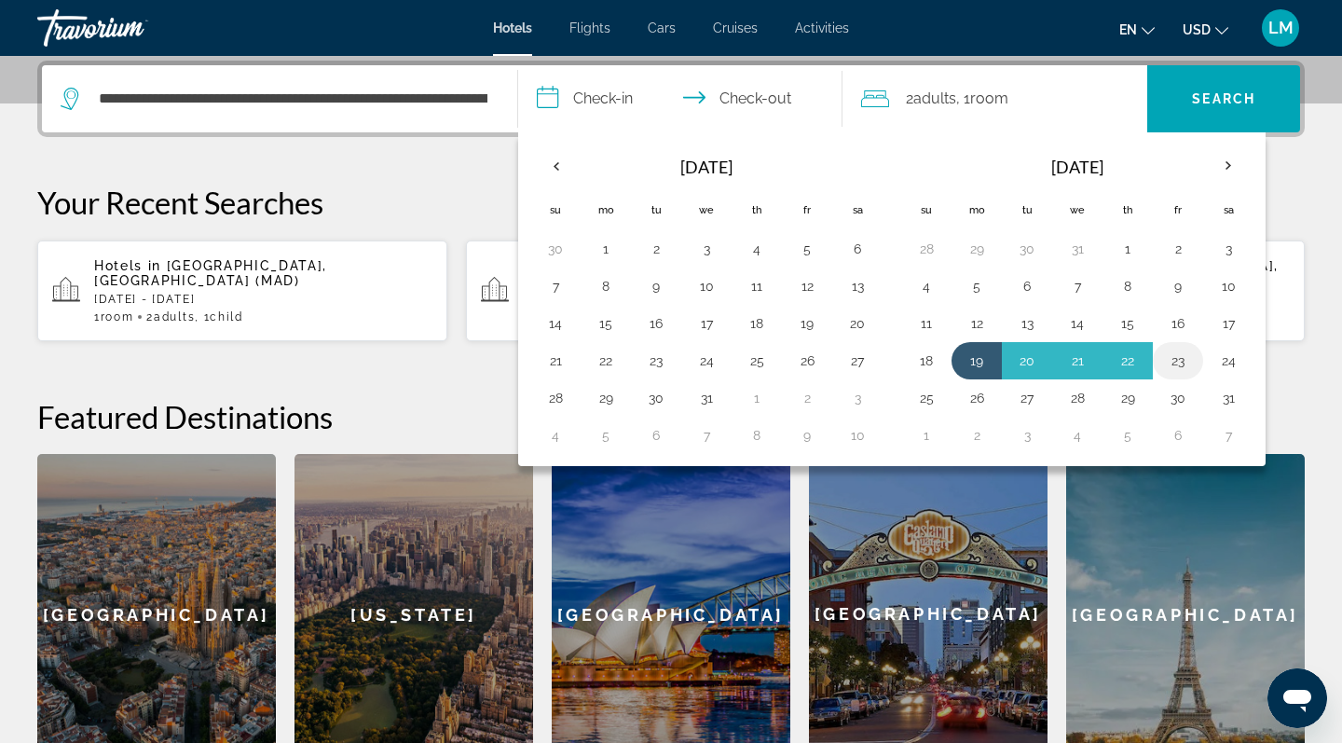
click at [1183, 364] on button "23" at bounding box center [1178, 361] width 30 height 26
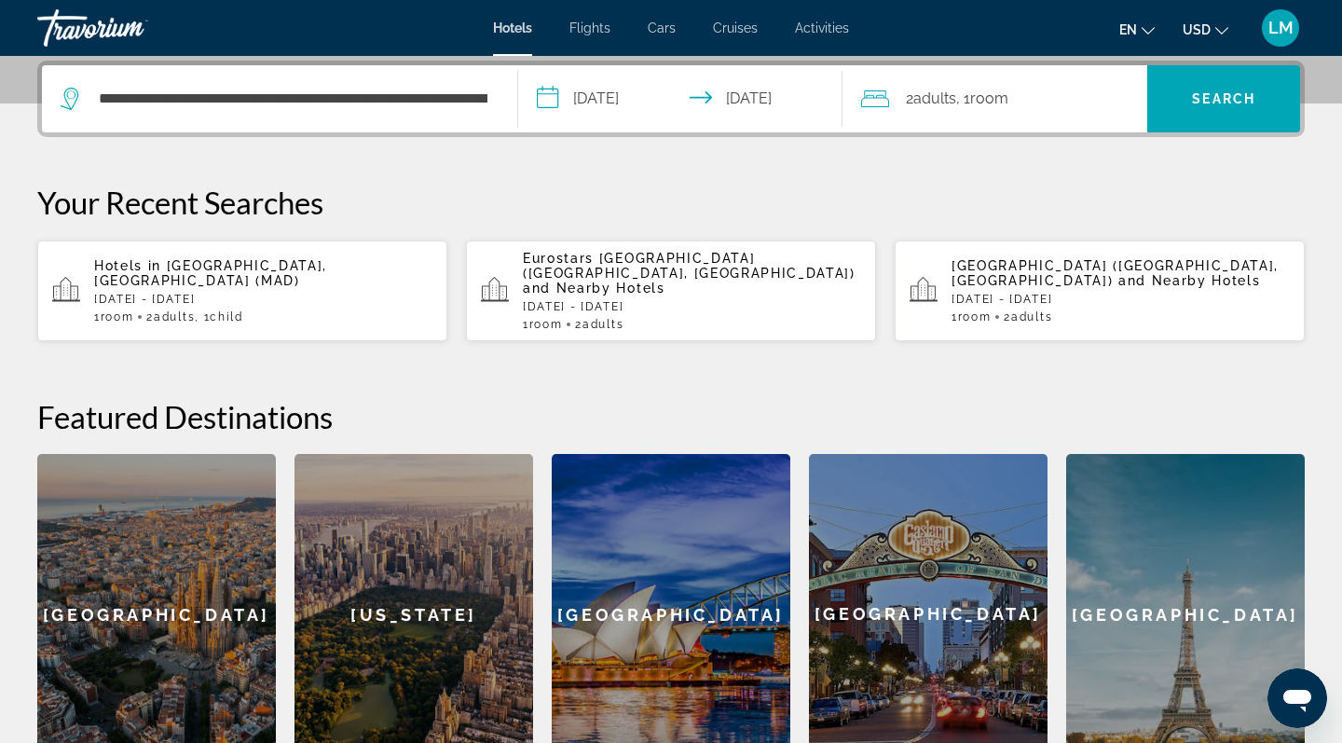
type input "**********"
click at [1047, 106] on div "2 Adult Adults , 1 Room rooms" at bounding box center [1004, 99] width 287 height 26
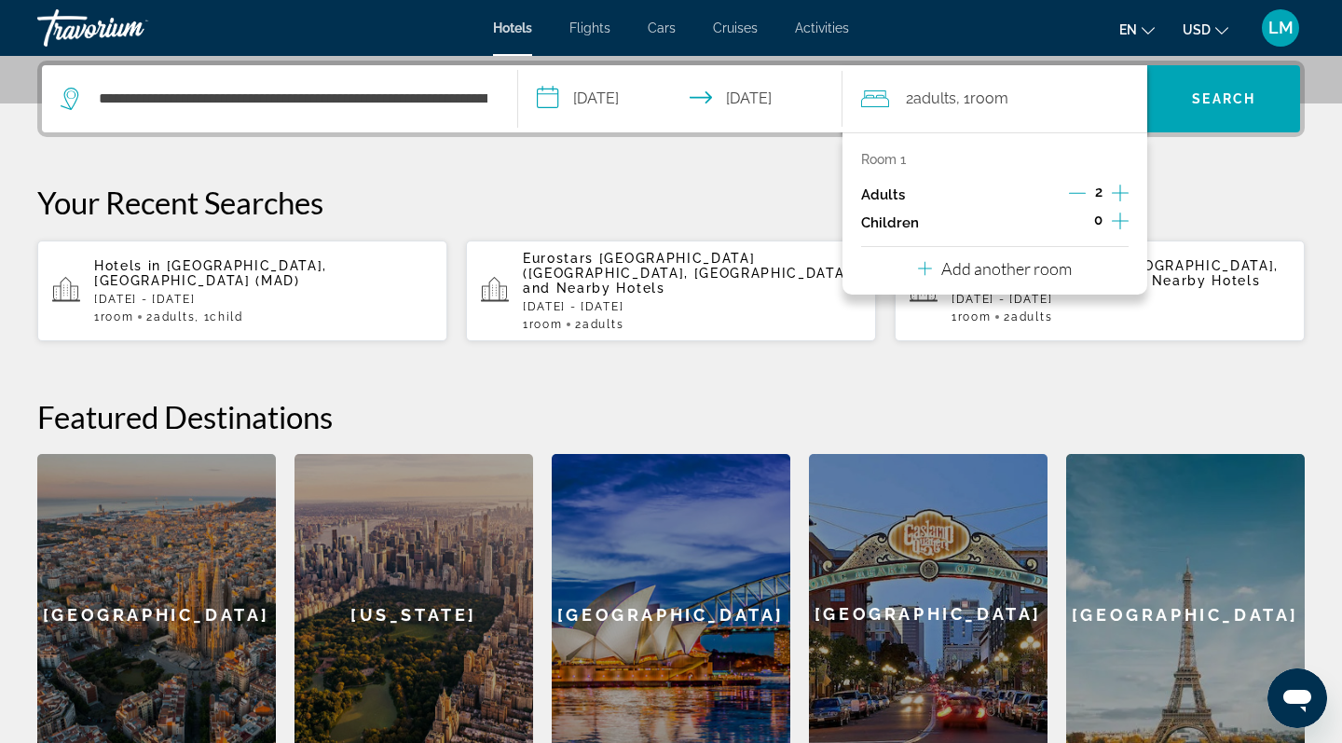
click at [1125, 231] on icon "Increment children" at bounding box center [1120, 221] width 17 height 22
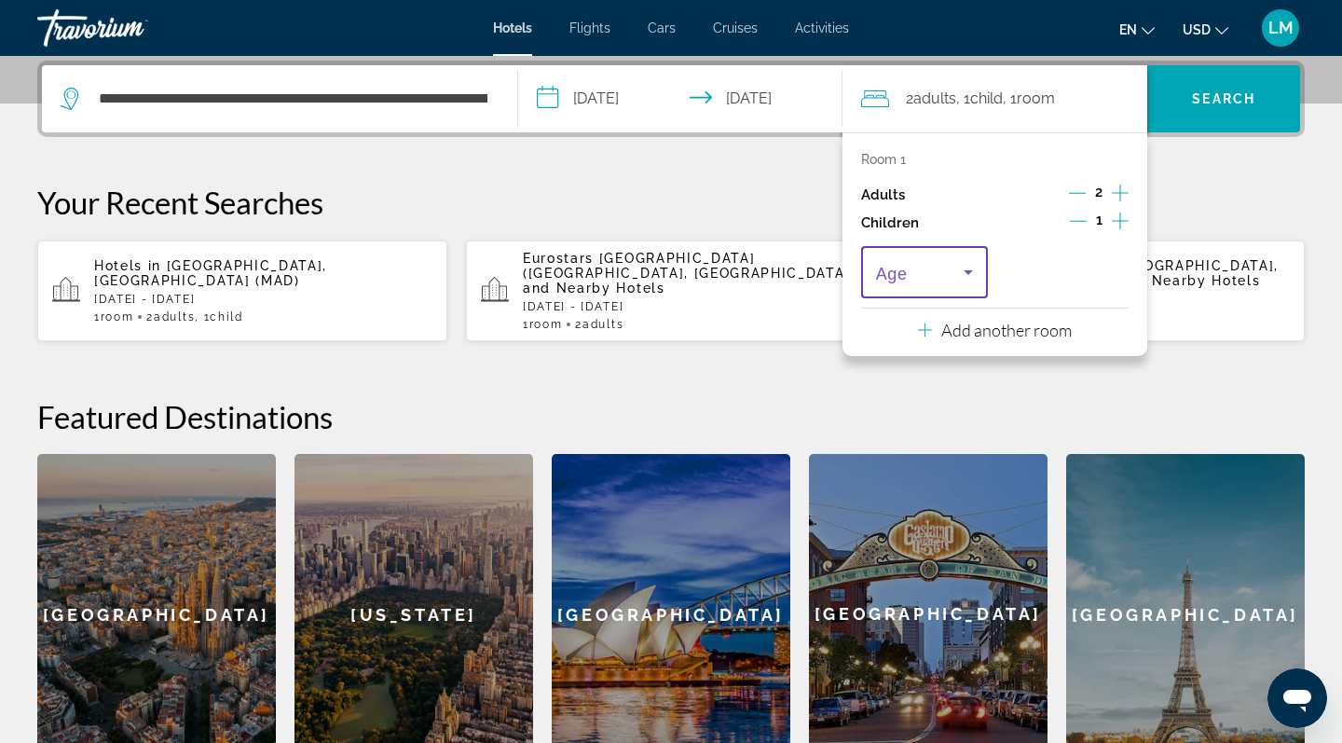
click at [957, 278] on icon "Travelers: 2 adults, 1 child" at bounding box center [968, 272] width 22 height 22
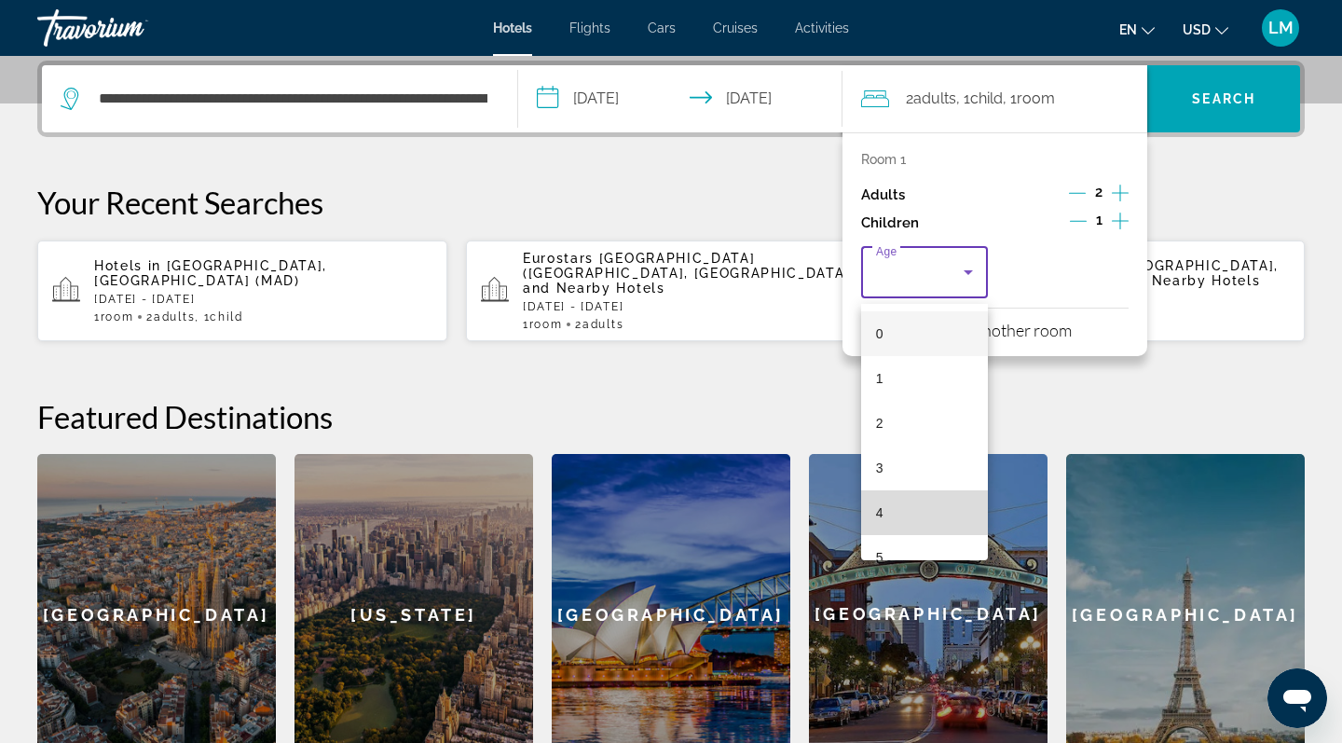
click at [896, 509] on mat-option "4" at bounding box center [924, 512] width 127 height 45
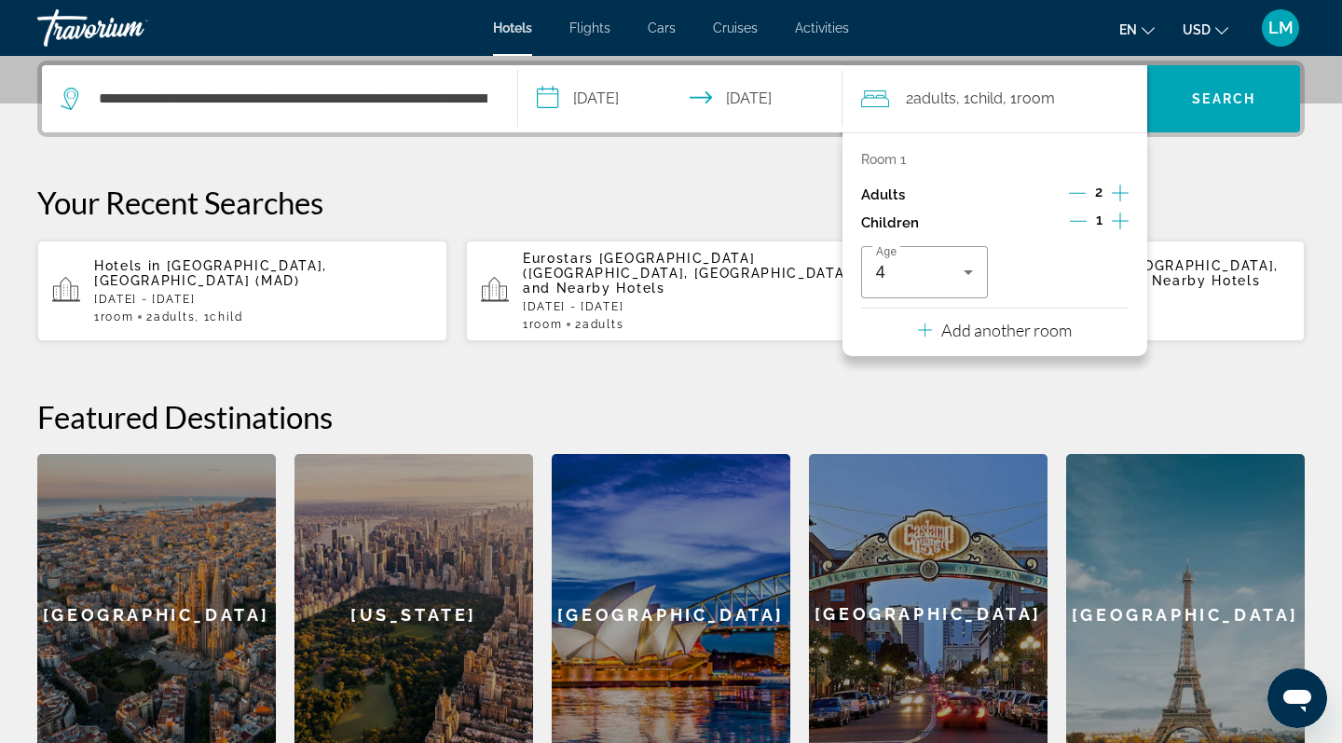
click at [1142, 398] on h2 "Featured Destinations" at bounding box center [671, 416] width 1268 height 37
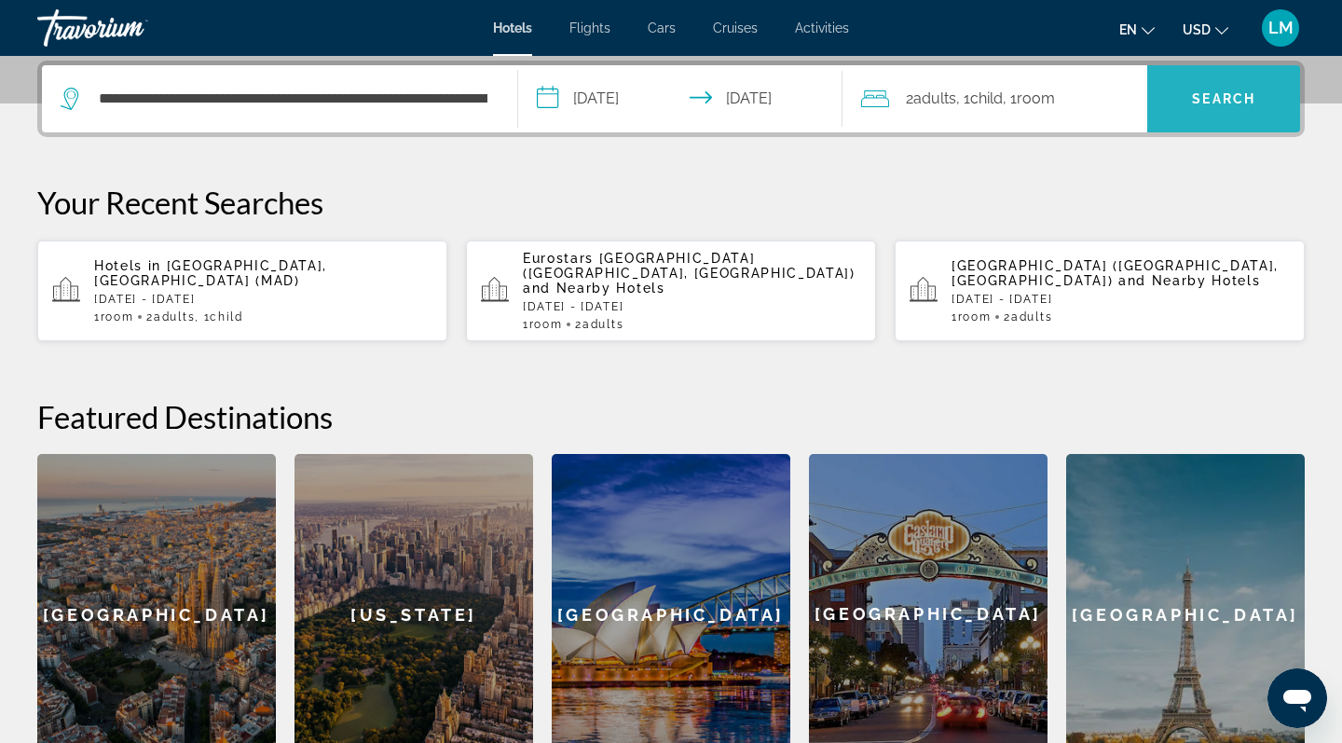
click at [1215, 101] on span "Search" at bounding box center [1223, 98] width 63 height 15
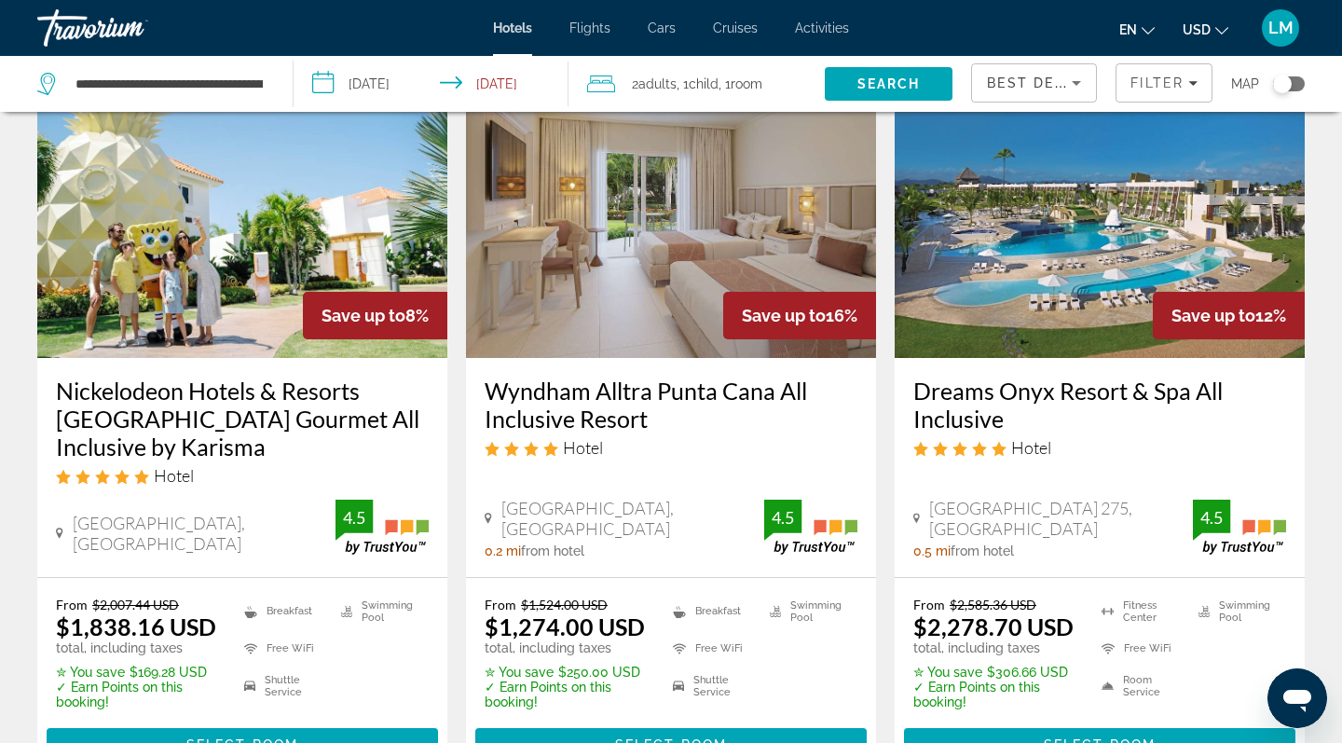
scroll to position [122, 0]
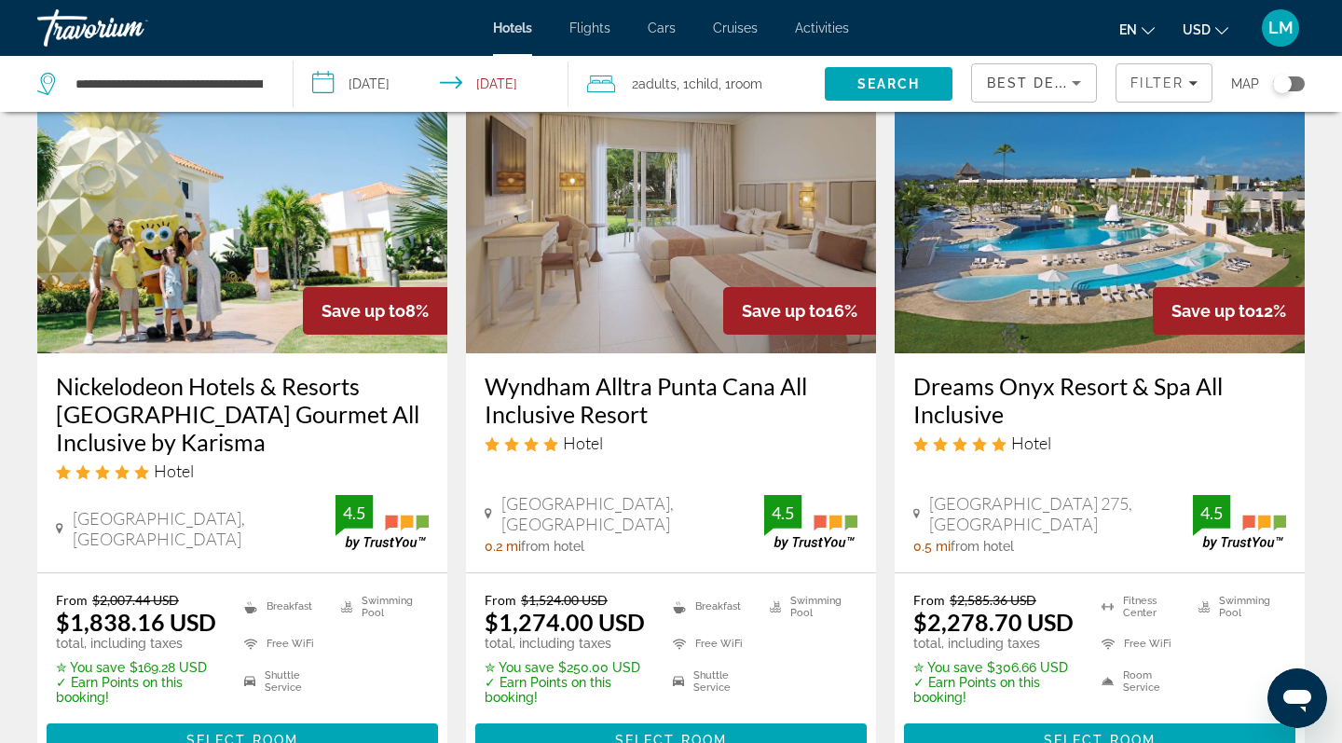
click at [213, 280] on img "Main content" at bounding box center [242, 204] width 410 height 298
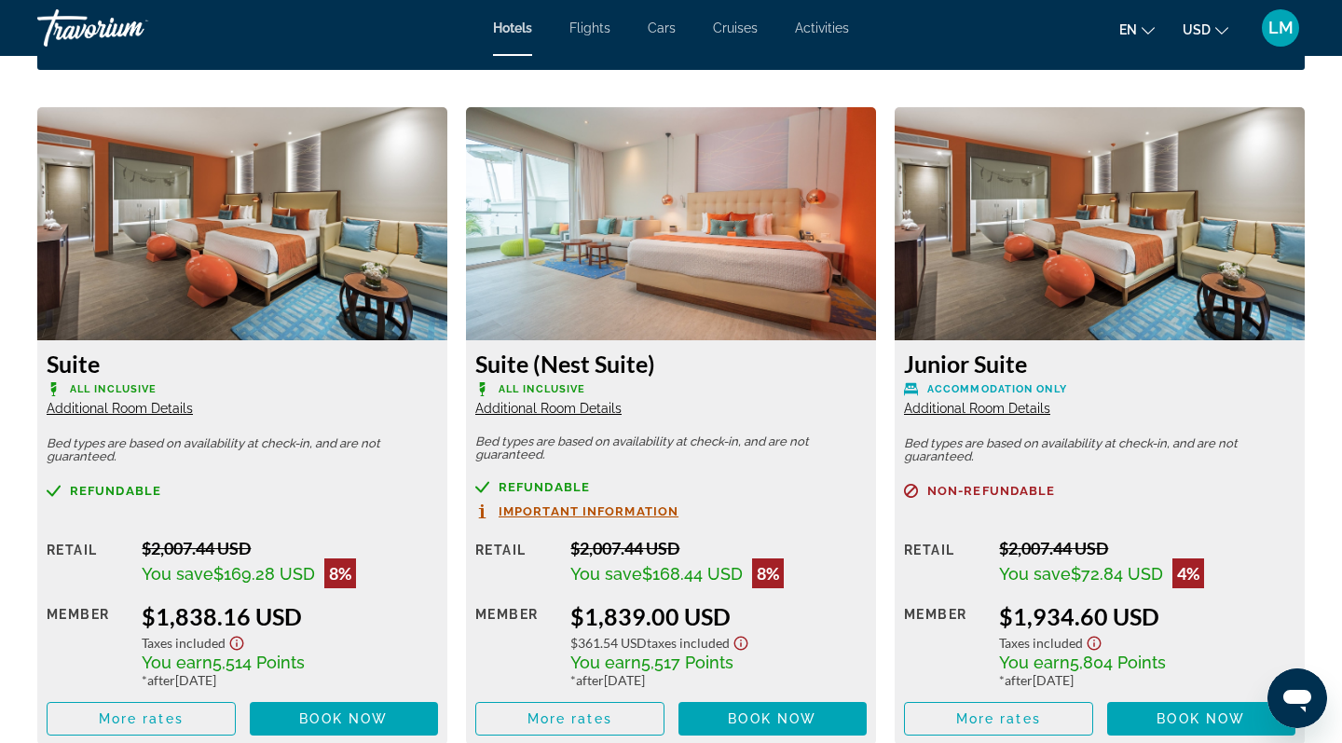
scroll to position [2579, 0]
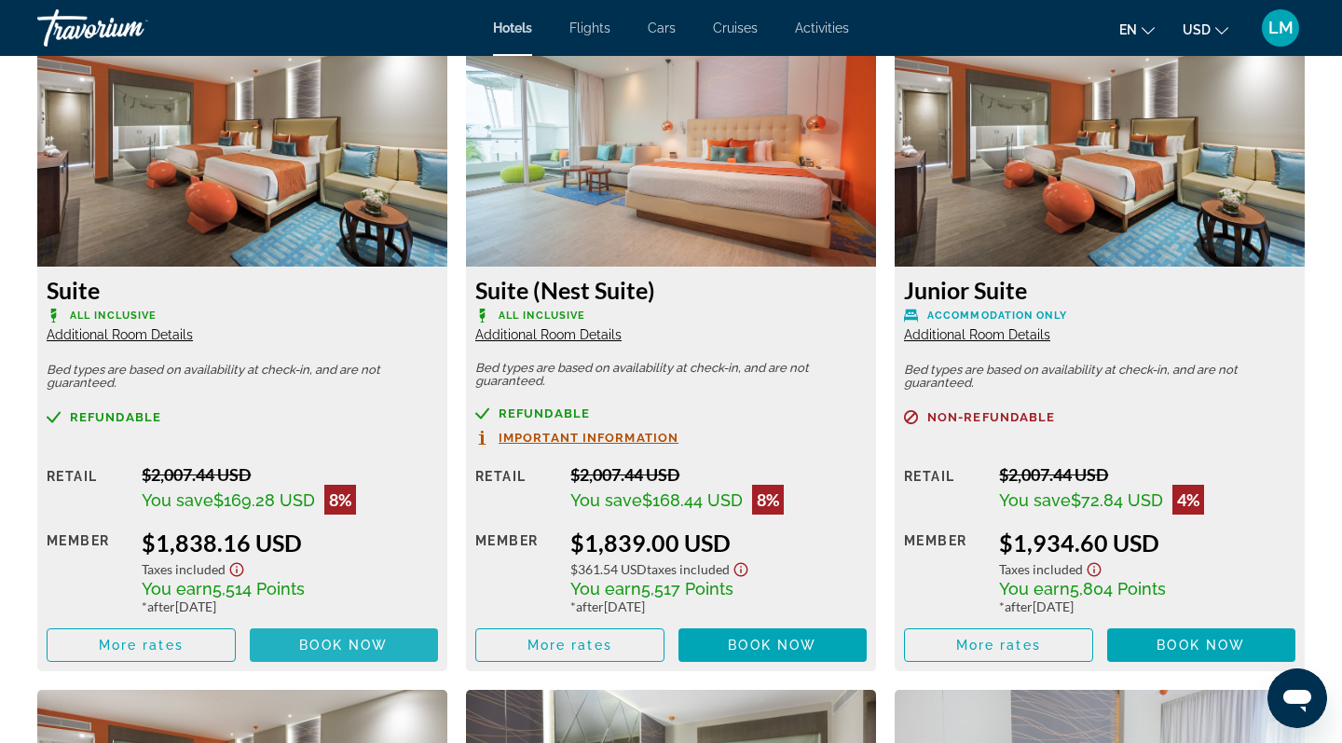
click at [336, 652] on span "Book now" at bounding box center [343, 645] width 89 height 15
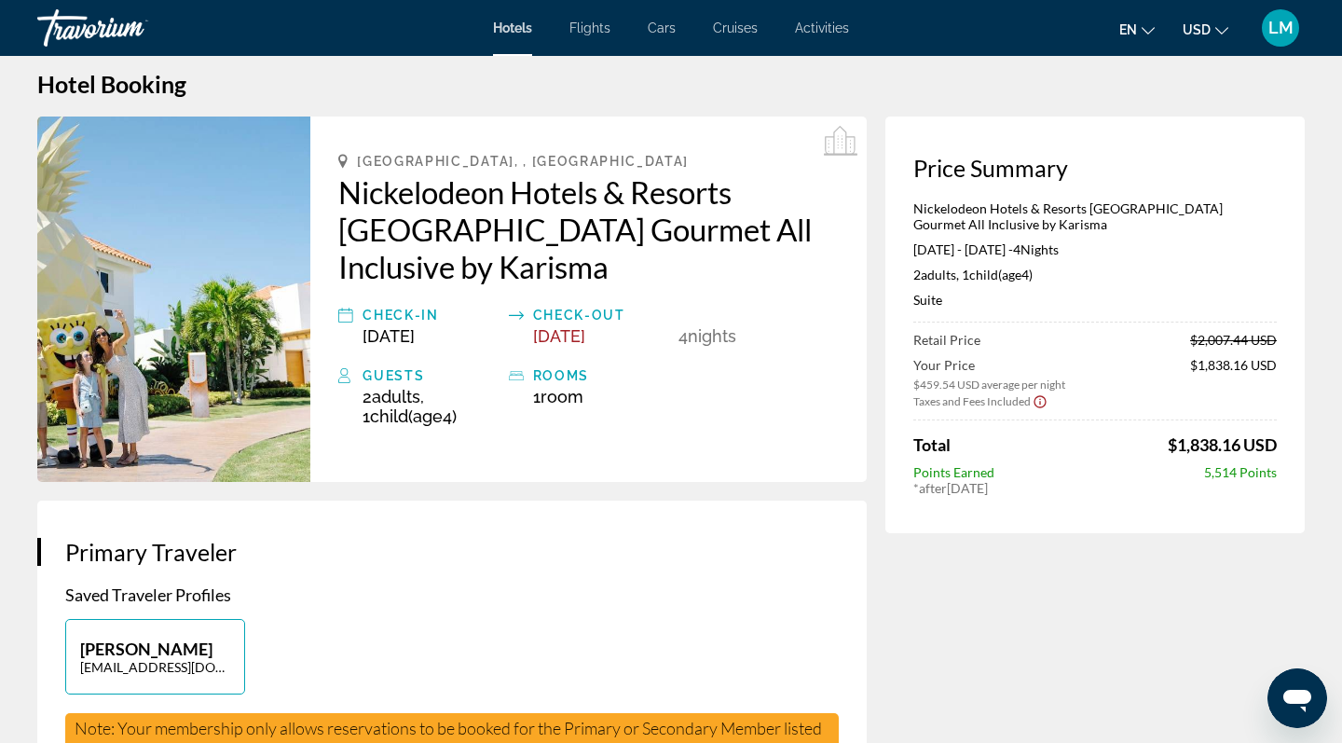
scroll to position [33, 0]
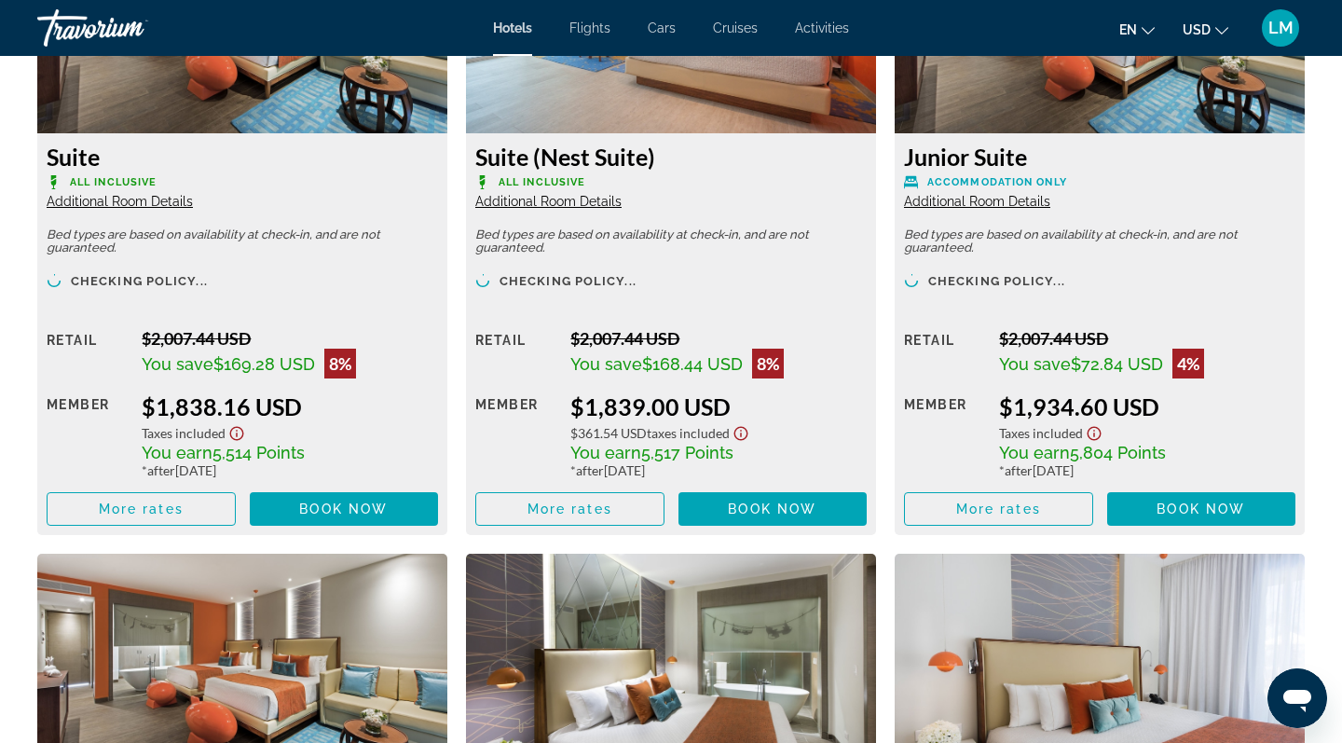
scroll to position [2740, 0]
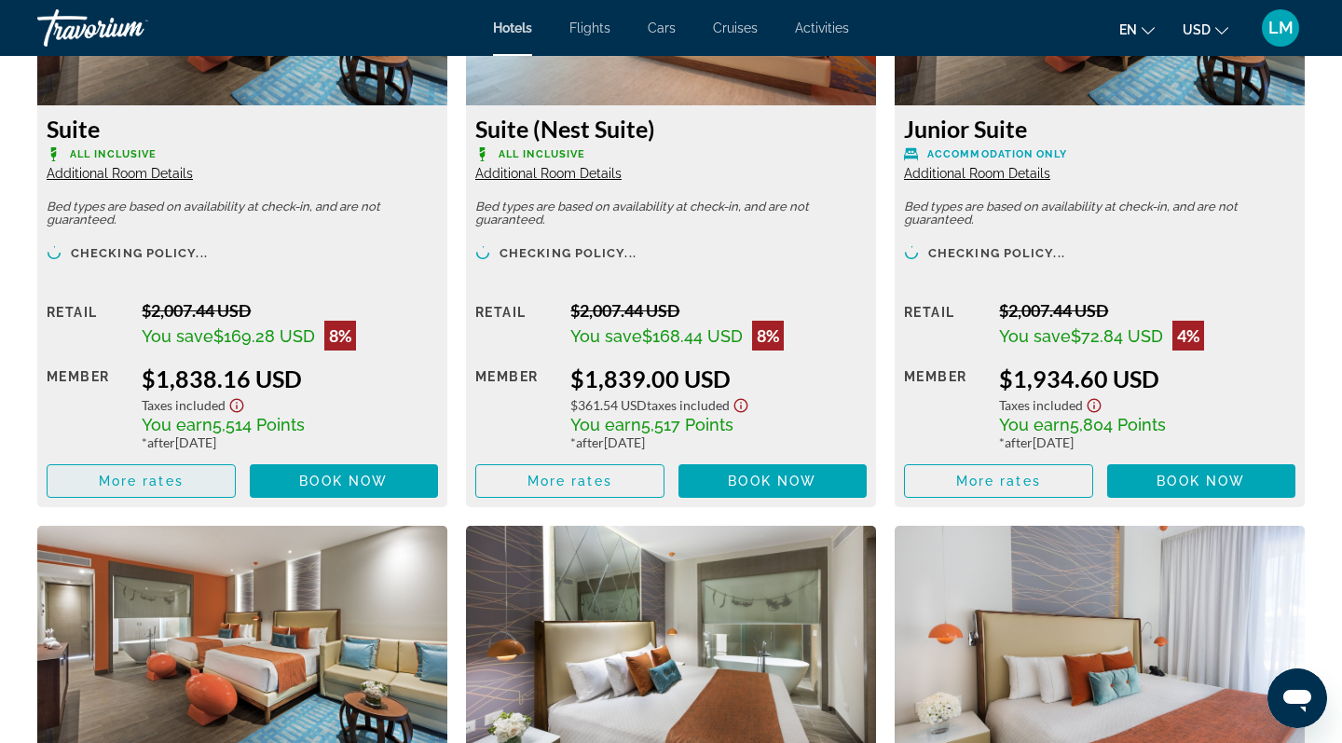
click at [163, 485] on span "More rates" at bounding box center [141, 481] width 85 height 15
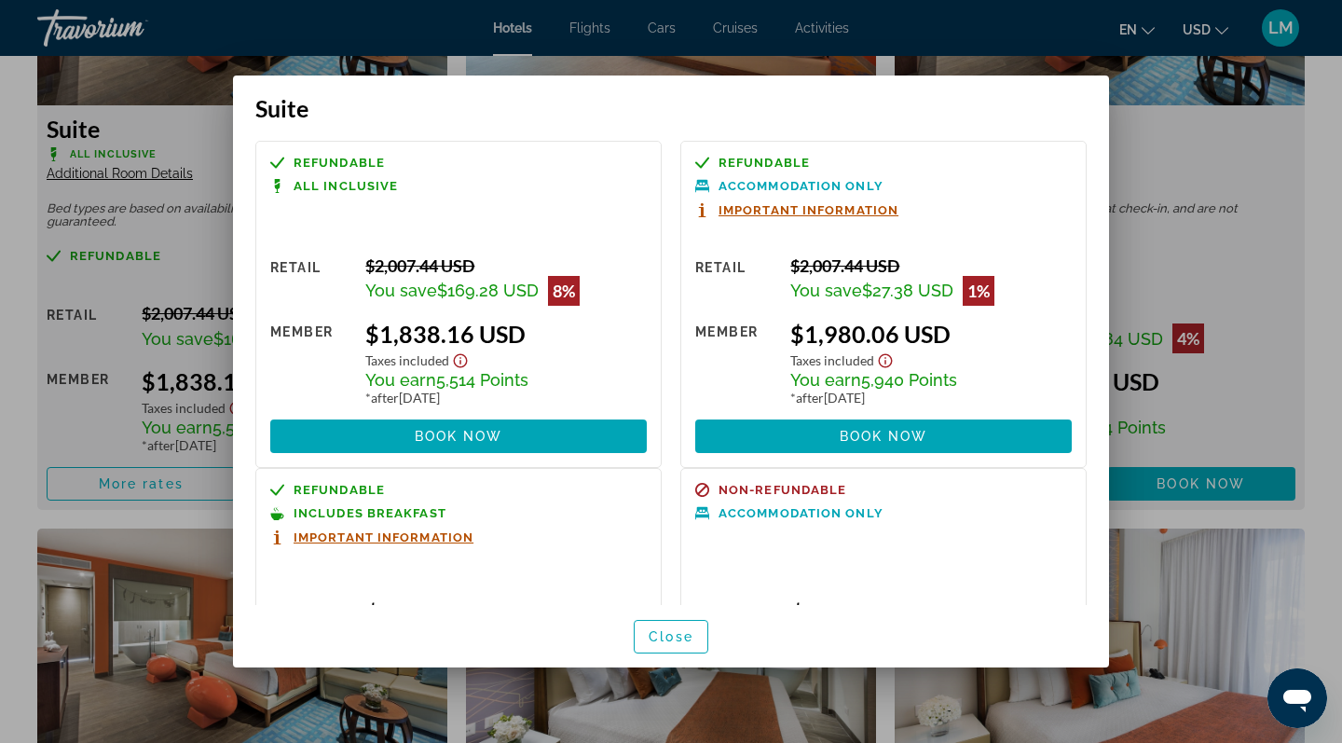
scroll to position [0, 0]
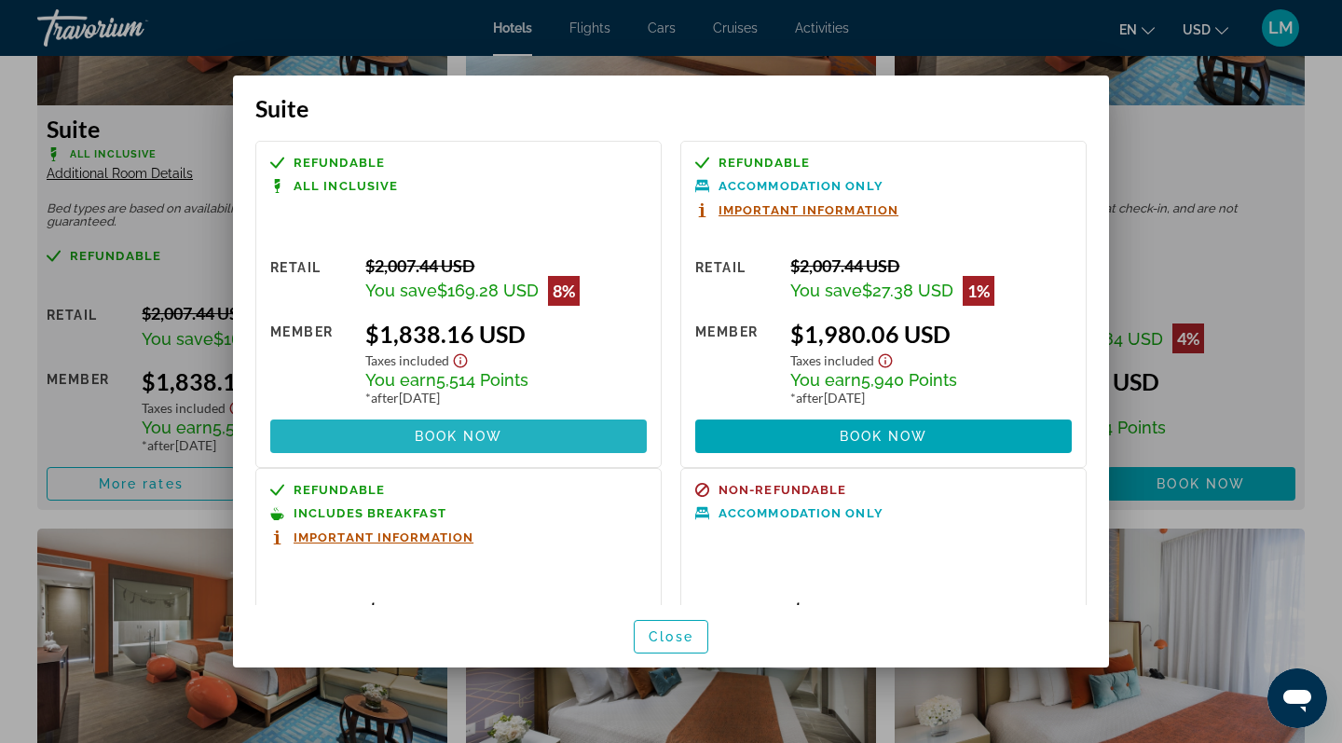
click at [511, 438] on span at bounding box center [458, 436] width 377 height 45
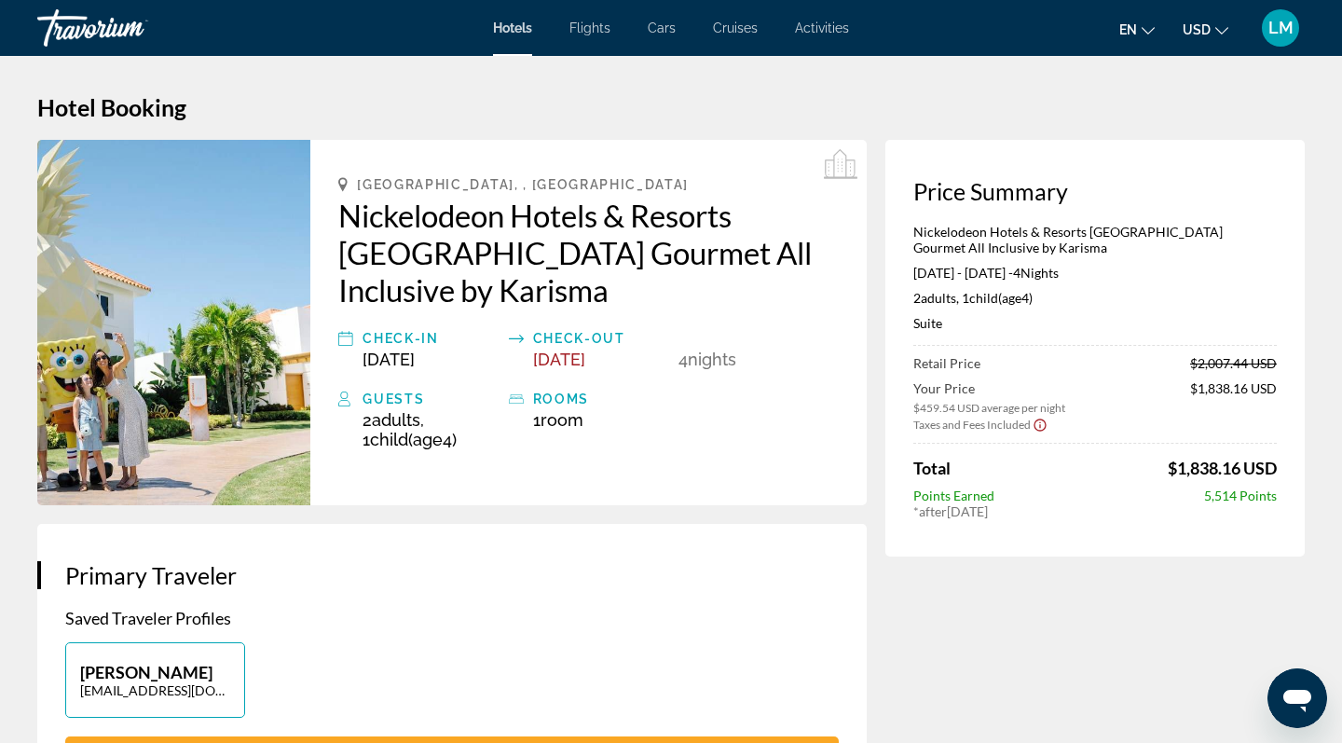
click at [1285, 33] on span "LM" at bounding box center [1281, 28] width 25 height 19
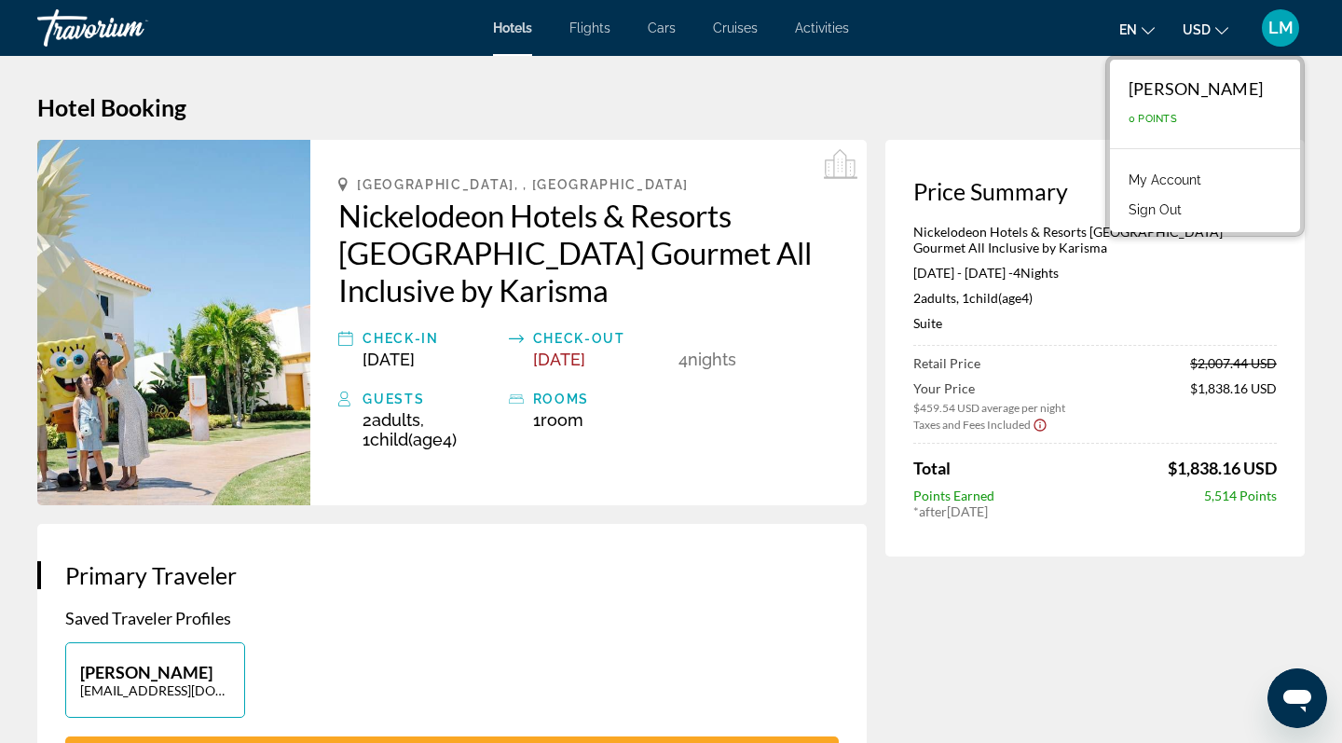
click at [1200, 179] on link "My Account" at bounding box center [1164, 180] width 91 height 24
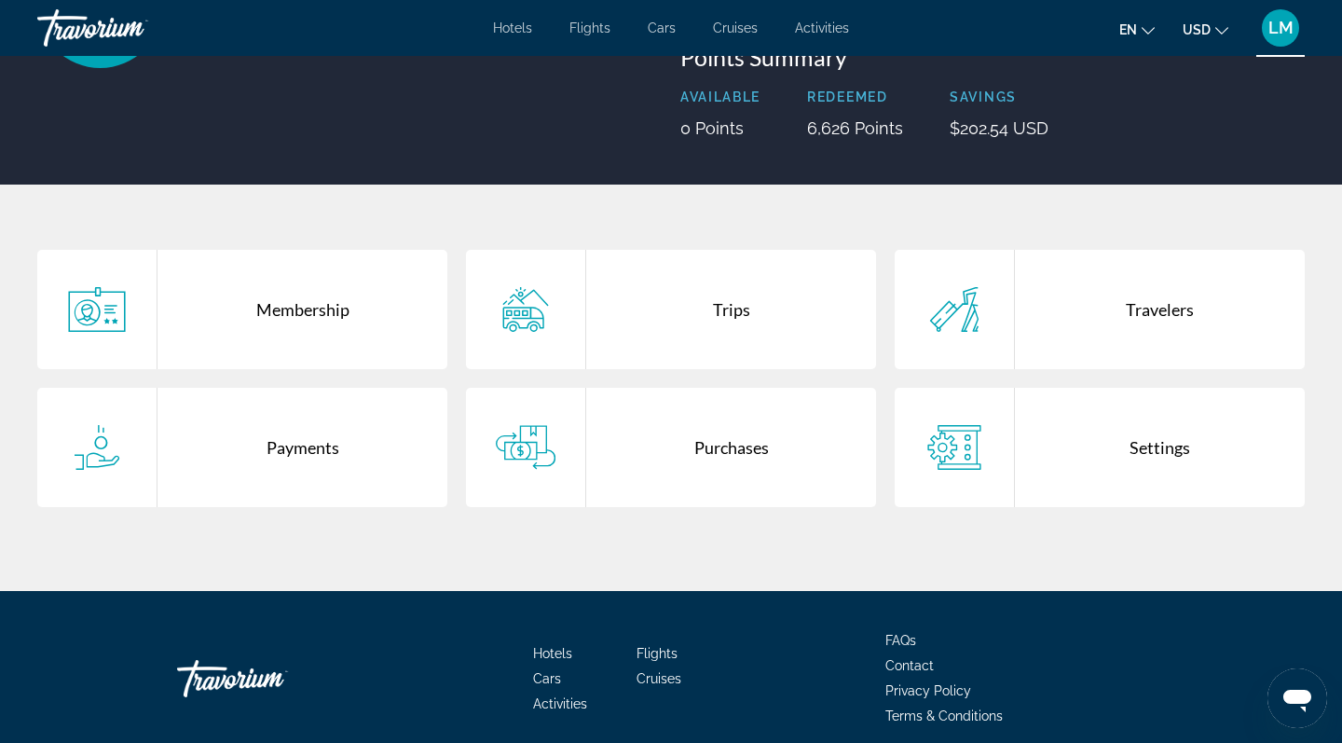
scroll to position [231, 0]
click at [728, 305] on div "Trips" at bounding box center [731, 309] width 290 height 119
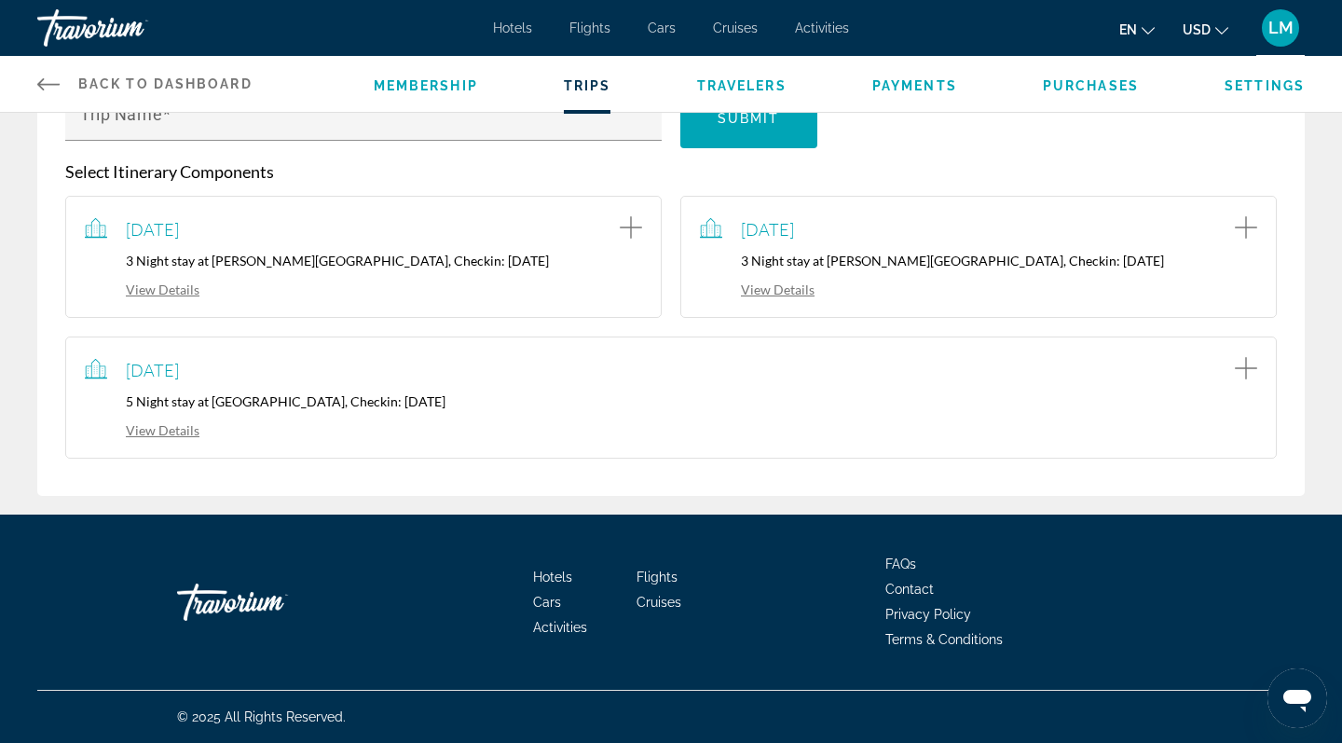
scroll to position [291, 0]
click at [172, 428] on link "View Details" at bounding box center [142, 430] width 115 height 16
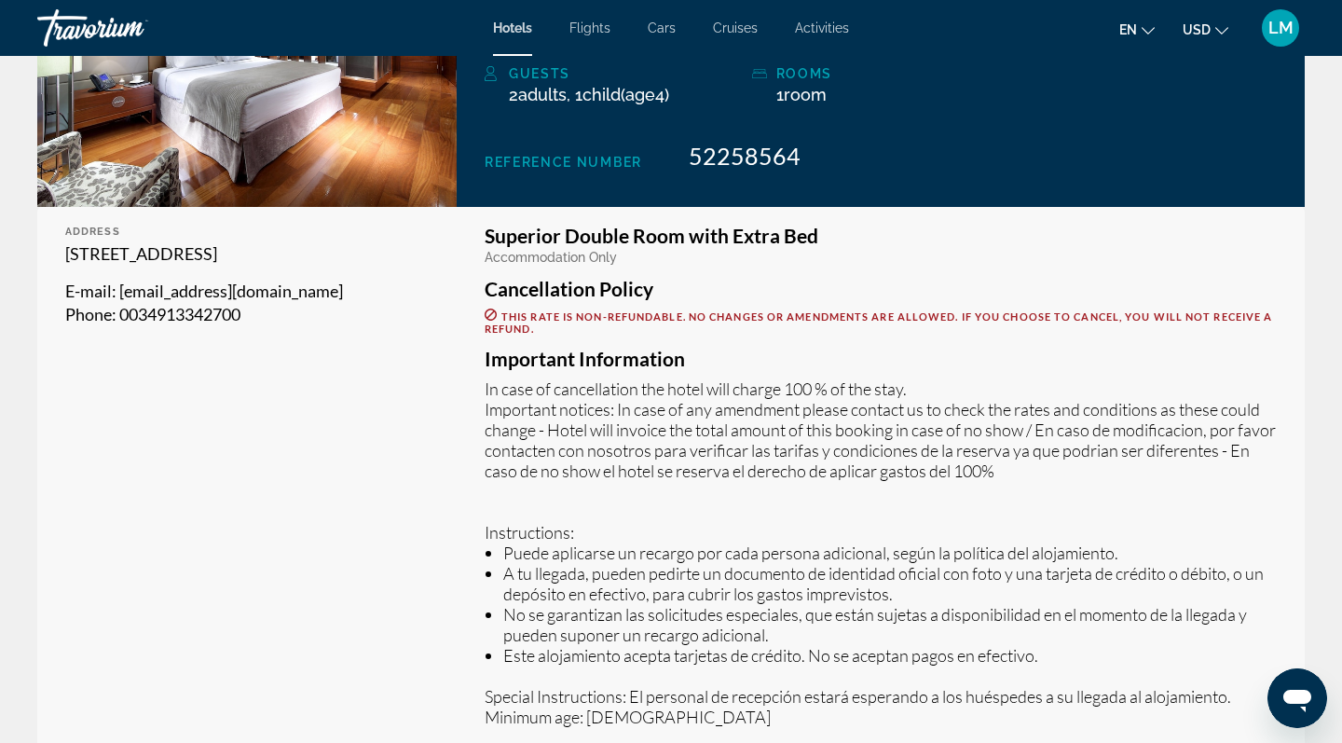
scroll to position [432, 0]
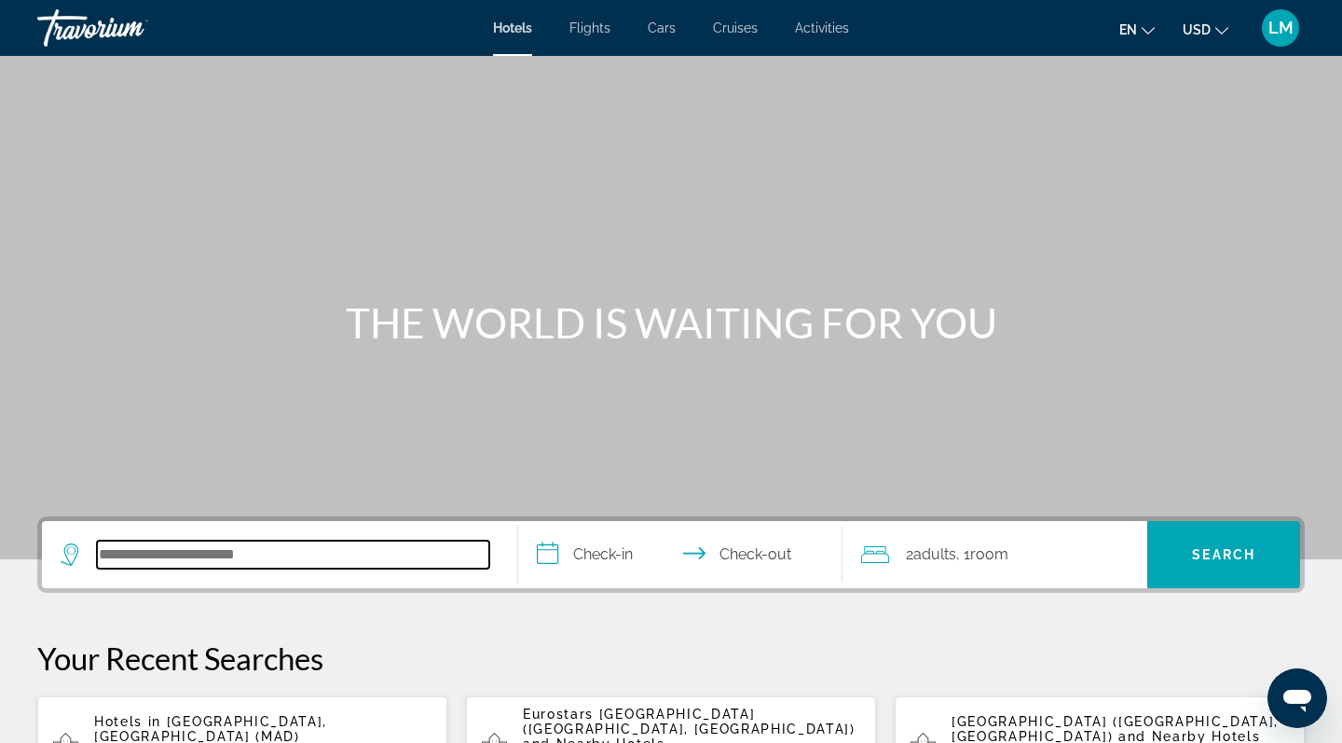
click at [269, 564] on input "Search hotel destination" at bounding box center [293, 555] width 392 height 28
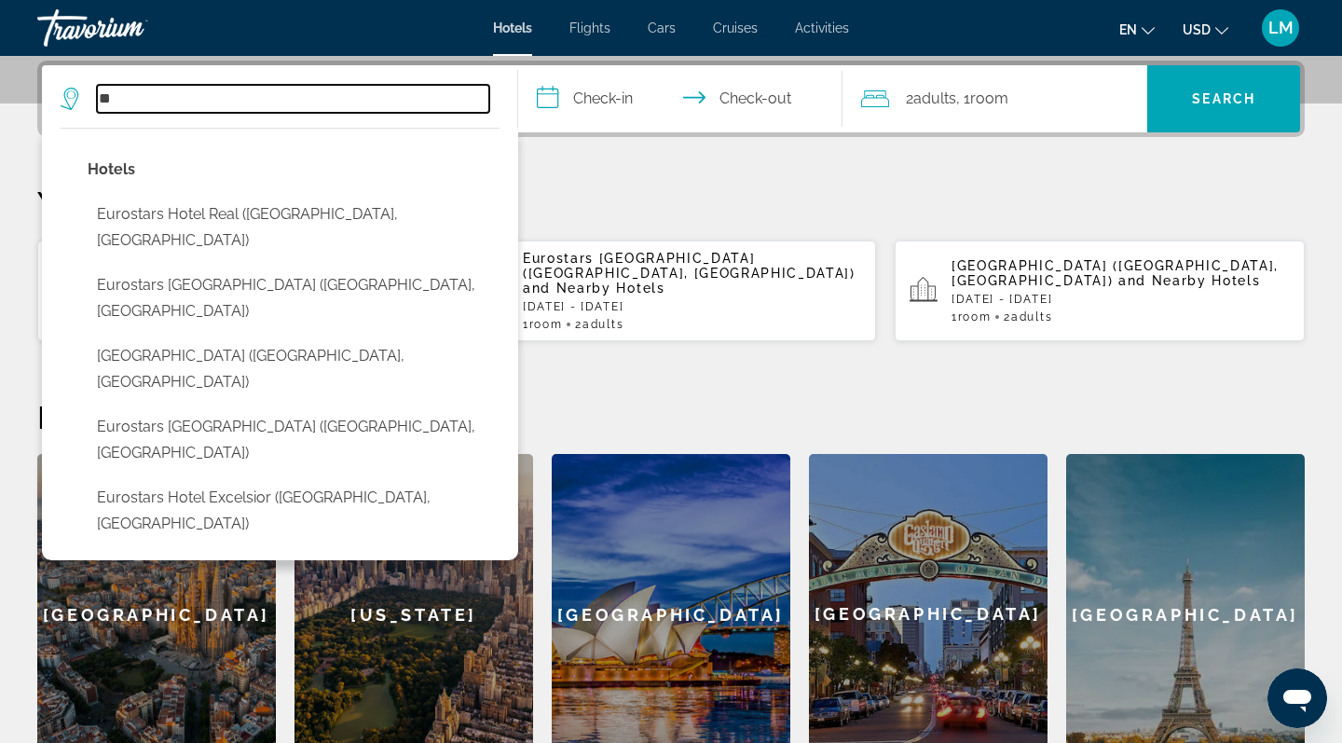
type input "*"
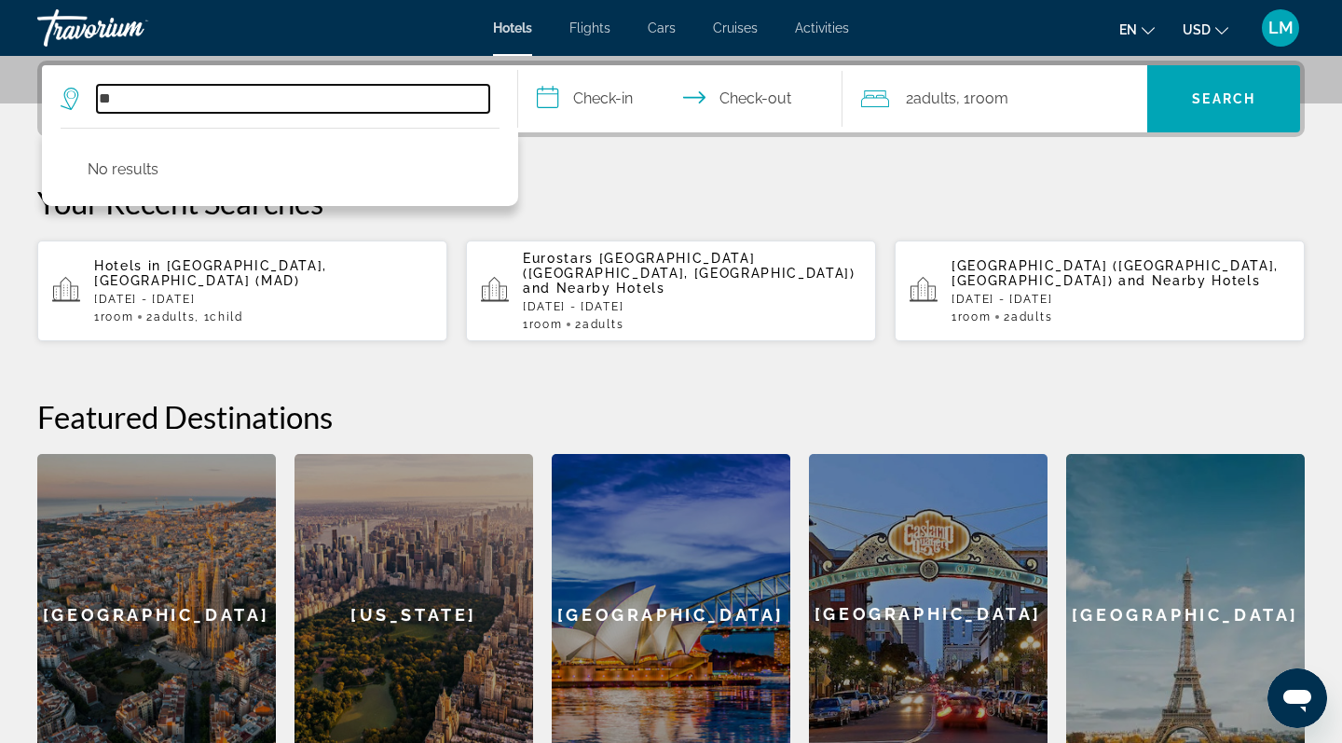
type input "*"
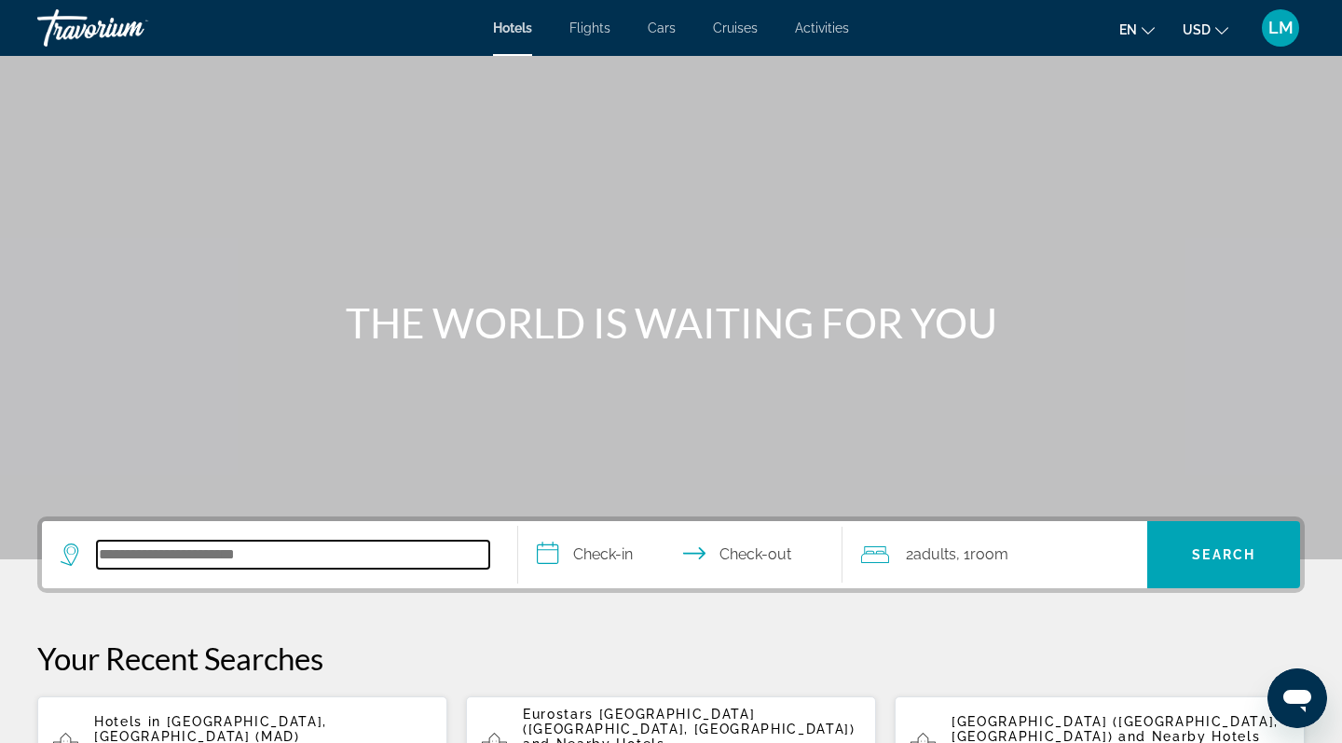
click at [162, 560] on input "Search hotel destination" at bounding box center [293, 555] width 392 height 28
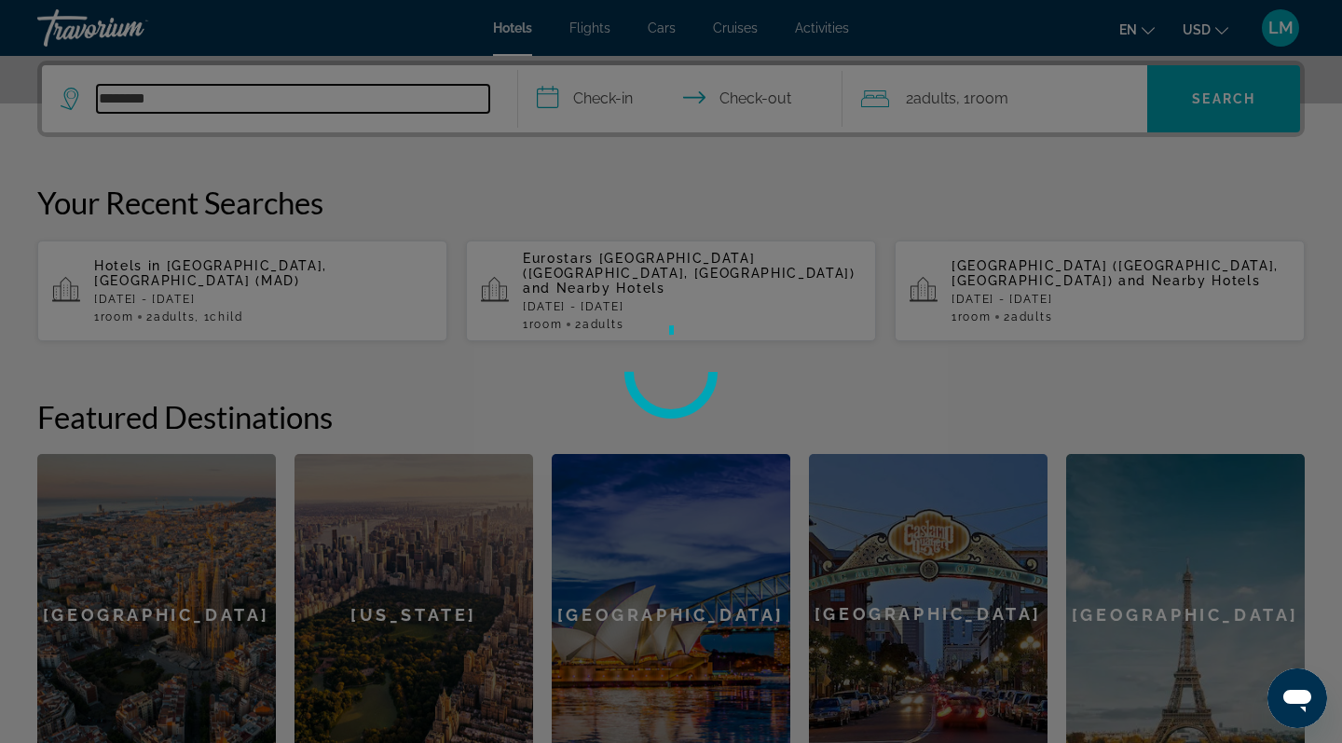
type input "********"
click at [721, 272] on div at bounding box center [671, 371] width 1342 height 743
click at [657, 287] on div at bounding box center [671, 371] width 1342 height 743
click at [807, 197] on div at bounding box center [671, 371] width 1342 height 743
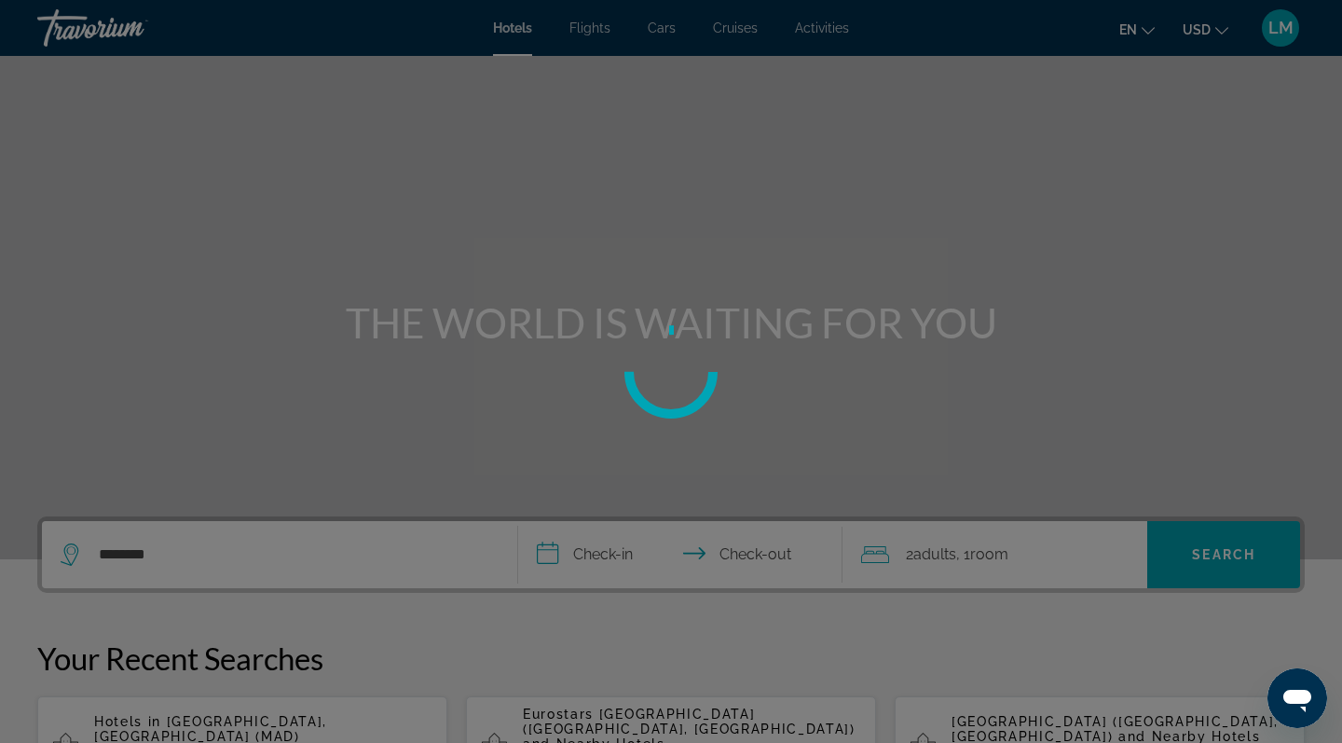
scroll to position [0, 0]
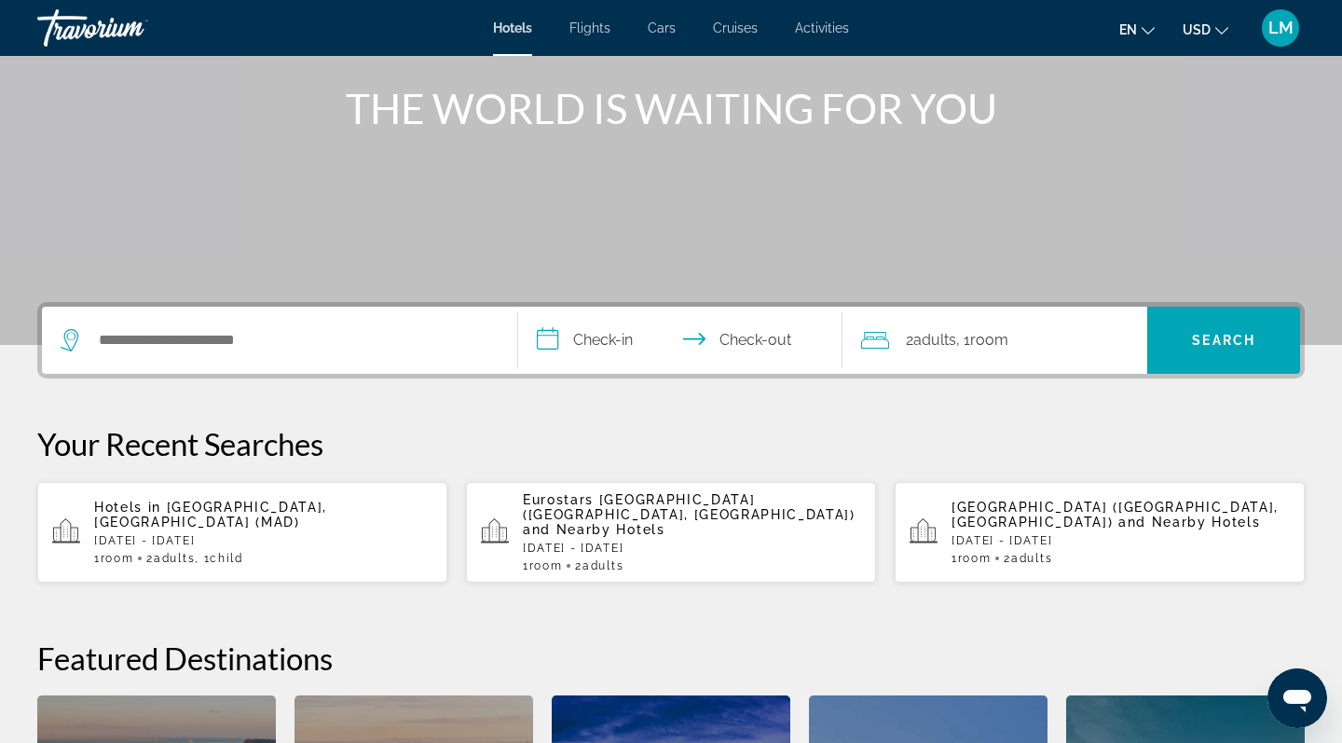
scroll to position [240, 0]
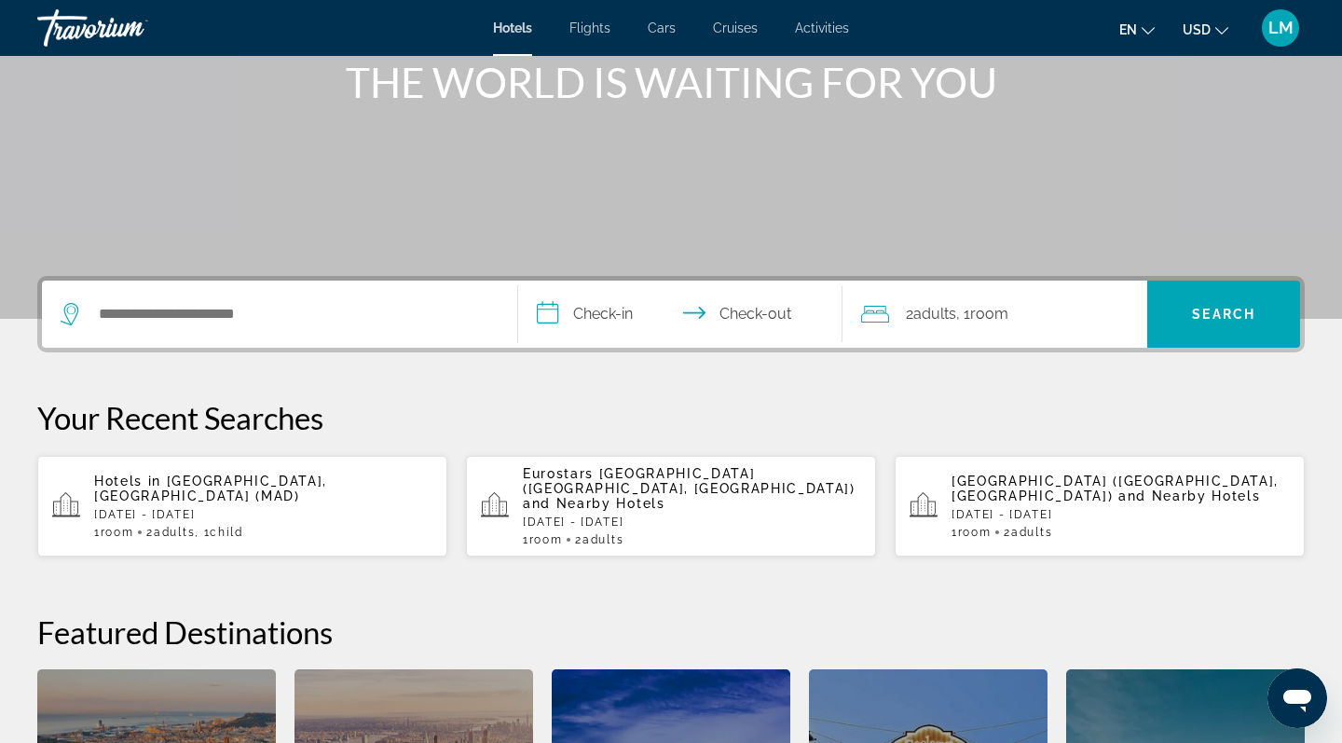
click at [670, 495] on p "Eurostars [GEOGRAPHIC_DATA] ([GEOGRAPHIC_DATA], [GEOGRAPHIC_DATA]) and Nearby H…" at bounding box center [692, 488] width 338 height 45
